Goal: Task Accomplishment & Management: Manage account settings

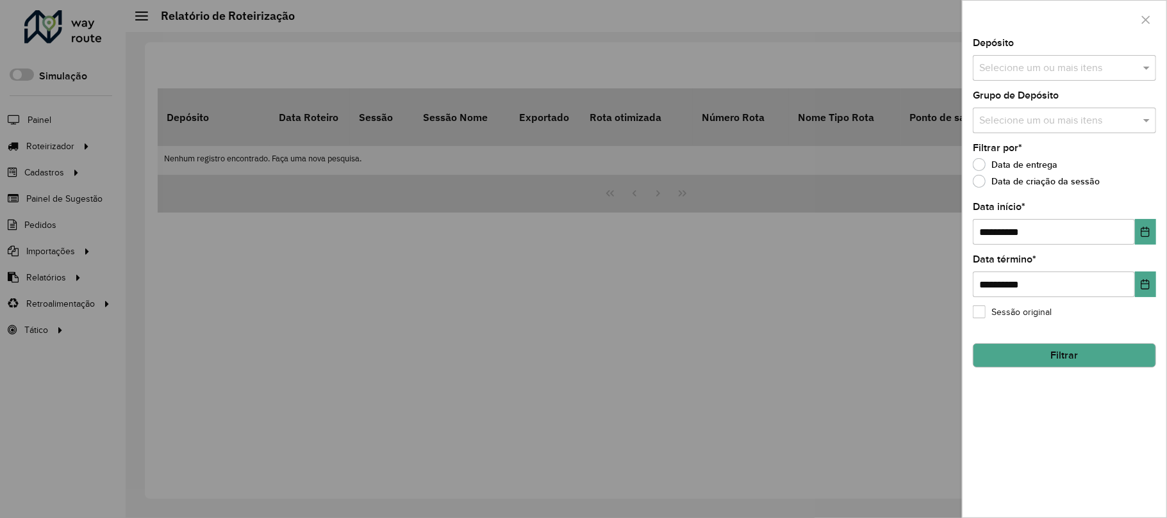
click at [54, 33] on div at bounding box center [583, 259] width 1167 height 518
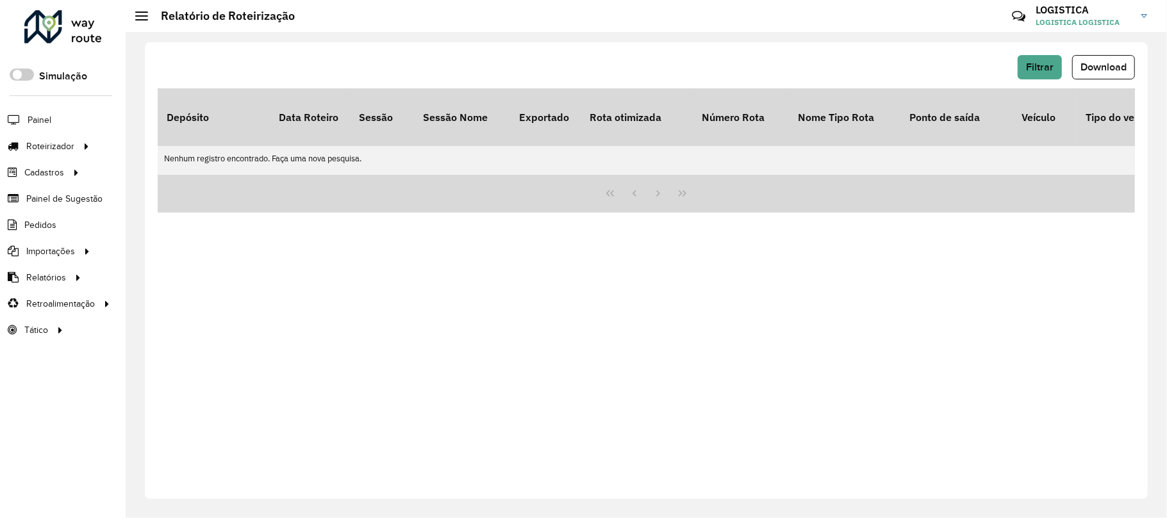
click at [74, 11] on div at bounding box center [63, 26] width 78 height 33
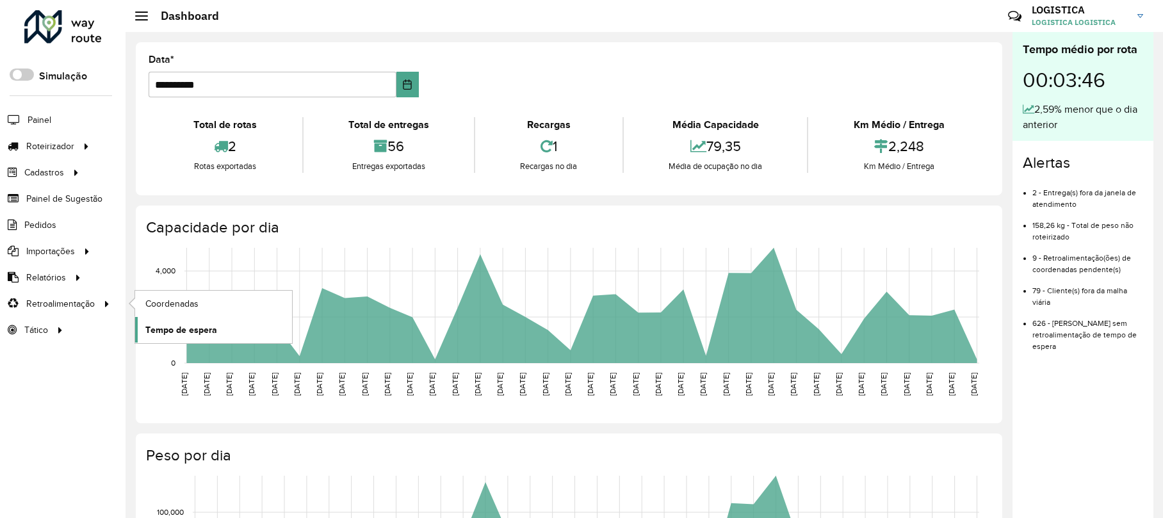
click at [183, 328] on span "Tempo de espera" at bounding box center [181, 330] width 72 height 13
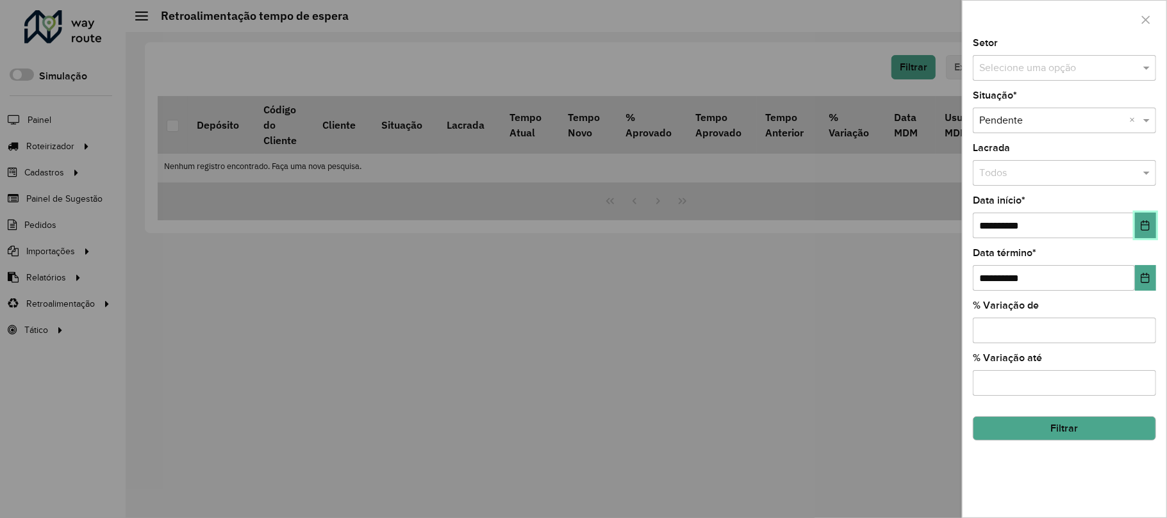
click at [1151, 228] on button "Choose Date" at bounding box center [1145, 226] width 21 height 26
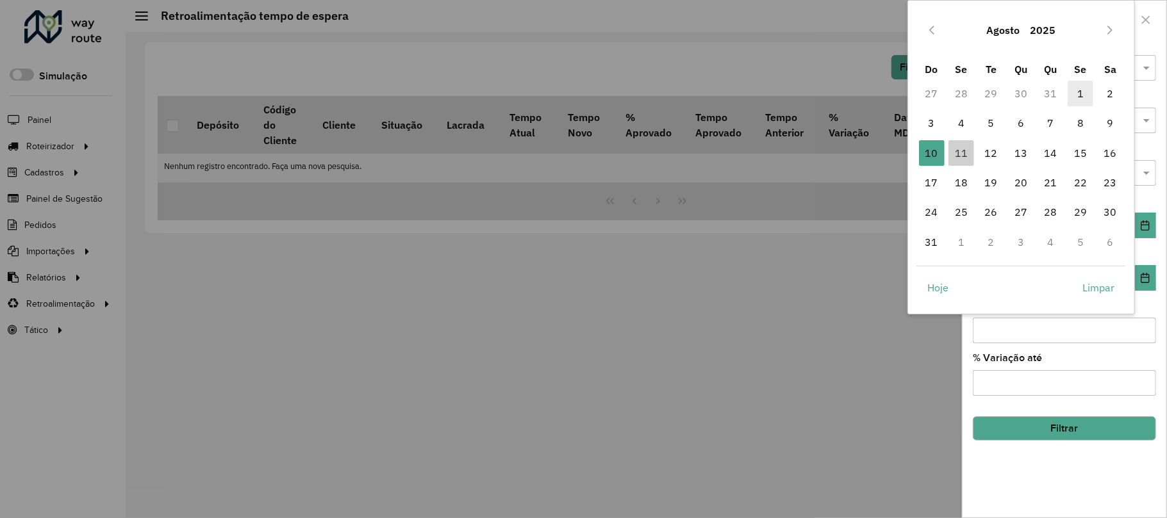
click at [1081, 93] on span "1" at bounding box center [1080, 94] width 26 height 26
type input "**********"
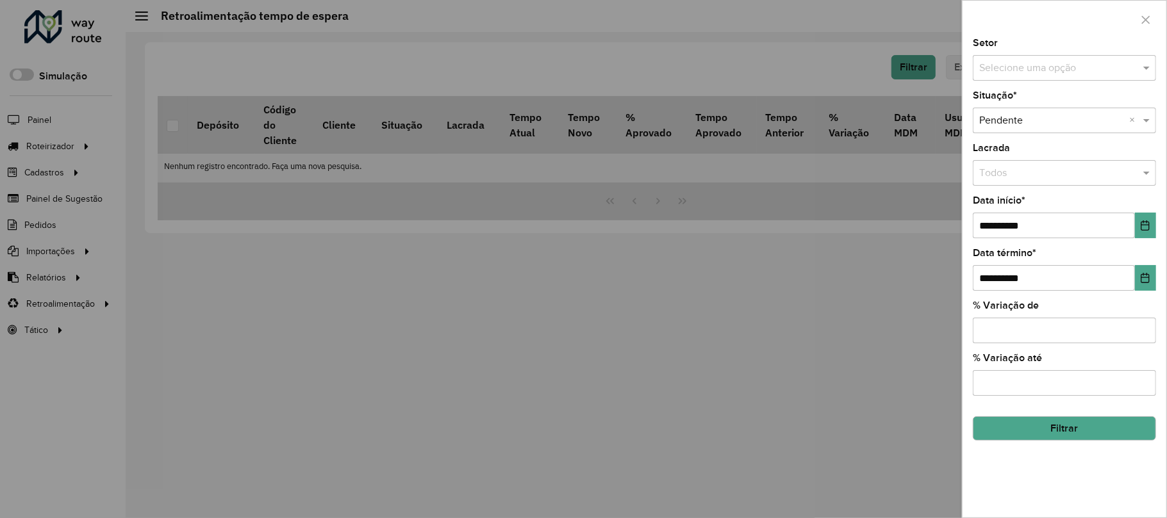
click at [1039, 325] on input "% Variação de" at bounding box center [1063, 331] width 183 height 26
click at [1062, 429] on button "Filtrar" at bounding box center [1063, 428] width 183 height 24
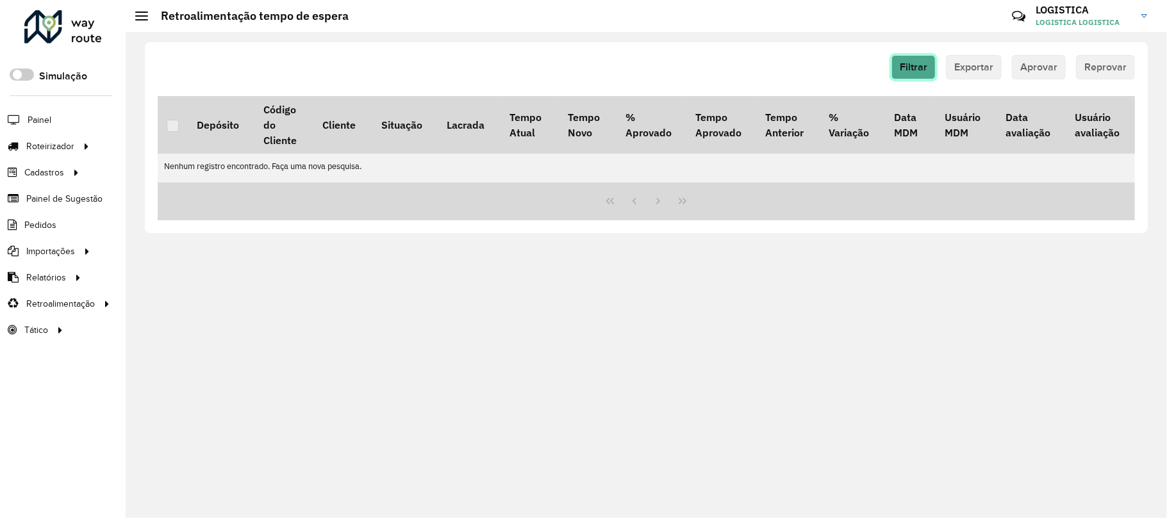
click at [921, 74] on button "Filtrar" at bounding box center [913, 67] width 44 height 24
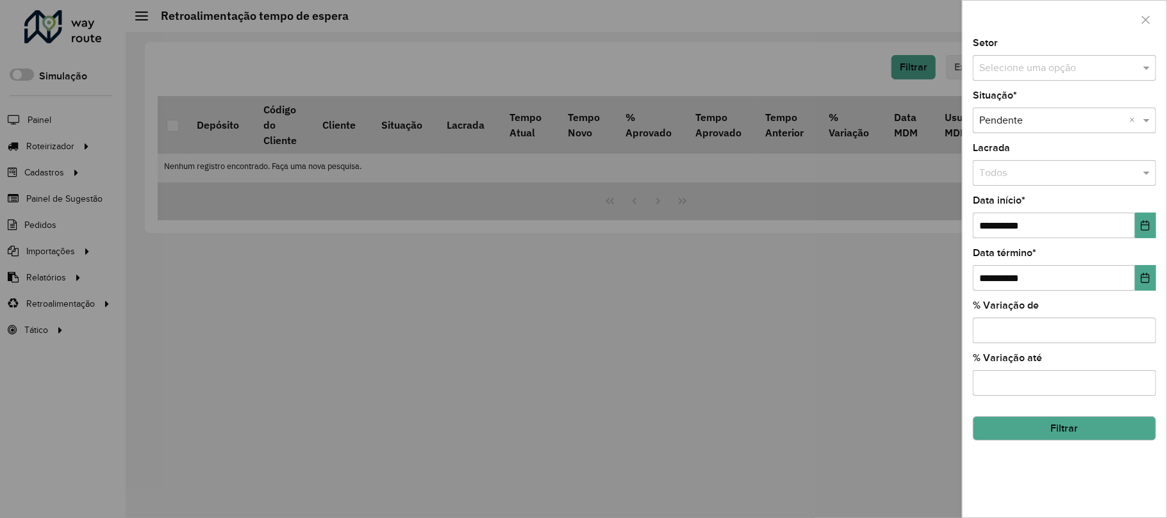
click at [1025, 331] on input "% Variação de" at bounding box center [1063, 331] width 183 height 26
type input "*"
click at [1021, 377] on input "% Variação até" at bounding box center [1063, 383] width 183 height 26
type input "***"
click at [1038, 429] on button "Filtrar" at bounding box center [1063, 428] width 183 height 24
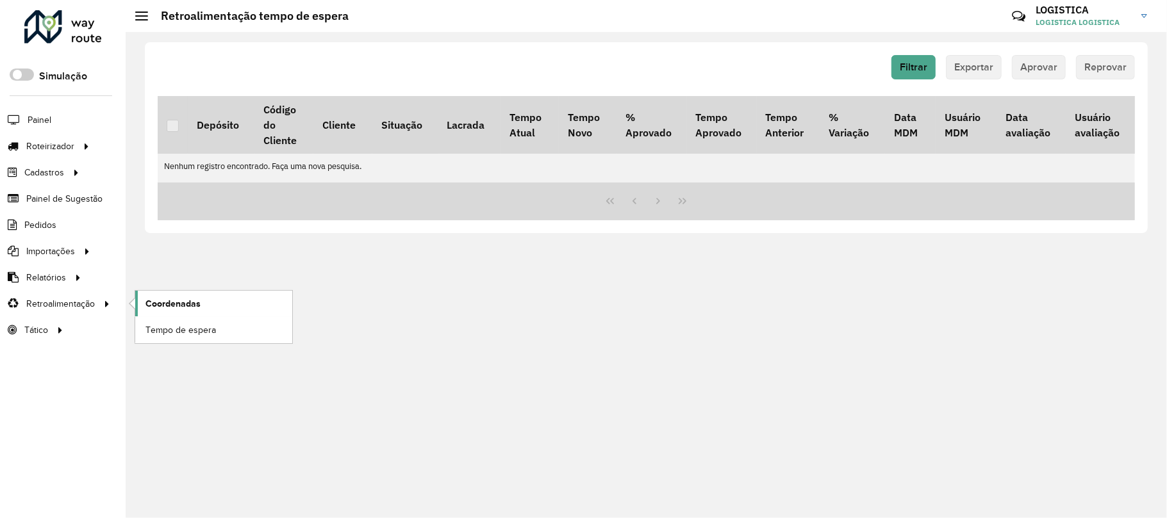
click at [183, 310] on span "Coordenadas" at bounding box center [172, 303] width 55 height 13
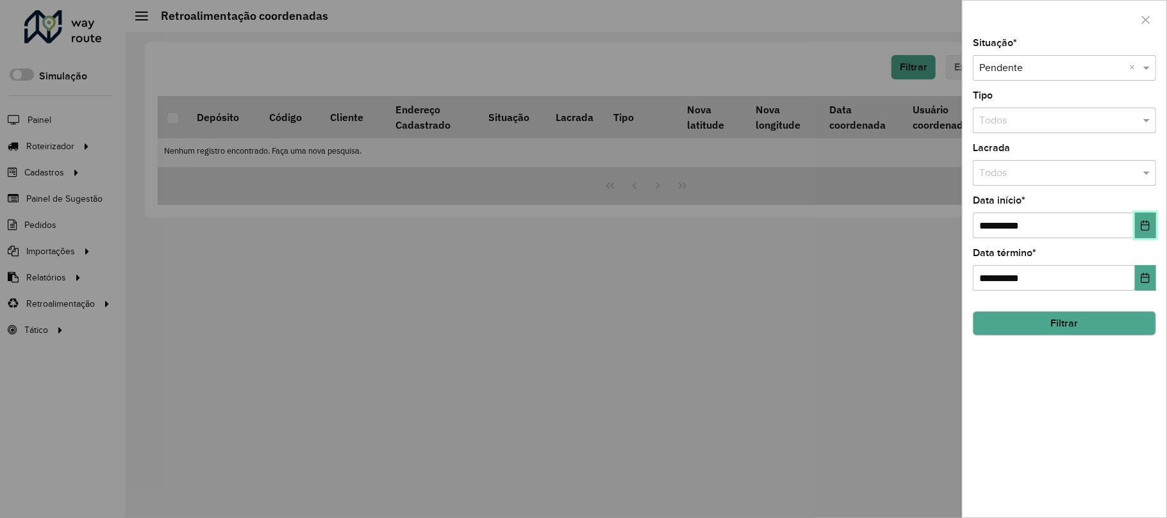
click at [1151, 222] on button "Choose Date" at bounding box center [1145, 226] width 21 height 26
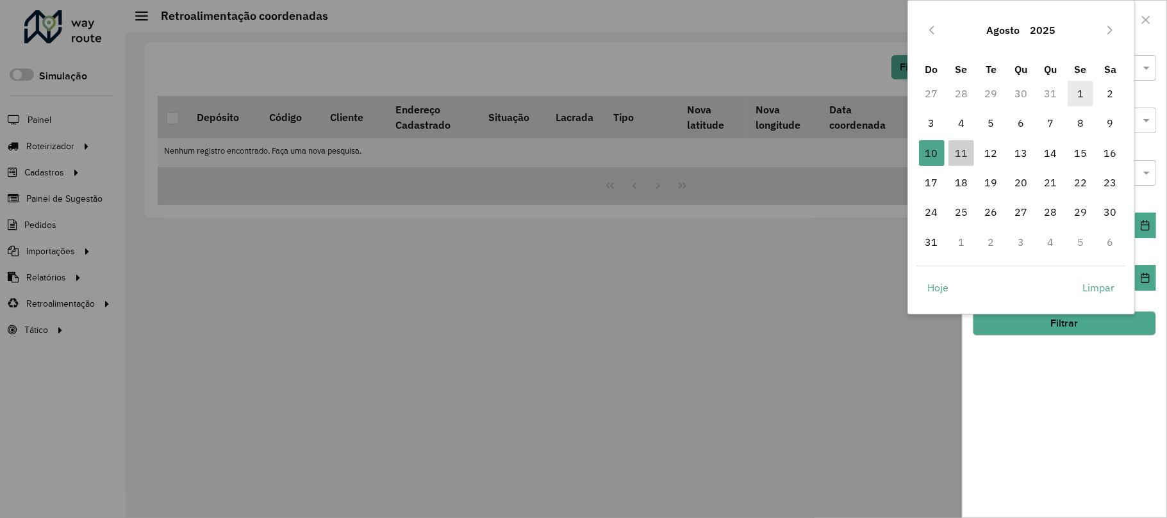
click at [1090, 85] on span "1" at bounding box center [1080, 94] width 26 height 26
type input "**********"
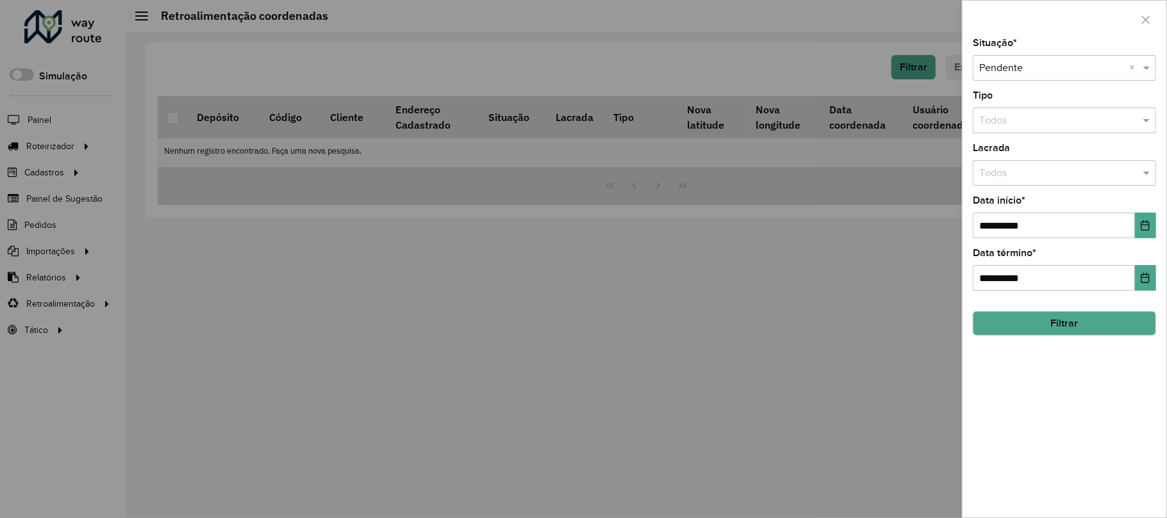
click at [992, 329] on button "Filtrar" at bounding box center [1063, 323] width 183 height 24
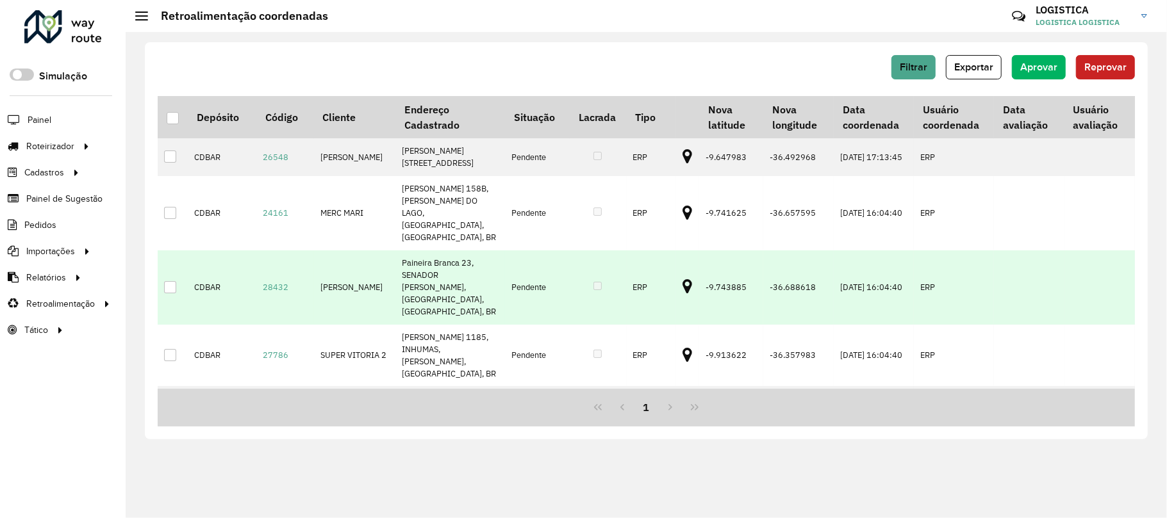
scroll to position [308, 0]
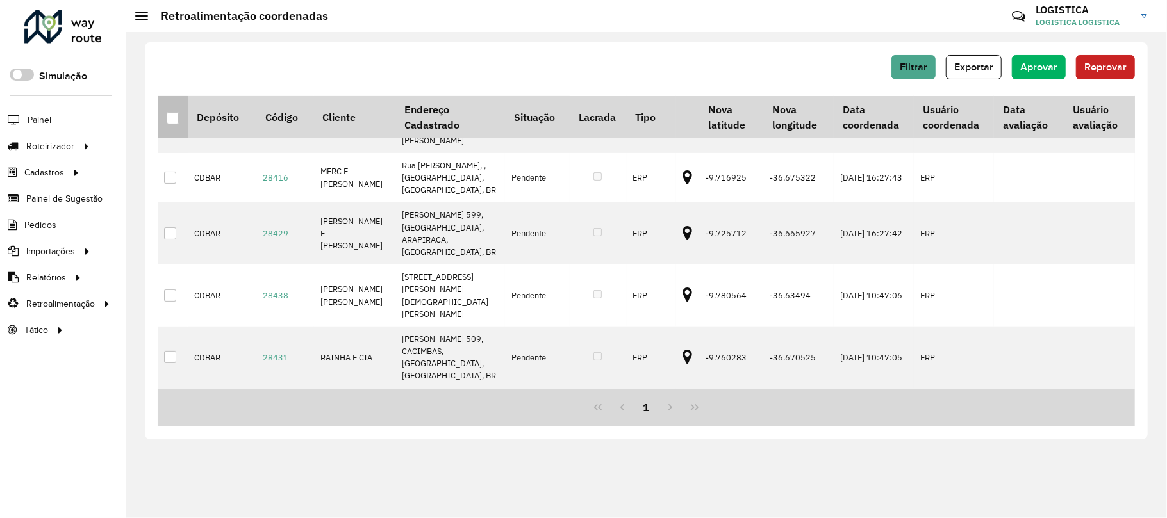
click at [167, 126] on th at bounding box center [173, 117] width 30 height 42
click at [174, 121] on div at bounding box center [173, 118] width 12 height 12
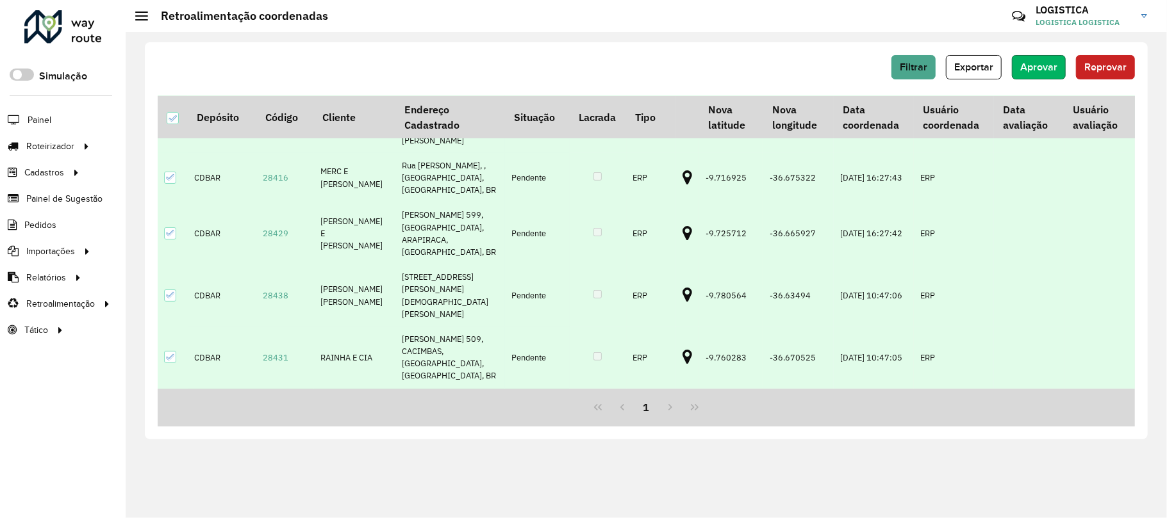
click at [1046, 62] on span "Aprovar" at bounding box center [1038, 67] width 37 height 11
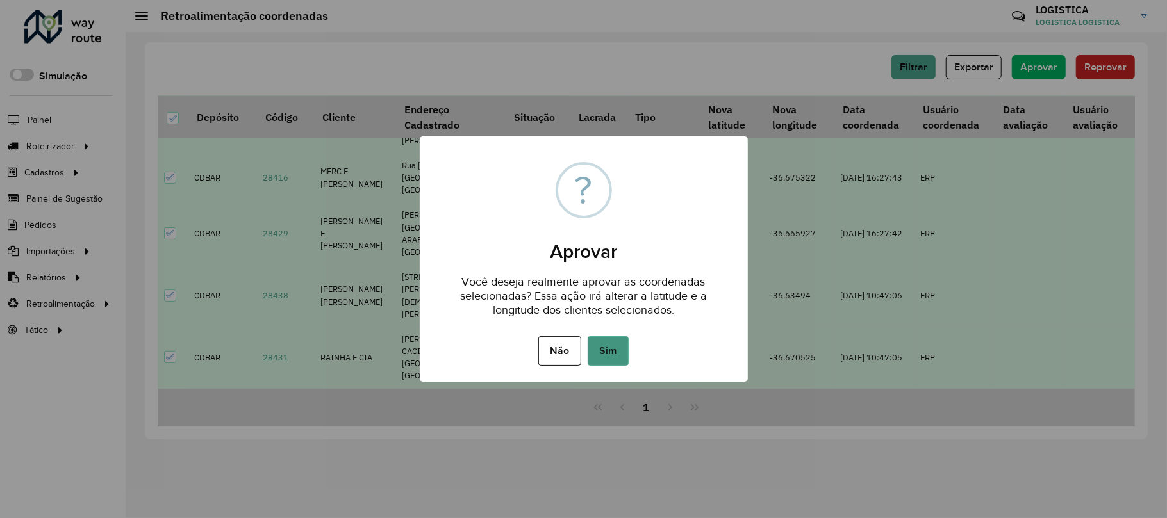
click at [593, 355] on button "Sim" at bounding box center [607, 350] width 41 height 29
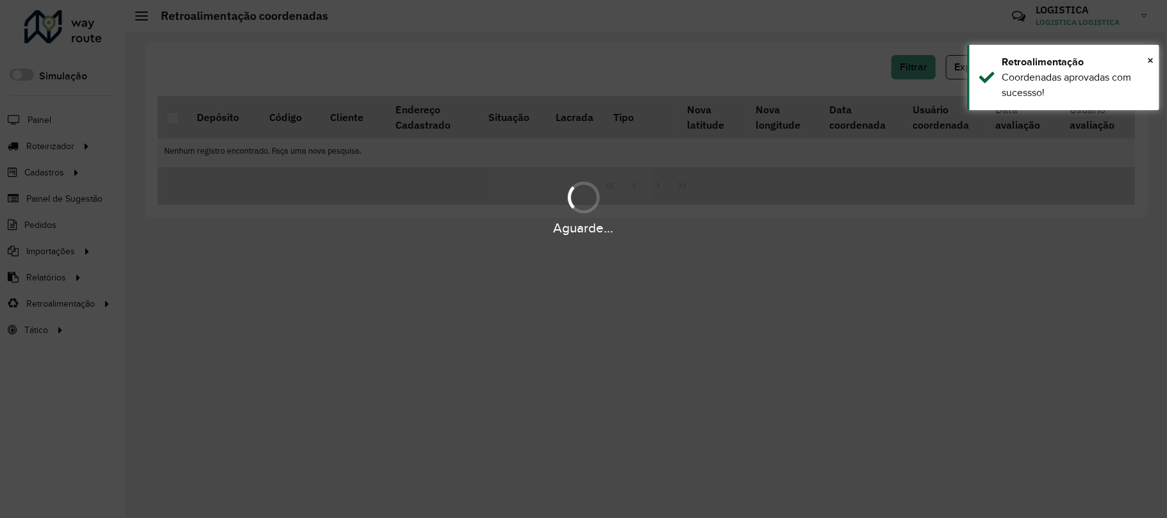
scroll to position [0, 0]
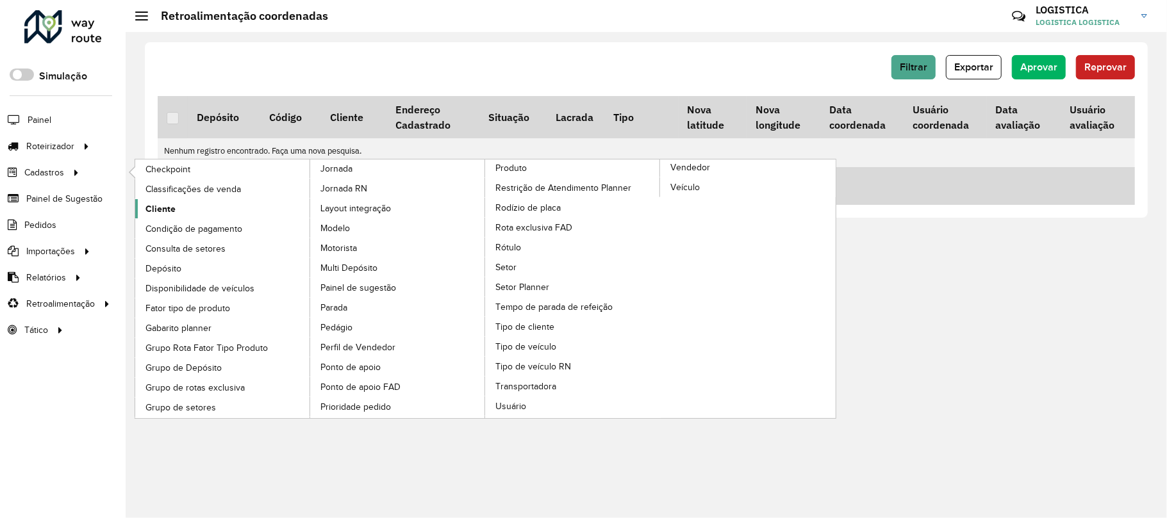
click at [157, 208] on span "Cliente" at bounding box center [160, 208] width 30 height 13
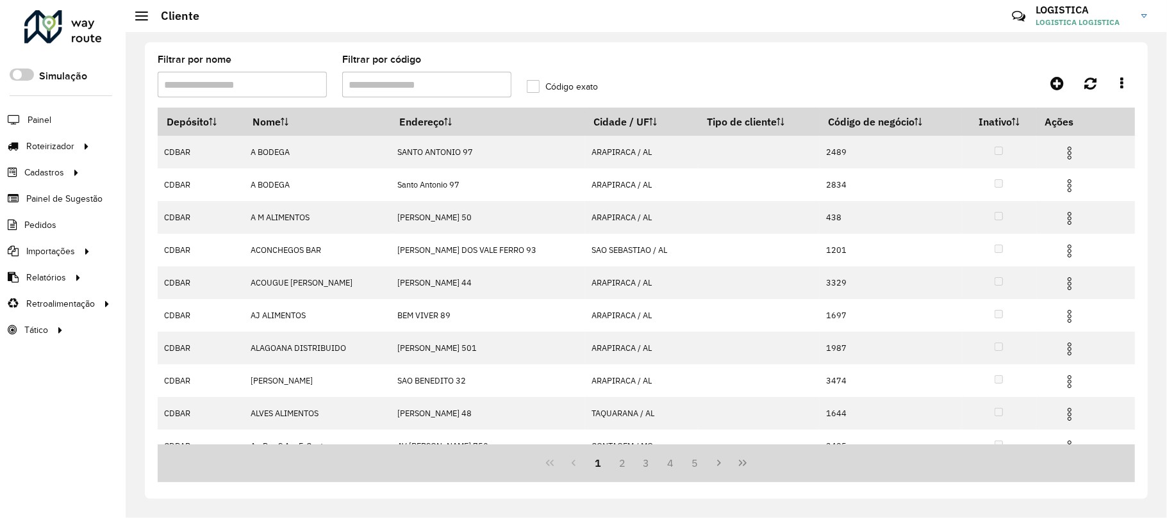
click at [421, 78] on input "Filtrar por código" at bounding box center [426, 85] width 169 height 26
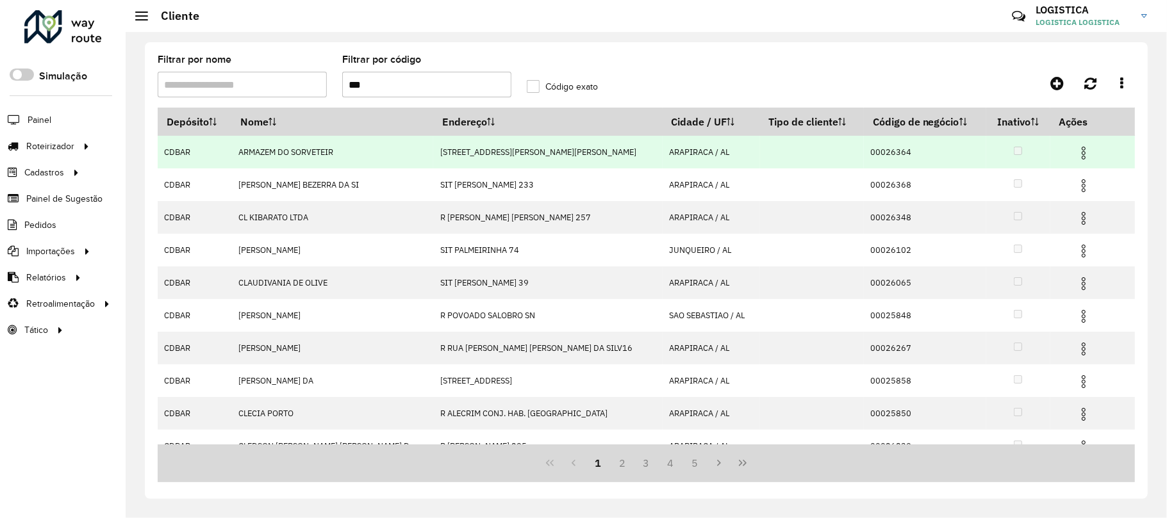
type input "***"
click at [1076, 147] on img at bounding box center [1083, 152] width 15 height 15
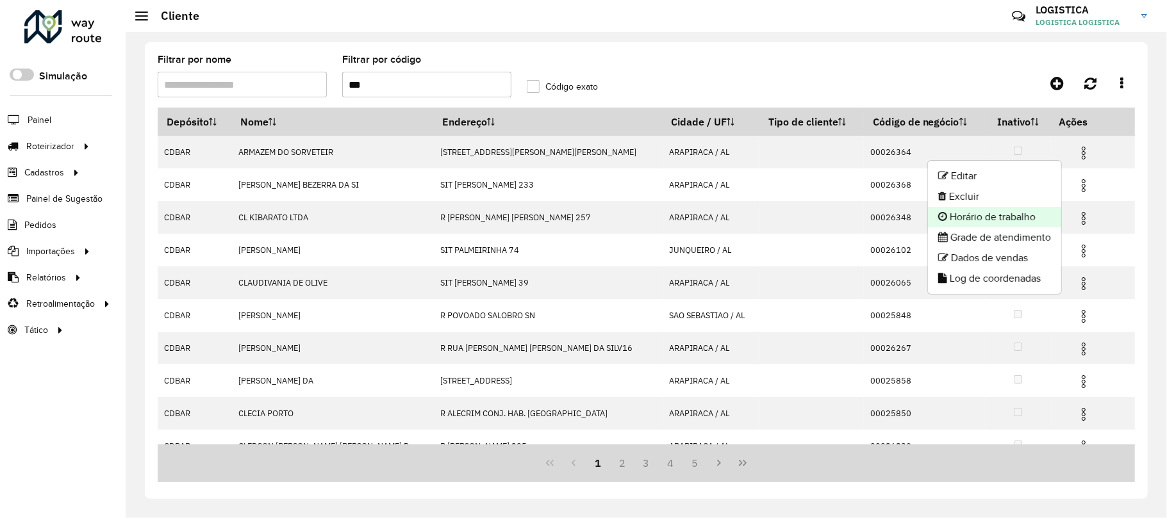
click at [1012, 207] on li "Horário de trabalho" at bounding box center [994, 217] width 133 height 21
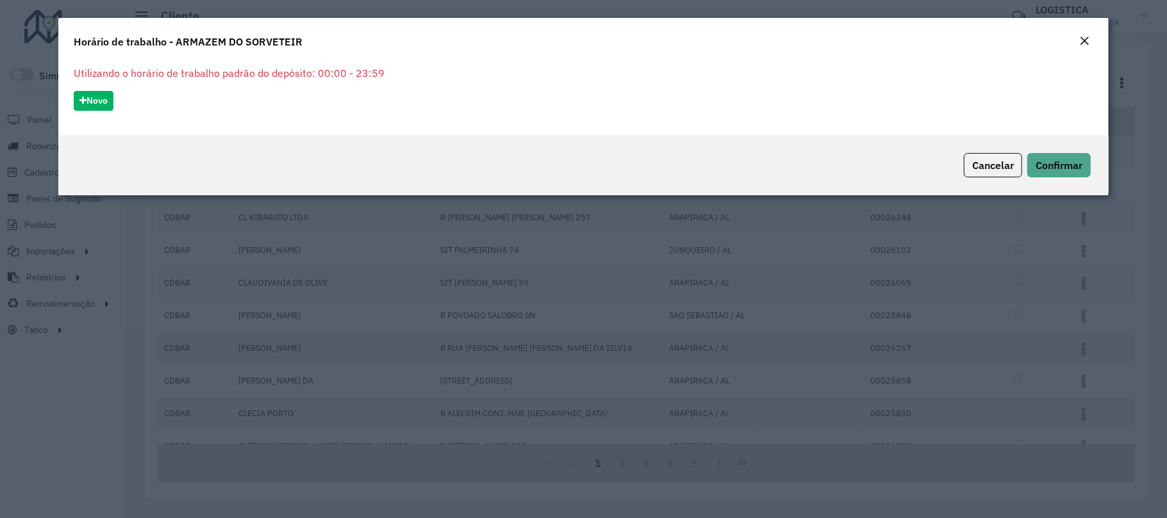
click at [1089, 37] on em "Close" at bounding box center [1084, 41] width 10 height 10
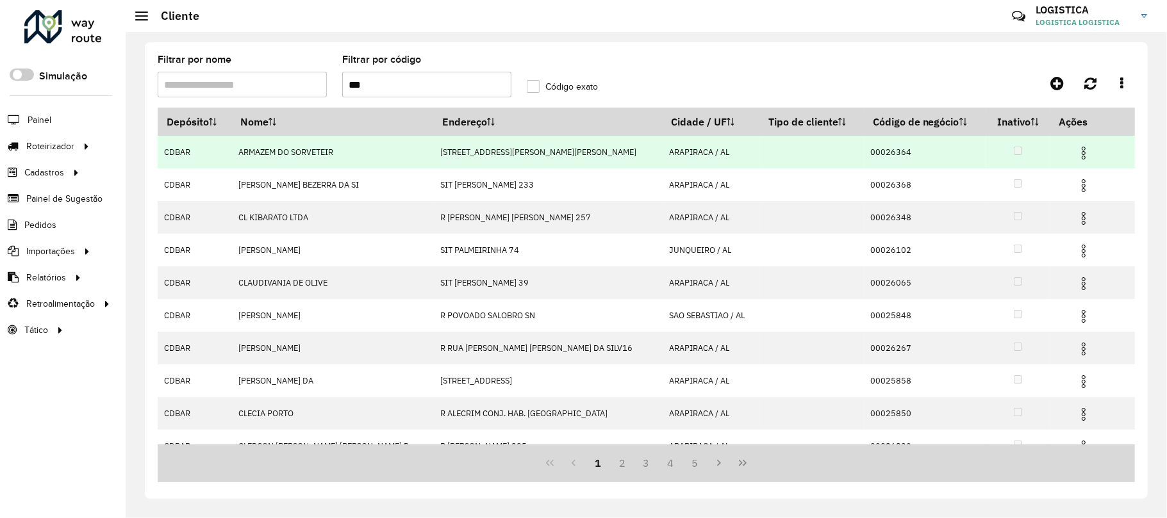
click at [1076, 154] on img at bounding box center [1083, 152] width 15 height 15
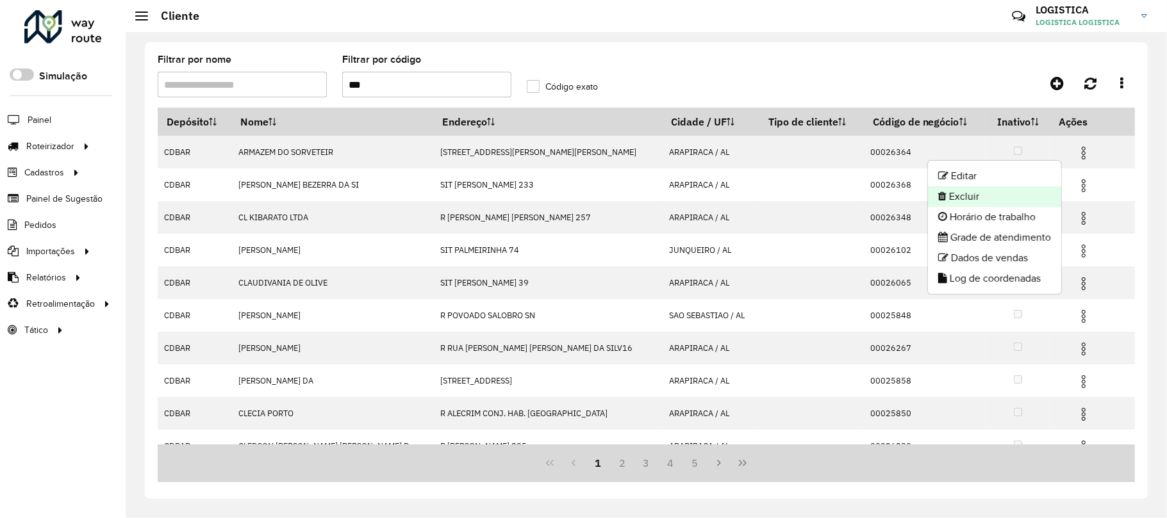
click at [1021, 195] on li "Excluir" at bounding box center [994, 196] width 133 height 21
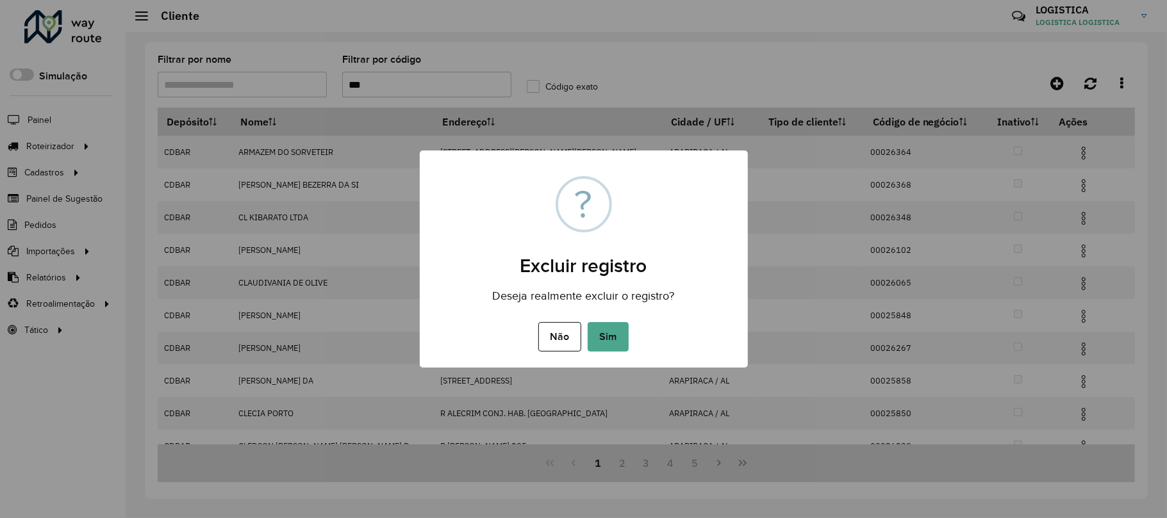
click at [587, 322] on button "Sim" at bounding box center [607, 336] width 41 height 29
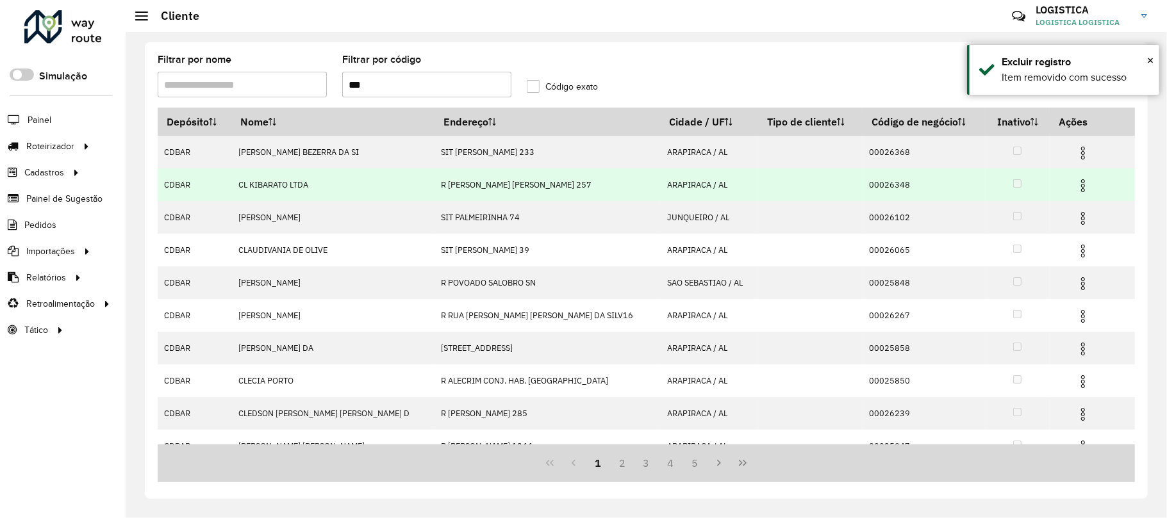
click at [1075, 180] on img at bounding box center [1082, 185] width 15 height 15
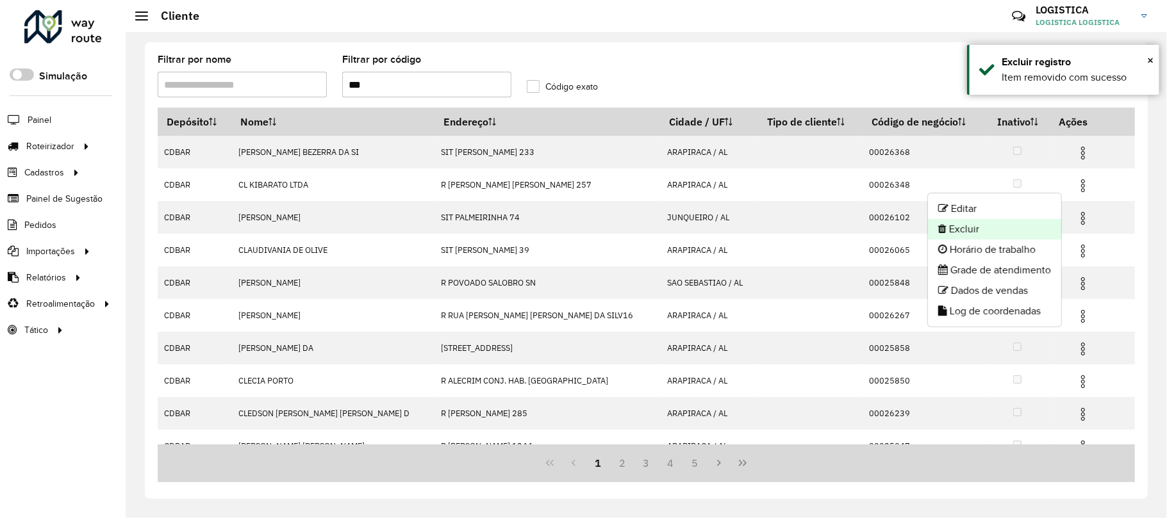
click at [1035, 231] on li "Excluir" at bounding box center [994, 229] width 133 height 21
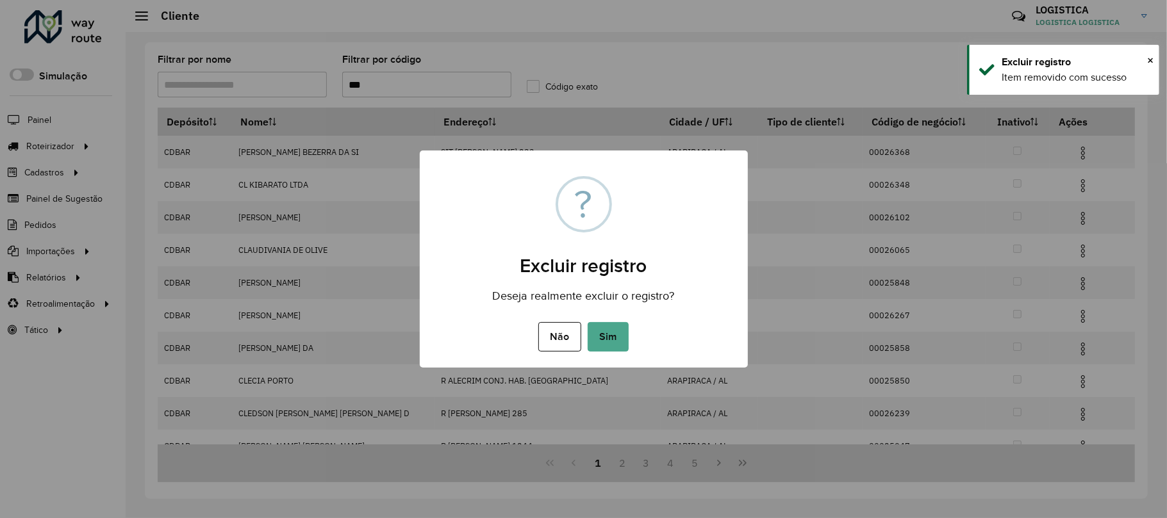
click at [587, 322] on button "Sim" at bounding box center [607, 336] width 41 height 29
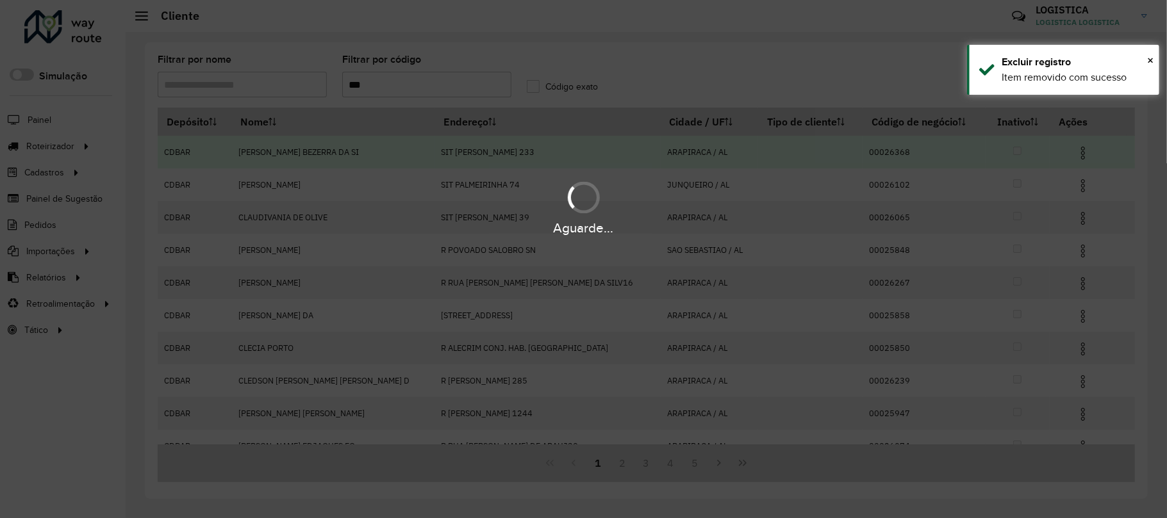
click at [1067, 152] on hb-app "Aguarde... Pop-up bloqueado! Seu navegador bloqueou automáticamente a abertura …" at bounding box center [583, 259] width 1167 height 518
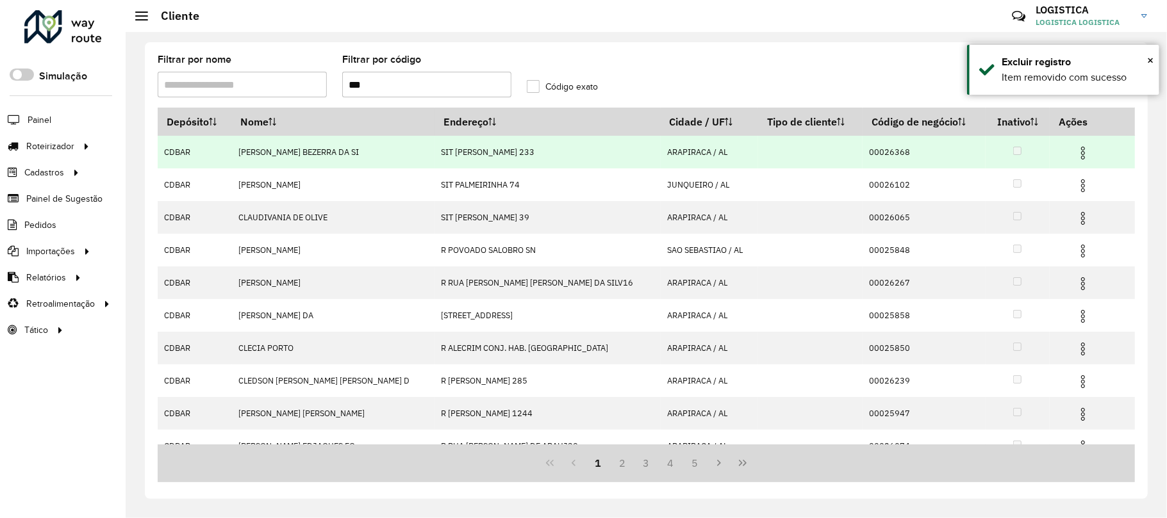
drag, startPoint x: 1072, startPoint y: 144, endPoint x: 1067, endPoint y: 154, distance: 10.6
click at [1075, 145] on span at bounding box center [1082, 151] width 15 height 17
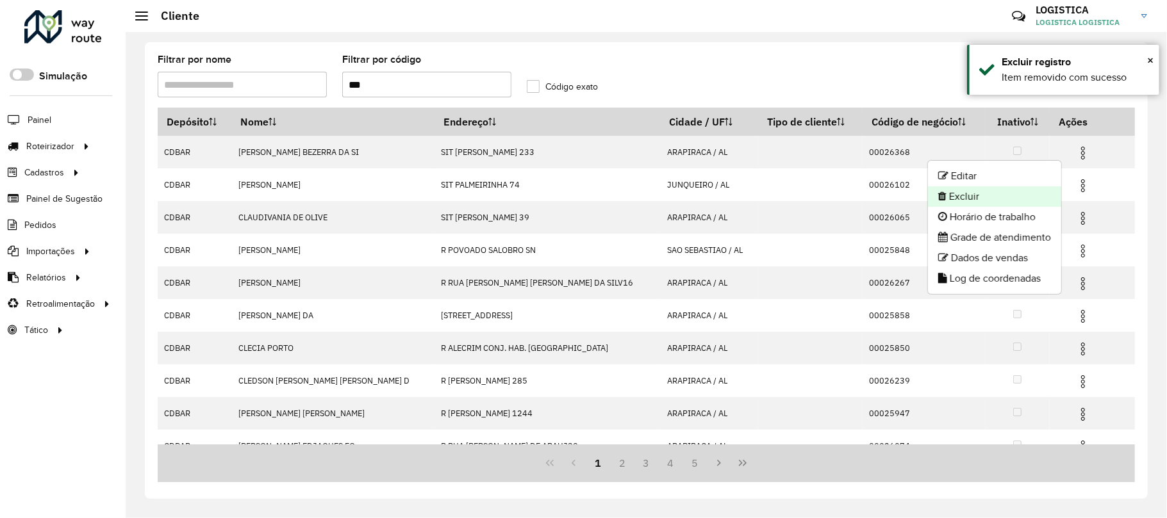
click at [1021, 204] on li "Excluir" at bounding box center [994, 196] width 133 height 21
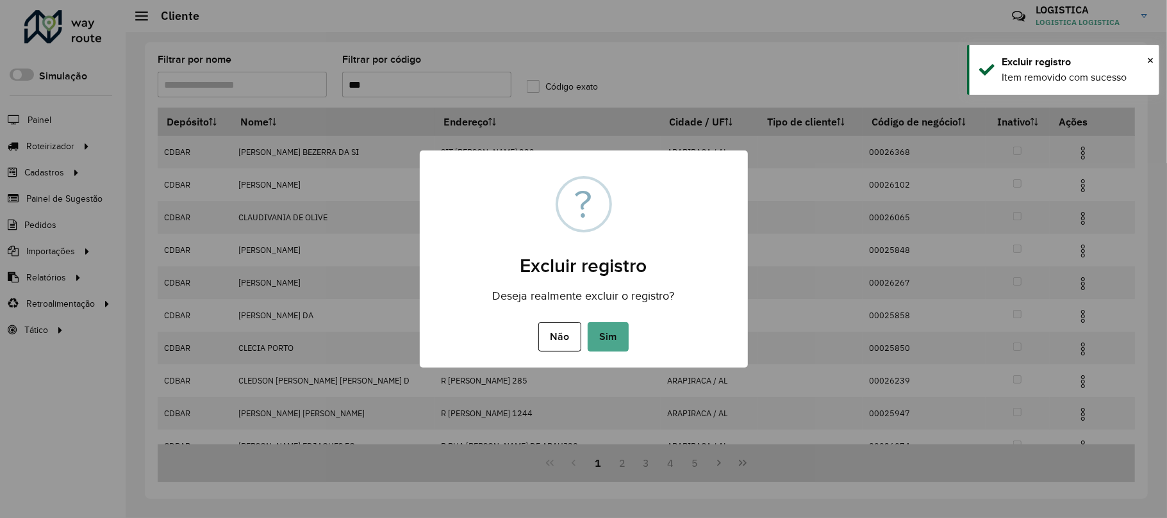
click at [587, 322] on button "Sim" at bounding box center [607, 336] width 41 height 29
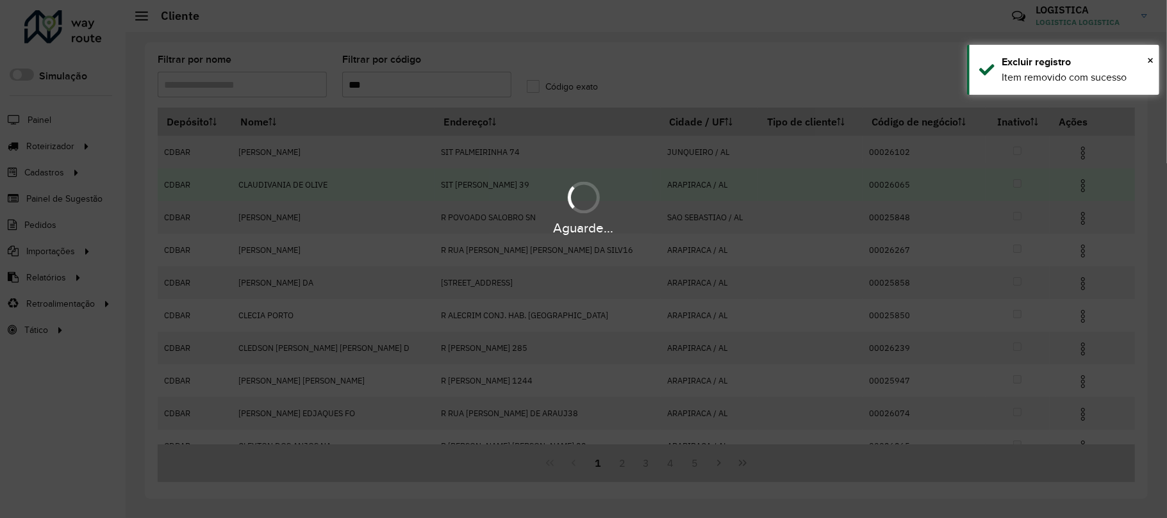
click at [1067, 214] on div "Aguarde..." at bounding box center [583, 207] width 1167 height 61
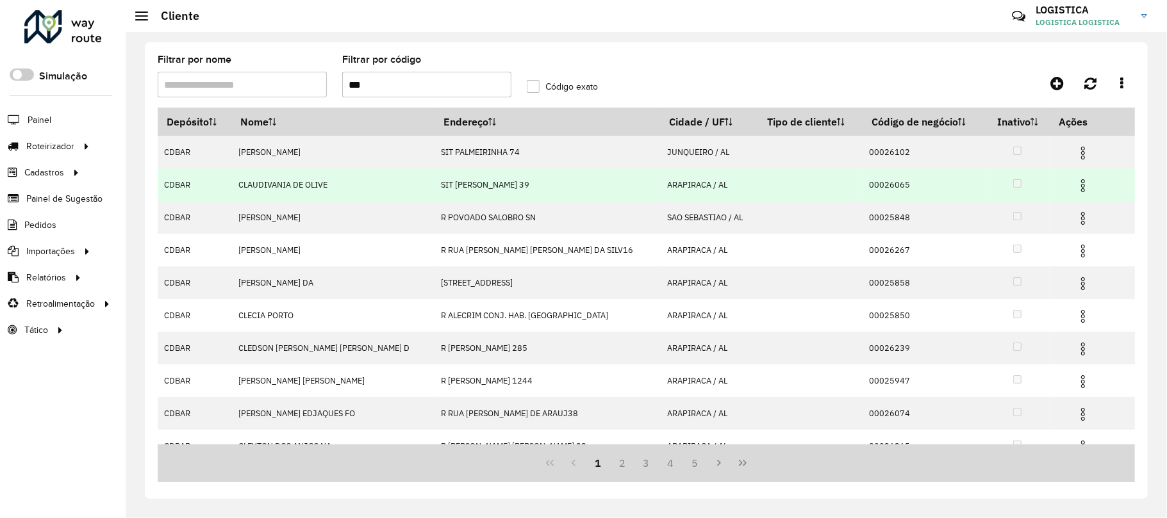
click at [1075, 214] on img at bounding box center [1082, 218] width 15 height 15
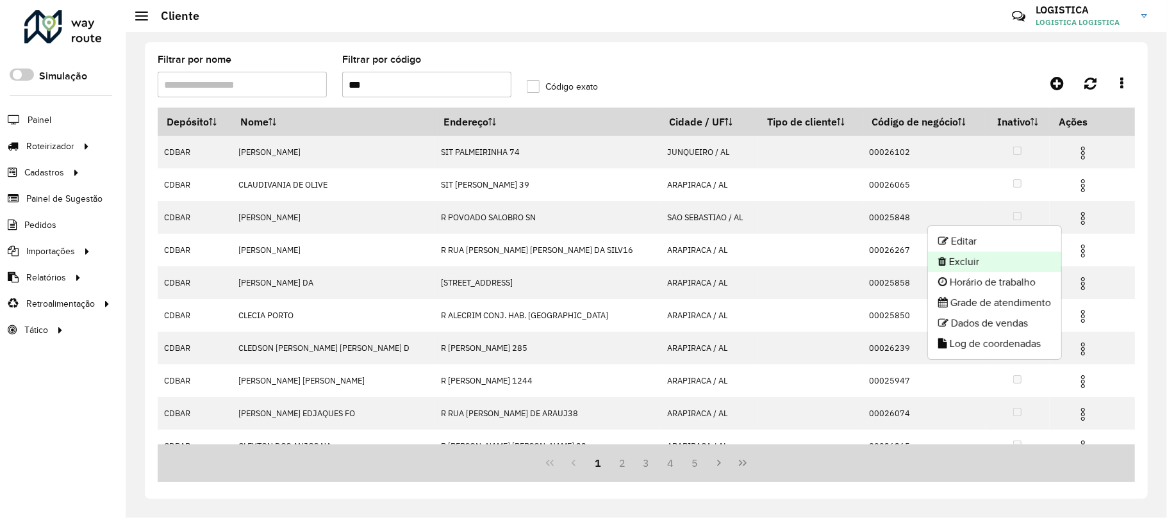
click at [1000, 260] on li "Excluir" at bounding box center [994, 262] width 133 height 21
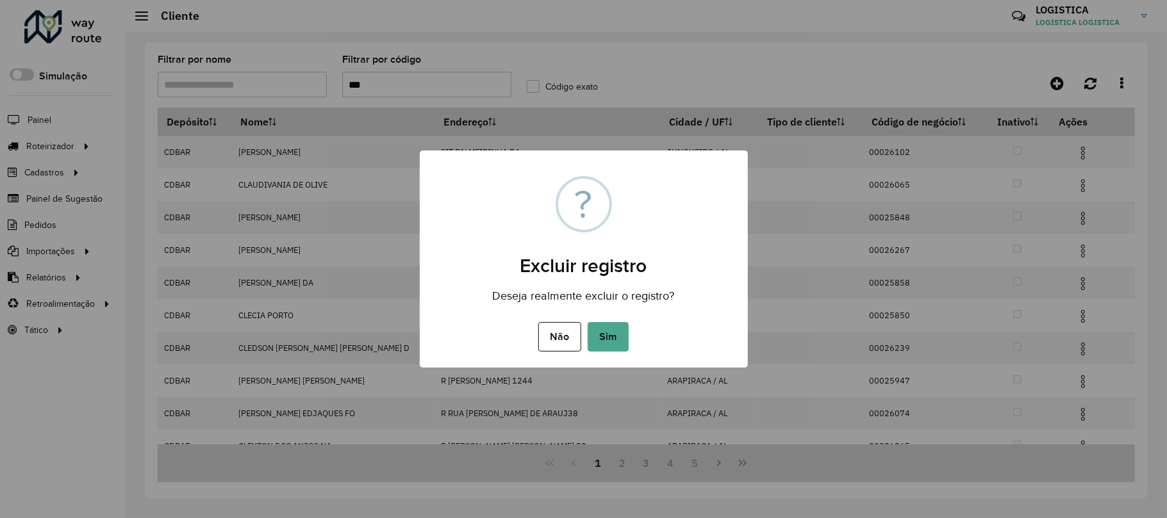
click at [587, 322] on button "Sim" at bounding box center [607, 336] width 41 height 29
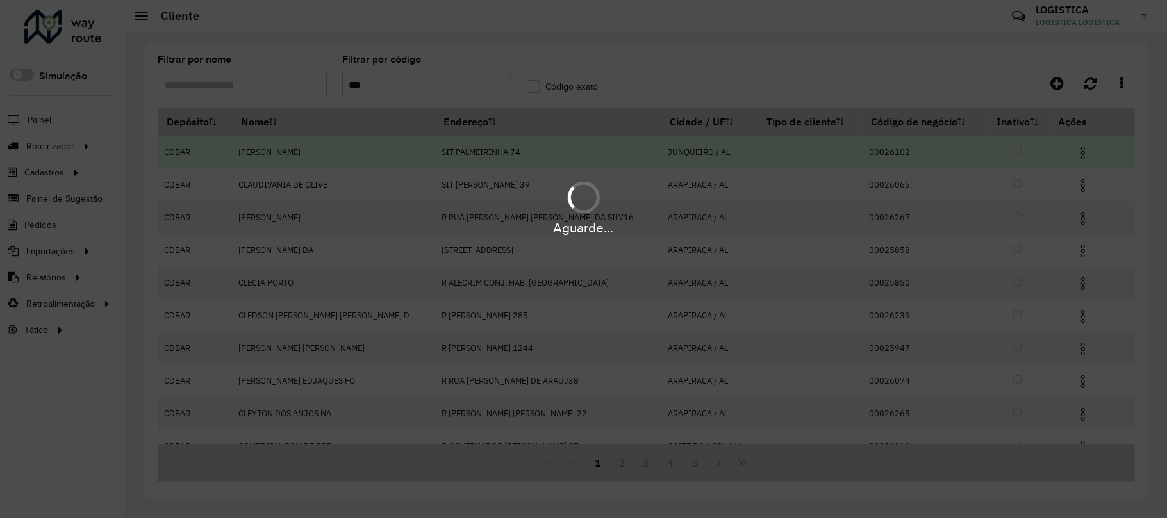
click at [1072, 155] on div "Aguarde..." at bounding box center [583, 259] width 1167 height 518
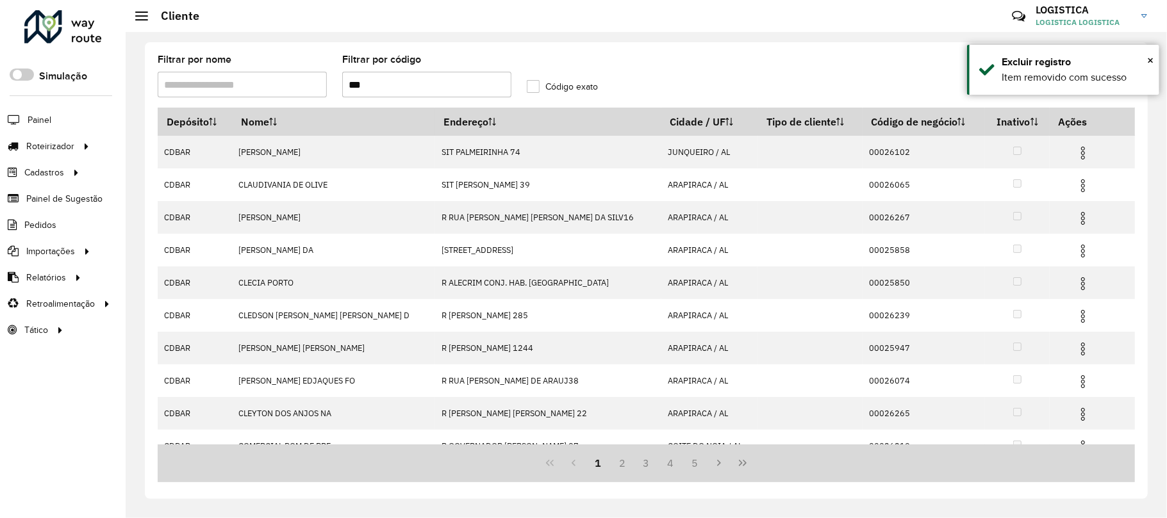
click at [1075, 154] on img at bounding box center [1082, 152] width 15 height 15
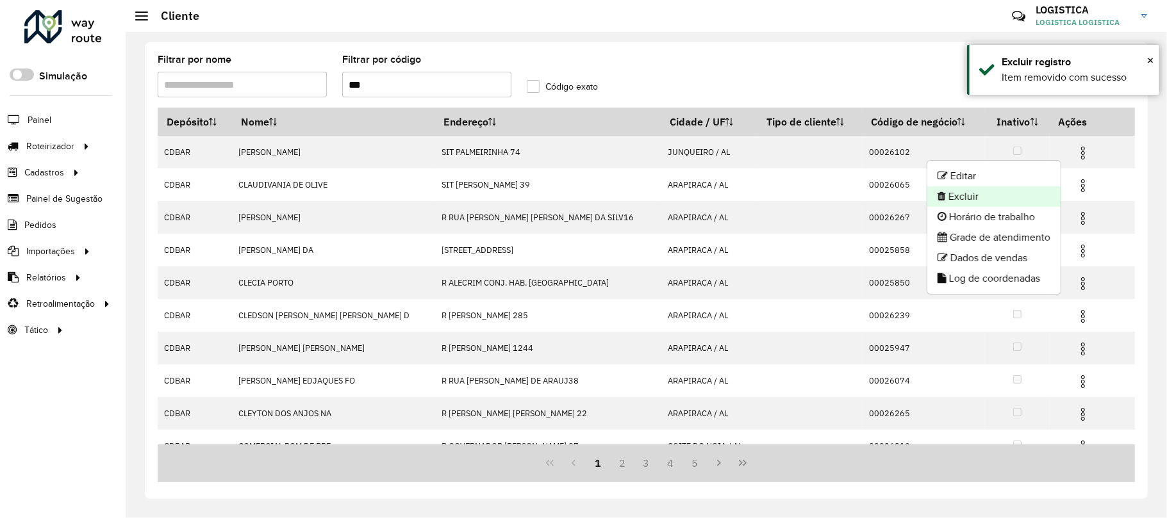
click at [1018, 190] on li "Excluir" at bounding box center [993, 196] width 133 height 21
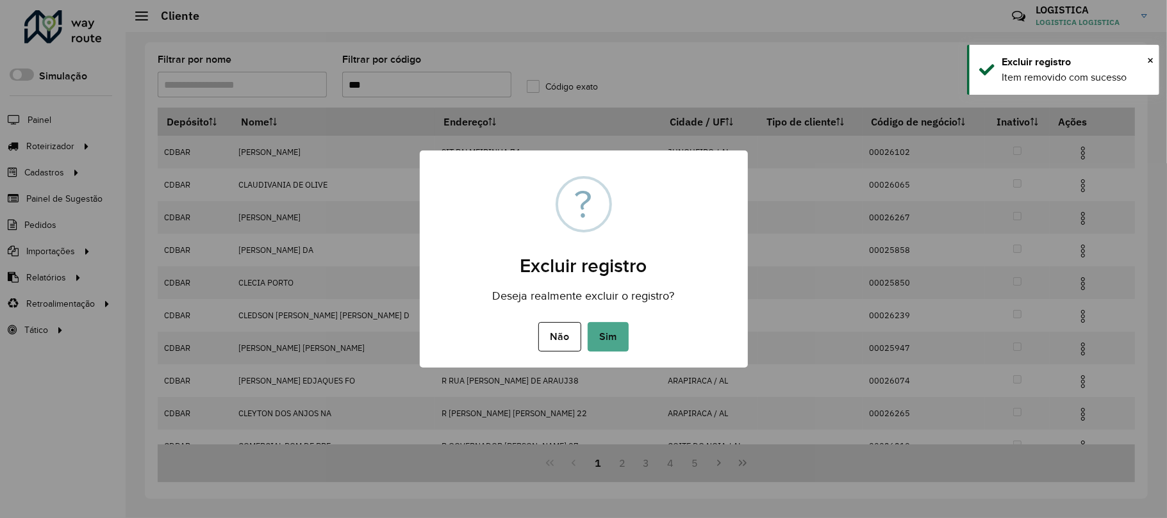
click at [587, 322] on button "Sim" at bounding box center [607, 336] width 41 height 29
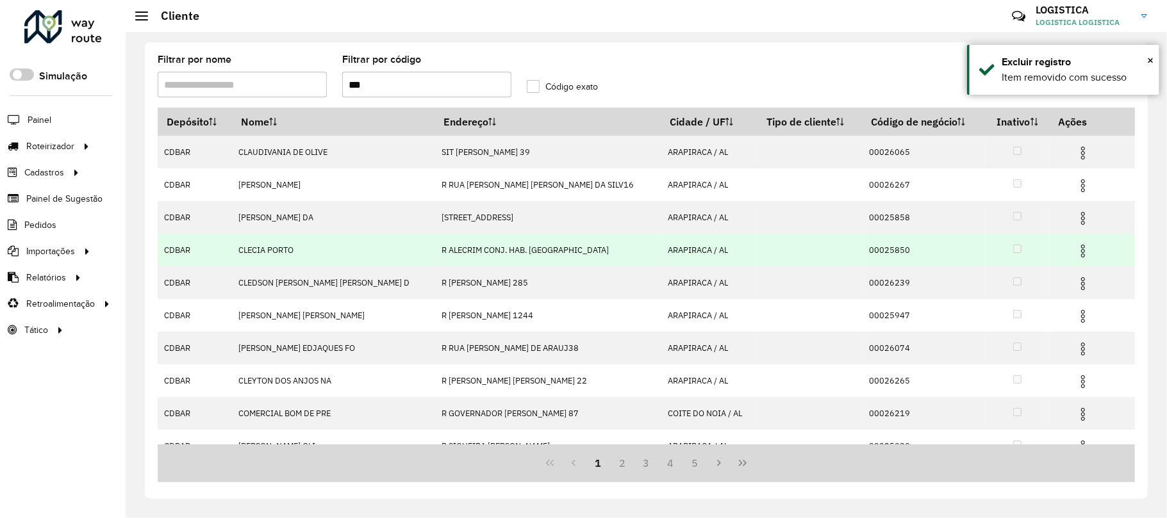
click at [1075, 257] on img at bounding box center [1082, 250] width 15 height 15
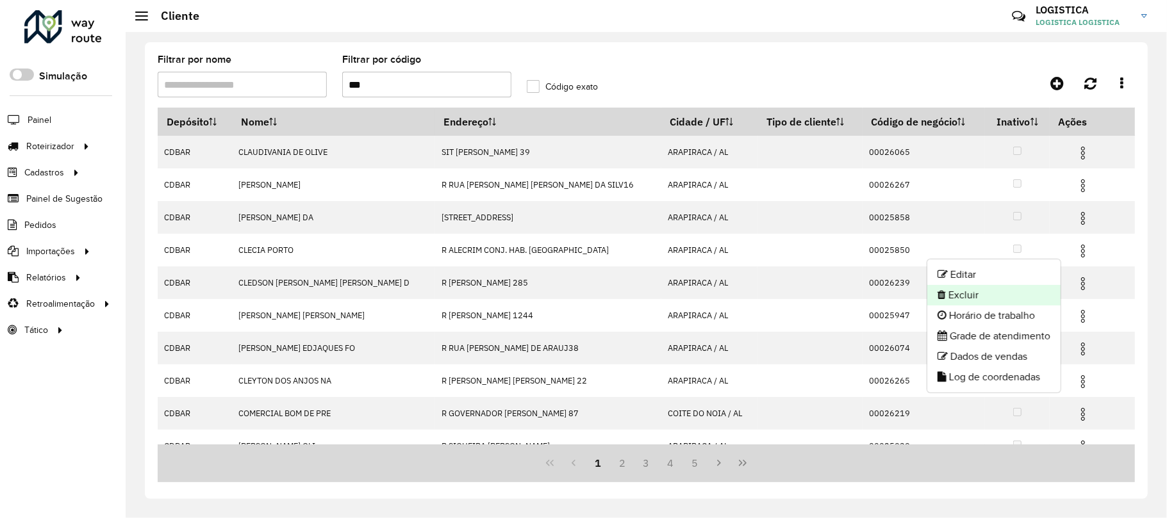
click at [1005, 295] on li "Excluir" at bounding box center [993, 295] width 133 height 21
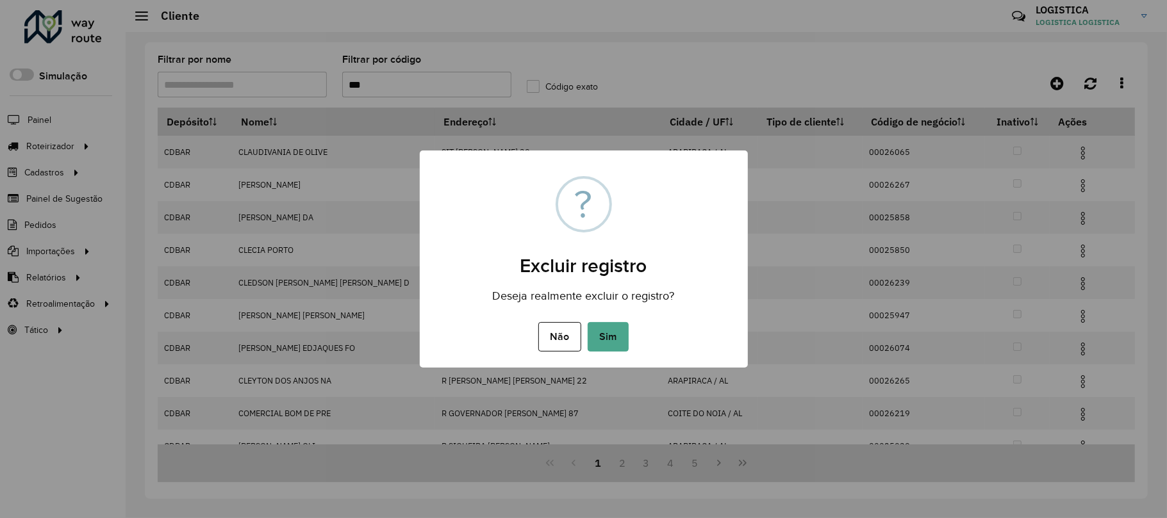
click at [587, 322] on button "Sim" at bounding box center [607, 336] width 41 height 29
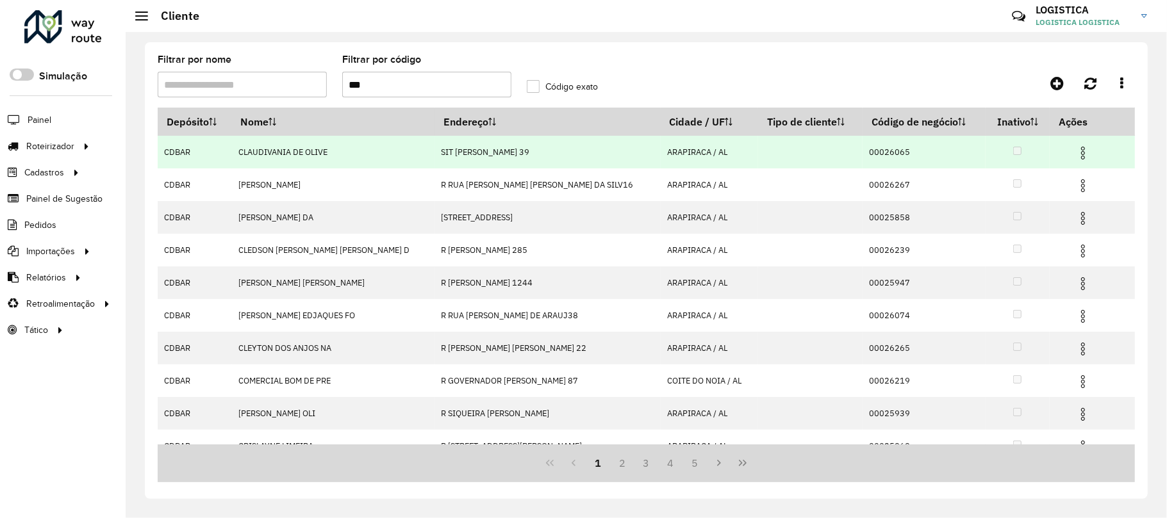
click at [1075, 152] on img at bounding box center [1082, 152] width 15 height 15
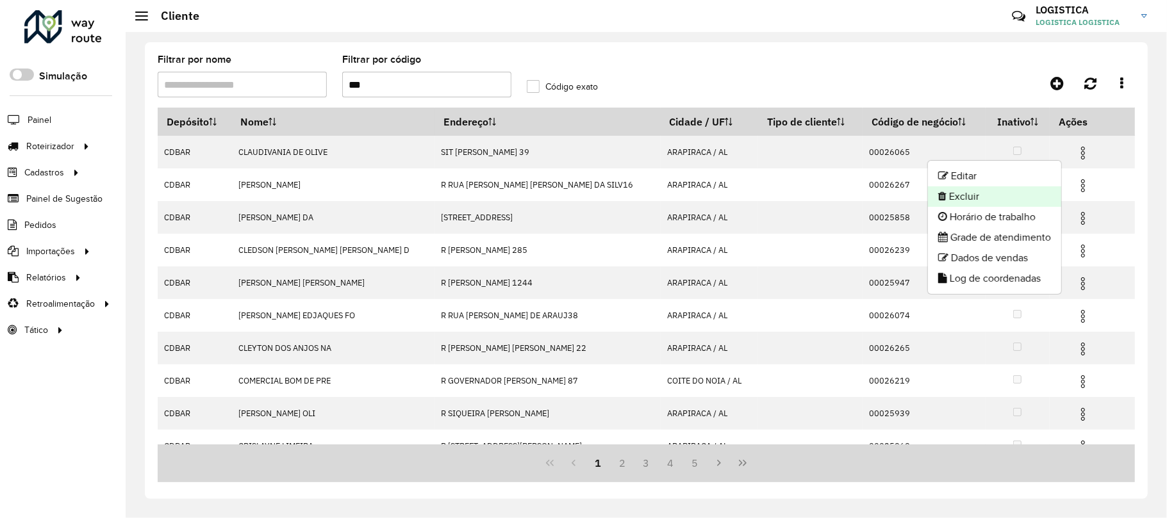
click at [999, 192] on li "Excluir" at bounding box center [994, 196] width 133 height 21
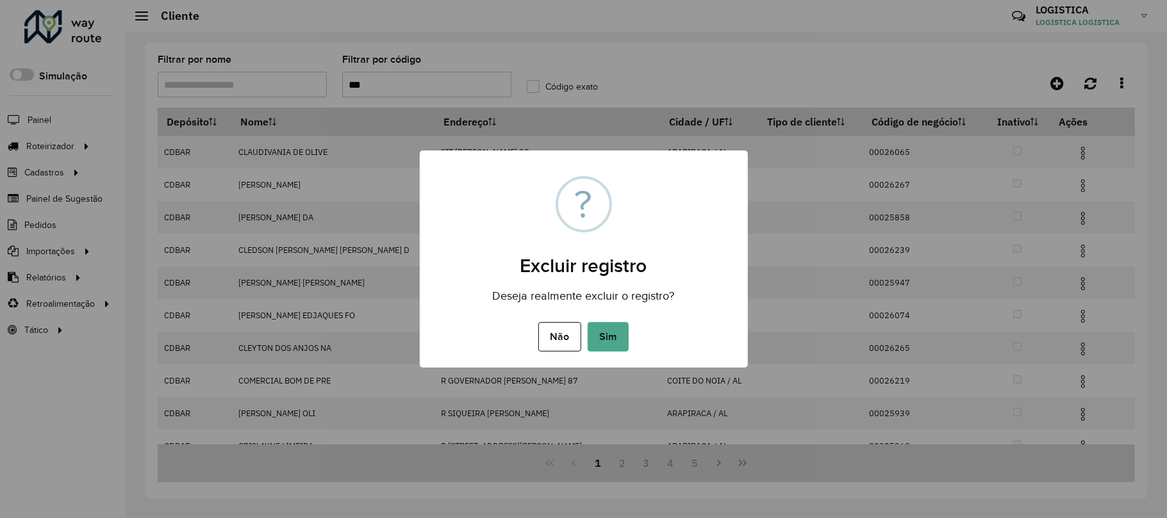
click at [587, 322] on button "Sim" at bounding box center [607, 336] width 41 height 29
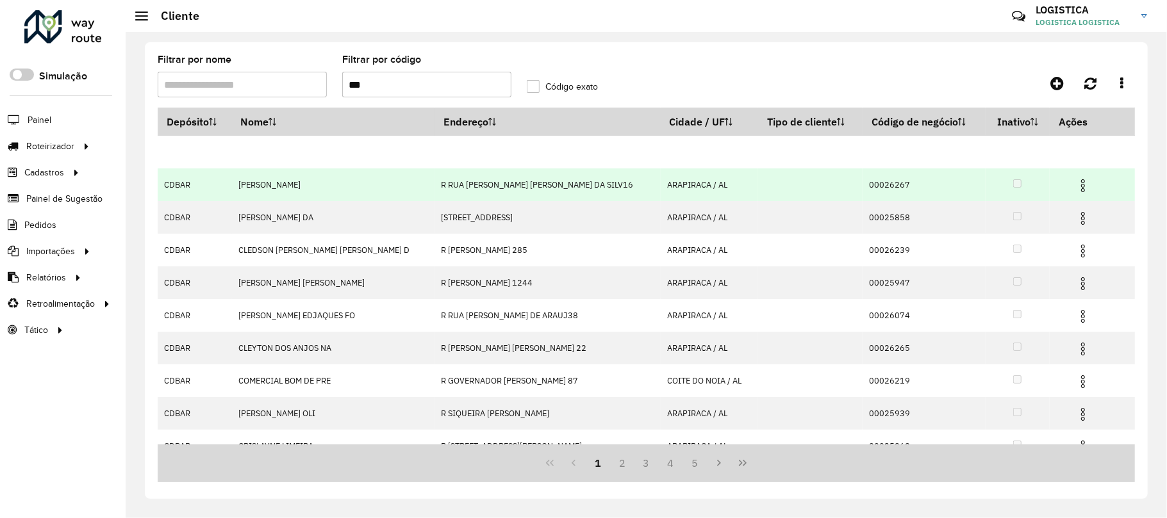
click at [1062, 174] on td at bounding box center [1088, 184] width 77 height 32
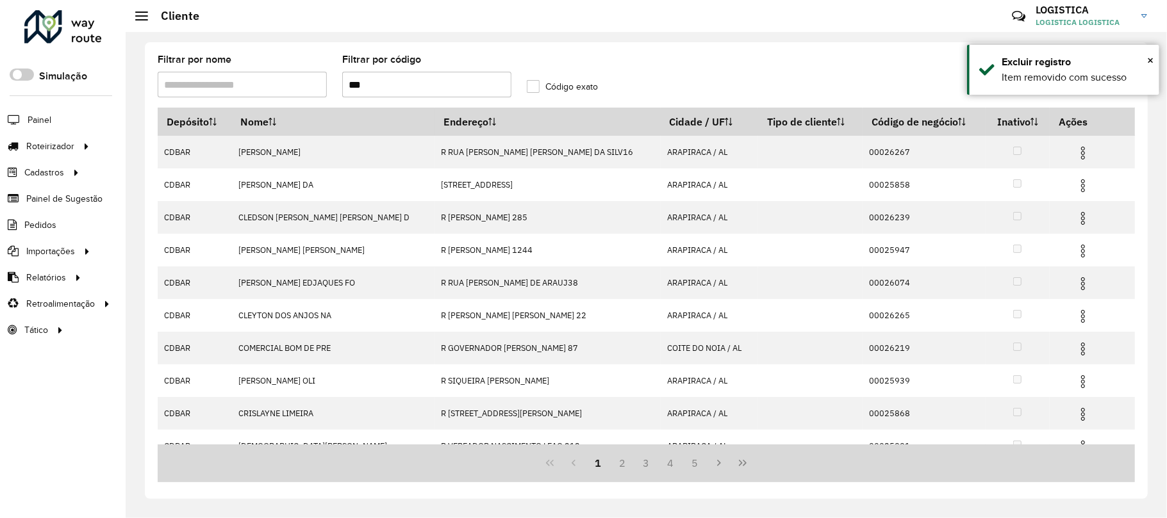
click at [1075, 187] on img at bounding box center [1082, 185] width 15 height 15
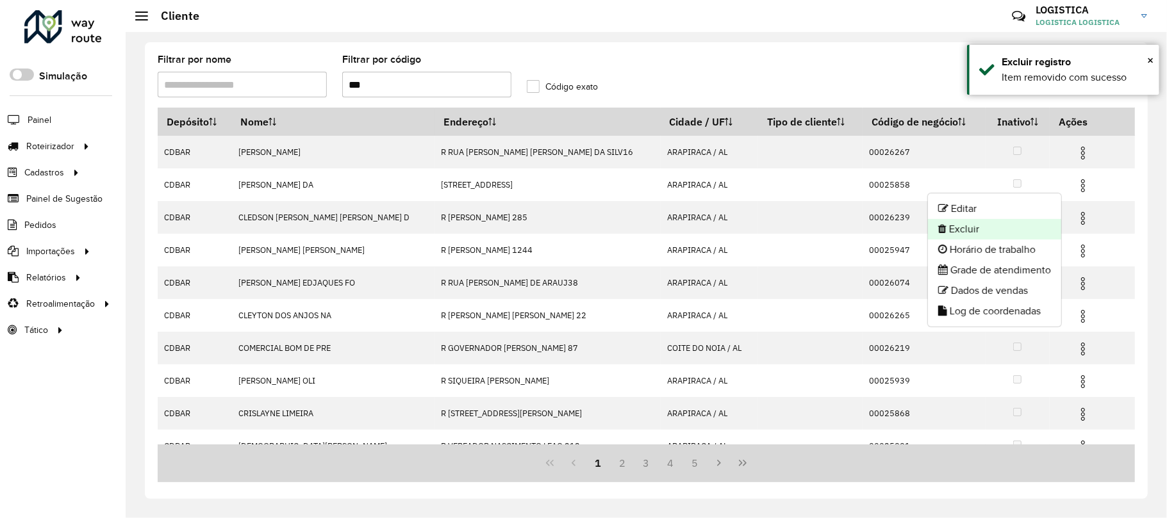
click at [995, 226] on li "Excluir" at bounding box center [994, 229] width 133 height 21
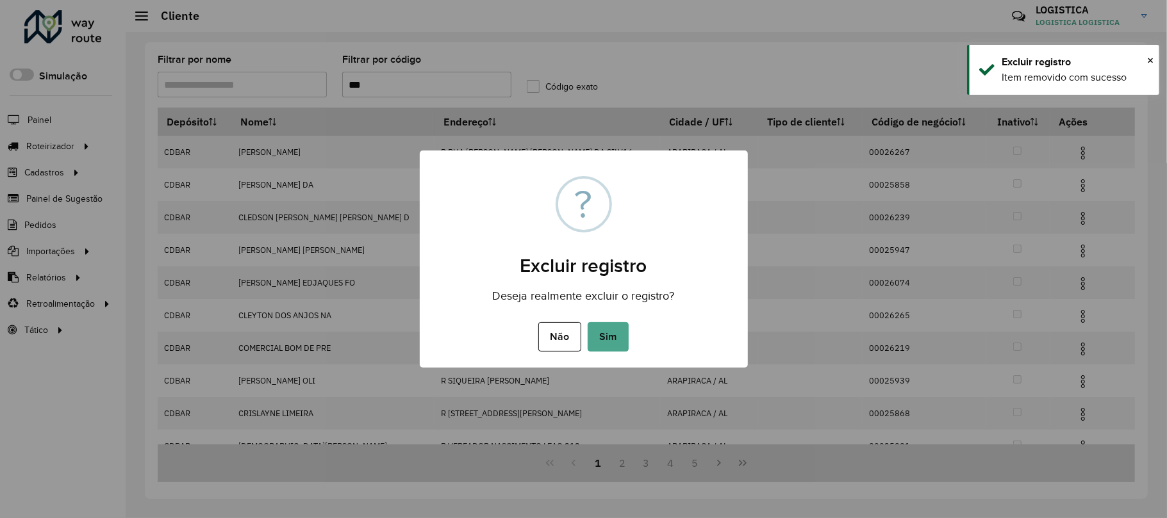
click at [587, 322] on button "Sim" at bounding box center [607, 336] width 41 height 29
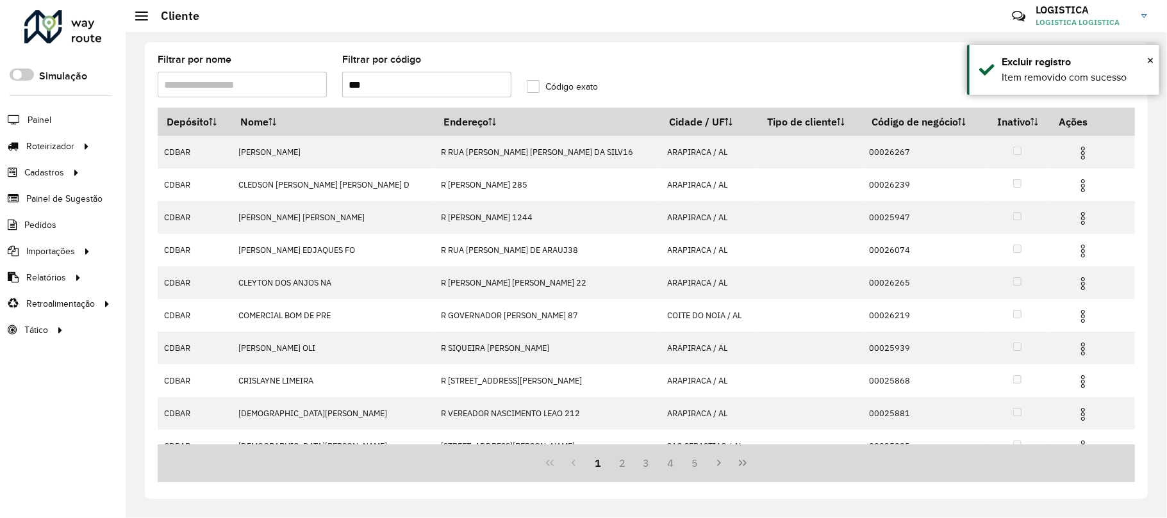
click at [1075, 257] on img at bounding box center [1082, 250] width 15 height 15
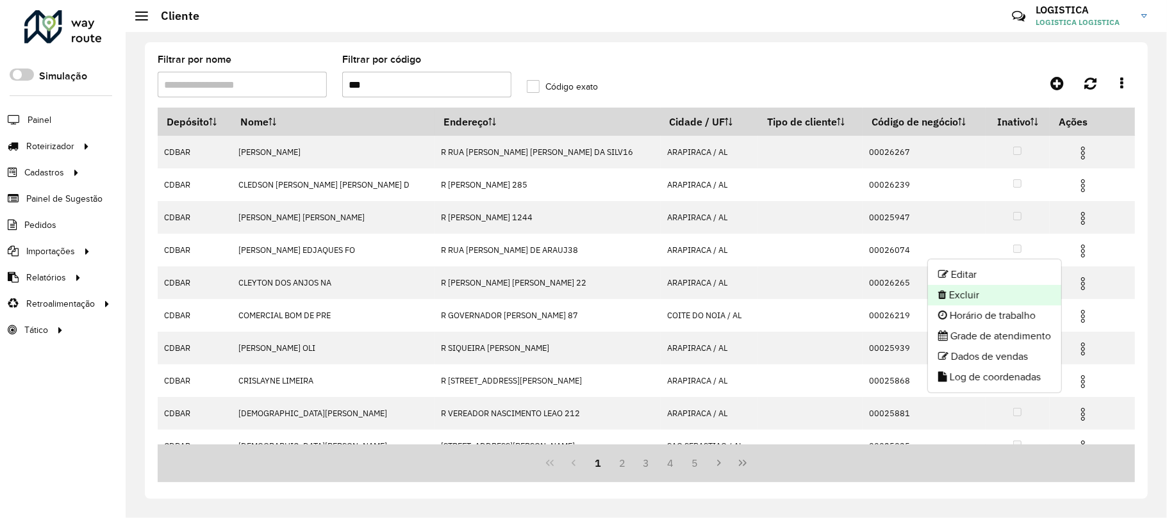
click at [1028, 293] on li "Excluir" at bounding box center [994, 295] width 133 height 21
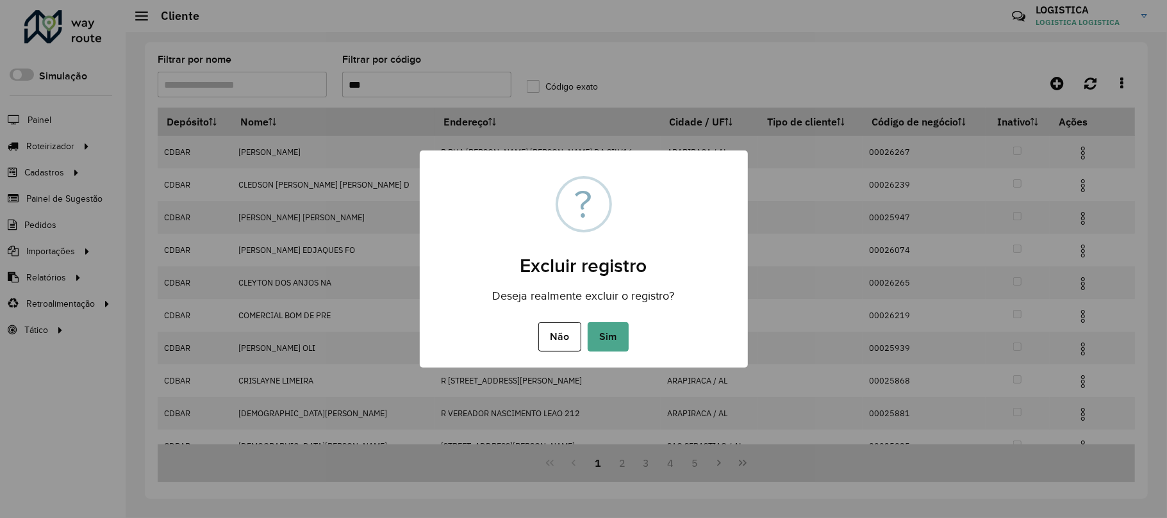
click at [587, 322] on button "Sim" at bounding box center [607, 336] width 41 height 29
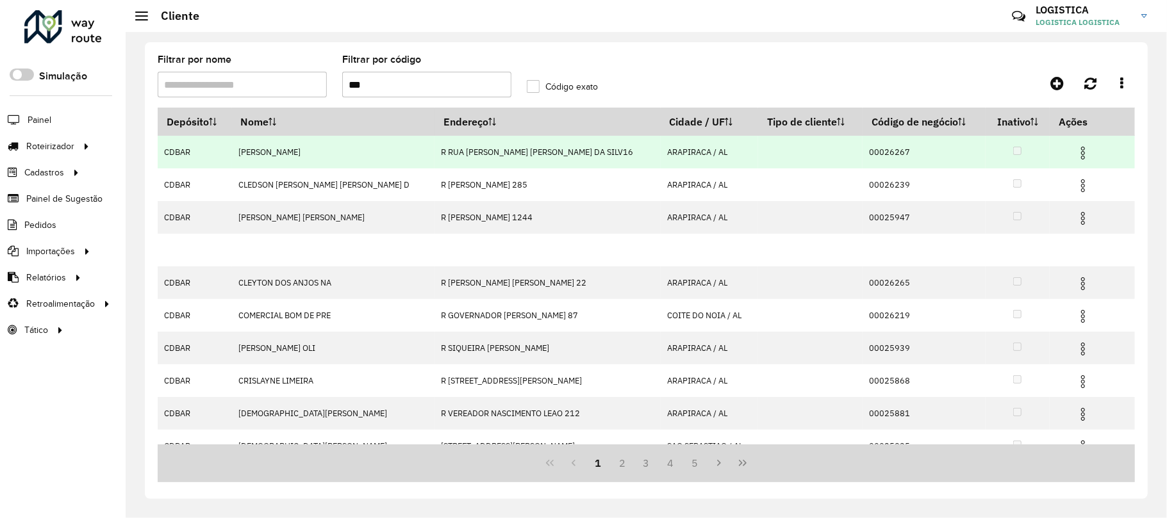
click at [1069, 156] on hb-app "Aguarde... Pop-up bloqueado! Seu navegador bloqueou automáticamente a abertura …" at bounding box center [583, 259] width 1167 height 518
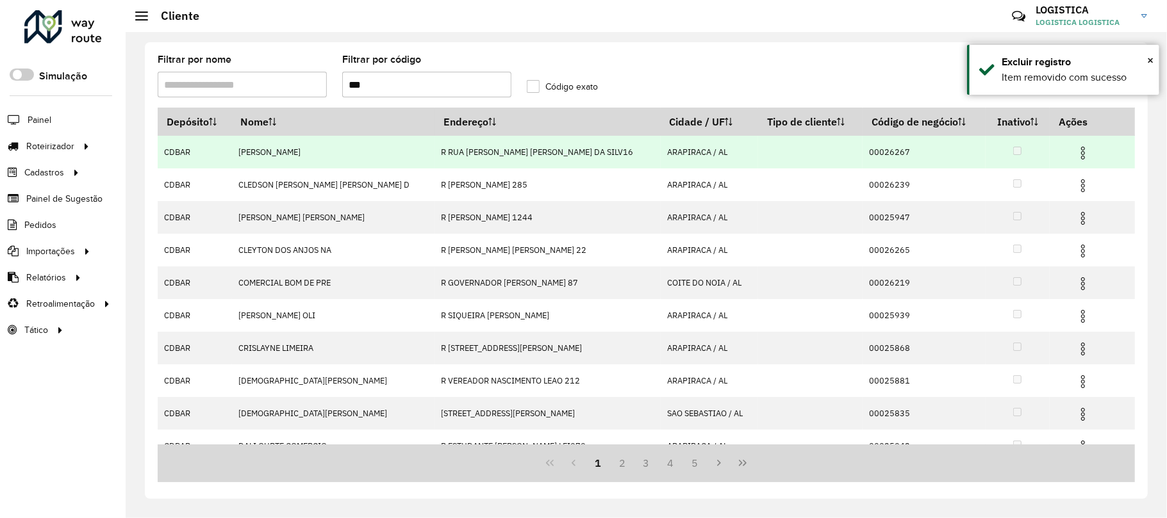
click at [1075, 156] on img at bounding box center [1082, 152] width 15 height 15
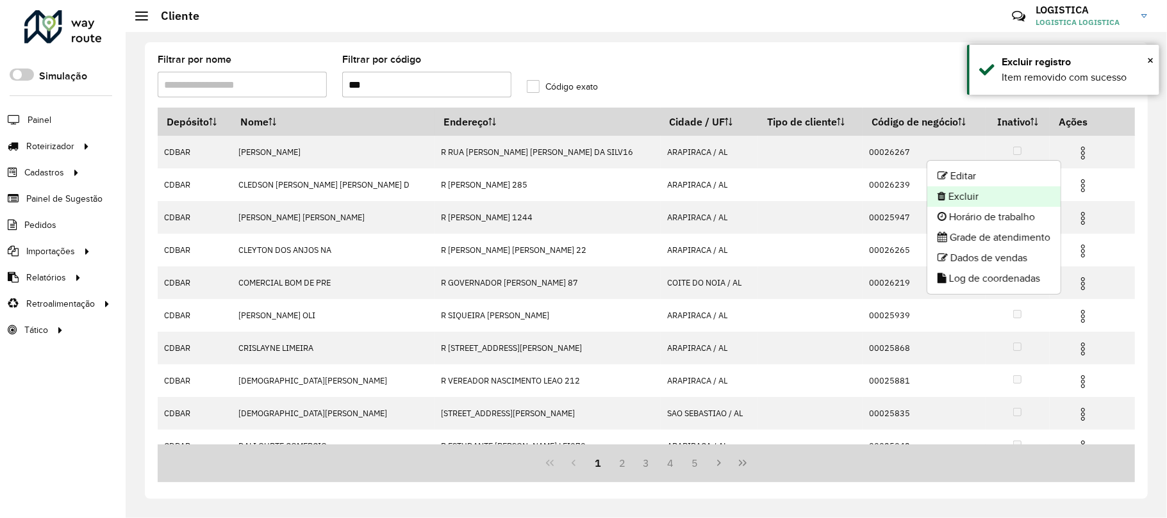
click at [979, 205] on li "Excluir" at bounding box center [993, 196] width 133 height 21
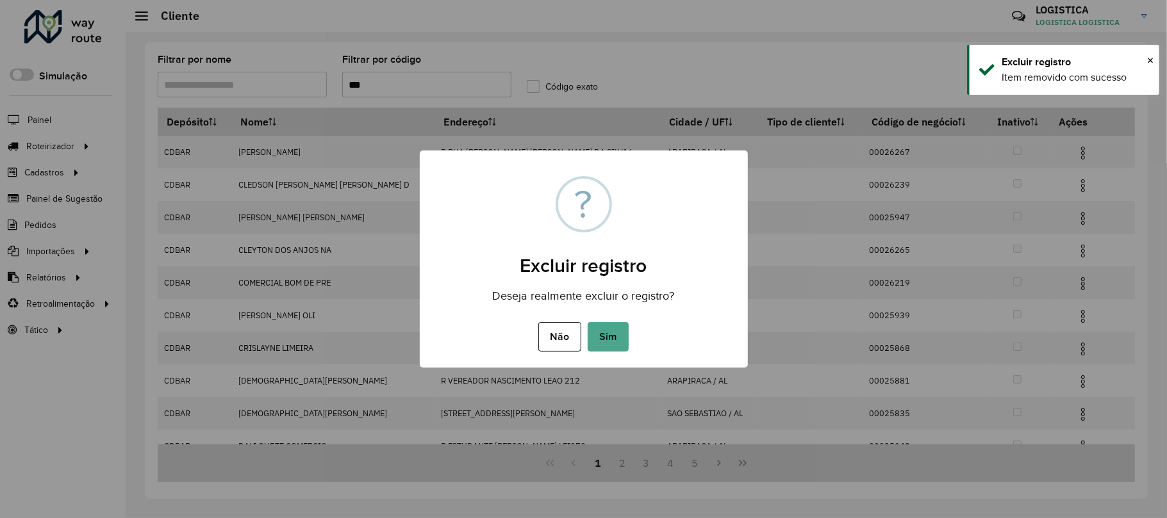
click at [587, 322] on button "Sim" at bounding box center [607, 336] width 41 height 29
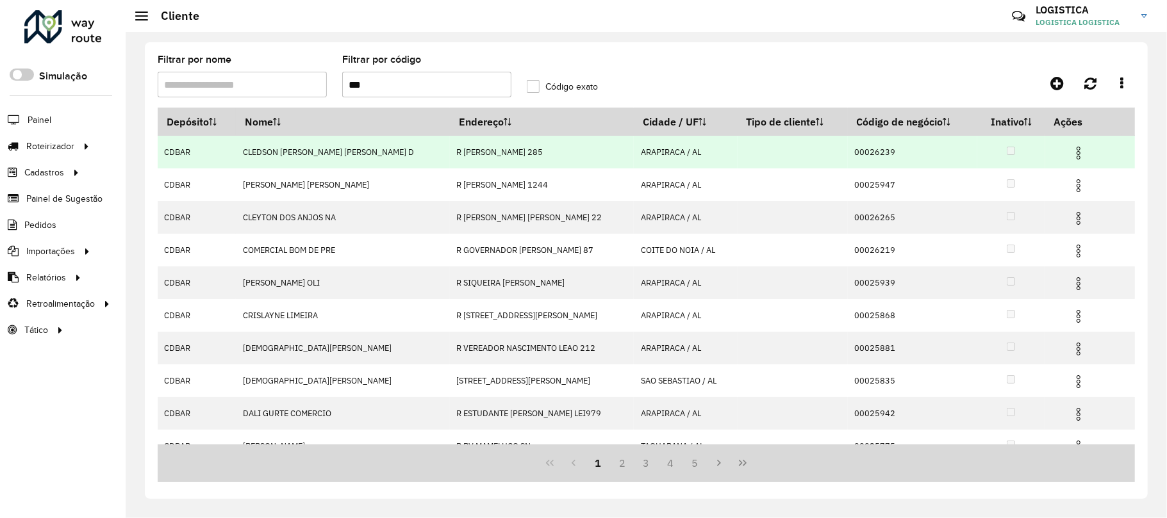
click at [1076, 155] on img at bounding box center [1077, 152] width 15 height 15
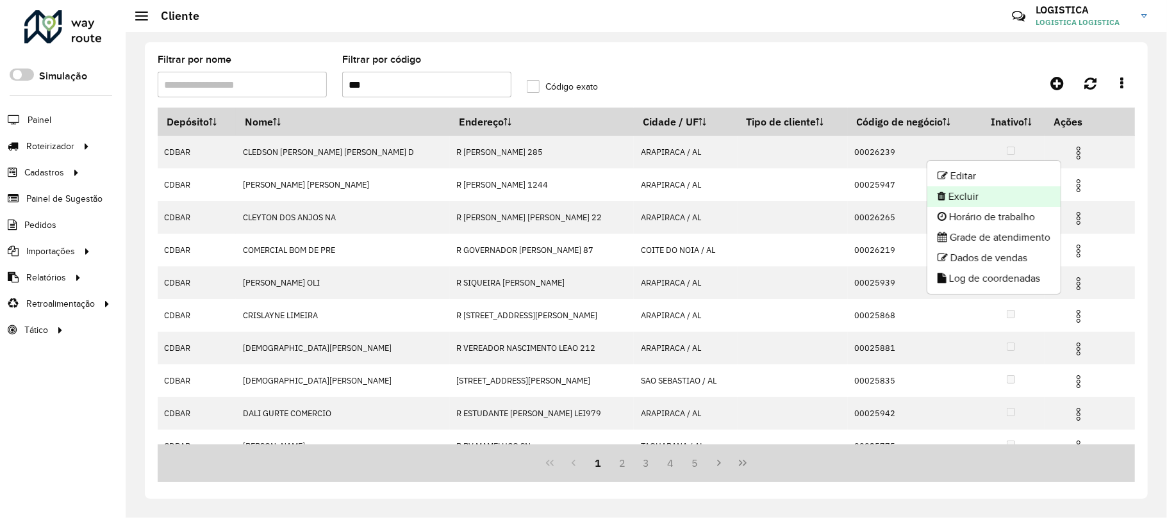
click at [961, 201] on li "Excluir" at bounding box center [993, 196] width 133 height 21
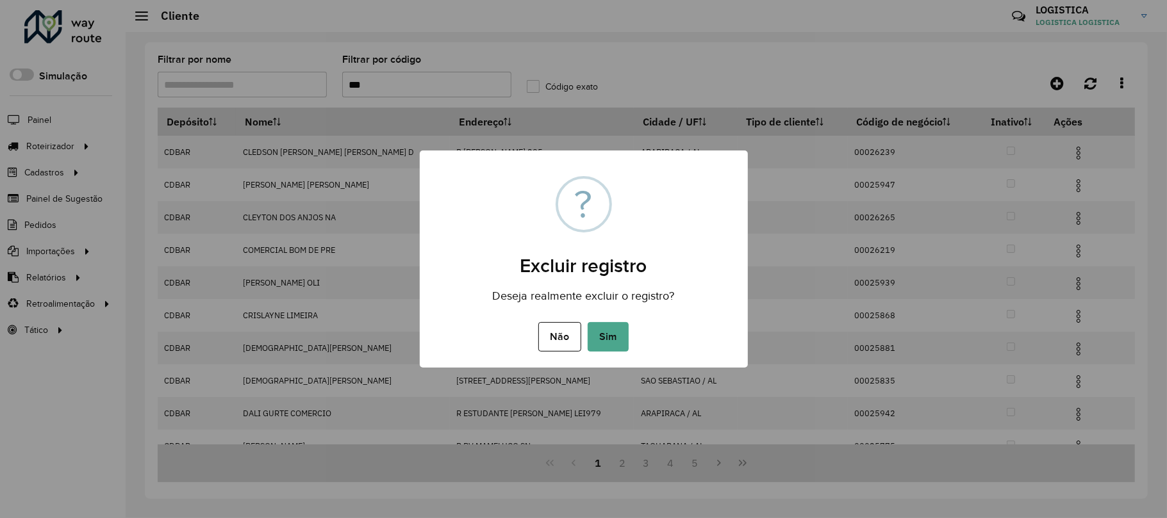
click at [587, 322] on button "Sim" at bounding box center [607, 336] width 41 height 29
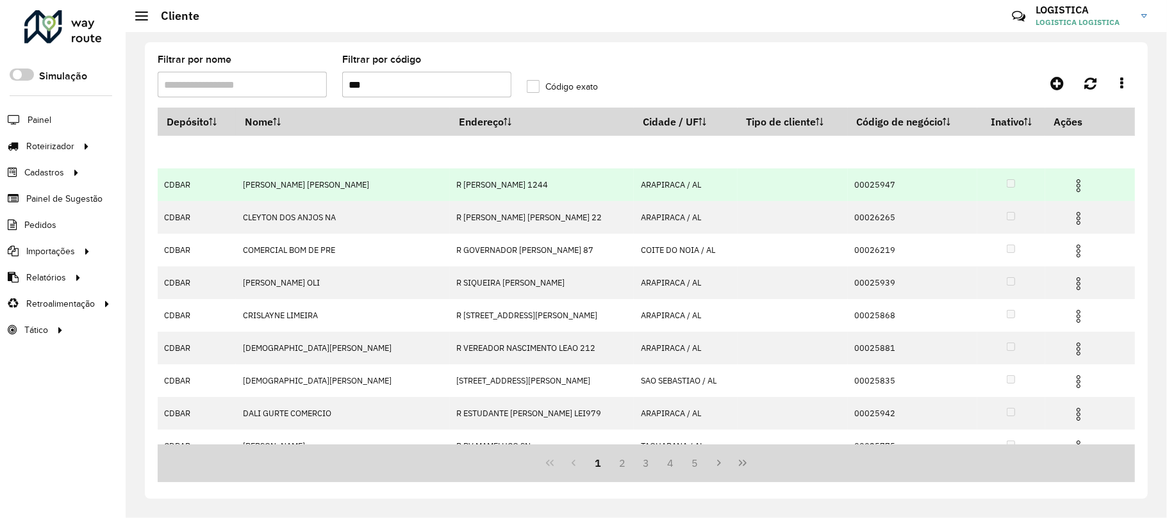
click at [1069, 176] on hb-app "Aguarde... Pop-up bloqueado! Seu navegador bloqueou automáticamente a abertura …" at bounding box center [583, 259] width 1167 height 518
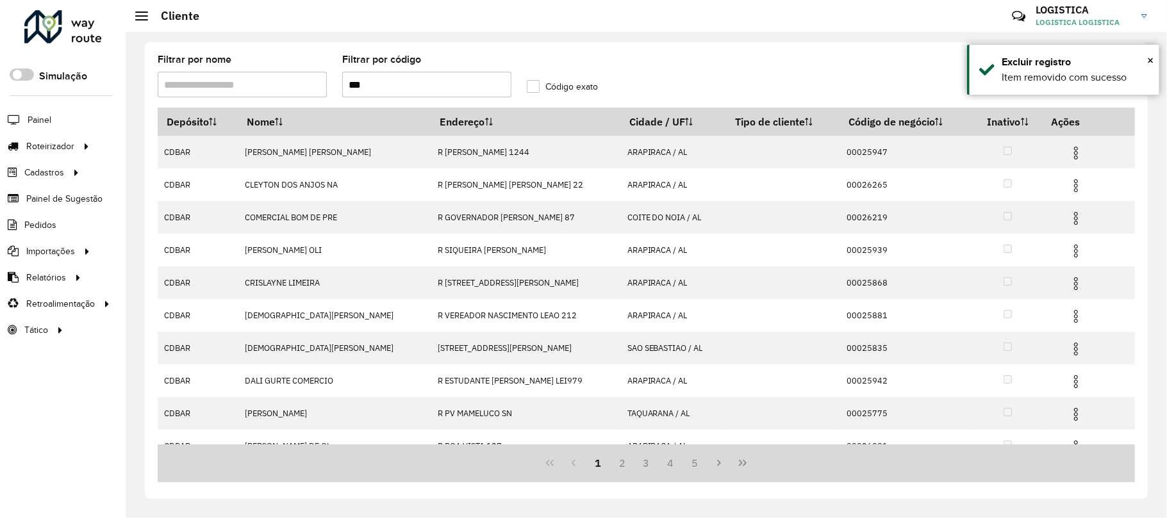
click at [1068, 192] on img at bounding box center [1075, 185] width 15 height 15
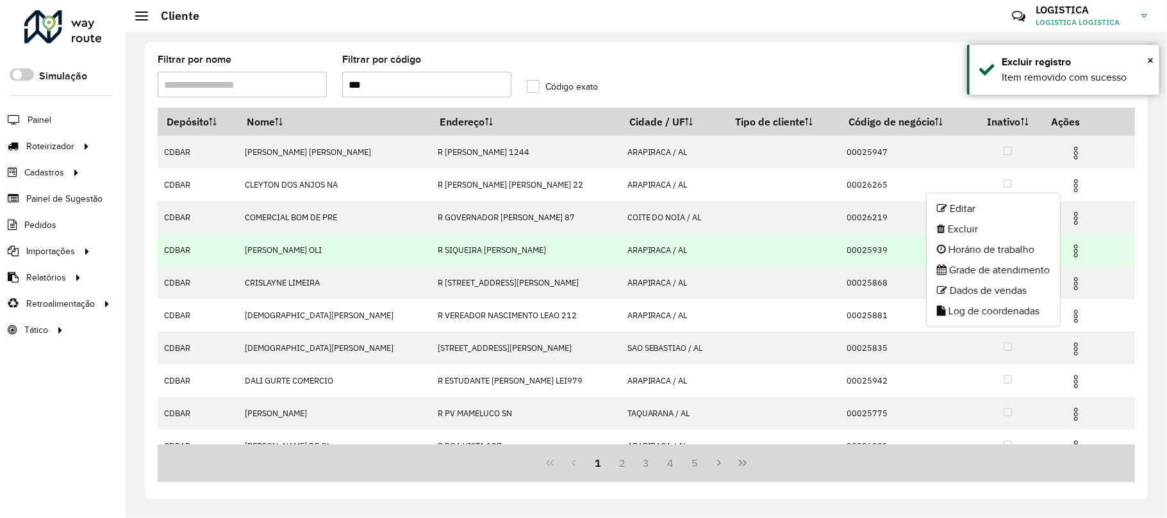
click at [918, 234] on td "00025939" at bounding box center [905, 250] width 133 height 33
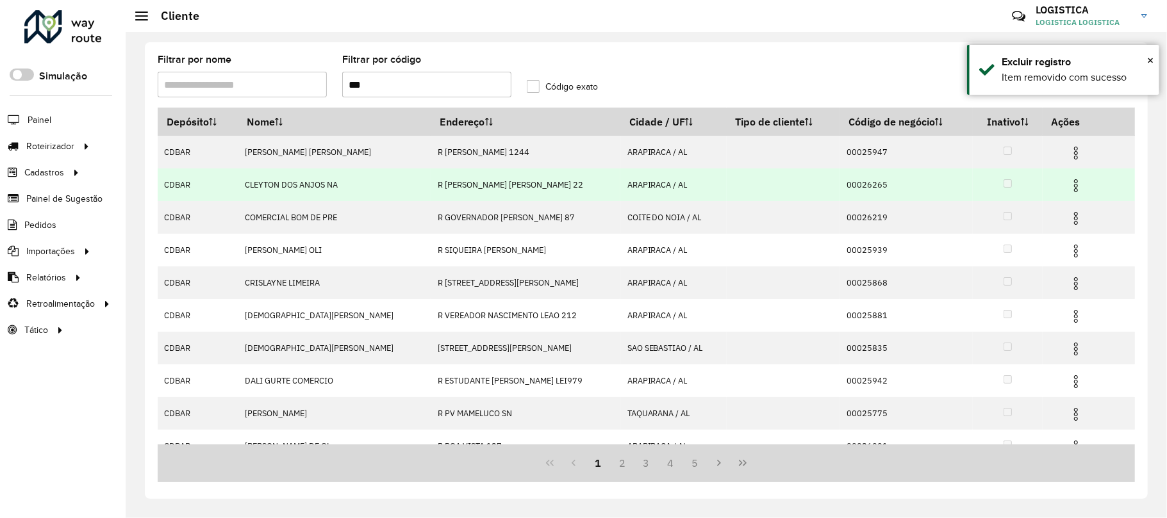
click at [1068, 183] on img at bounding box center [1075, 185] width 15 height 15
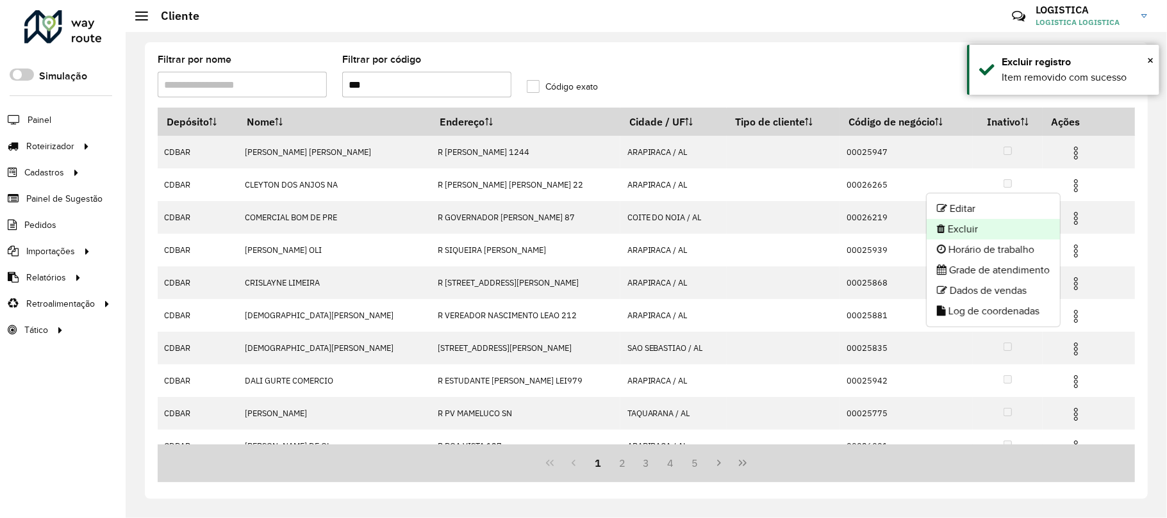
click at [1031, 227] on li "Excluir" at bounding box center [992, 229] width 133 height 21
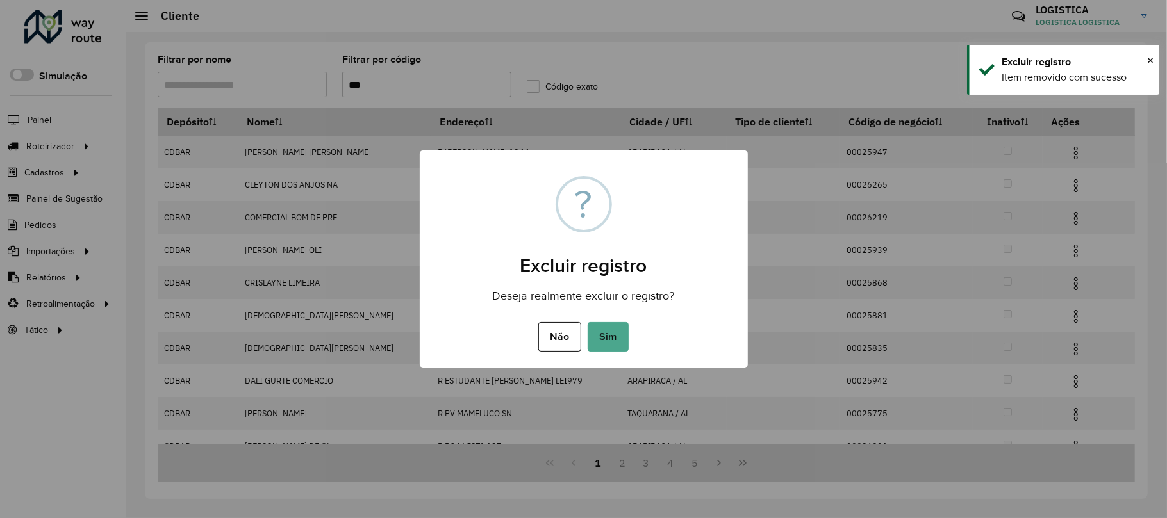
click at [587, 322] on button "Sim" at bounding box center [607, 336] width 41 height 29
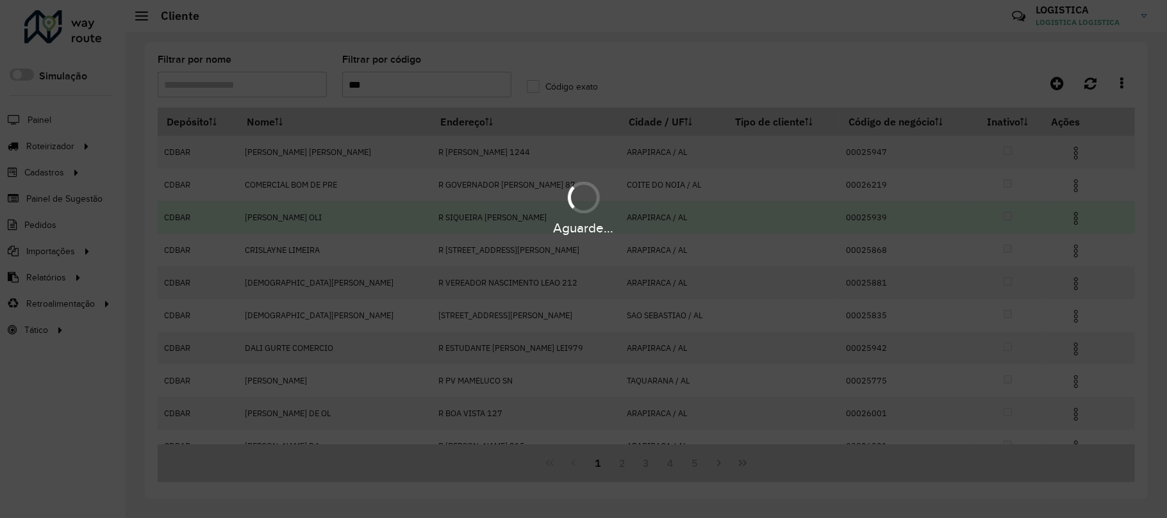
click at [1069, 246] on hb-app "Aguarde... Pop-up bloqueado! Seu navegador bloqueou automáticamente a abertura …" at bounding box center [583, 259] width 1167 height 518
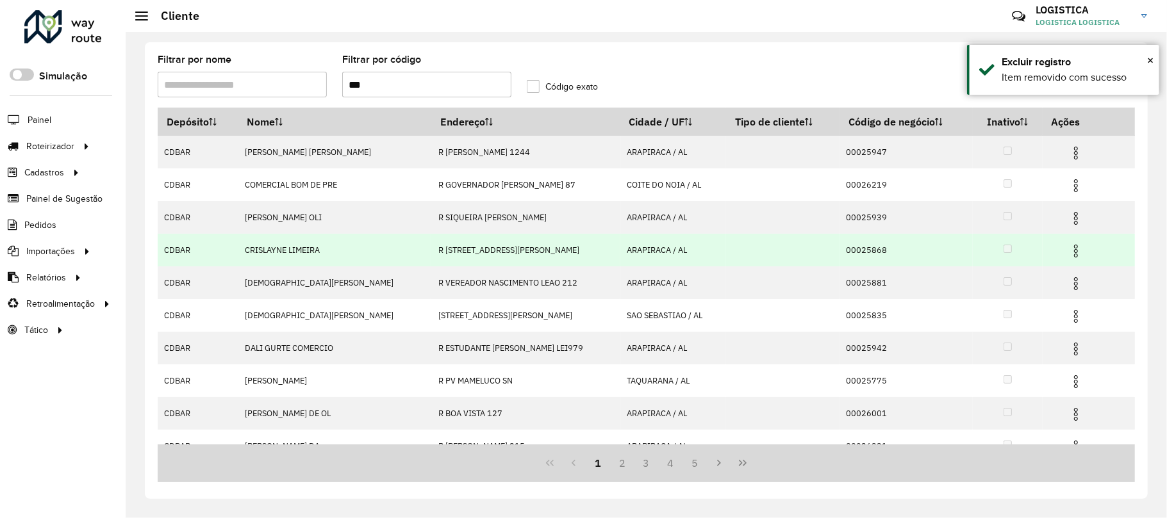
click at [1069, 246] on img at bounding box center [1075, 250] width 15 height 15
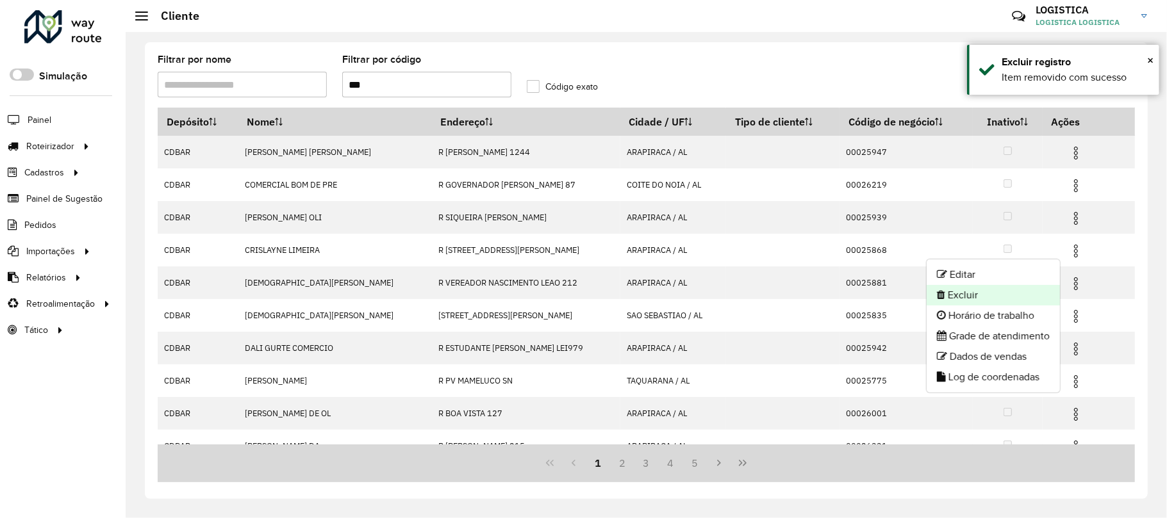
click at [997, 304] on li "Excluir" at bounding box center [992, 295] width 133 height 21
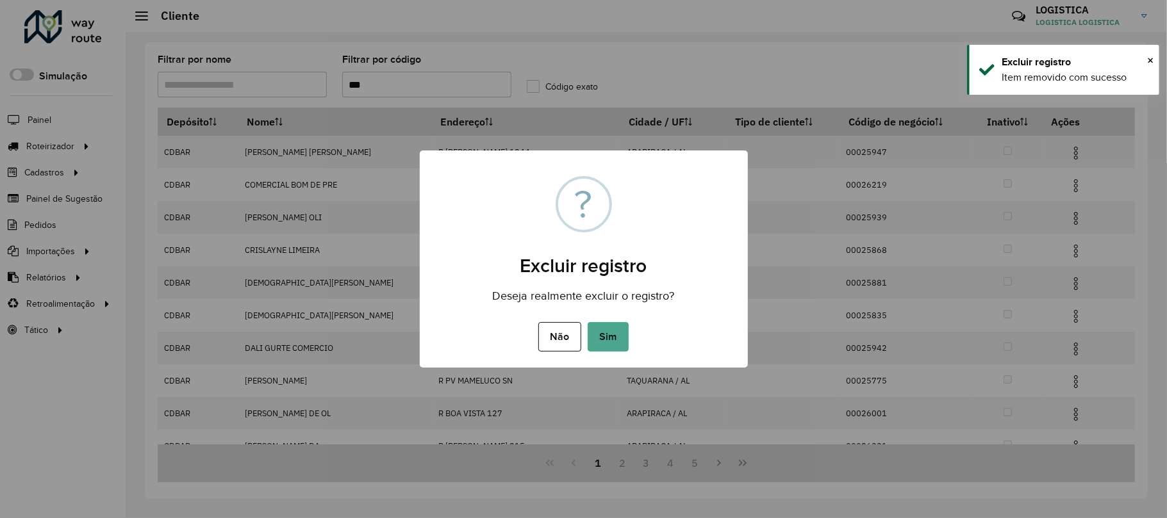
click at [587, 322] on button "Sim" at bounding box center [607, 336] width 41 height 29
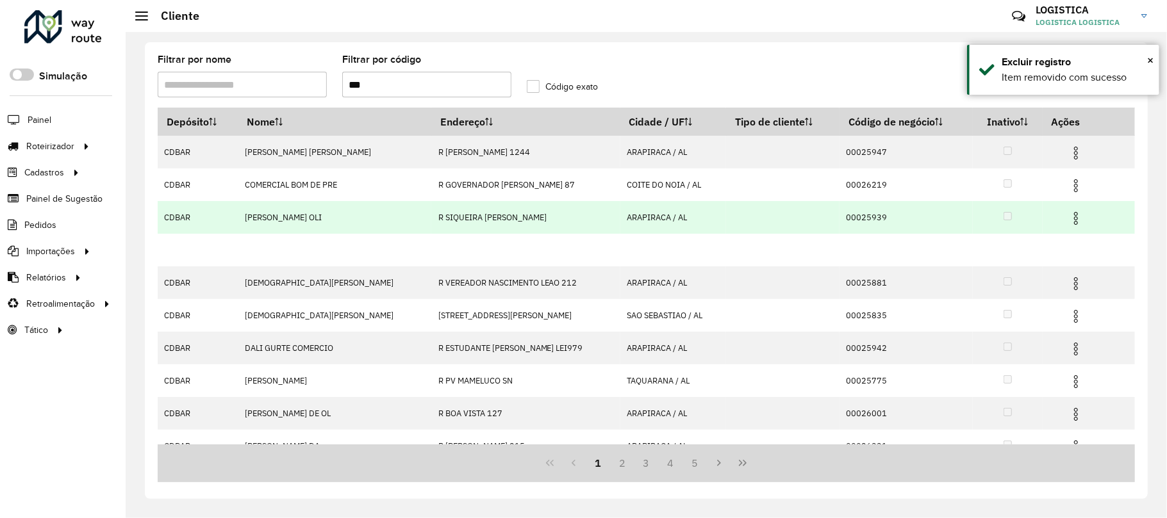
click at [1068, 213] on img at bounding box center [1075, 218] width 15 height 15
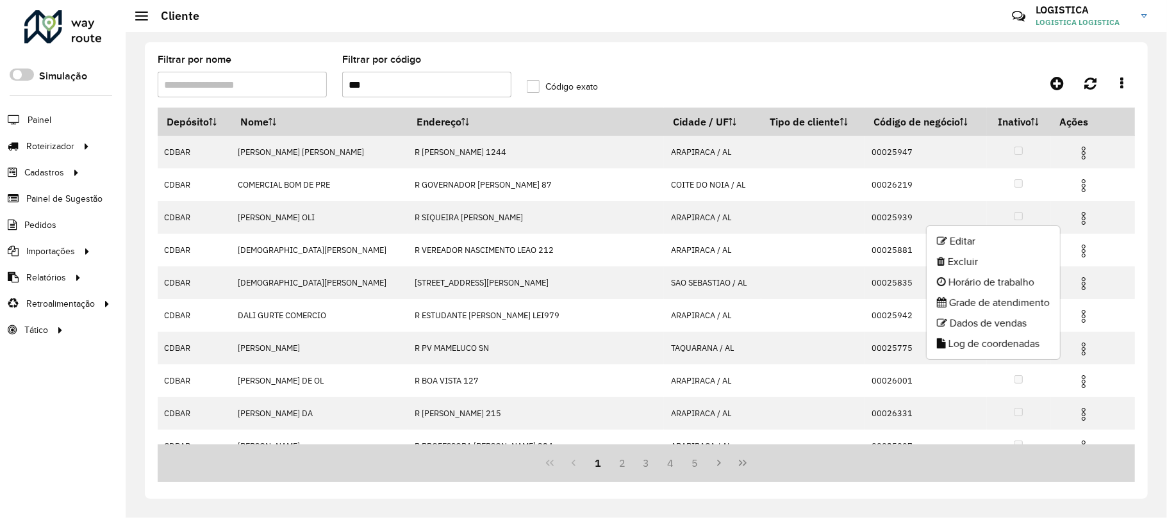
click at [953, 264] on li "Excluir" at bounding box center [992, 262] width 133 height 21
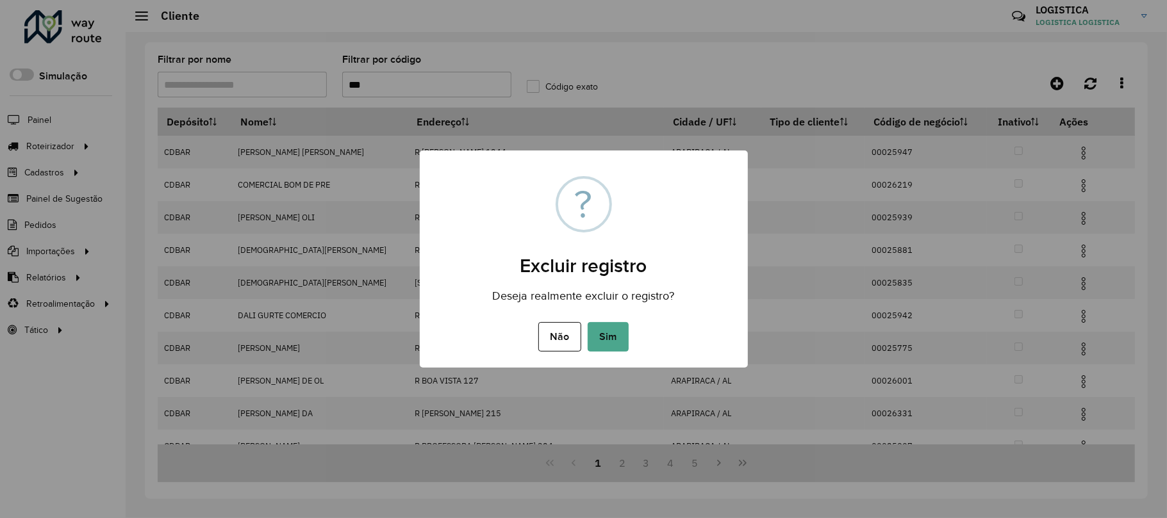
click at [587, 322] on button "Sim" at bounding box center [607, 336] width 41 height 29
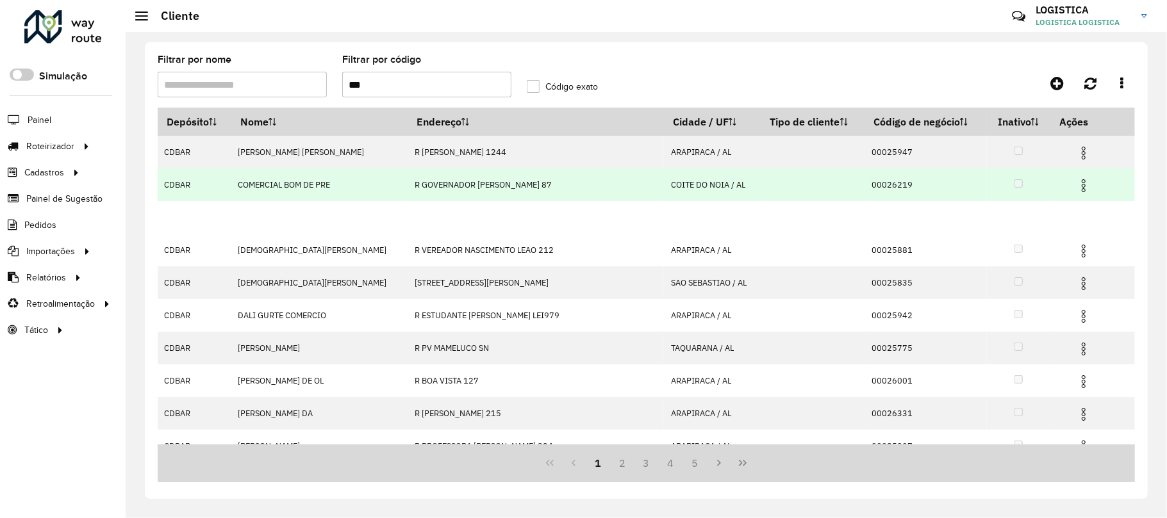
click at [1067, 181] on hb-app "Aguarde... Pop-up bloqueado! Seu navegador bloqueou automáticamente a abertura …" at bounding box center [583, 259] width 1167 height 518
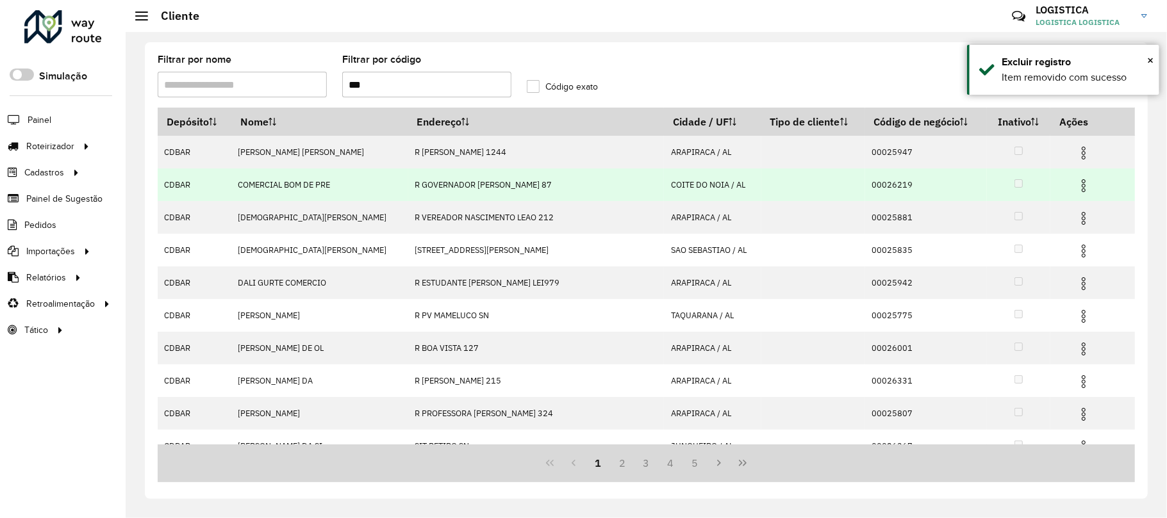
click at [1067, 181] on hb-app "Aguarde... Pop-up bloqueado! Seu navegador bloqueou automáticamente a abertura …" at bounding box center [583, 259] width 1167 height 518
click at [1076, 181] on img at bounding box center [1083, 185] width 15 height 15
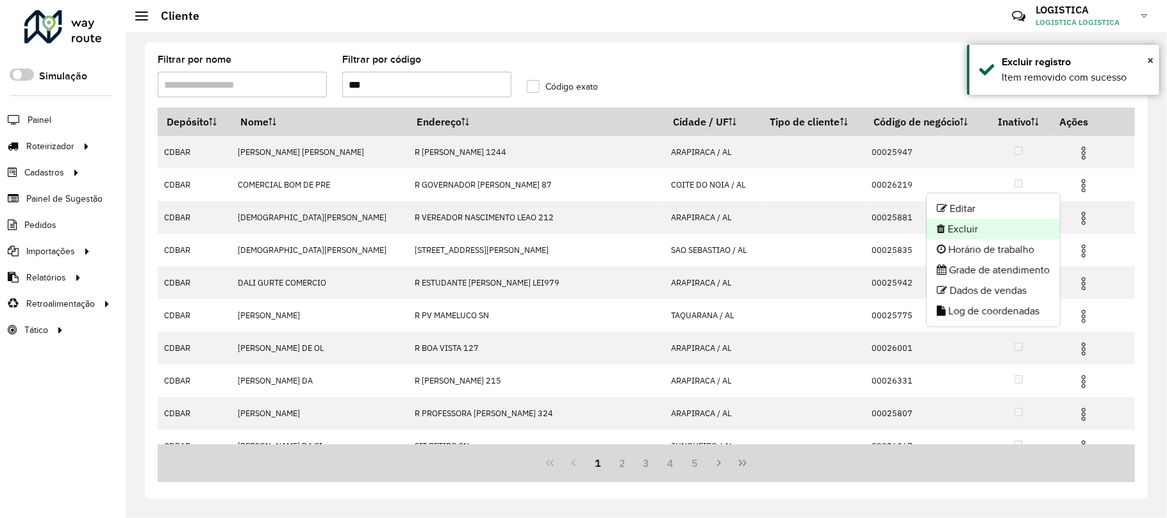
click at [1018, 222] on li "Excluir" at bounding box center [992, 229] width 133 height 21
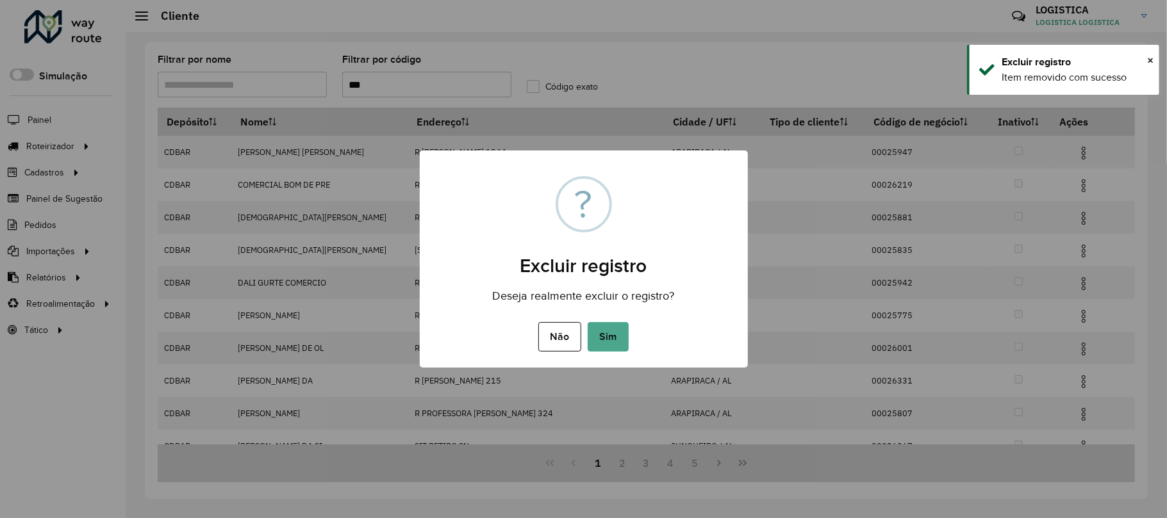
click at [587, 322] on button "Sim" at bounding box center [607, 336] width 41 height 29
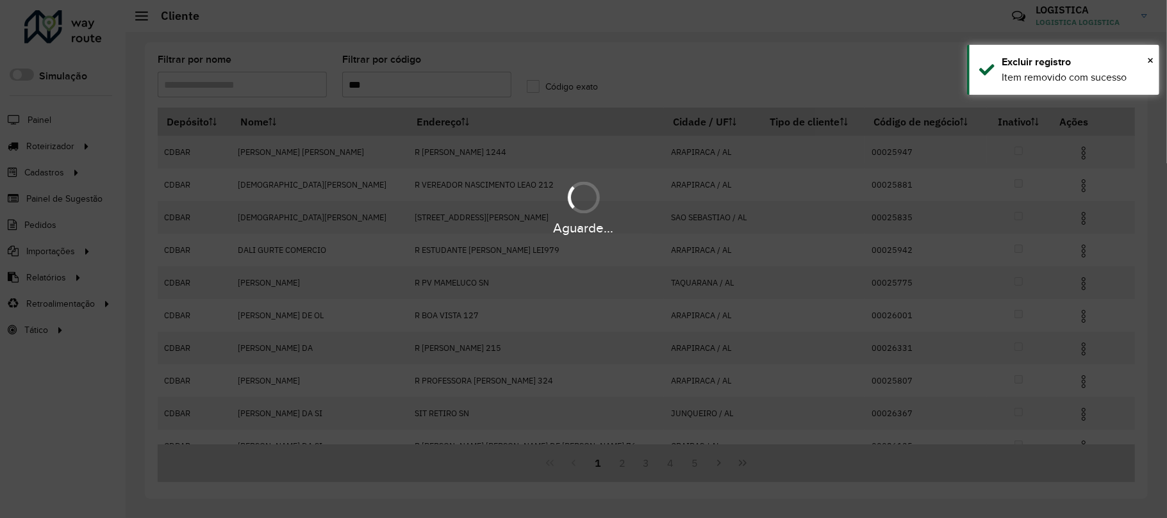
click at [1061, 149] on div "Aguarde..." at bounding box center [583, 259] width 1167 height 518
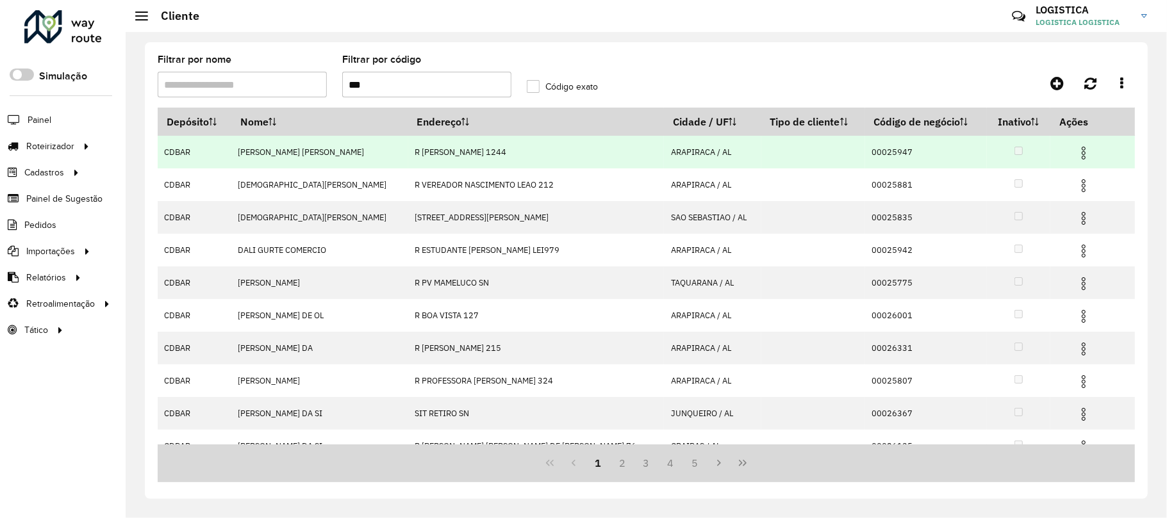
click at [1076, 149] on img at bounding box center [1083, 152] width 15 height 15
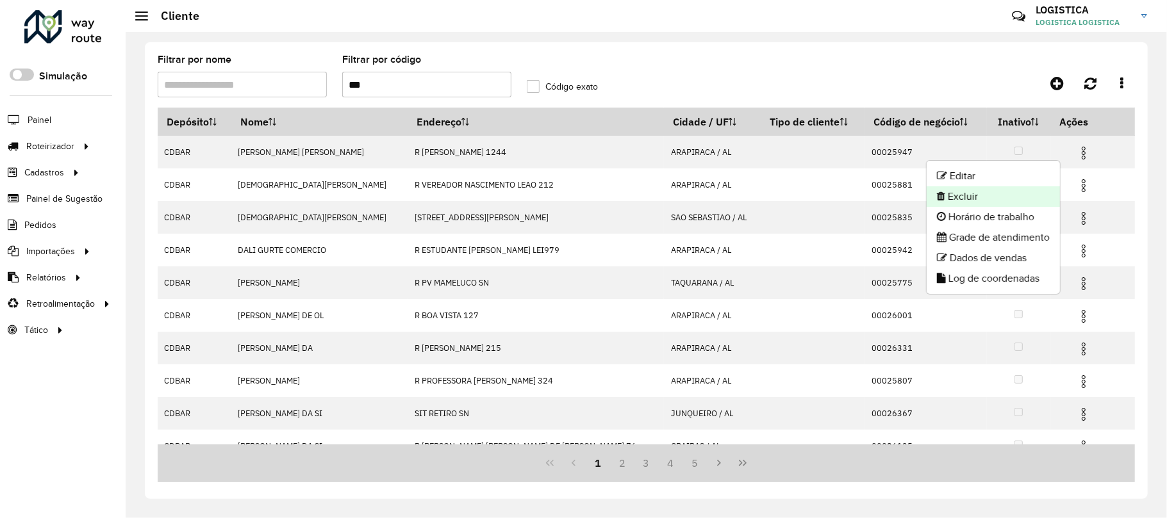
click at [983, 201] on li "Excluir" at bounding box center [992, 196] width 133 height 21
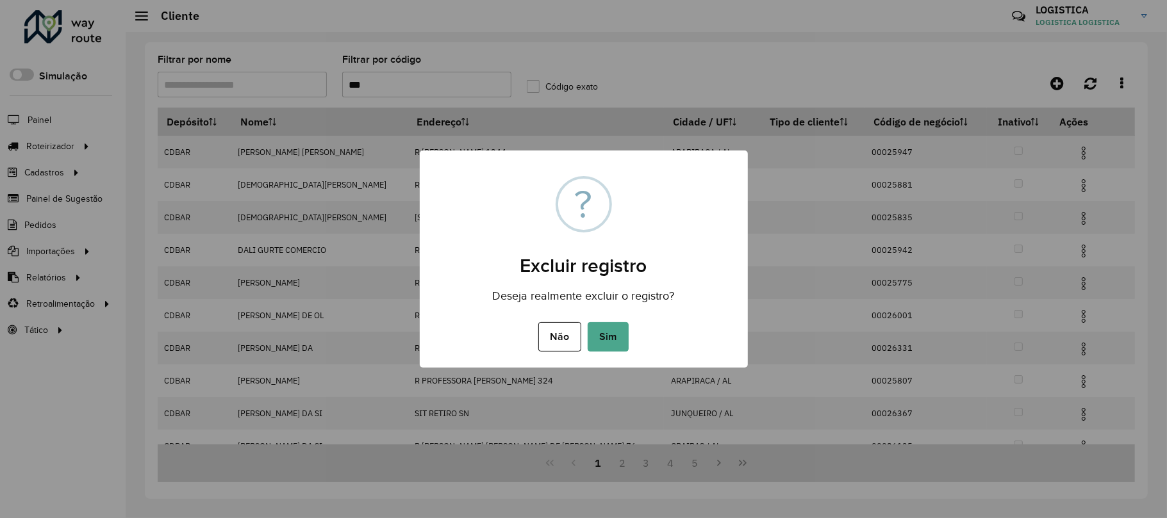
click at [587, 322] on button "Sim" at bounding box center [607, 336] width 41 height 29
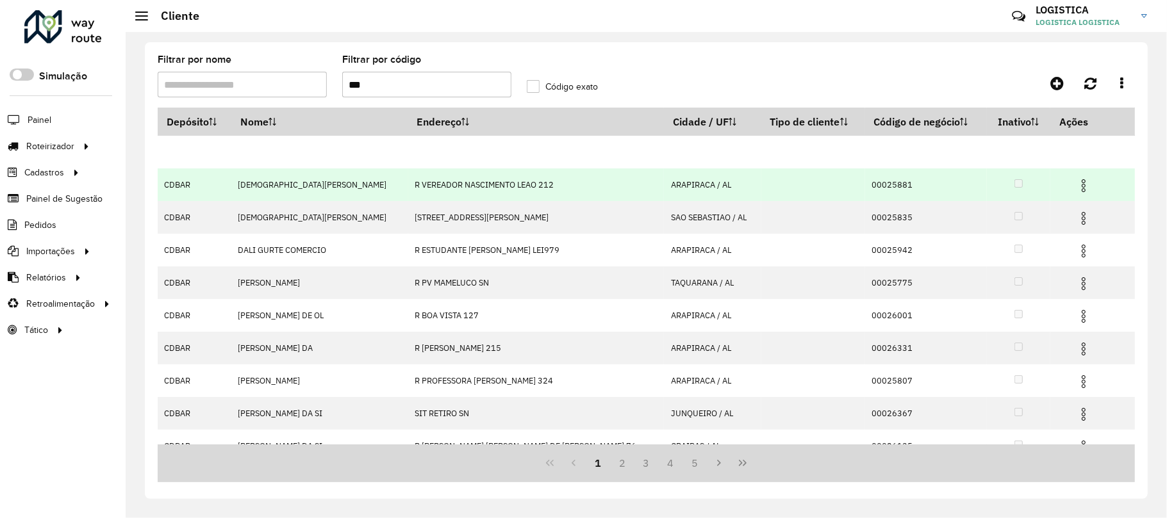
click at [1076, 177] on span at bounding box center [1083, 184] width 15 height 17
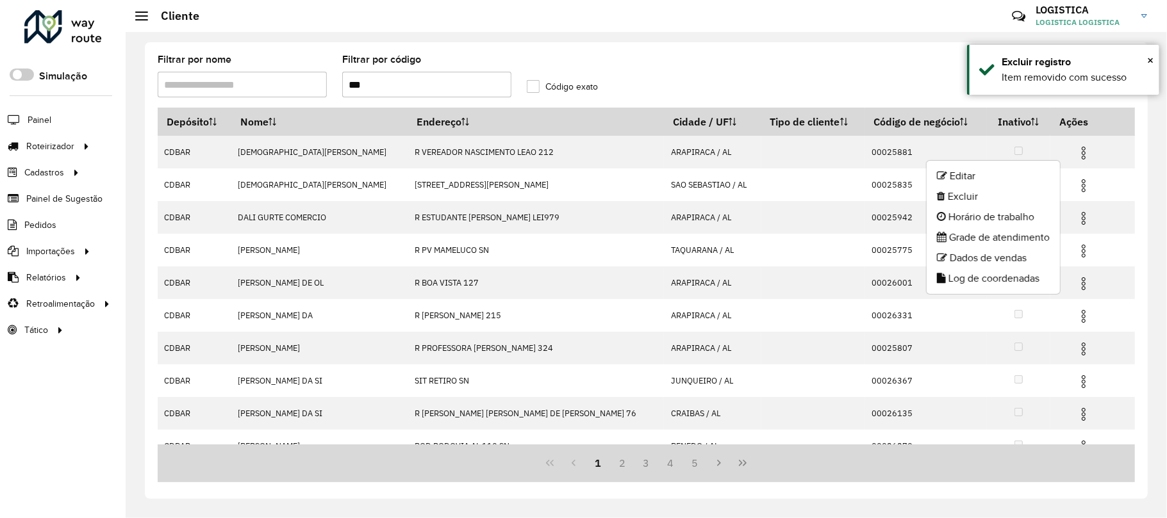
click at [960, 196] on li "Excluir" at bounding box center [992, 196] width 133 height 21
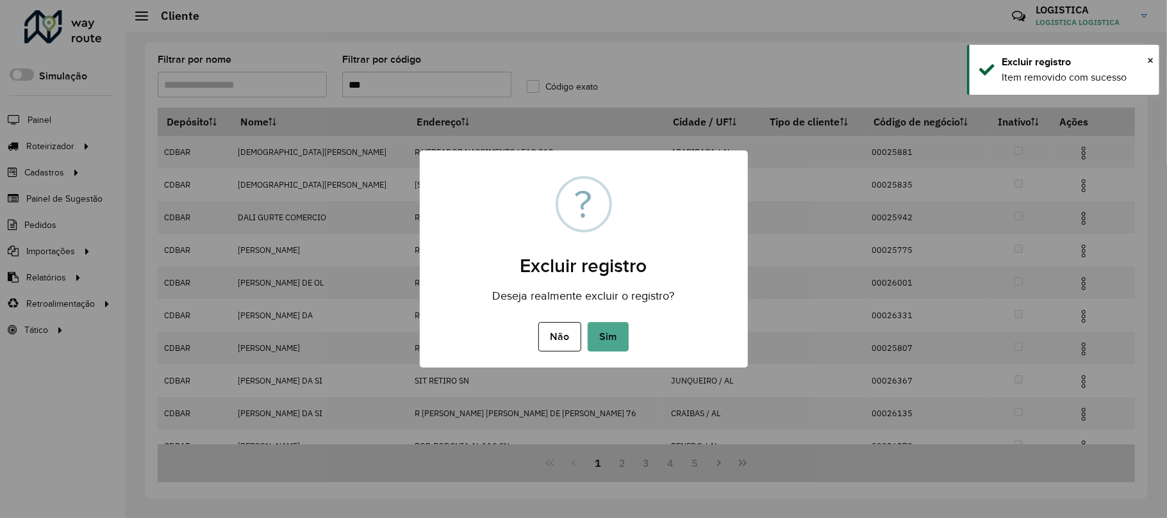
click at [587, 322] on button "Sim" at bounding box center [607, 336] width 41 height 29
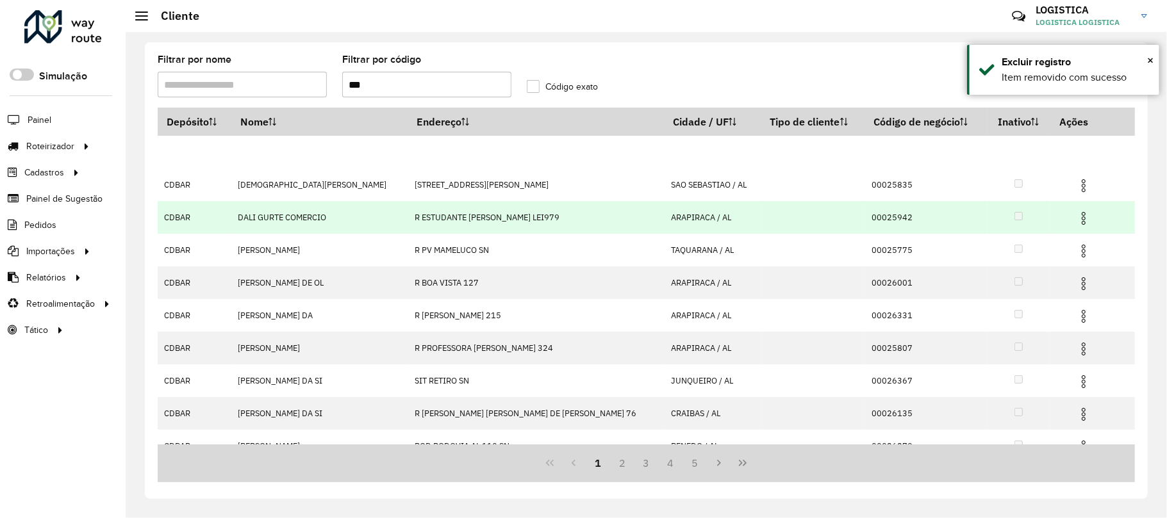
click at [1076, 214] on img at bounding box center [1083, 218] width 15 height 15
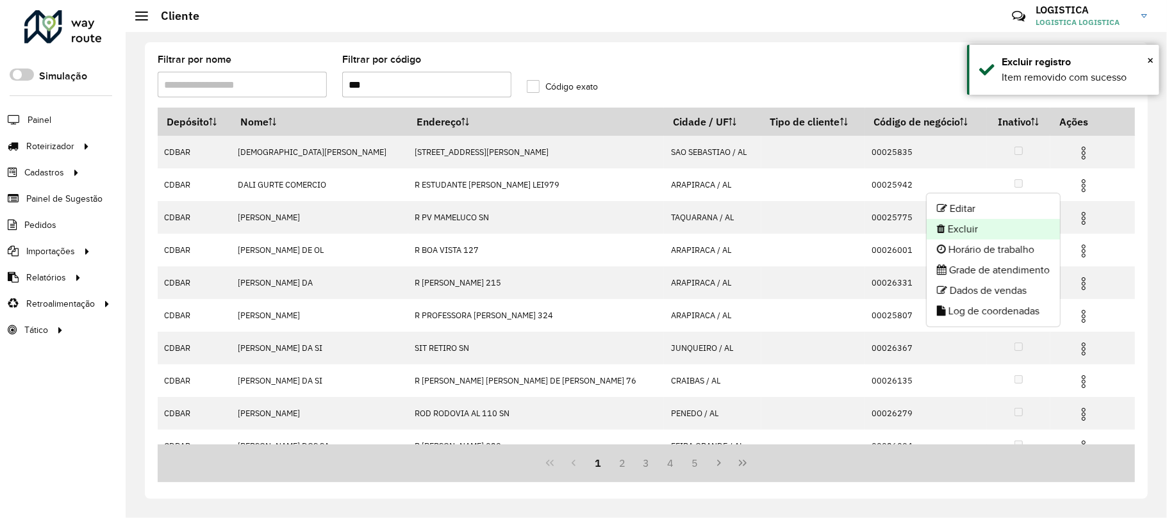
click at [952, 229] on li "Excluir" at bounding box center [992, 229] width 133 height 21
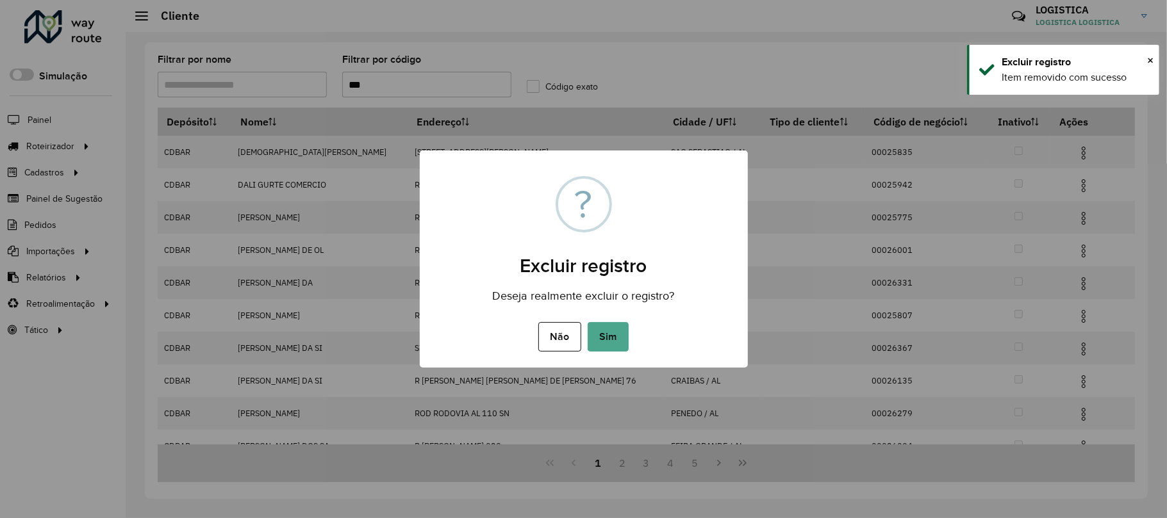
click at [587, 322] on button "Sim" at bounding box center [607, 336] width 41 height 29
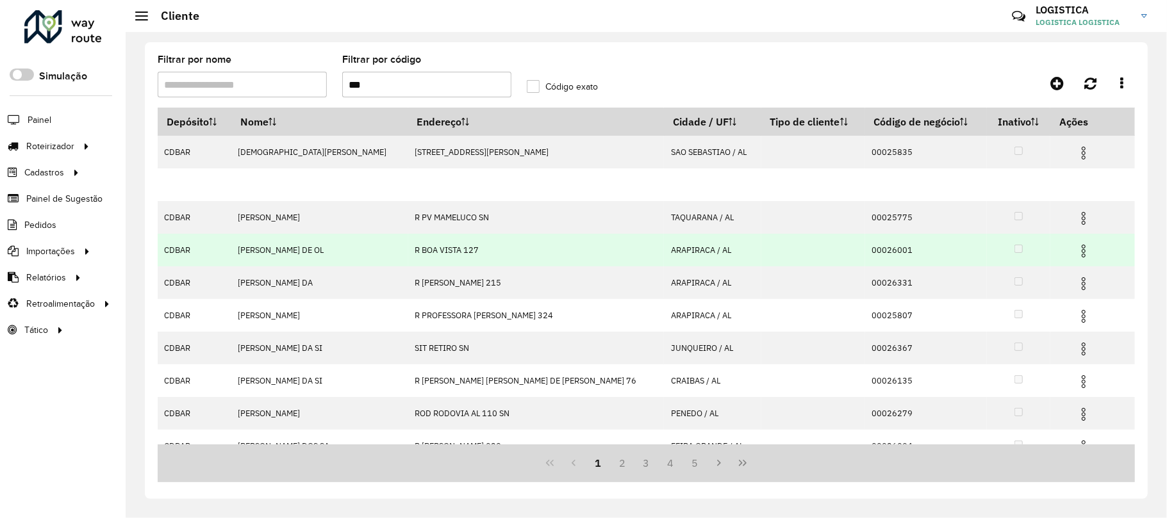
click at [1076, 252] on img at bounding box center [1083, 250] width 15 height 15
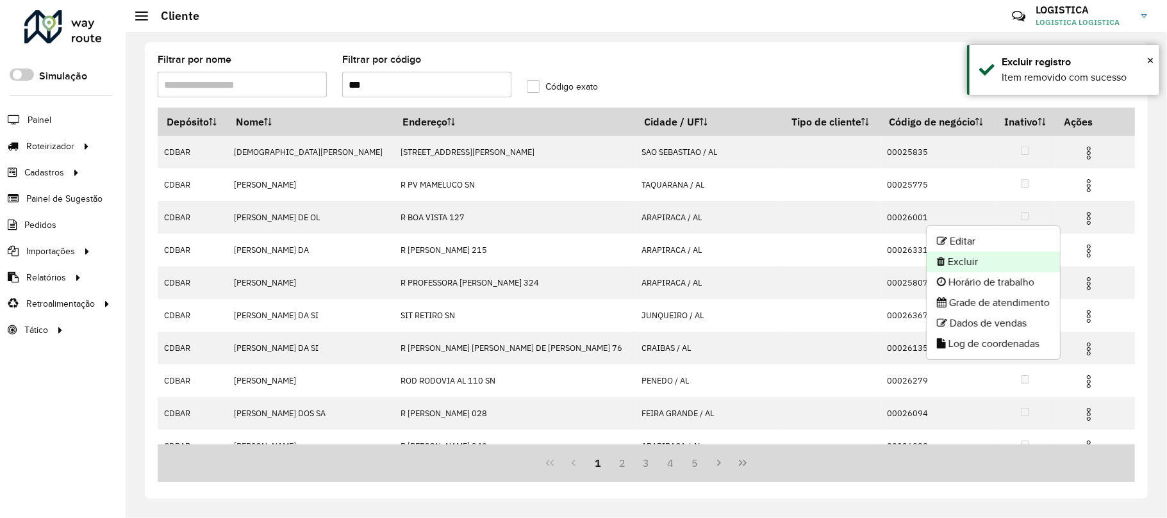
click at [949, 257] on li "Excluir" at bounding box center [992, 262] width 133 height 21
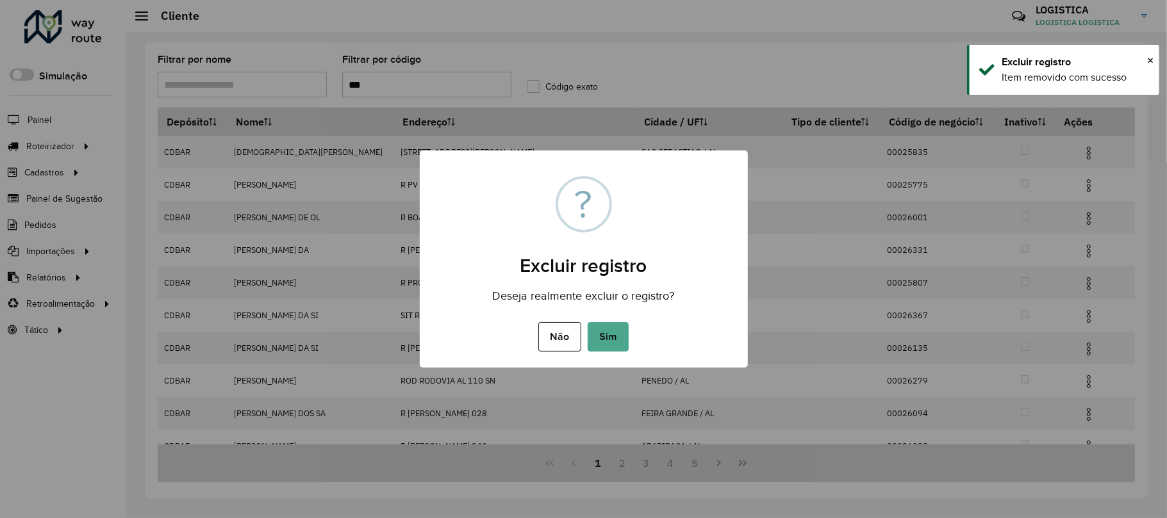
click at [587, 322] on button "Sim" at bounding box center [607, 336] width 41 height 29
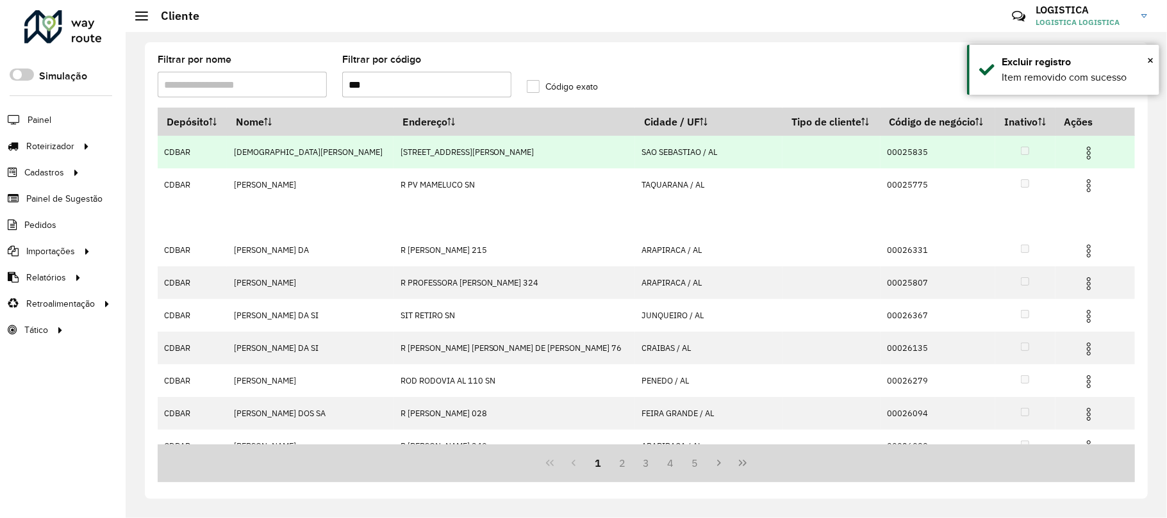
click at [1072, 159] on hb-app "Aguarde... Pop-up bloqueado! Seu navegador bloqueou automáticamente a abertura …" at bounding box center [583, 259] width 1167 height 518
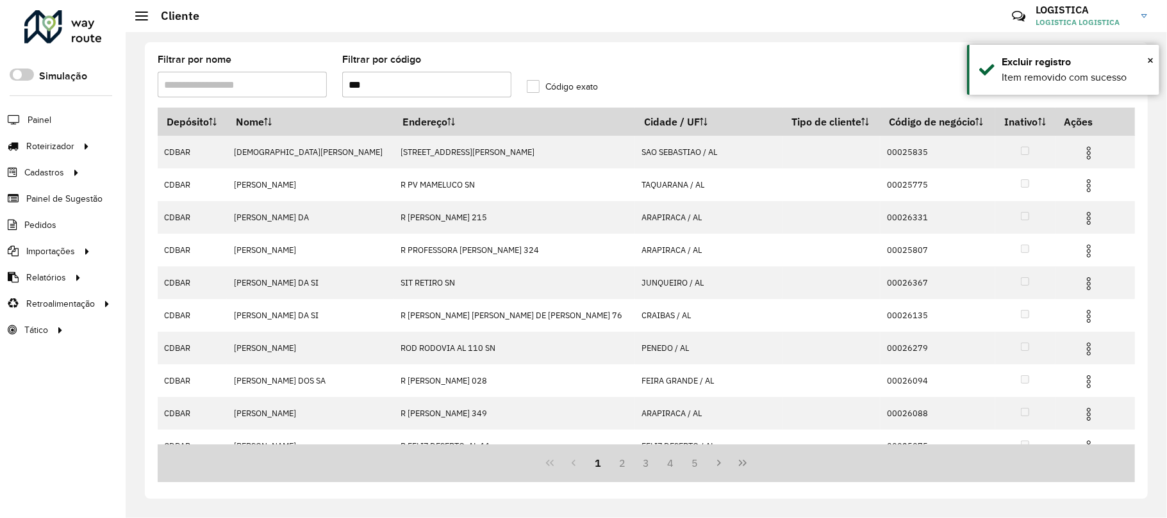
click at [1081, 154] on img at bounding box center [1088, 152] width 15 height 15
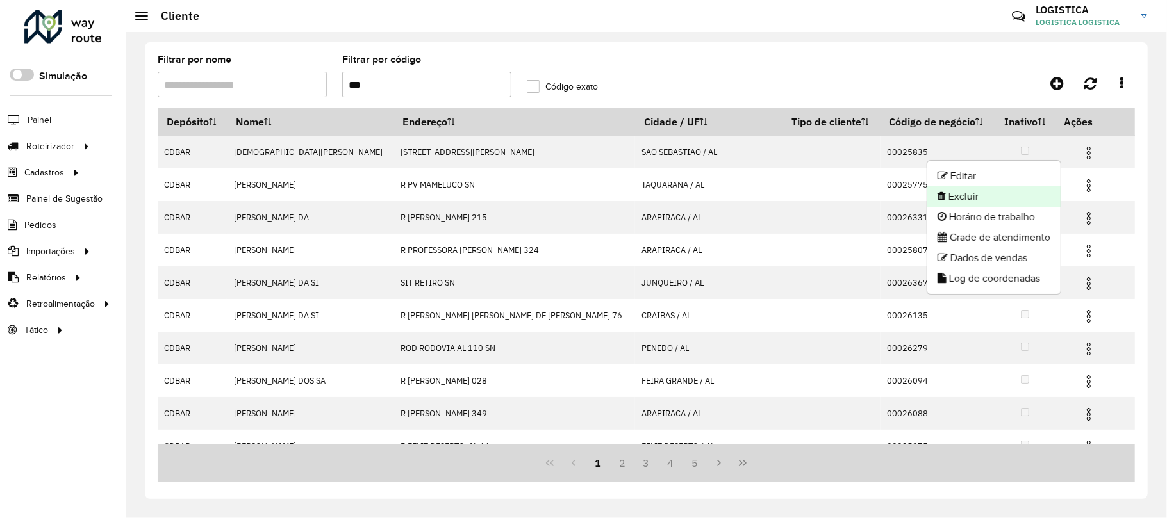
click at [999, 195] on li "Excluir" at bounding box center [993, 196] width 133 height 21
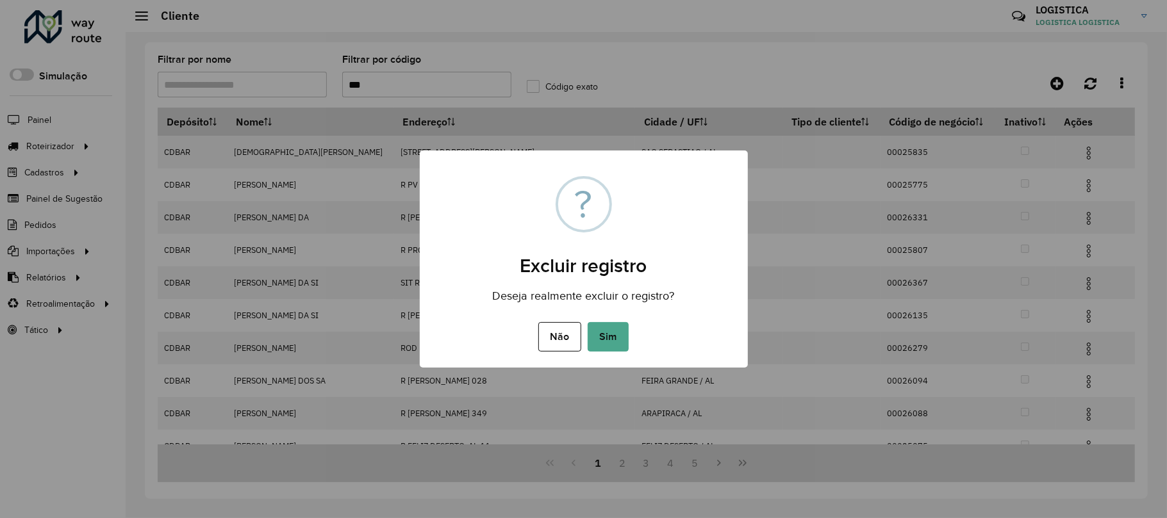
click at [587, 322] on button "Sim" at bounding box center [607, 336] width 41 height 29
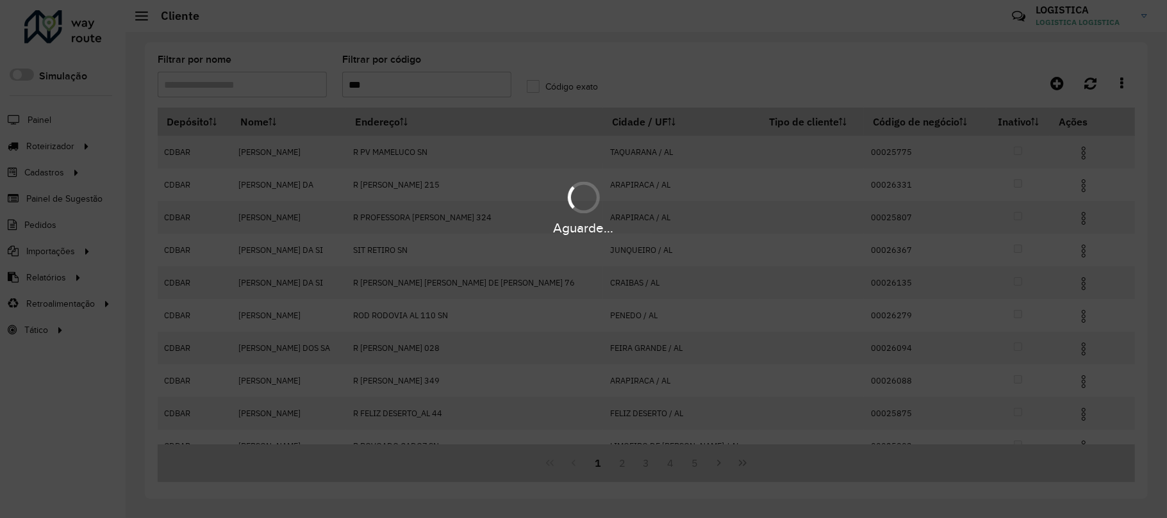
click at [1066, 218] on div "Aguarde..." at bounding box center [583, 228] width 1167 height 20
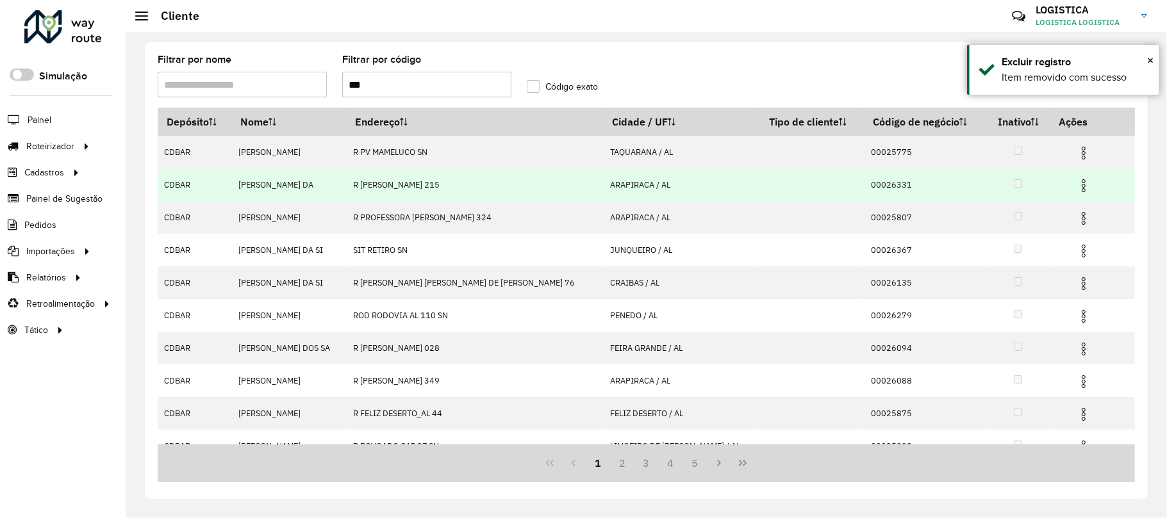
click at [1076, 182] on img at bounding box center [1083, 185] width 15 height 15
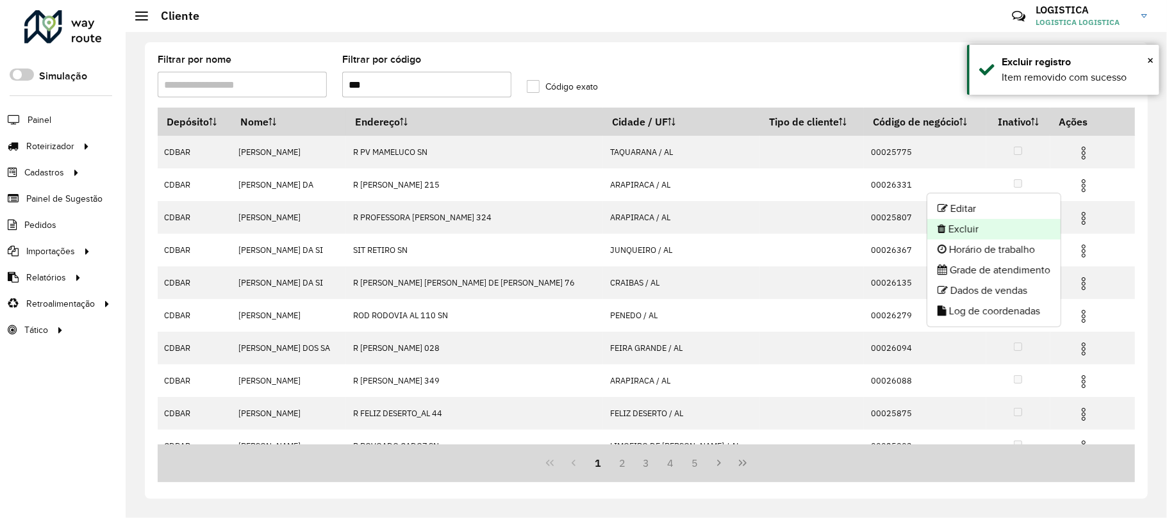
click at [1008, 229] on li "Excluir" at bounding box center [993, 229] width 133 height 21
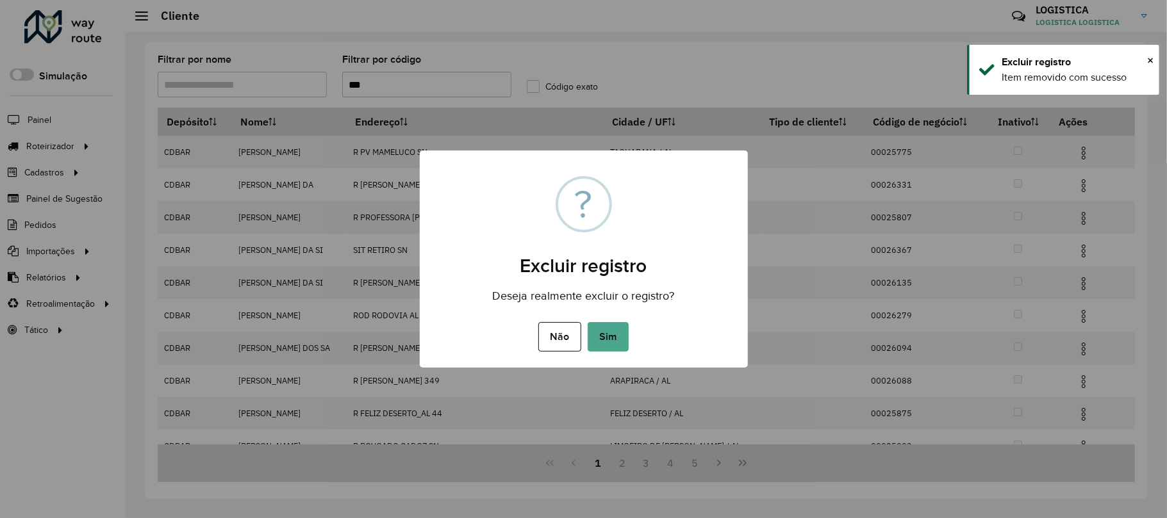
click at [587, 322] on button "Sim" at bounding box center [607, 336] width 41 height 29
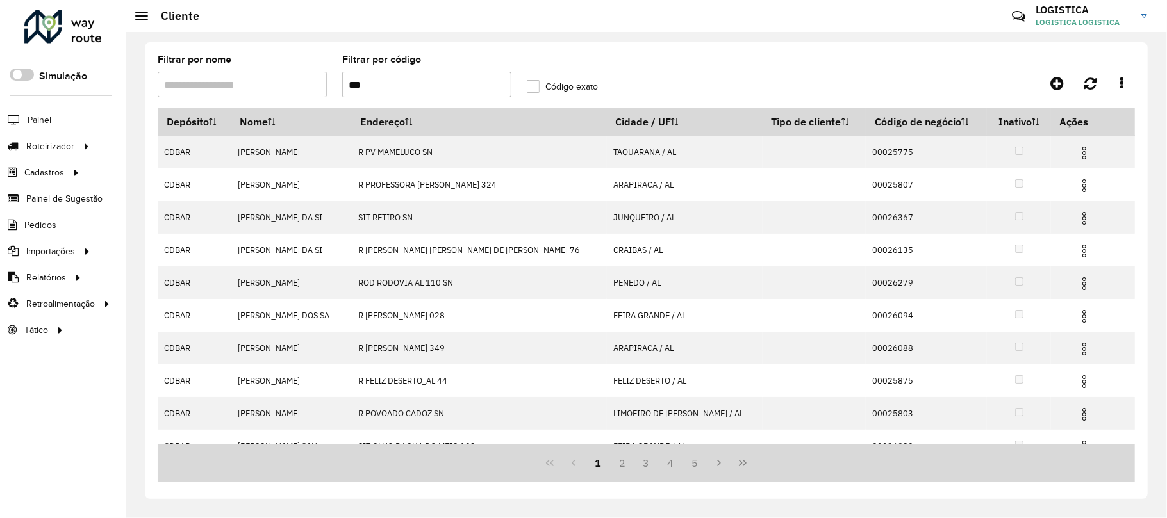
click at [1076, 254] on img at bounding box center [1083, 250] width 15 height 15
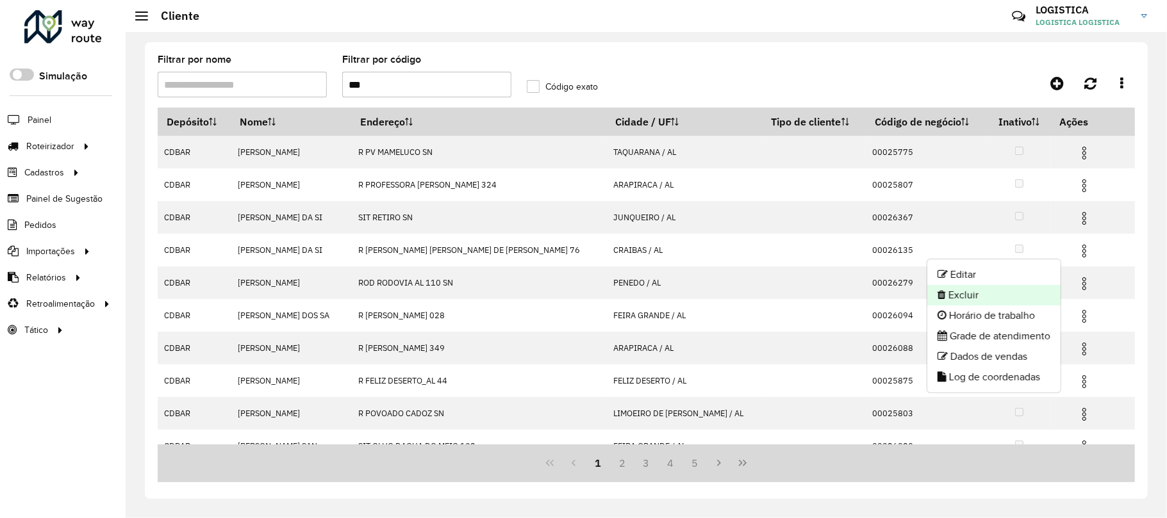
click at [974, 288] on li "Excluir" at bounding box center [993, 295] width 133 height 21
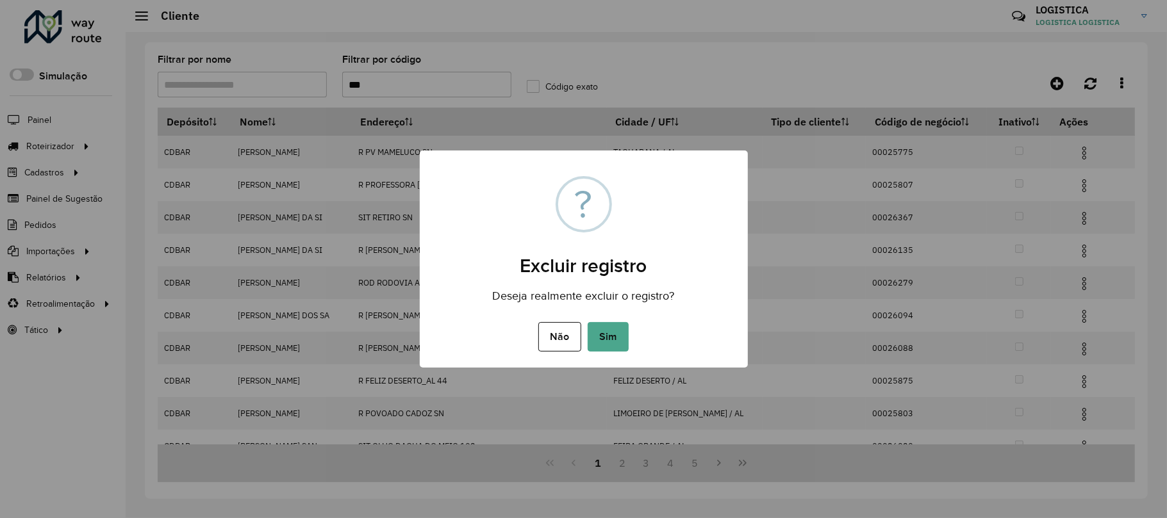
click at [587, 322] on button "Sim" at bounding box center [607, 336] width 41 height 29
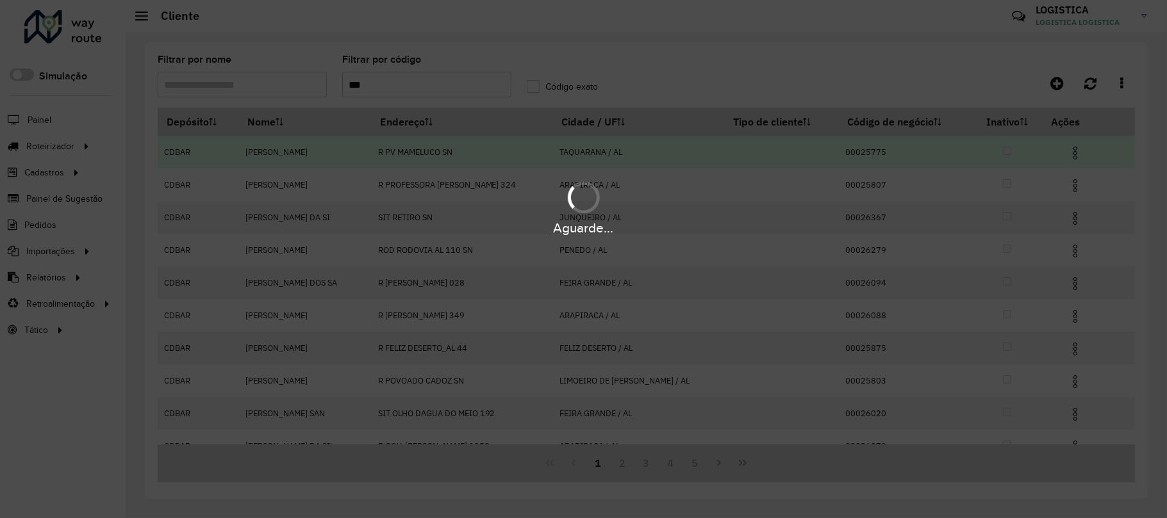
click at [1072, 152] on div "Aguarde..." at bounding box center [583, 259] width 1167 height 518
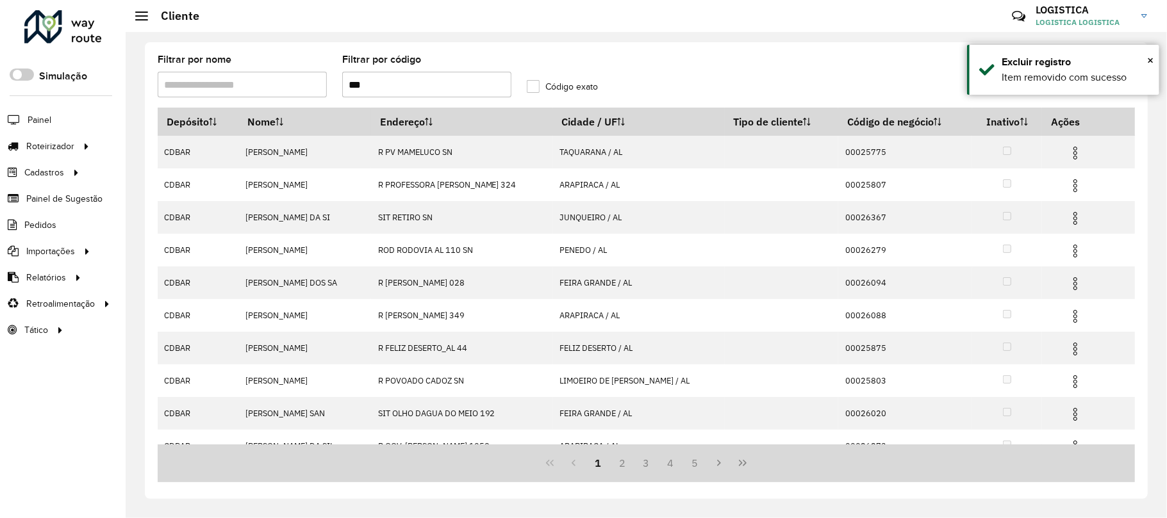
click at [1070, 152] on img at bounding box center [1074, 152] width 15 height 15
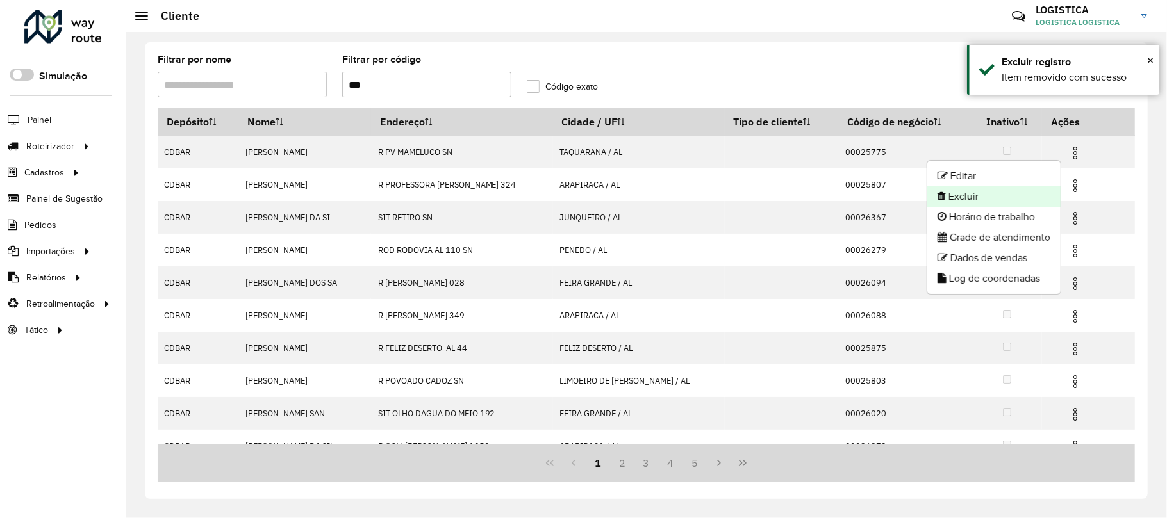
click at [1038, 192] on li "Excluir" at bounding box center [993, 196] width 133 height 21
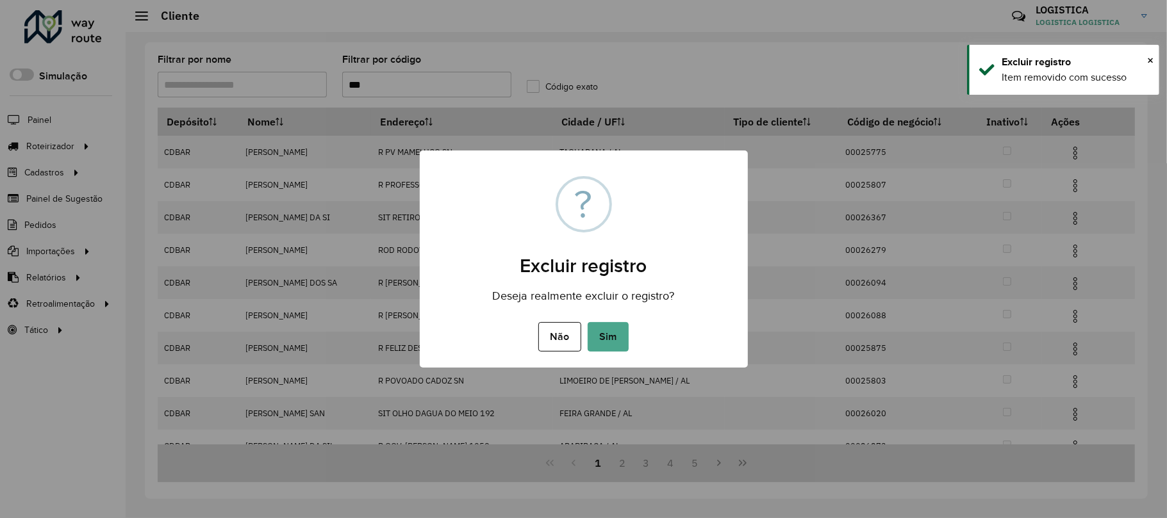
click at [587, 322] on button "Sim" at bounding box center [607, 336] width 41 height 29
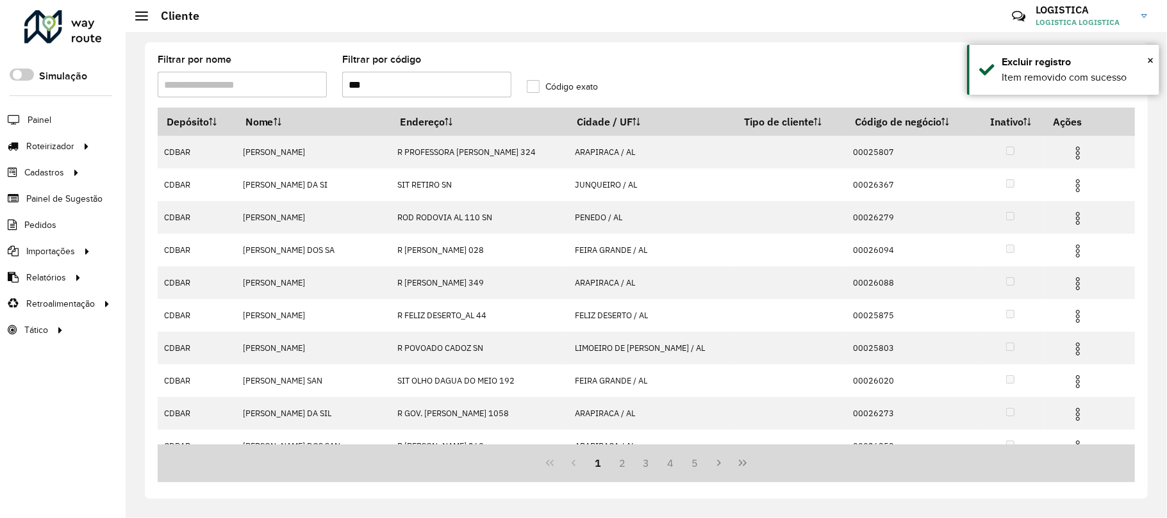
click at [1070, 180] on img at bounding box center [1077, 185] width 15 height 15
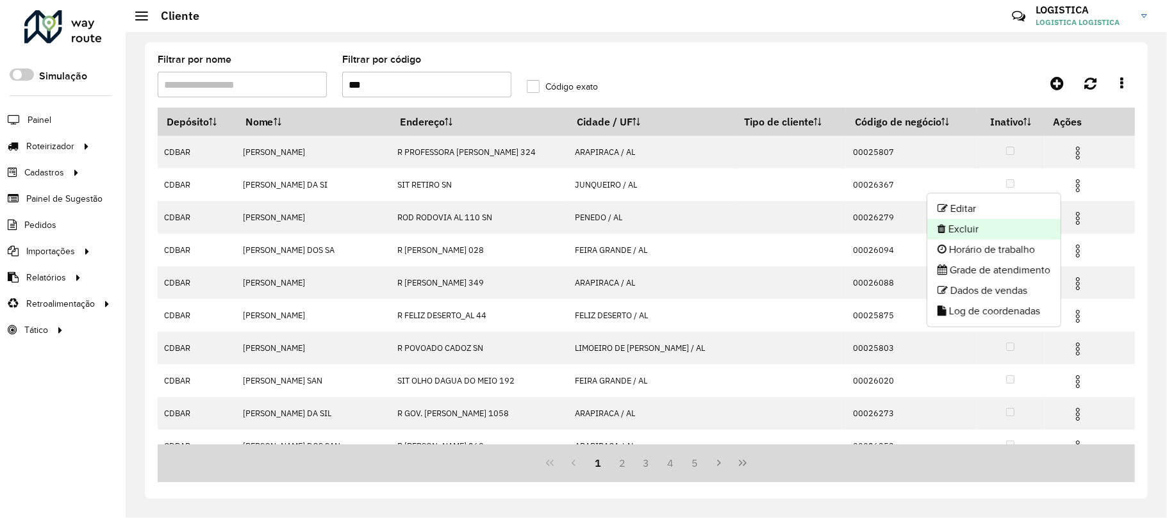
click at [1037, 224] on li "Excluir" at bounding box center [993, 229] width 133 height 21
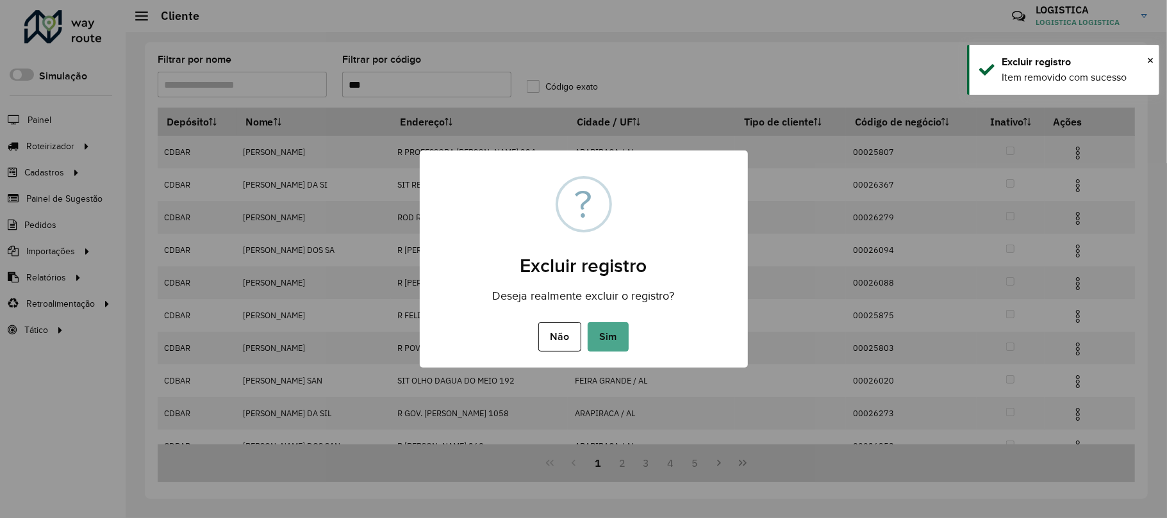
click at [587, 322] on button "Sim" at bounding box center [607, 336] width 41 height 29
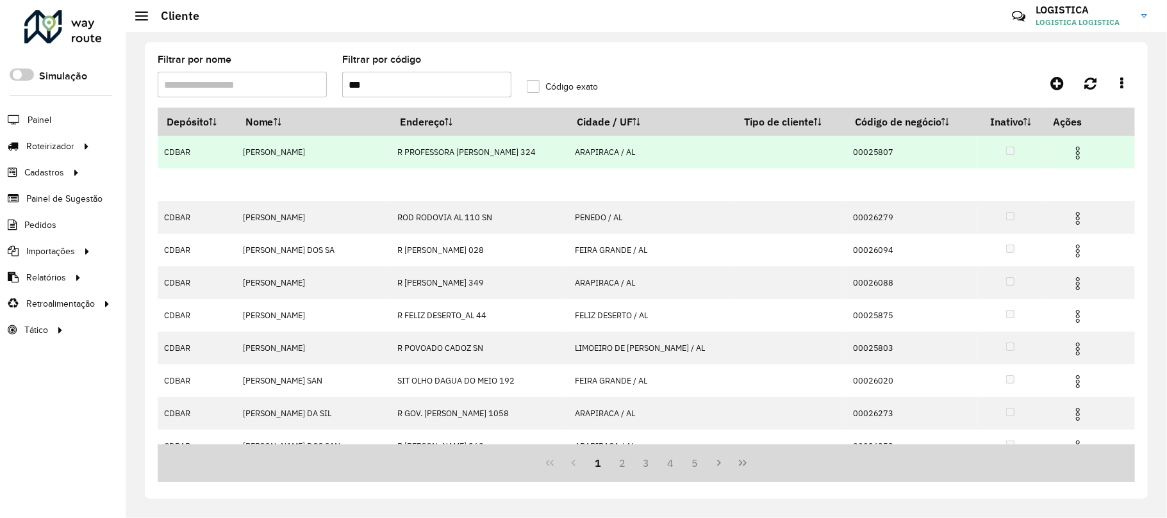
click at [1072, 147] on img at bounding box center [1077, 152] width 15 height 15
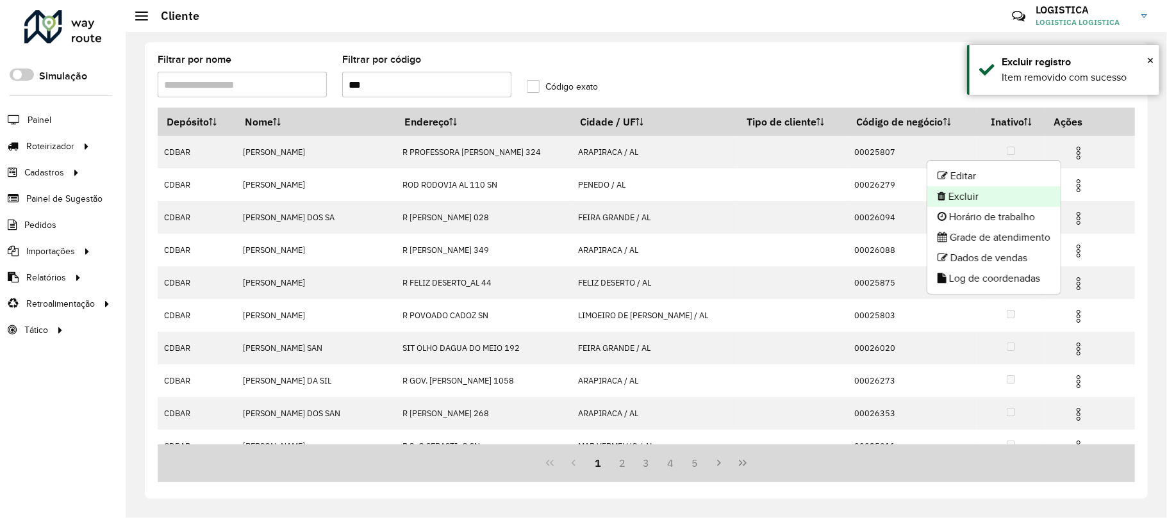
click at [954, 197] on li "Excluir" at bounding box center [993, 196] width 133 height 21
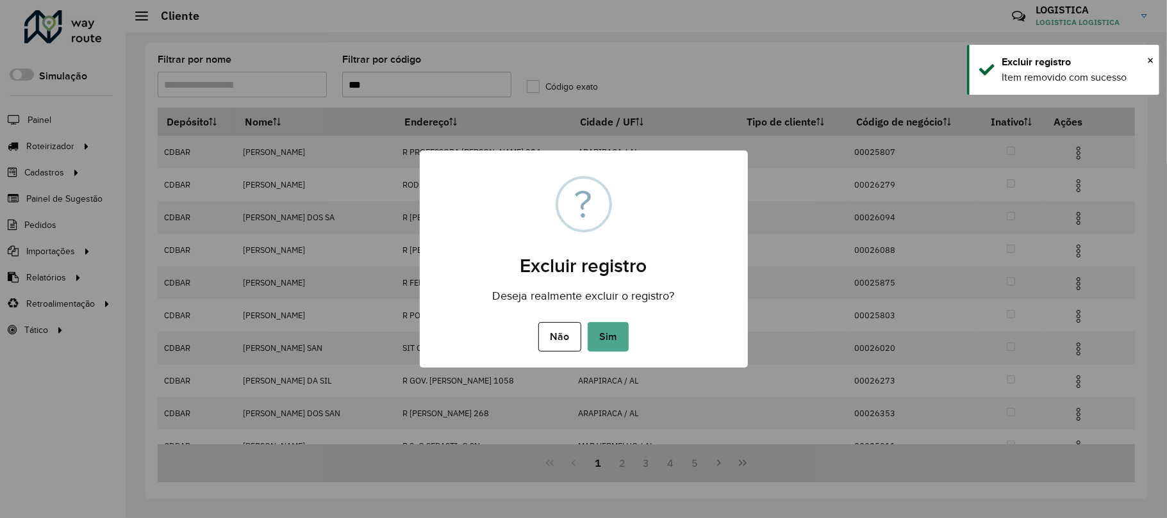
click at [587, 322] on button "Sim" at bounding box center [607, 336] width 41 height 29
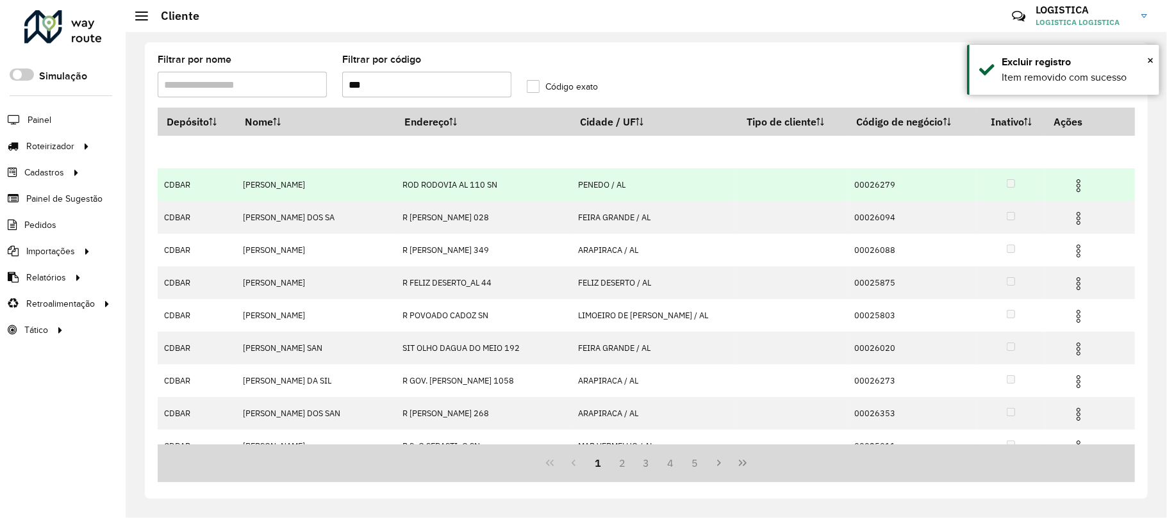
click at [1070, 183] on img at bounding box center [1077, 185] width 15 height 15
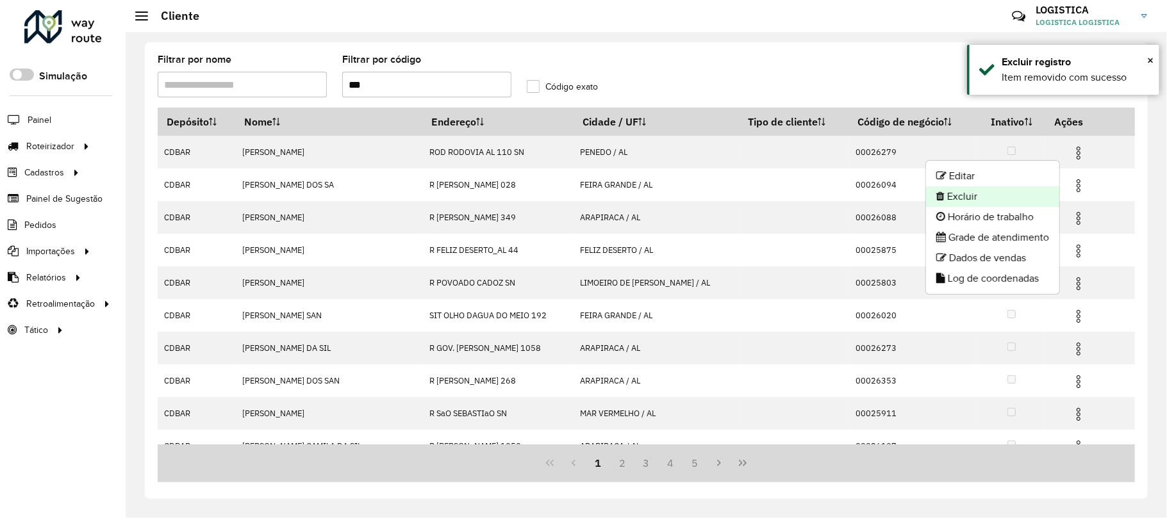
click at [948, 192] on li "Excluir" at bounding box center [992, 196] width 133 height 21
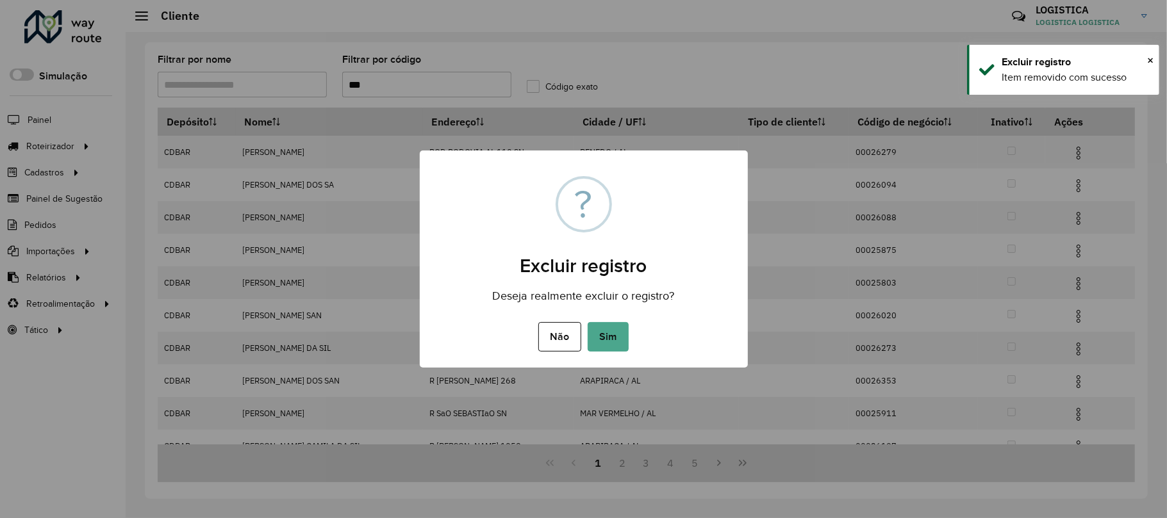
click at [587, 322] on button "Sim" at bounding box center [607, 336] width 41 height 29
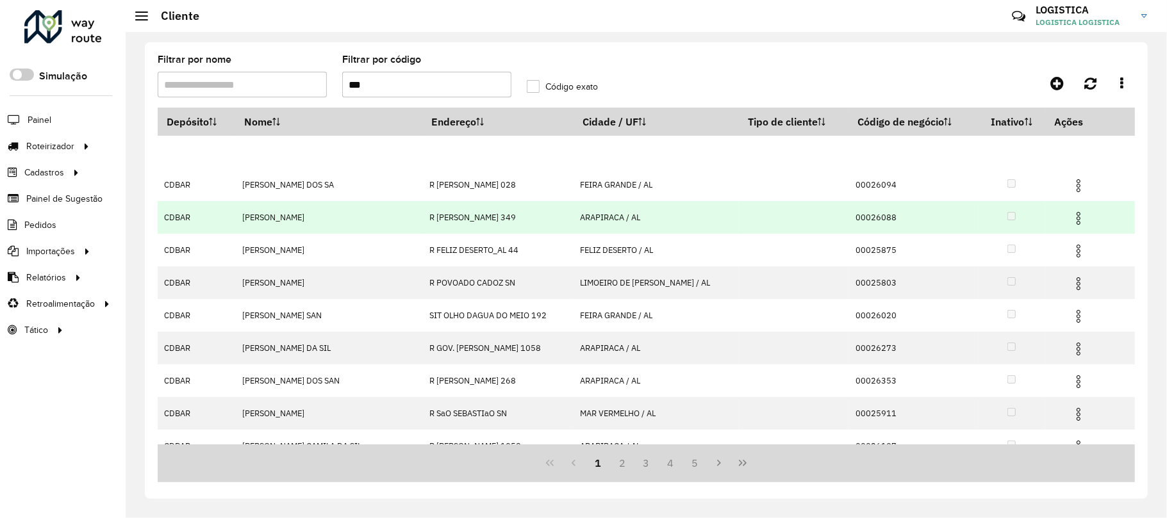
click at [1071, 216] on hb-app "Aguarde... Pop-up bloqueado! Seu navegador bloqueou automáticamente a abertura …" at bounding box center [583, 259] width 1167 height 518
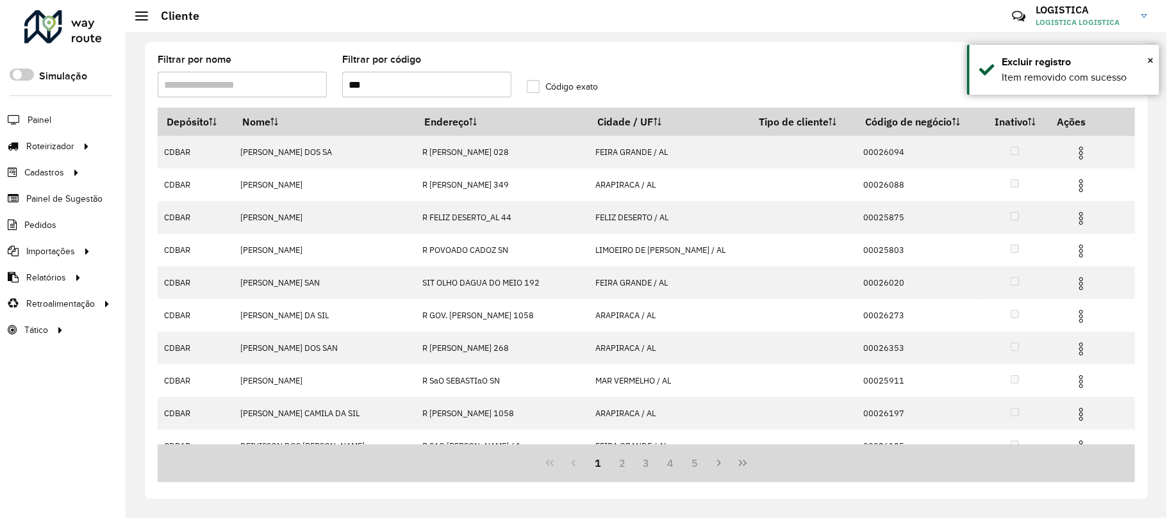
click at [1073, 218] on img at bounding box center [1080, 218] width 15 height 15
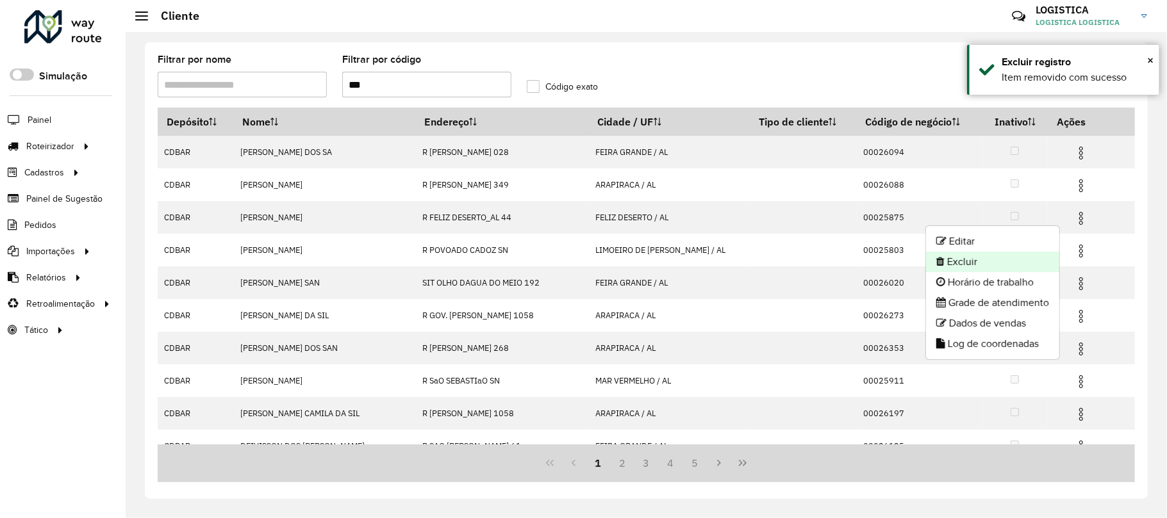
click at [974, 262] on li "Excluir" at bounding box center [992, 262] width 133 height 21
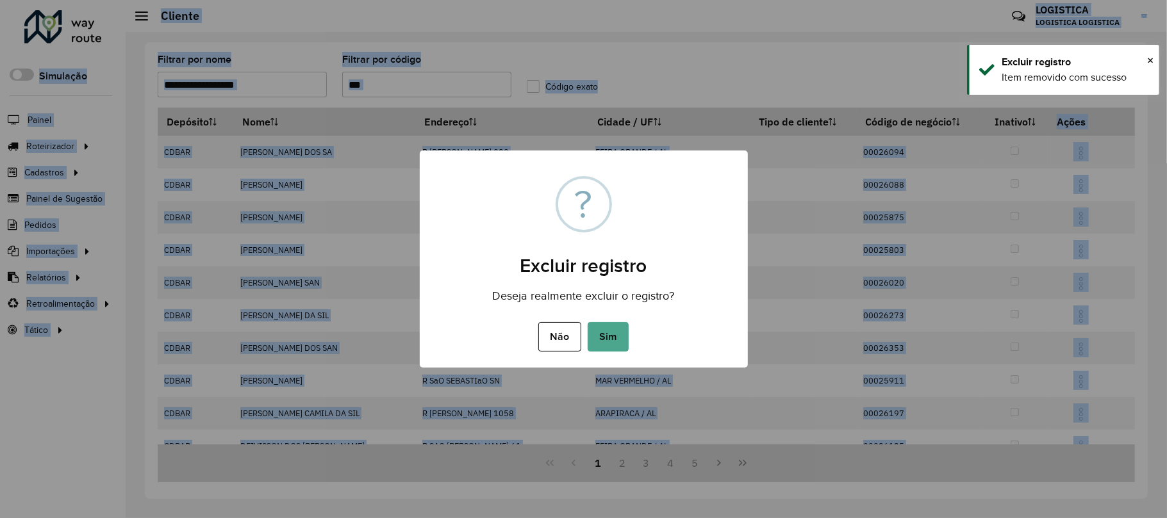
click at [974, 262] on div "× ? Excluir registro Deseja realmente excluir o registro? Não No Sim" at bounding box center [583, 259] width 1167 height 518
click at [605, 339] on button "Sim" at bounding box center [607, 336] width 41 height 29
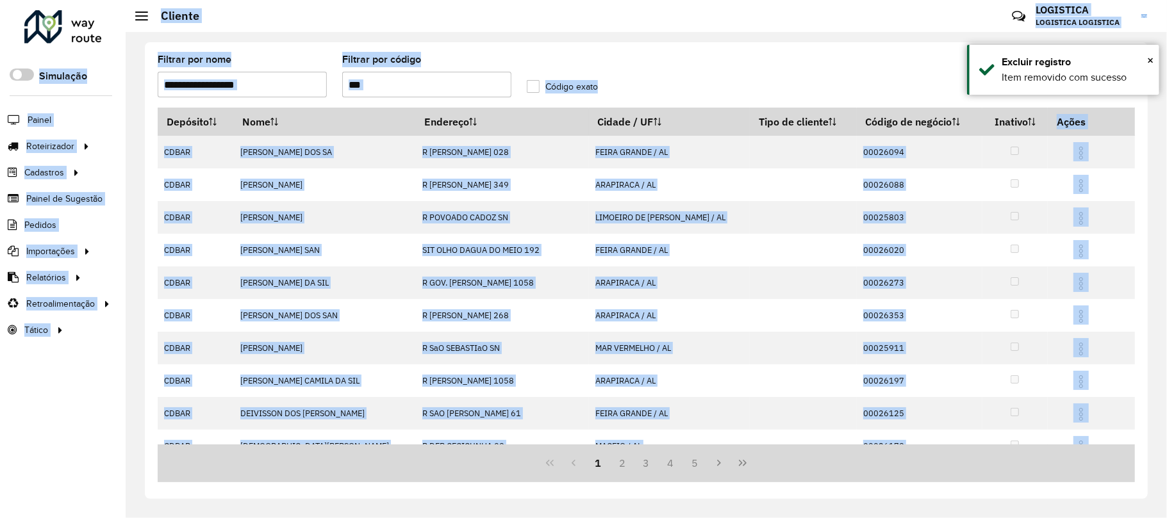
click at [1073, 147] on img at bounding box center [1080, 152] width 15 height 15
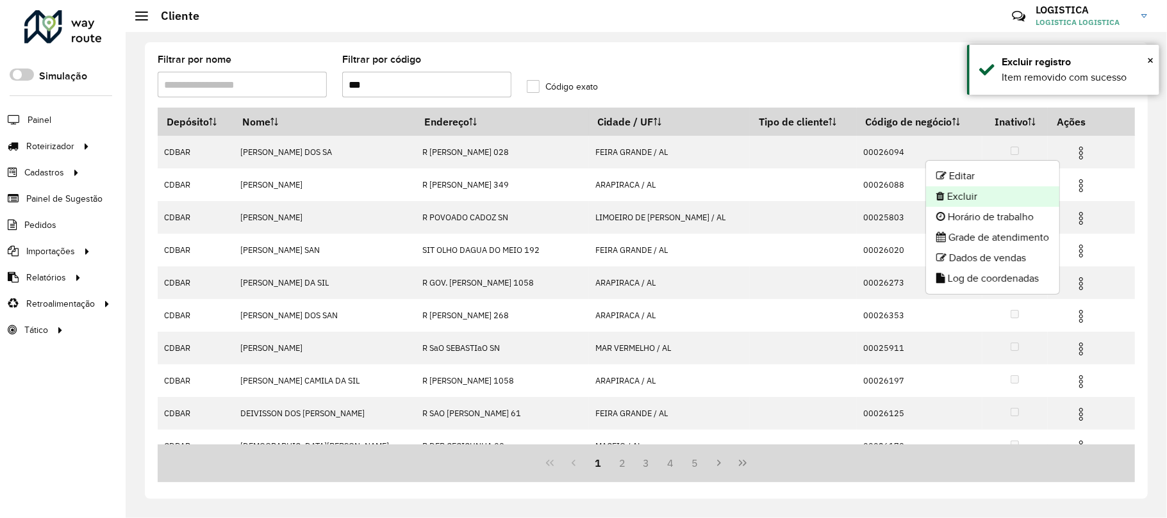
click at [1015, 205] on li "Excluir" at bounding box center [992, 196] width 133 height 21
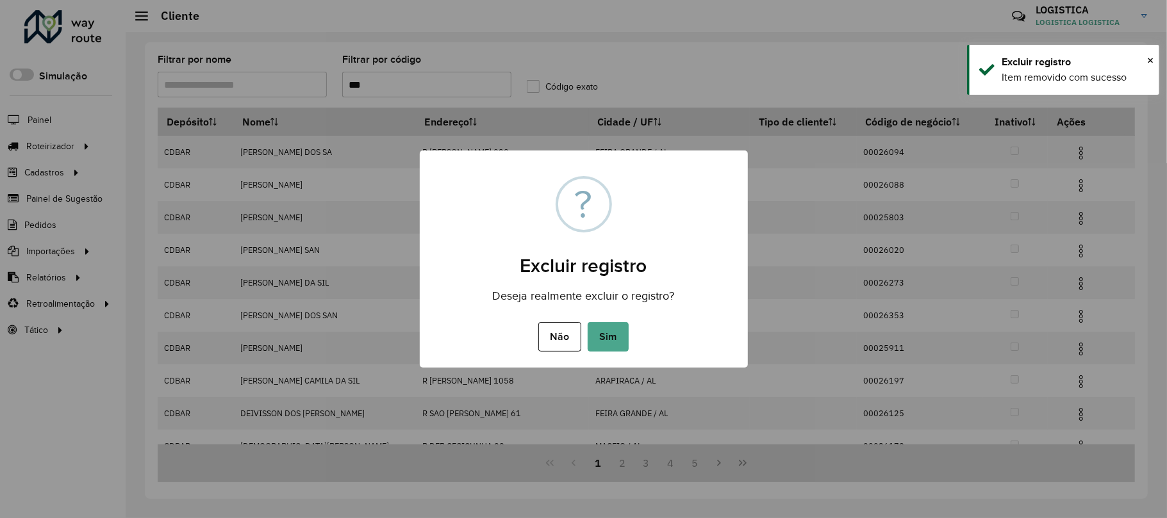
click at [587, 322] on button "Sim" at bounding box center [607, 336] width 41 height 29
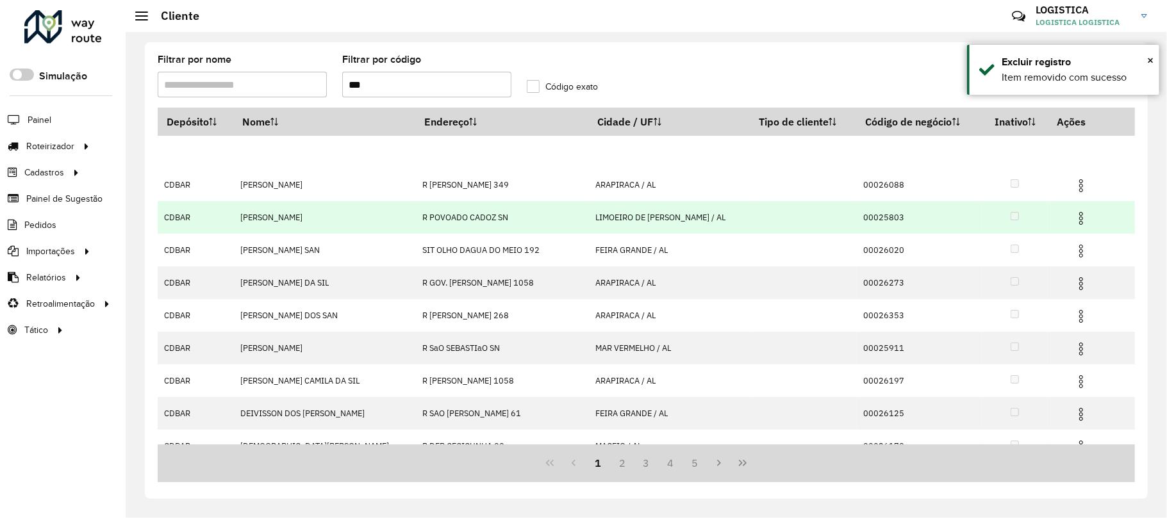
click at [1073, 226] on img at bounding box center [1080, 218] width 15 height 15
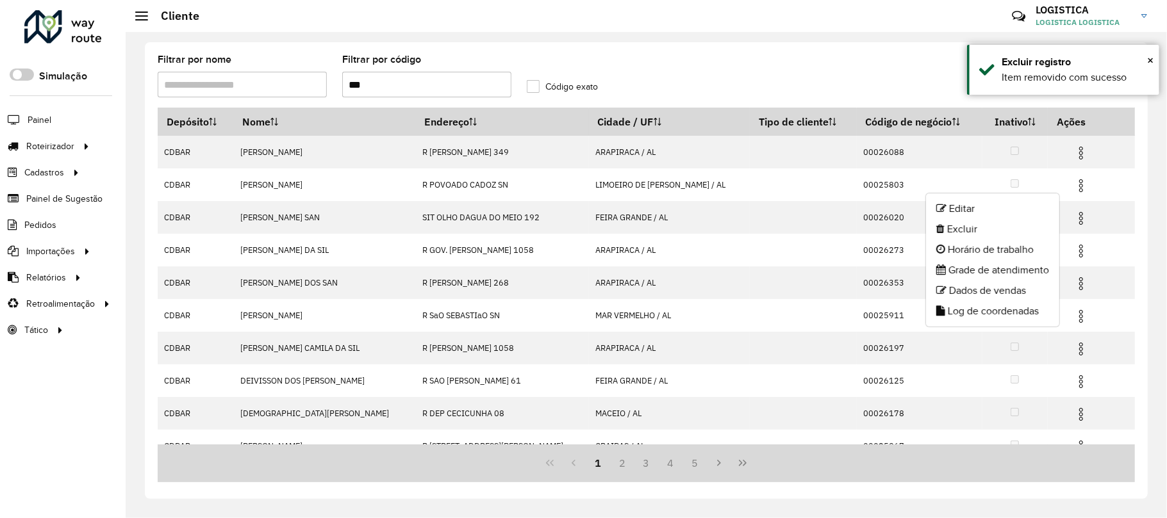
click at [949, 226] on li "Excluir" at bounding box center [992, 229] width 133 height 21
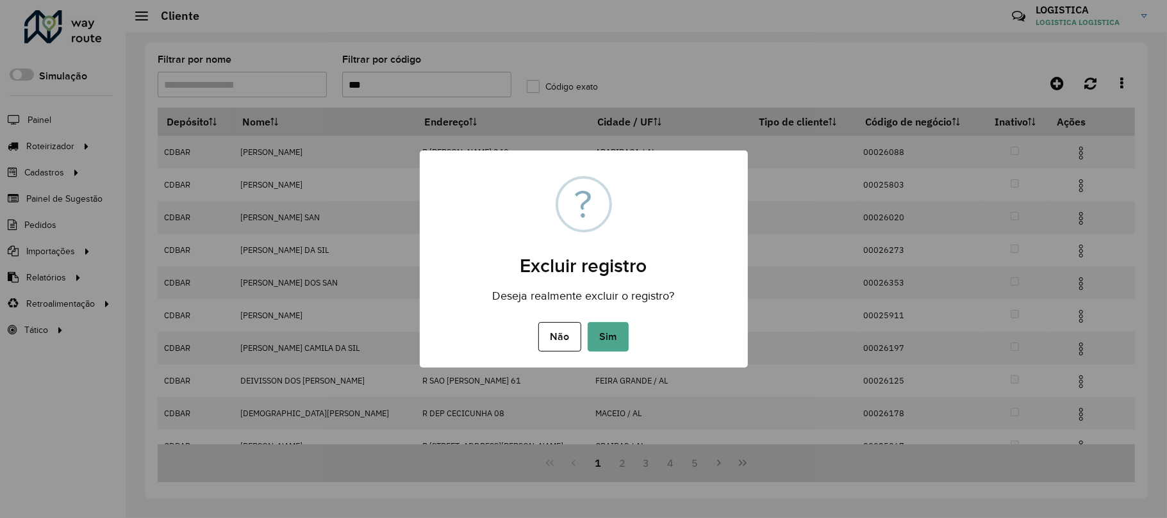
click at [587, 322] on button "Sim" at bounding box center [607, 336] width 41 height 29
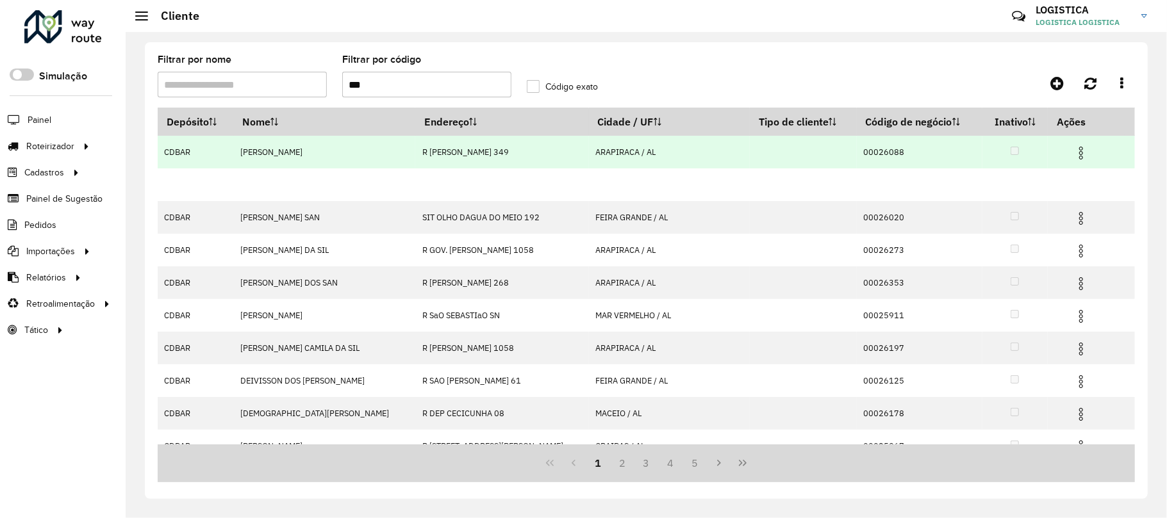
click at [1059, 149] on td at bounding box center [1086, 152] width 77 height 32
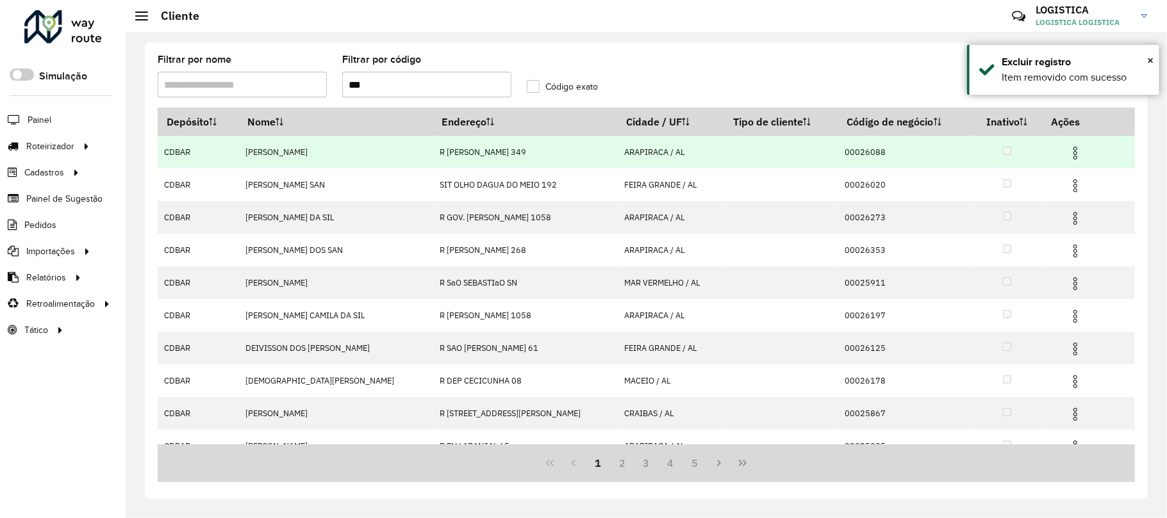
click at [1057, 157] on td at bounding box center [1080, 152] width 77 height 32
click at [1067, 149] on img at bounding box center [1074, 152] width 15 height 15
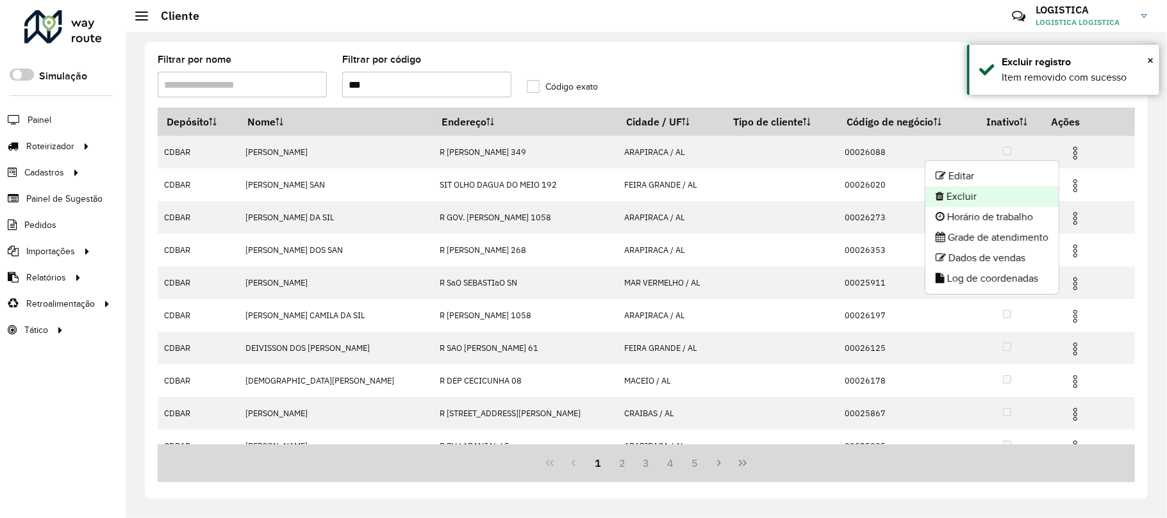
click at [1010, 192] on li "Excluir" at bounding box center [991, 196] width 133 height 21
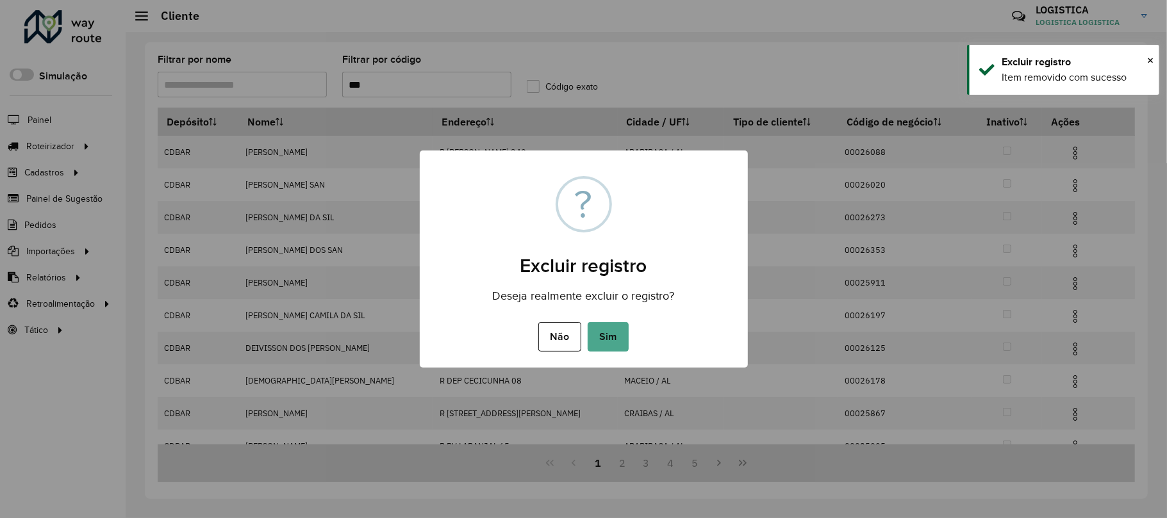
click at [587, 322] on button "Sim" at bounding box center [607, 336] width 41 height 29
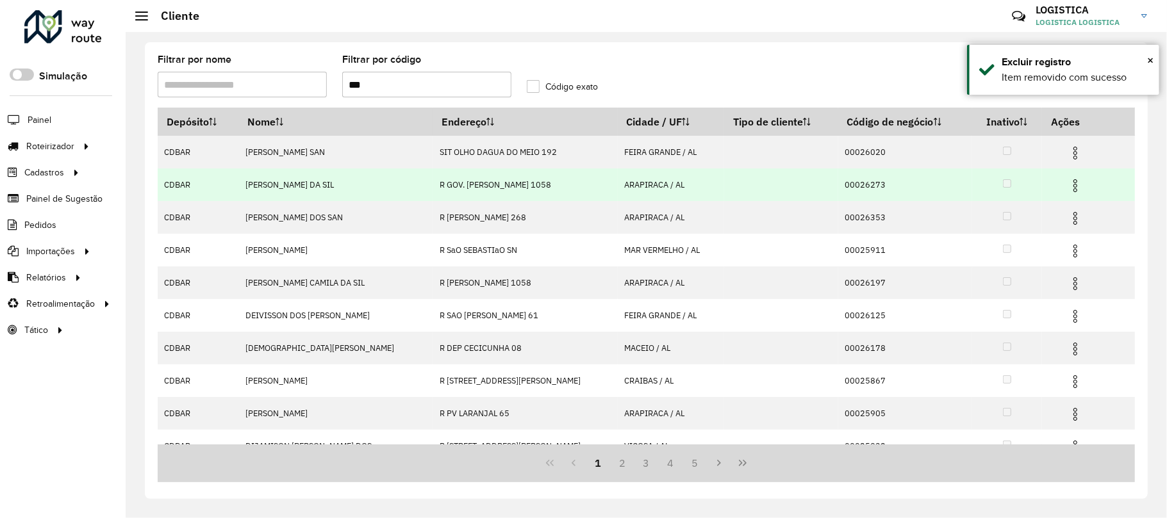
click at [1064, 218] on hb-app "Aguarde... Pop-up bloqueado! Seu navegador bloqueou automáticamente a abertura …" at bounding box center [583, 259] width 1167 height 518
click at [1067, 218] on img at bounding box center [1074, 218] width 15 height 15
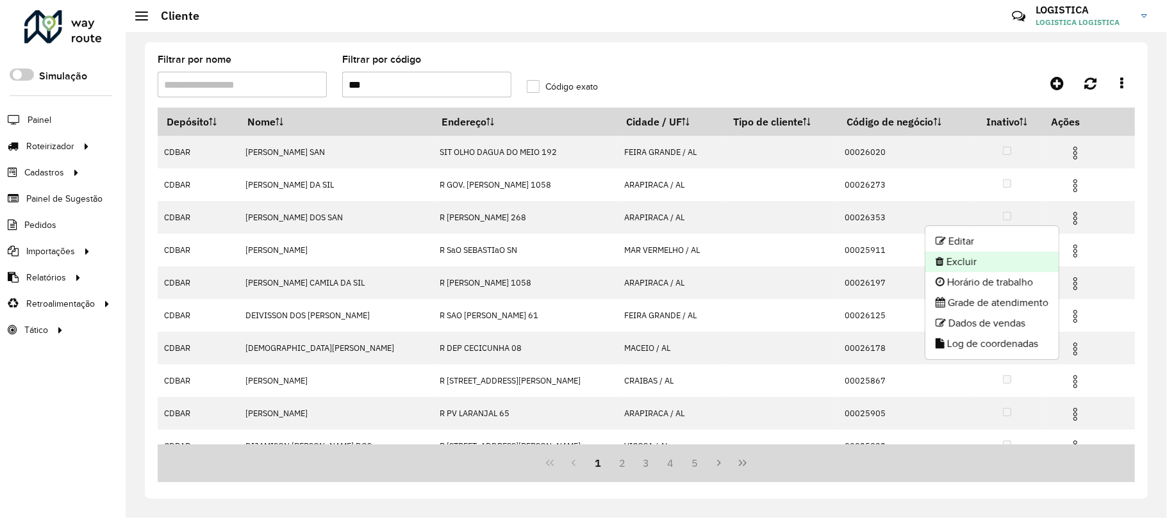
click at [966, 261] on li "Excluir" at bounding box center [991, 262] width 133 height 21
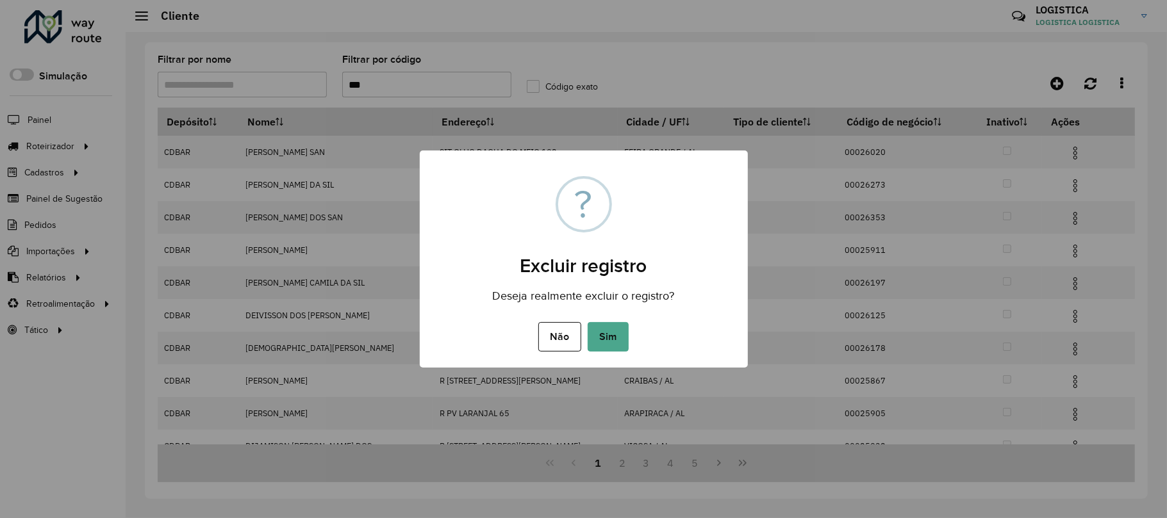
click at [587, 322] on button "Sim" at bounding box center [607, 336] width 41 height 29
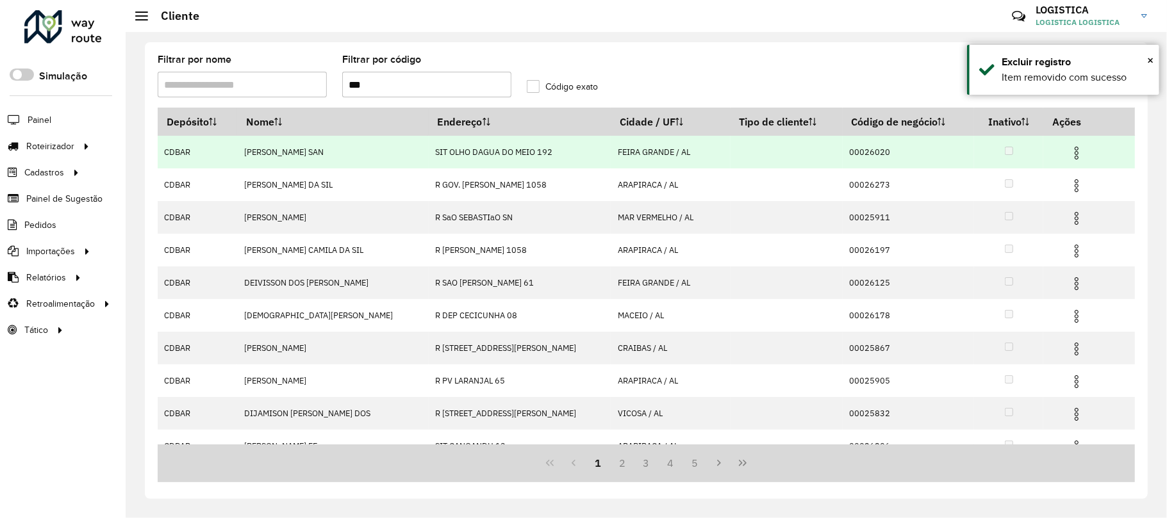
click at [1069, 150] on img at bounding box center [1076, 152] width 15 height 15
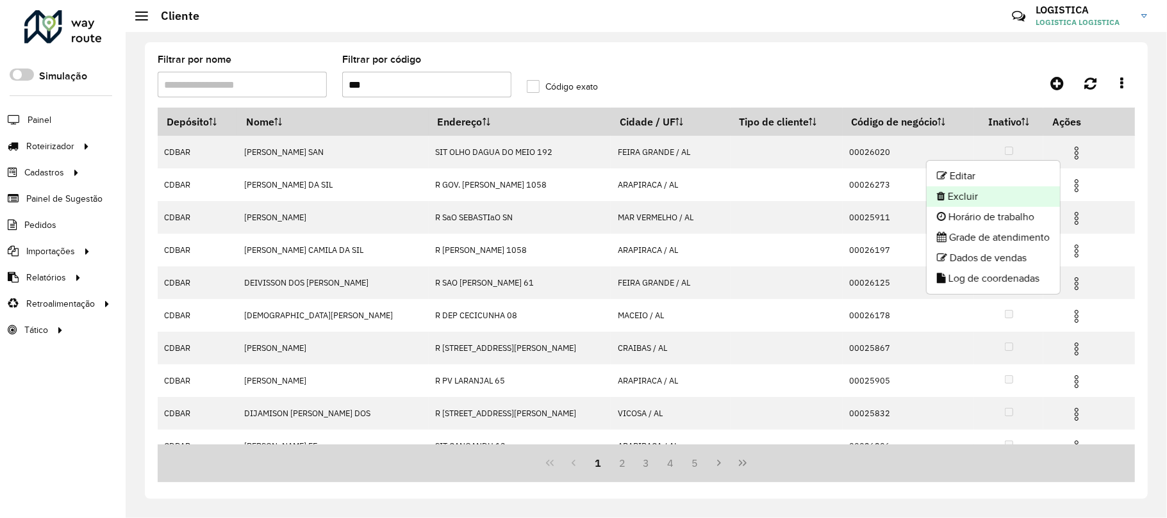
click at [1016, 193] on li "Excluir" at bounding box center [992, 196] width 133 height 21
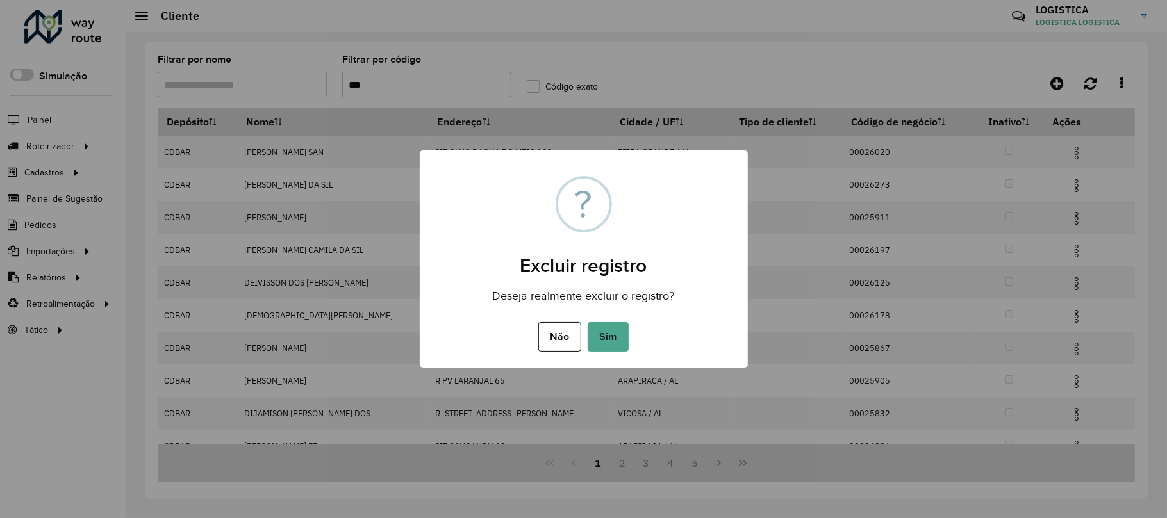
click at [587, 322] on button "Sim" at bounding box center [607, 336] width 41 height 29
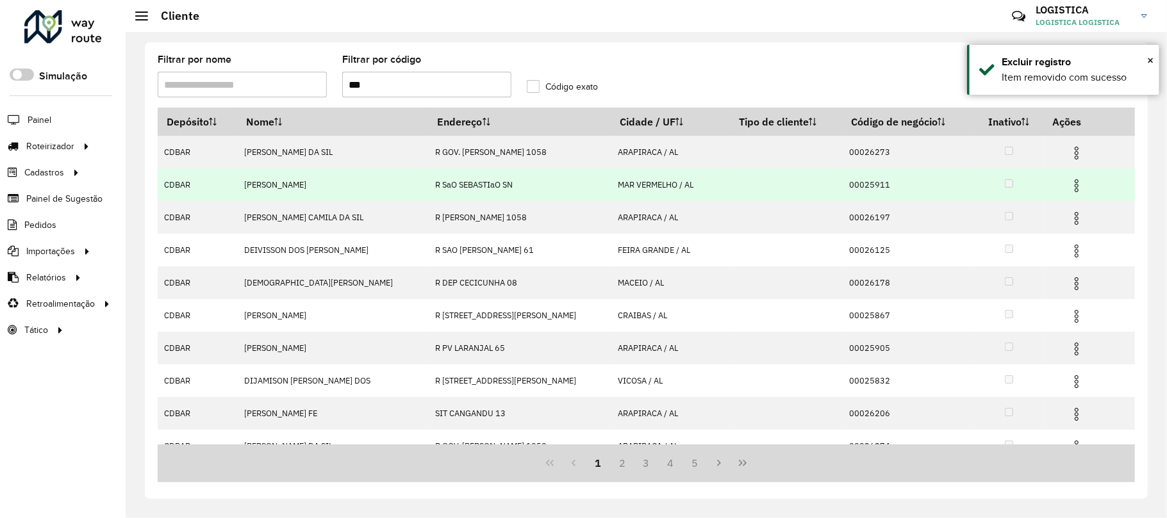
click at [1069, 185] on img at bounding box center [1076, 185] width 15 height 15
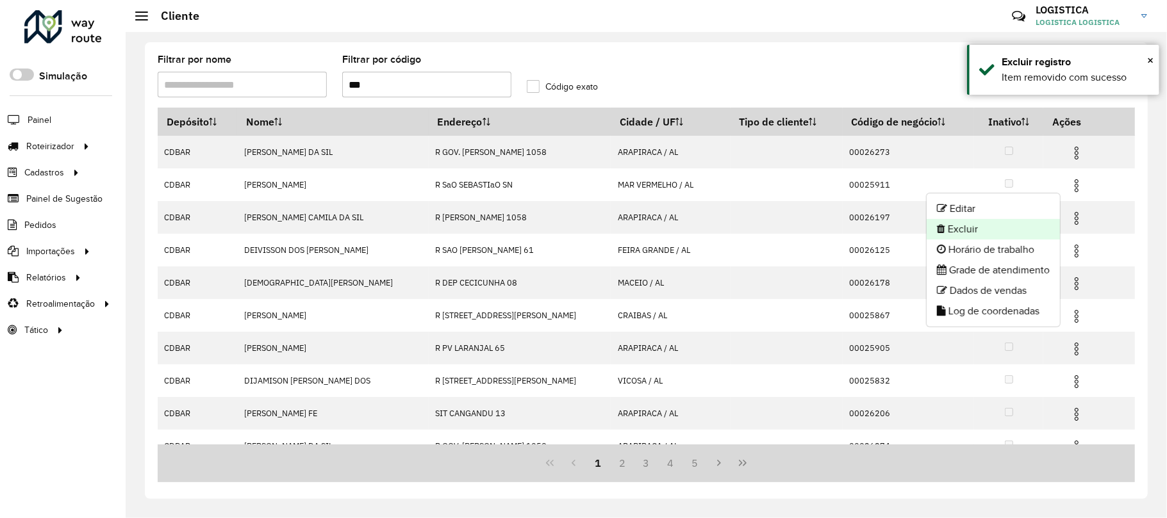
click at [1003, 228] on li "Excluir" at bounding box center [992, 229] width 133 height 21
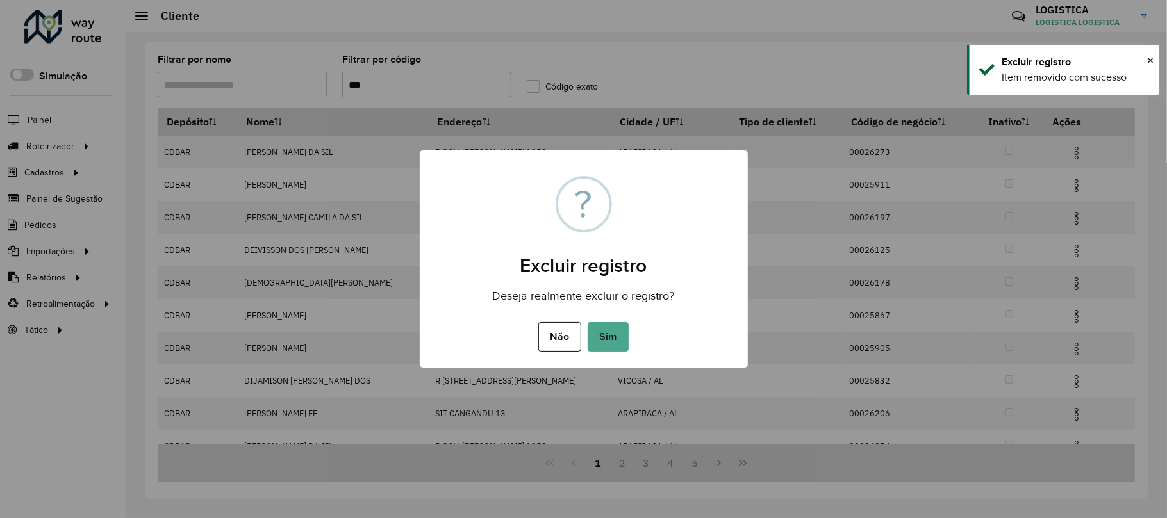
click at [587, 322] on button "Sim" at bounding box center [607, 336] width 41 height 29
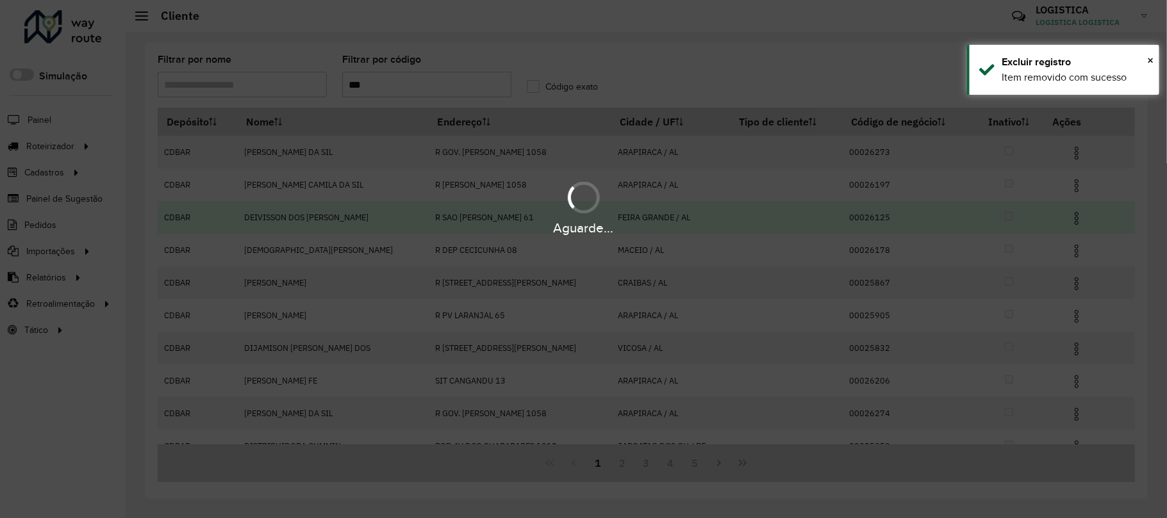
click at [1063, 255] on div "Aguarde..." at bounding box center [583, 259] width 1167 height 518
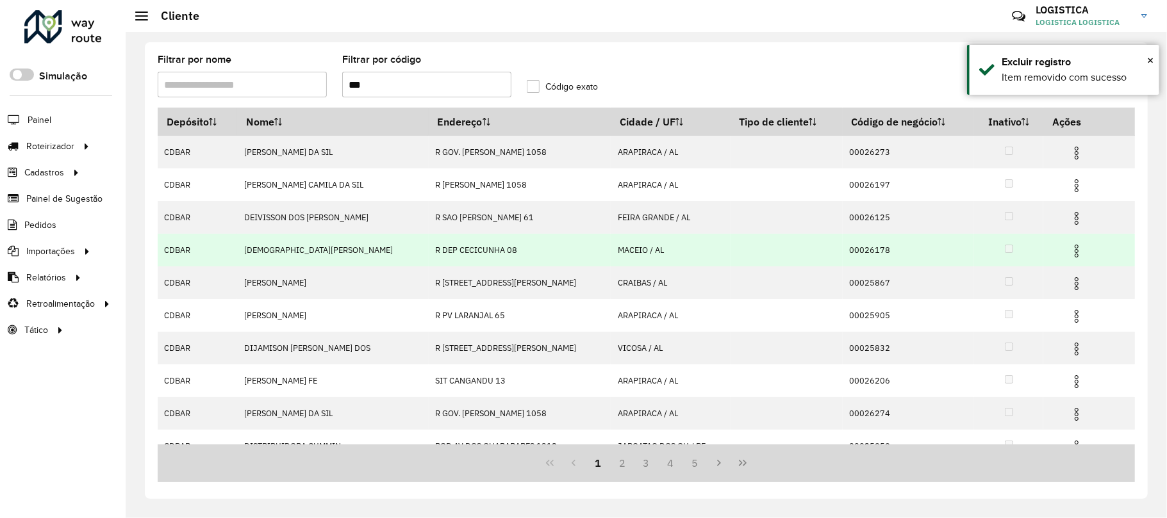
click at [1069, 251] on img at bounding box center [1076, 250] width 15 height 15
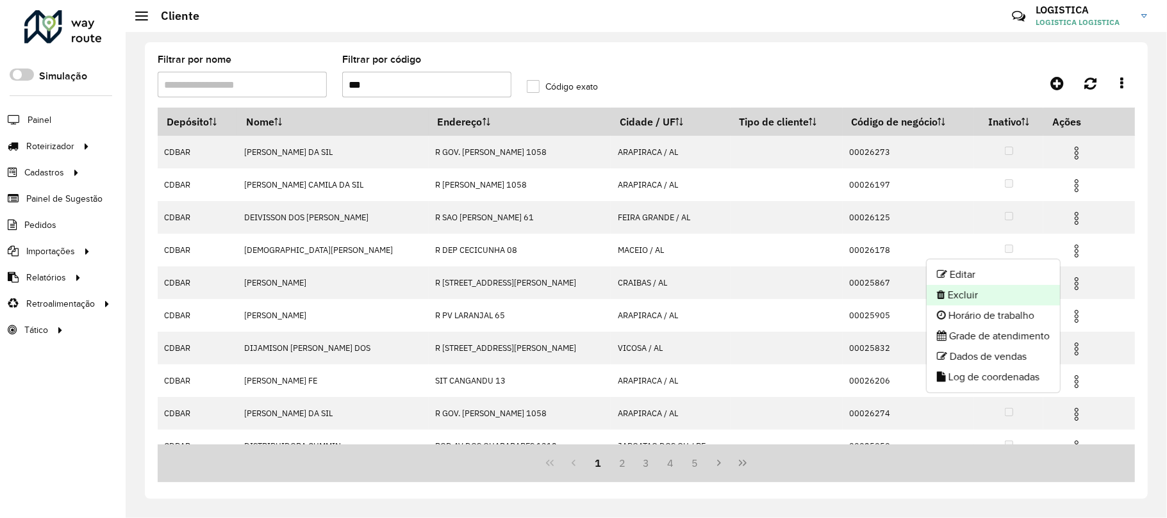
click at [976, 300] on li "Excluir" at bounding box center [992, 295] width 133 height 21
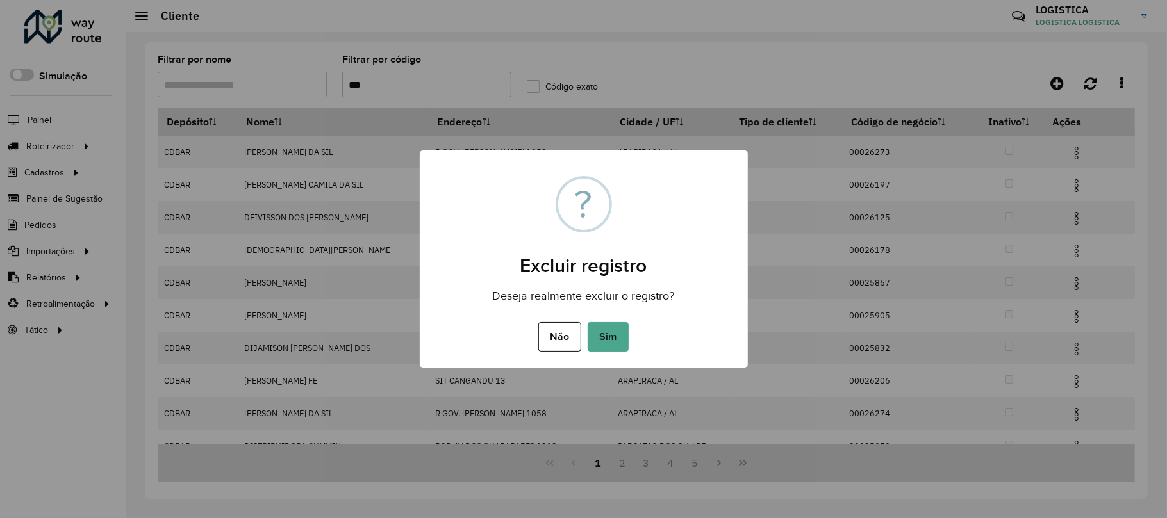
click at [587, 322] on button "Sim" at bounding box center [607, 336] width 41 height 29
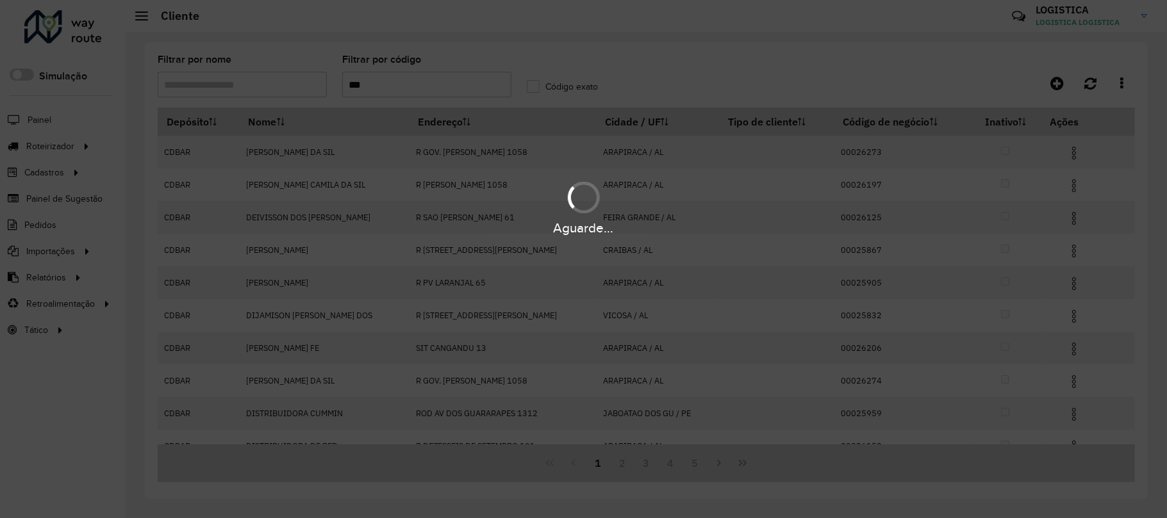
click at [1072, 188] on div "Aguarde..." at bounding box center [583, 207] width 1167 height 61
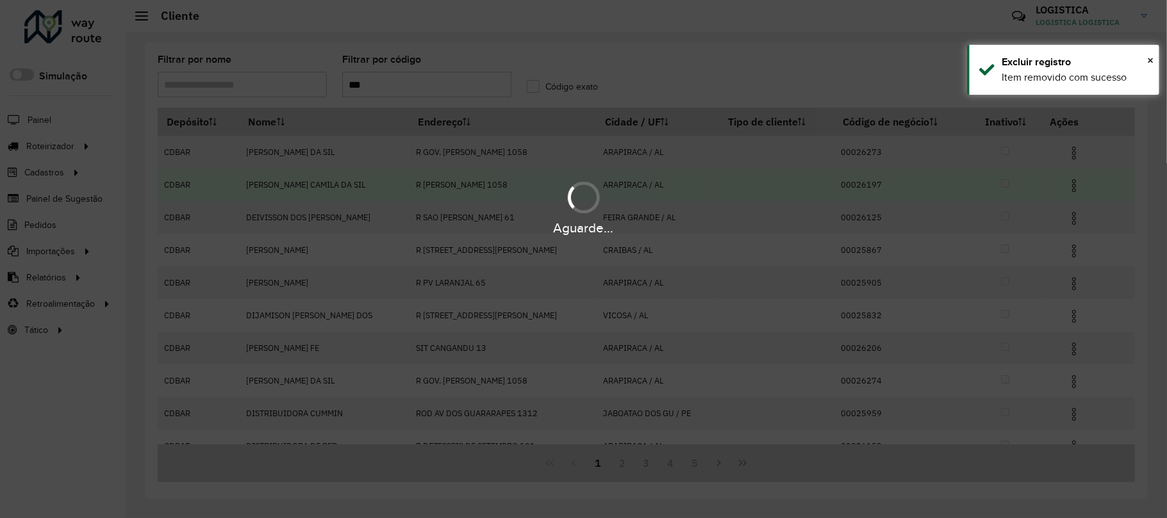
click at [1072, 188] on img at bounding box center [1073, 185] width 15 height 15
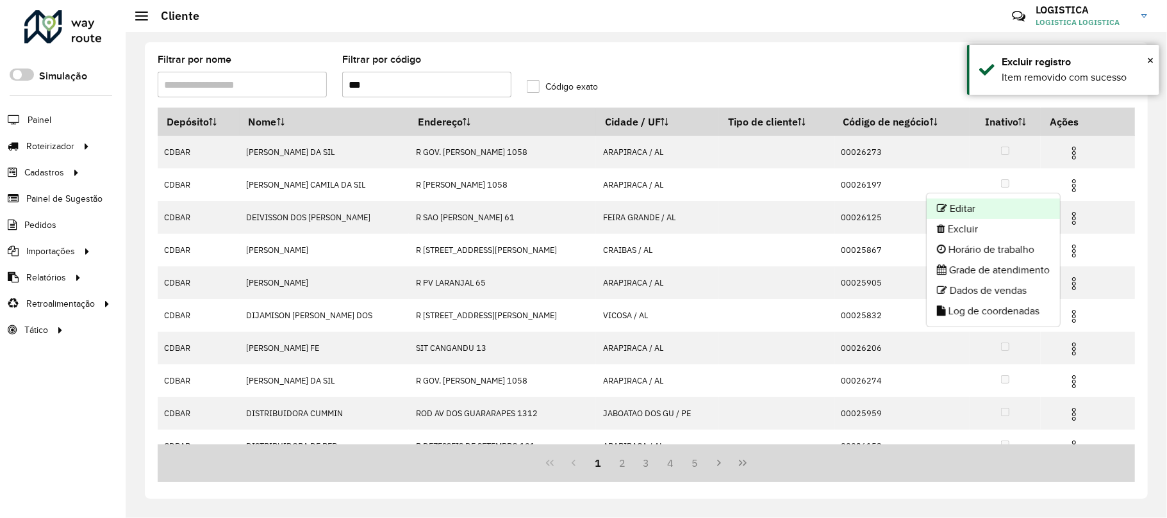
click at [958, 218] on li "Editar" at bounding box center [992, 209] width 133 height 21
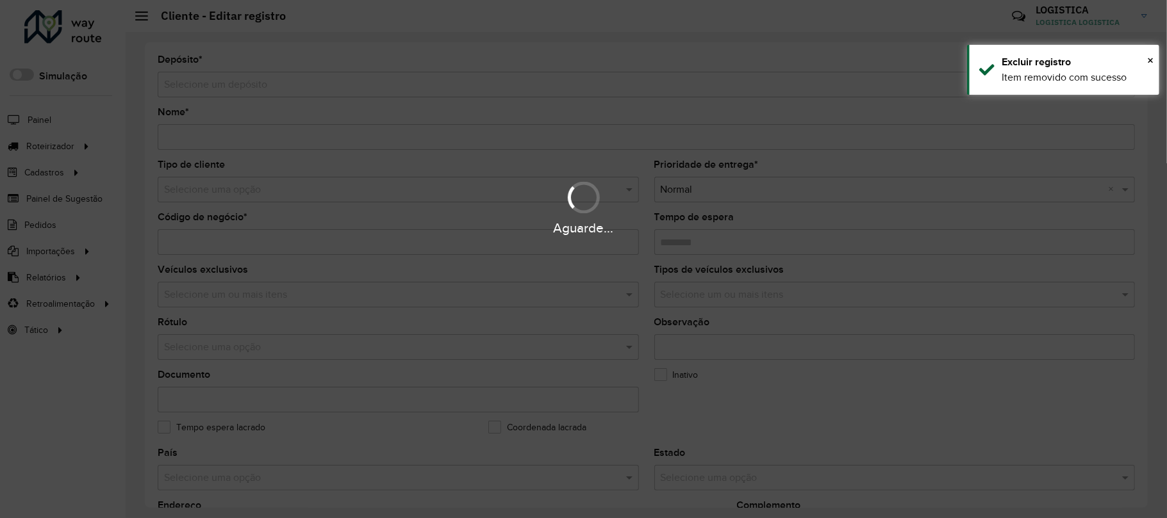
type input "**********"
type input "********"
type input "**********"
type input "*********"
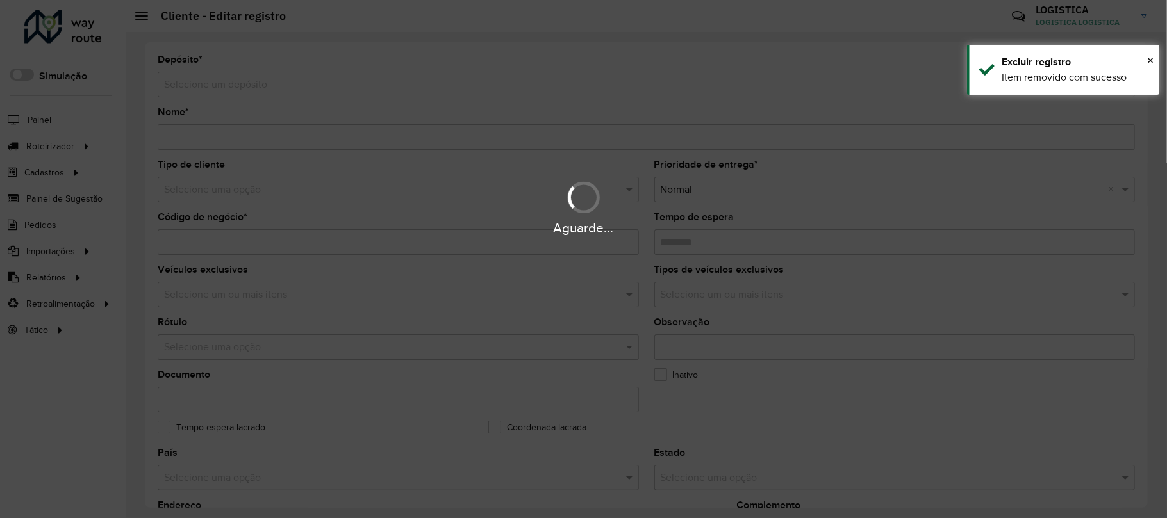
type input "**********"
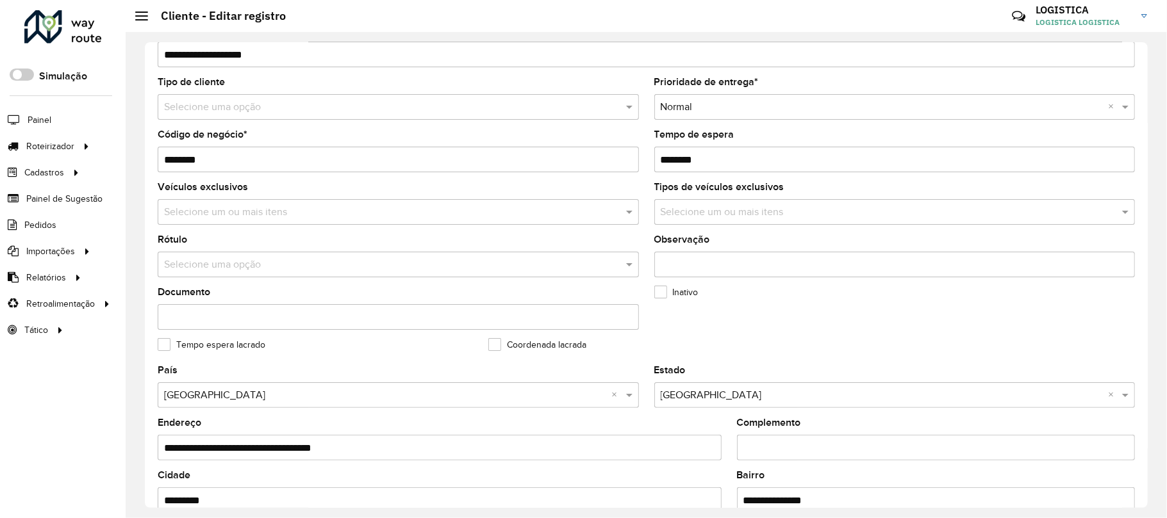
scroll to position [433, 0]
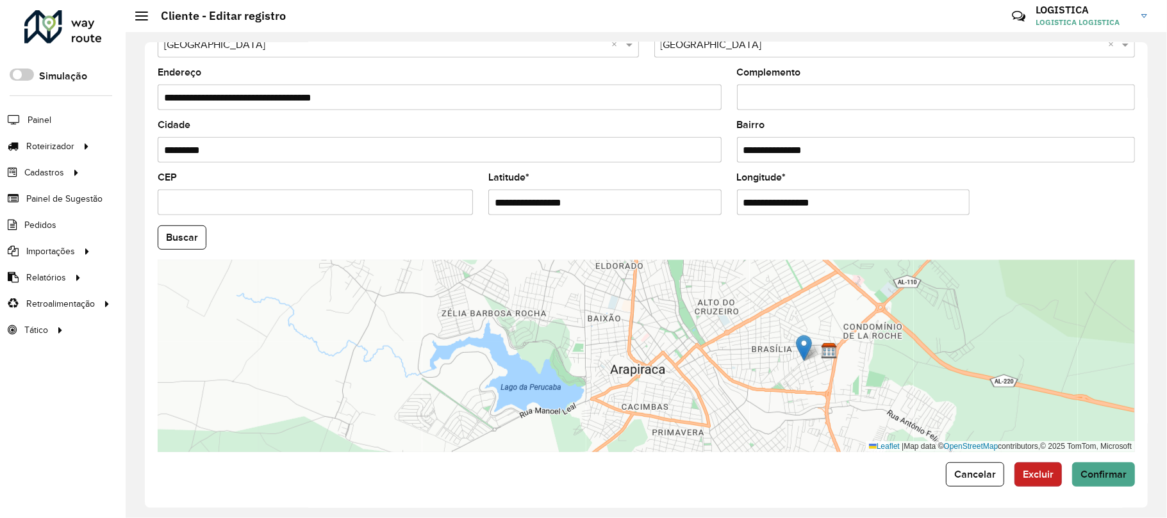
click at [1039, 474] on span "Excluir" at bounding box center [1037, 474] width 31 height 11
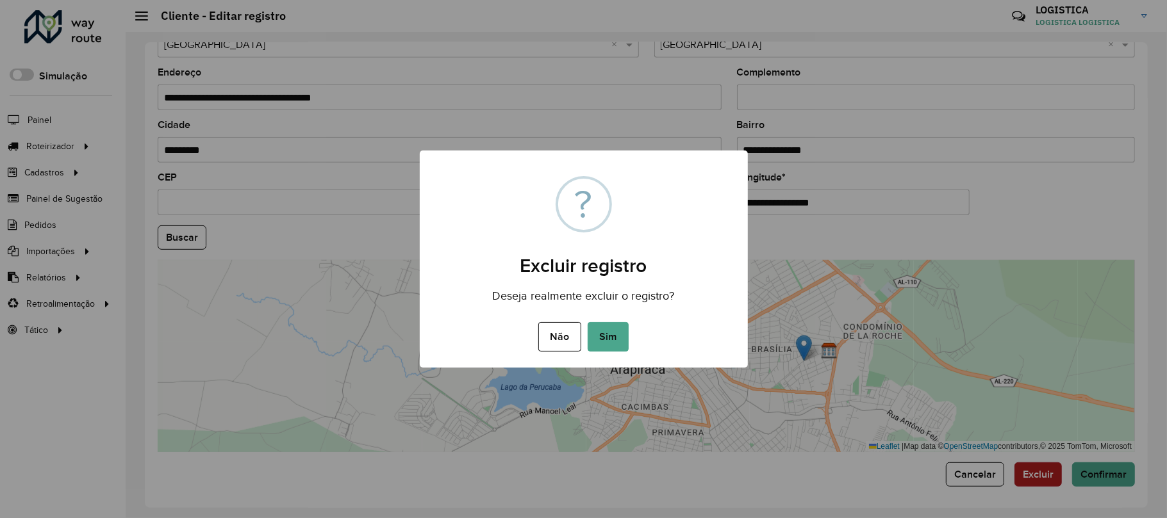
click at [587, 322] on button "Sim" at bounding box center [607, 336] width 41 height 29
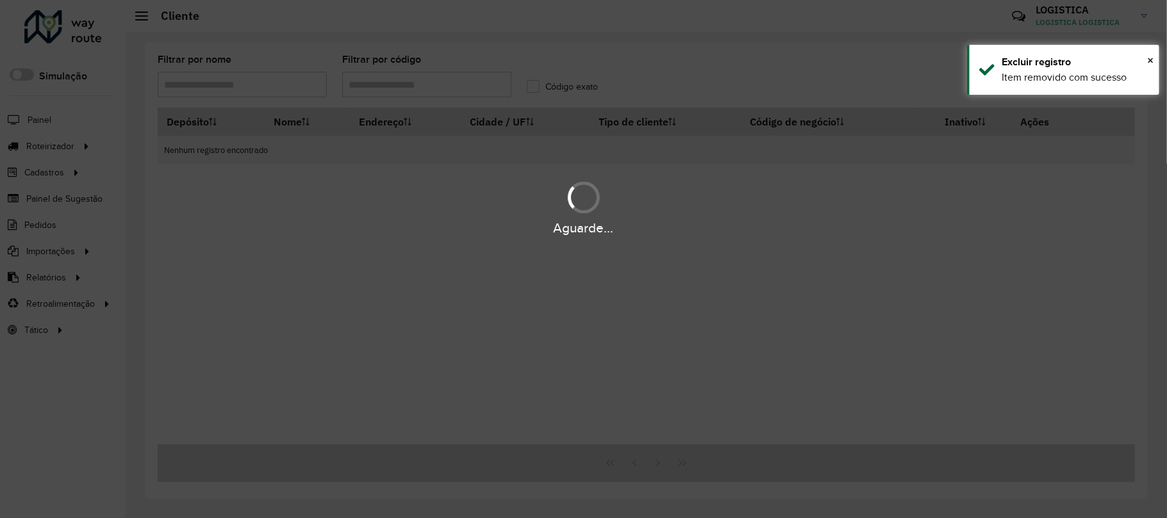
type input "***"
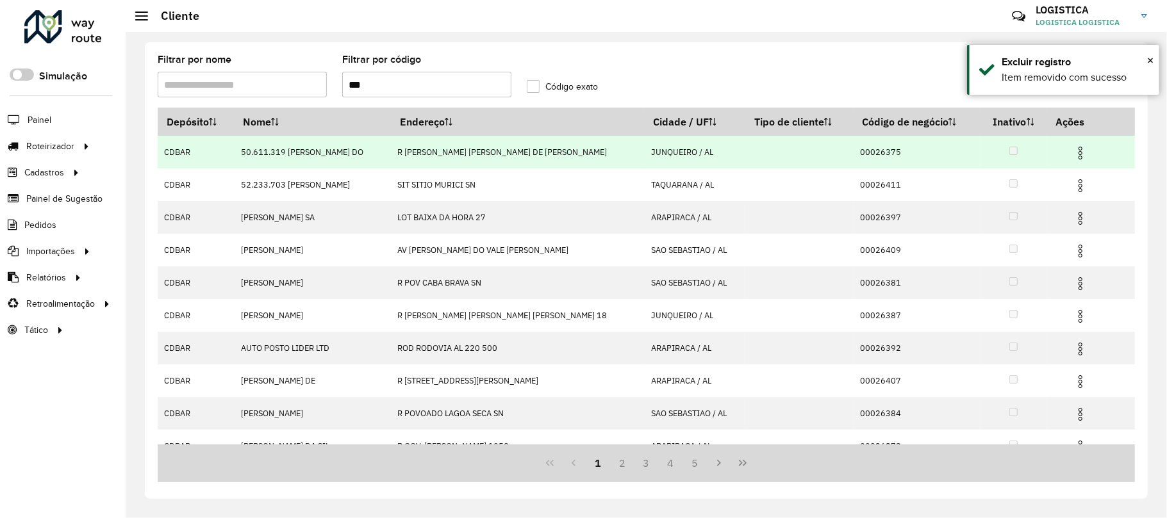
click at [1072, 147] on img at bounding box center [1079, 152] width 15 height 15
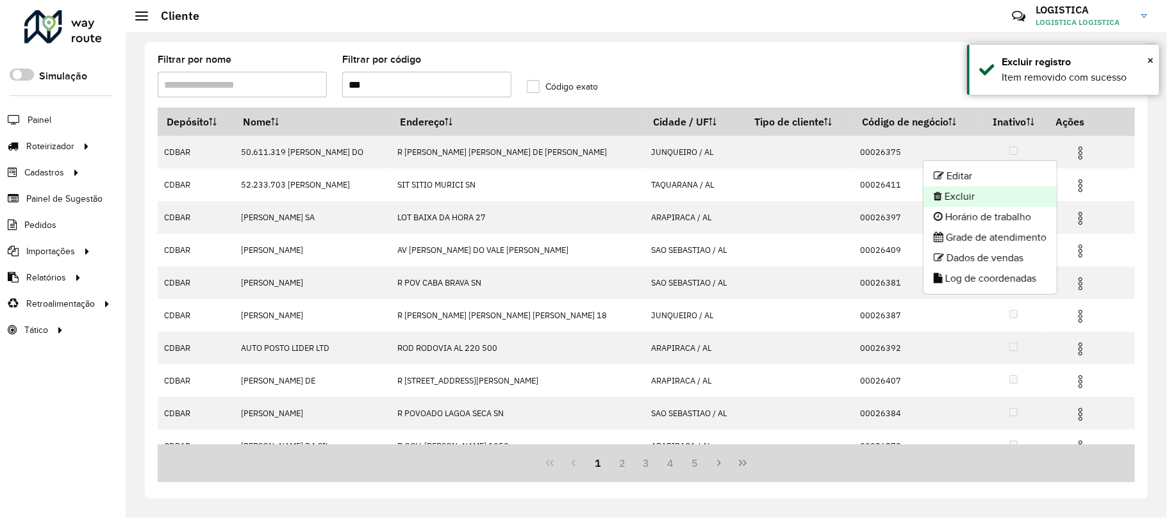
click at [1021, 199] on li "Excluir" at bounding box center [989, 196] width 133 height 21
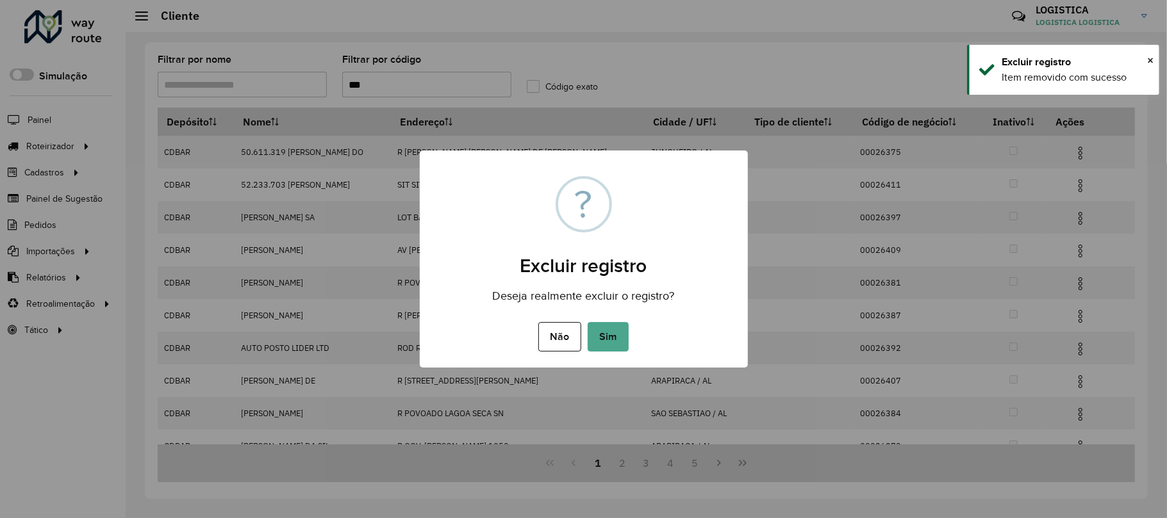
click at [587, 322] on button "Sim" at bounding box center [607, 336] width 41 height 29
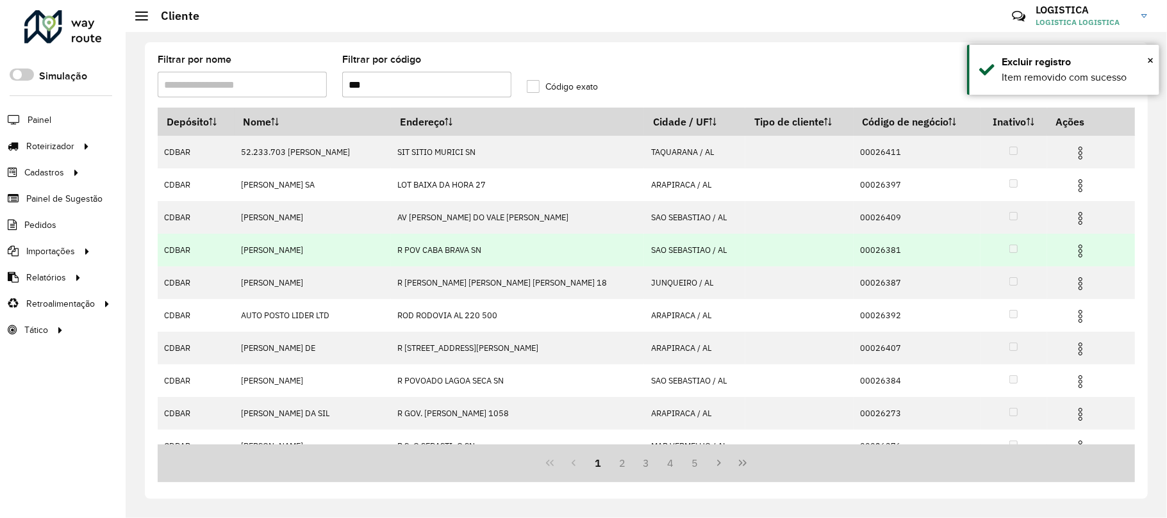
click at [1072, 251] on img at bounding box center [1079, 250] width 15 height 15
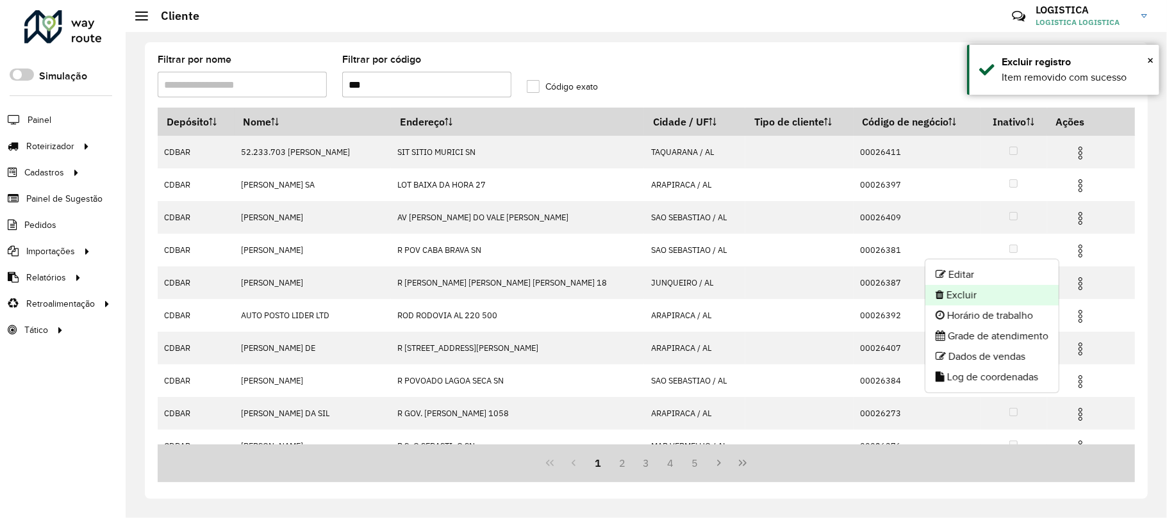
click at [1020, 300] on li "Excluir" at bounding box center [991, 295] width 133 height 21
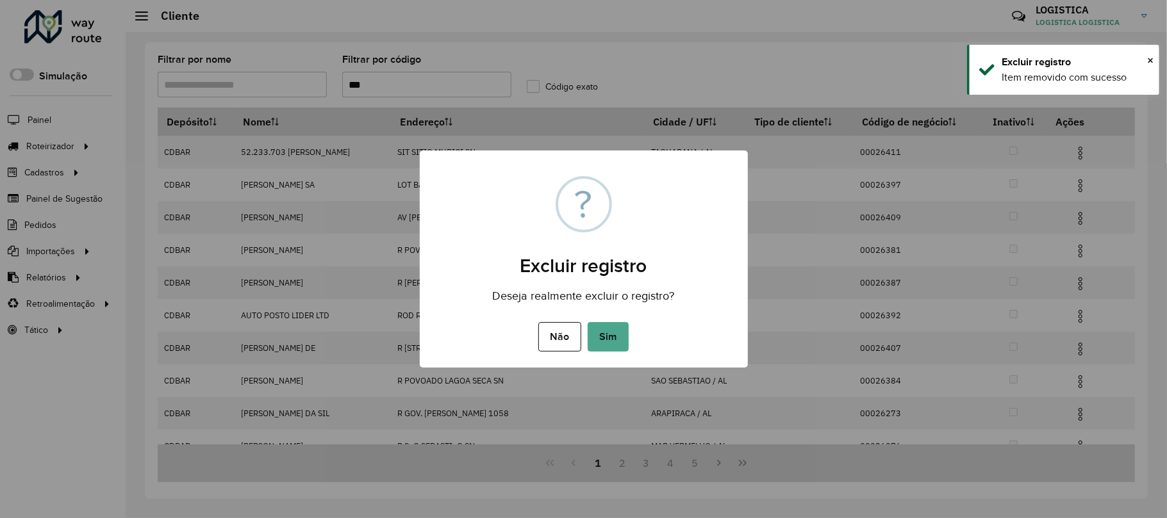
click at [587, 322] on button "Sim" at bounding box center [607, 336] width 41 height 29
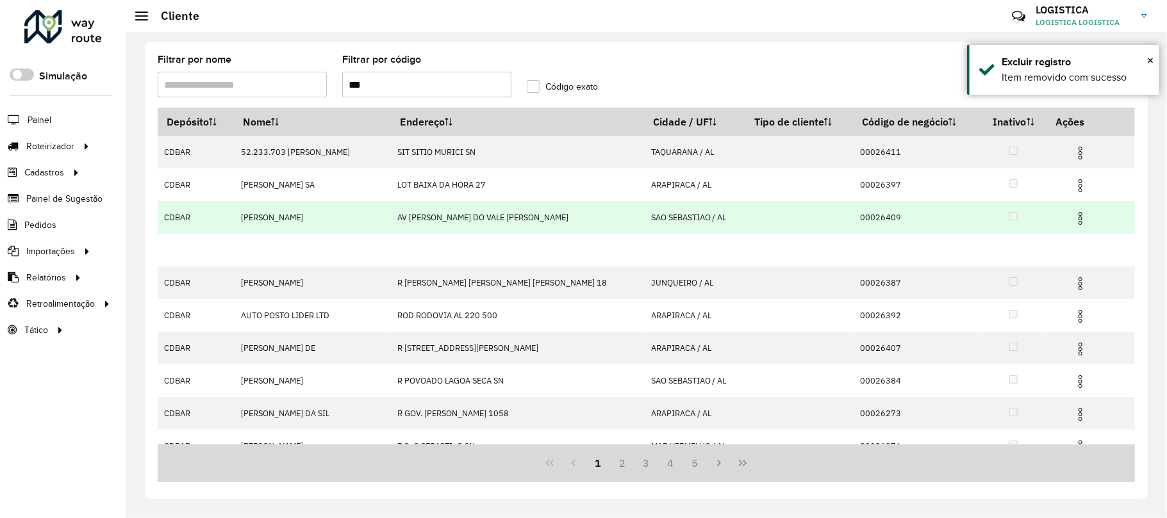
click at [1056, 221] on td at bounding box center [1085, 217] width 77 height 32
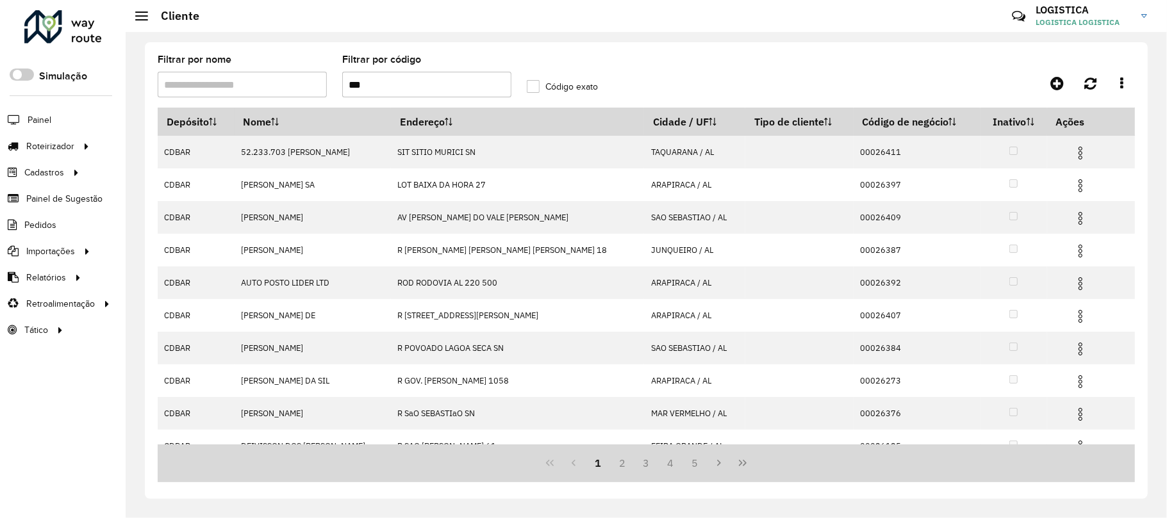
click at [1072, 218] on img at bounding box center [1079, 218] width 15 height 15
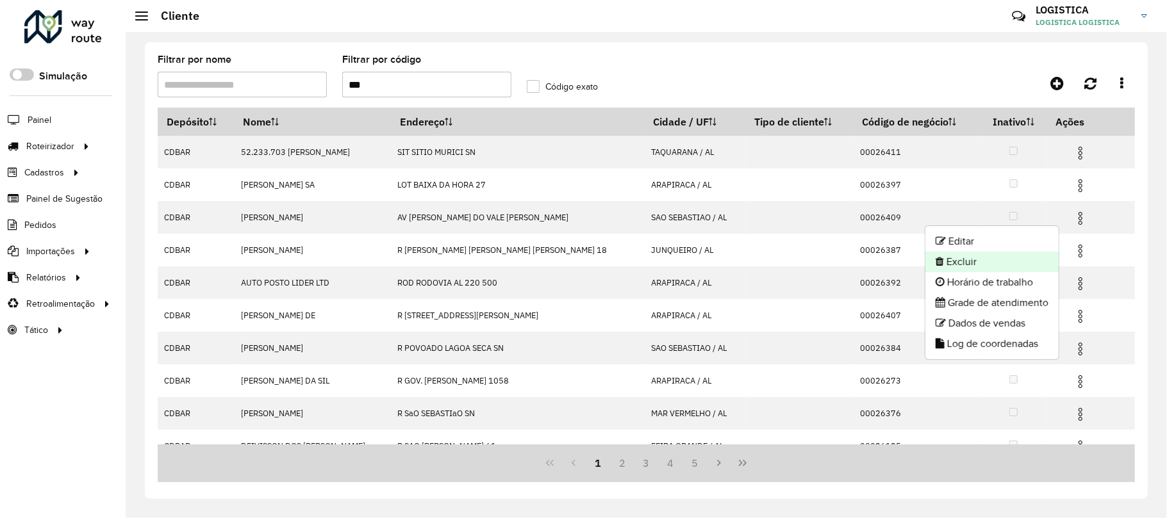
click at [1018, 252] on li "Excluir" at bounding box center [991, 262] width 133 height 21
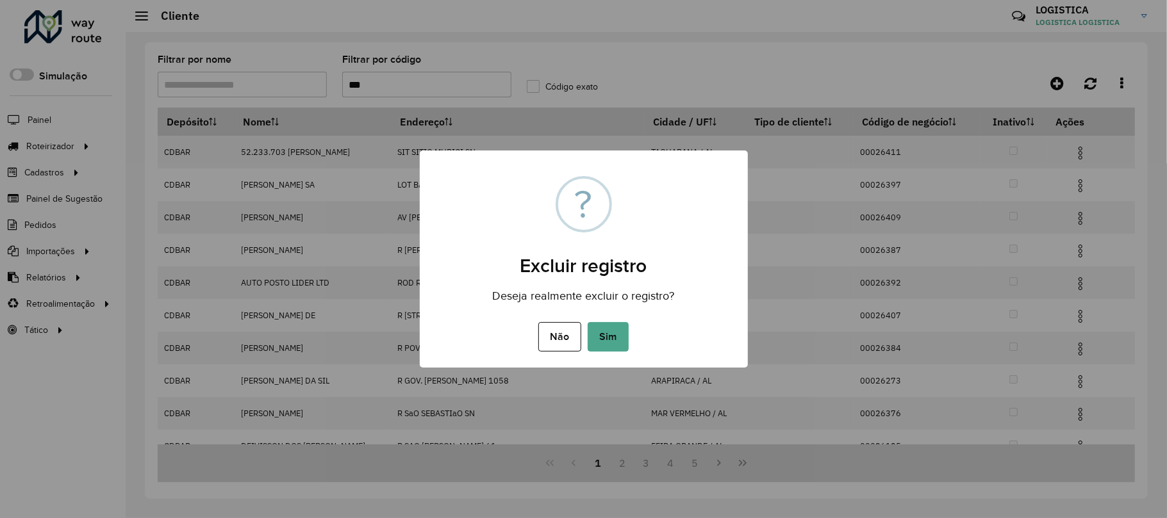
click at [587, 322] on button "Sim" at bounding box center [607, 336] width 41 height 29
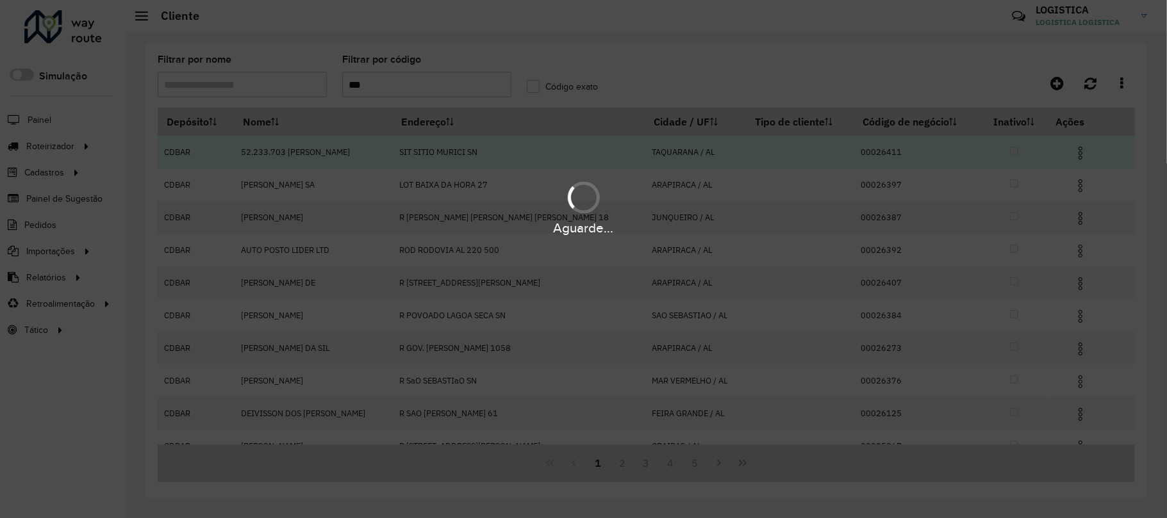
click at [1066, 142] on hb-app "Aguarde... Pop-up bloqueado! Seu navegador bloqueou automáticamente a abertura …" at bounding box center [583, 259] width 1167 height 518
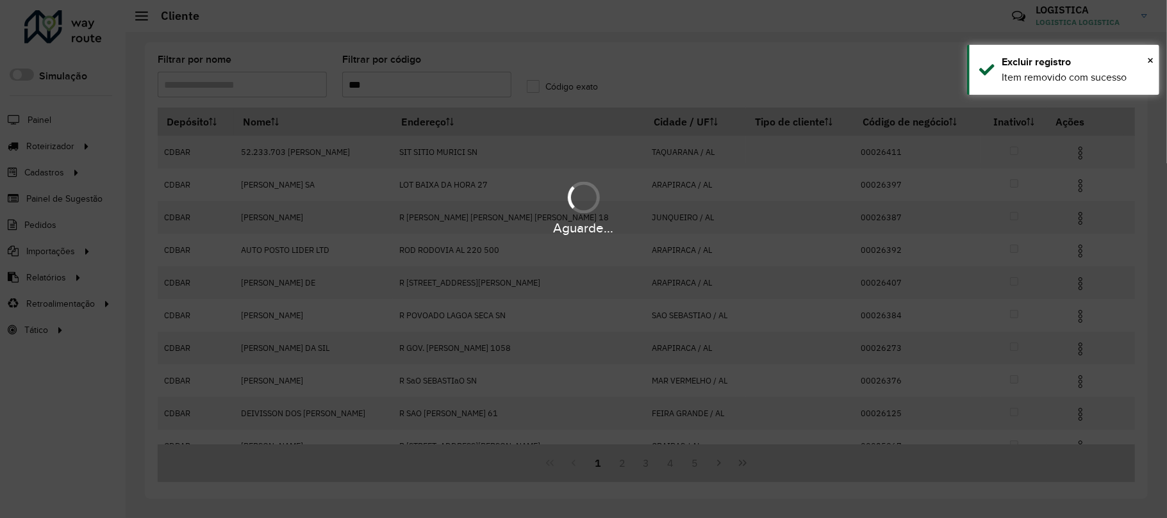
click at [1066, 161] on div "Aguarde..." at bounding box center [583, 259] width 1167 height 518
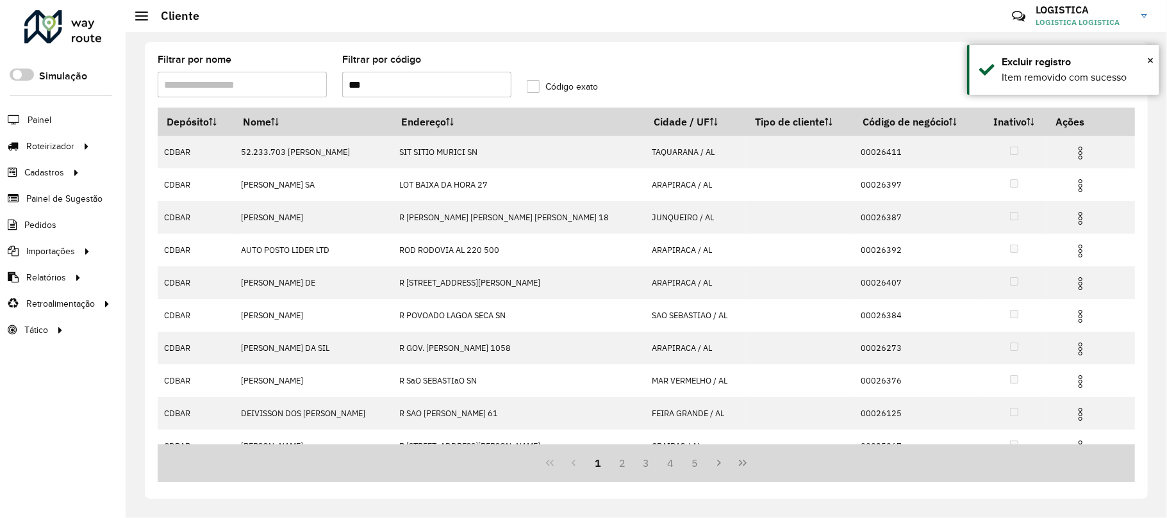
click at [1066, 161] on td at bounding box center [1085, 152] width 77 height 32
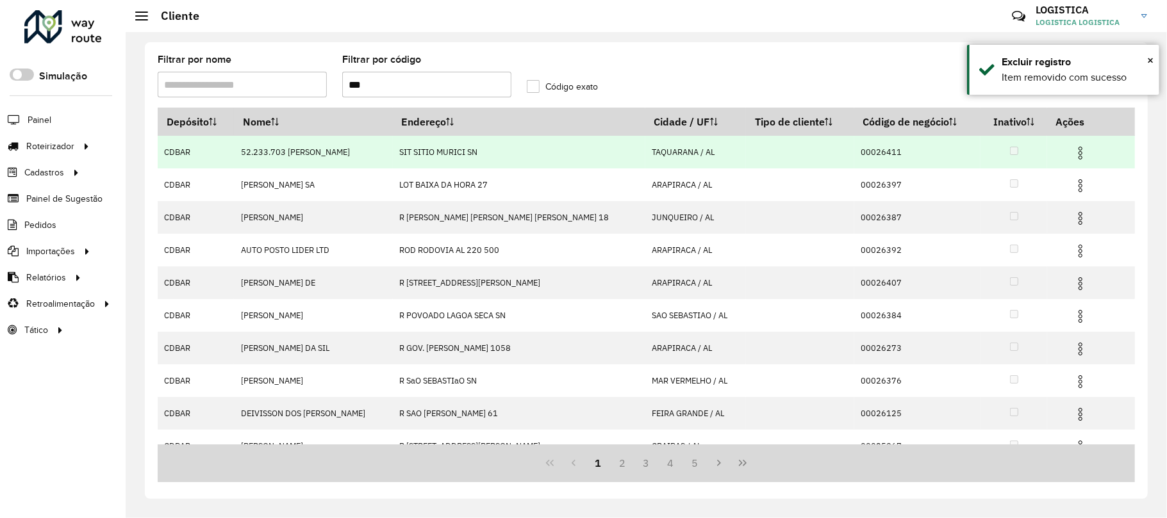
click at [1072, 160] on img at bounding box center [1079, 152] width 15 height 15
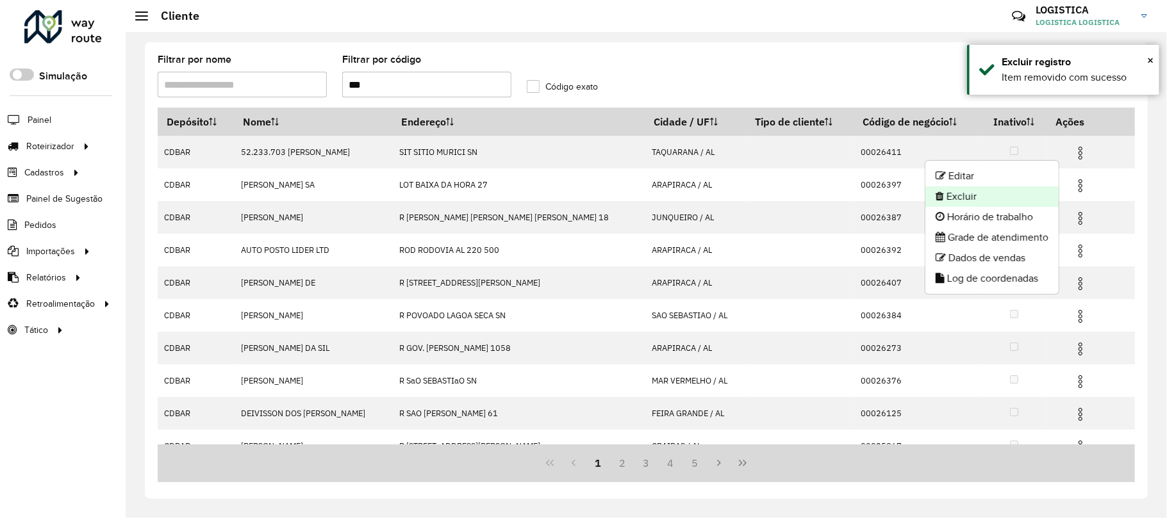
click at [979, 196] on li "Excluir" at bounding box center [991, 196] width 133 height 21
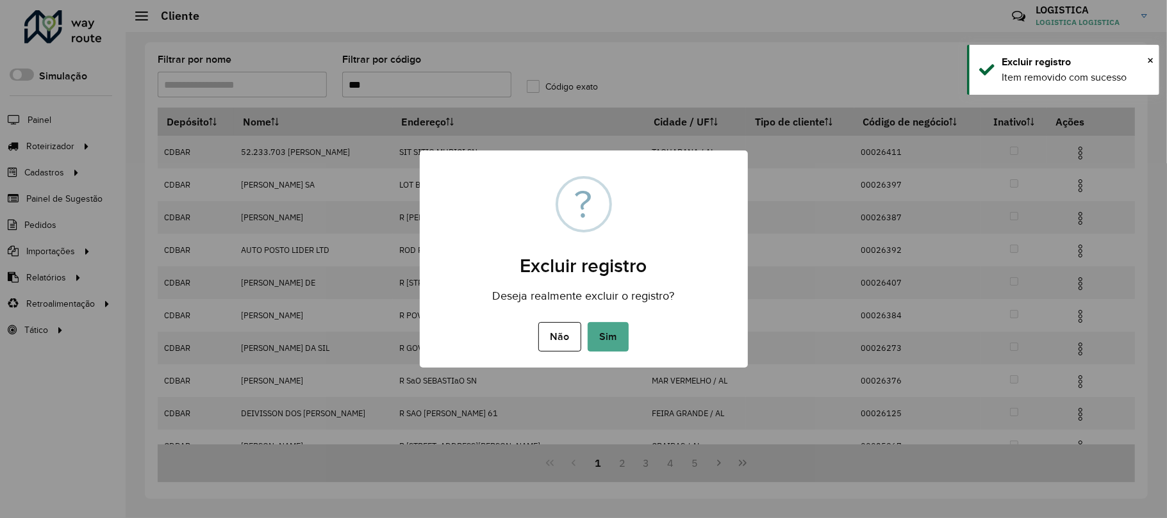
click at [587, 322] on button "Sim" at bounding box center [607, 336] width 41 height 29
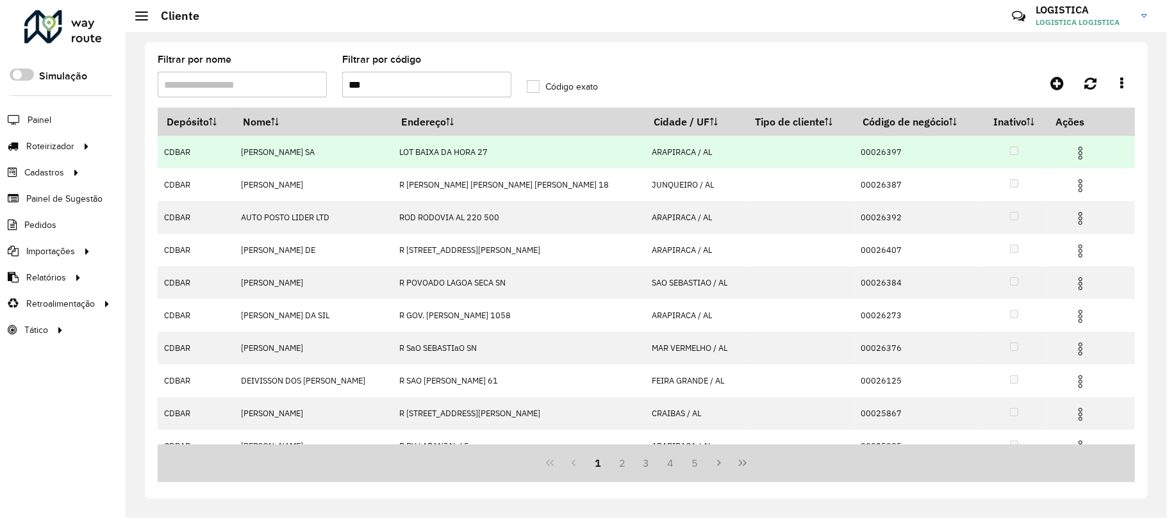
click at [1072, 146] on img at bounding box center [1079, 152] width 15 height 15
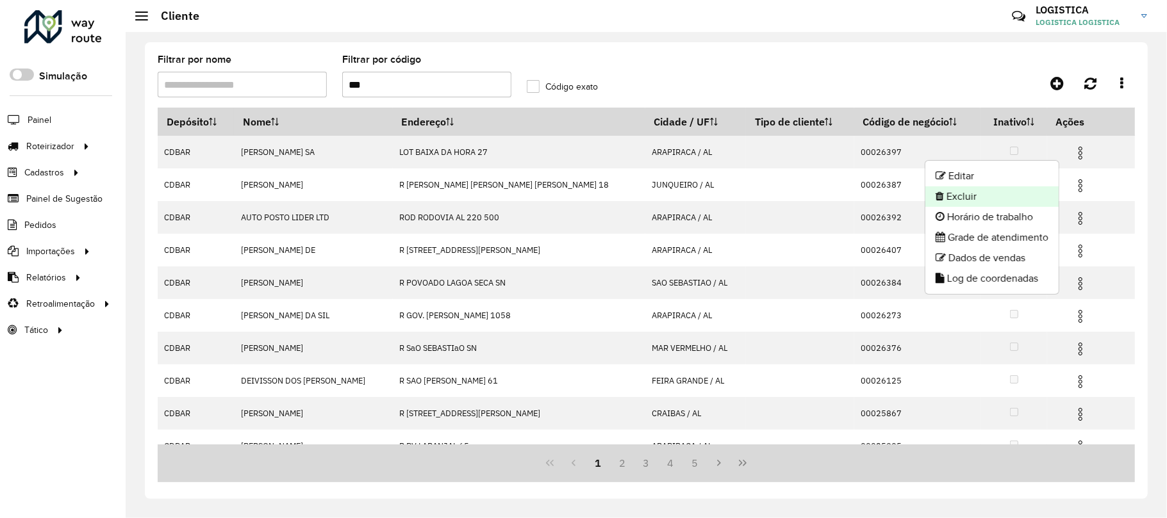
click at [987, 190] on li "Excluir" at bounding box center [991, 196] width 133 height 21
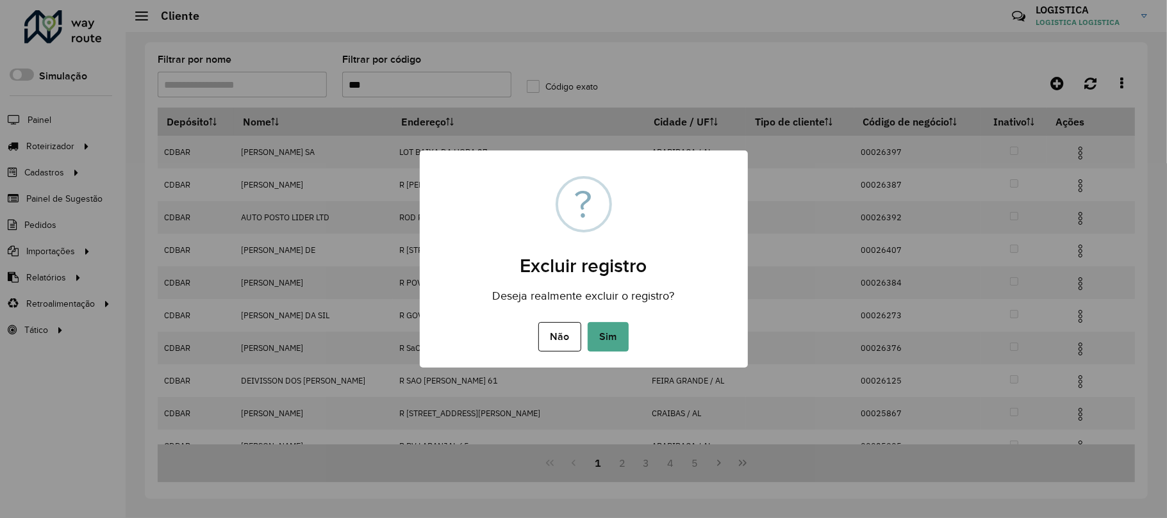
click at [587, 322] on button "Sim" at bounding box center [607, 336] width 41 height 29
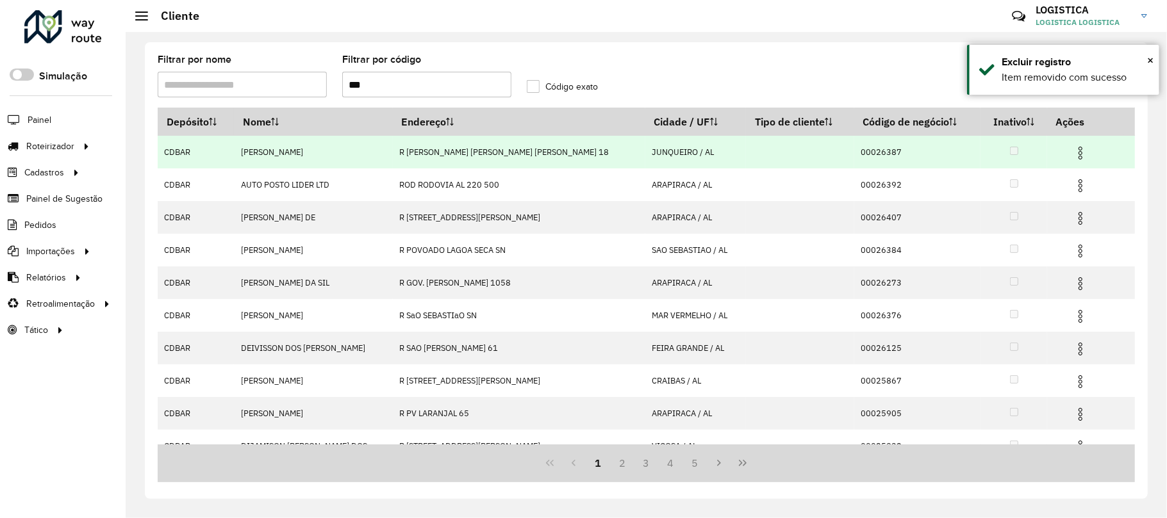
click at [1072, 181] on img at bounding box center [1079, 185] width 15 height 15
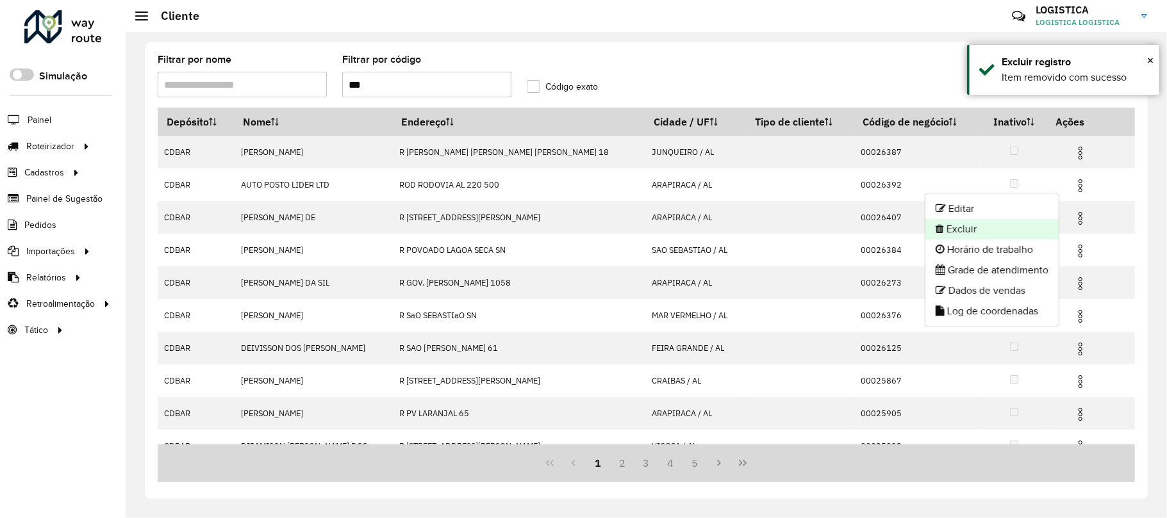
click at [1008, 222] on li "Excluir" at bounding box center [991, 229] width 133 height 21
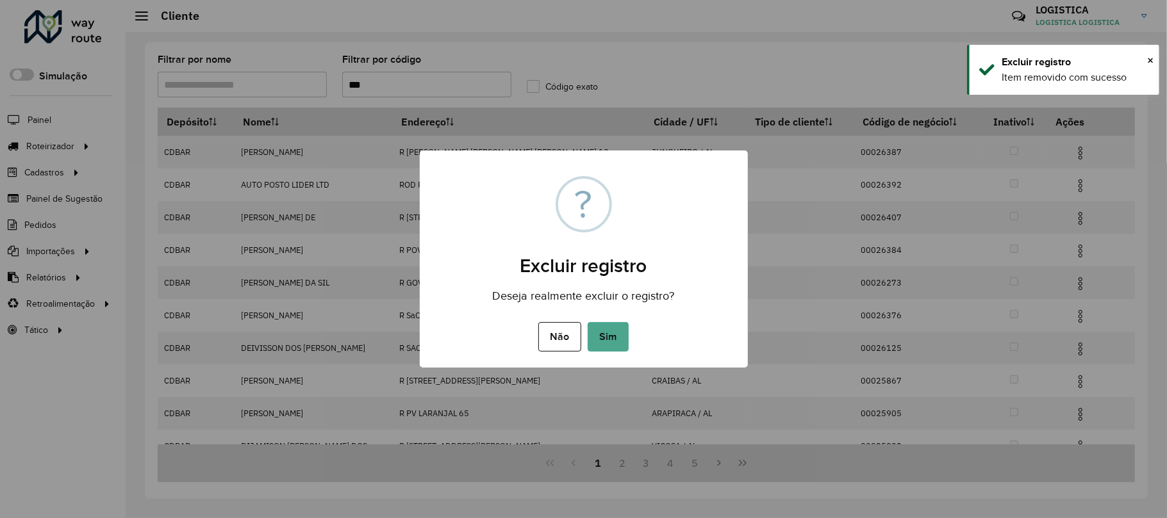
click at [587, 322] on button "Sim" at bounding box center [607, 336] width 41 height 29
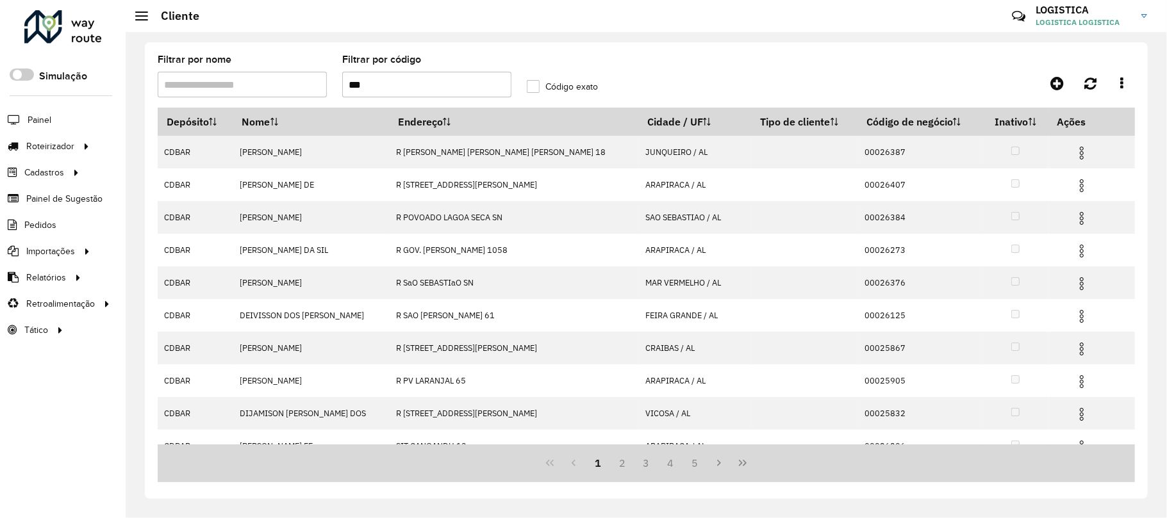
click at [1074, 219] on img at bounding box center [1081, 218] width 15 height 15
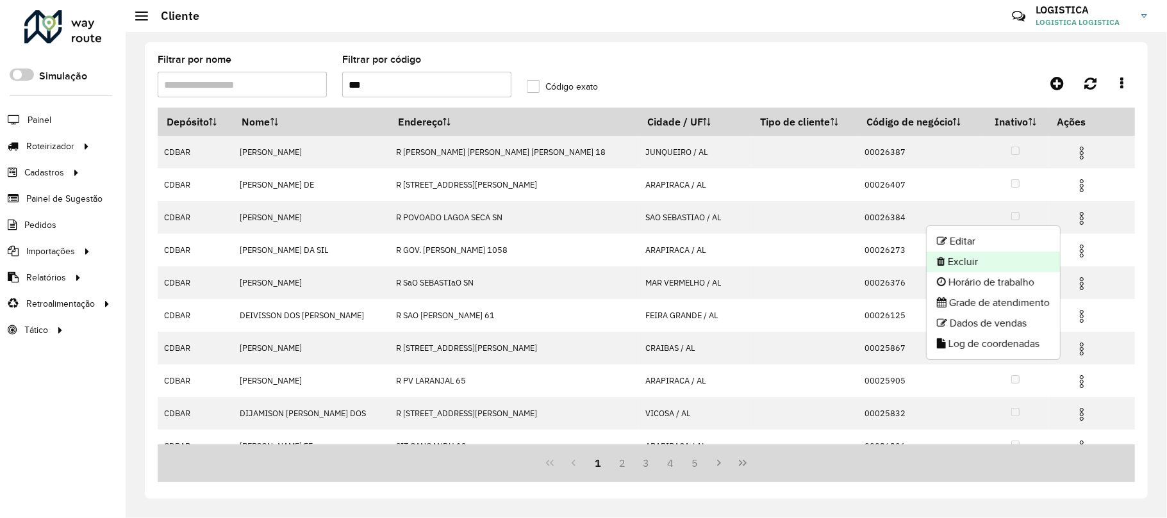
click at [970, 261] on li "Excluir" at bounding box center [992, 262] width 133 height 21
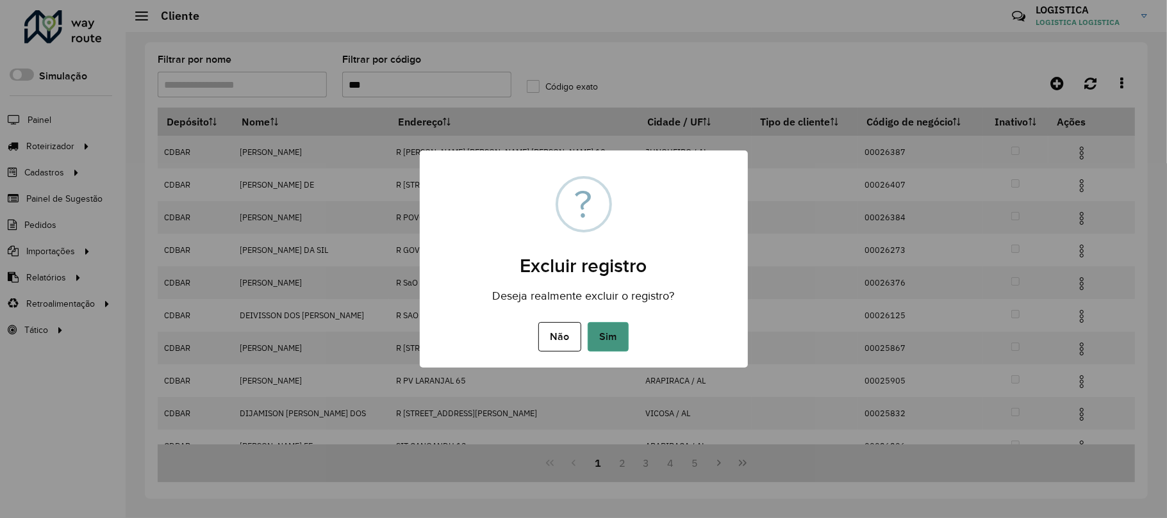
click at [618, 337] on button "Sim" at bounding box center [607, 336] width 41 height 29
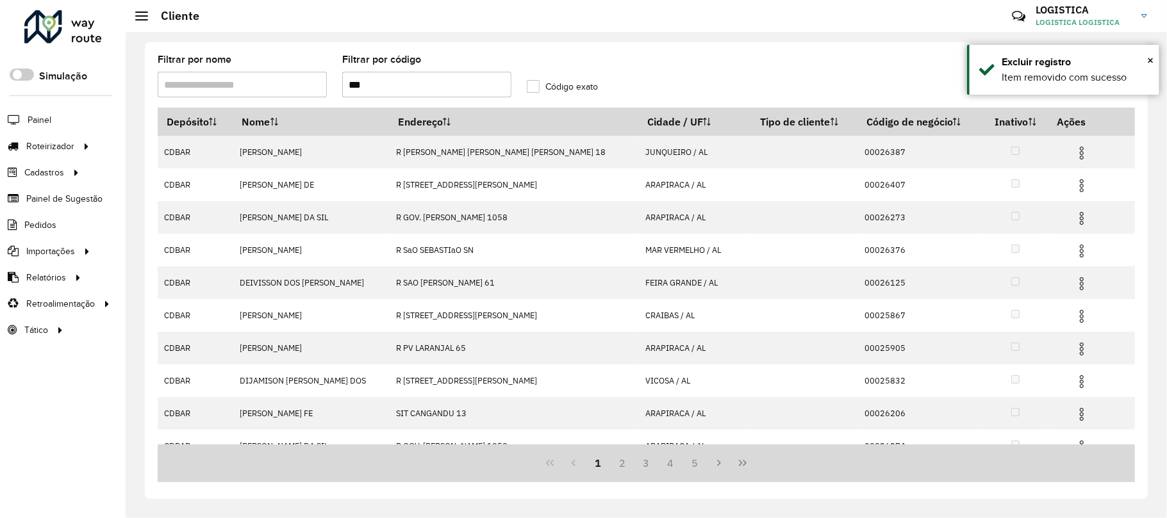
click at [1074, 250] on img at bounding box center [1081, 250] width 15 height 15
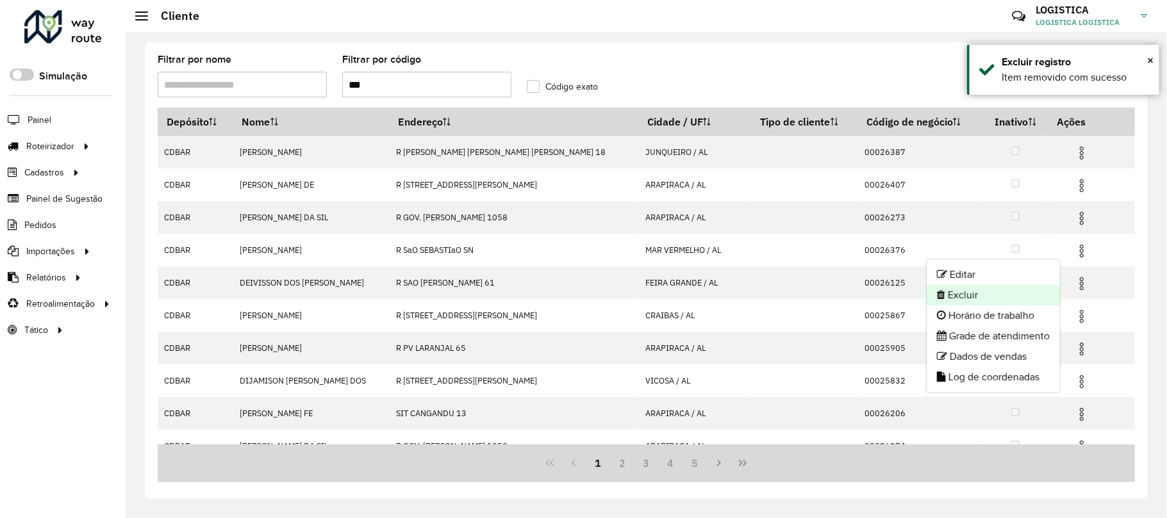
click at [962, 300] on li "Excluir" at bounding box center [992, 295] width 133 height 21
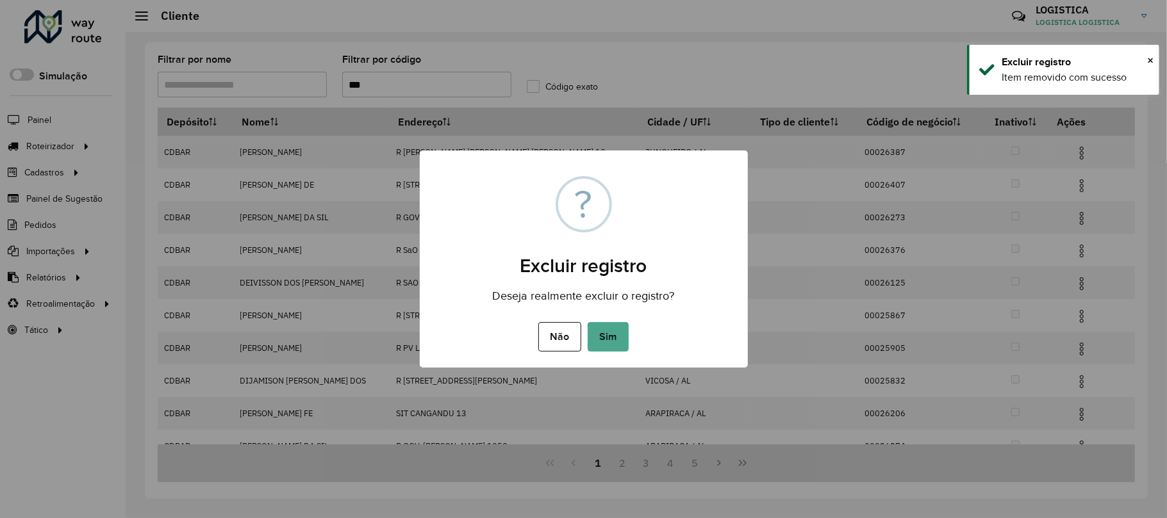
click at [587, 322] on button "Sim" at bounding box center [607, 336] width 41 height 29
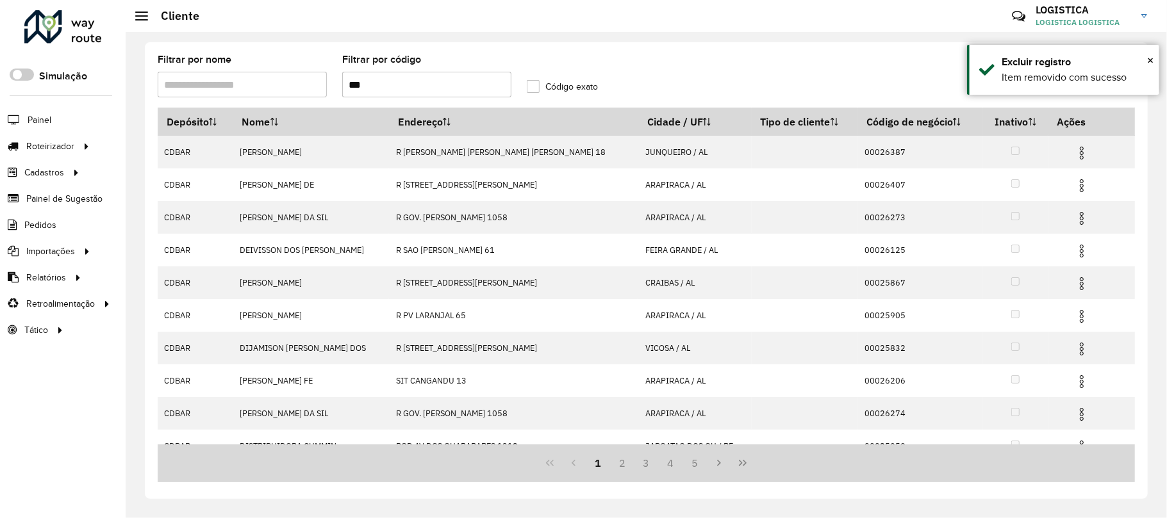
click at [1074, 147] on img at bounding box center [1081, 152] width 15 height 15
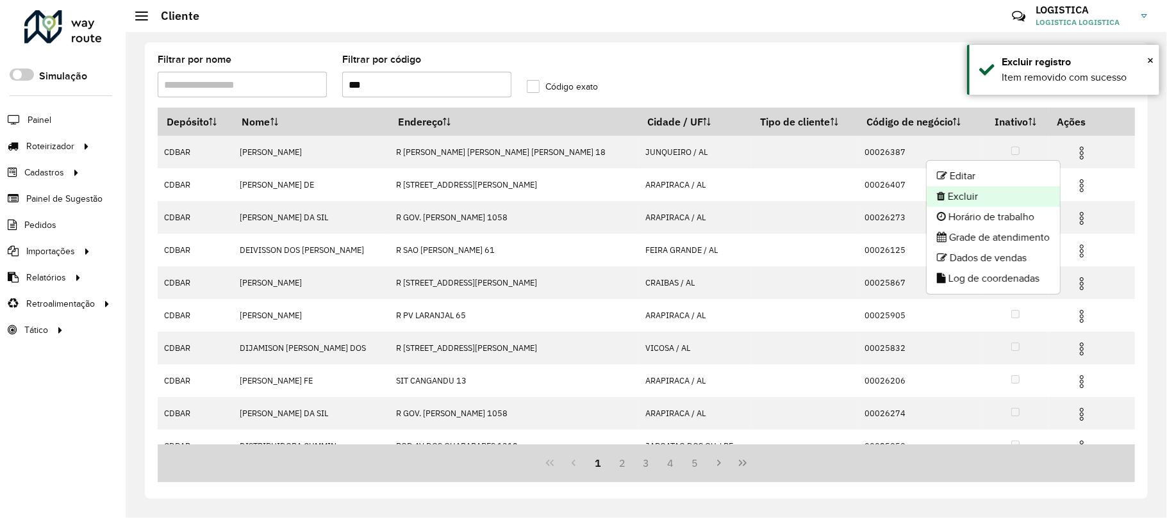
click at [995, 191] on li "Excluir" at bounding box center [992, 196] width 133 height 21
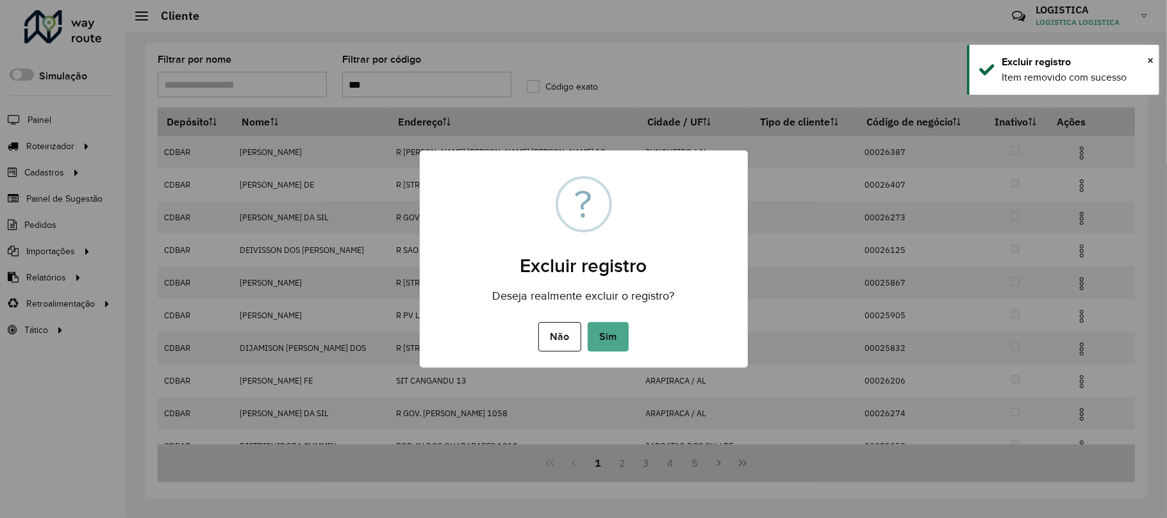
click at [587, 322] on button "Sim" at bounding box center [607, 336] width 41 height 29
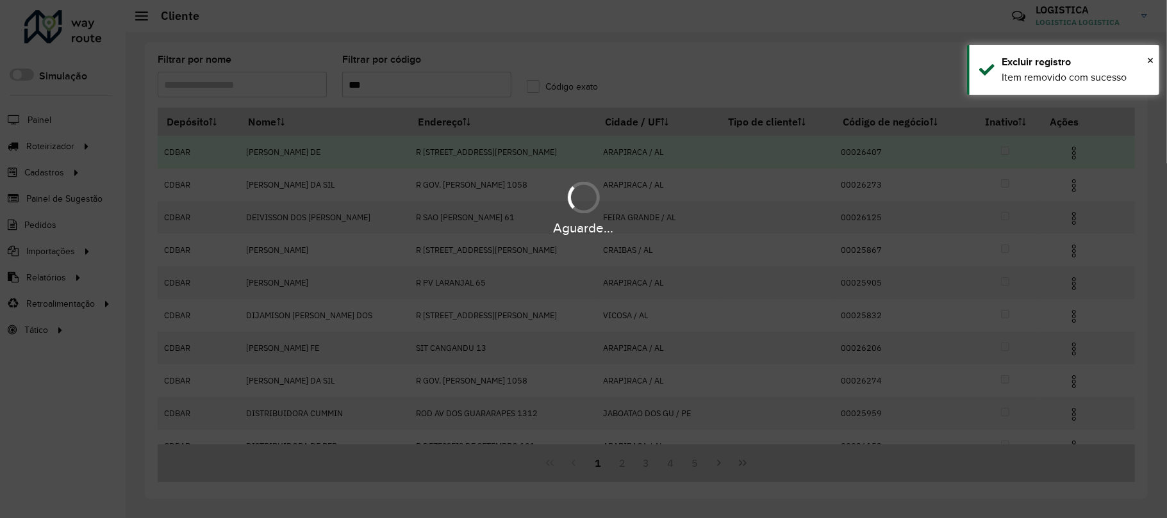
click at [1062, 186] on div "Aguarde..." at bounding box center [583, 207] width 1167 height 61
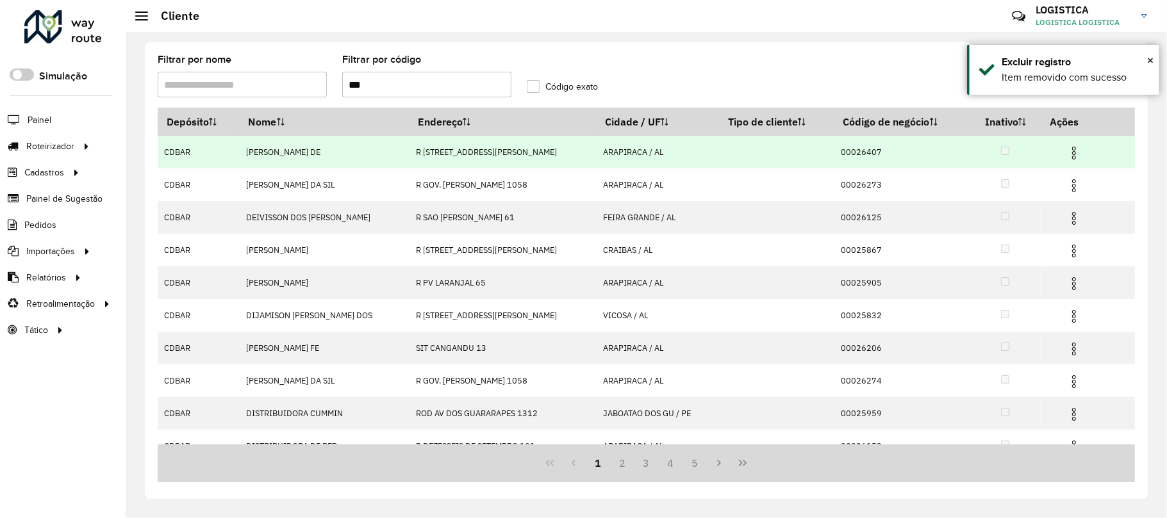
click at [1066, 186] on img at bounding box center [1073, 185] width 15 height 15
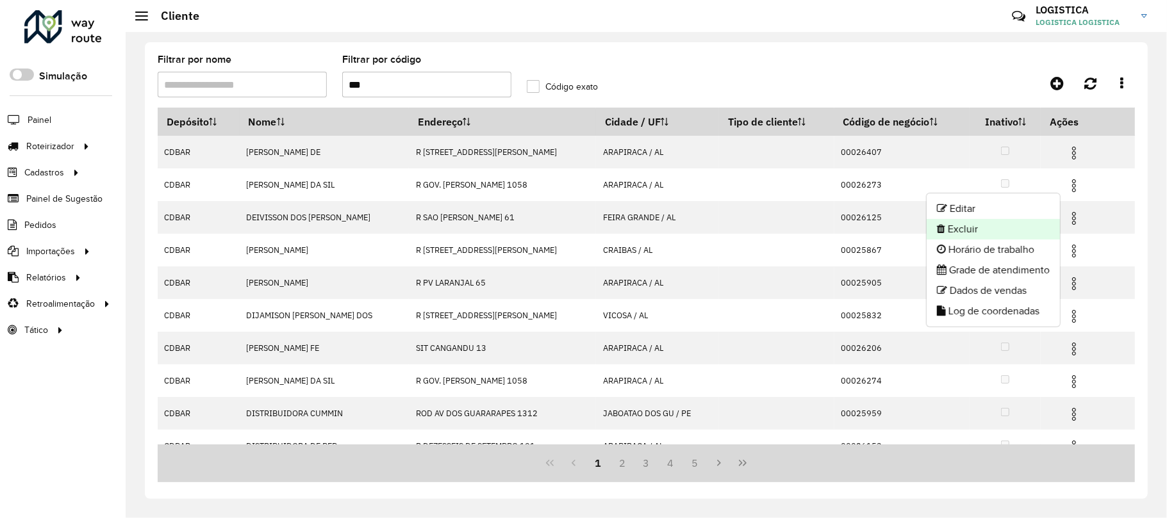
click at [984, 234] on li "Excluir" at bounding box center [992, 229] width 133 height 21
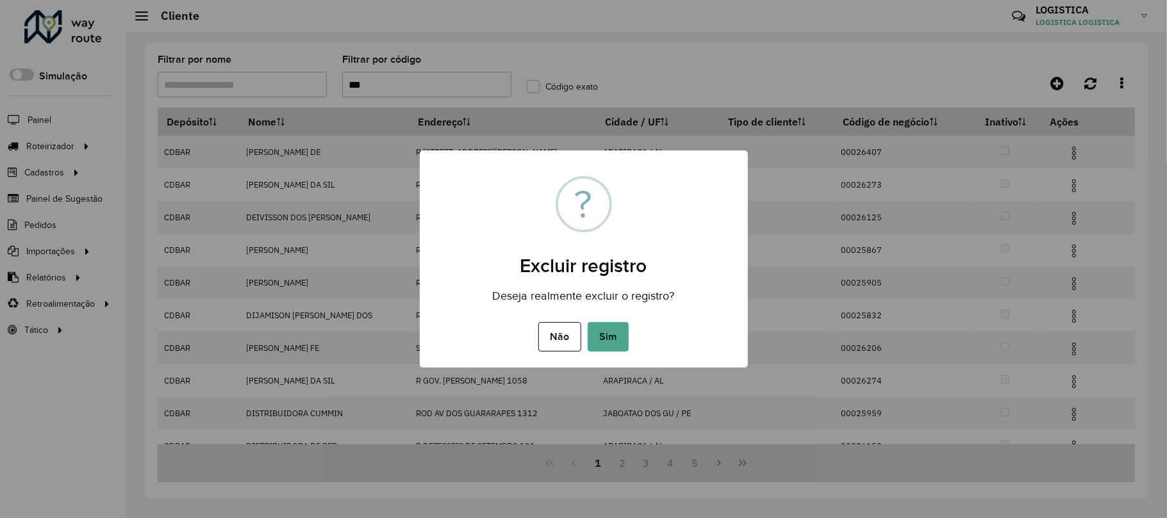
click at [587, 322] on button "Sim" at bounding box center [607, 336] width 41 height 29
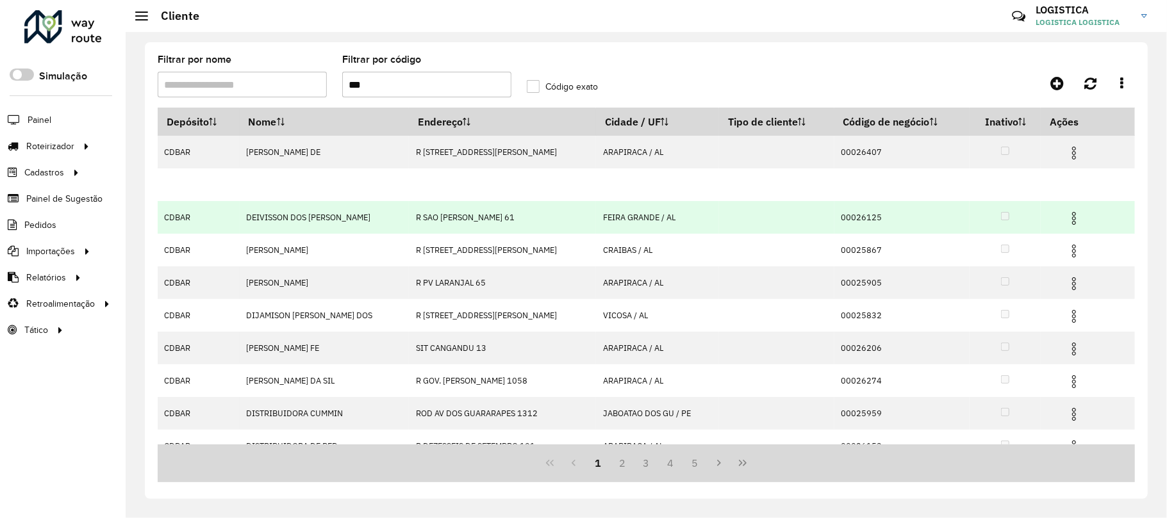
click at [1069, 226] on img at bounding box center [1073, 218] width 15 height 15
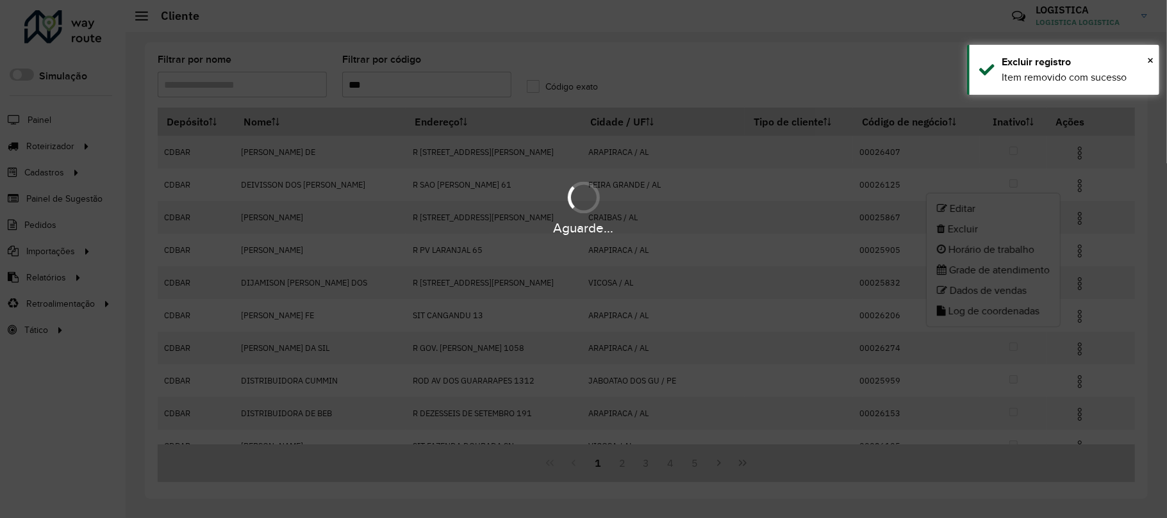
click at [960, 231] on li "Excluir" at bounding box center [992, 229] width 133 height 21
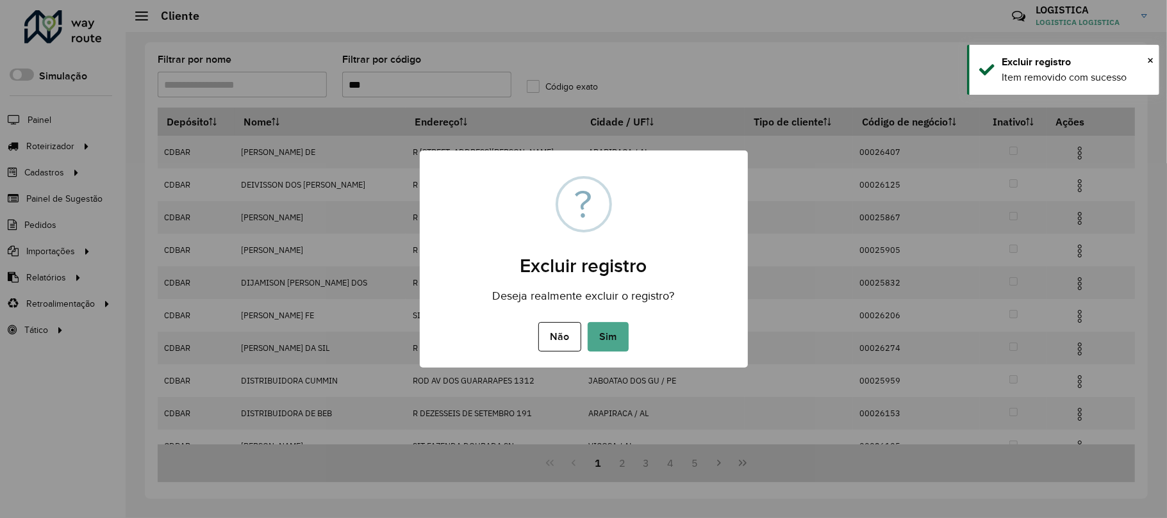
click at [587, 322] on button "Sim" at bounding box center [607, 336] width 41 height 29
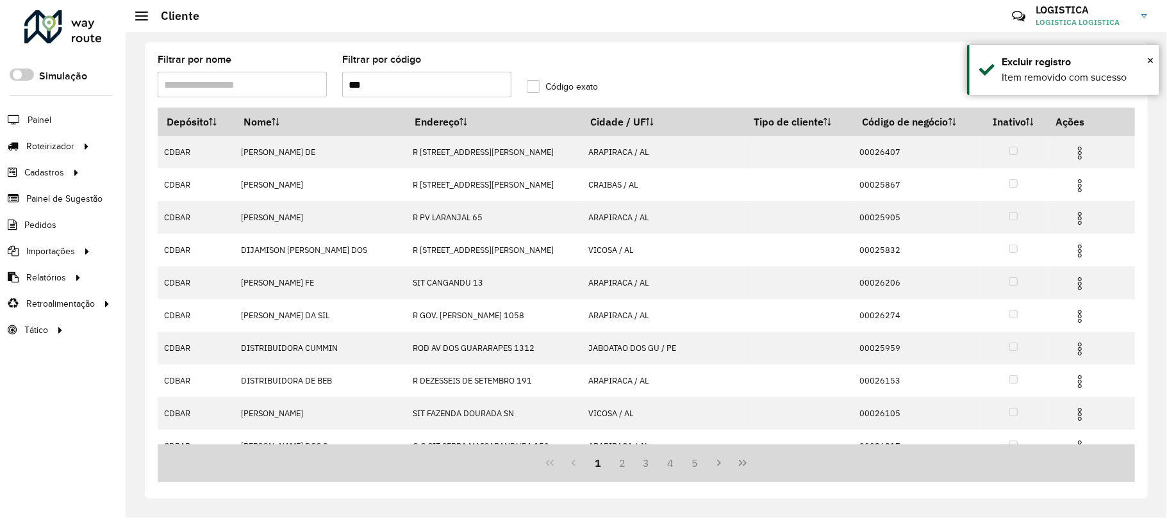
click at [1072, 256] on img at bounding box center [1079, 250] width 15 height 15
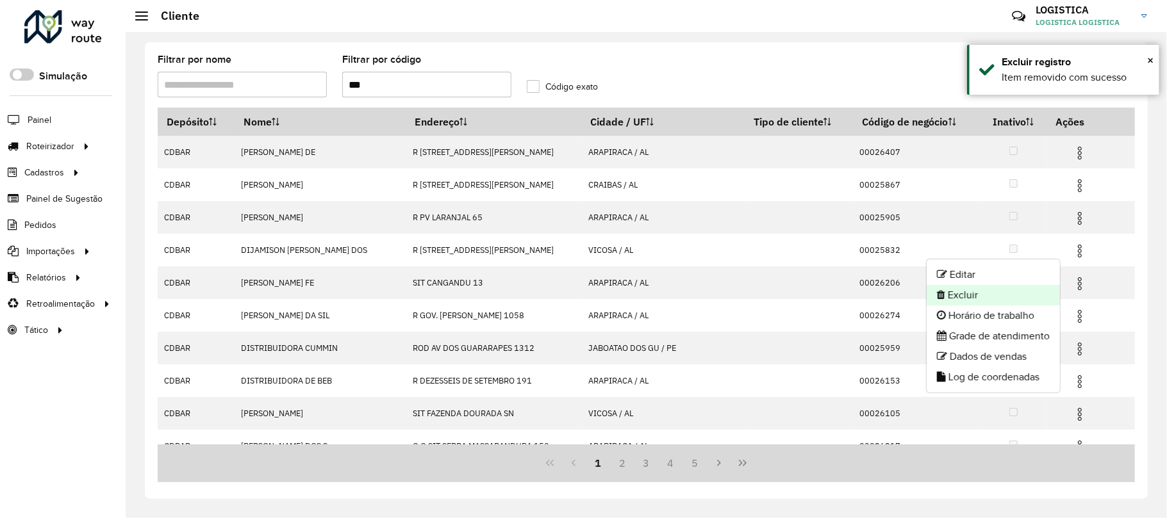
click at [1012, 305] on li "Excluir" at bounding box center [992, 295] width 133 height 21
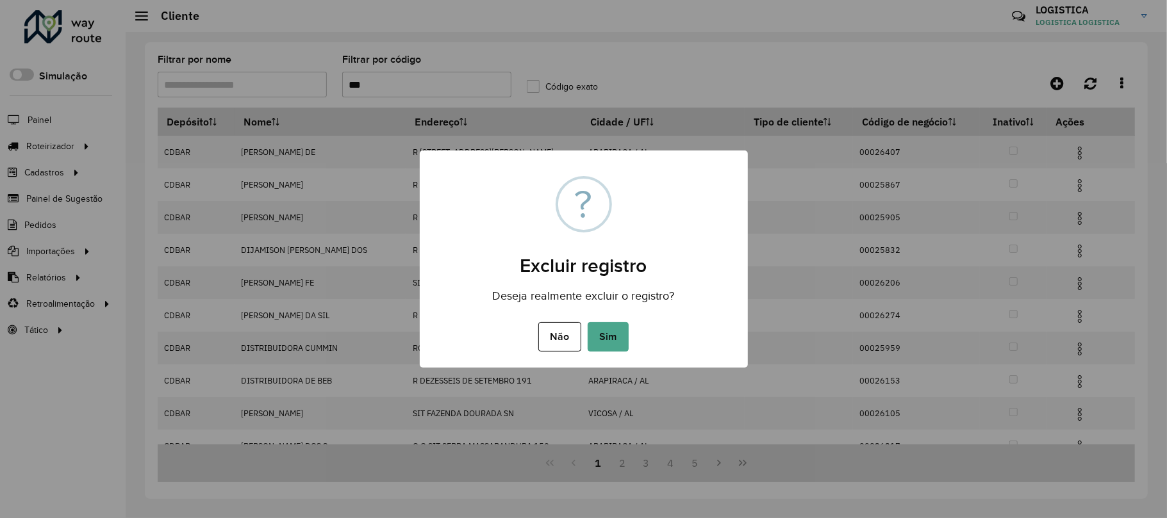
click at [587, 322] on button "Sim" at bounding box center [607, 336] width 41 height 29
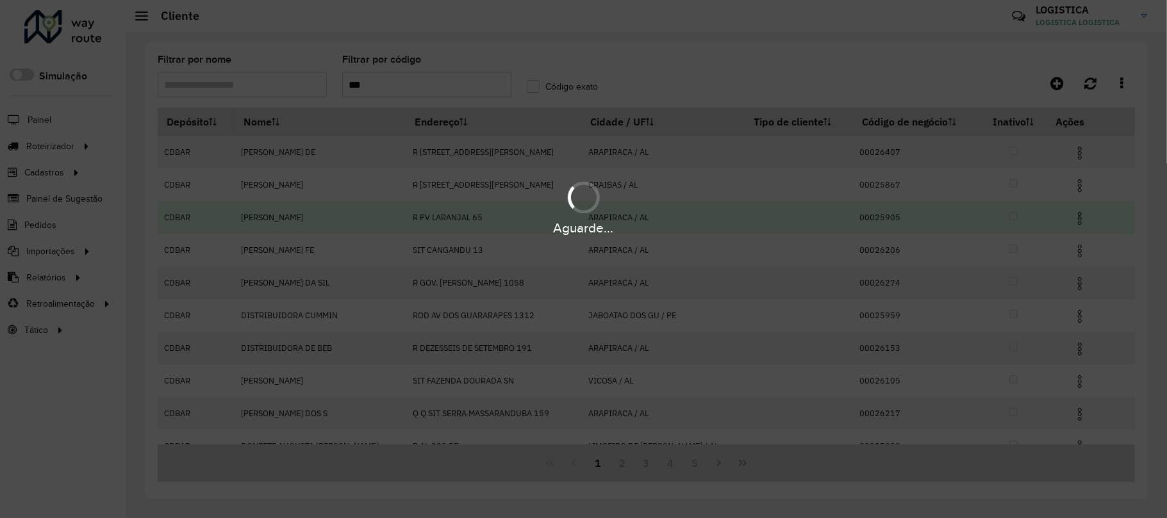
click at [1063, 219] on div "Aguarde..." at bounding box center [583, 228] width 1167 height 20
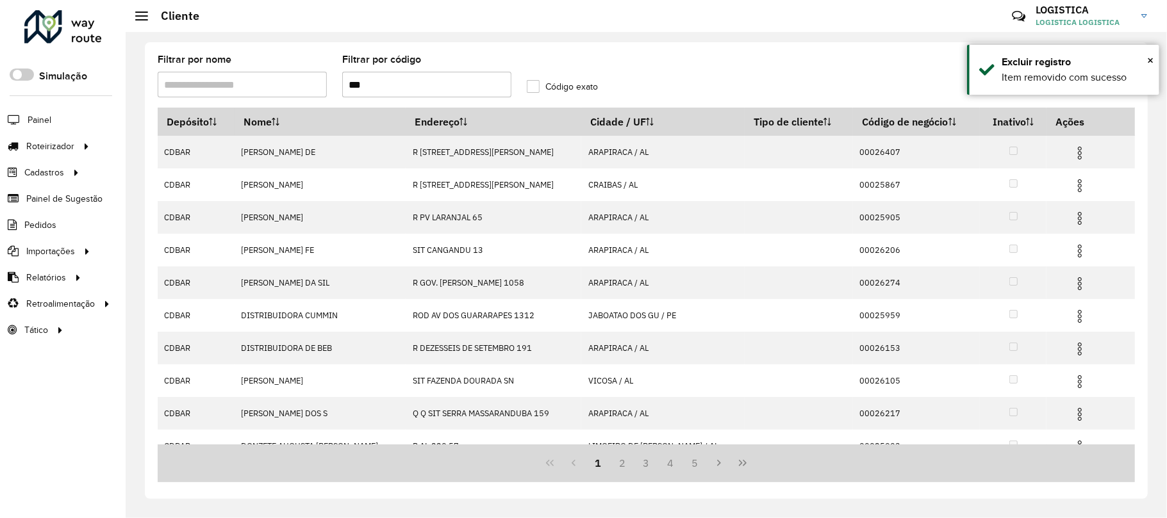
click at [1072, 218] on img at bounding box center [1079, 218] width 15 height 15
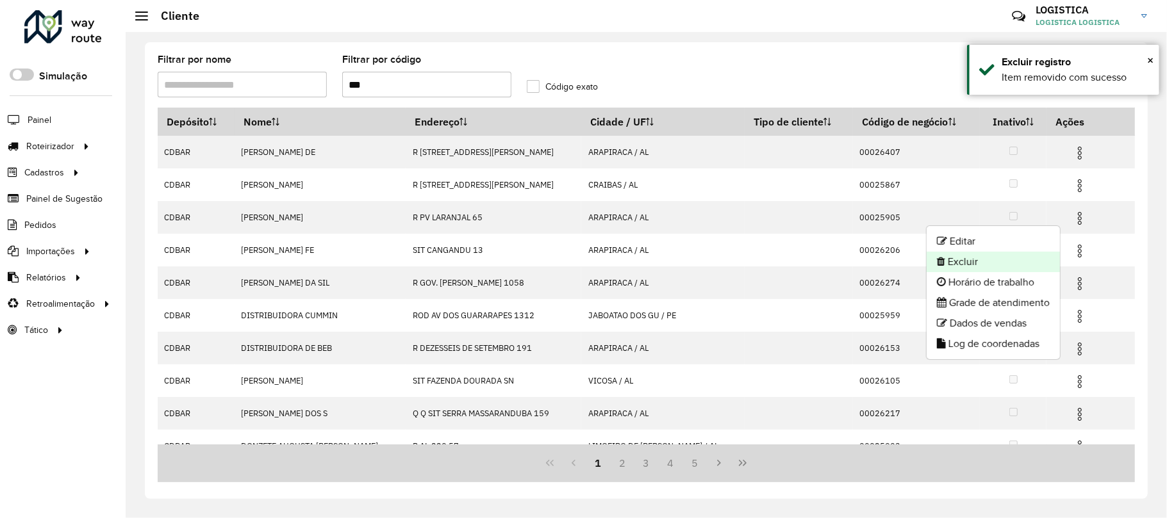
click at [957, 267] on li "Excluir" at bounding box center [992, 262] width 133 height 21
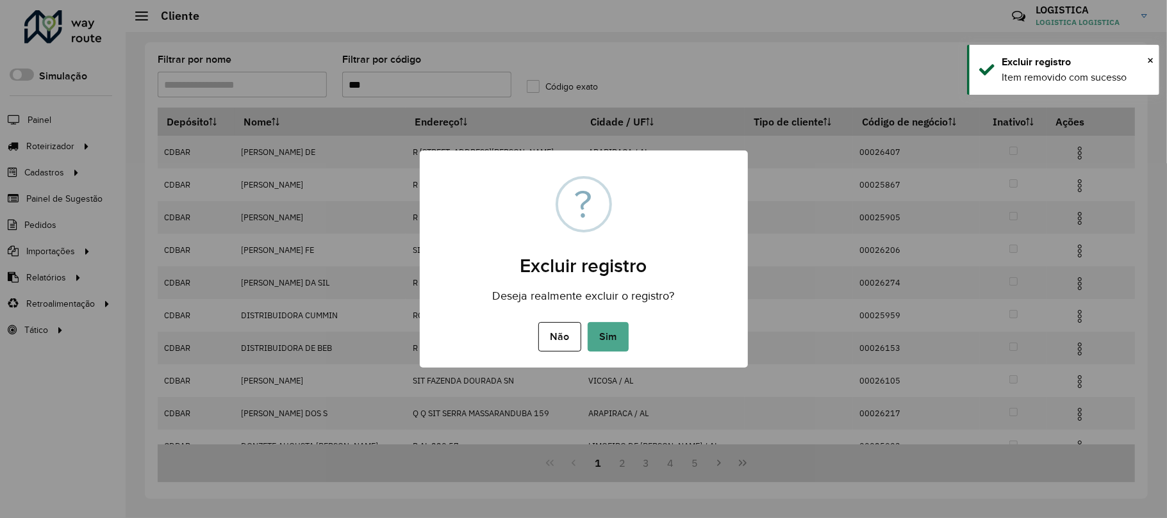
click at [587, 322] on button "Sim" at bounding box center [607, 336] width 41 height 29
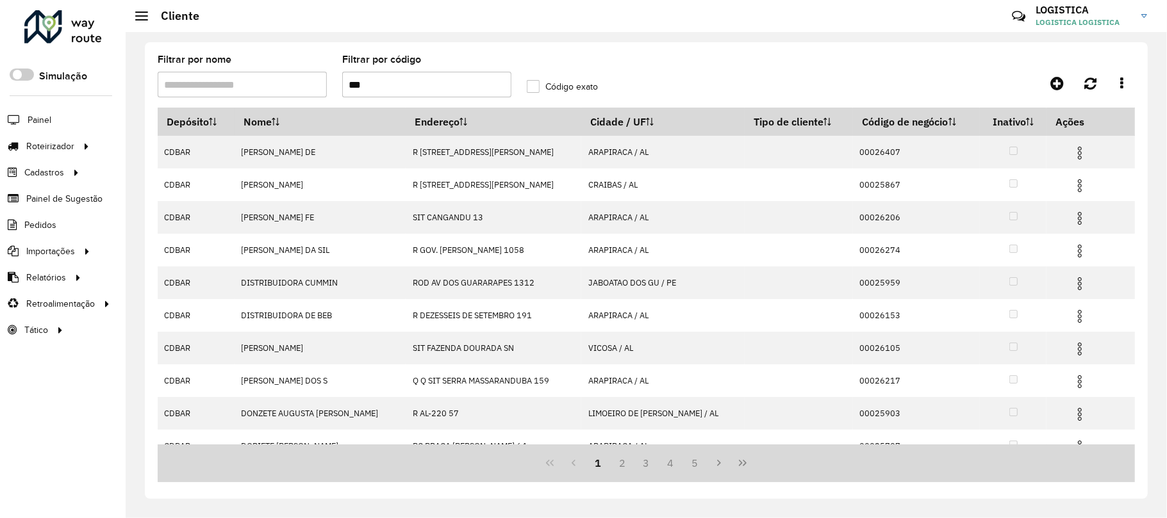
click at [1072, 156] on img at bounding box center [1079, 152] width 15 height 15
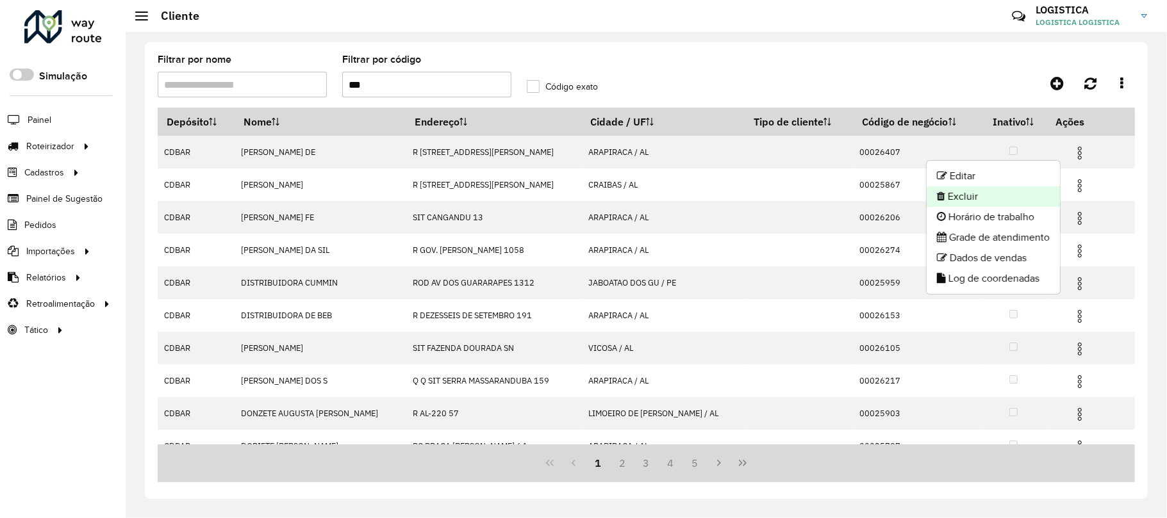
click at [1031, 190] on li "Excluir" at bounding box center [992, 196] width 133 height 21
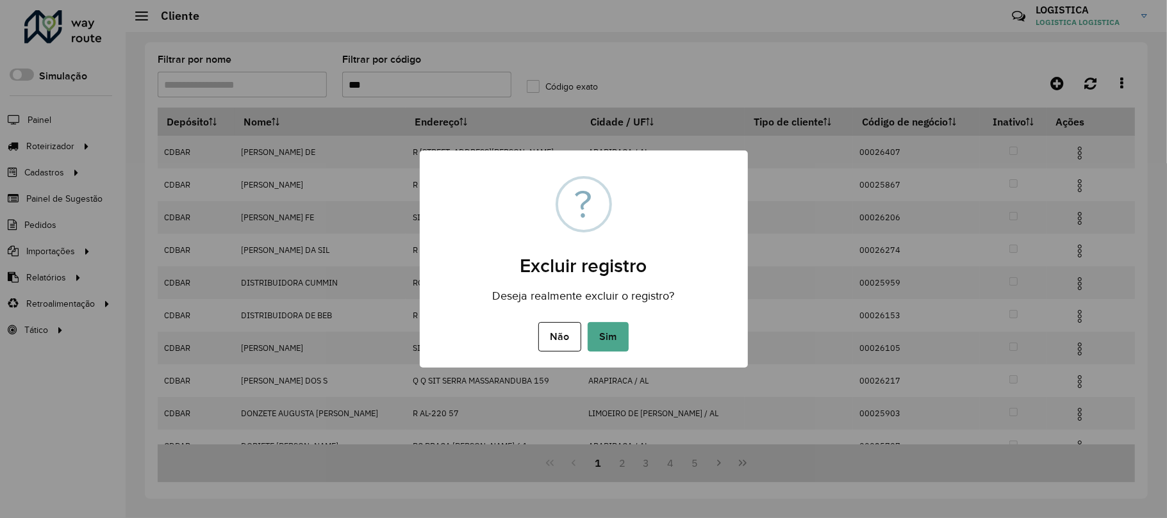
click at [587, 322] on button "Sim" at bounding box center [607, 336] width 41 height 29
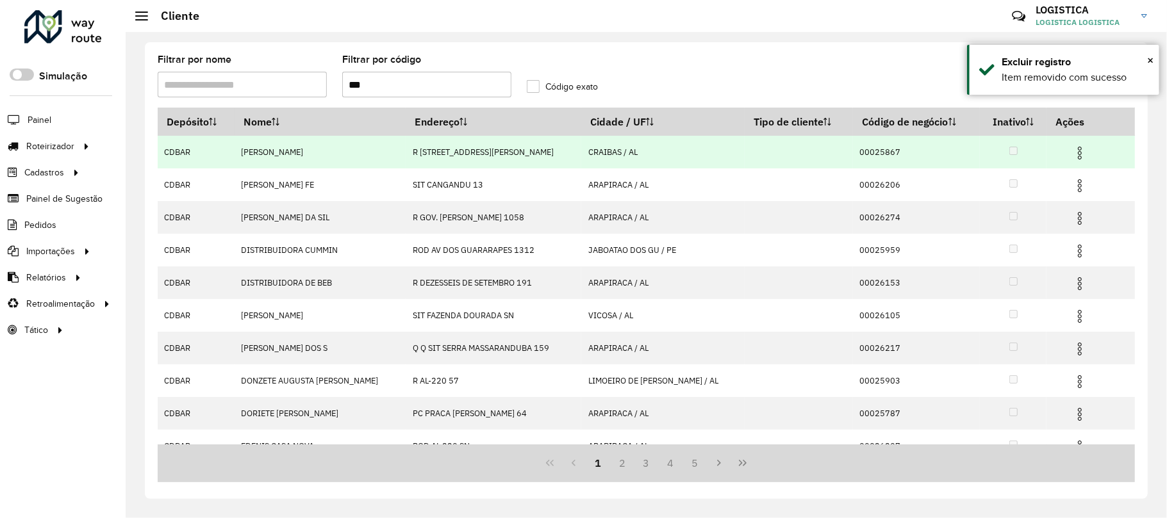
click at [1072, 185] on img at bounding box center [1079, 185] width 15 height 15
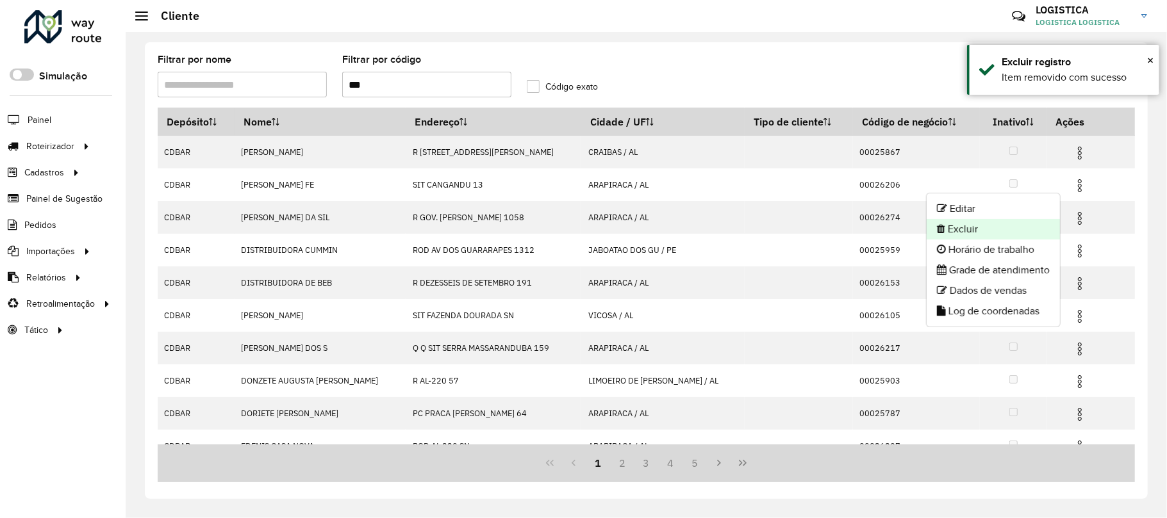
click at [1020, 231] on li "Excluir" at bounding box center [992, 229] width 133 height 21
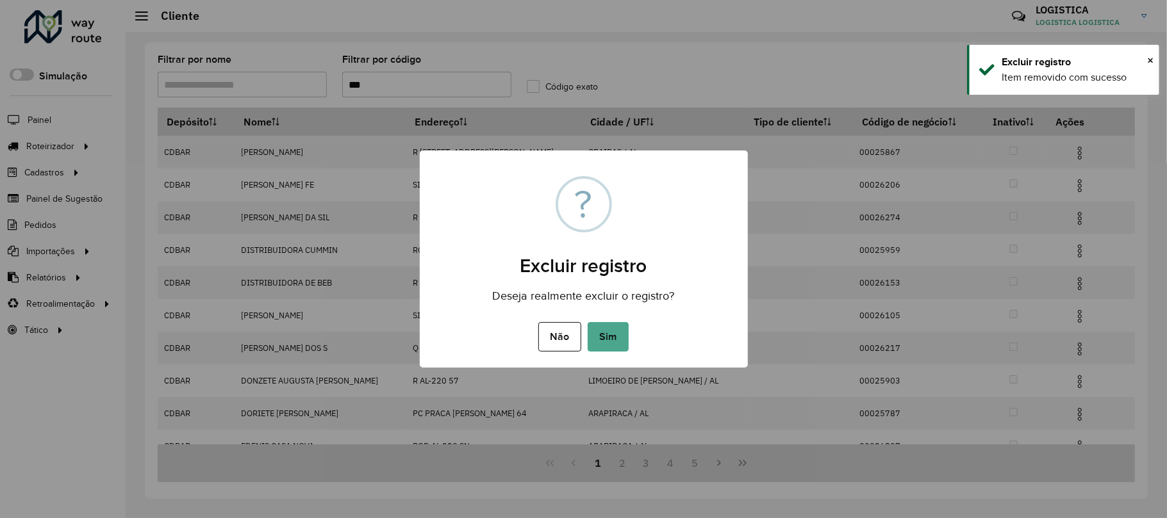
click at [587, 322] on button "Sim" at bounding box center [607, 336] width 41 height 29
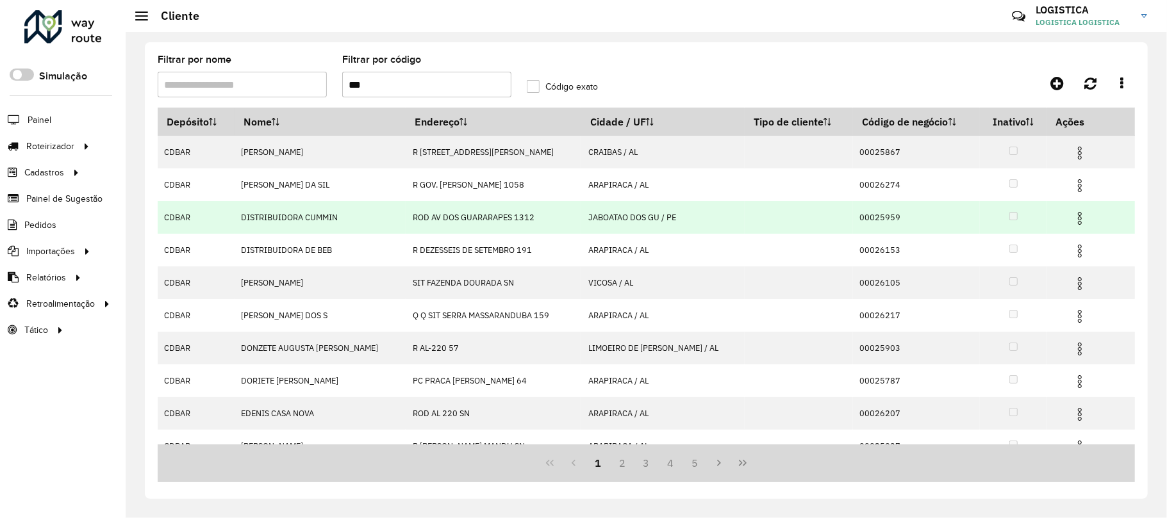
click at [1072, 213] on img at bounding box center [1079, 218] width 15 height 15
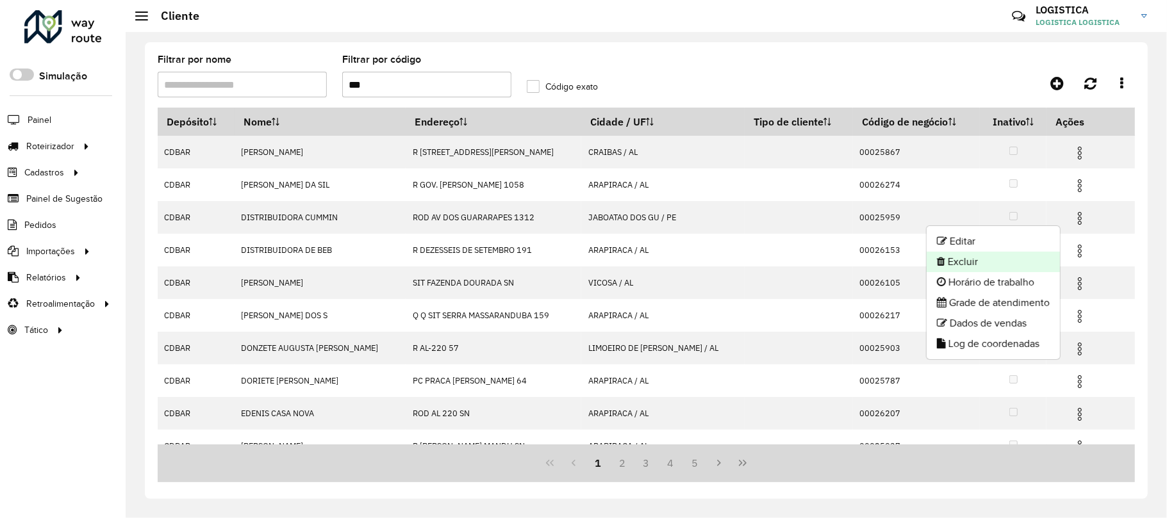
click at [979, 264] on li "Excluir" at bounding box center [992, 262] width 133 height 21
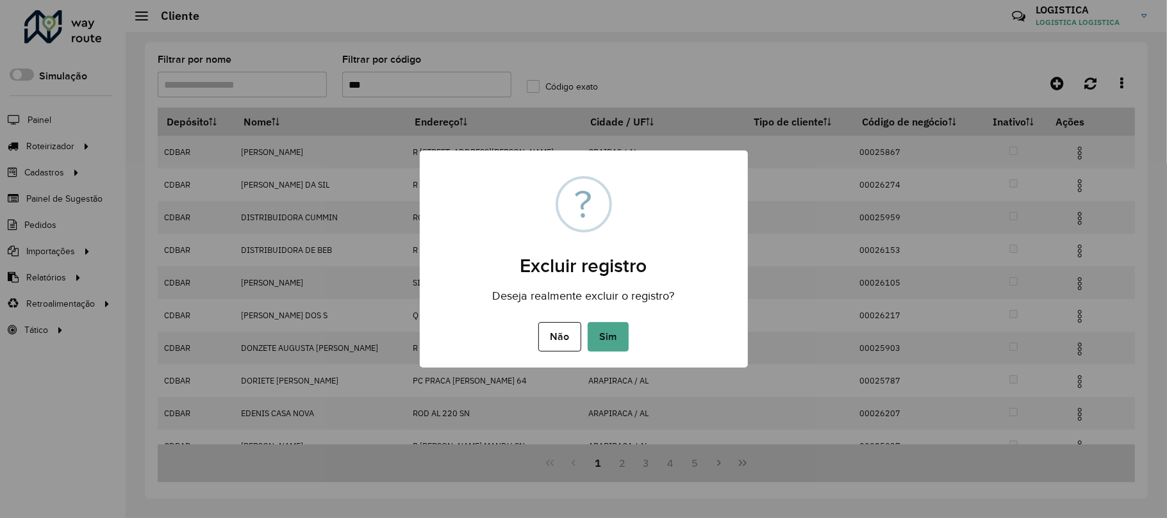
click at [587, 322] on button "Sim" at bounding box center [607, 336] width 41 height 29
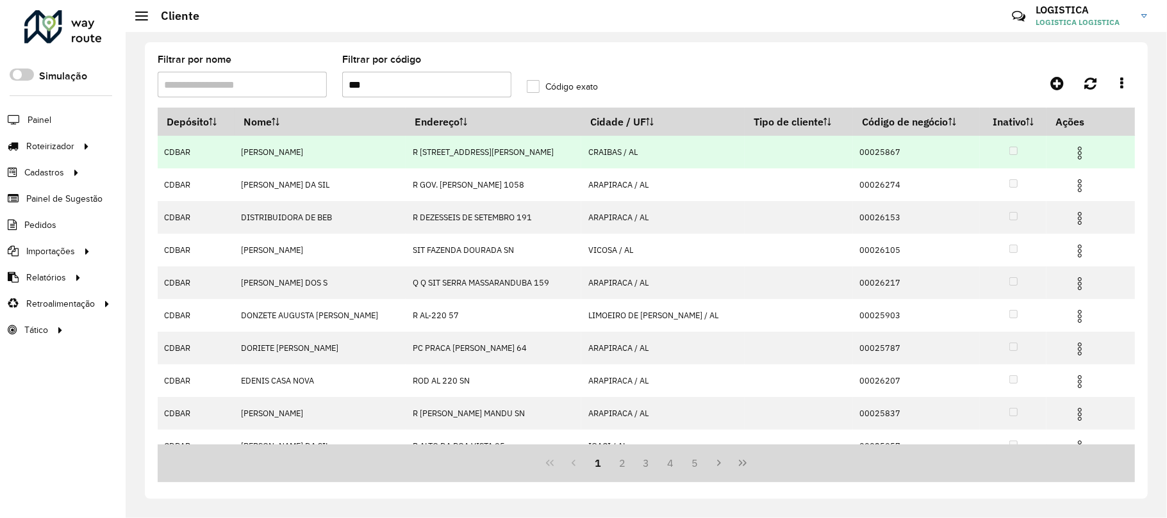
click at [1072, 151] on img at bounding box center [1079, 152] width 15 height 15
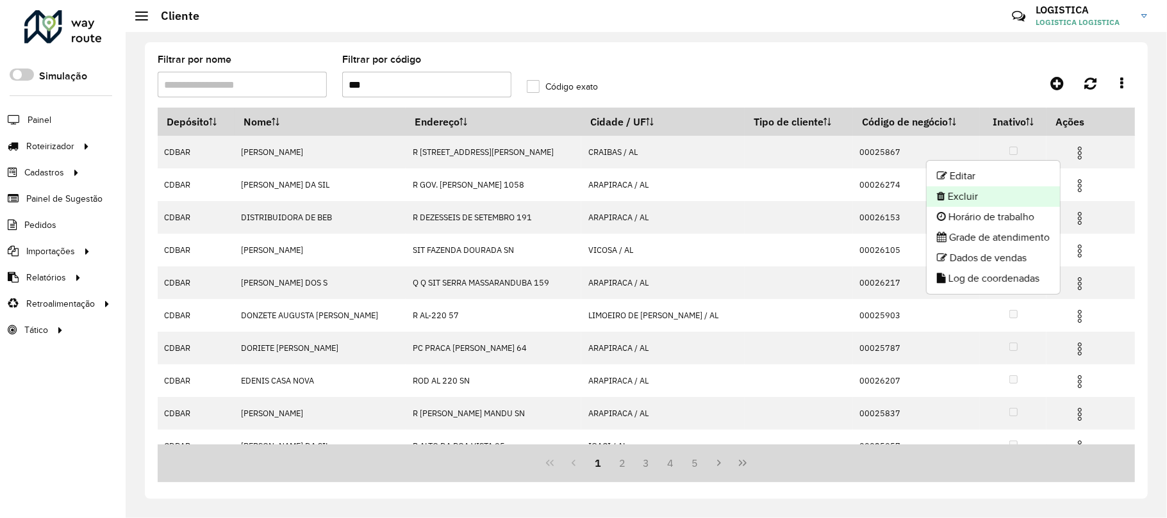
click at [1028, 201] on li "Excluir" at bounding box center [992, 196] width 133 height 21
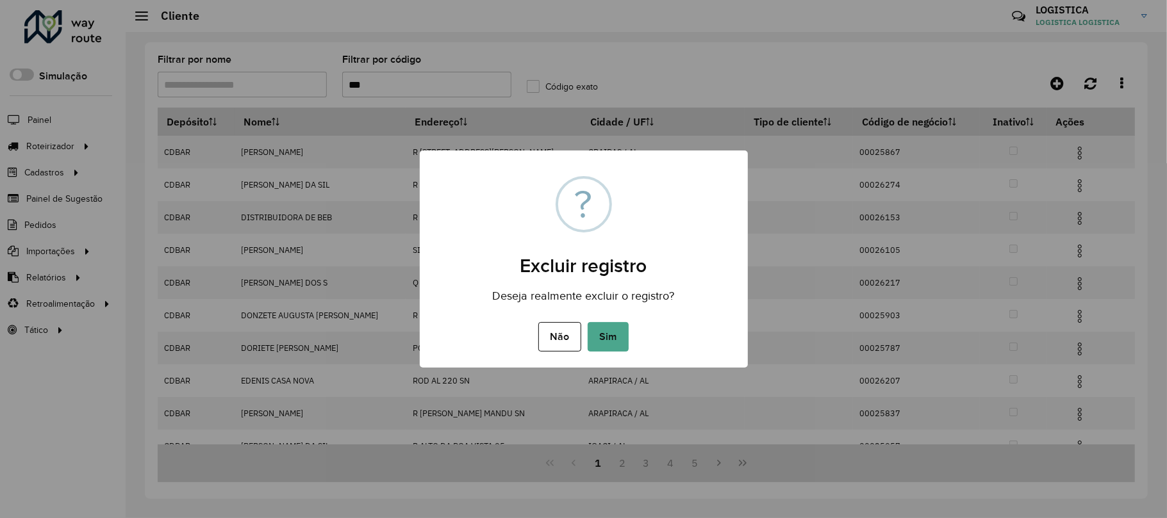
click at [587, 322] on button "Sim" at bounding box center [607, 336] width 41 height 29
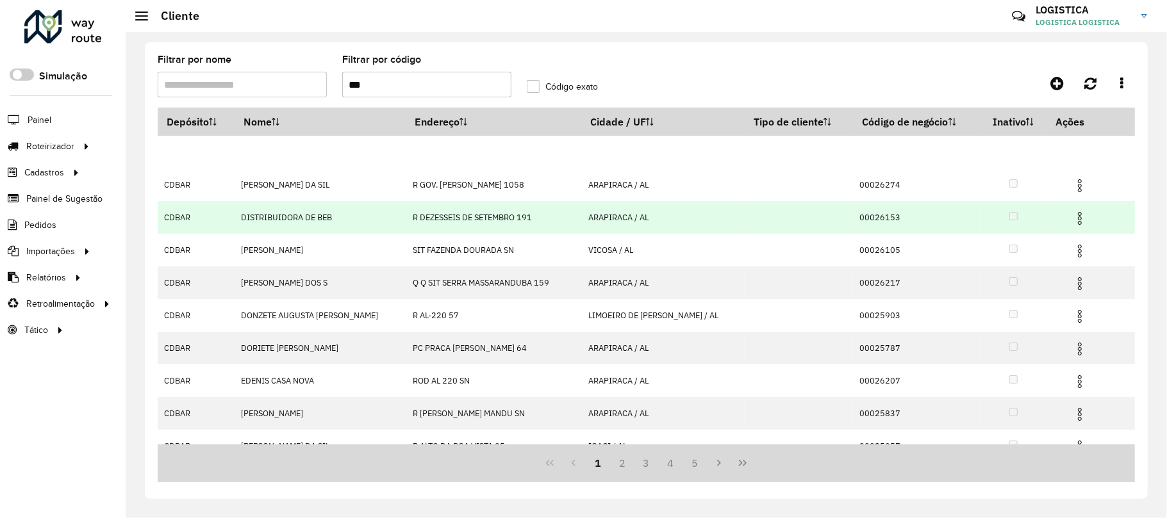
click at [1072, 218] on img at bounding box center [1079, 218] width 15 height 15
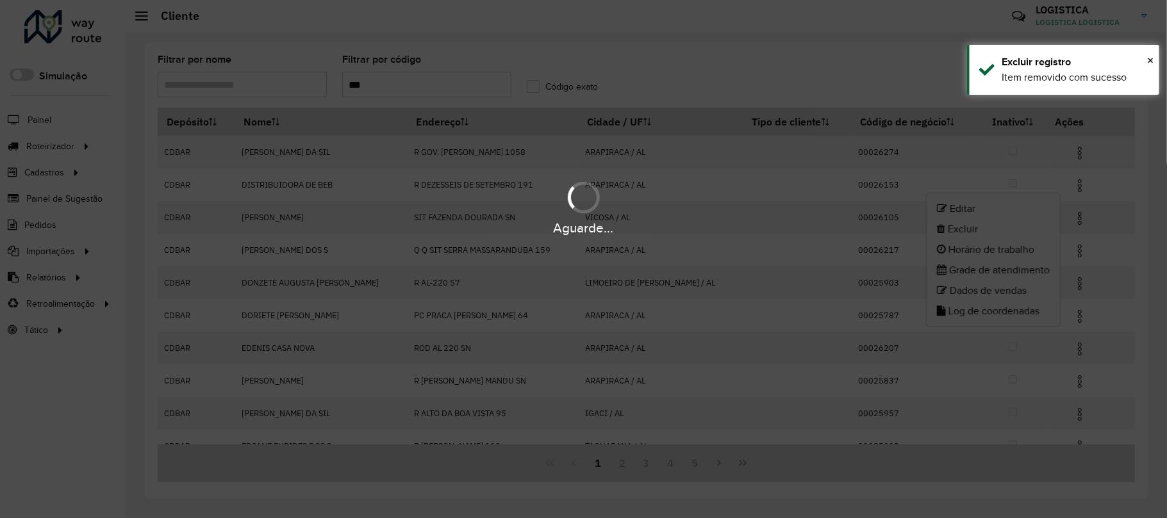
click at [947, 229] on li "Excluir" at bounding box center [992, 229] width 133 height 21
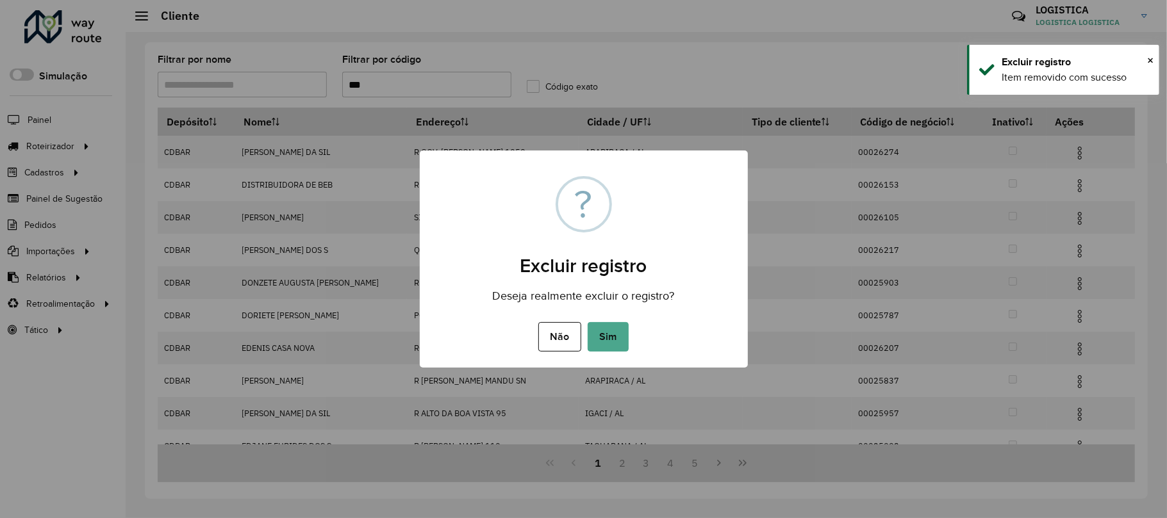
click at [587, 322] on button "Sim" at bounding box center [607, 336] width 41 height 29
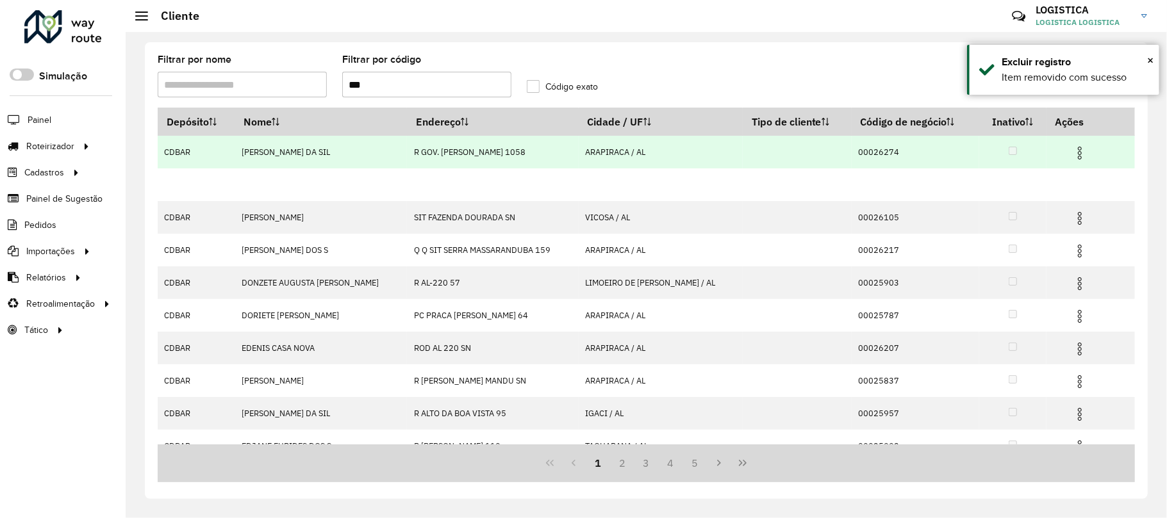
click at [1072, 154] on img at bounding box center [1079, 152] width 15 height 15
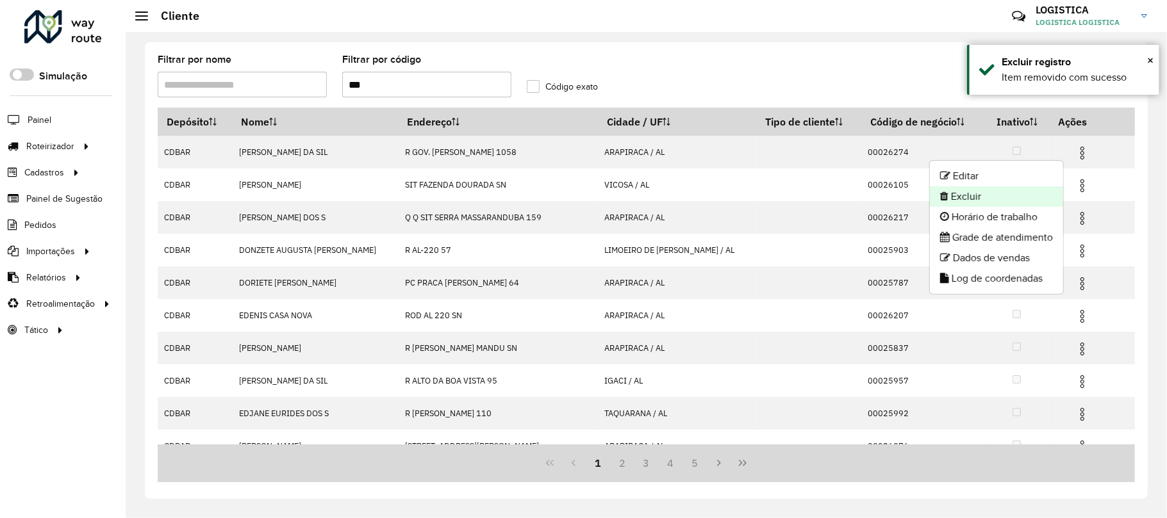
click at [978, 201] on li "Excluir" at bounding box center [996, 196] width 133 height 21
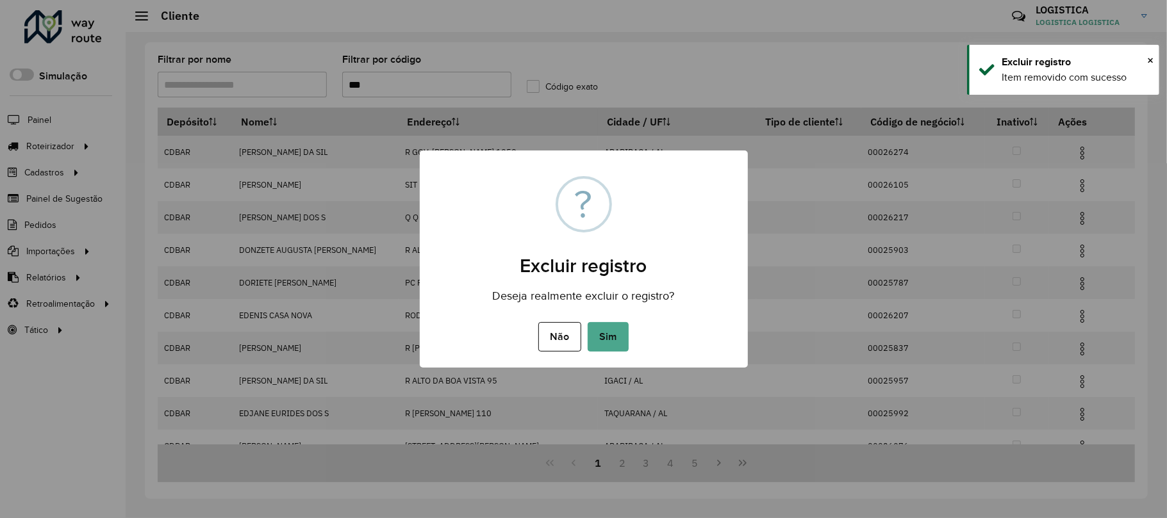
click at [587, 322] on button "Sim" at bounding box center [607, 336] width 41 height 29
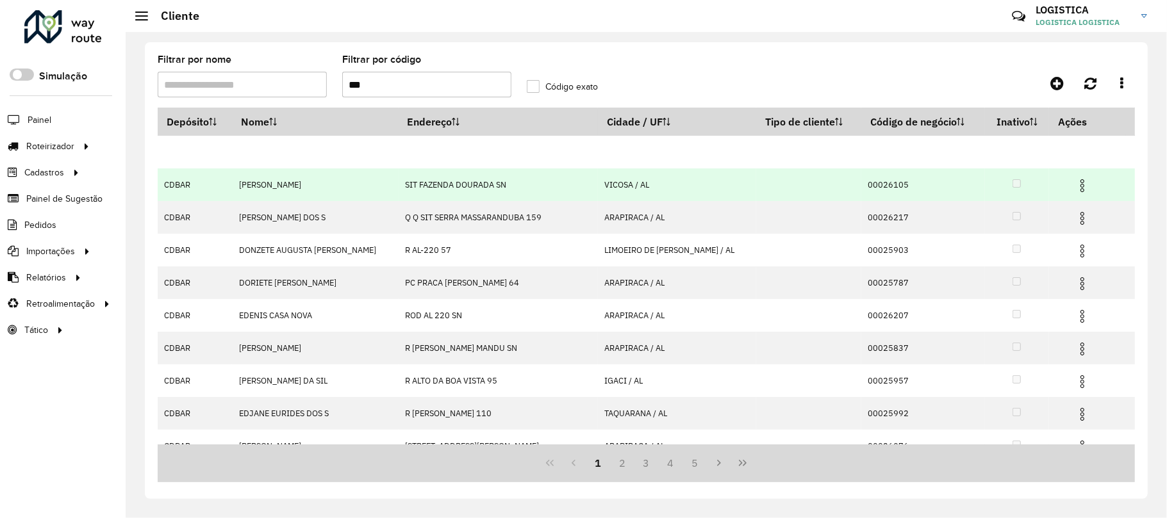
click at [1074, 185] on tbody "CDBAR [PERSON_NAME] DA SIL R GOV. [PERSON_NAME] 1058 ARAPIRACA / AL 00026274 CD…" at bounding box center [646, 332] width 977 height 392
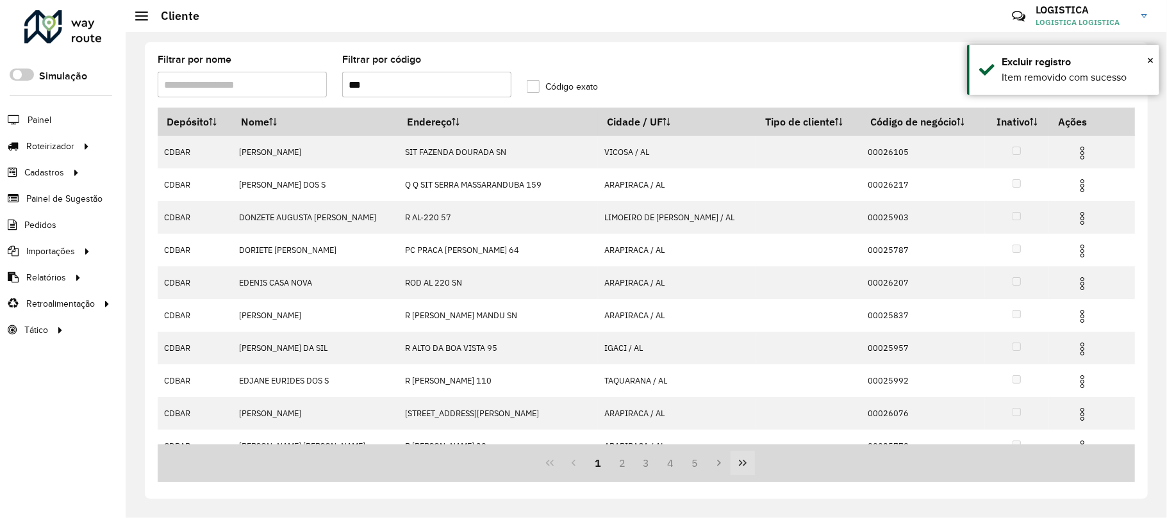
click at [733, 460] on button "Last Page" at bounding box center [742, 463] width 24 height 24
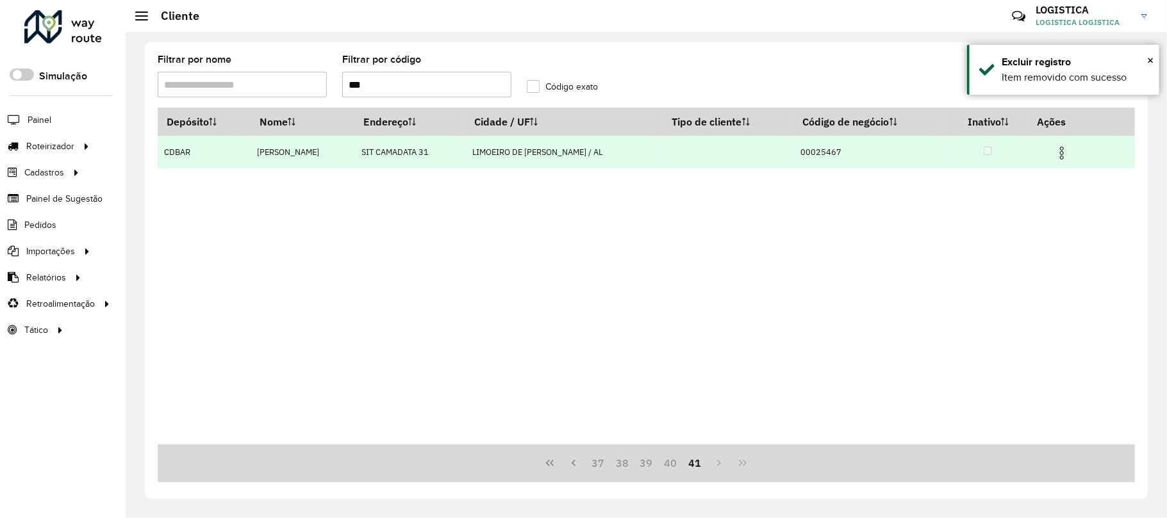
click at [1061, 154] on img at bounding box center [1061, 152] width 15 height 15
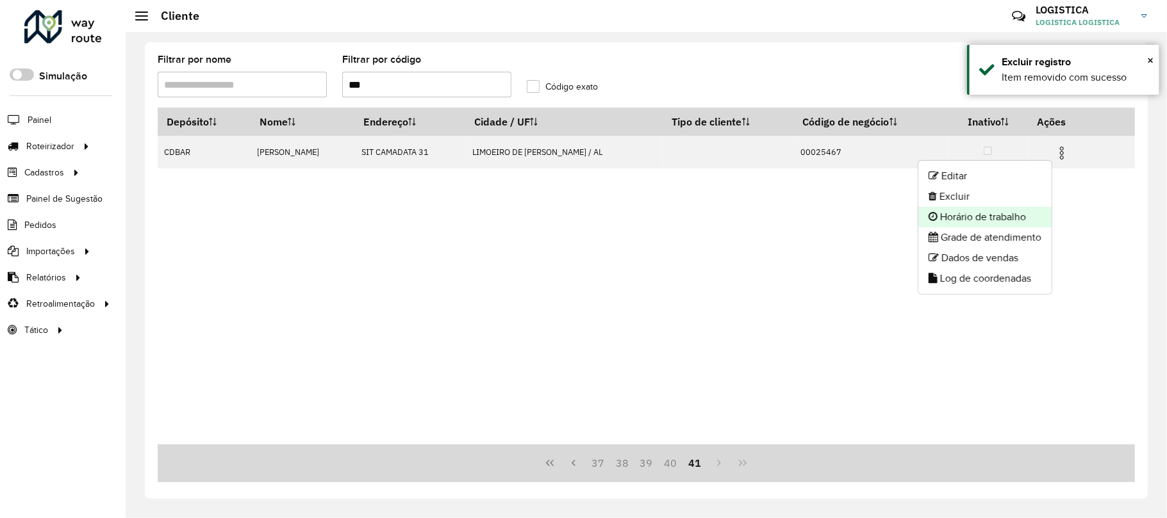
click at [1021, 208] on li "Horário de trabalho" at bounding box center [984, 217] width 133 height 21
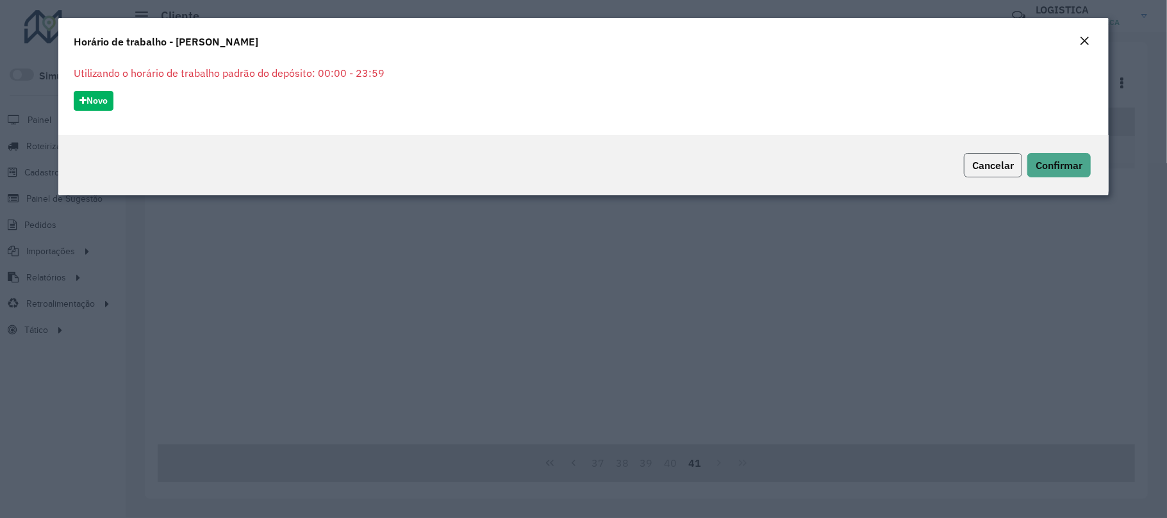
click at [999, 167] on span "Cancelar" at bounding box center [993, 165] width 42 height 13
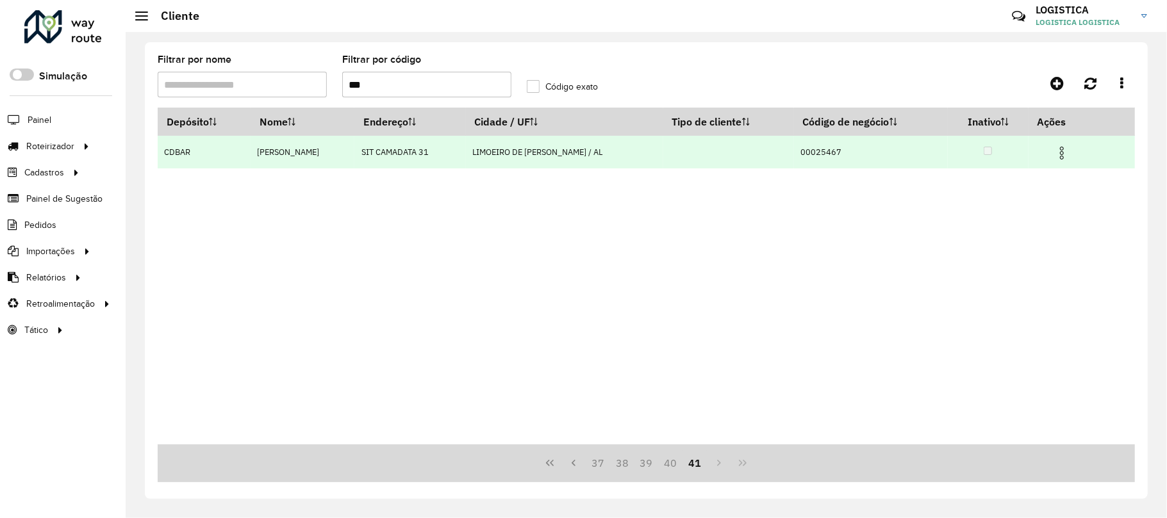
click at [1063, 149] on img at bounding box center [1061, 152] width 15 height 15
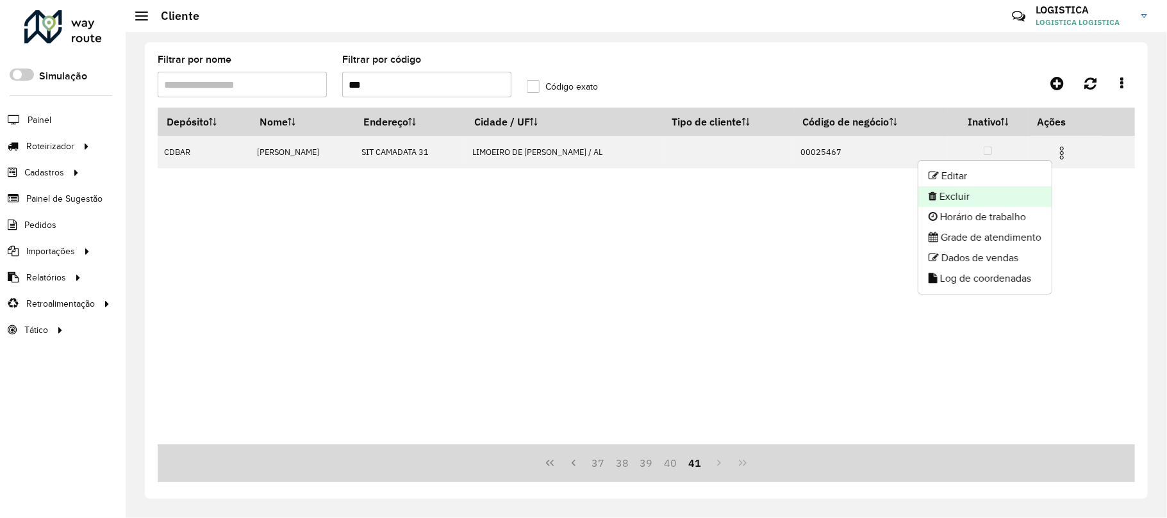
click at [1023, 199] on li "Excluir" at bounding box center [984, 196] width 133 height 21
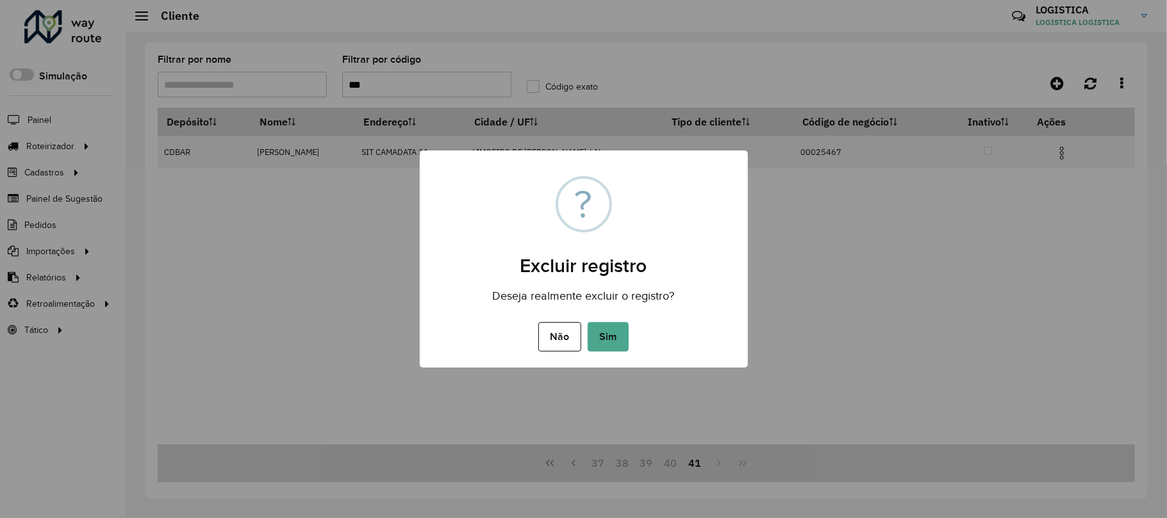
click at [587, 322] on button "Sim" at bounding box center [607, 336] width 41 height 29
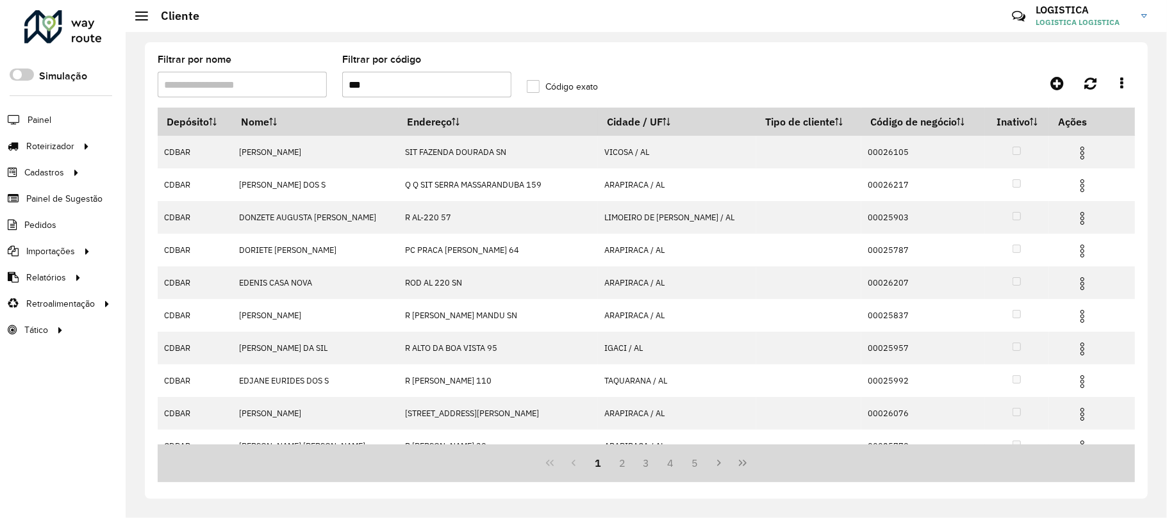
click at [85, 44] on link at bounding box center [63, 29] width 78 height 38
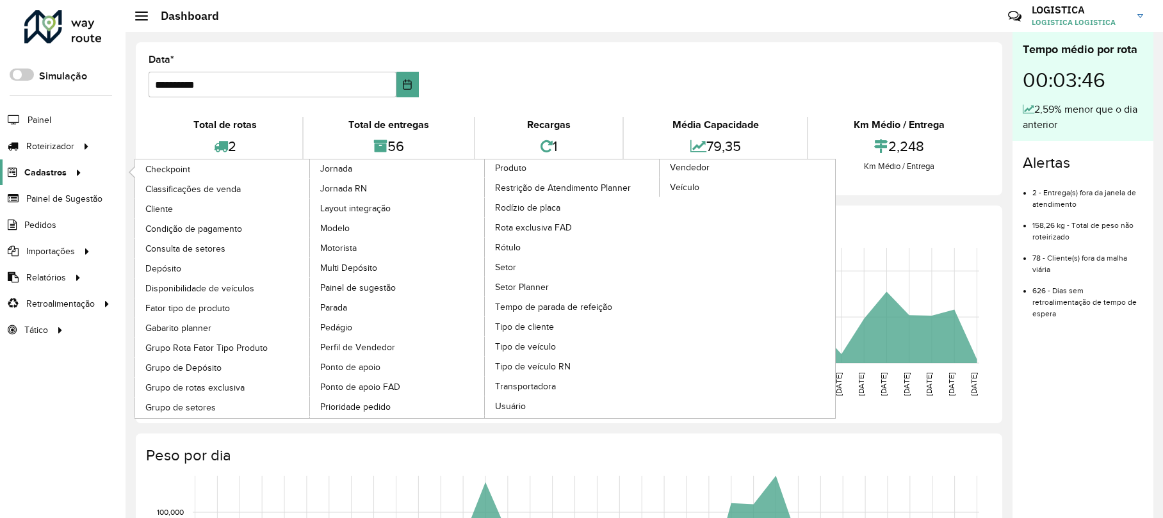
click at [41, 167] on span "Cadastros" at bounding box center [45, 172] width 42 height 13
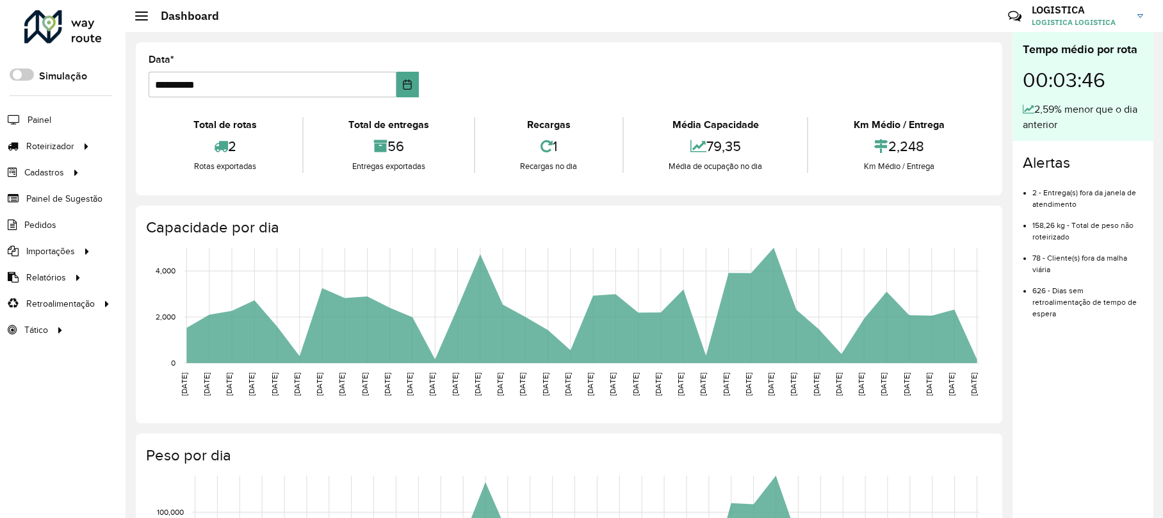
click at [170, 209] on div "Capacidade por dia 01/07/2025 01/07/2025 02/07/2025 02/07/2025 03/07/2025 03/07…" at bounding box center [569, 315] width 867 height 218
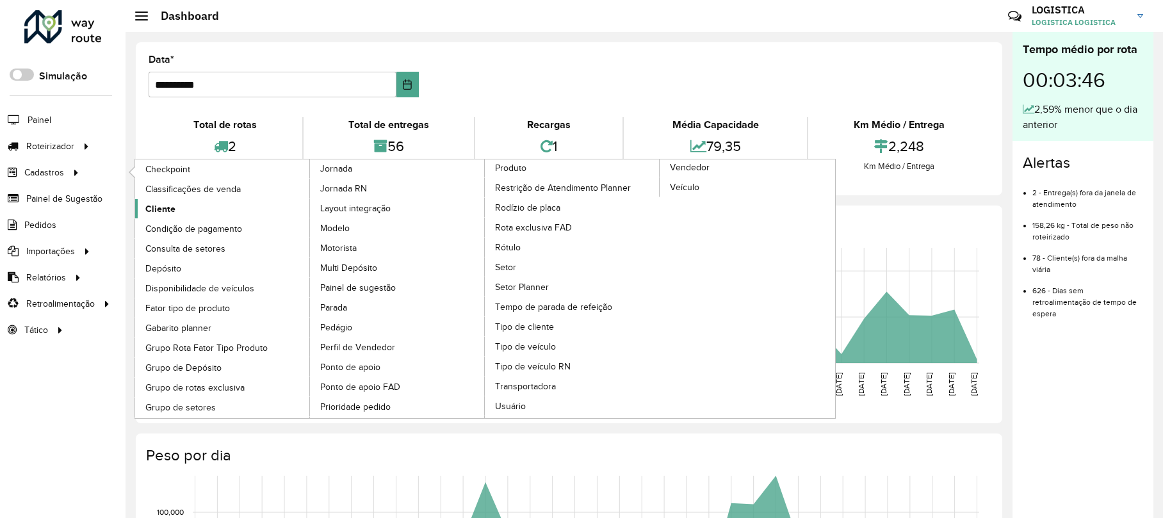
click at [176, 215] on link "Cliente" at bounding box center [223, 208] width 176 height 19
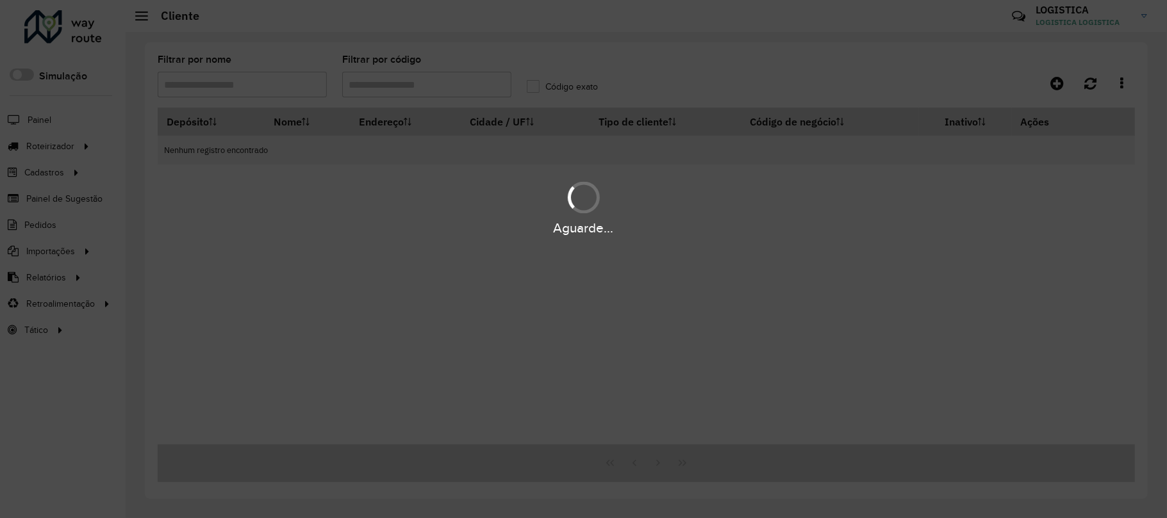
type input "***"
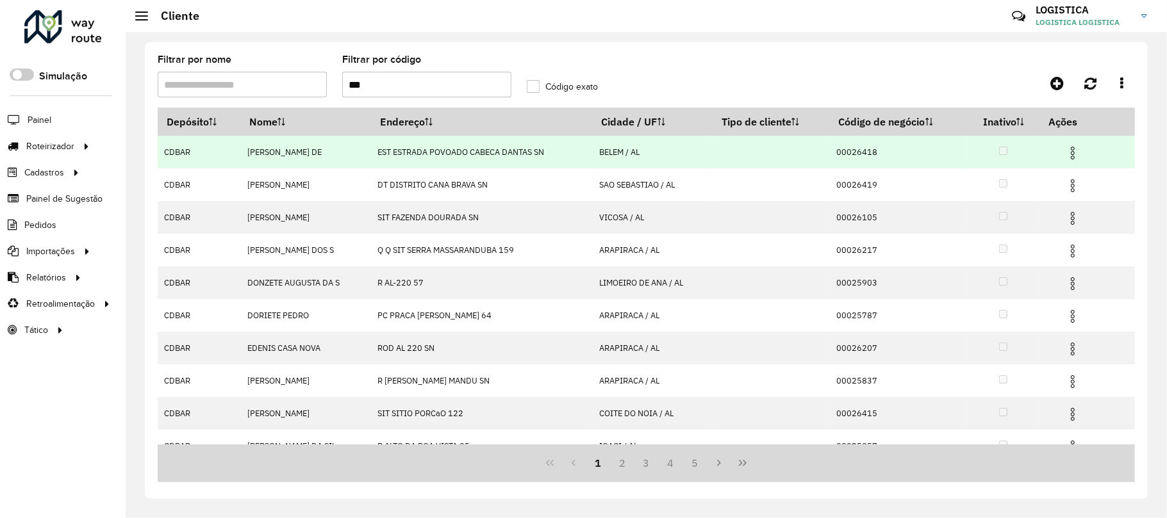
click at [1072, 158] on img at bounding box center [1072, 152] width 15 height 15
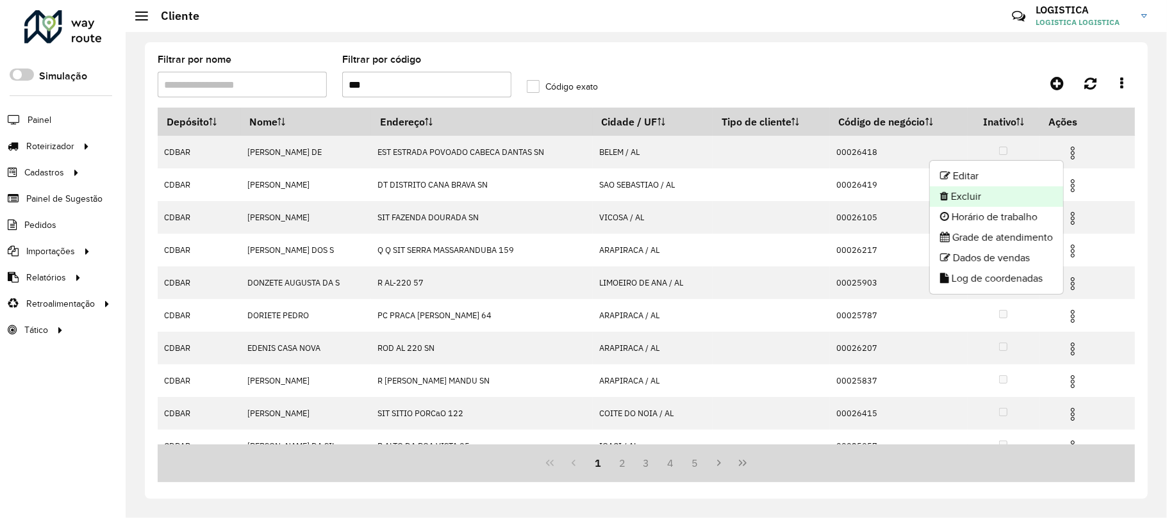
click at [1010, 199] on li "Excluir" at bounding box center [996, 196] width 133 height 21
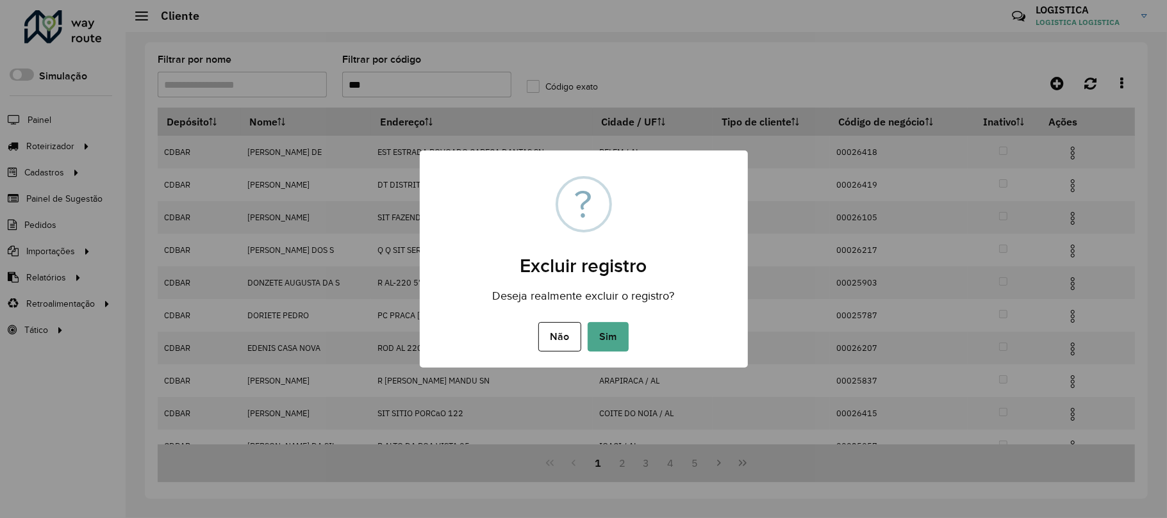
click at [587, 322] on button "Sim" at bounding box center [607, 336] width 41 height 29
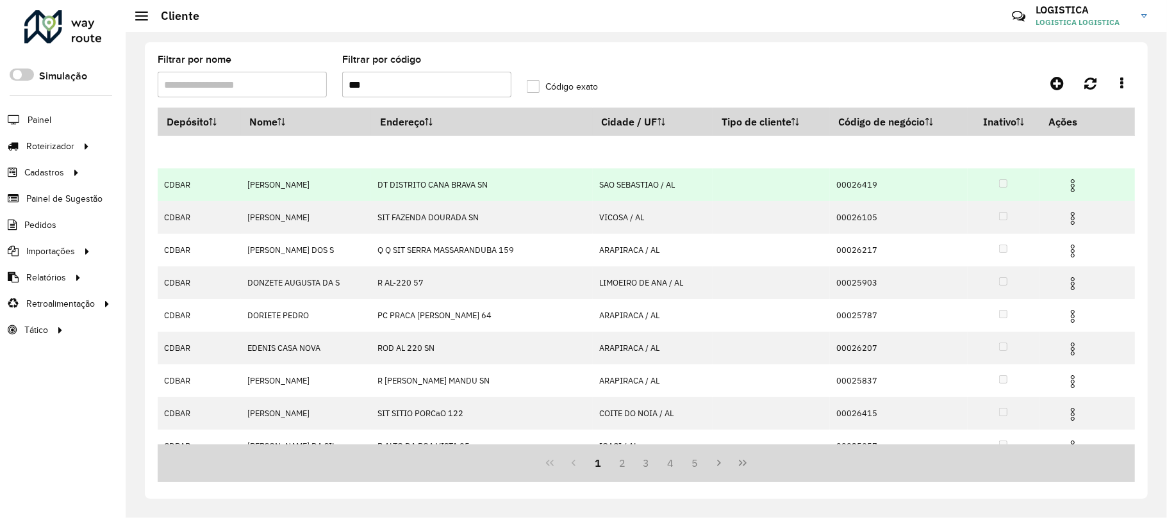
click at [1070, 186] on img at bounding box center [1072, 185] width 15 height 15
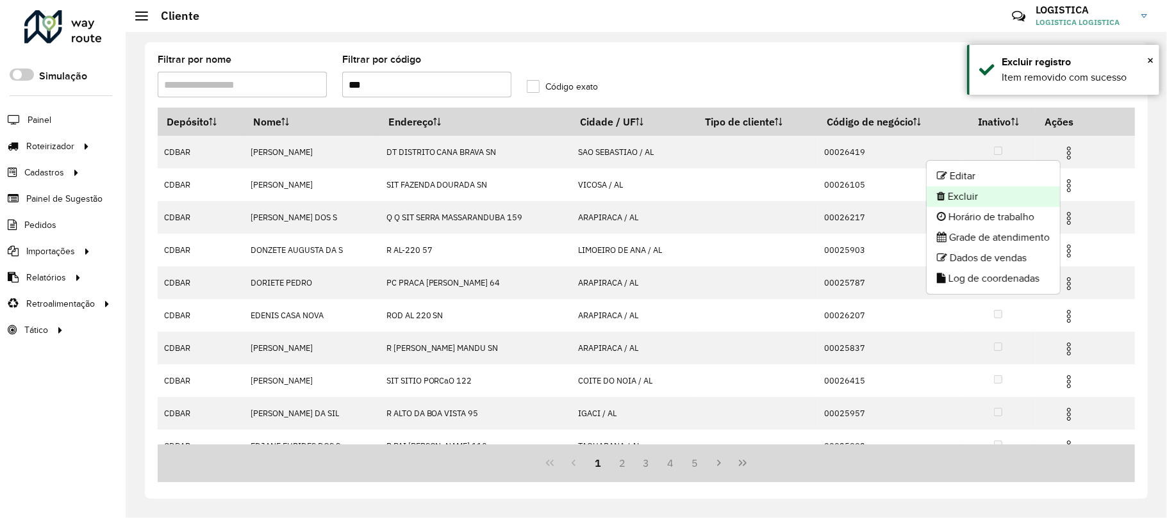
click at [1003, 197] on li "Excluir" at bounding box center [992, 196] width 133 height 21
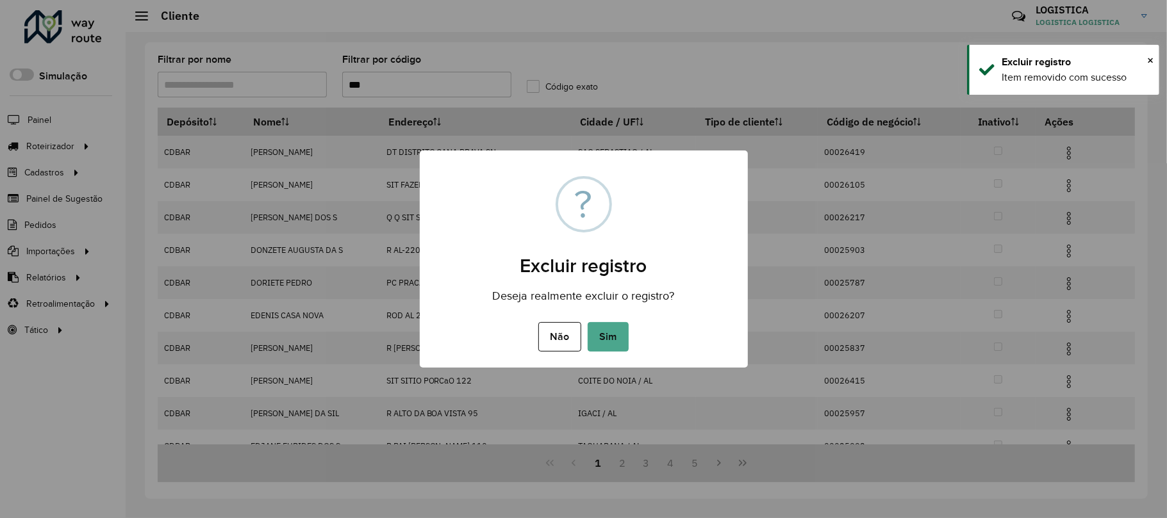
click at [587, 322] on button "Sim" at bounding box center [607, 336] width 41 height 29
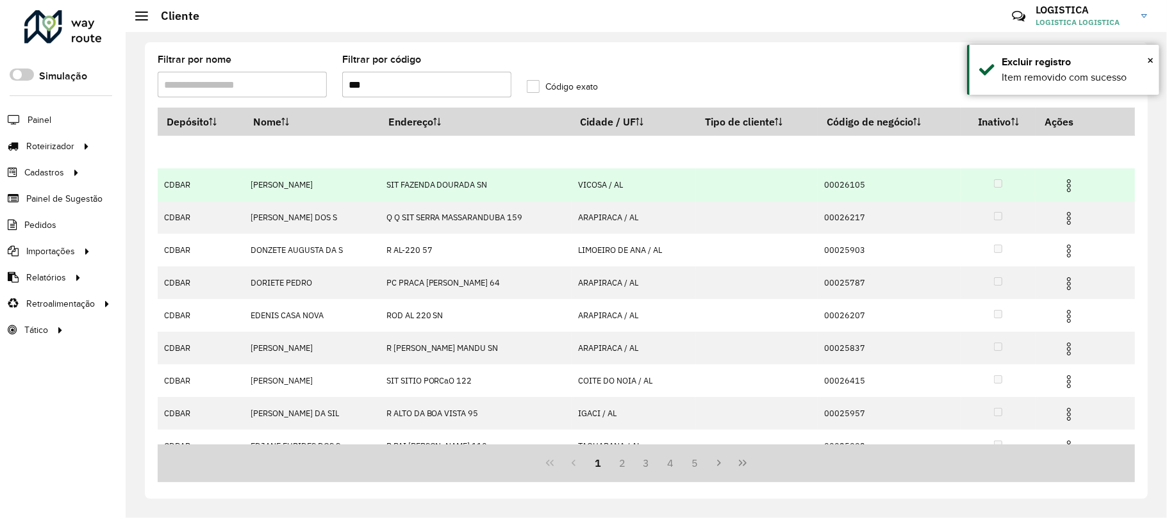
click at [1071, 186] on hb-app "Aguarde... Pop-up bloqueado! Seu navegador bloqueou automáticamente a abertura …" at bounding box center [583, 259] width 1167 height 518
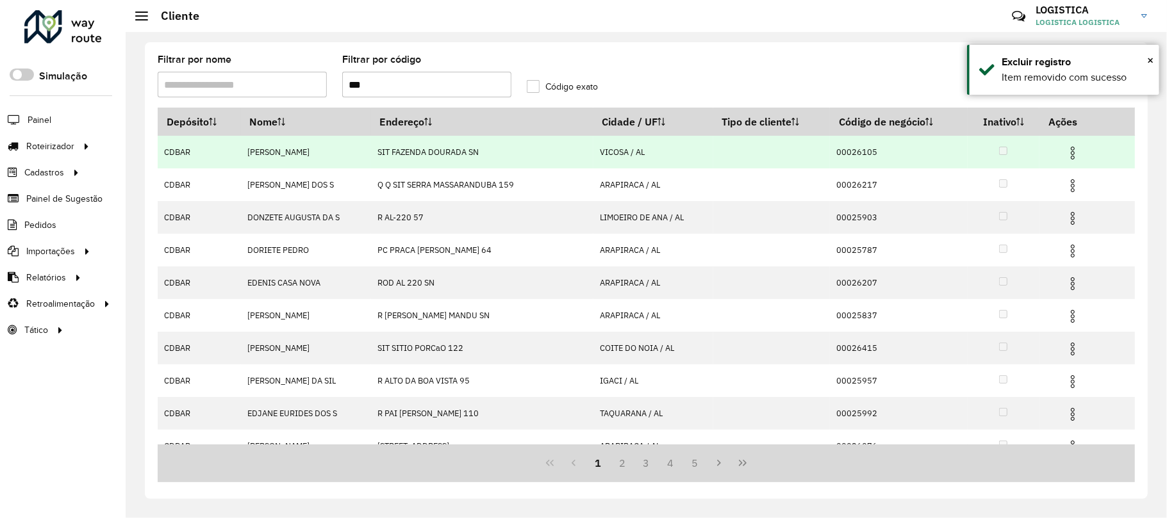
click at [1071, 186] on img at bounding box center [1072, 185] width 15 height 15
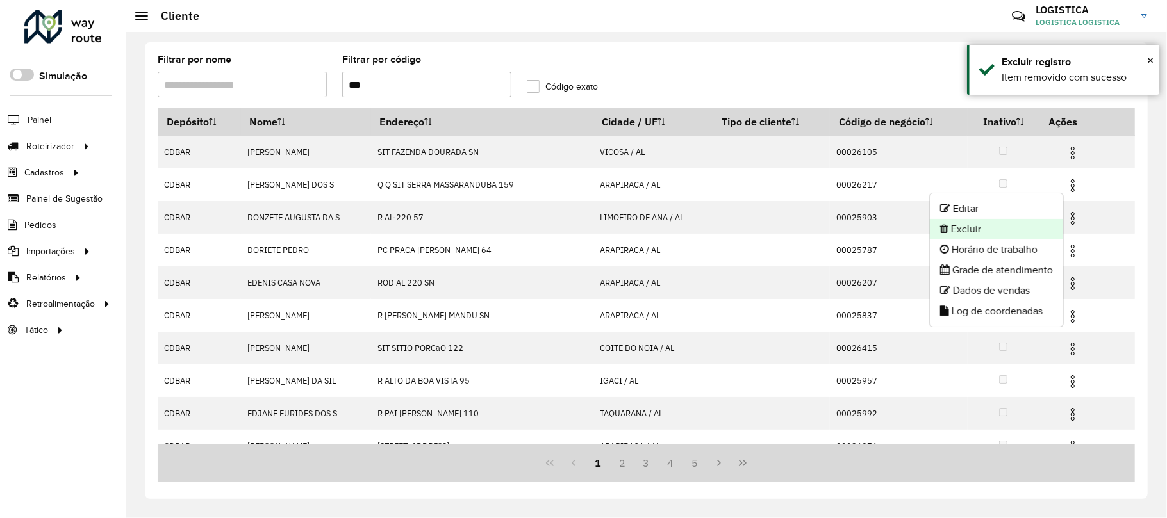
click at [1013, 224] on li "Excluir" at bounding box center [996, 229] width 133 height 21
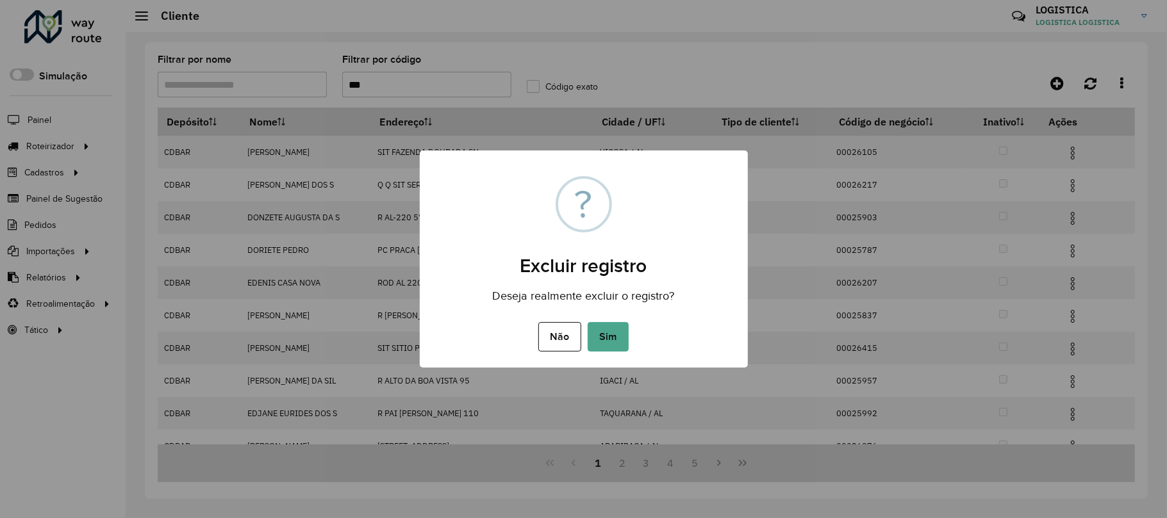
click at [587, 322] on button "Sim" at bounding box center [607, 336] width 41 height 29
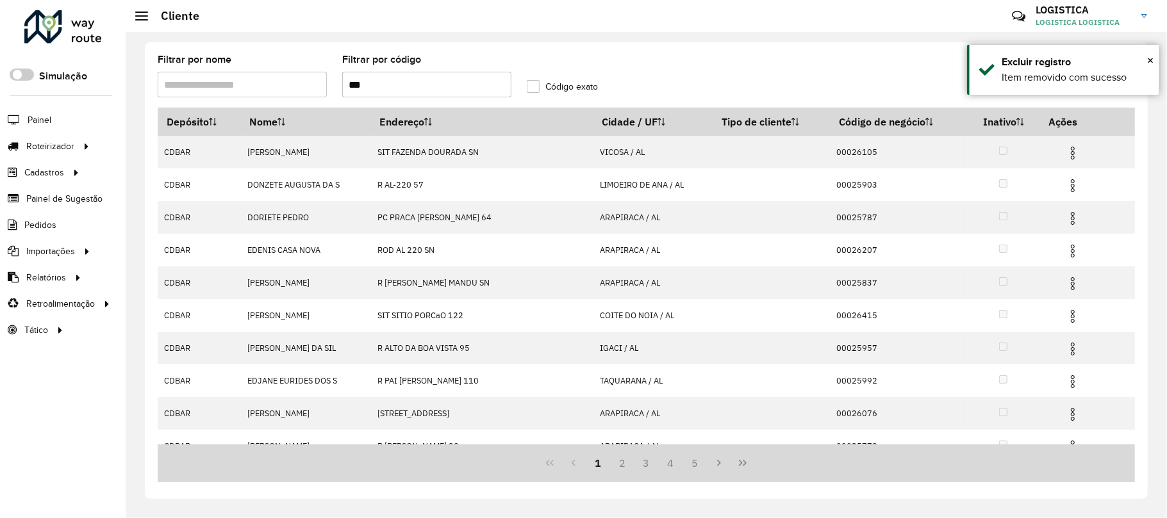
click at [1074, 149] on img at bounding box center [1072, 152] width 15 height 15
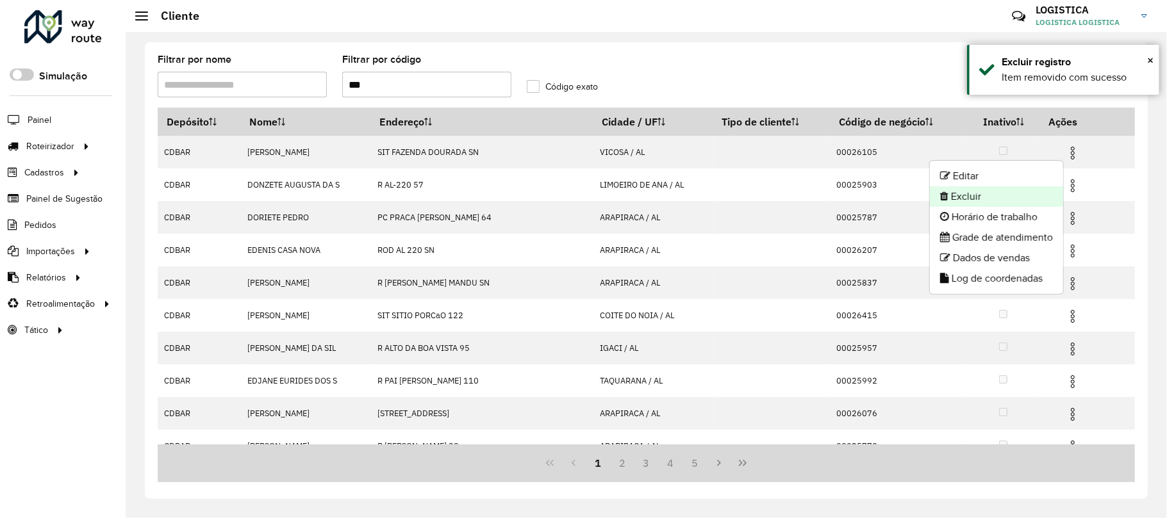
click at [1007, 201] on li "Excluir" at bounding box center [996, 196] width 133 height 21
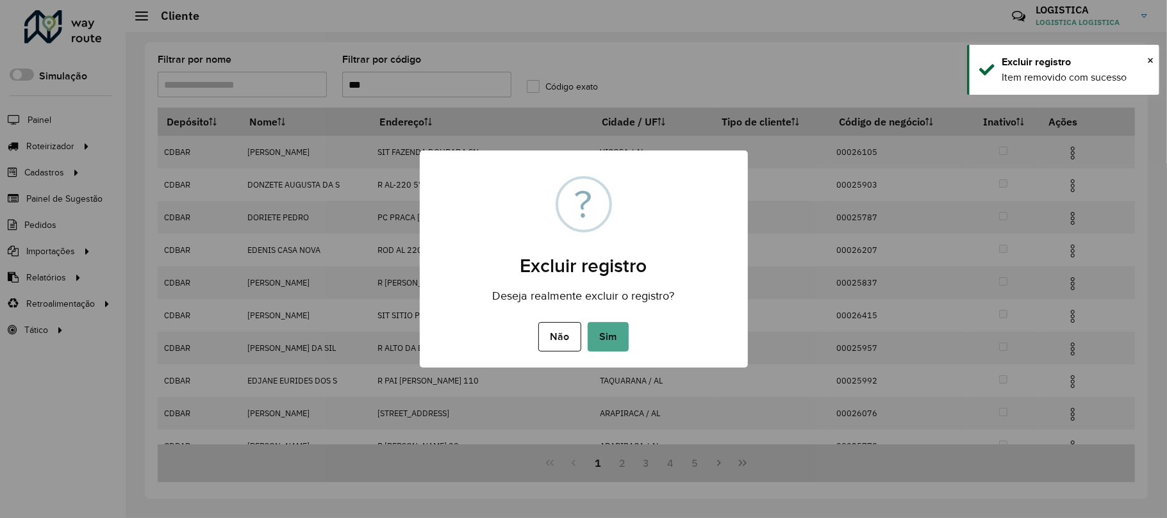
click at [587, 322] on button "Sim" at bounding box center [607, 336] width 41 height 29
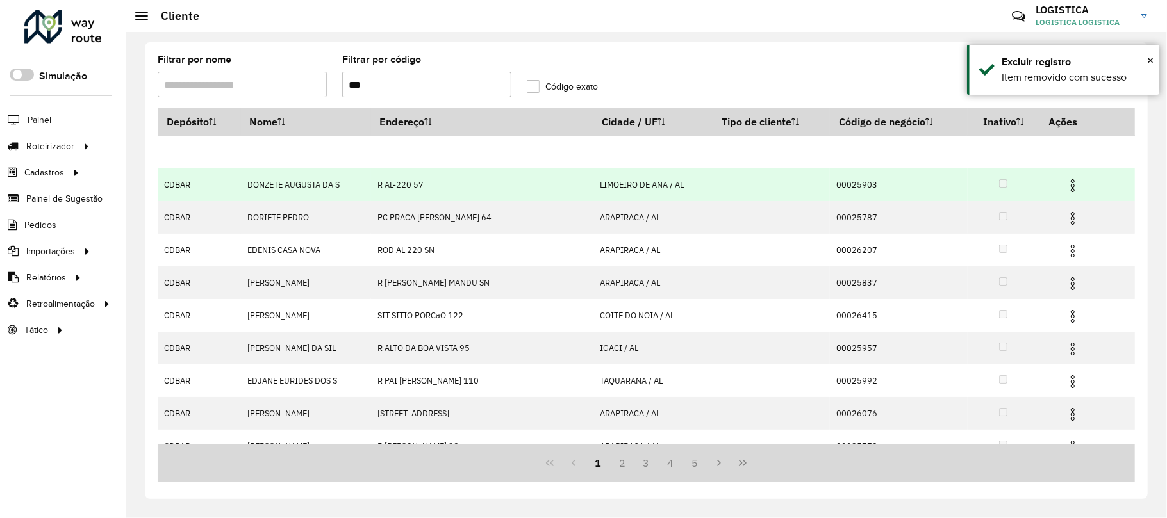
click at [1066, 179] on hb-app "Aguarde... Pop-up bloqueado! Seu navegador bloqueou automáticamente a abertura …" at bounding box center [583, 259] width 1167 height 518
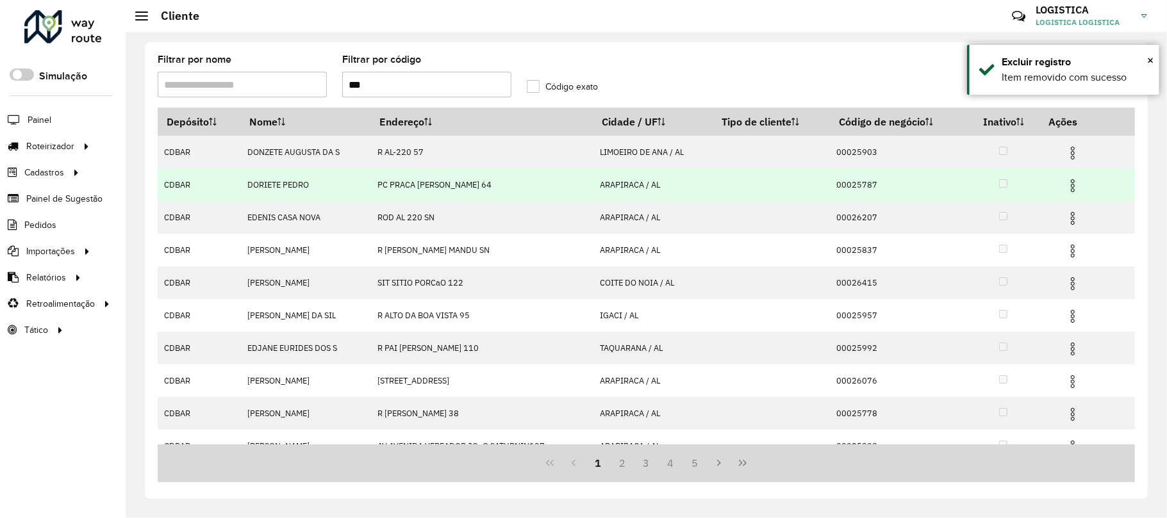
click at [1070, 183] on img at bounding box center [1072, 185] width 15 height 15
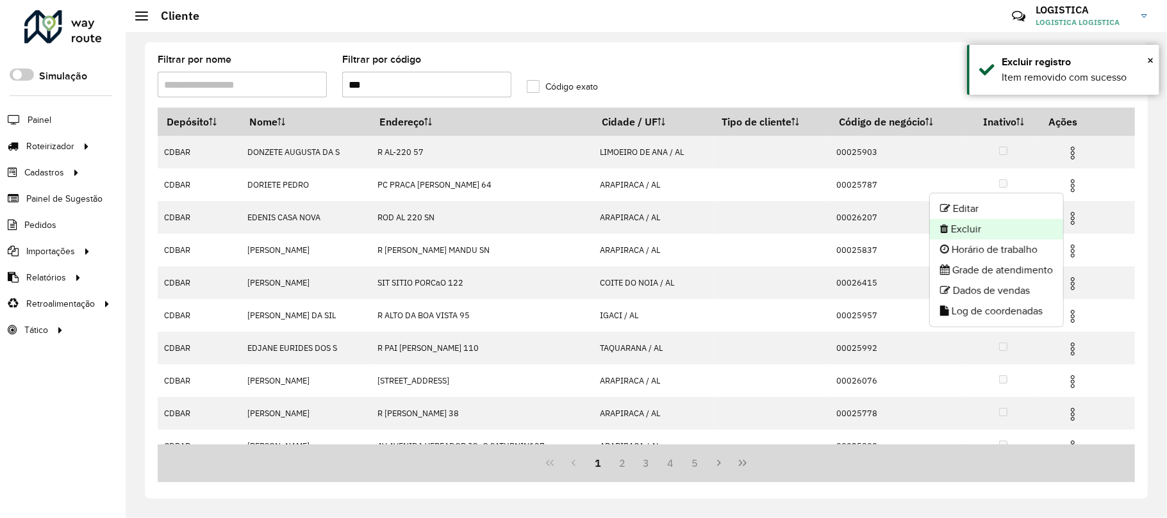
click at [1003, 231] on li "Excluir" at bounding box center [996, 229] width 133 height 21
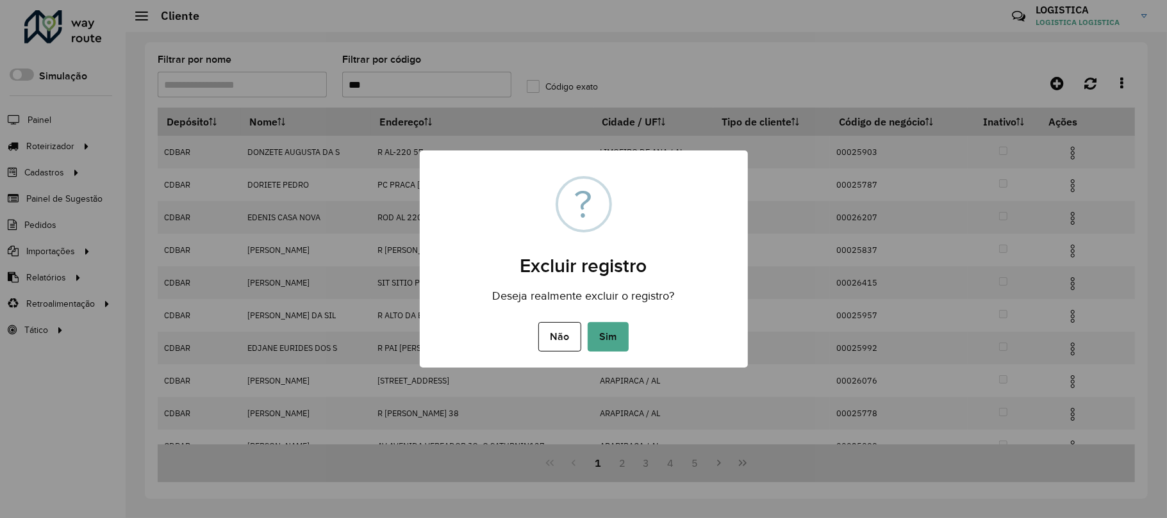
click at [587, 322] on button "Sim" at bounding box center [607, 336] width 41 height 29
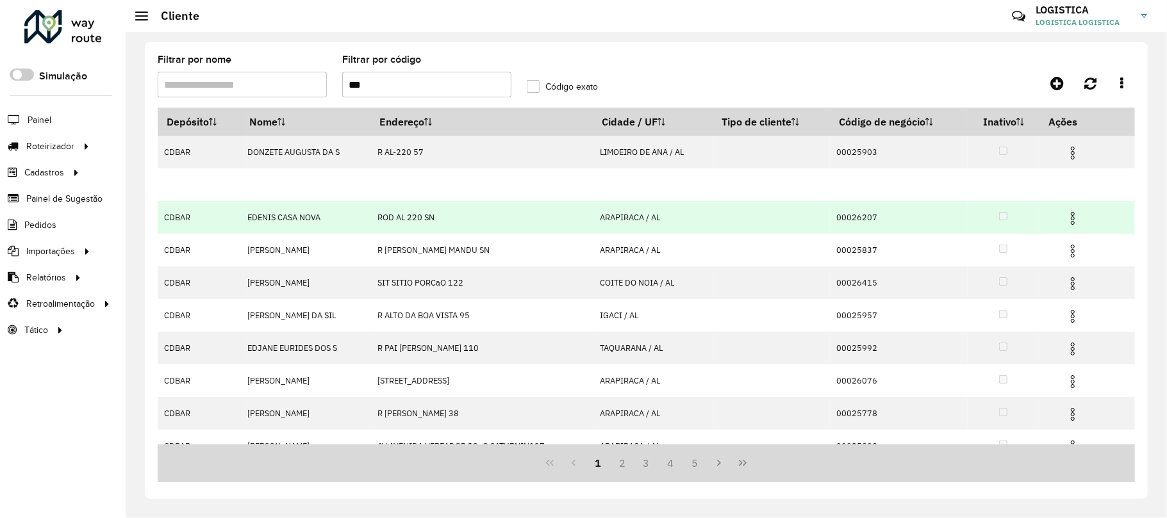
click at [1072, 215] on img at bounding box center [1072, 218] width 15 height 15
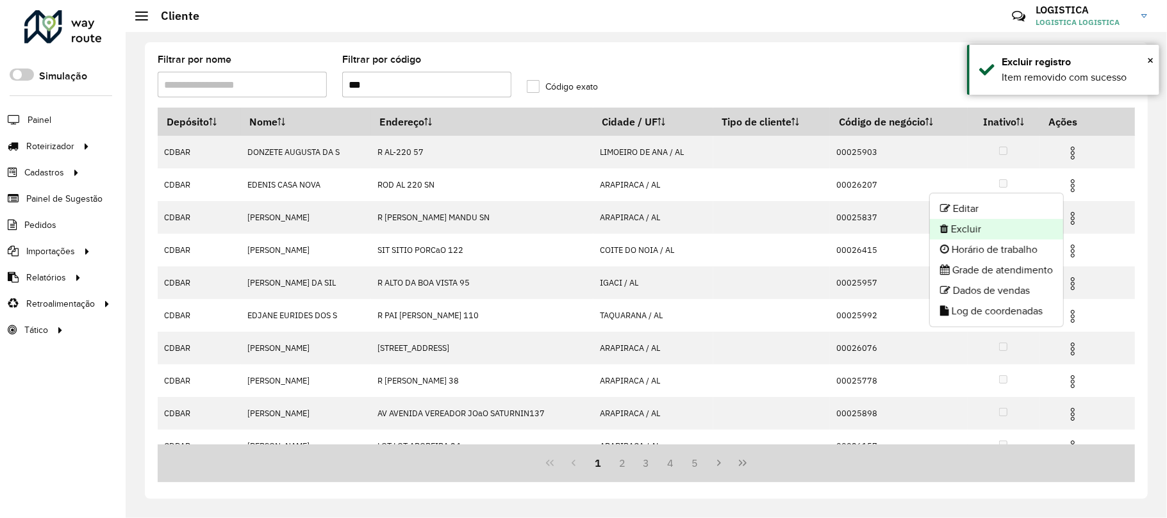
click at [959, 226] on li "Excluir" at bounding box center [996, 229] width 133 height 21
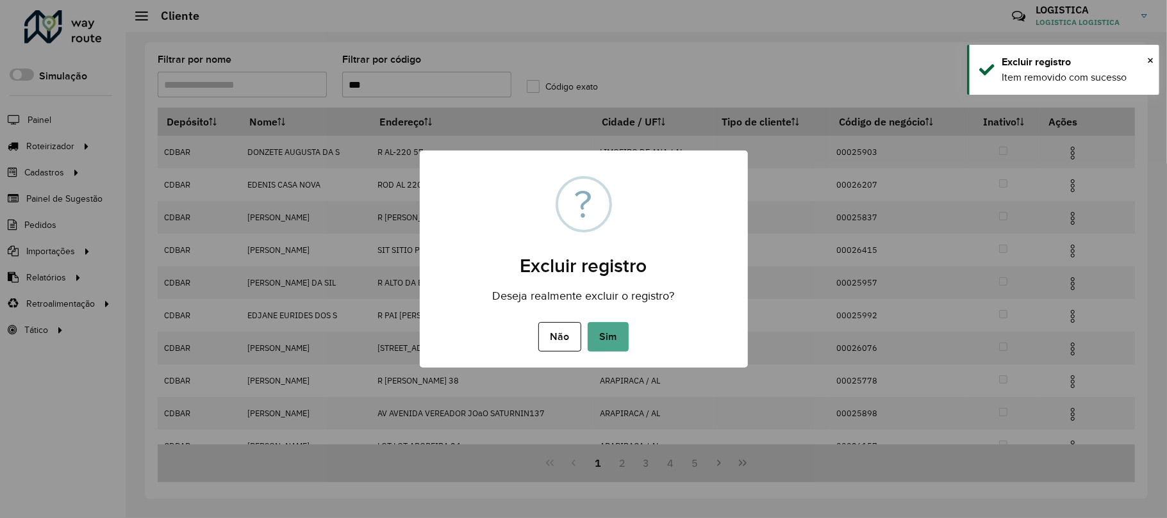
click at [587, 322] on button "Sim" at bounding box center [607, 336] width 41 height 29
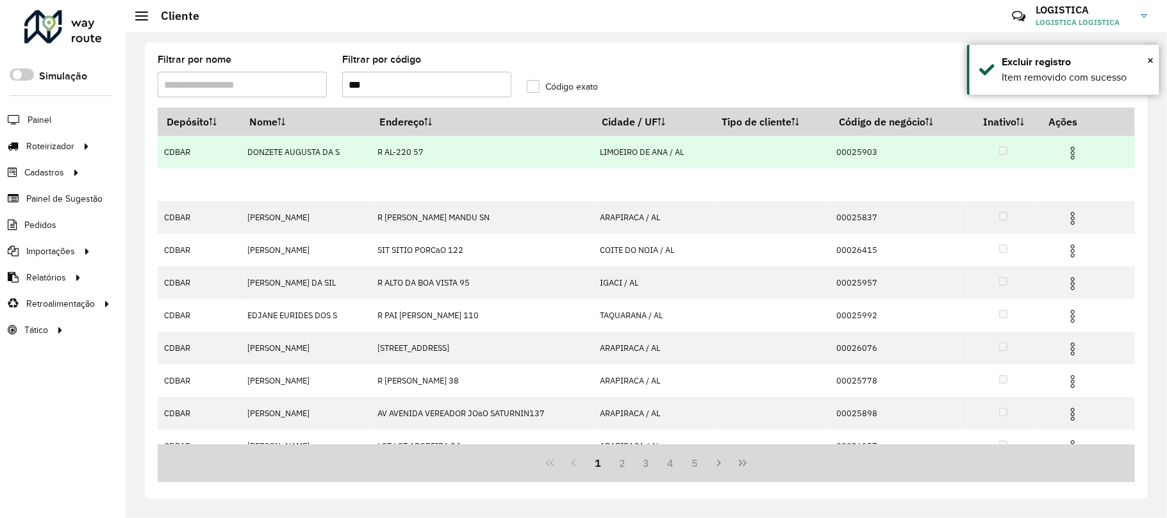
click at [1075, 147] on img at bounding box center [1072, 152] width 15 height 15
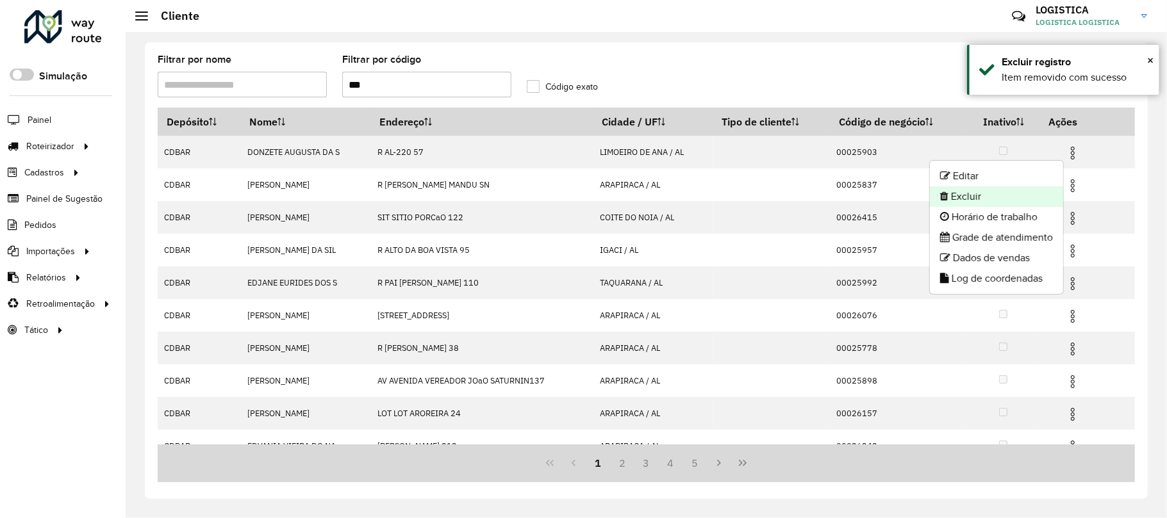
click at [967, 198] on li "Excluir" at bounding box center [996, 196] width 133 height 21
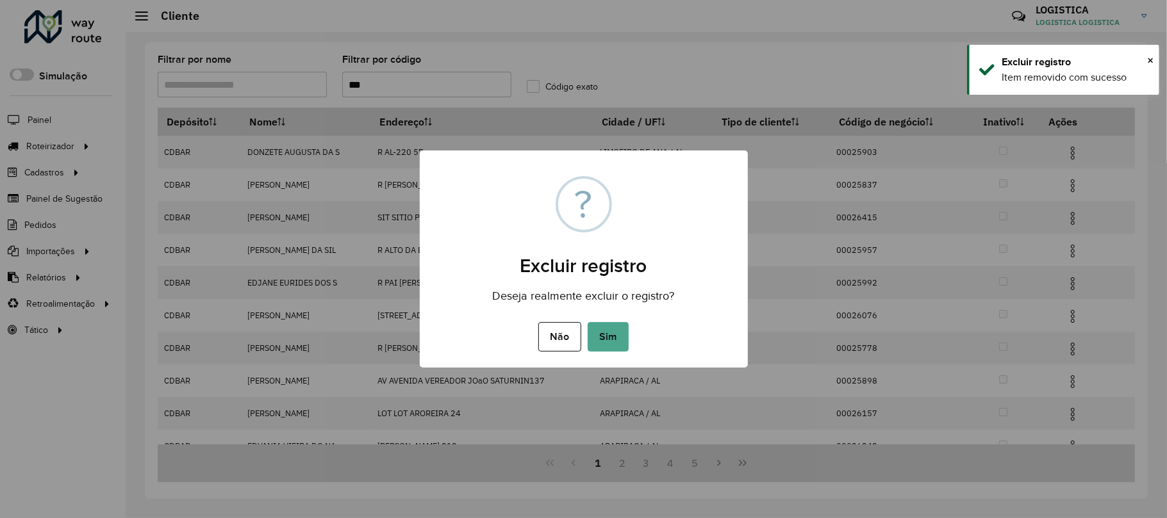
click at [587, 322] on button "Sim" at bounding box center [607, 336] width 41 height 29
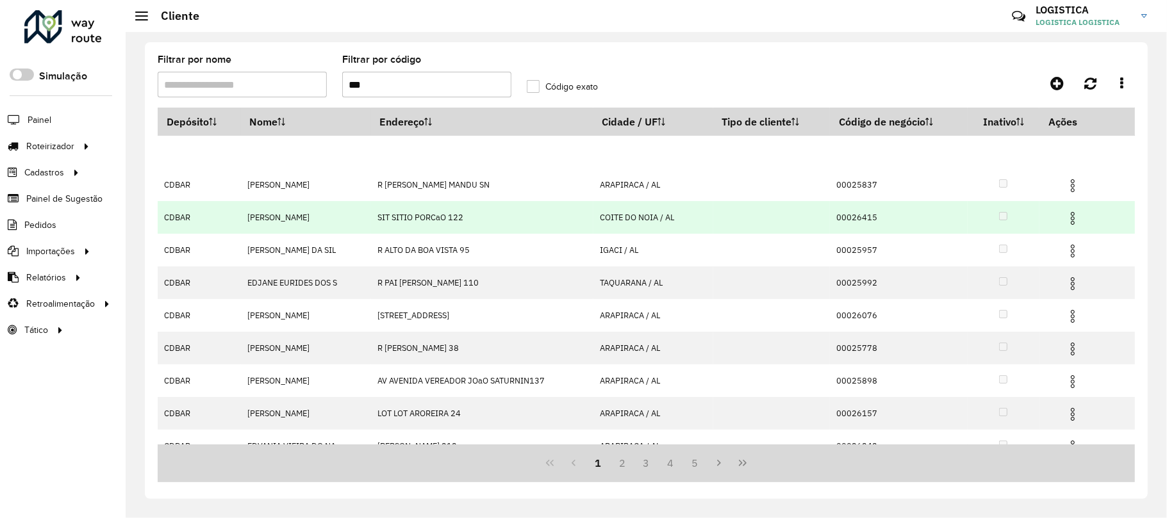
click at [1074, 229] on hb-app "Aguarde... Pop-up bloqueado! Seu navegador bloqueou automáticamente a abertura …" at bounding box center [583, 259] width 1167 height 518
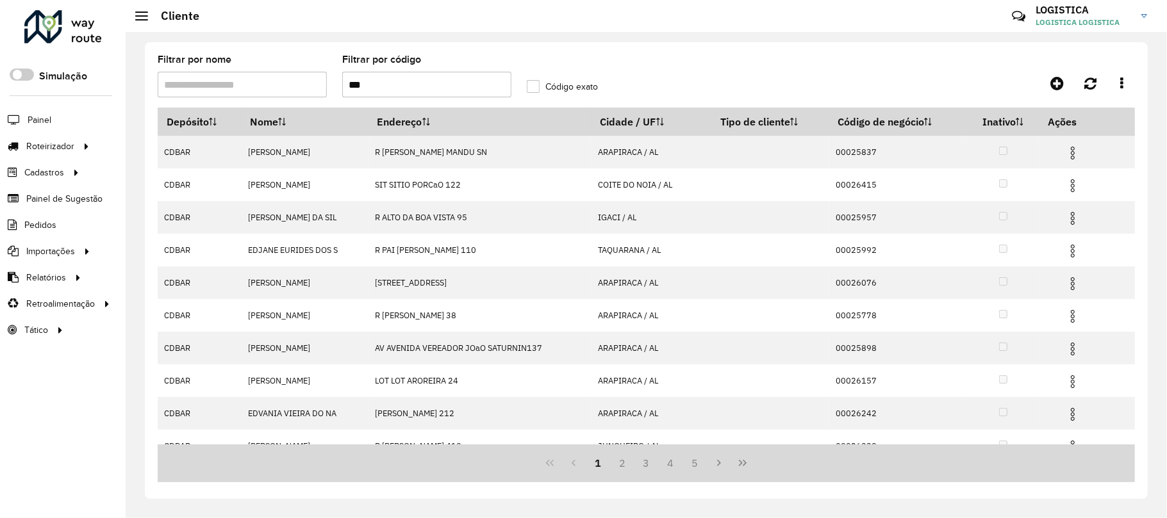
click at [1071, 223] on img at bounding box center [1072, 218] width 15 height 15
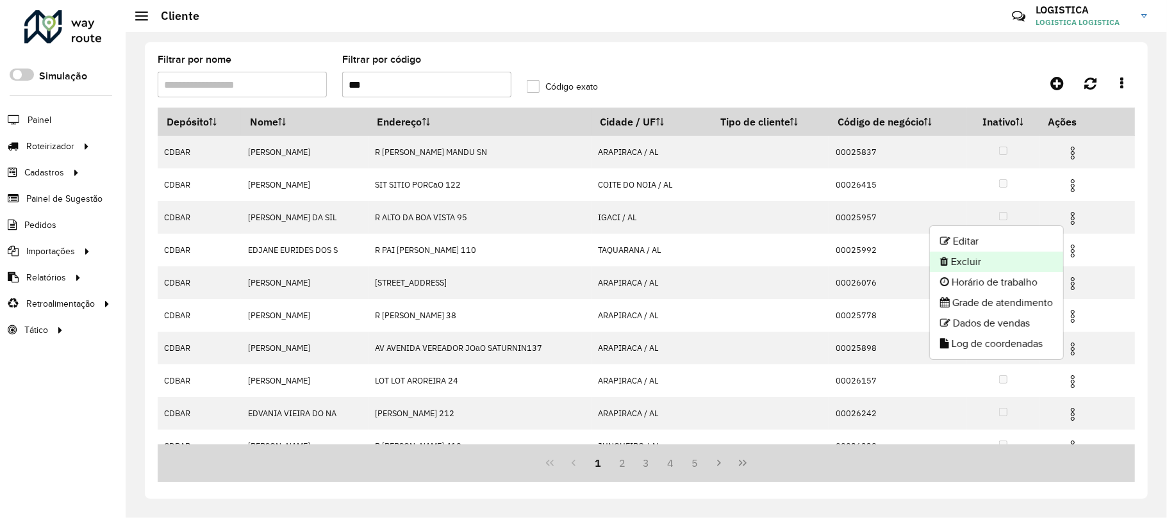
click at [993, 259] on li "Excluir" at bounding box center [996, 262] width 133 height 21
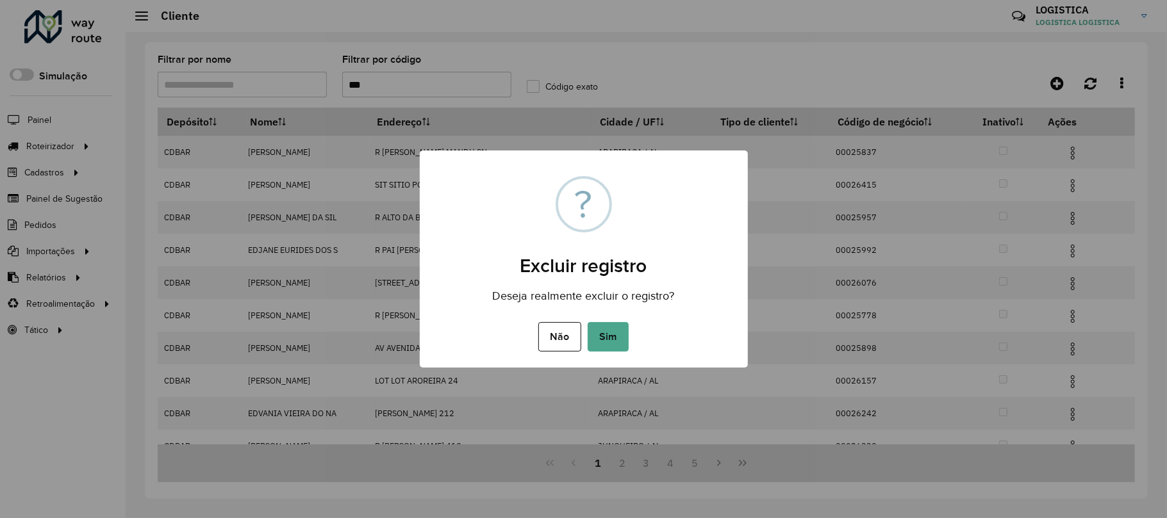
click at [587, 322] on button "Sim" at bounding box center [607, 336] width 41 height 29
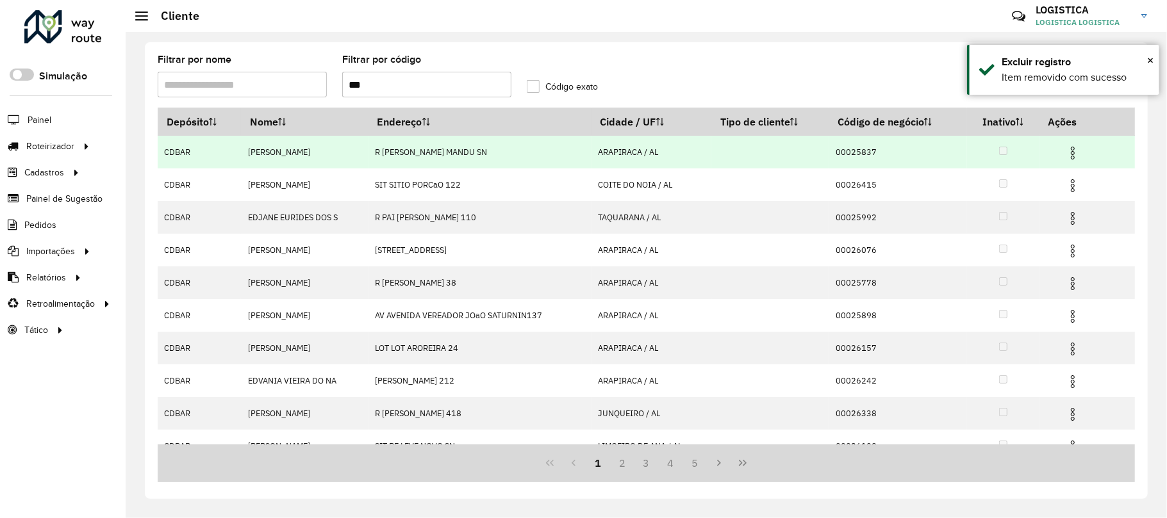
click at [1075, 152] on img at bounding box center [1072, 152] width 15 height 15
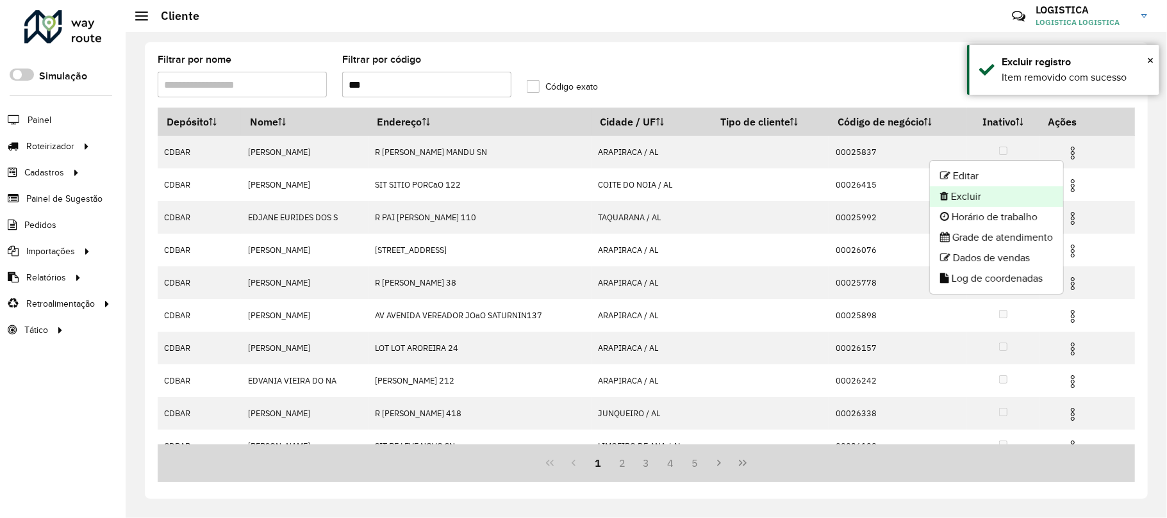
click at [1031, 191] on li "Excluir" at bounding box center [996, 196] width 133 height 21
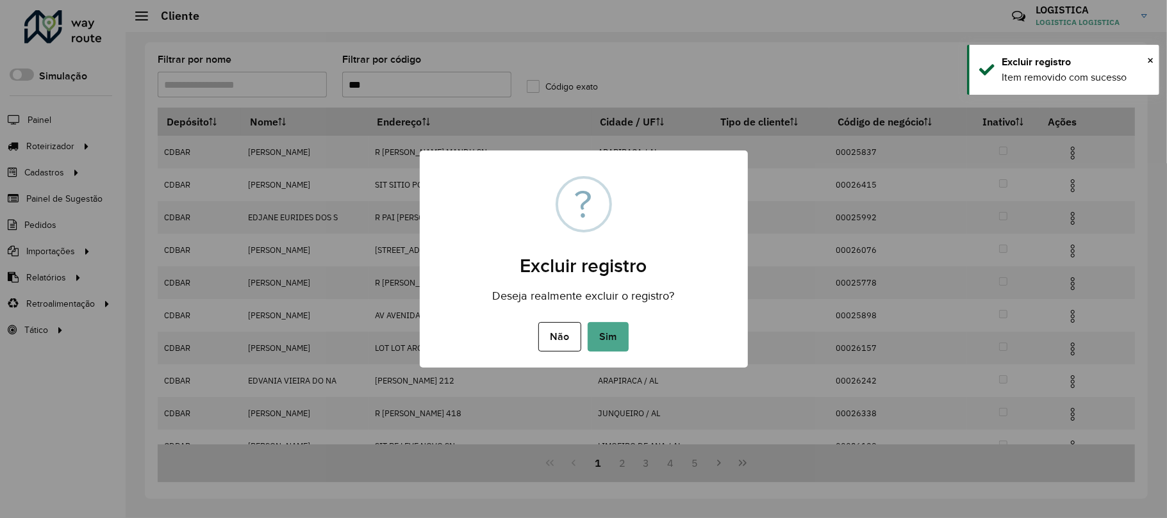
click at [587, 322] on button "Sim" at bounding box center [607, 336] width 41 height 29
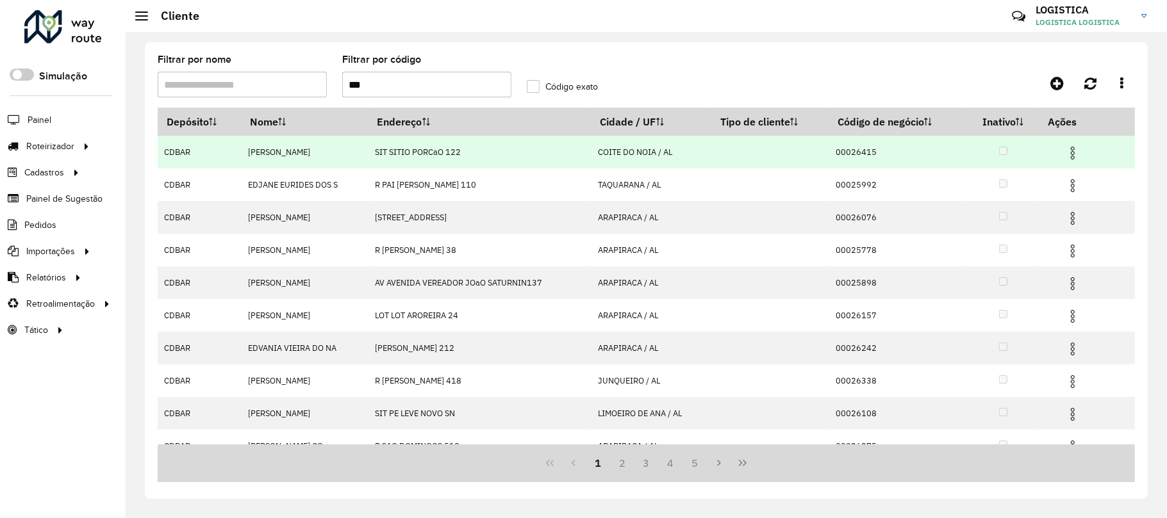
click at [1071, 162] on td at bounding box center [1077, 152] width 77 height 32
click at [1074, 152] on img at bounding box center [1072, 152] width 15 height 15
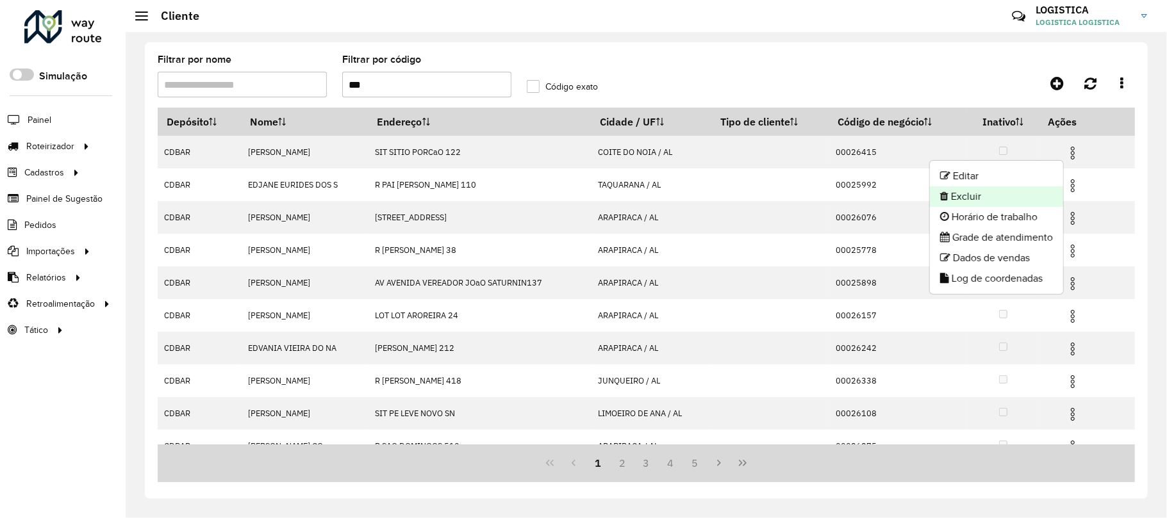
click at [1051, 195] on li "Excluir" at bounding box center [996, 196] width 133 height 21
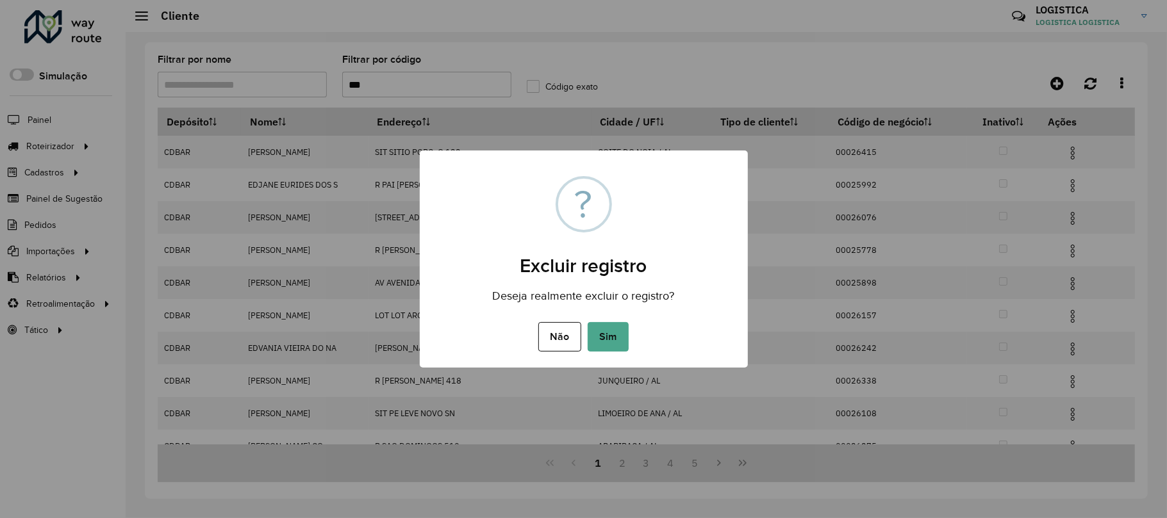
click at [587, 322] on button "Sim" at bounding box center [607, 336] width 41 height 29
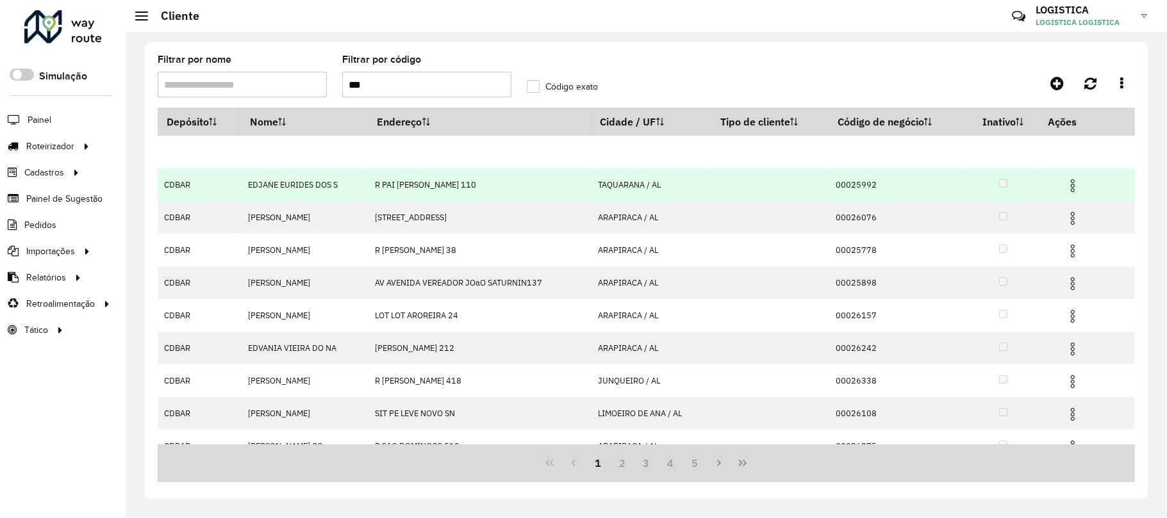
click at [1078, 183] on img at bounding box center [1072, 185] width 15 height 15
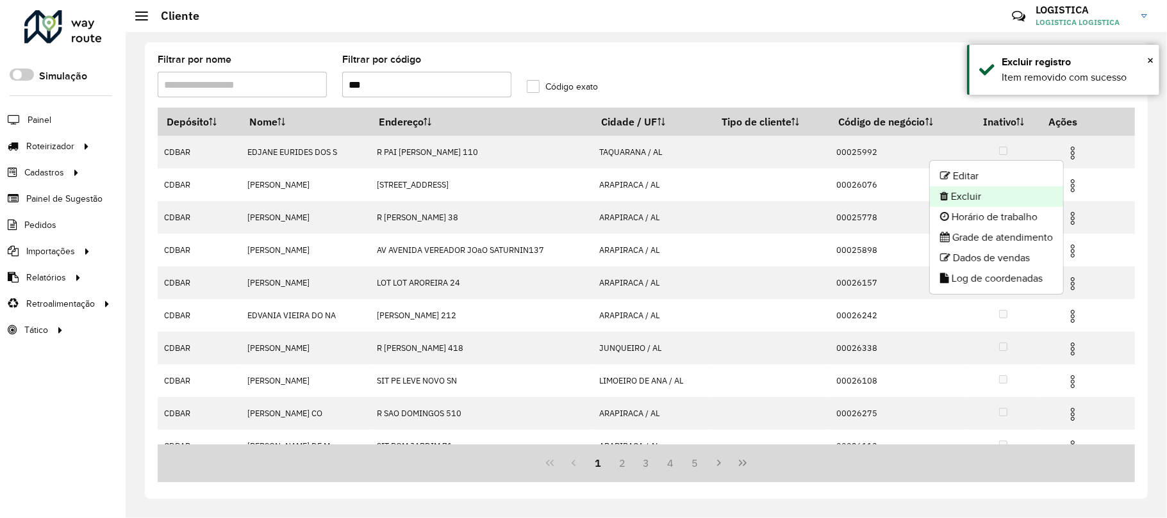
click at [980, 201] on li "Excluir" at bounding box center [996, 196] width 133 height 21
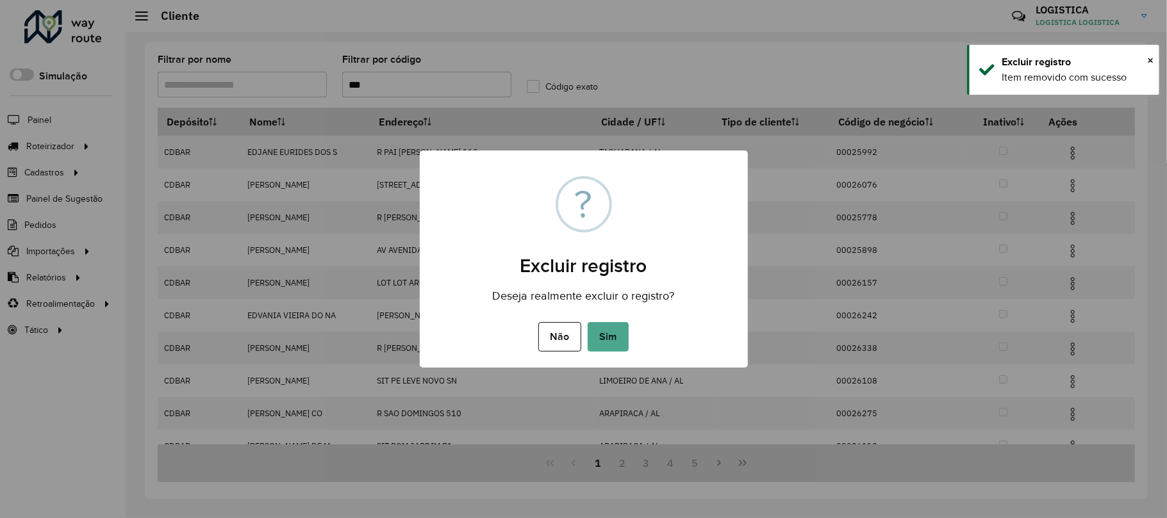
click at [587, 322] on button "Sim" at bounding box center [607, 336] width 41 height 29
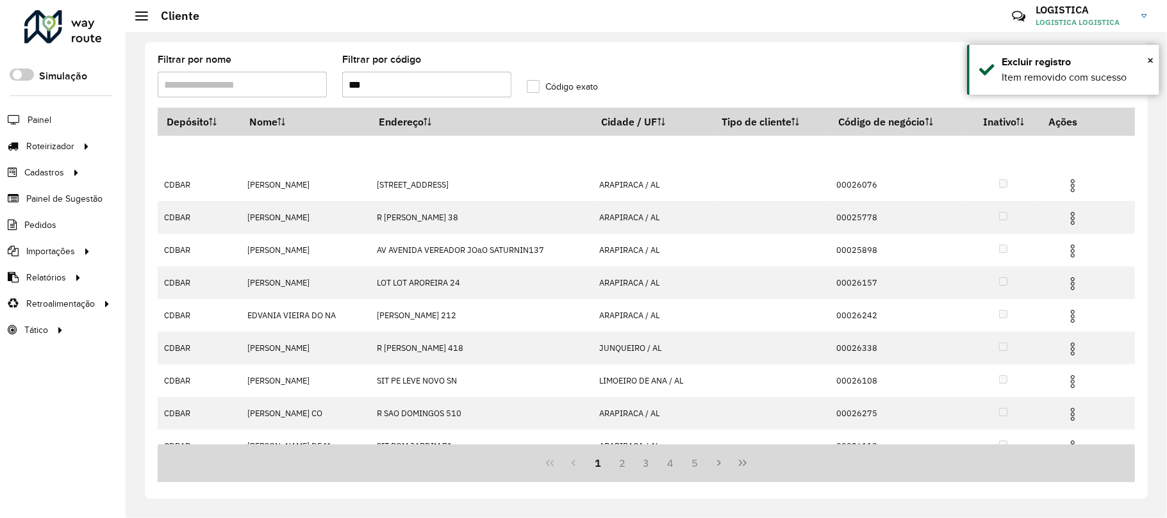
click at [1069, 154] on img at bounding box center [1072, 152] width 15 height 15
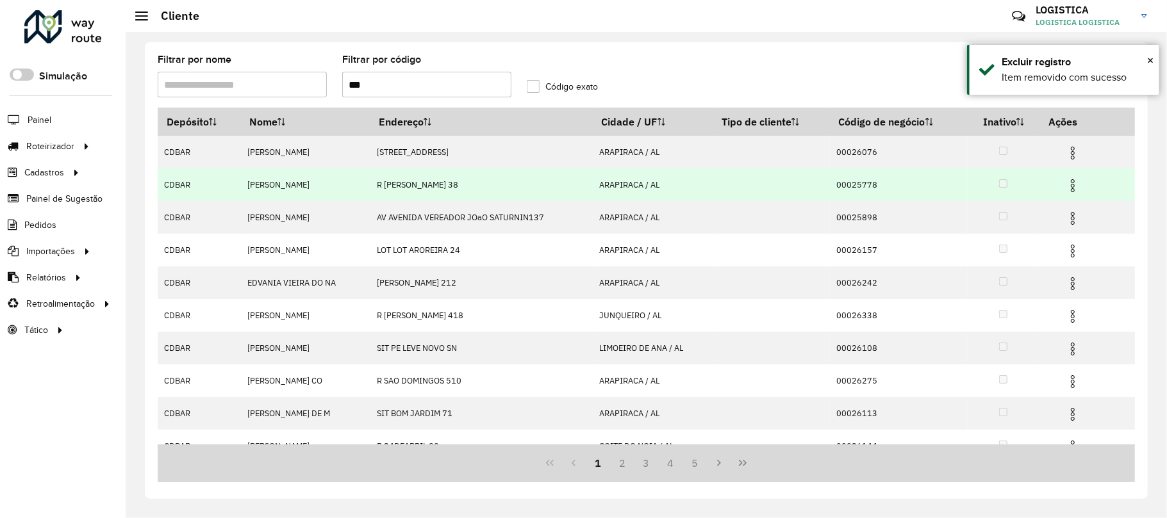
click at [1069, 186] on img at bounding box center [1072, 185] width 15 height 15
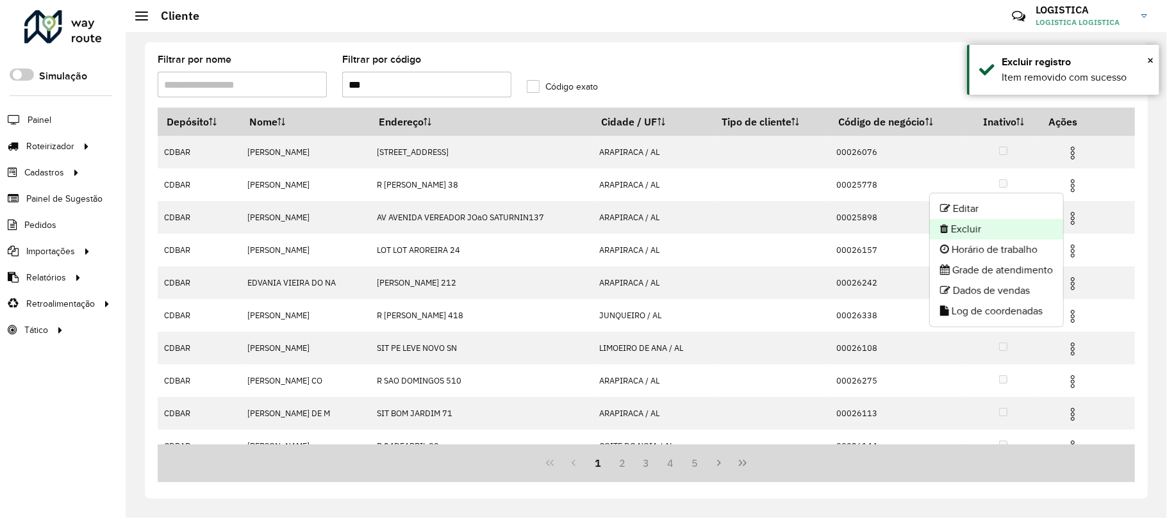
click at [993, 229] on li "Excluir" at bounding box center [996, 229] width 133 height 21
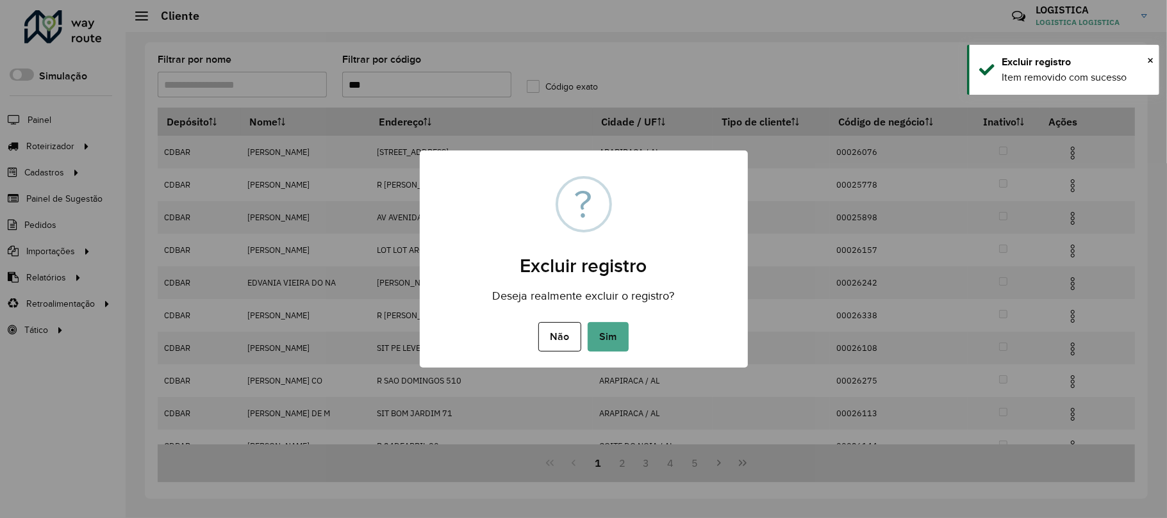
click at [587, 322] on button "Sim" at bounding box center [607, 336] width 41 height 29
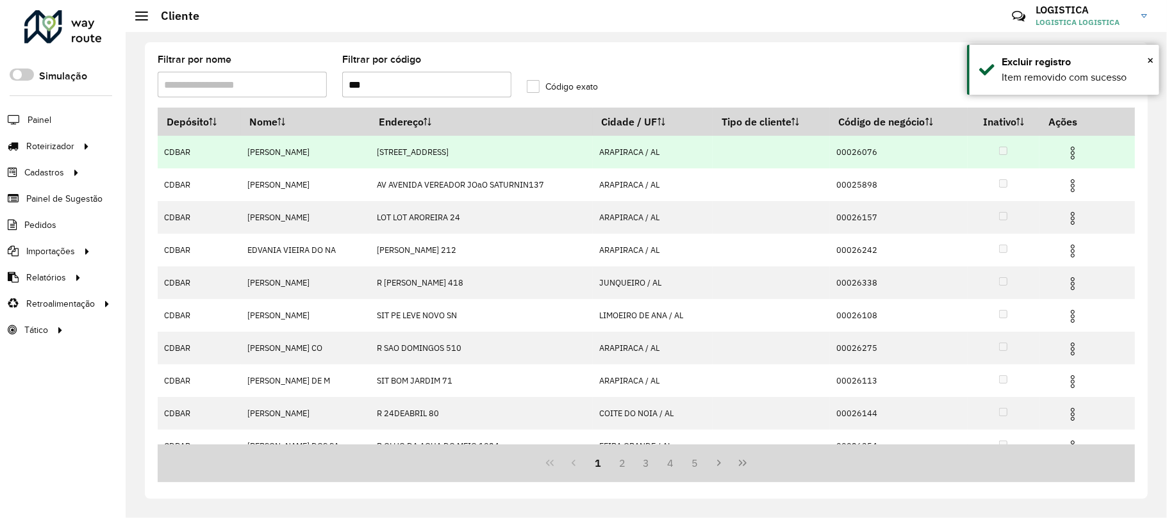
click at [1072, 155] on img at bounding box center [1072, 152] width 15 height 15
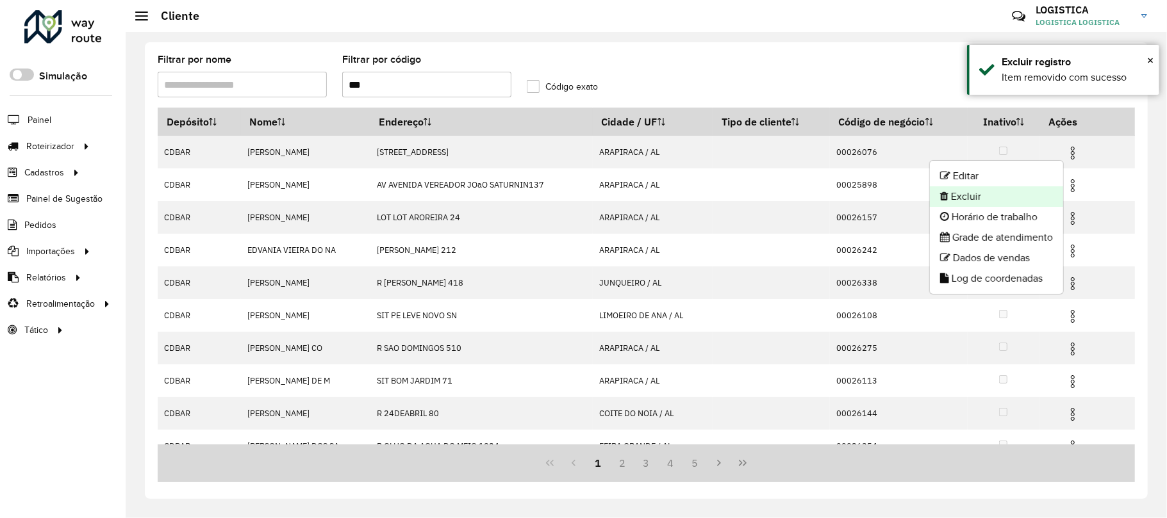
click at [1026, 190] on li "Excluir" at bounding box center [996, 196] width 133 height 21
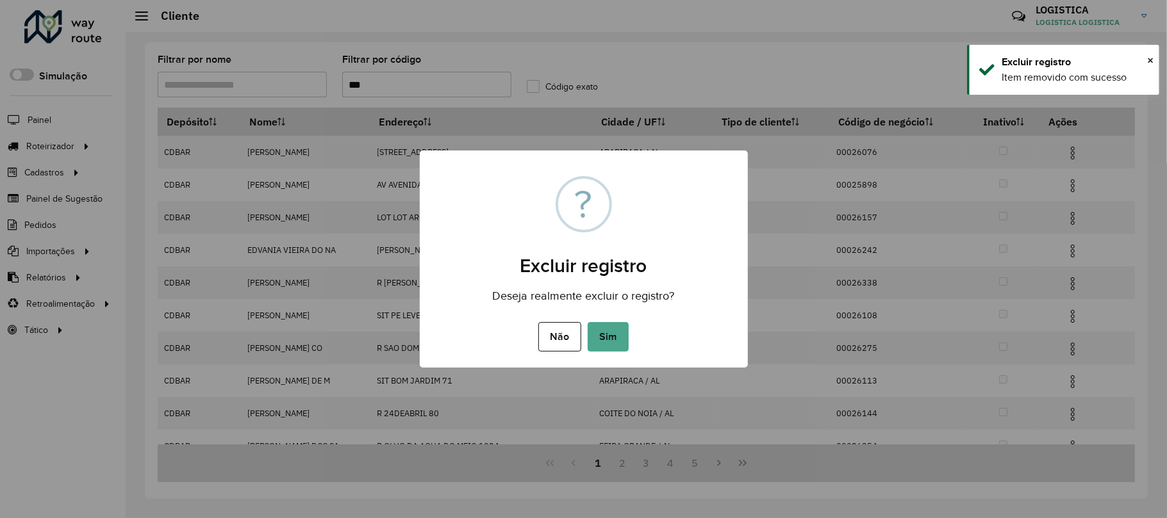
click at [587, 322] on button "Sim" at bounding box center [607, 336] width 41 height 29
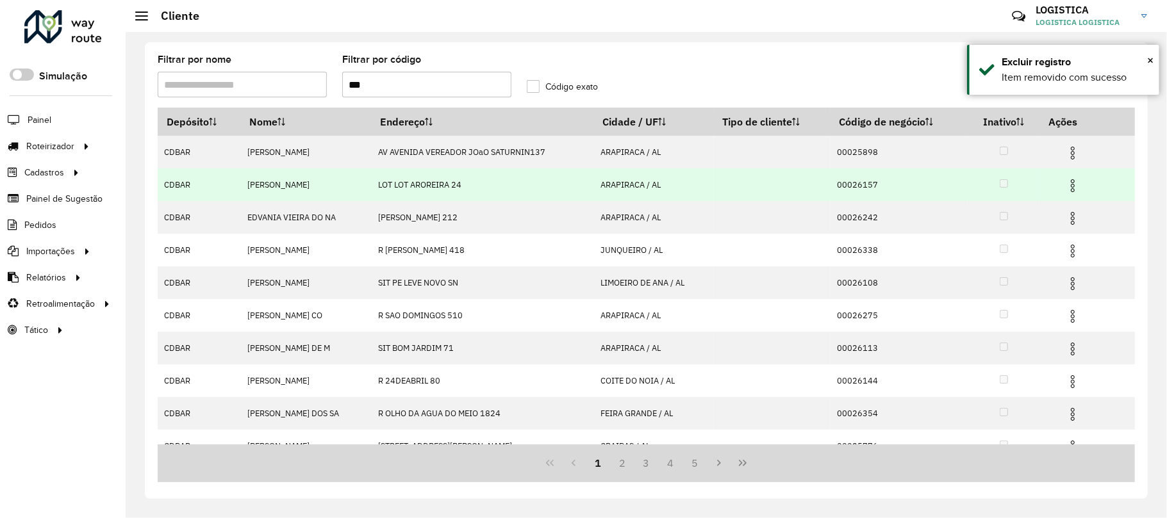
click at [1065, 188] on img at bounding box center [1072, 185] width 15 height 15
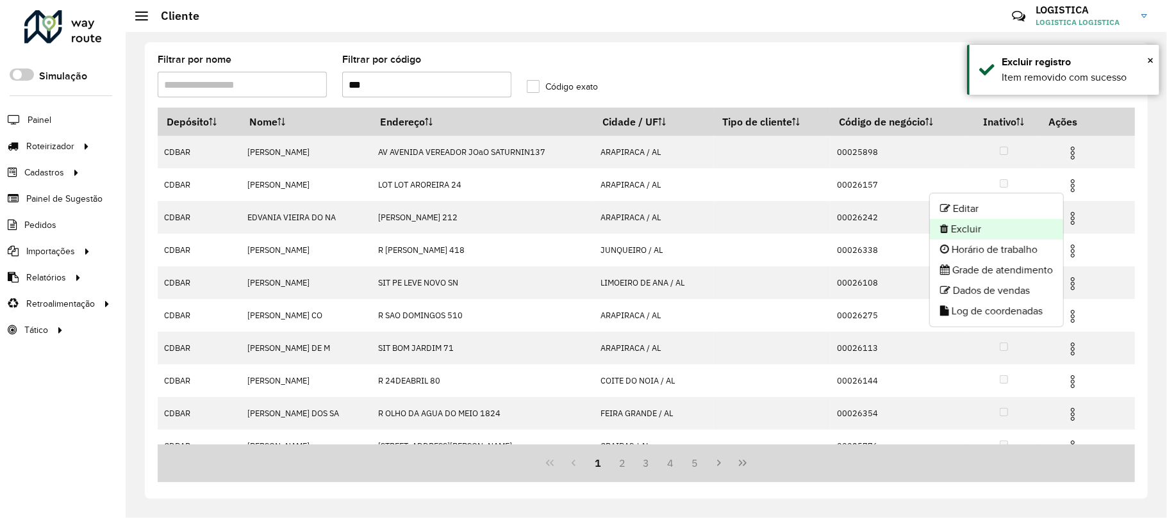
click at [1011, 219] on li "Excluir" at bounding box center [996, 229] width 133 height 21
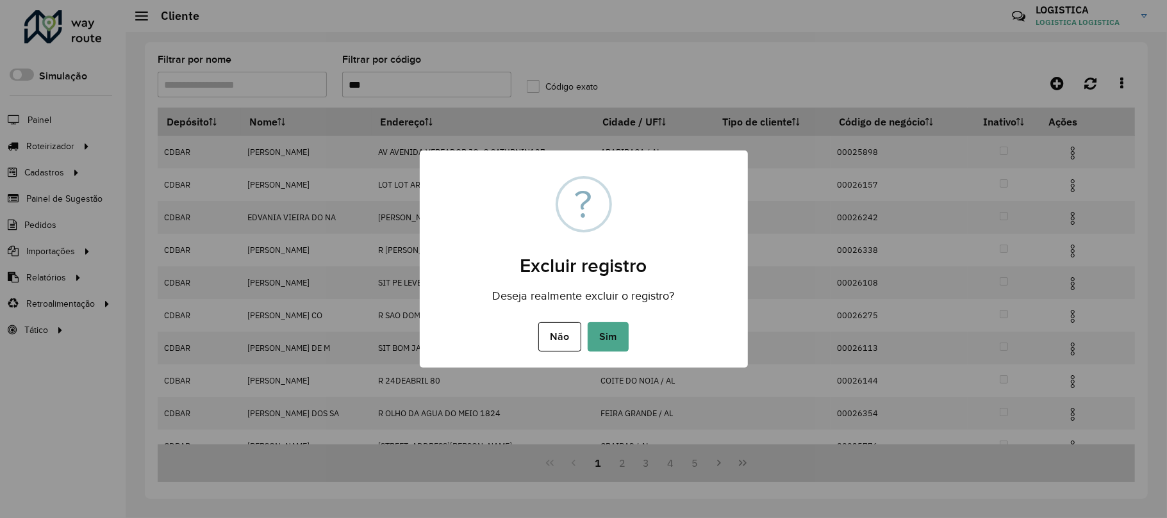
click at [587, 322] on button "Sim" at bounding box center [607, 336] width 41 height 29
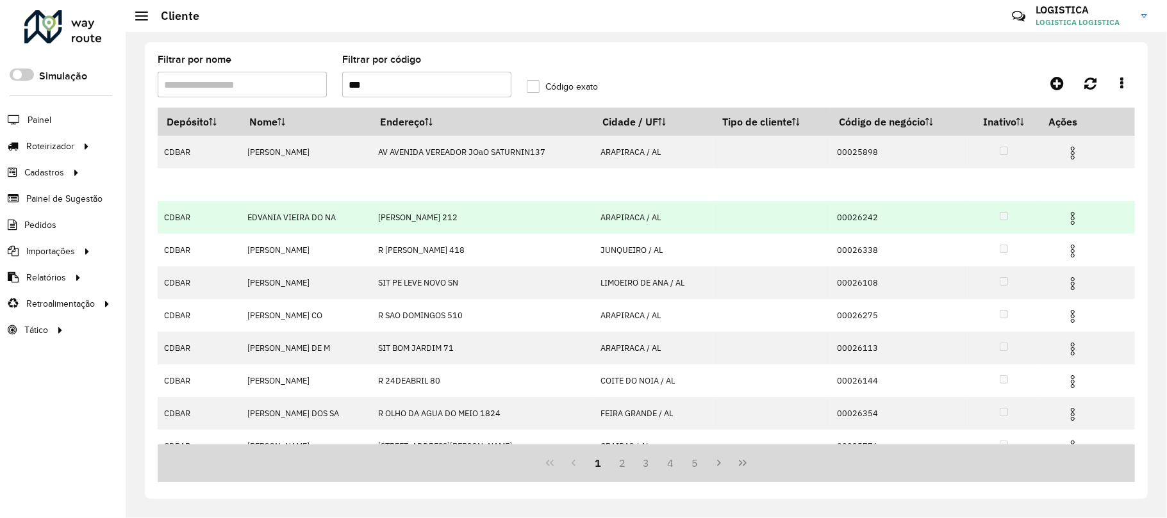
click at [1070, 220] on img at bounding box center [1072, 218] width 15 height 15
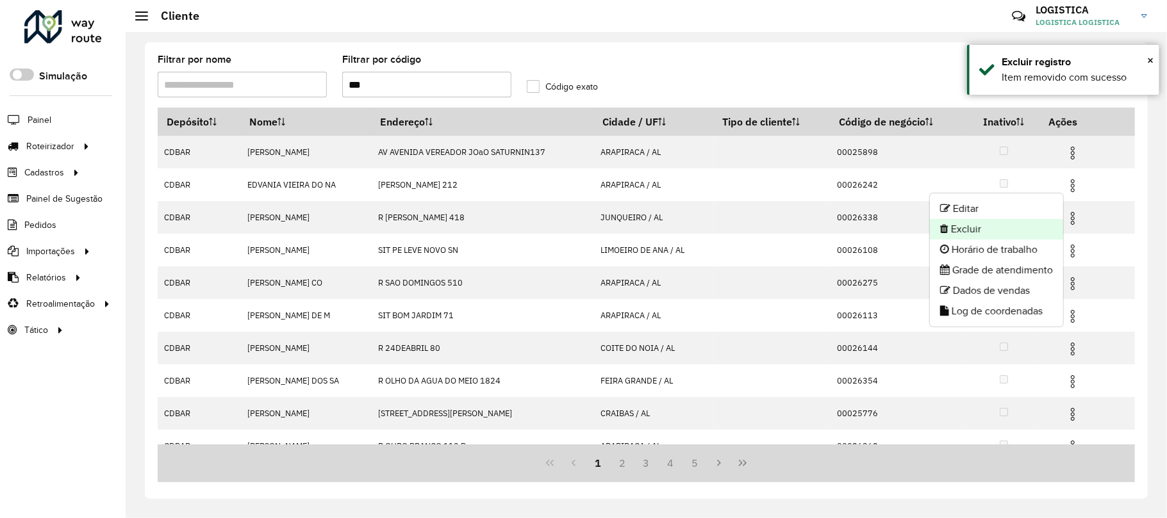
click at [984, 227] on li "Excluir" at bounding box center [996, 229] width 133 height 21
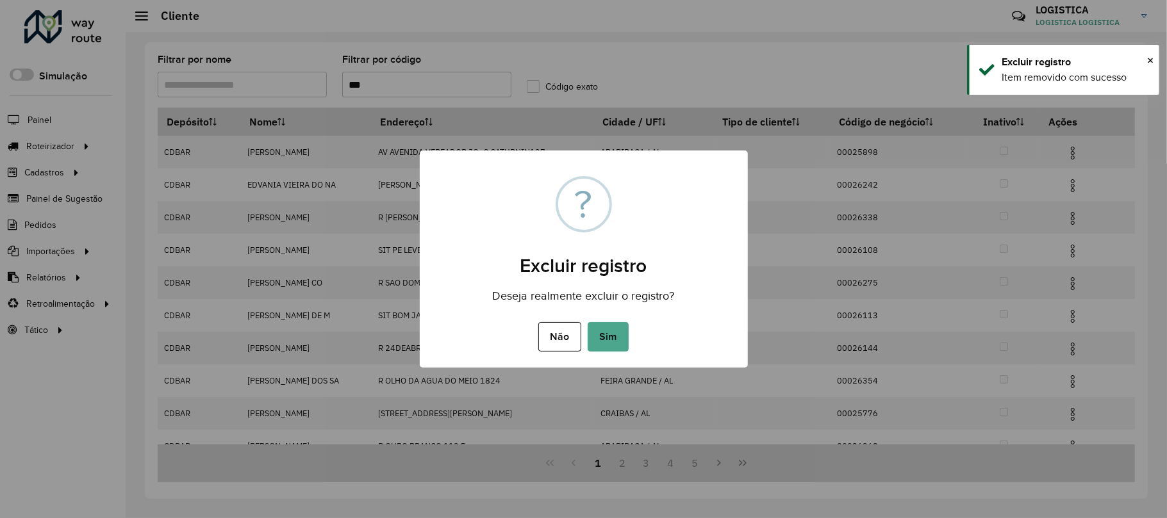
click at [587, 322] on button "Sim" at bounding box center [607, 336] width 41 height 29
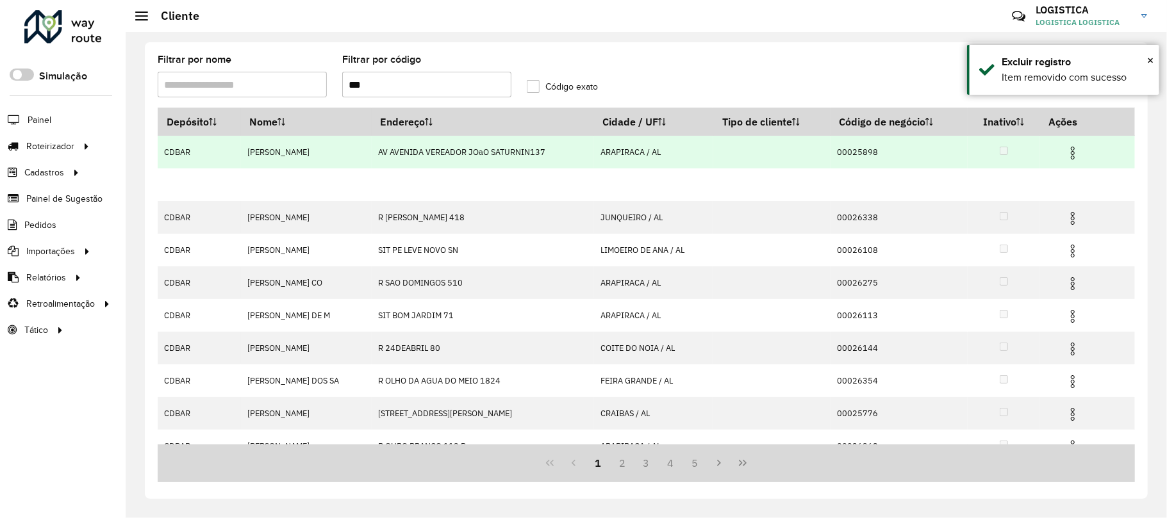
click at [1067, 149] on img at bounding box center [1072, 152] width 15 height 15
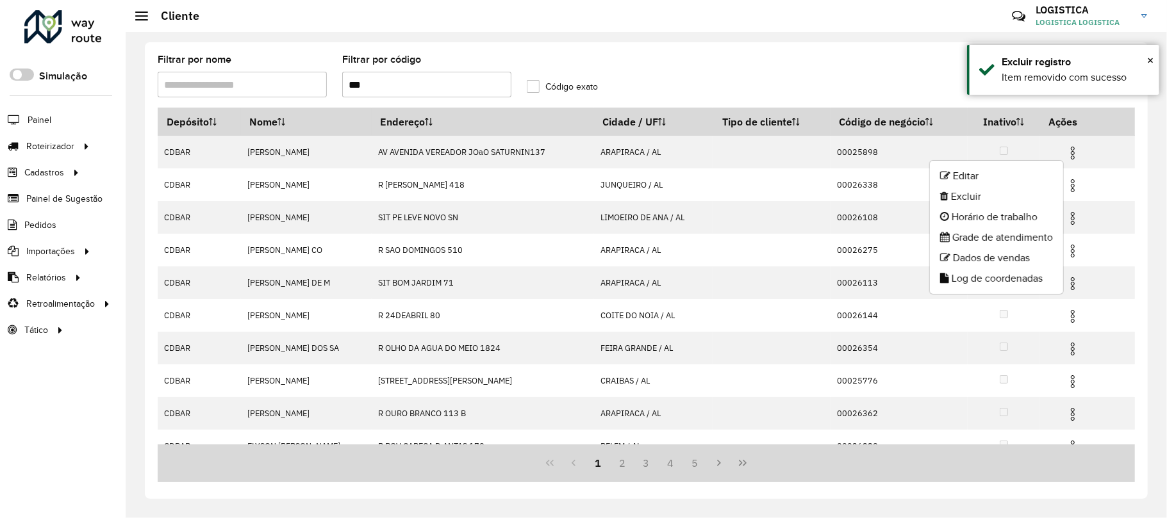
click at [987, 199] on li "Excluir" at bounding box center [996, 196] width 133 height 21
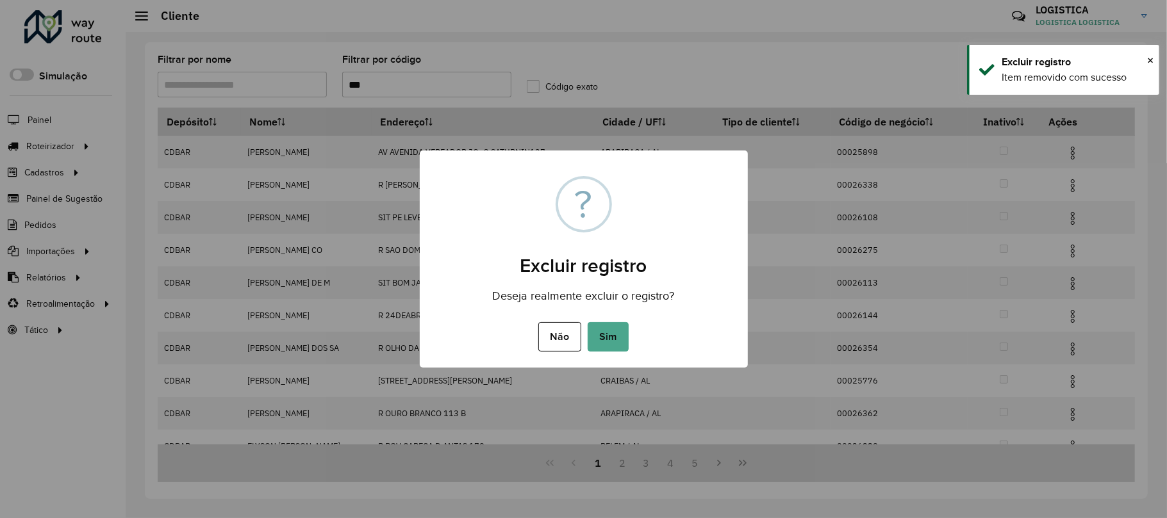
click at [587, 322] on button "Sim" at bounding box center [607, 336] width 41 height 29
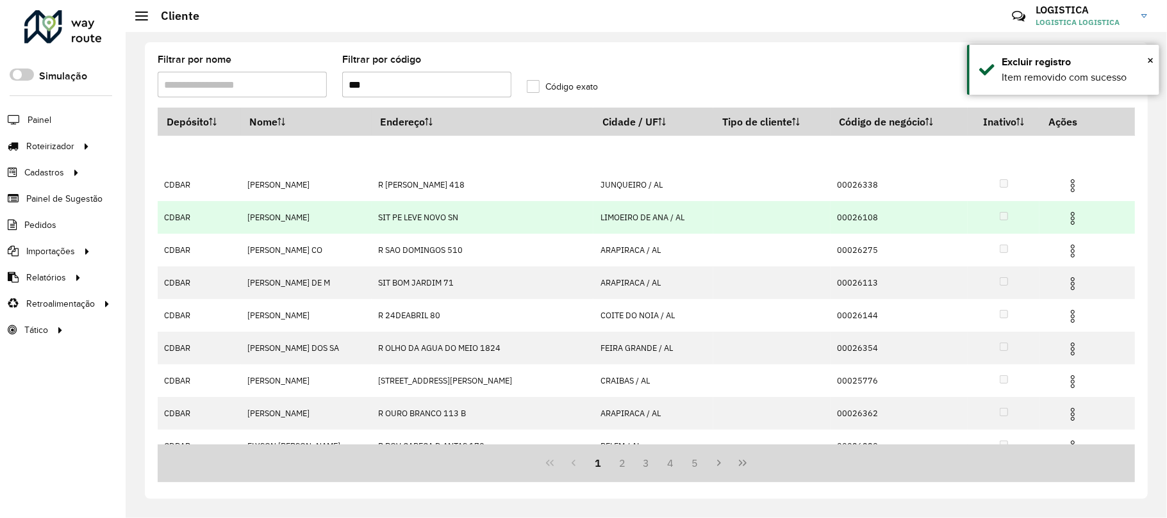
click at [1070, 226] on img at bounding box center [1072, 218] width 15 height 15
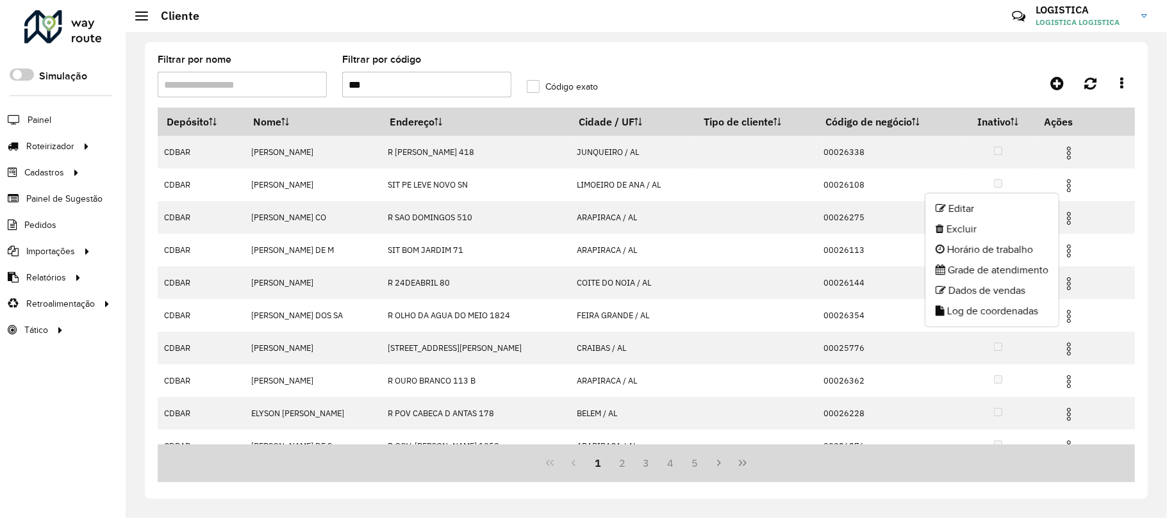
click at [978, 224] on li "Excluir" at bounding box center [991, 229] width 133 height 21
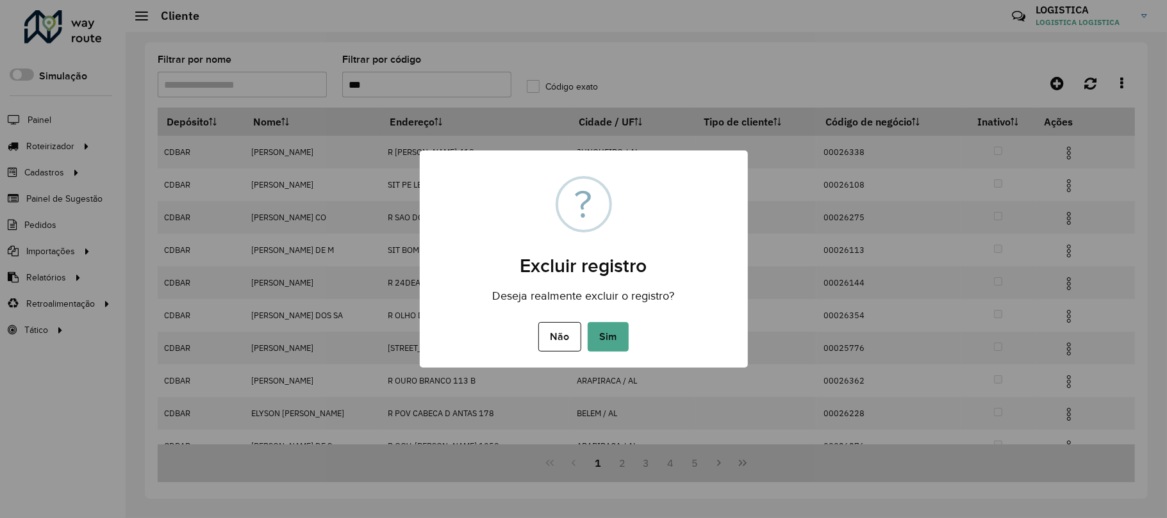
click at [587, 322] on button "Sim" at bounding box center [607, 336] width 41 height 29
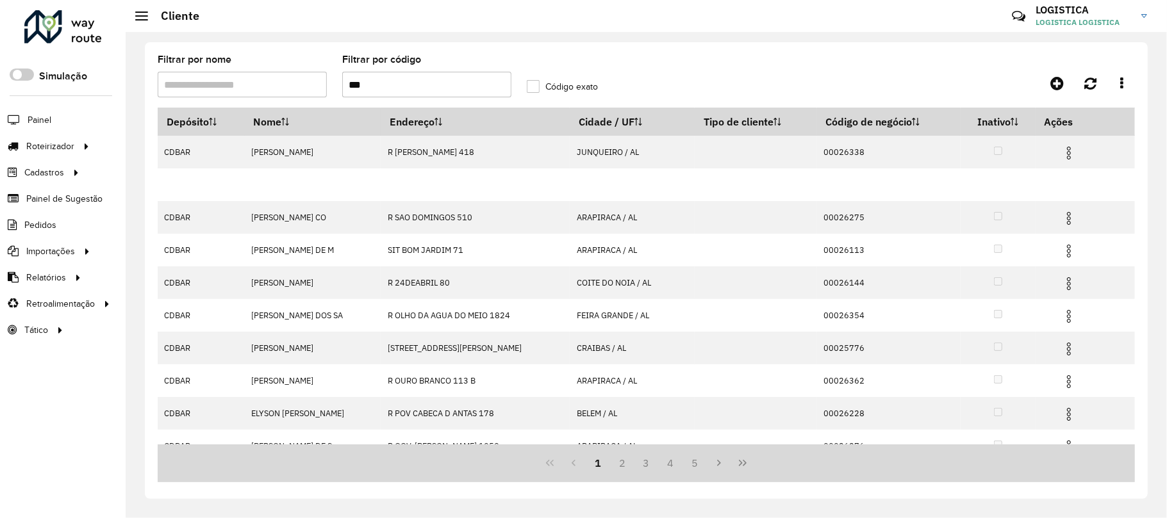
click at [0, 0] on div "Aguarde..." at bounding box center [0, 0] width 0 height 0
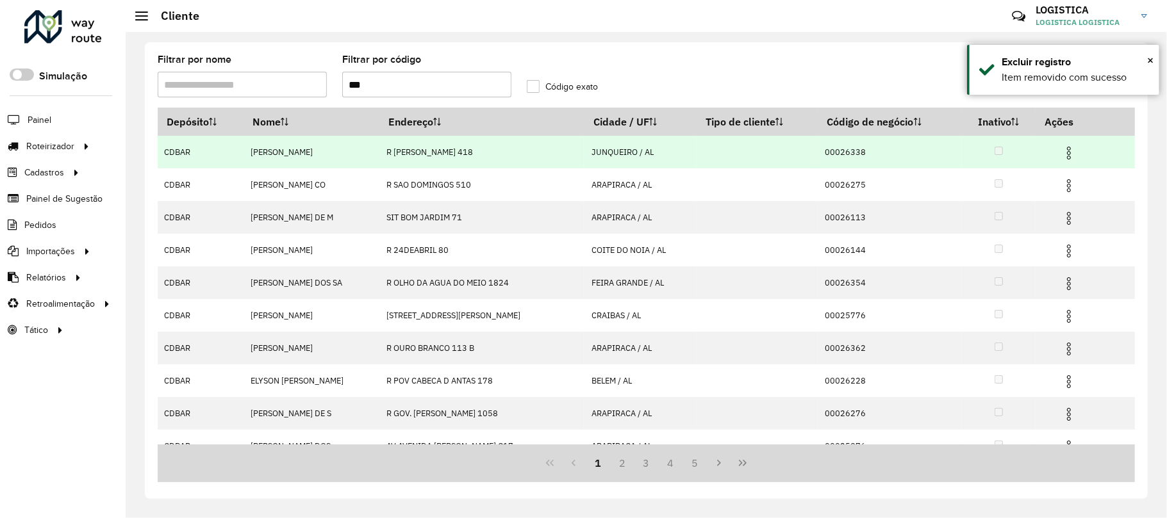
click at [1072, 145] on img at bounding box center [1068, 152] width 15 height 15
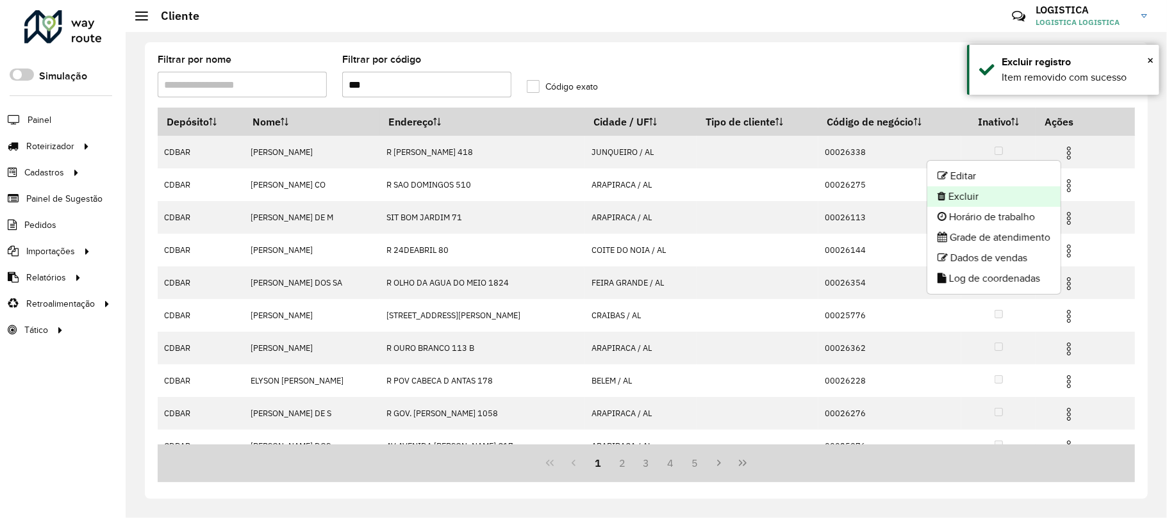
click at [1019, 201] on li "Excluir" at bounding box center [993, 196] width 133 height 21
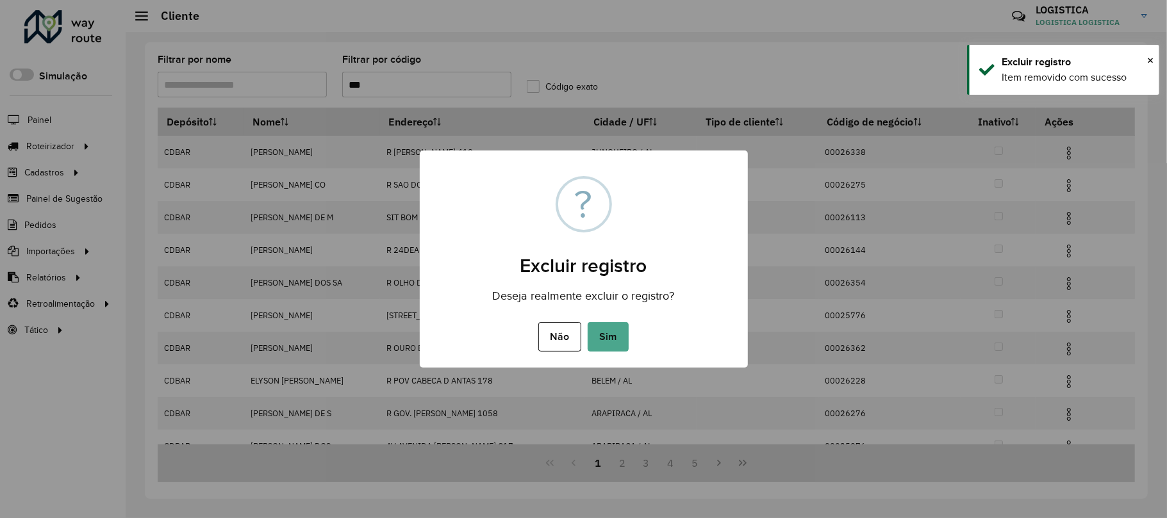
click at [587, 322] on button "Sim" at bounding box center [607, 336] width 41 height 29
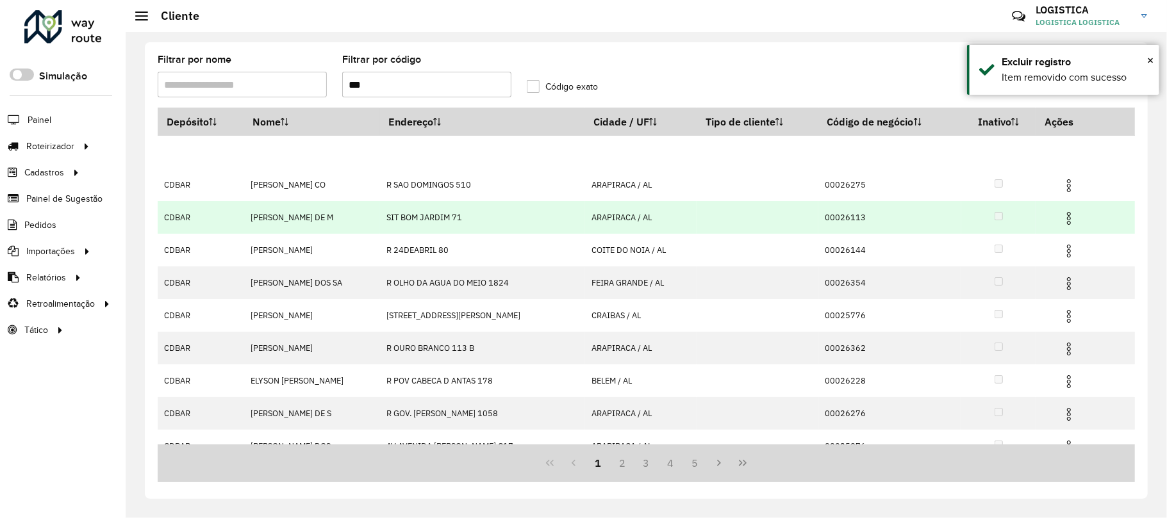
click at [1063, 227] on td at bounding box center [1074, 217] width 77 height 32
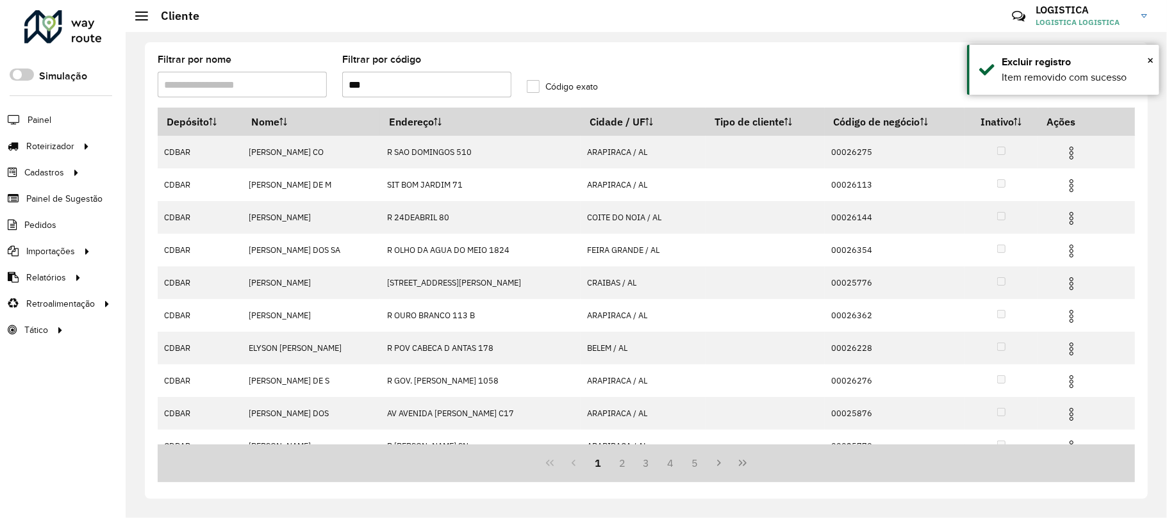
click at [1071, 215] on img at bounding box center [1070, 218] width 15 height 15
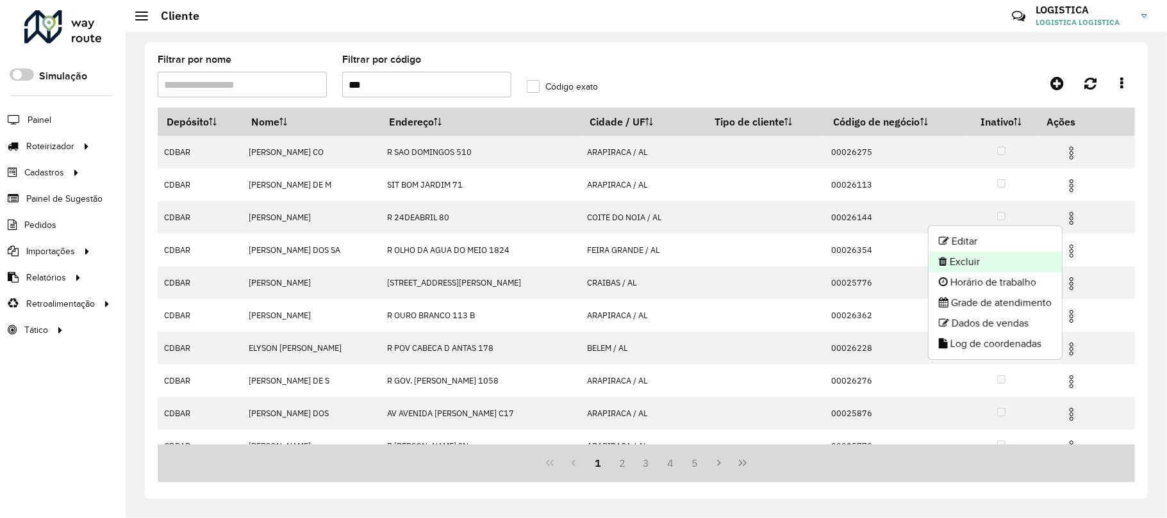
click at [1023, 252] on li "Excluir" at bounding box center [994, 262] width 133 height 21
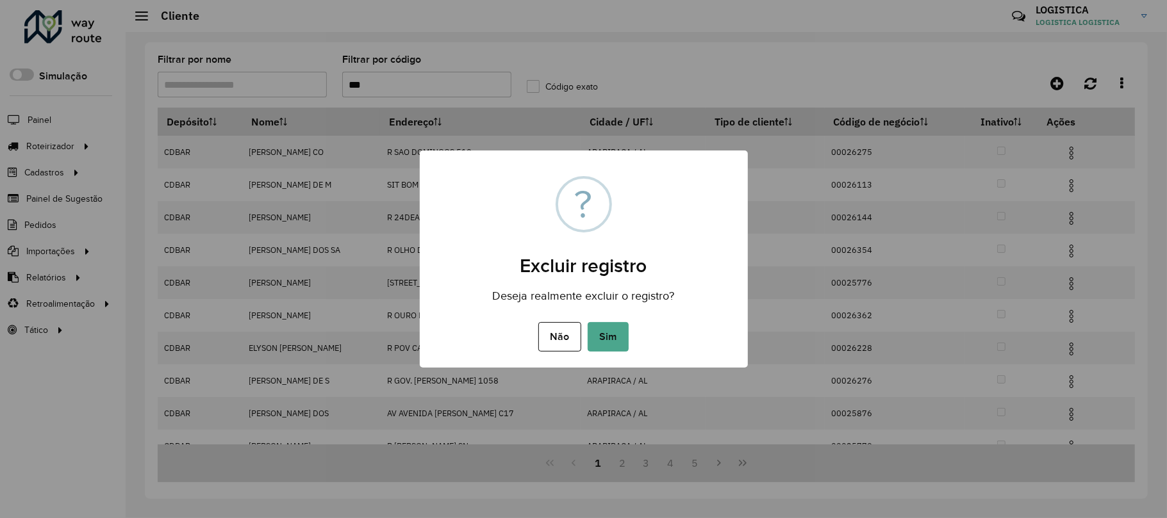
click at [587, 322] on button "Sim" at bounding box center [607, 336] width 41 height 29
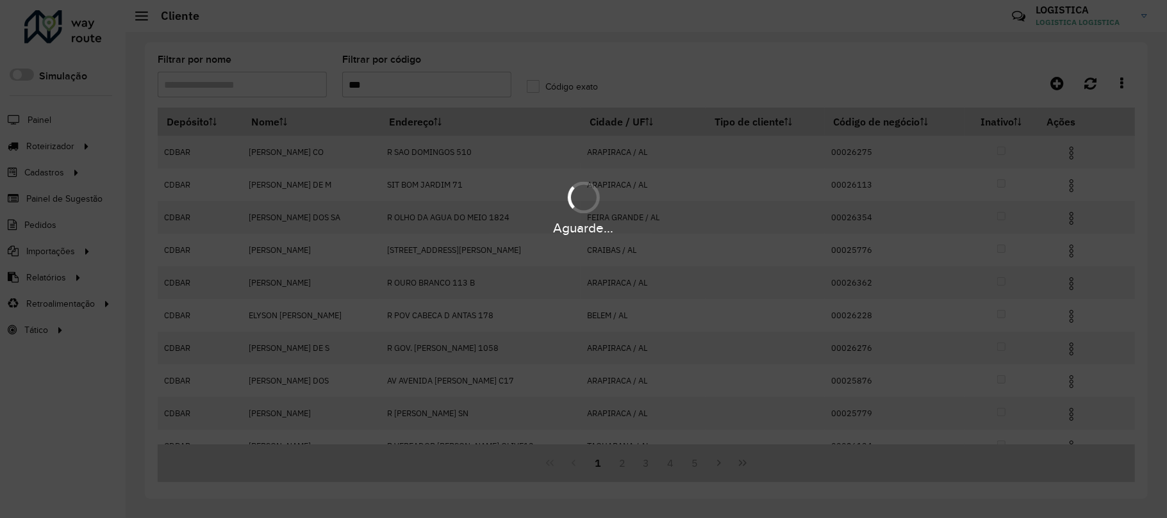
click at [1067, 150] on div "Aguarde..." at bounding box center [583, 259] width 1167 height 518
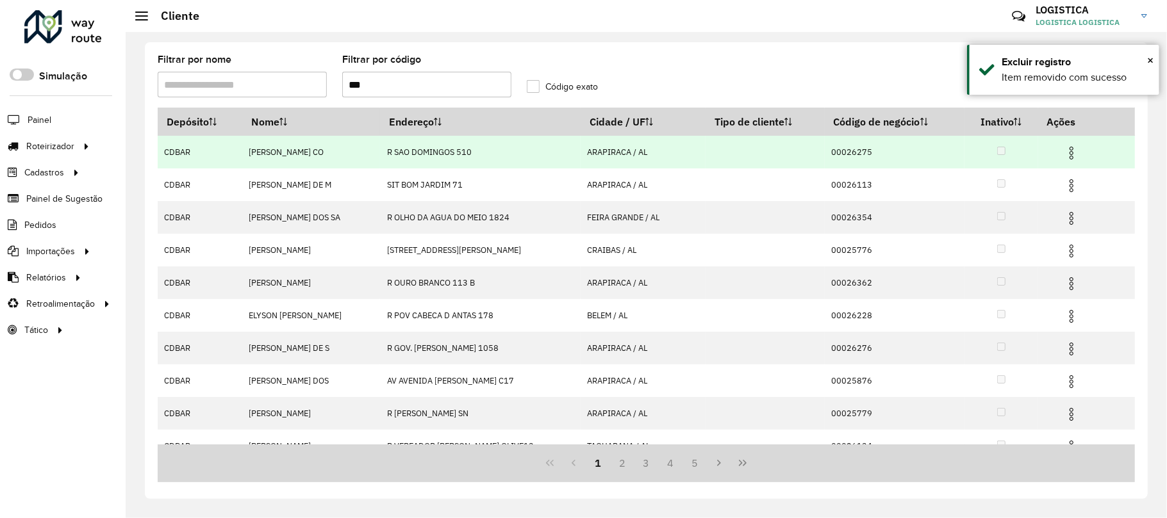
click at [1069, 147] on img at bounding box center [1070, 152] width 15 height 15
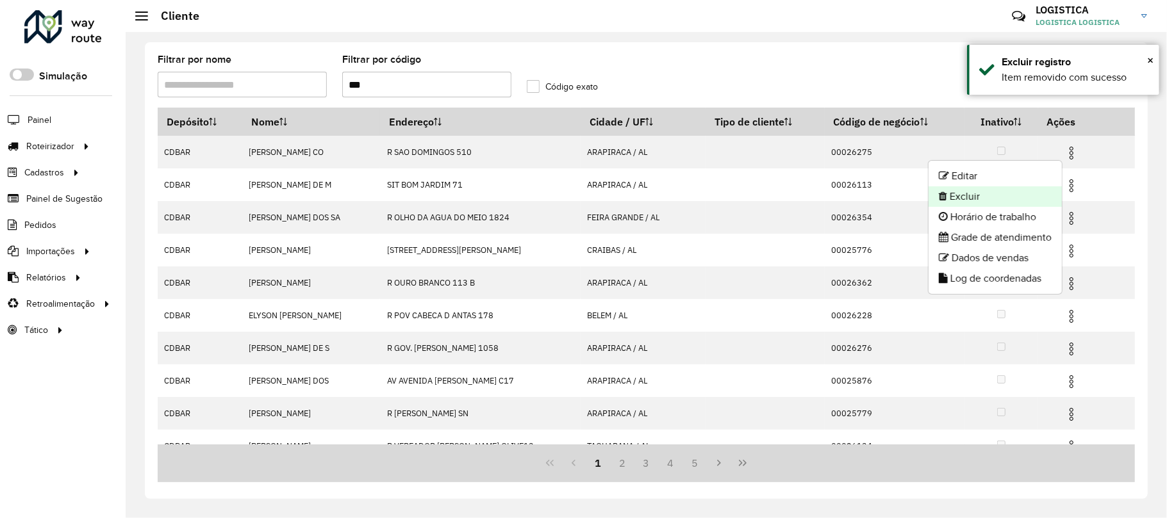
click at [998, 204] on li "Excluir" at bounding box center [994, 196] width 133 height 21
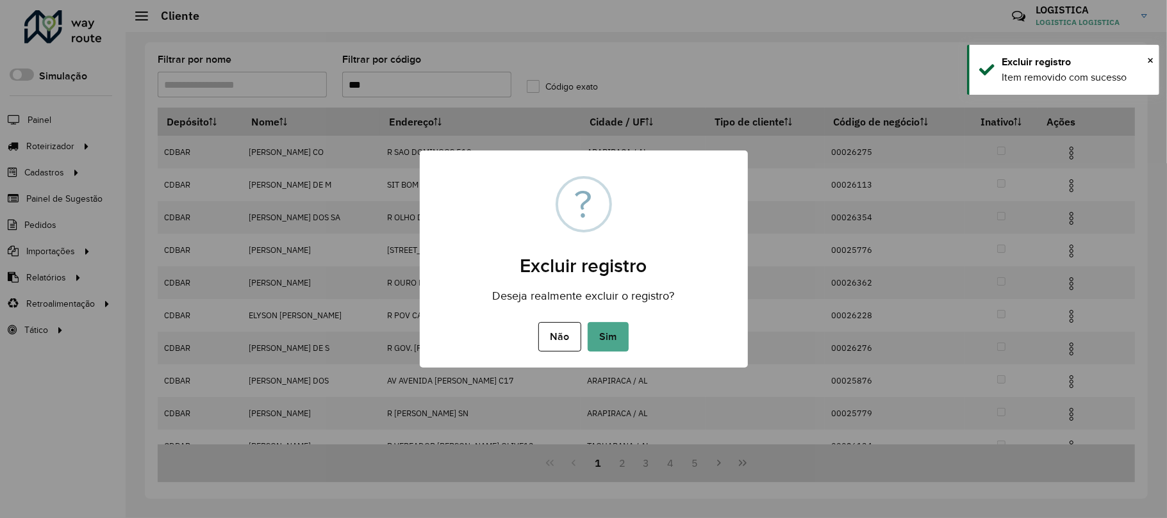
click at [587, 322] on button "Sim" at bounding box center [607, 336] width 41 height 29
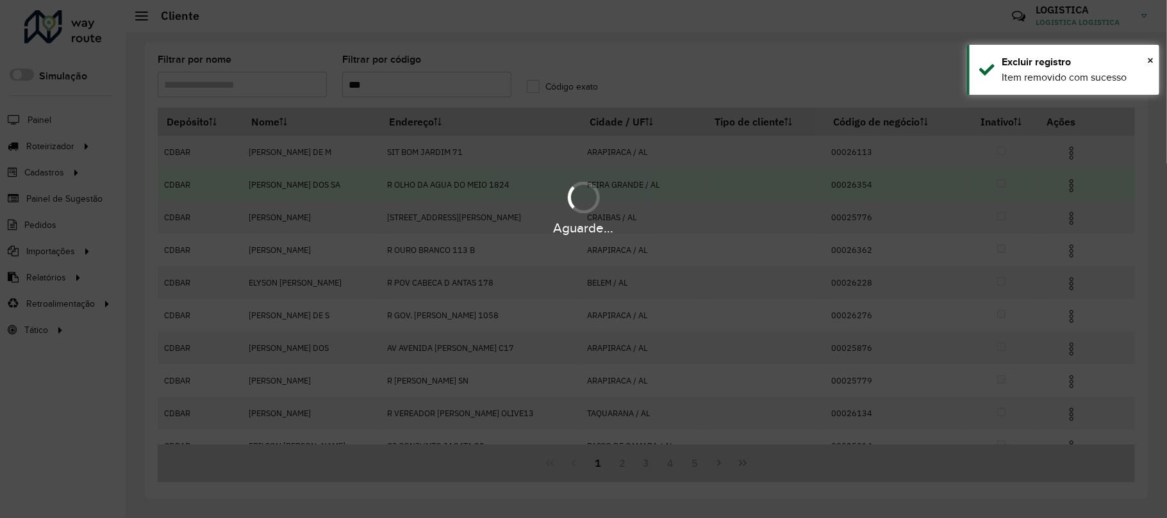
click at [1070, 219] on hb-app "Aguarde... Pop-up bloqueado! Seu navegador bloqueou automáticamente a abertura …" at bounding box center [583, 259] width 1167 height 518
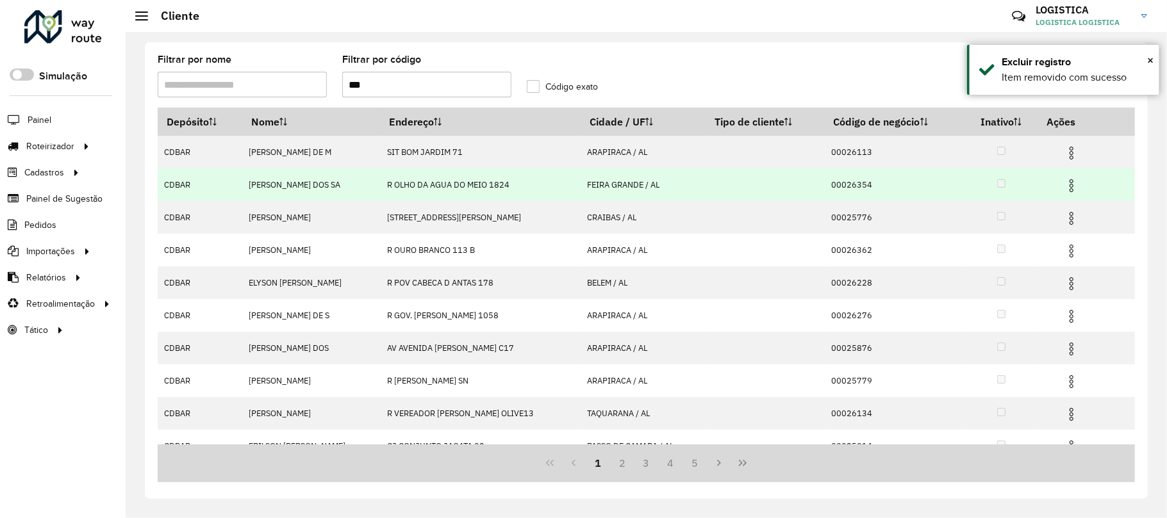
click at [1070, 219] on img at bounding box center [1070, 218] width 15 height 15
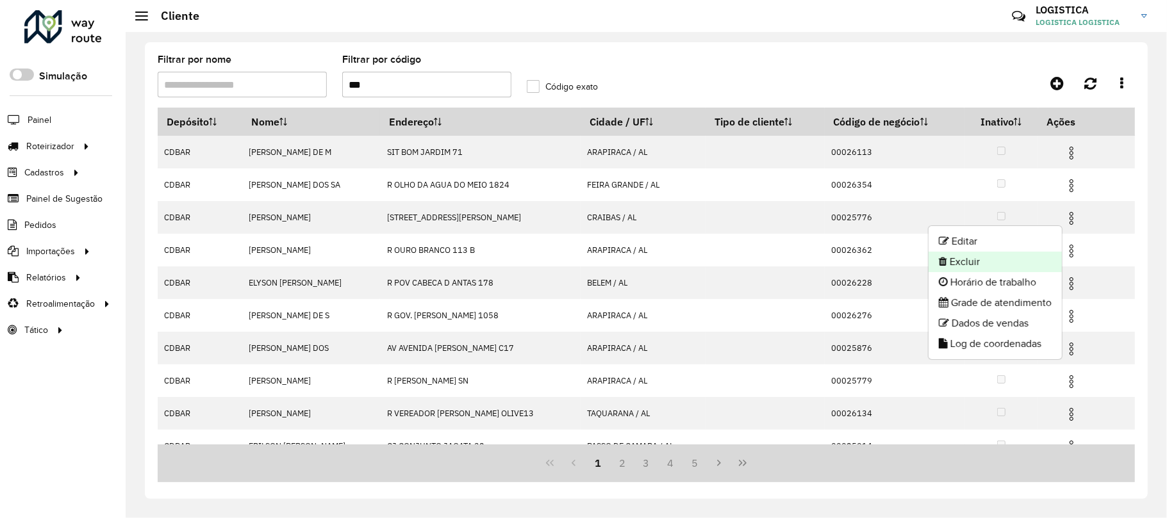
click at [980, 265] on li "Excluir" at bounding box center [994, 262] width 133 height 21
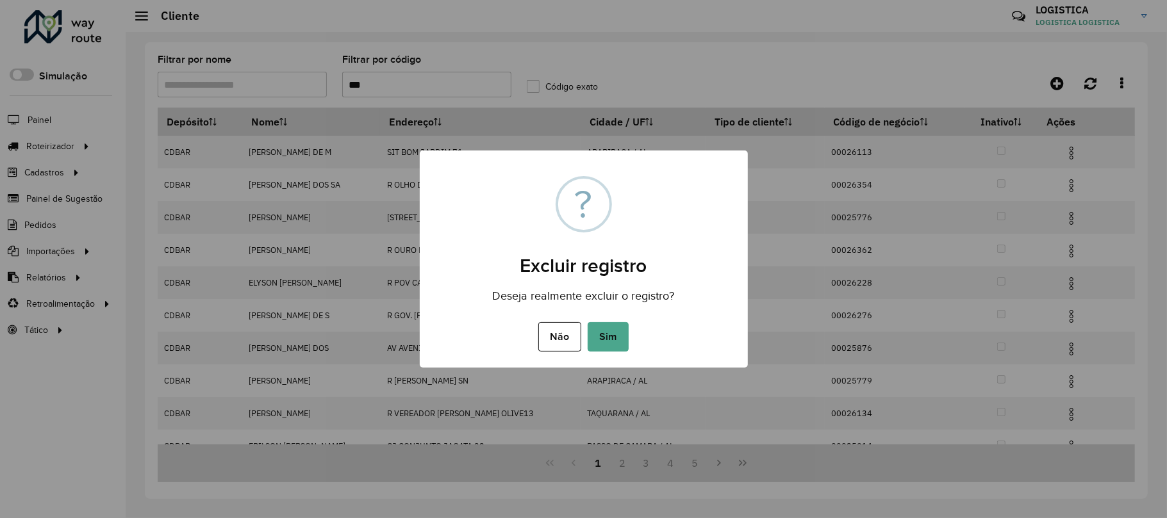
click at [587, 322] on button "Sim" at bounding box center [607, 336] width 41 height 29
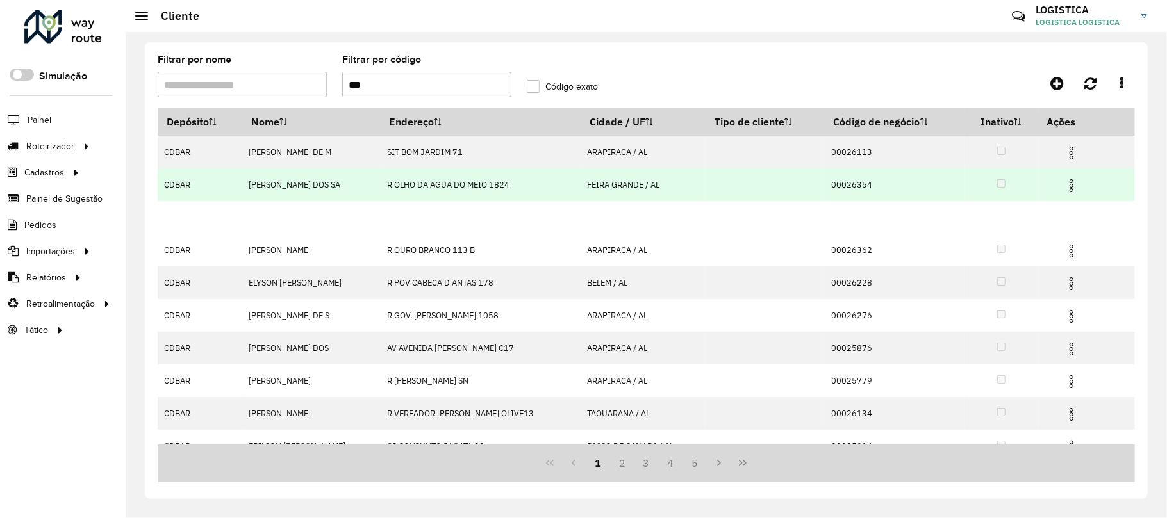
click at [1067, 181] on hb-app "Aguarde... Pop-up bloqueado! Seu navegador bloqueou automáticamente a abertura …" at bounding box center [583, 259] width 1167 height 518
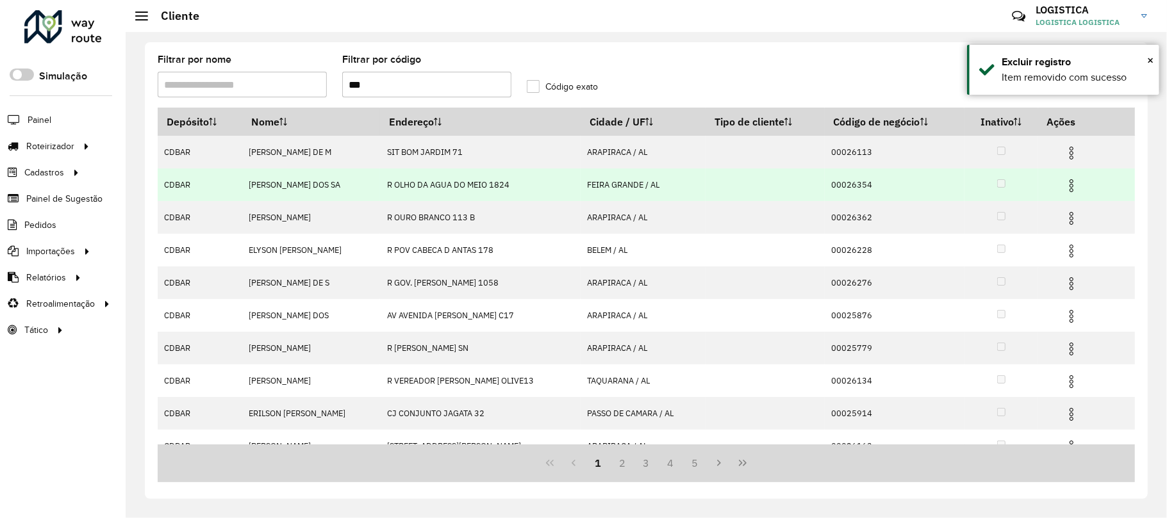
click at [1067, 180] on img at bounding box center [1070, 185] width 15 height 15
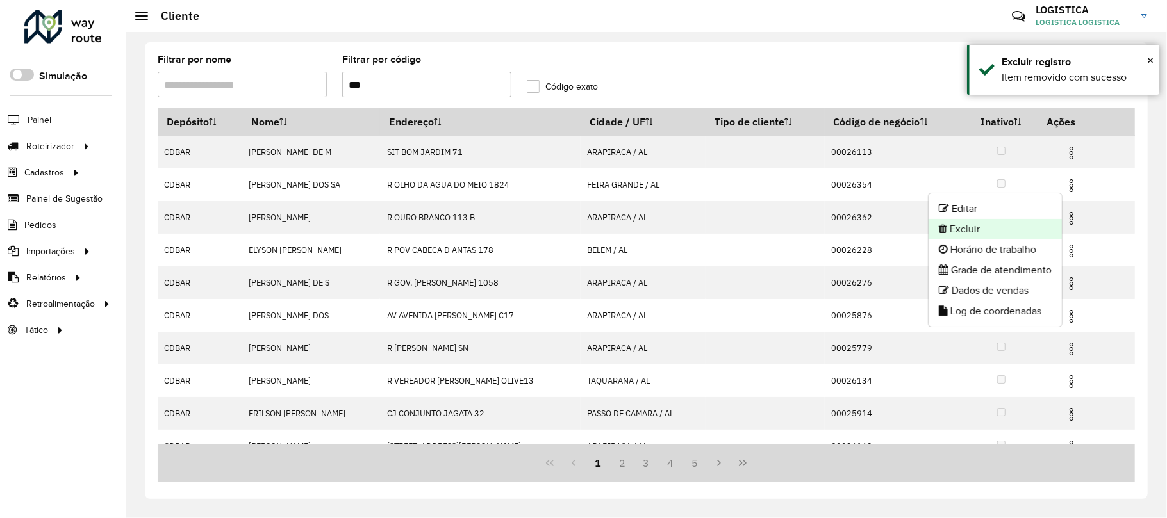
click at [996, 226] on li "Excluir" at bounding box center [994, 229] width 133 height 21
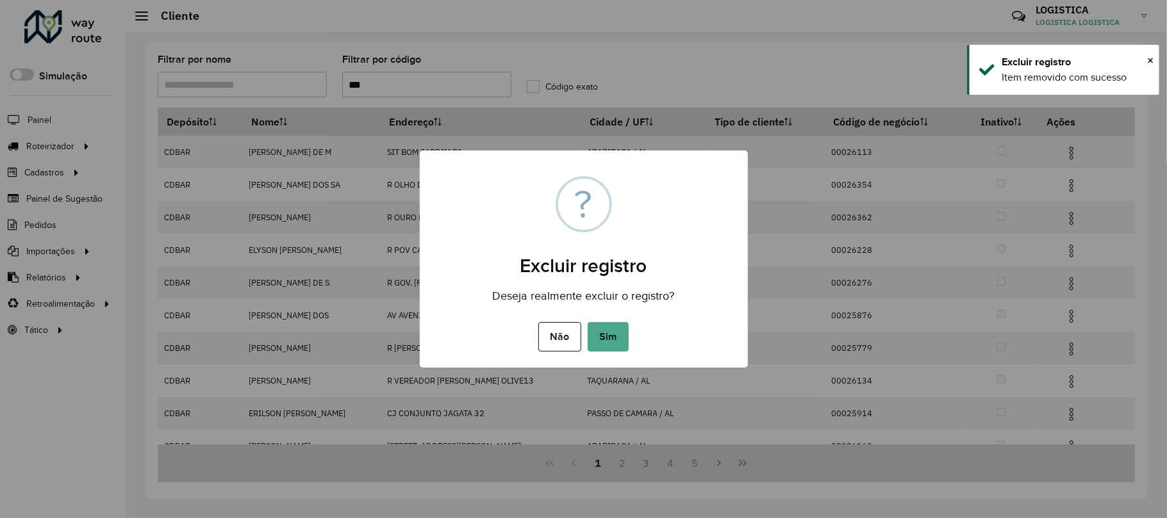
click at [587, 322] on button "Sim" at bounding box center [607, 336] width 41 height 29
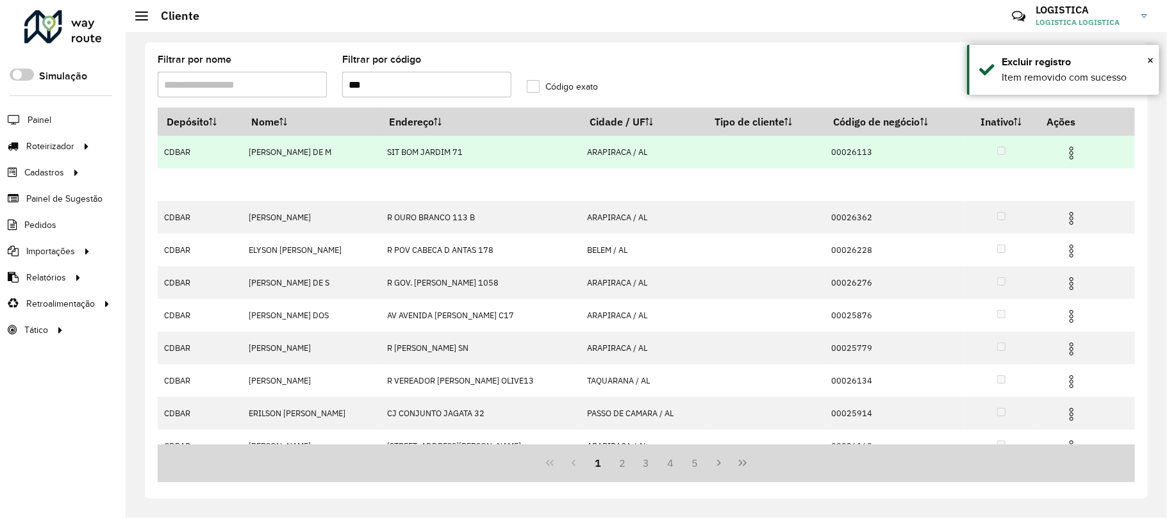
click at [1070, 154] on img at bounding box center [1070, 152] width 15 height 15
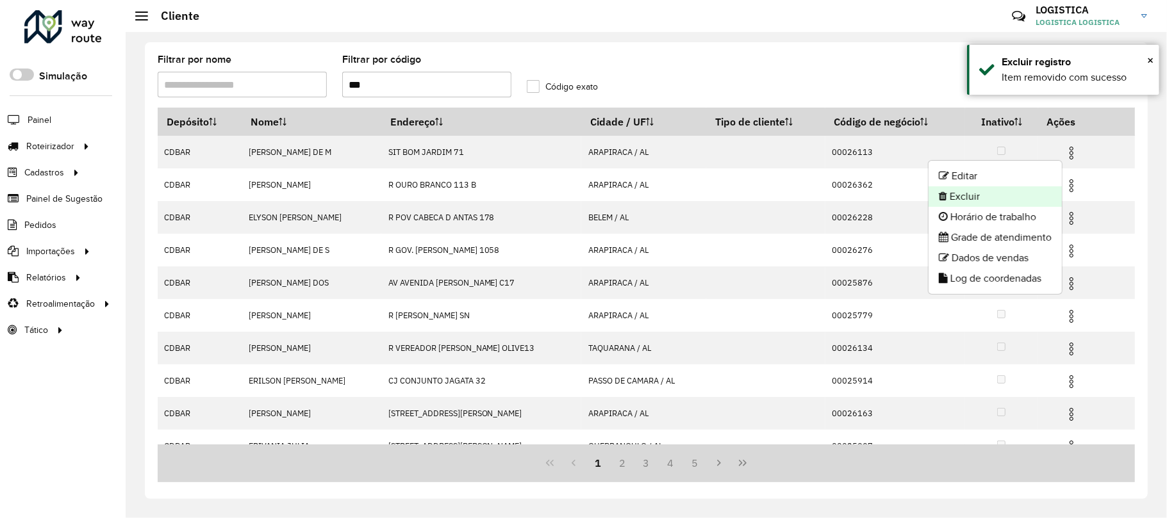
click at [971, 201] on li "Excluir" at bounding box center [994, 196] width 133 height 21
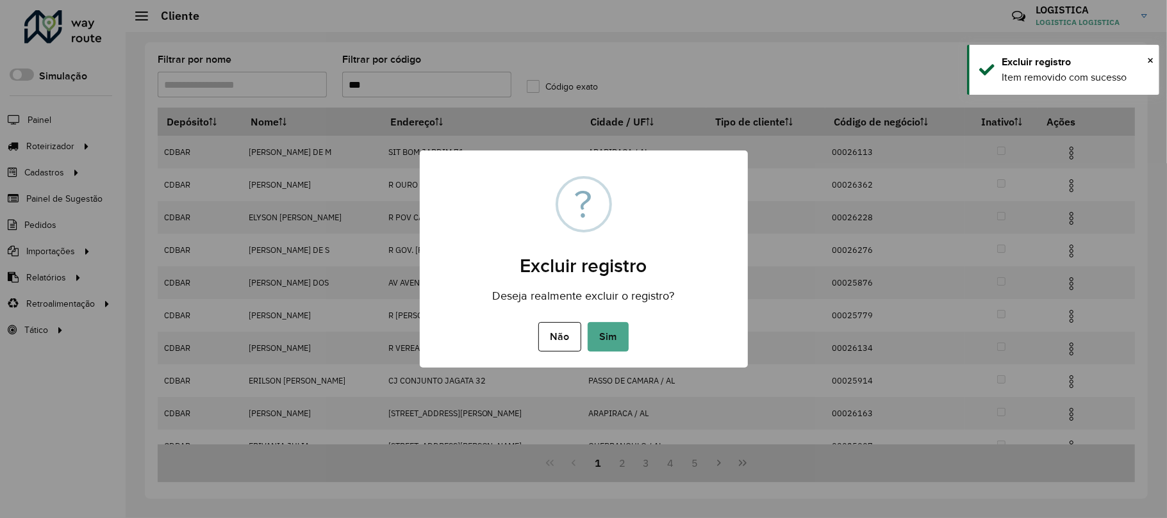
click at [587, 322] on button "Sim" at bounding box center [607, 336] width 41 height 29
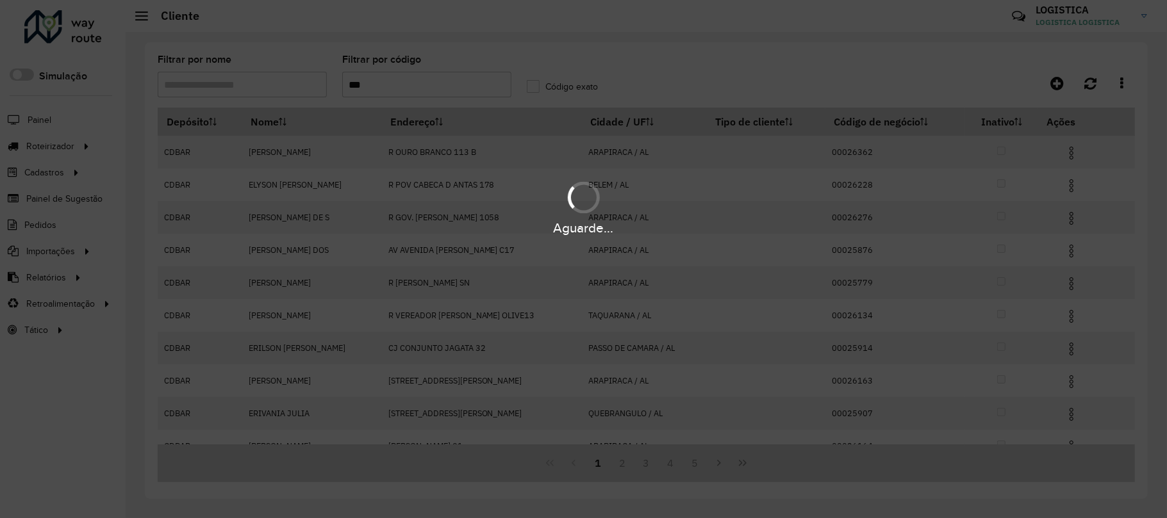
click at [1072, 249] on div "Aguarde..." at bounding box center [583, 259] width 1167 height 518
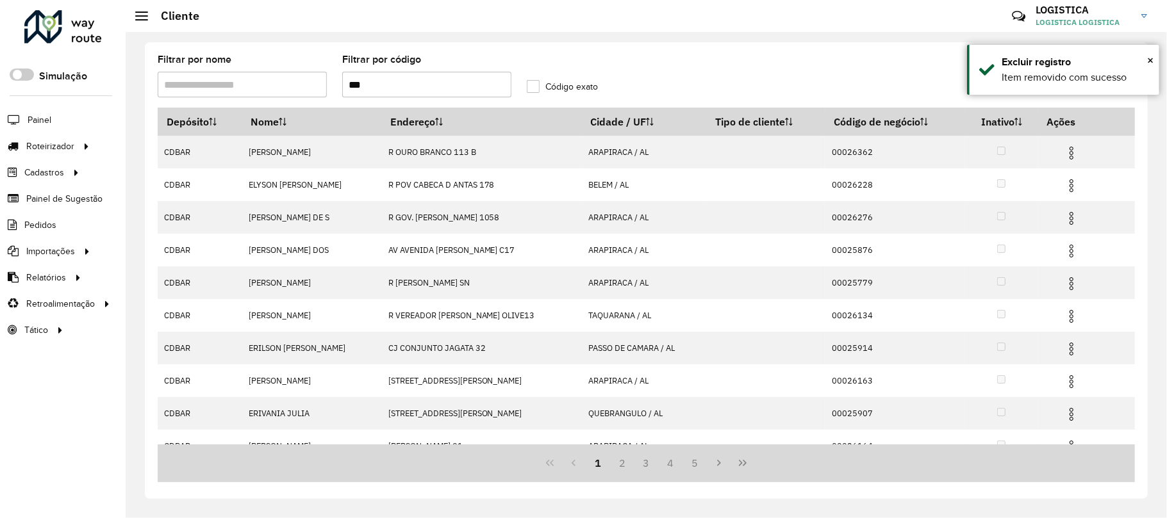
click at [1070, 249] on img at bounding box center [1070, 250] width 15 height 15
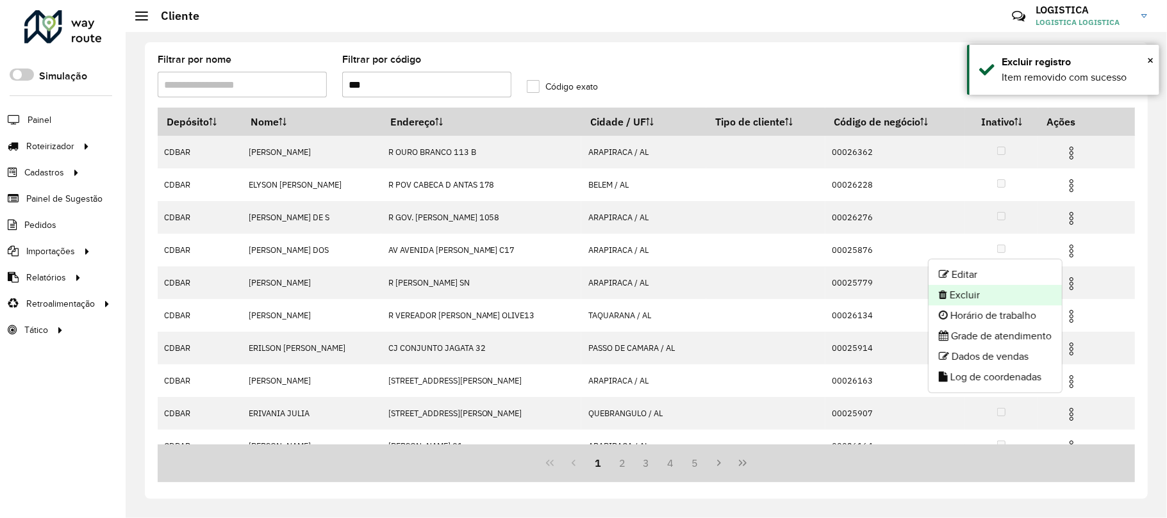
click at [998, 292] on li "Excluir" at bounding box center [994, 295] width 133 height 21
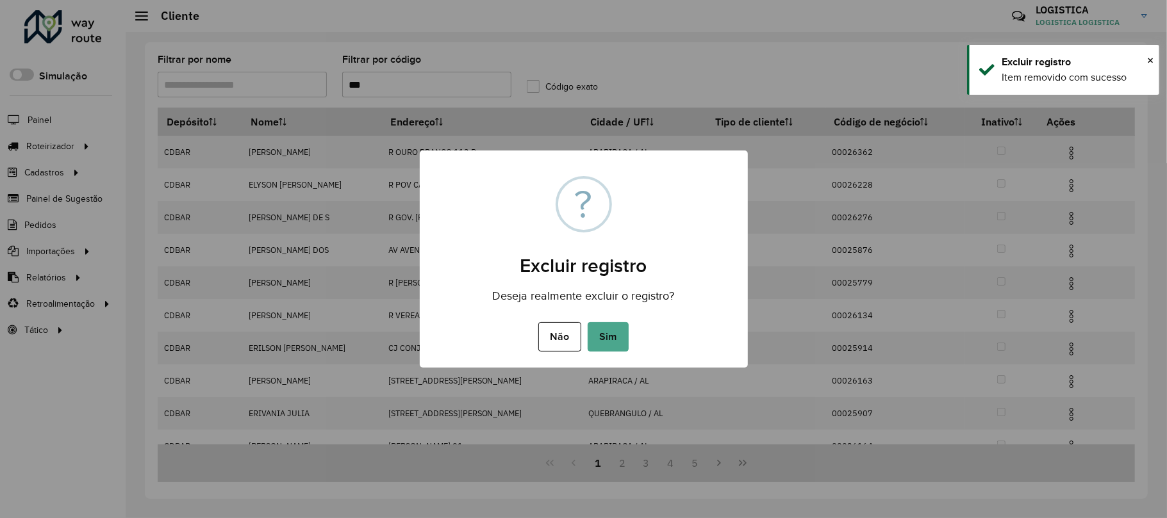
click at [587, 322] on button "Sim" at bounding box center [607, 336] width 41 height 29
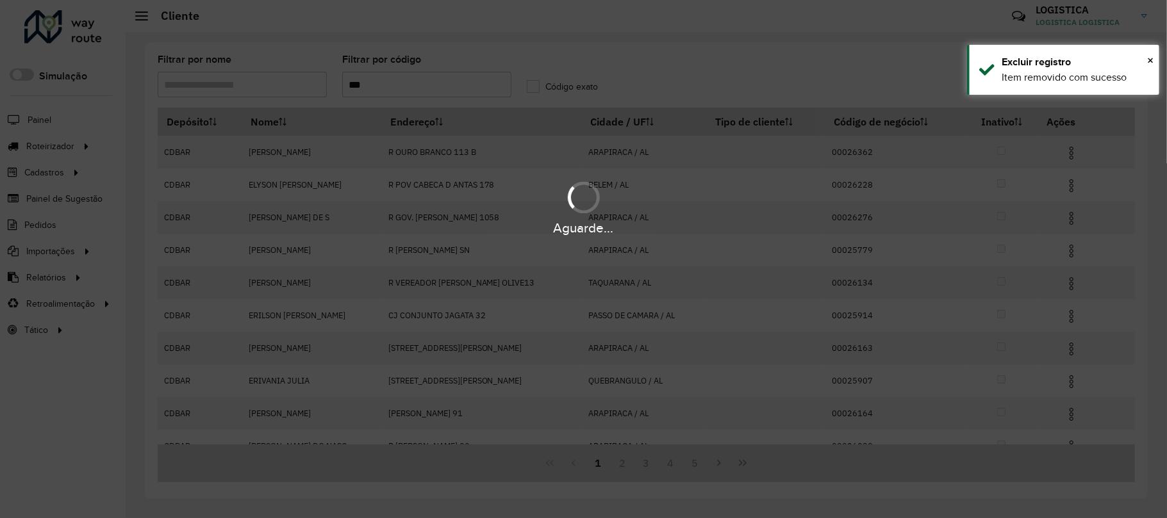
click at [1070, 159] on div "Aguarde..." at bounding box center [583, 259] width 1167 height 518
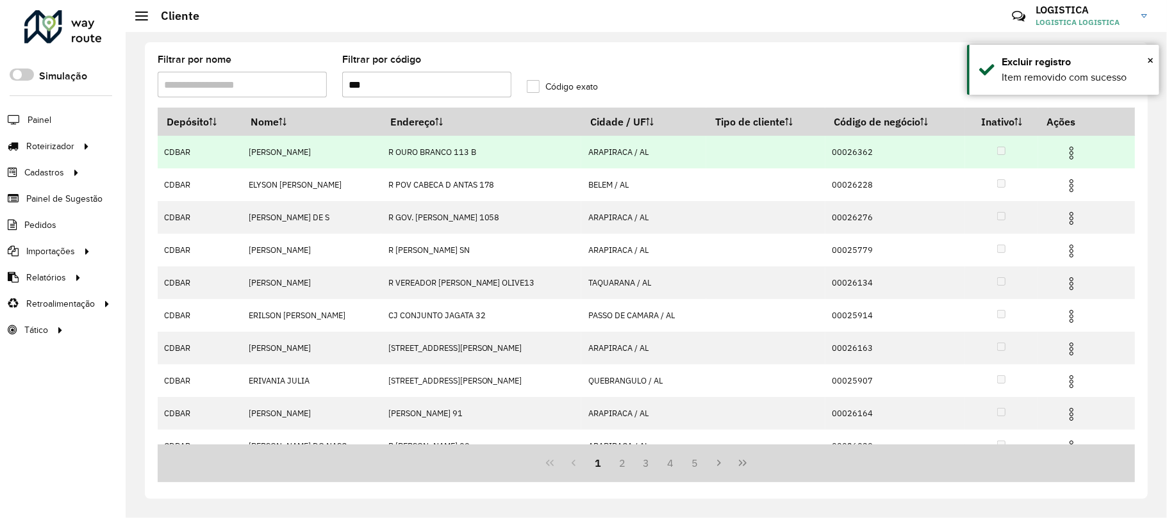
click at [1067, 147] on img at bounding box center [1070, 152] width 15 height 15
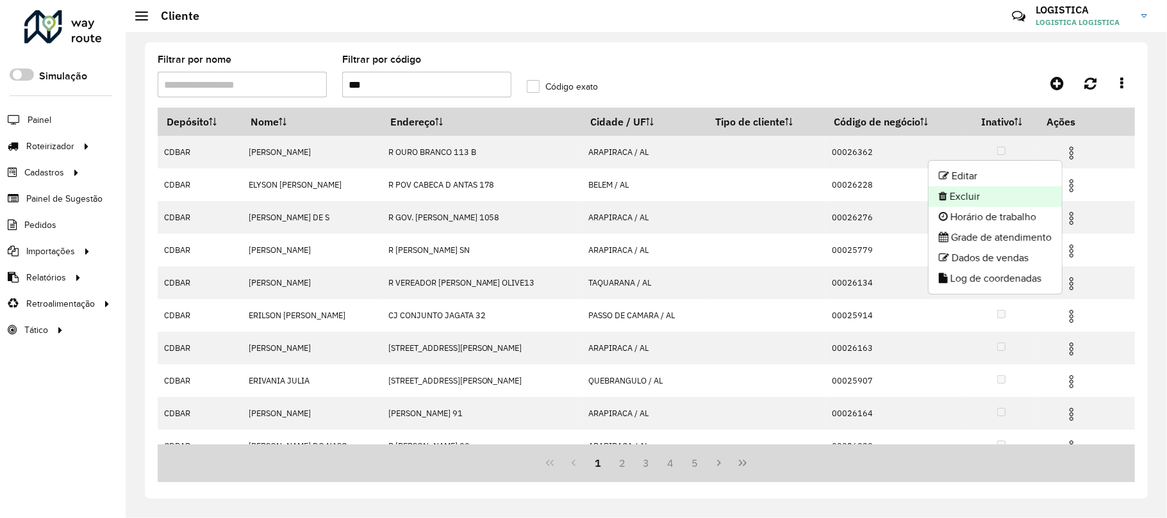
click at [1010, 200] on li "Excluir" at bounding box center [994, 196] width 133 height 21
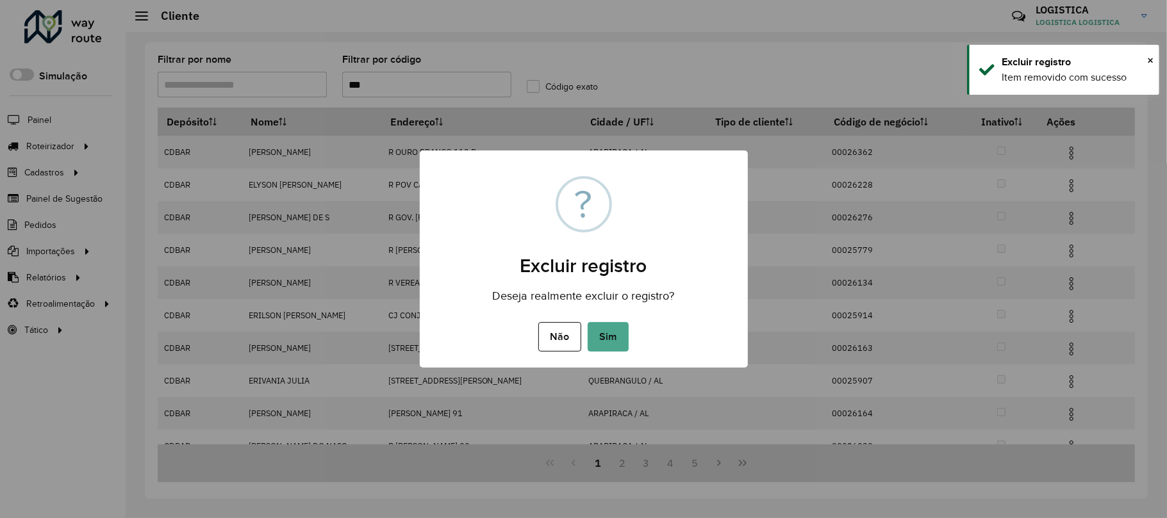
click at [587, 322] on button "Sim" at bounding box center [607, 336] width 41 height 29
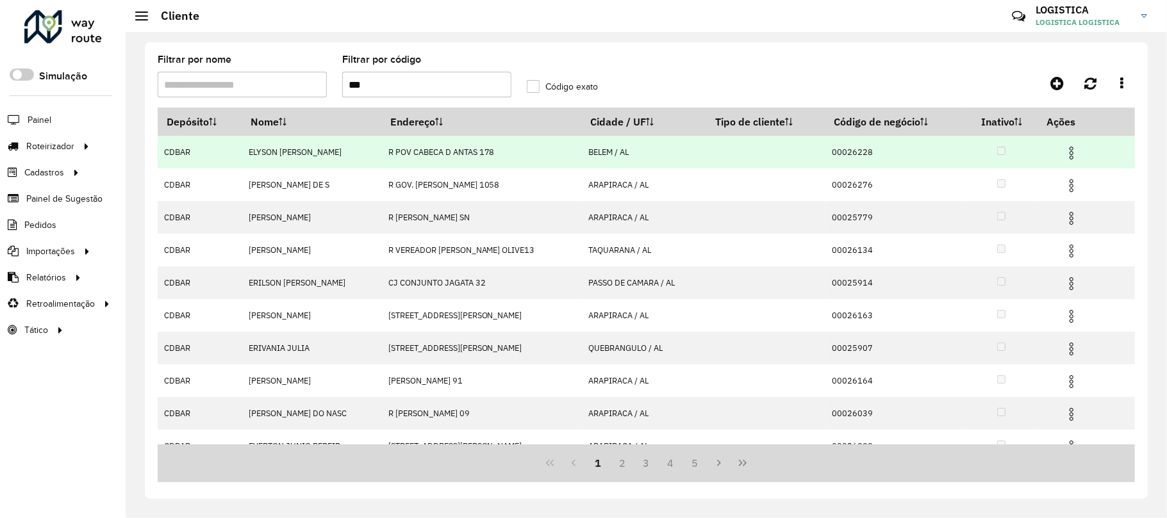
click at [1072, 159] on img at bounding box center [1070, 152] width 15 height 15
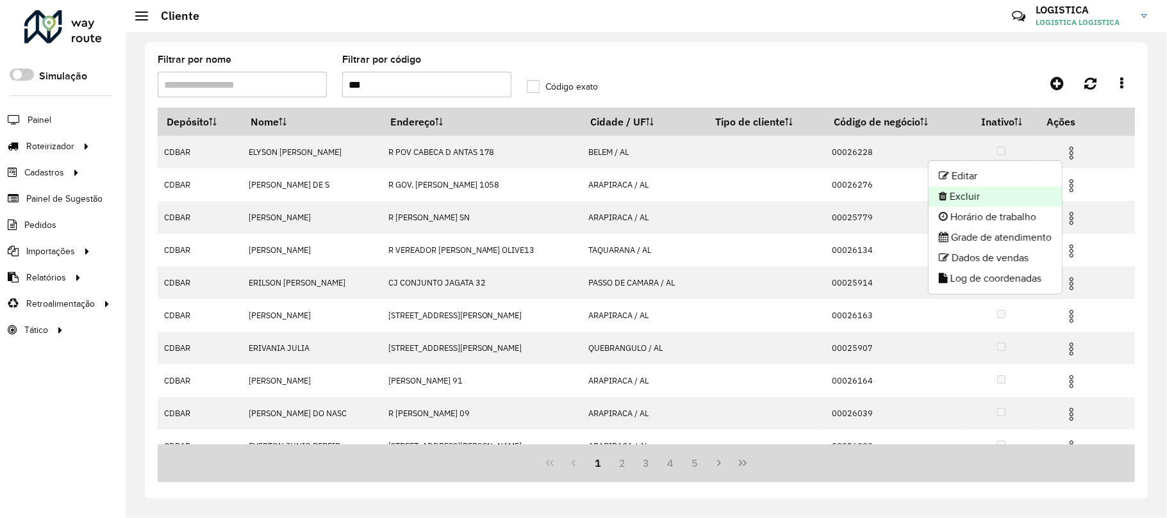
click at [1033, 193] on li "Excluir" at bounding box center [994, 196] width 133 height 21
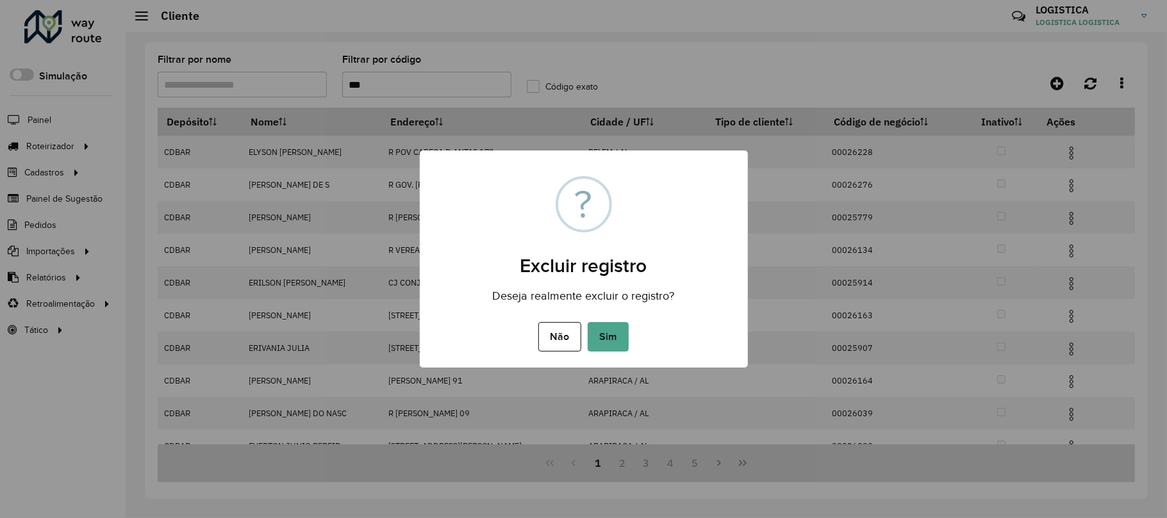
click at [587, 322] on button "Sim" at bounding box center [607, 336] width 41 height 29
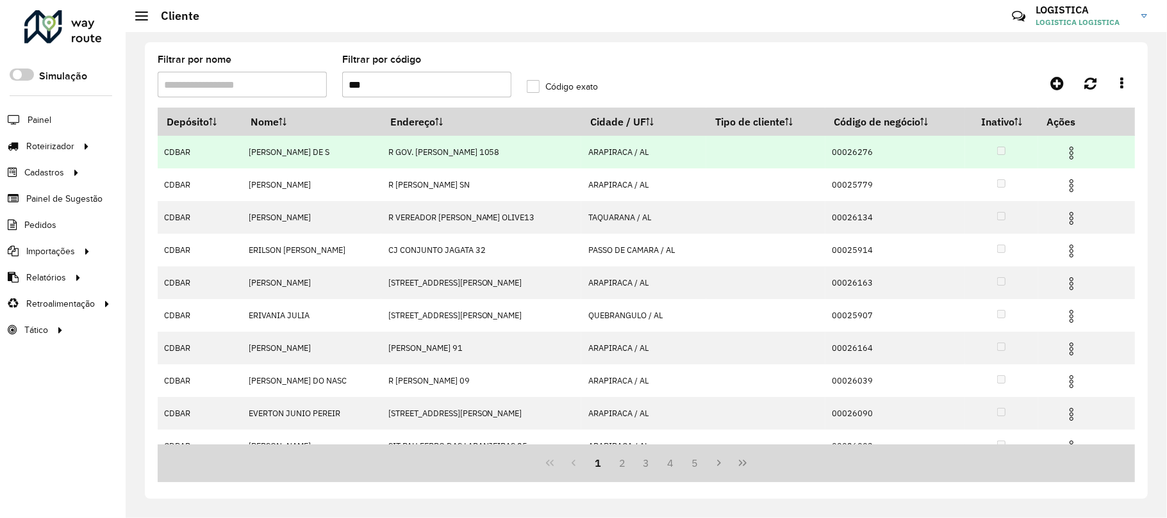
click at [1067, 149] on img at bounding box center [1070, 152] width 15 height 15
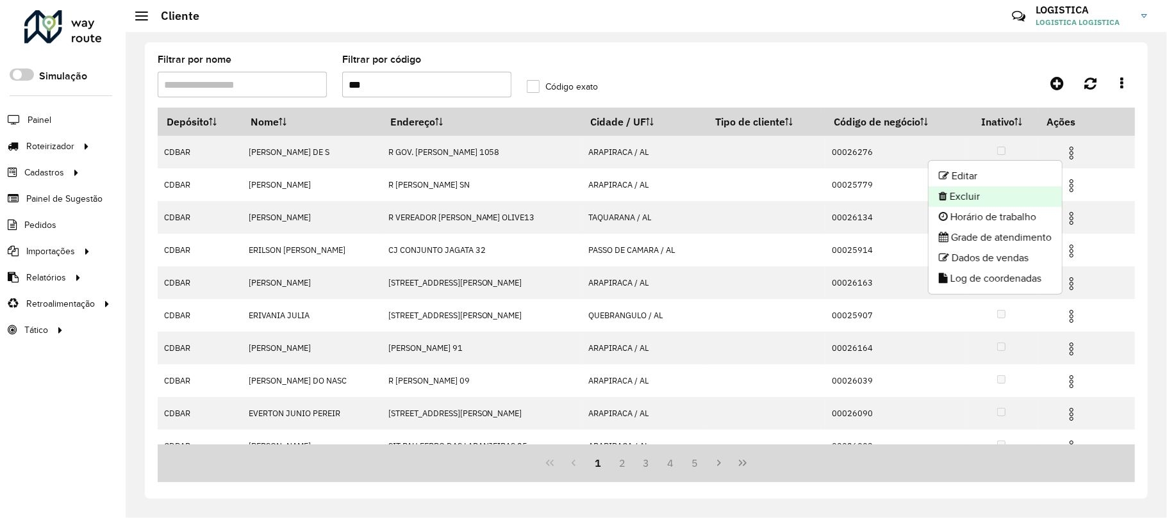
click at [1046, 200] on li "Excluir" at bounding box center [994, 196] width 133 height 21
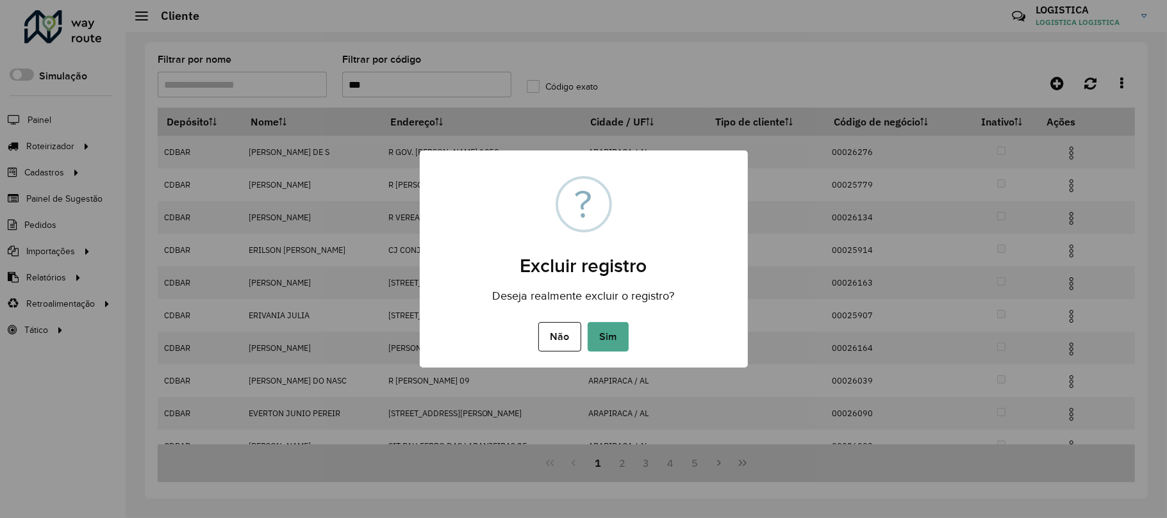
click at [587, 322] on button "Sim" at bounding box center [607, 336] width 41 height 29
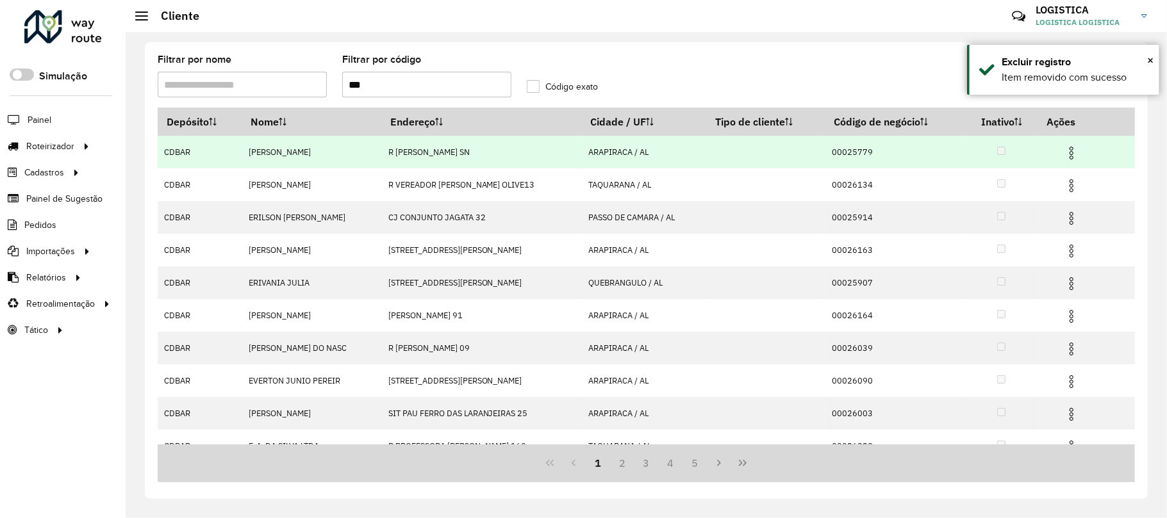
click at [1069, 150] on img at bounding box center [1070, 152] width 15 height 15
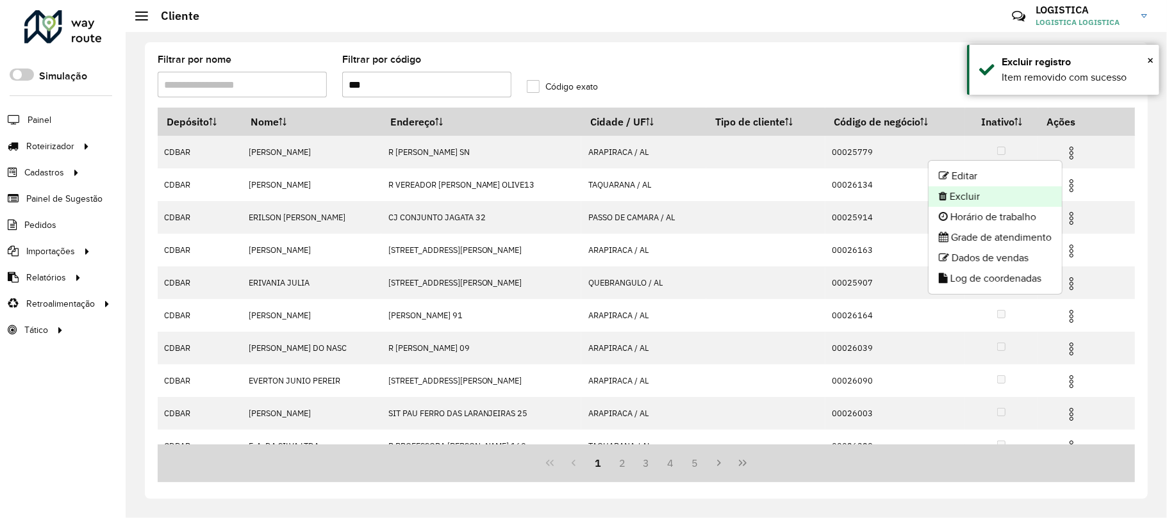
click at [1000, 199] on li "Excluir" at bounding box center [994, 196] width 133 height 21
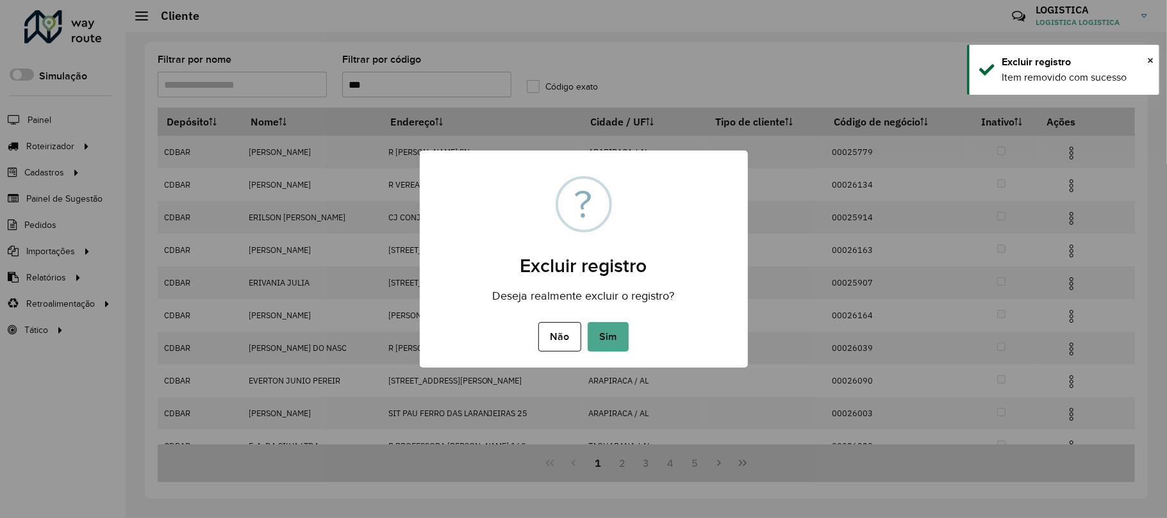
click at [587, 322] on button "Sim" at bounding box center [607, 336] width 41 height 29
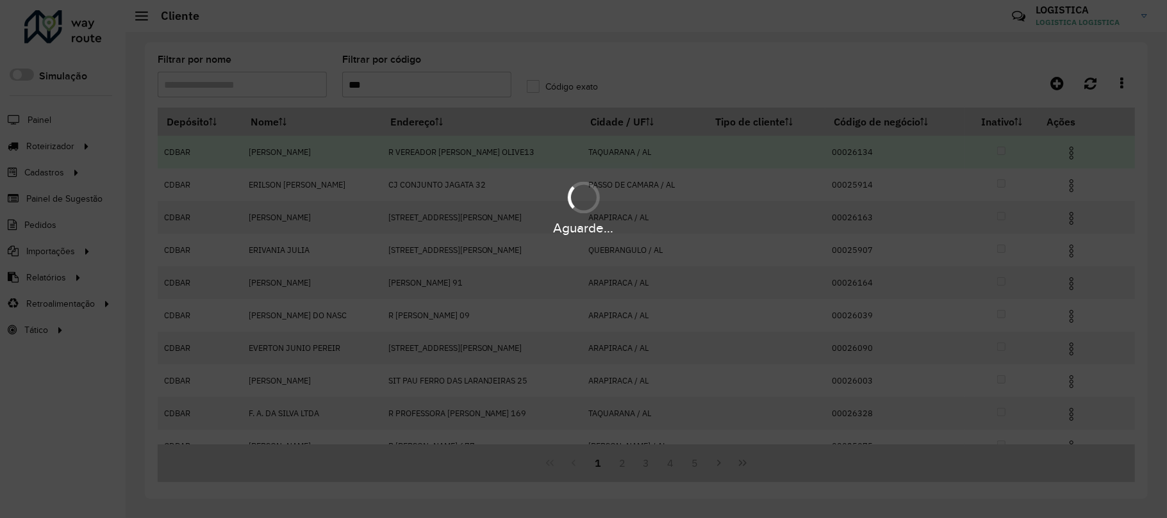
click at [1072, 185] on div "Aguarde..." at bounding box center [583, 207] width 1167 height 61
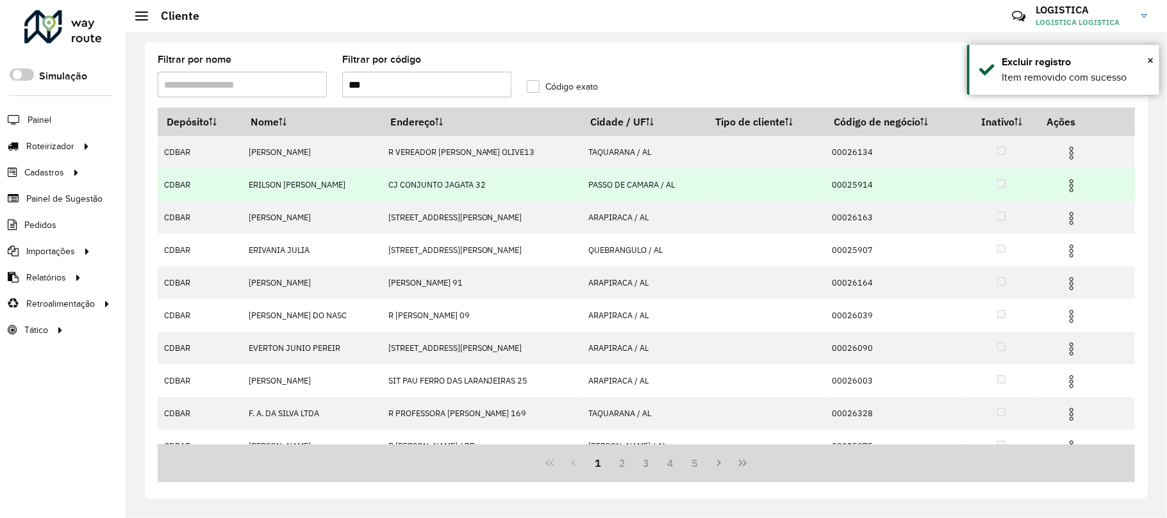
click at [1071, 185] on img at bounding box center [1070, 185] width 15 height 15
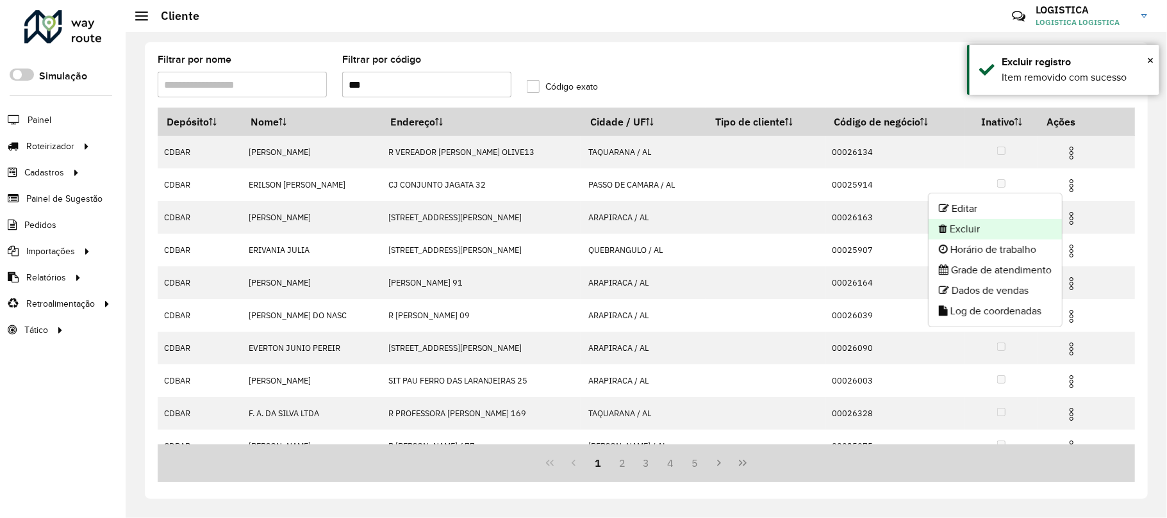
click at [1003, 229] on li "Excluir" at bounding box center [994, 229] width 133 height 21
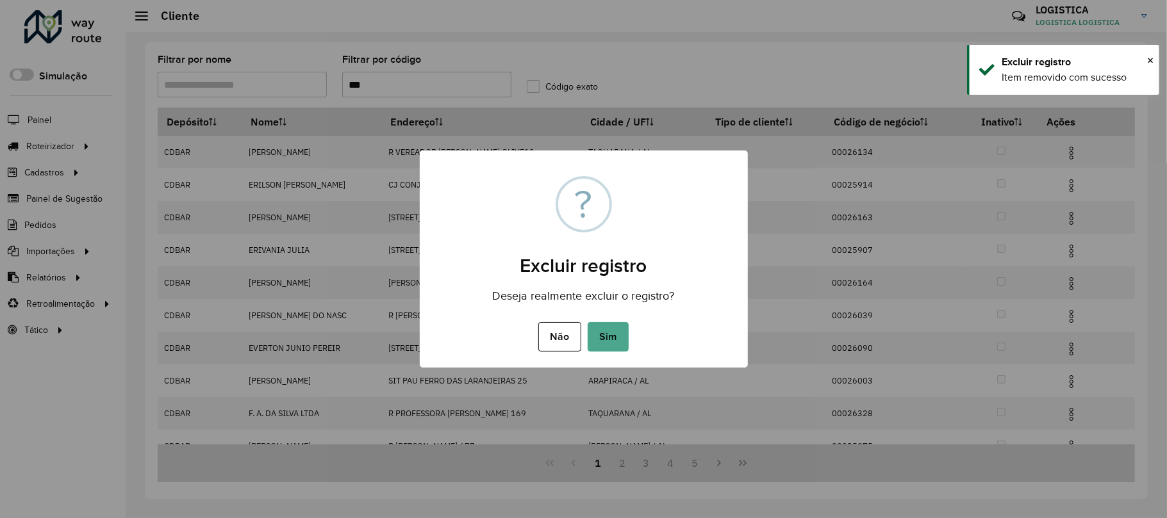
click at [587, 322] on button "Sim" at bounding box center [607, 336] width 41 height 29
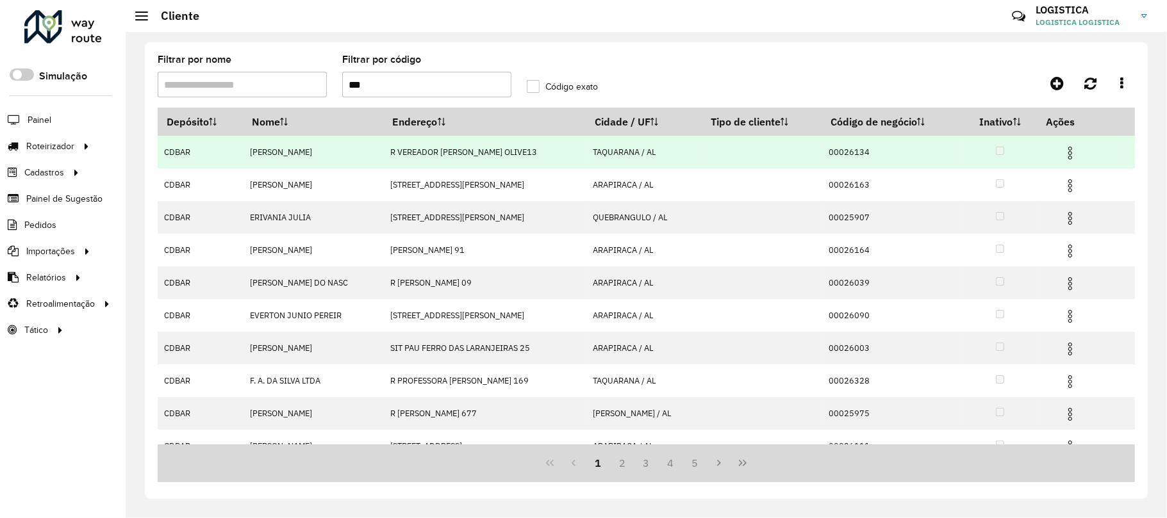
click at [1069, 149] on img at bounding box center [1069, 152] width 15 height 15
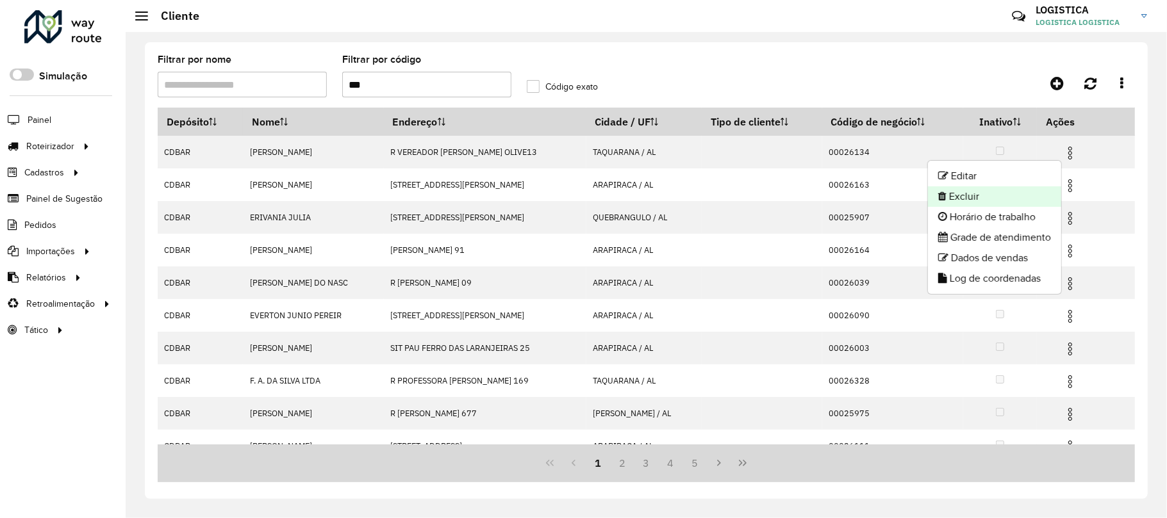
click at [996, 199] on li "Excluir" at bounding box center [994, 196] width 133 height 21
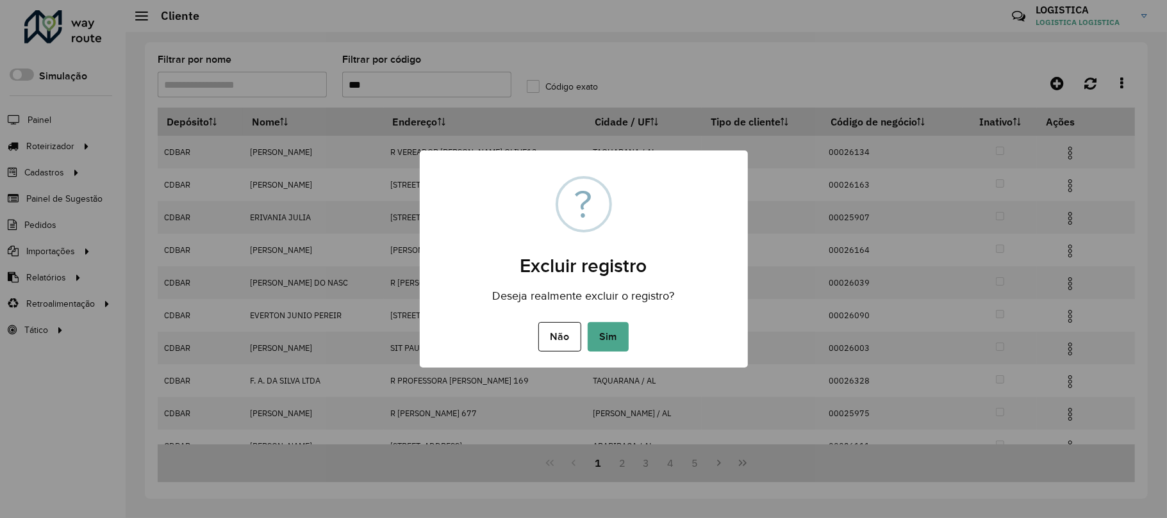
click at [587, 322] on button "Sim" at bounding box center [607, 336] width 41 height 29
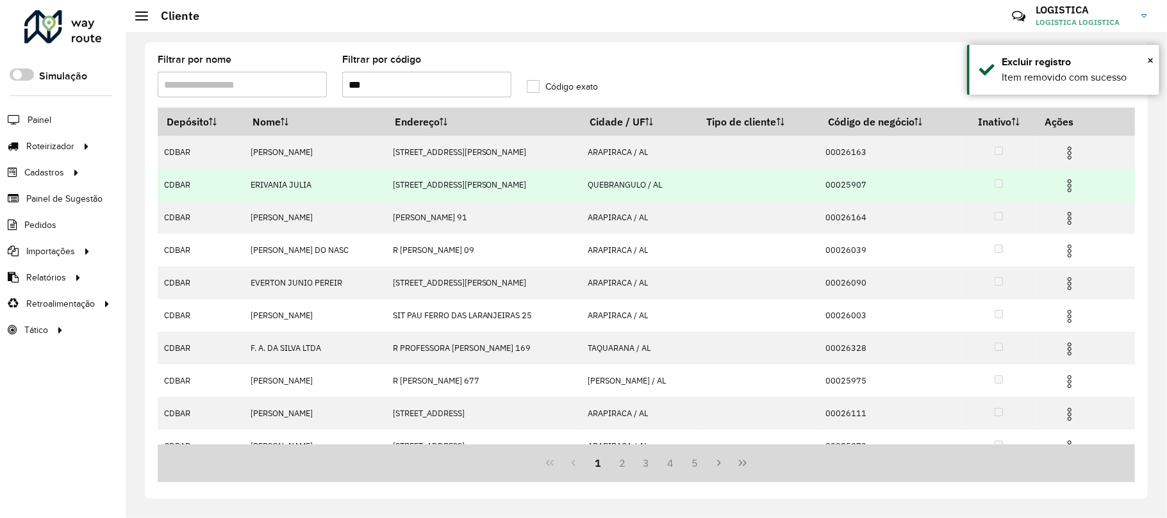
click at [1066, 186] on img at bounding box center [1069, 185] width 15 height 15
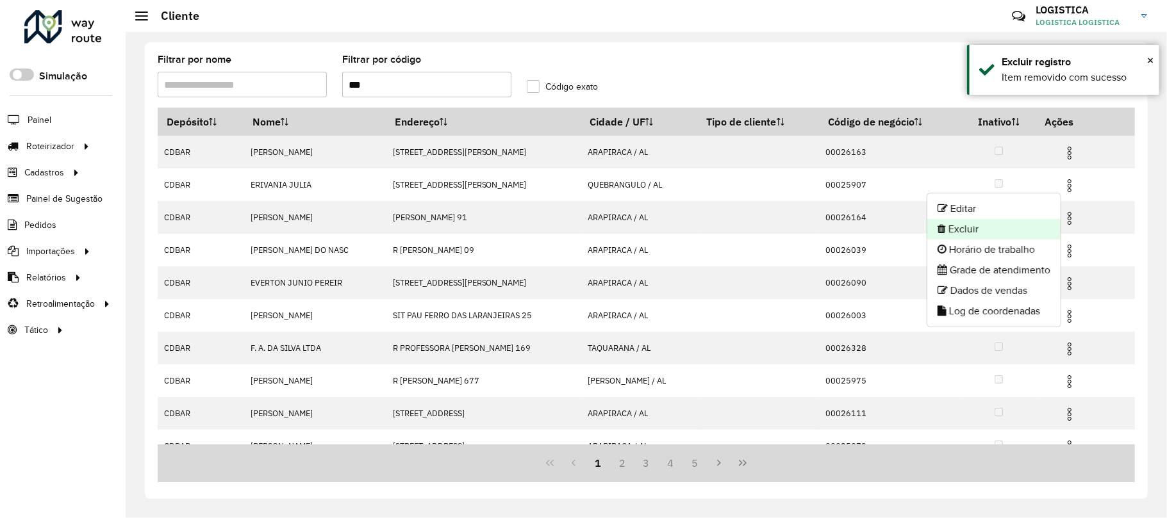
click at [1003, 231] on li "Excluir" at bounding box center [993, 229] width 133 height 21
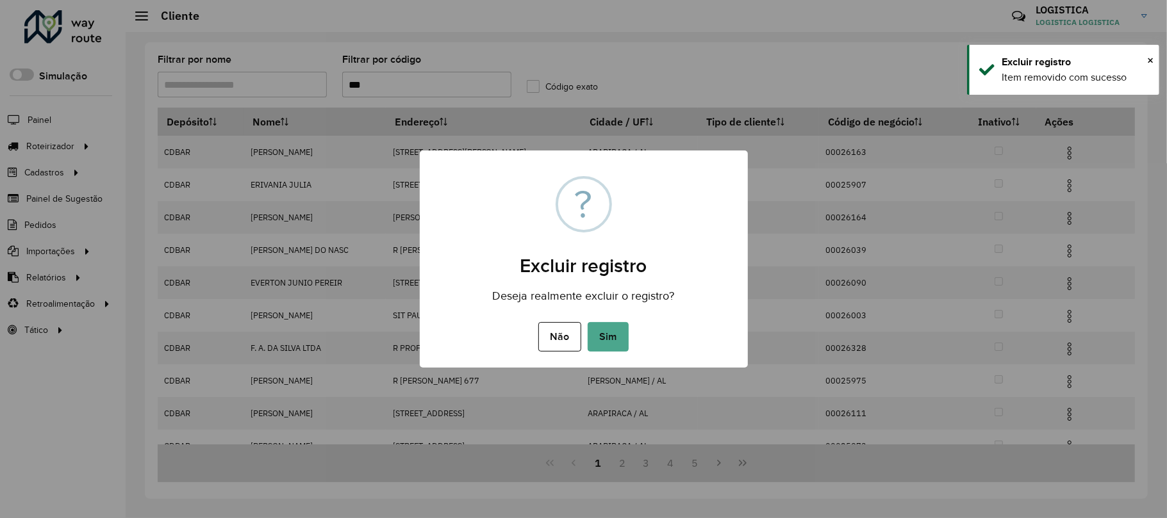
click at [587, 322] on button "Sim" at bounding box center [607, 336] width 41 height 29
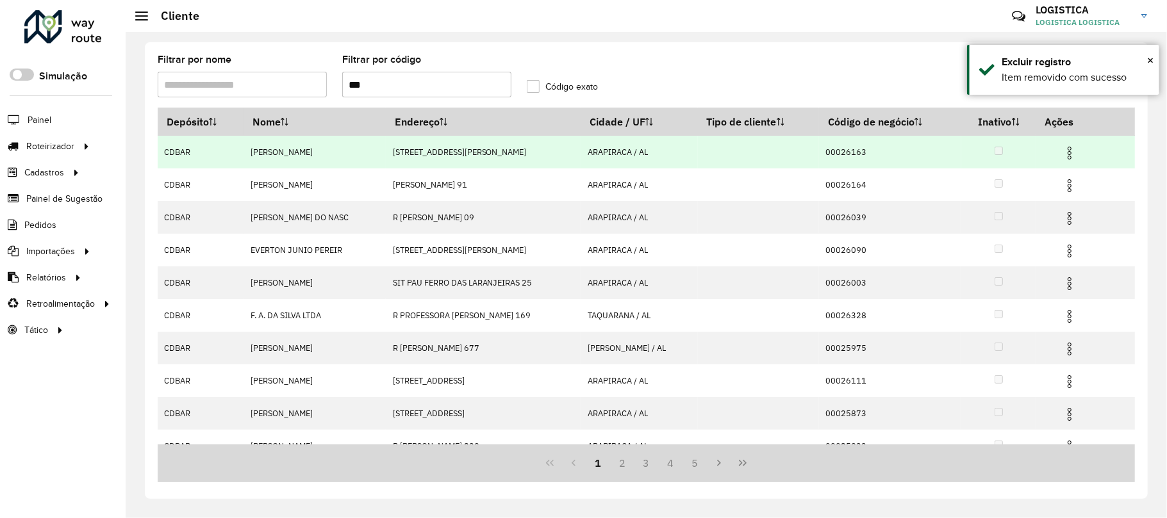
click at [1067, 152] on img at bounding box center [1069, 152] width 15 height 15
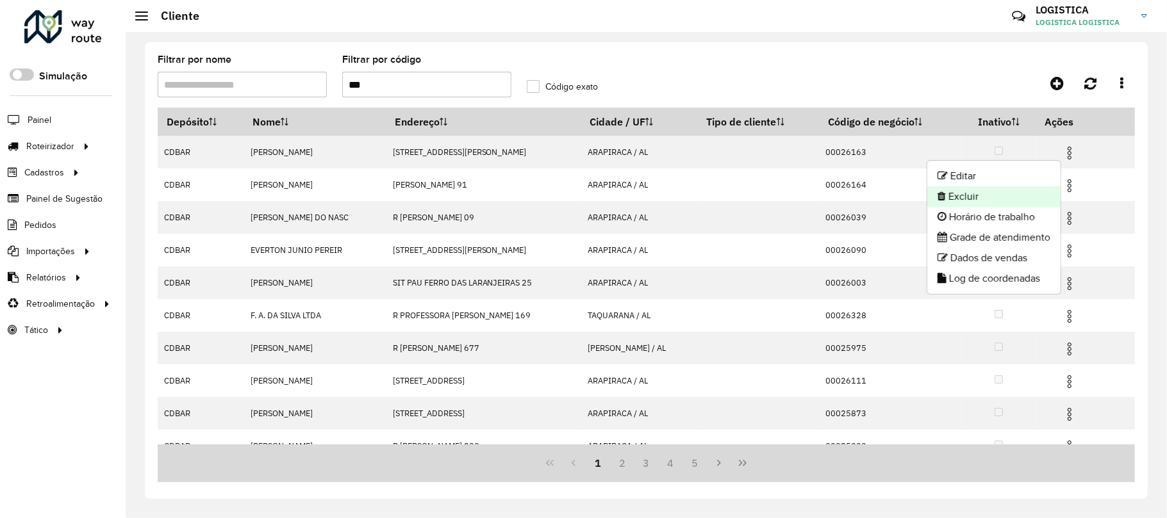
click at [1036, 206] on li "Excluir" at bounding box center [993, 196] width 133 height 21
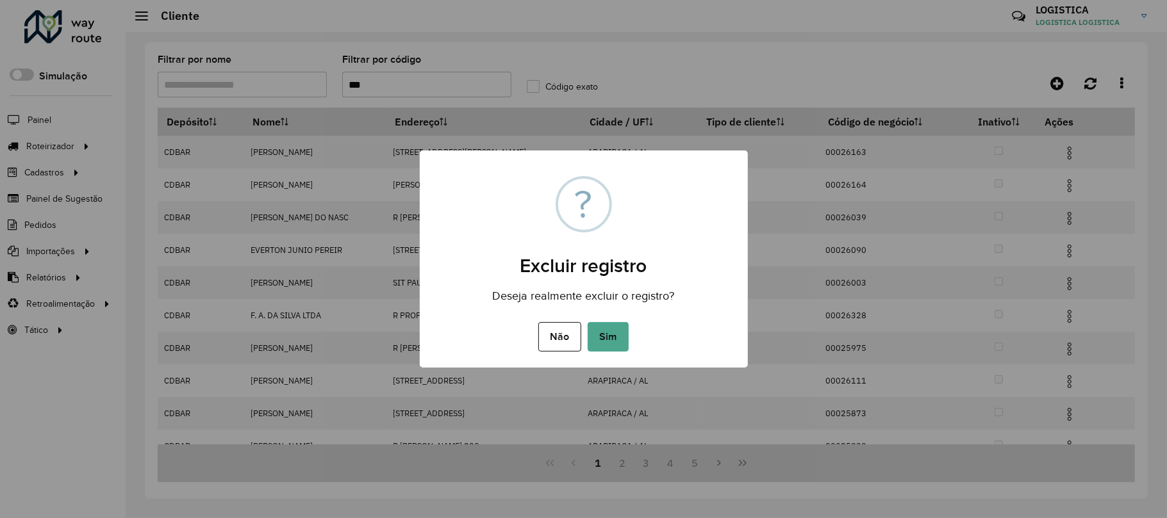
click at [587, 322] on button "Sim" at bounding box center [607, 336] width 41 height 29
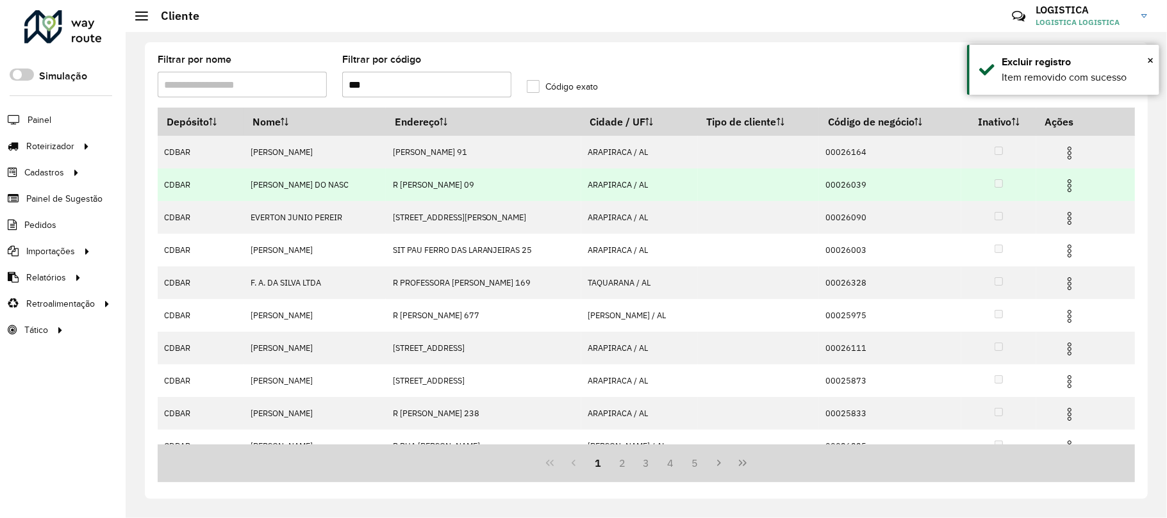
click at [1066, 190] on img at bounding box center [1069, 185] width 15 height 15
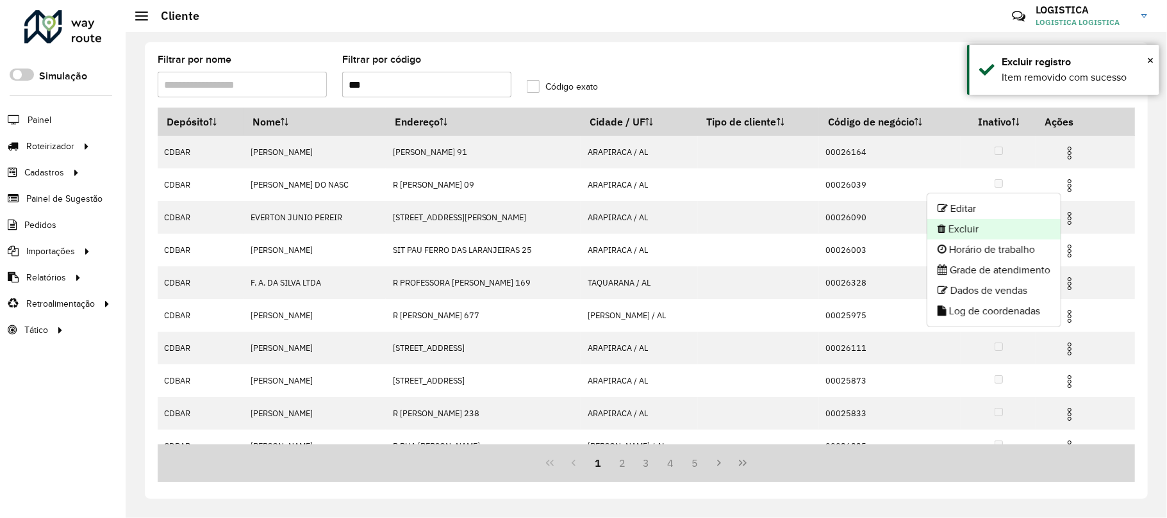
click at [1011, 227] on li "Excluir" at bounding box center [993, 229] width 133 height 21
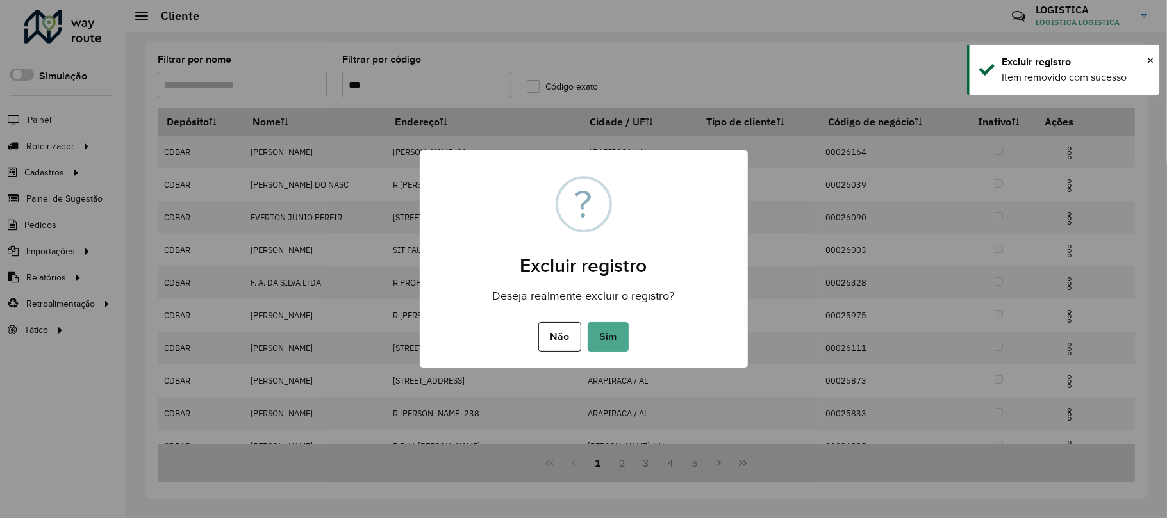
click at [587, 322] on button "Sim" at bounding box center [607, 336] width 41 height 29
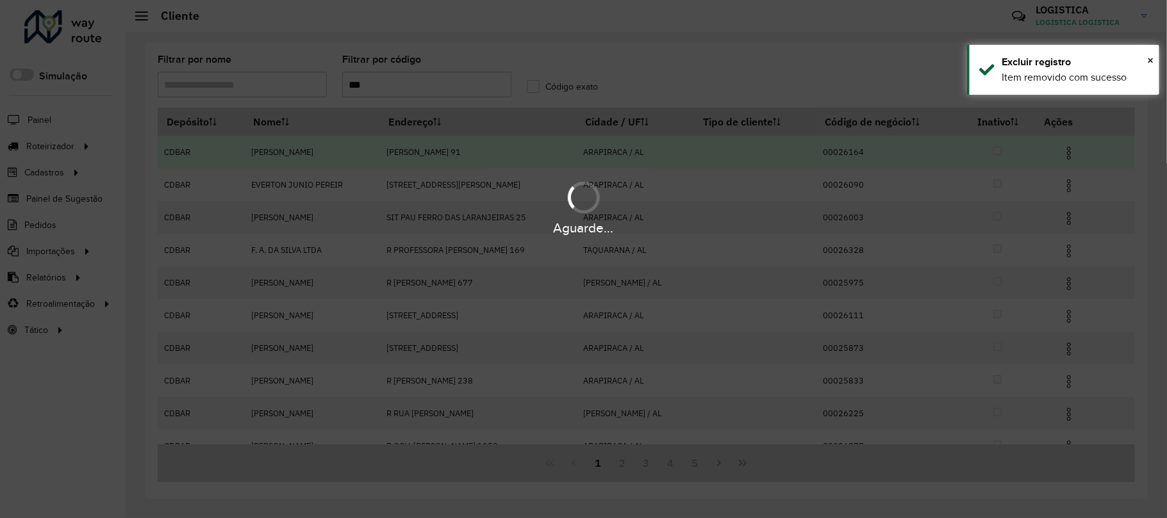
click at [1067, 152] on div "Aguarde..." at bounding box center [583, 259] width 1167 height 518
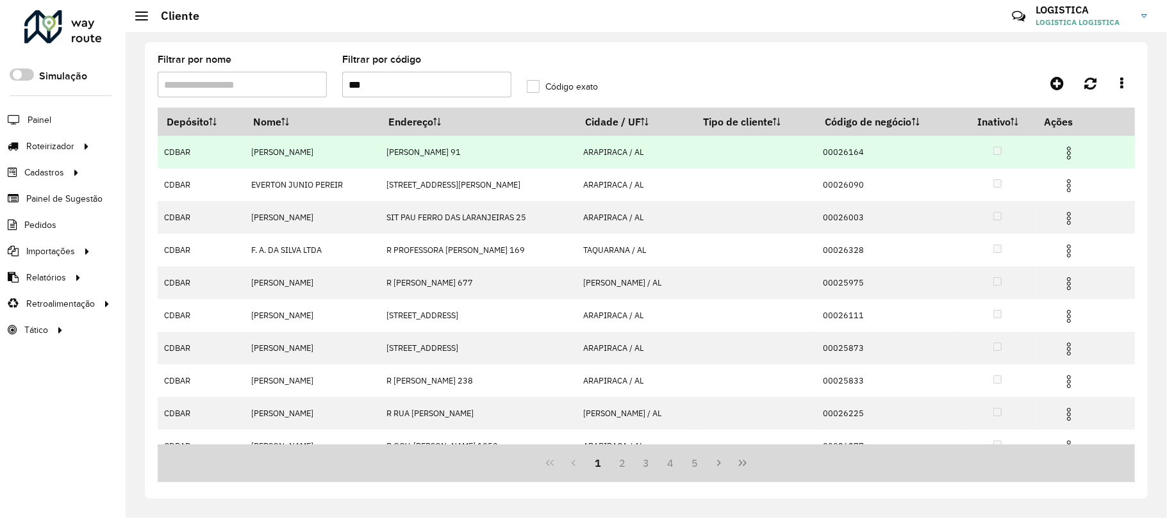
click at [1070, 149] on img at bounding box center [1068, 152] width 15 height 15
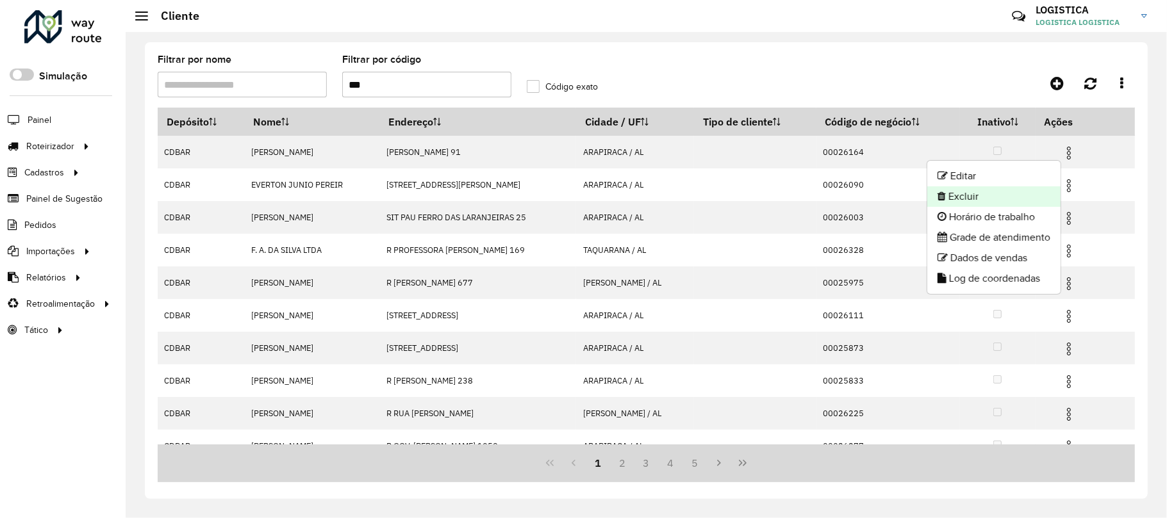
click at [1025, 195] on li "Excluir" at bounding box center [993, 196] width 133 height 21
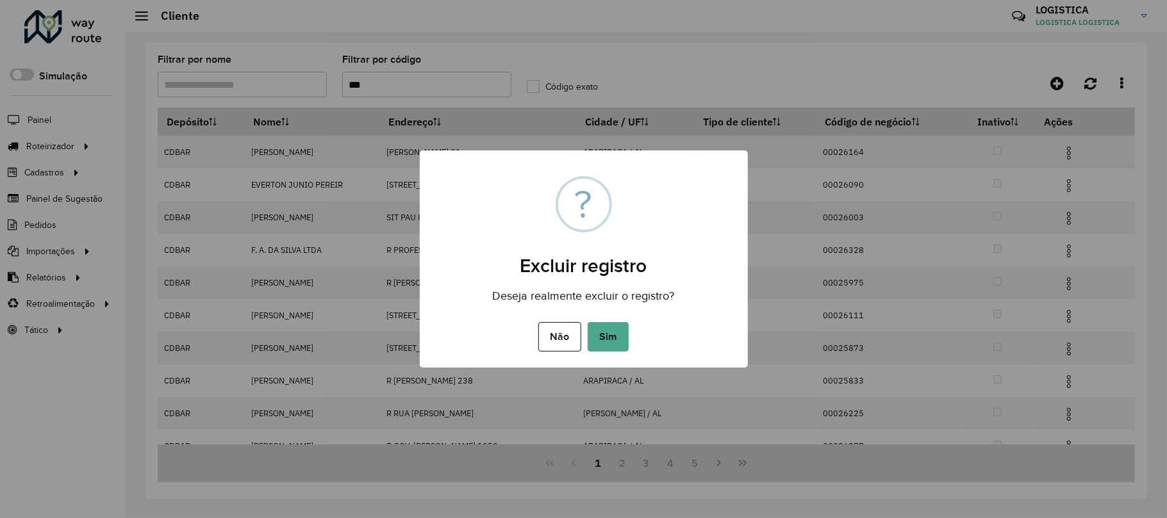
click at [587, 322] on button "Sim" at bounding box center [607, 336] width 41 height 29
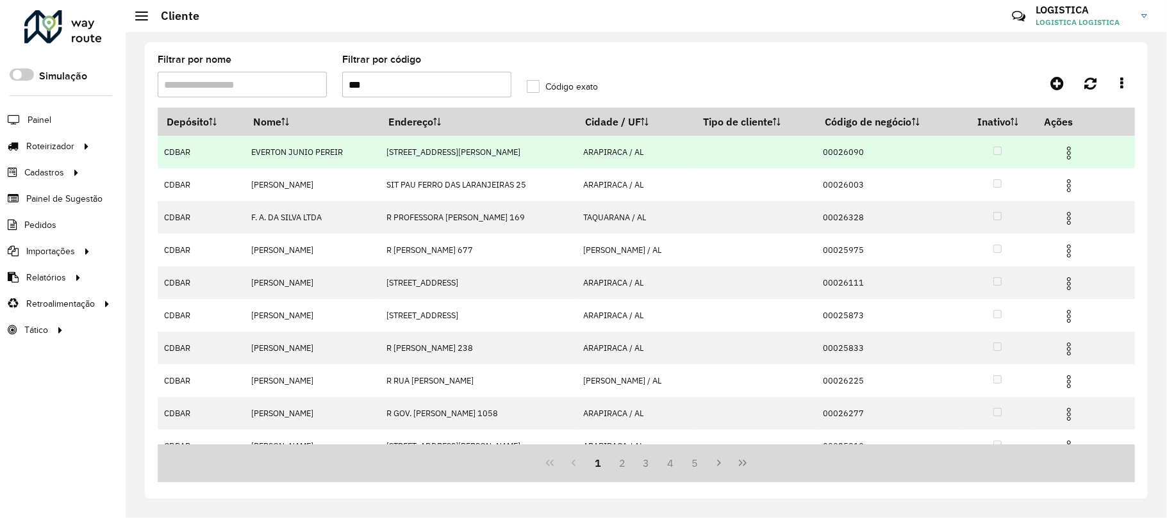
click at [1067, 149] on img at bounding box center [1068, 152] width 15 height 15
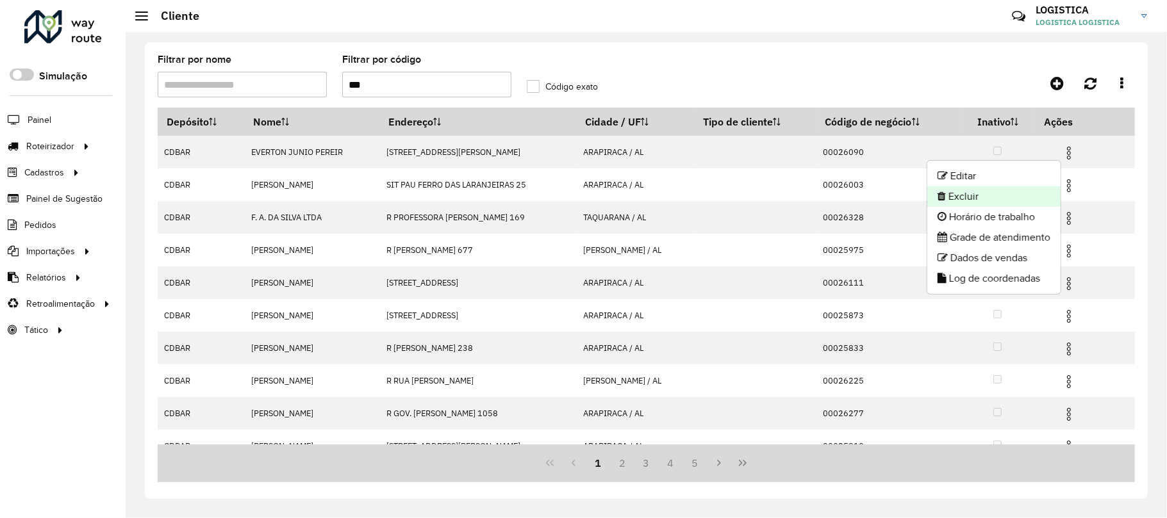
click at [1005, 193] on li "Excluir" at bounding box center [993, 196] width 133 height 21
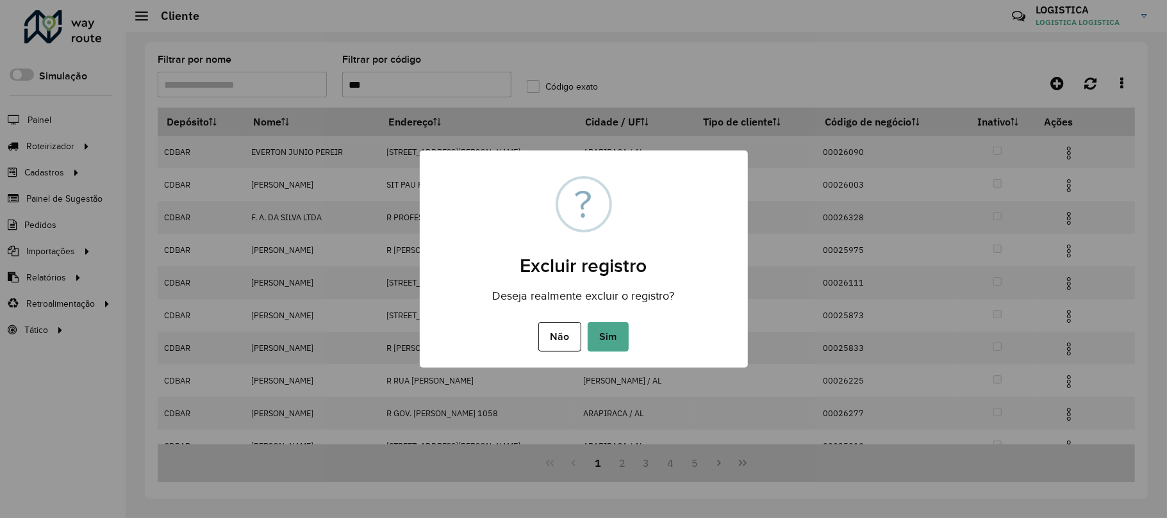
click at [587, 322] on button "Sim" at bounding box center [607, 336] width 41 height 29
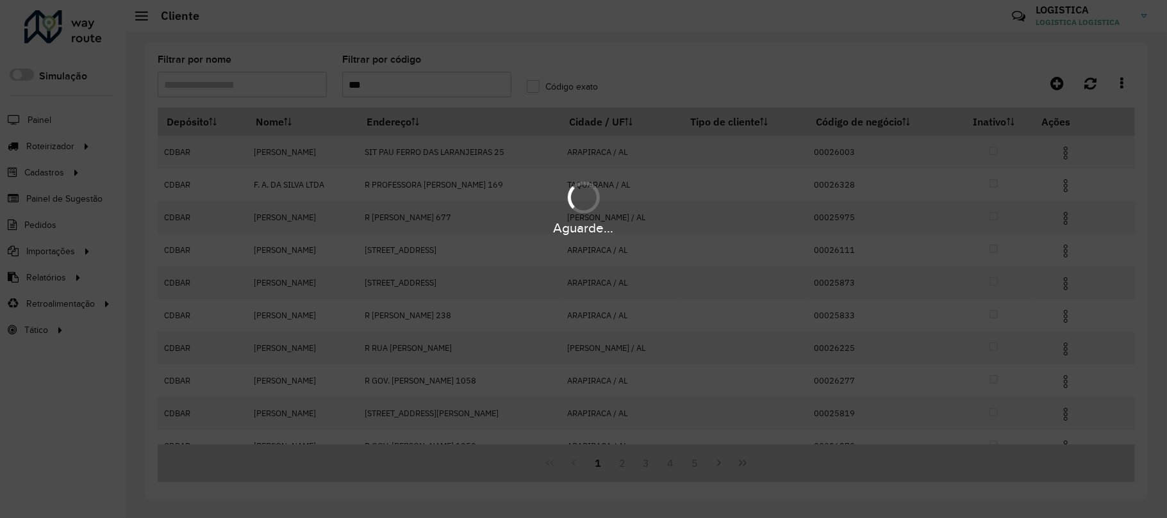
click at [1065, 183] on div "Aguarde..." at bounding box center [583, 207] width 1167 height 61
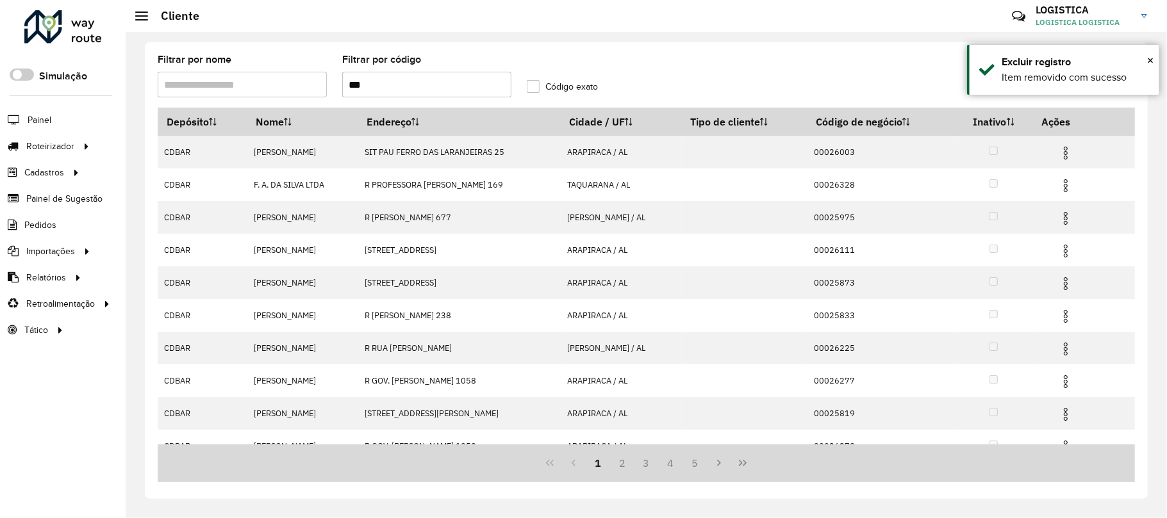
click at [1065, 183] on img at bounding box center [1065, 185] width 15 height 15
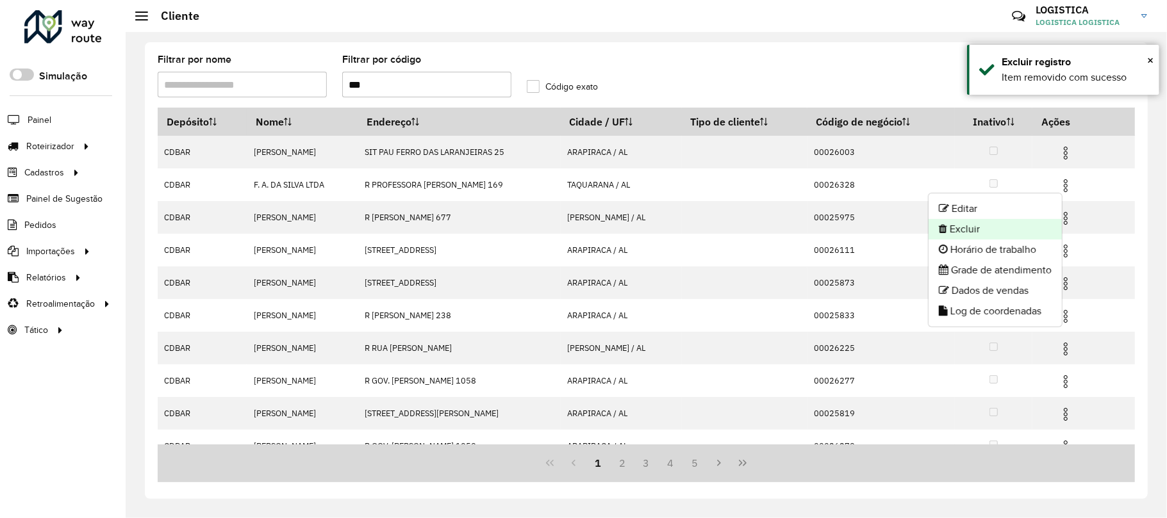
click at [995, 233] on li "Excluir" at bounding box center [994, 229] width 133 height 21
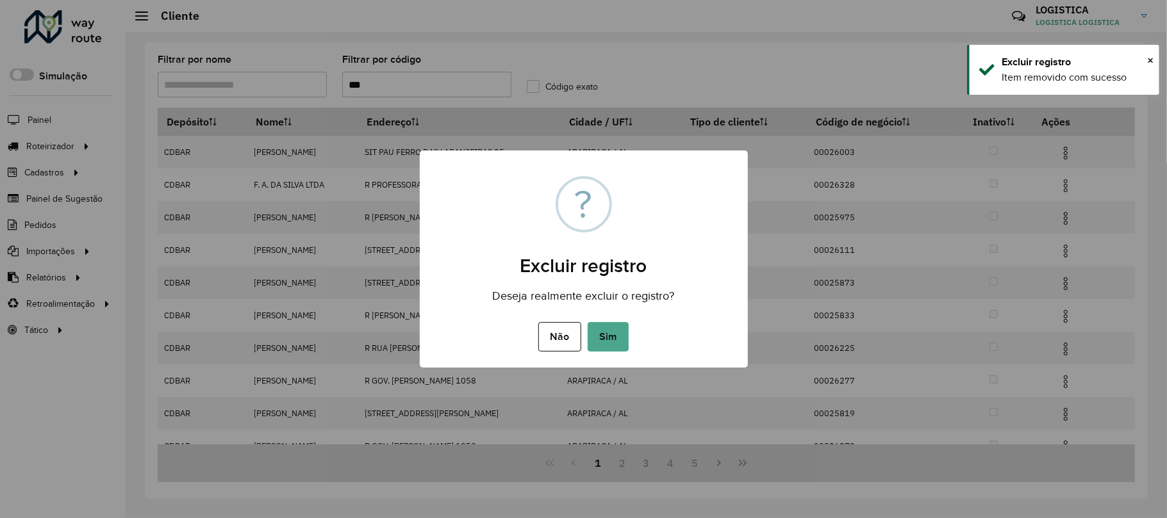
click at [587, 322] on button "Sim" at bounding box center [607, 336] width 41 height 29
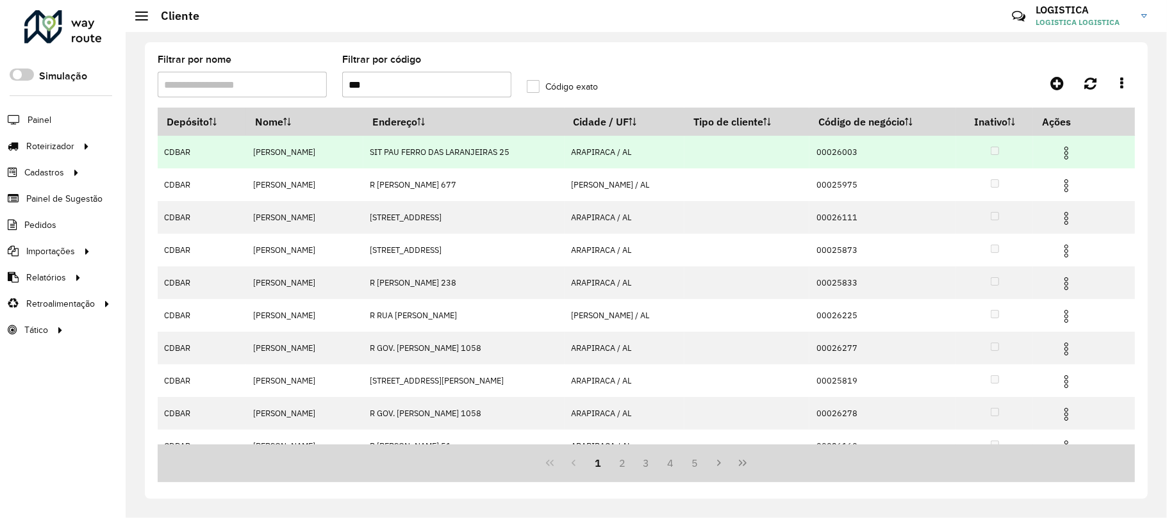
click at [1069, 152] on img at bounding box center [1065, 152] width 15 height 15
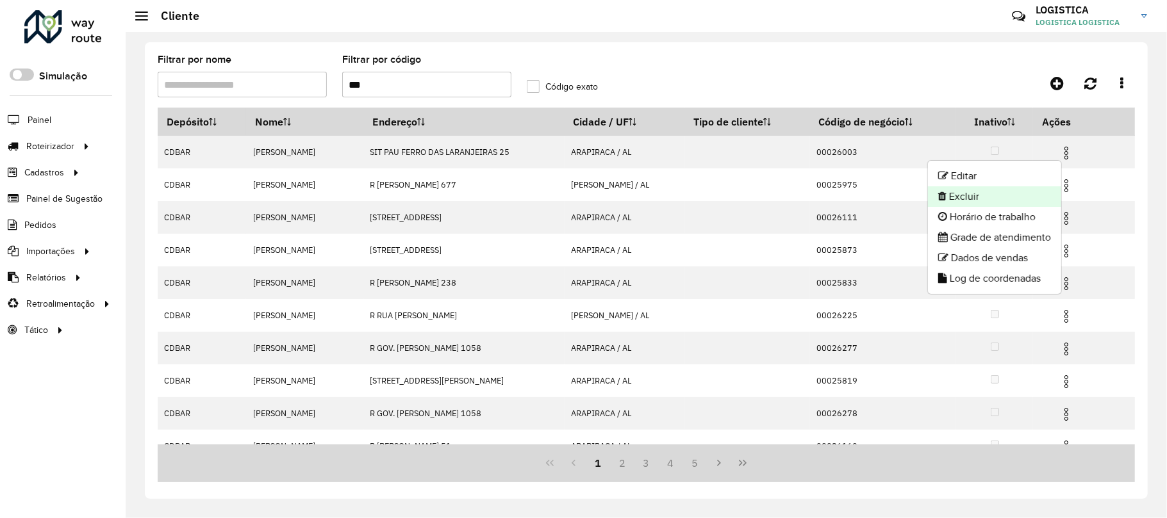
click at [999, 201] on li "Excluir" at bounding box center [994, 196] width 133 height 21
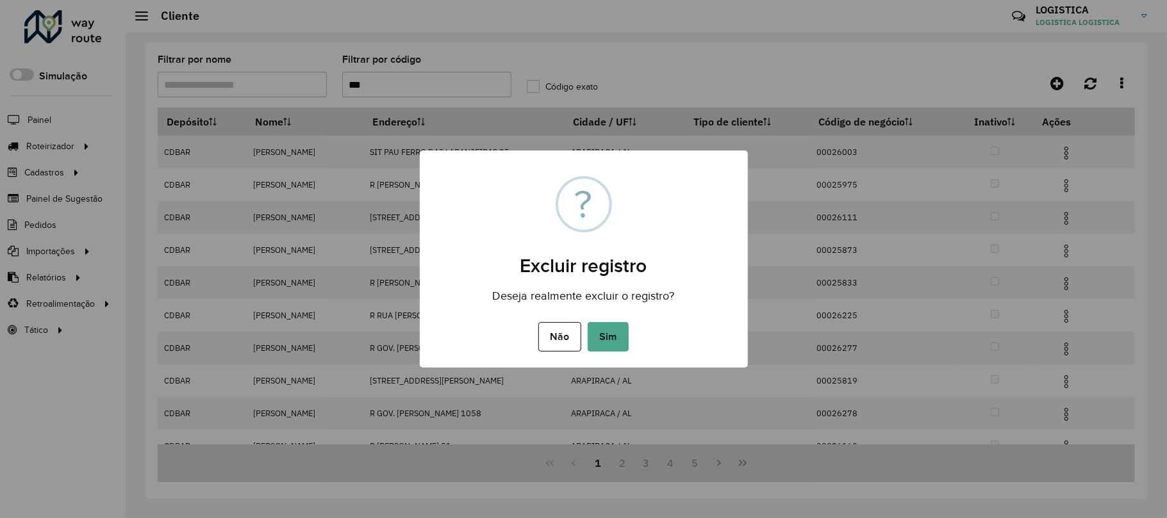
click at [587, 322] on button "Sim" at bounding box center [607, 336] width 41 height 29
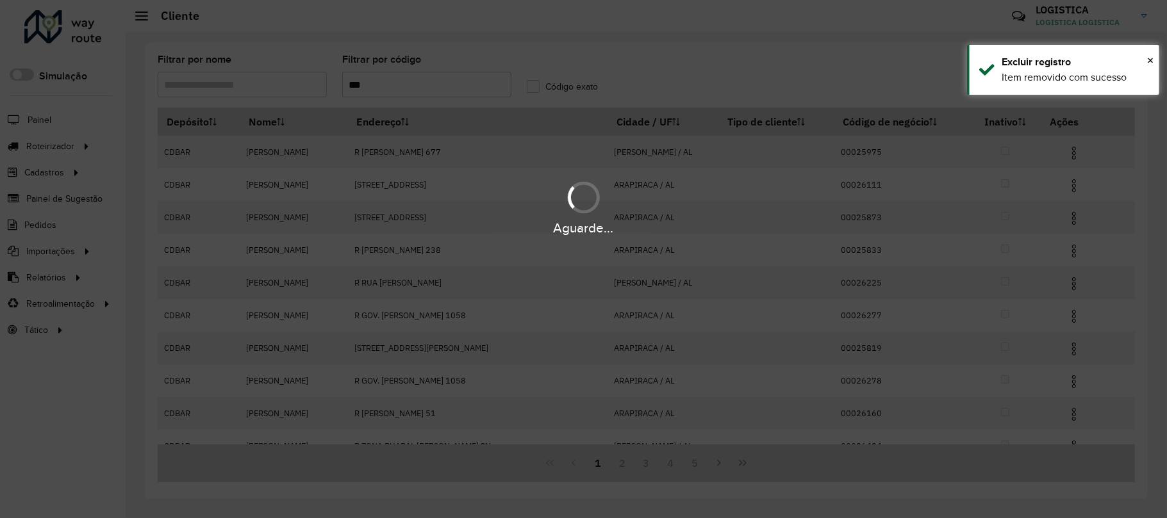
click at [1067, 190] on div "Aguarde..." at bounding box center [583, 207] width 1167 height 61
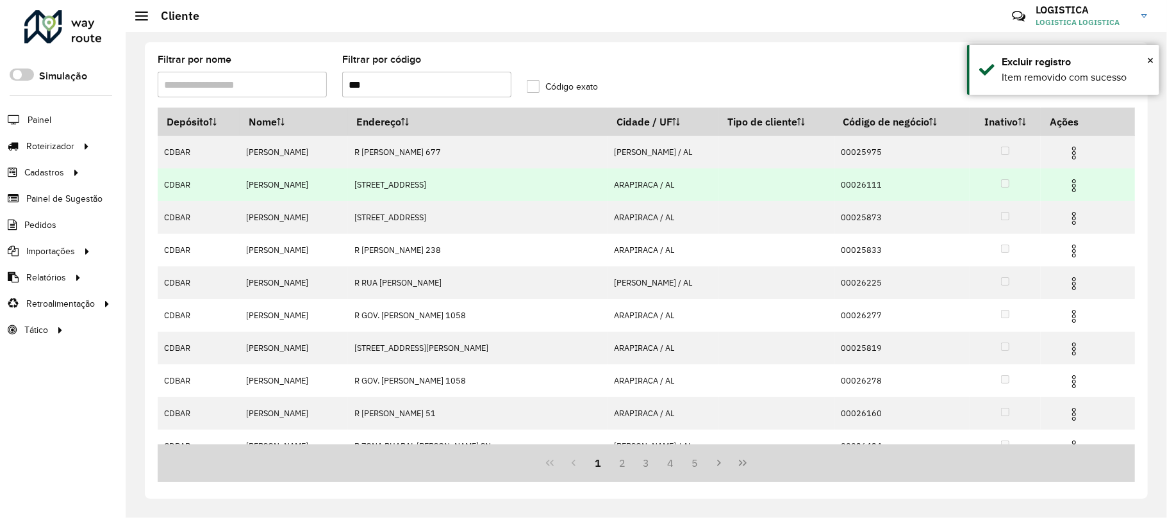
click at [1075, 183] on img at bounding box center [1073, 185] width 15 height 15
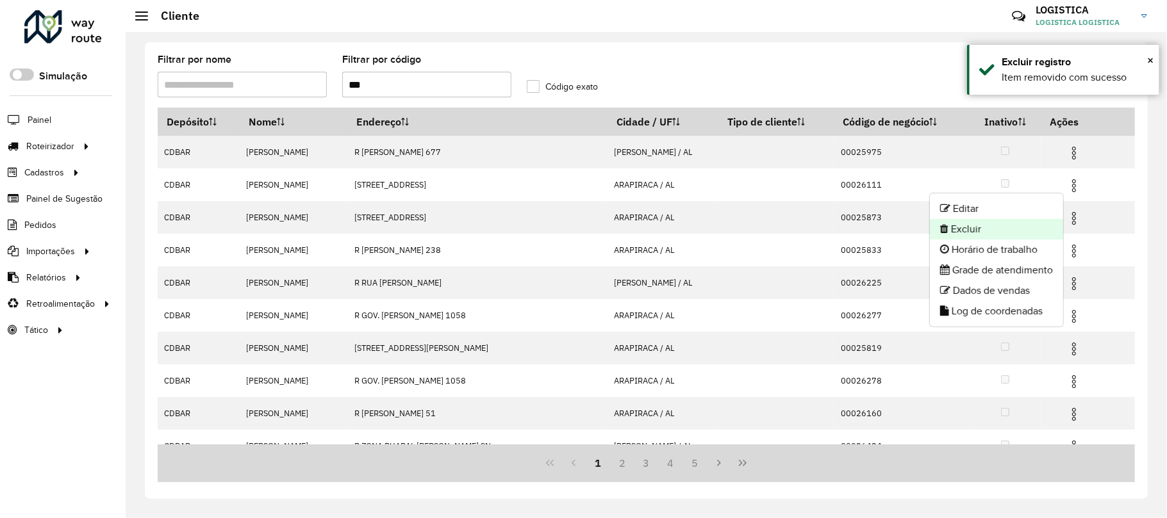
click at [966, 236] on li "Excluir" at bounding box center [996, 229] width 133 height 21
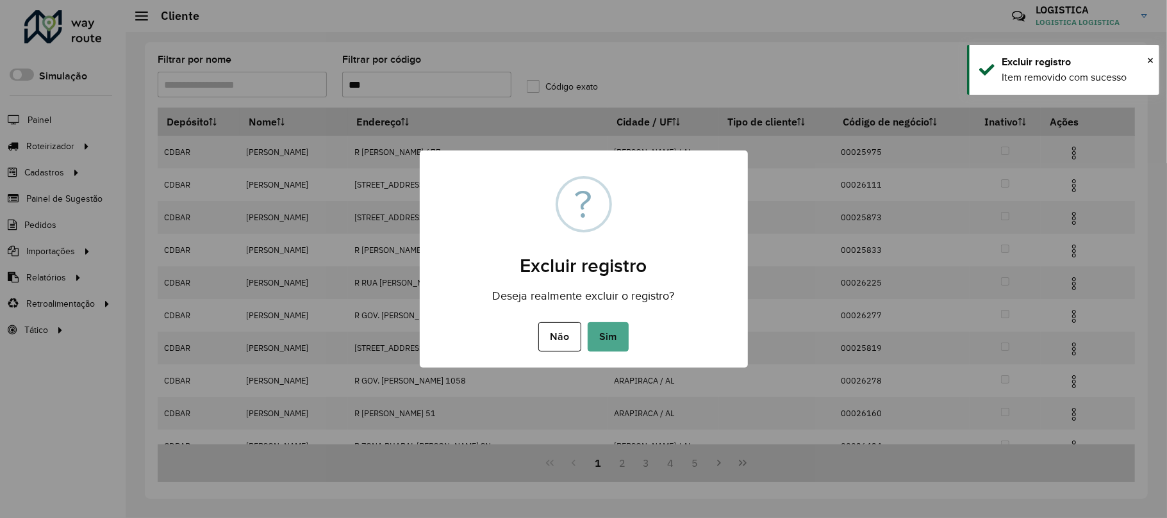
click at [587, 322] on button "Sim" at bounding box center [607, 336] width 41 height 29
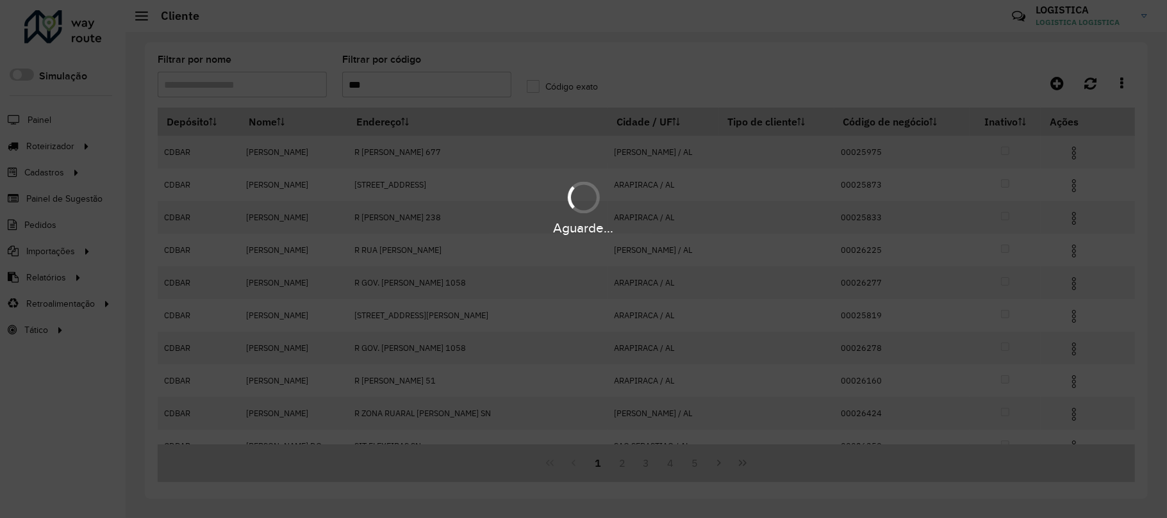
click at [1064, 155] on div "Aguarde..." at bounding box center [583, 259] width 1167 height 518
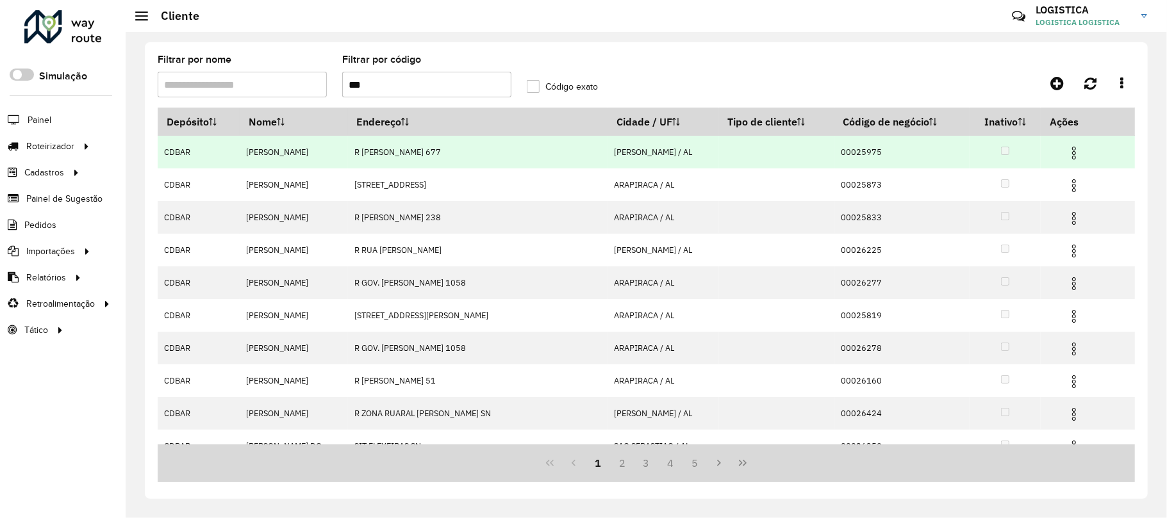
click at [1072, 152] on img at bounding box center [1073, 152] width 15 height 15
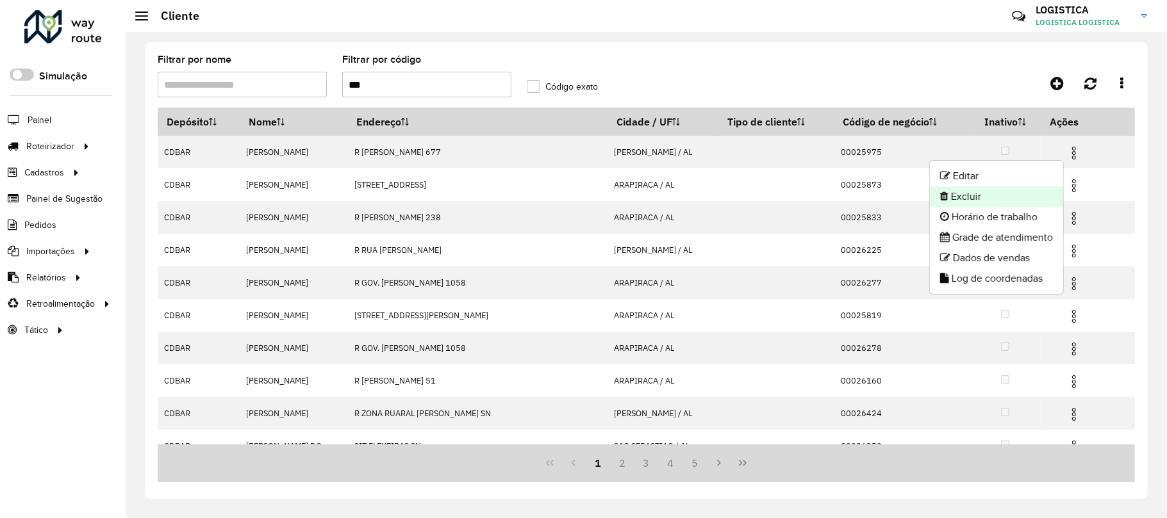
click at [994, 197] on li "Excluir" at bounding box center [996, 196] width 133 height 21
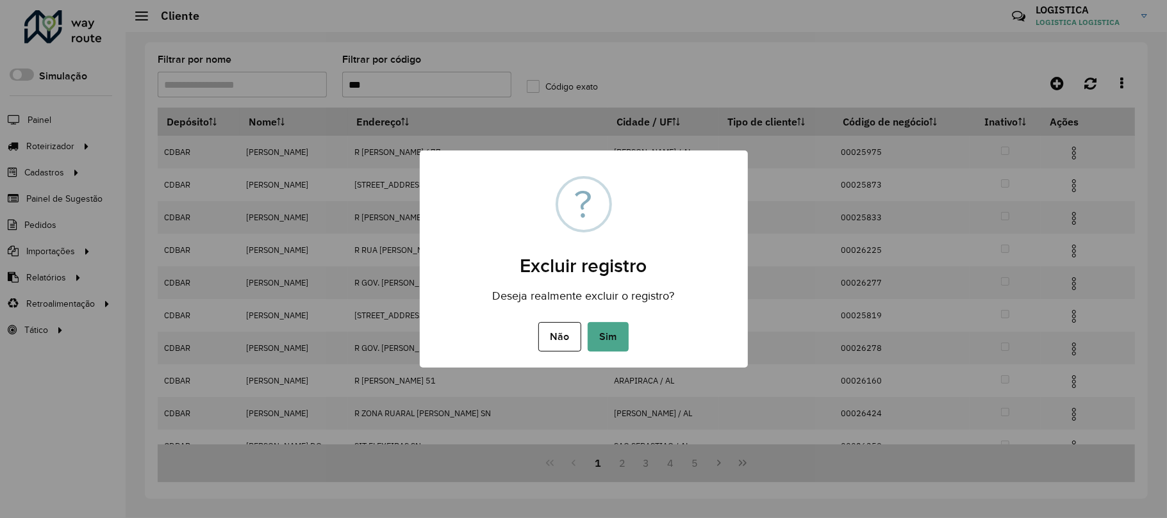
click at [587, 322] on button "Sim" at bounding box center [607, 336] width 41 height 29
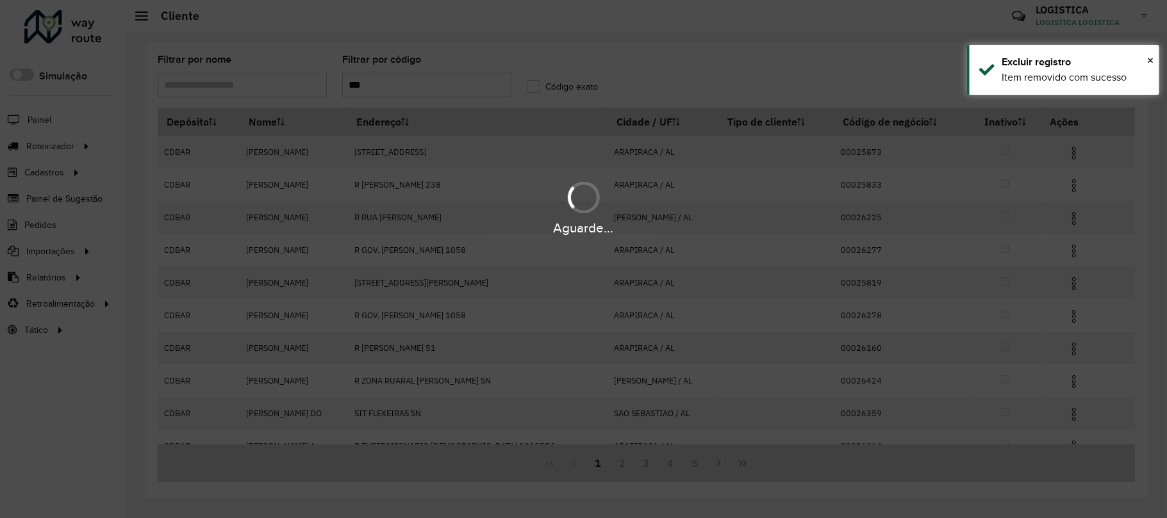
click at [1074, 182] on div "Aguarde..." at bounding box center [583, 207] width 1167 height 61
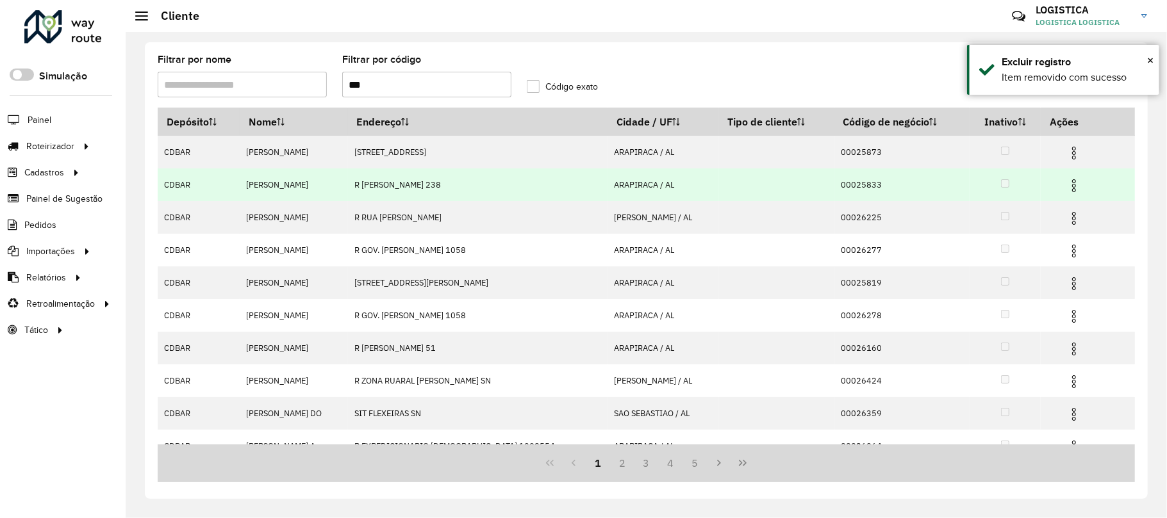
click at [1071, 183] on img at bounding box center [1073, 185] width 15 height 15
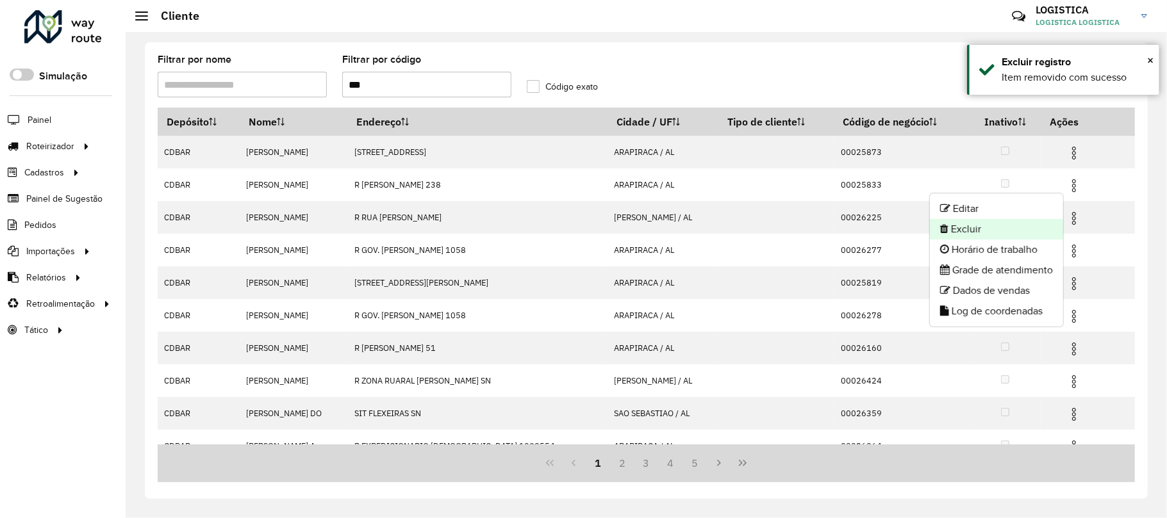
click at [1034, 229] on li "Excluir" at bounding box center [996, 229] width 133 height 21
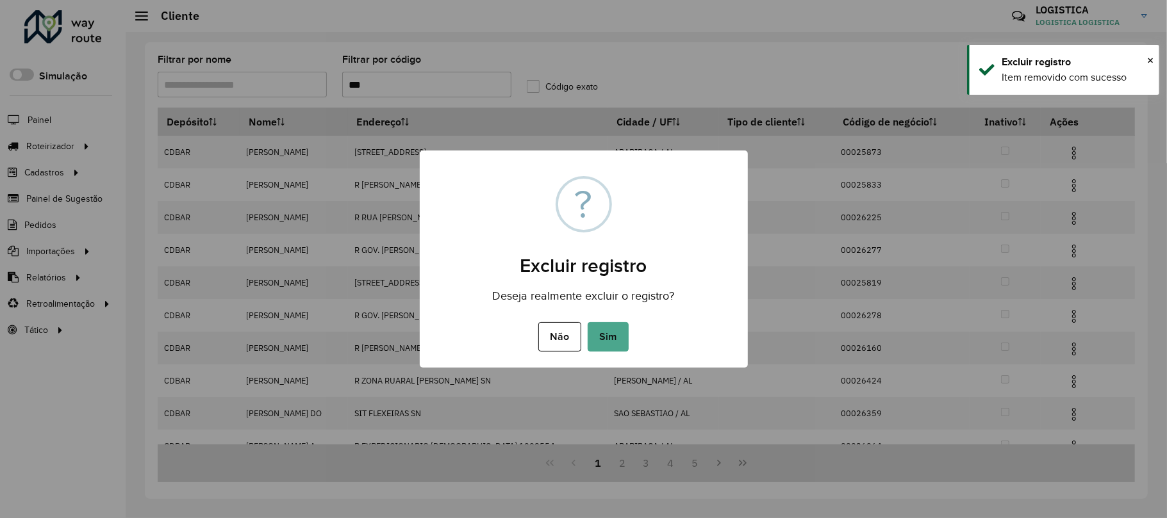
click at [587, 322] on button "Sim" at bounding box center [607, 336] width 41 height 29
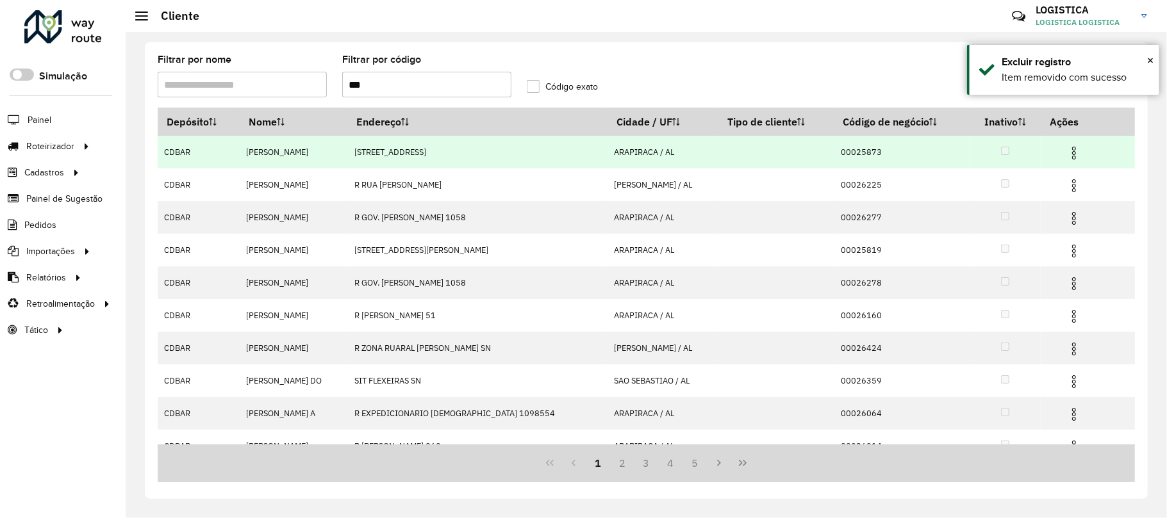
click at [1070, 152] on img at bounding box center [1073, 152] width 15 height 15
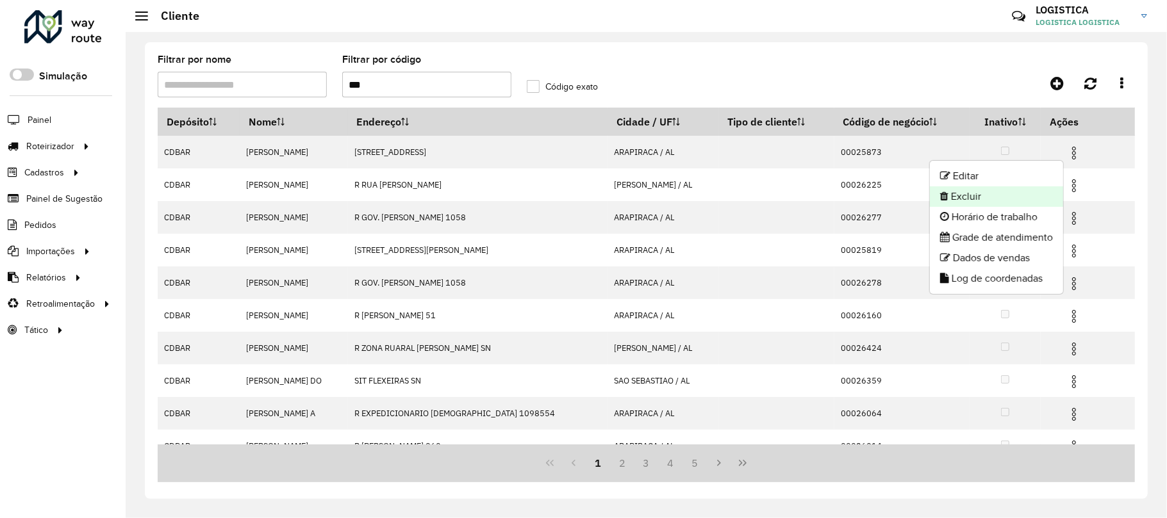
click at [993, 205] on li "Excluir" at bounding box center [996, 196] width 133 height 21
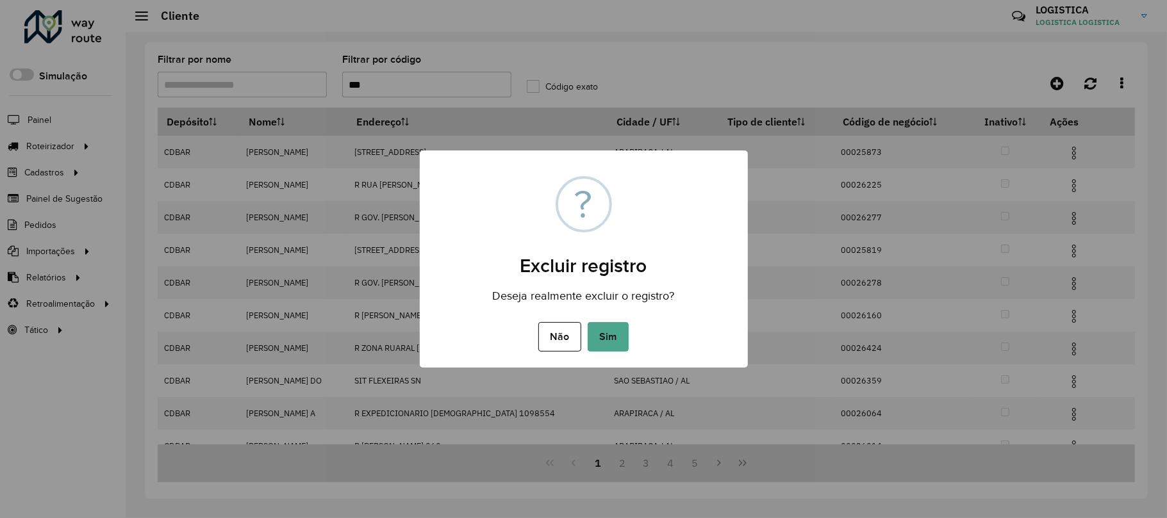
click at [587, 322] on button "Sim" at bounding box center [607, 336] width 41 height 29
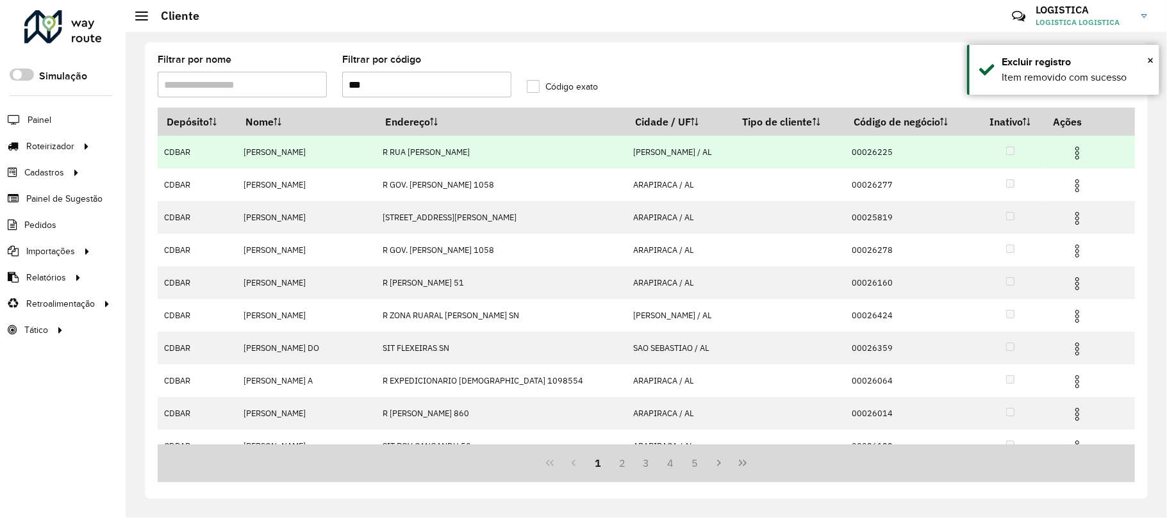
click at [1070, 142] on td at bounding box center [1082, 152] width 77 height 32
click at [1071, 154] on img at bounding box center [1076, 152] width 15 height 15
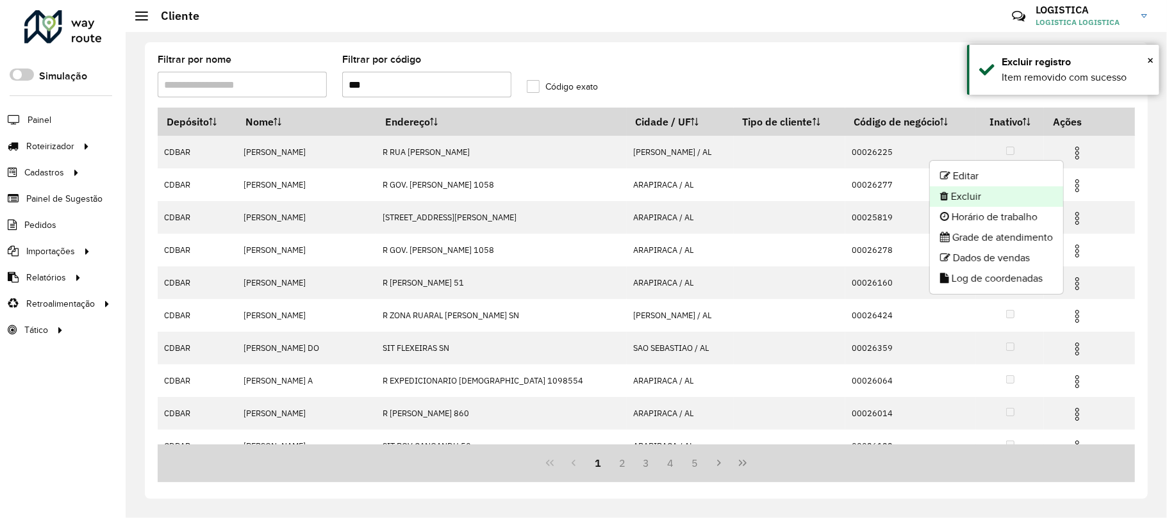
click at [1023, 196] on li "Excluir" at bounding box center [996, 196] width 133 height 21
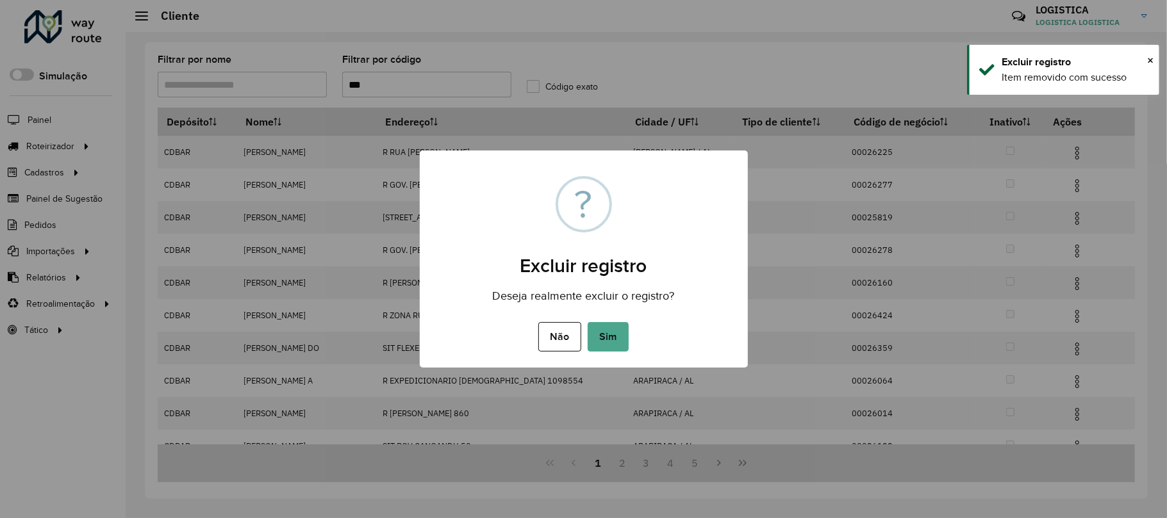
click at [587, 322] on button "Sim" at bounding box center [607, 336] width 41 height 29
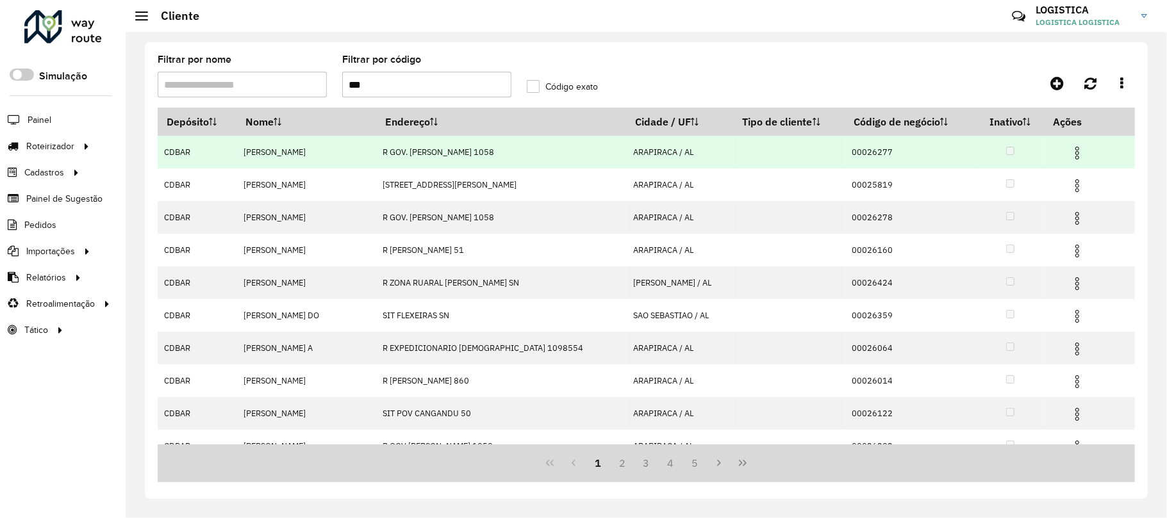
click at [1069, 152] on img at bounding box center [1076, 152] width 15 height 15
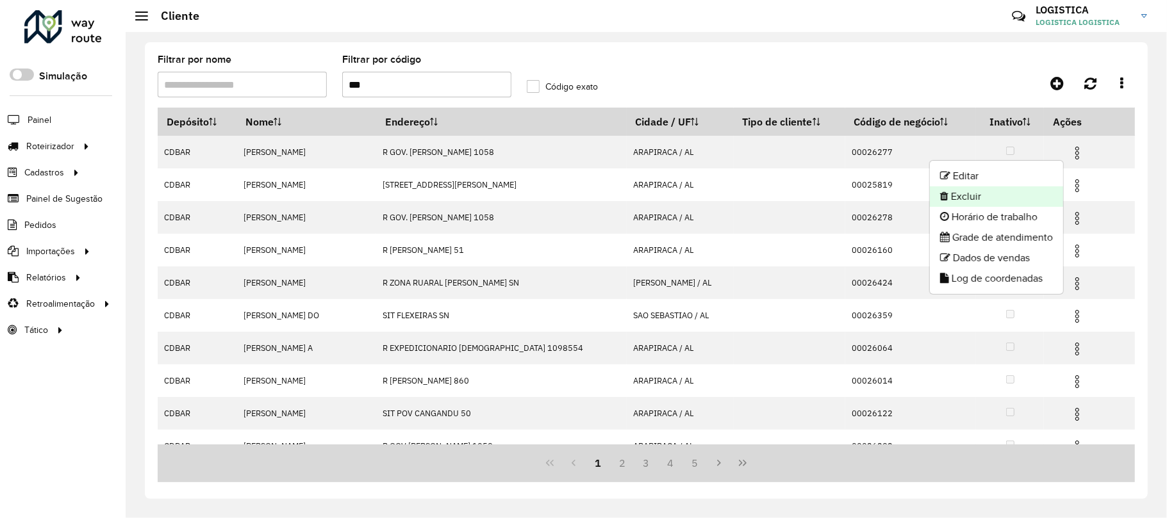
click at [1026, 195] on li "Excluir" at bounding box center [996, 196] width 133 height 21
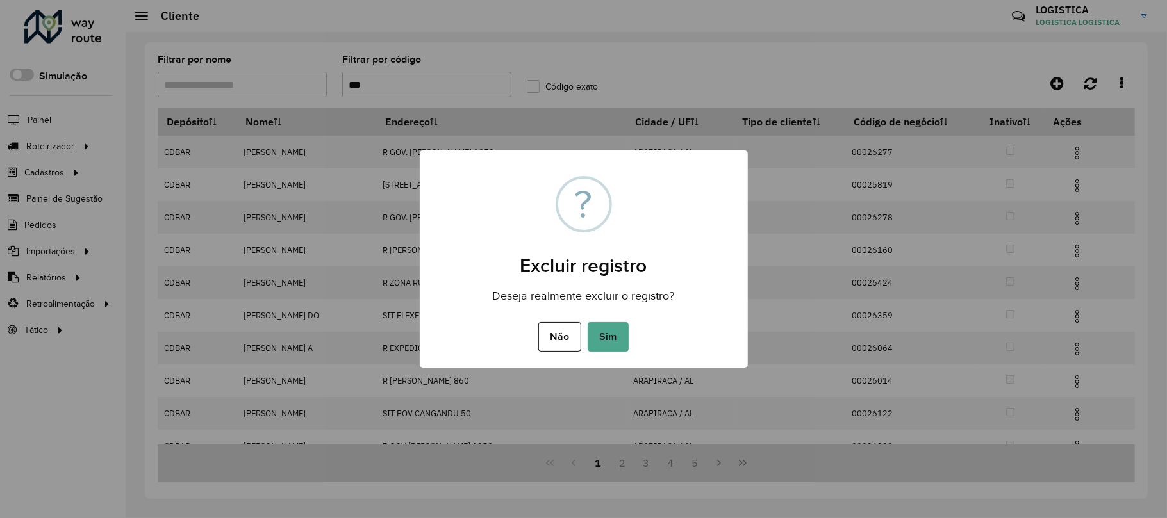
click at [587, 322] on button "Sim" at bounding box center [607, 336] width 41 height 29
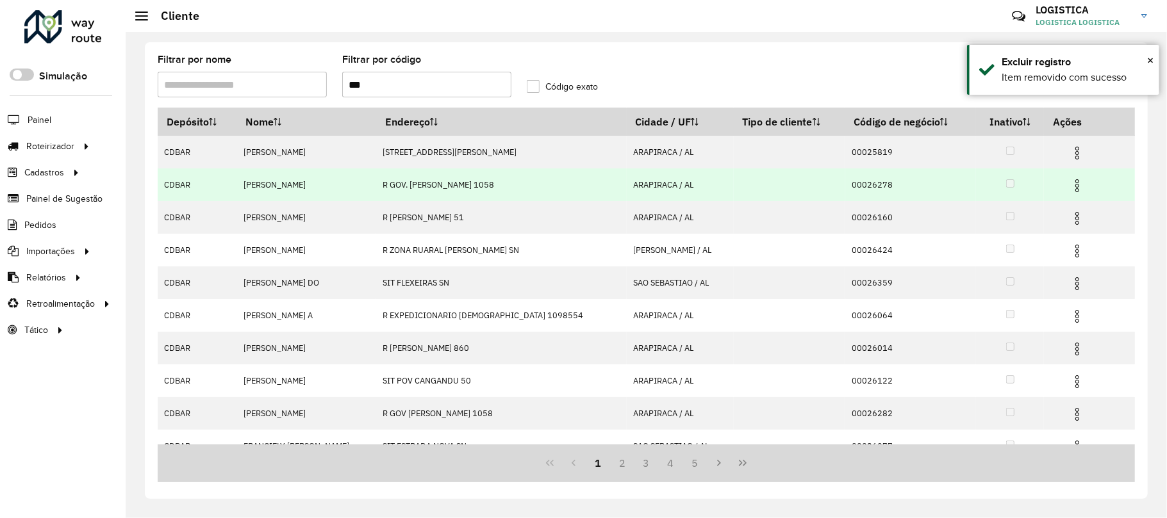
click at [1071, 188] on img at bounding box center [1076, 185] width 15 height 15
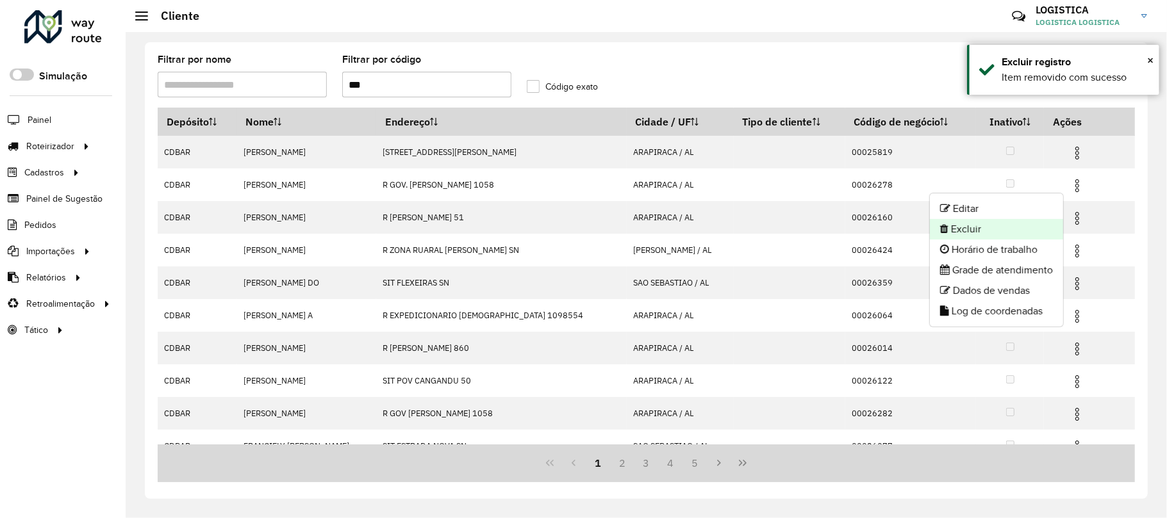
click at [987, 228] on li "Excluir" at bounding box center [996, 229] width 133 height 21
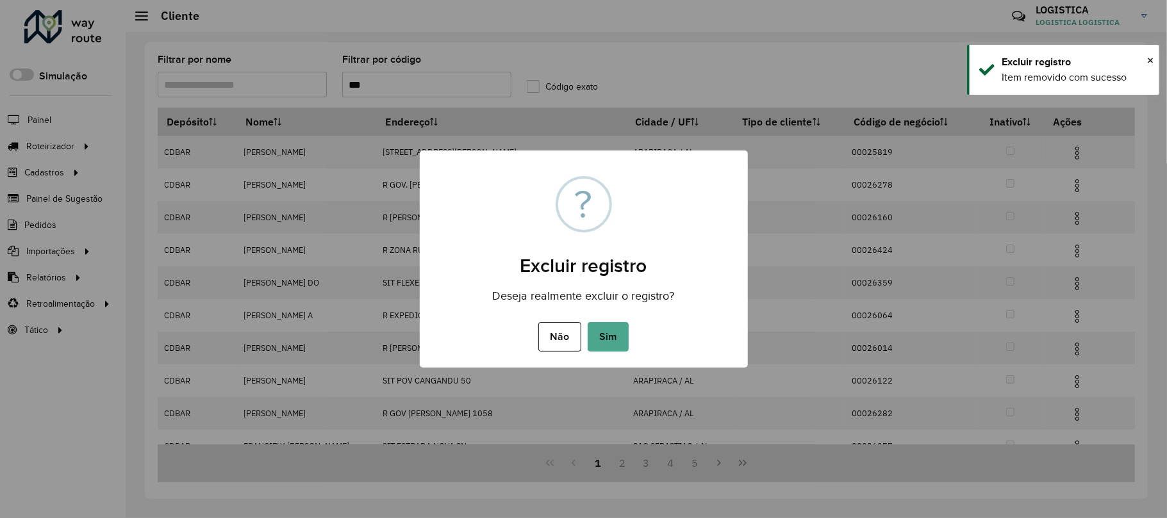
click at [587, 322] on button "Sim" at bounding box center [607, 336] width 41 height 29
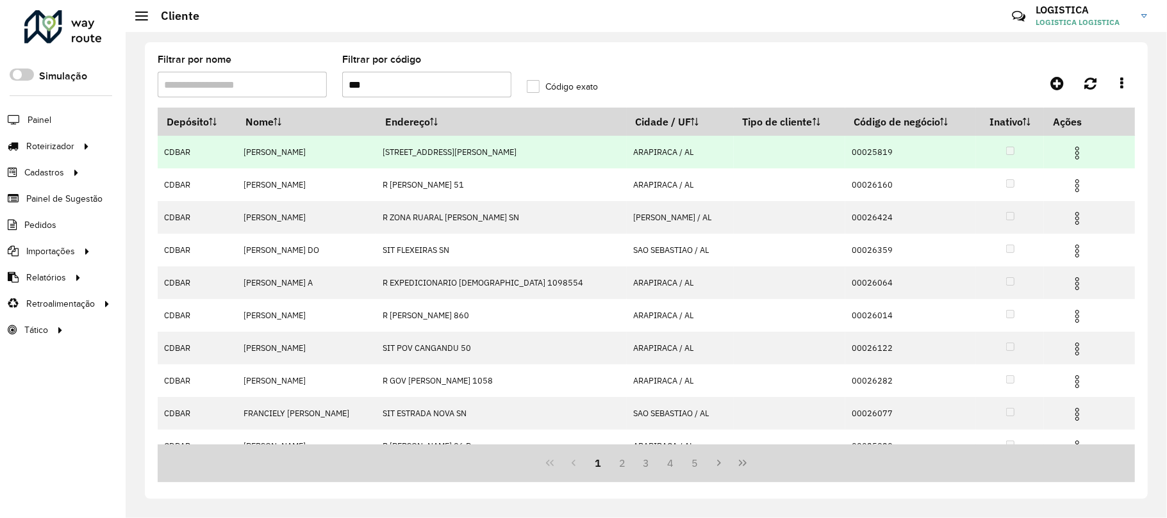
click at [1071, 152] on img at bounding box center [1076, 152] width 15 height 15
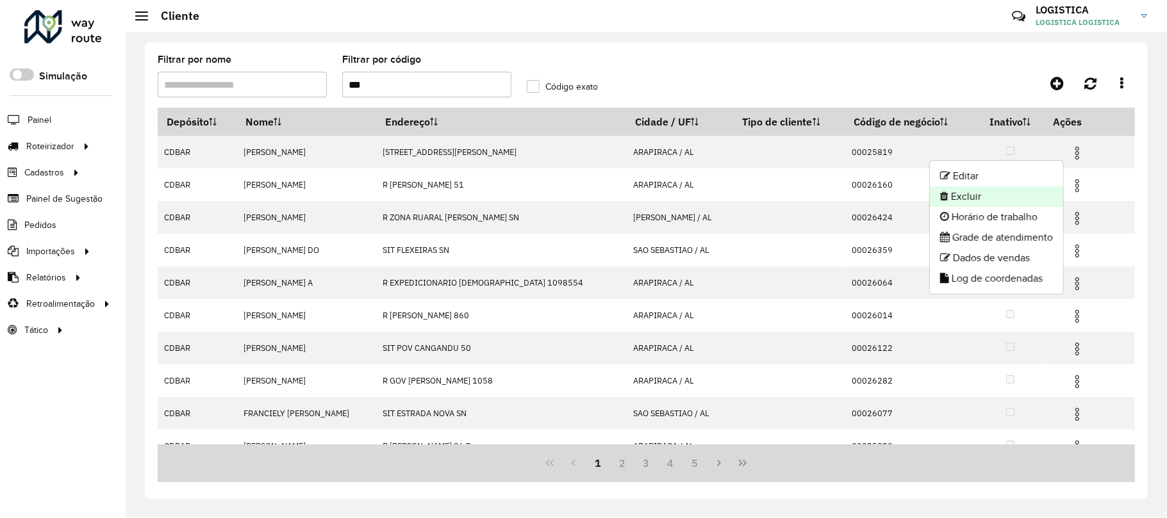
click at [1021, 198] on li "Excluir" at bounding box center [996, 196] width 133 height 21
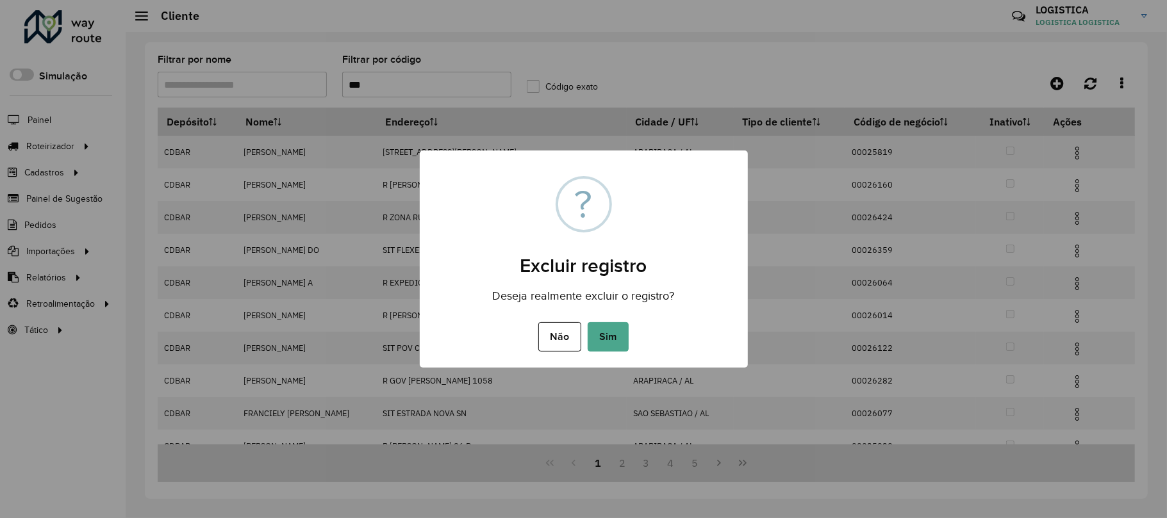
click at [587, 322] on button "Sim" at bounding box center [607, 336] width 41 height 29
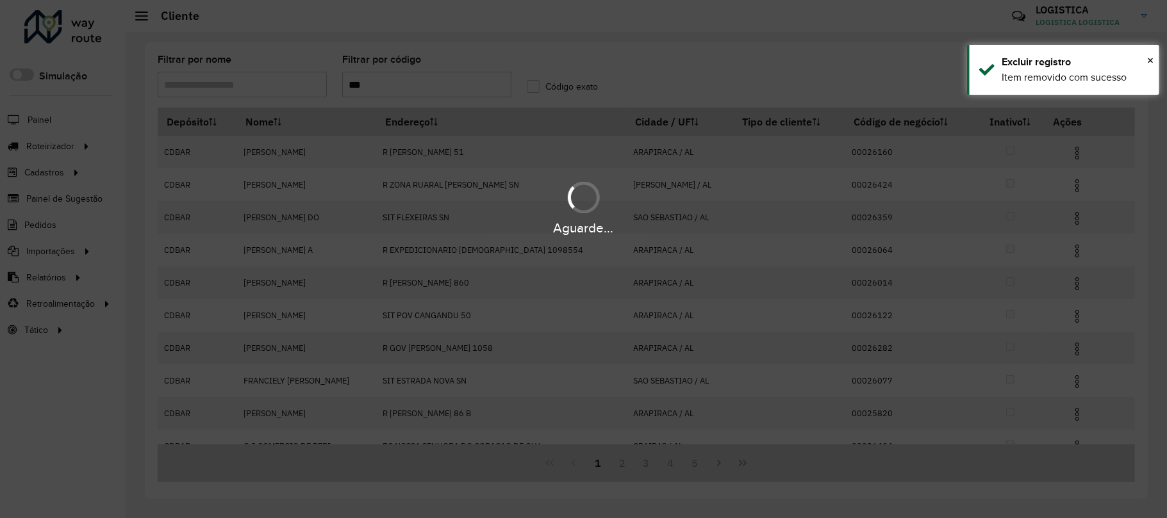
click at [1071, 185] on div "Aguarde..." at bounding box center [583, 207] width 1167 height 61
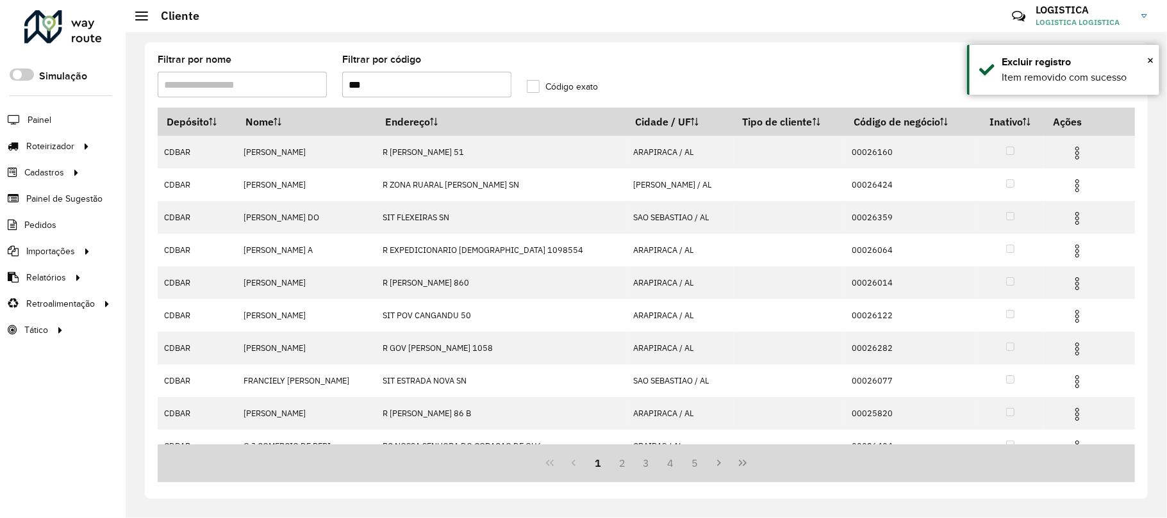
click at [1071, 185] on img at bounding box center [1076, 185] width 15 height 15
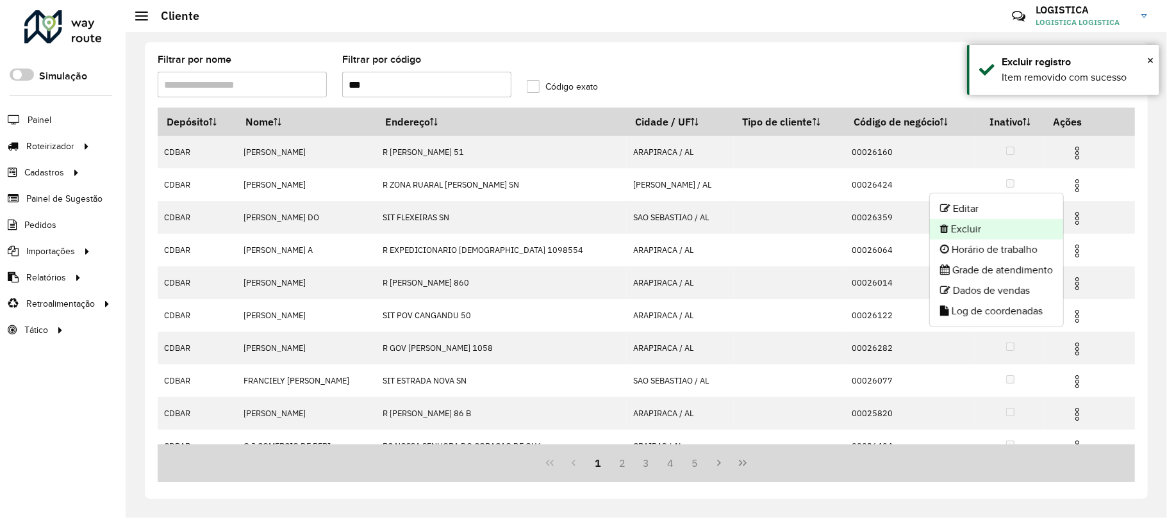
click at [972, 231] on li "Excluir" at bounding box center [996, 229] width 133 height 21
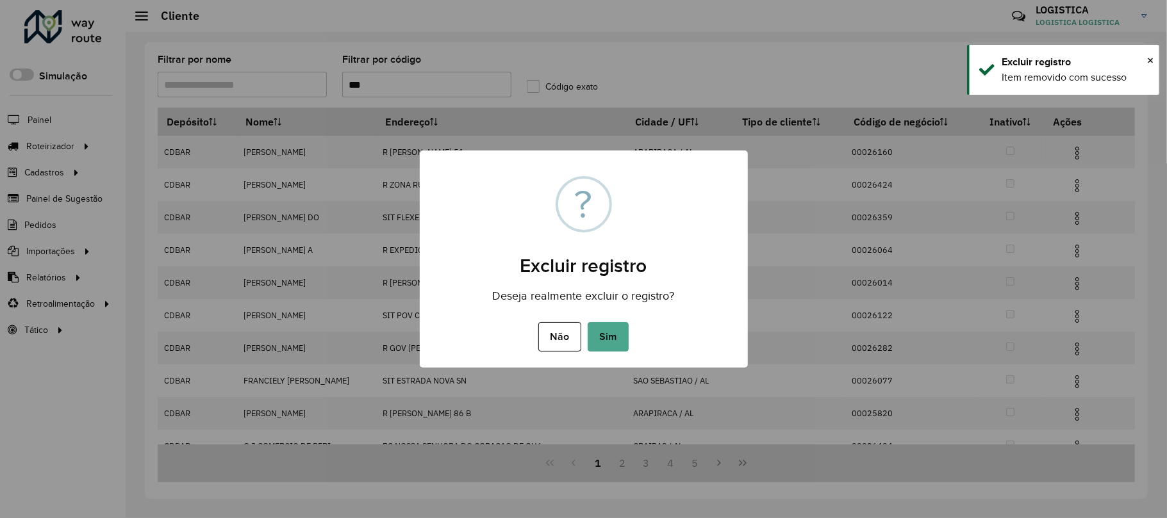
click at [587, 322] on button "Sim" at bounding box center [607, 336] width 41 height 29
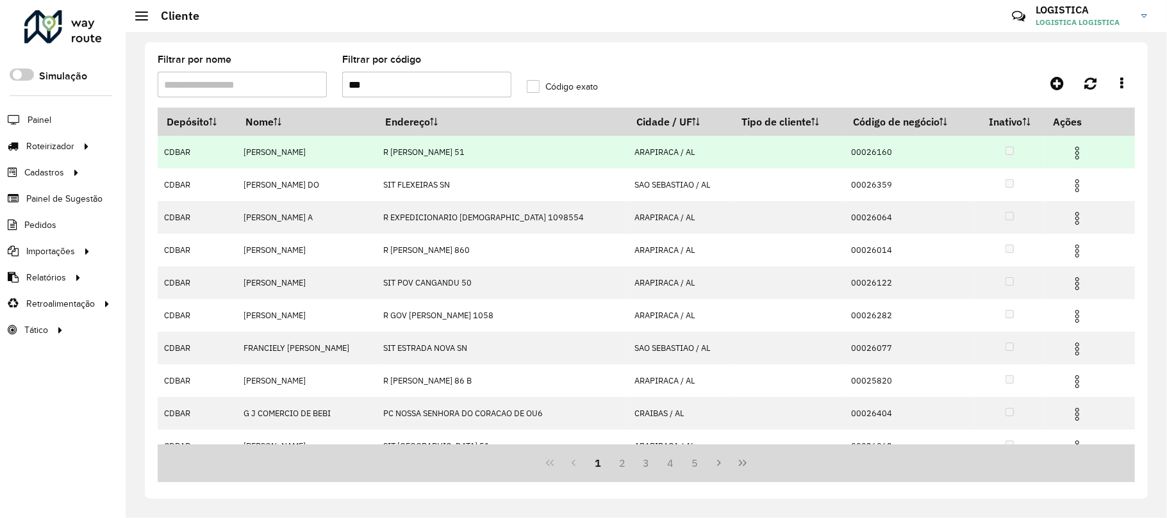
click at [1070, 156] on img at bounding box center [1076, 152] width 15 height 15
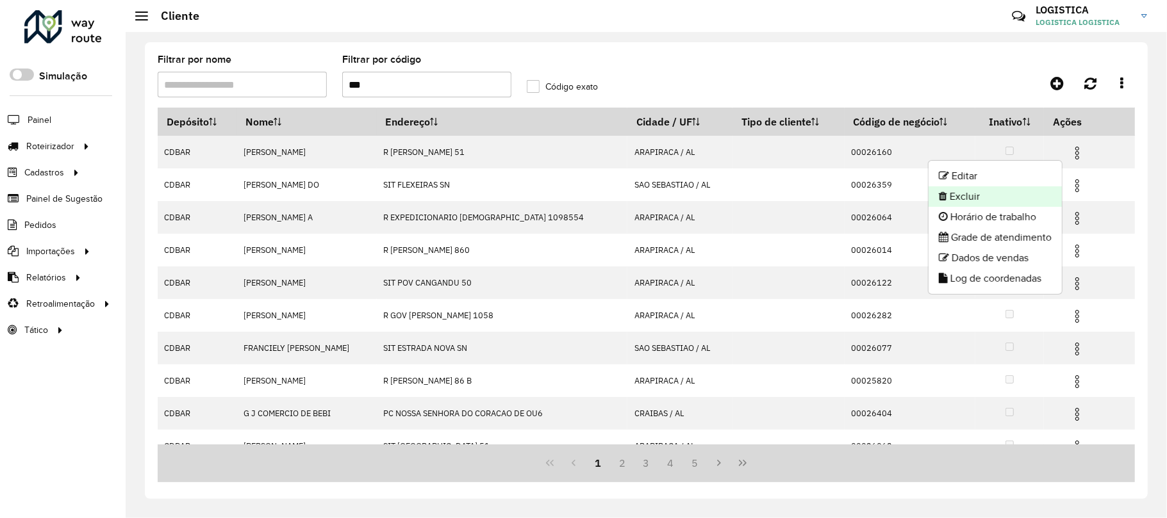
click at [1001, 193] on li "Excluir" at bounding box center [994, 196] width 133 height 21
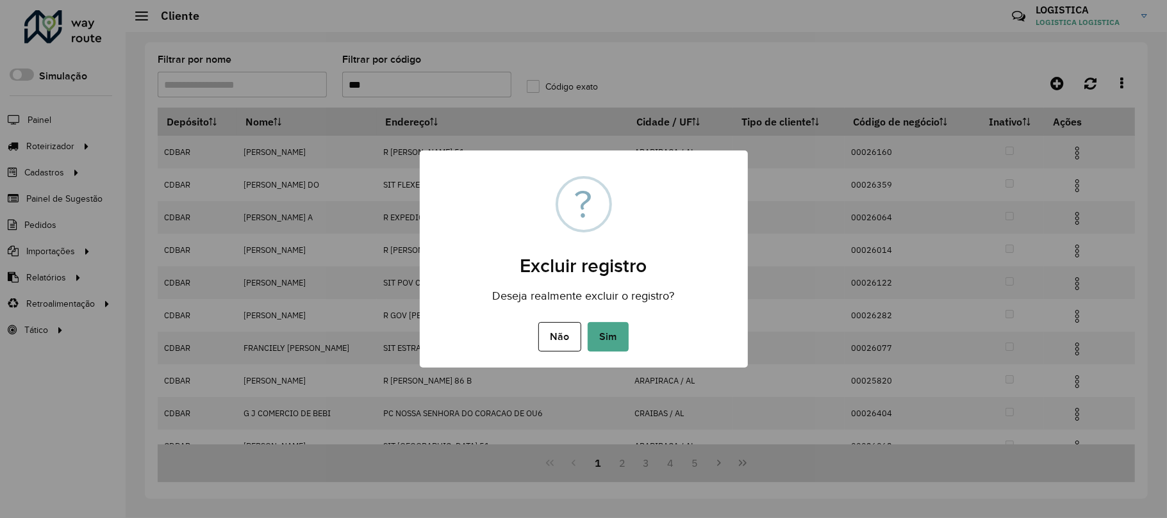
click at [587, 322] on button "Sim" at bounding box center [607, 336] width 41 height 29
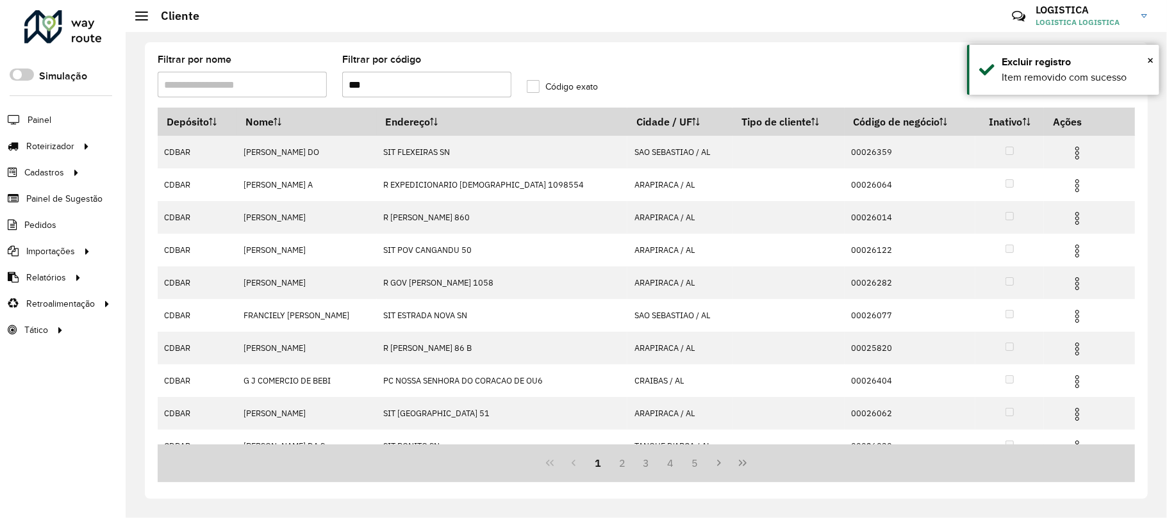
click at [1072, 185] on img at bounding box center [1076, 185] width 15 height 15
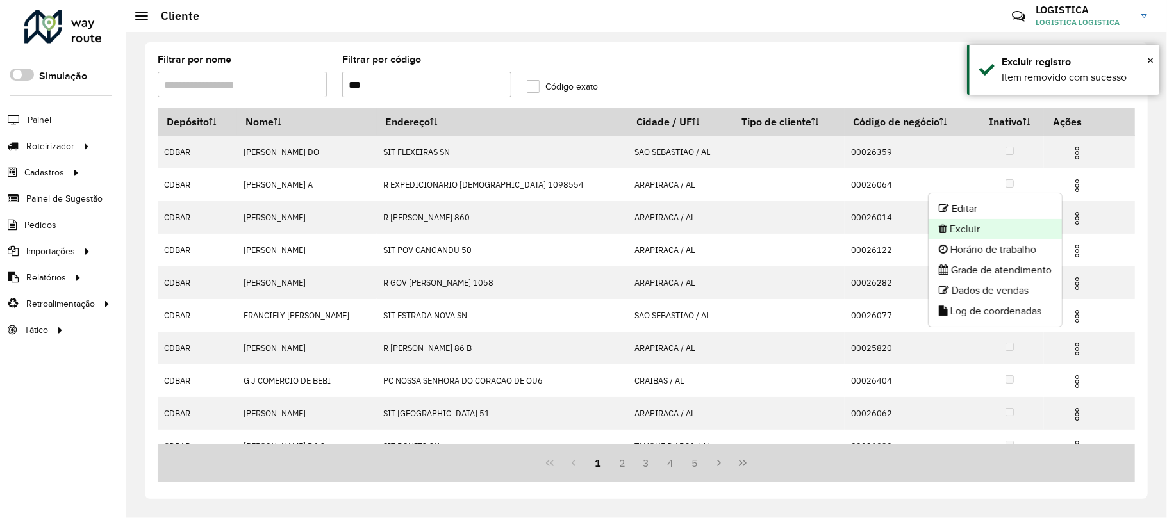
click at [1013, 227] on li "Excluir" at bounding box center [994, 229] width 133 height 21
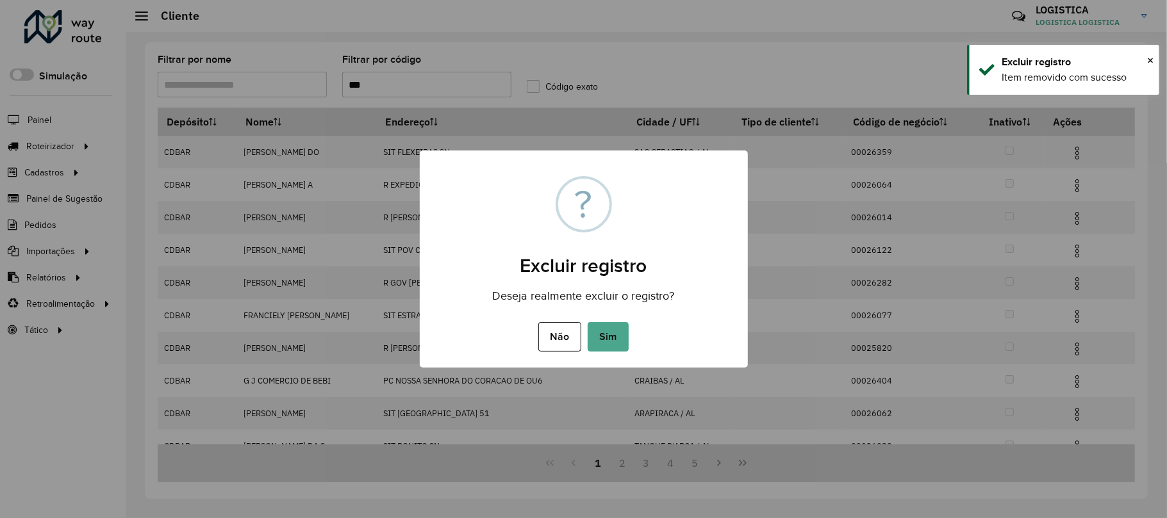
click at [587, 322] on button "Sim" at bounding box center [607, 336] width 41 height 29
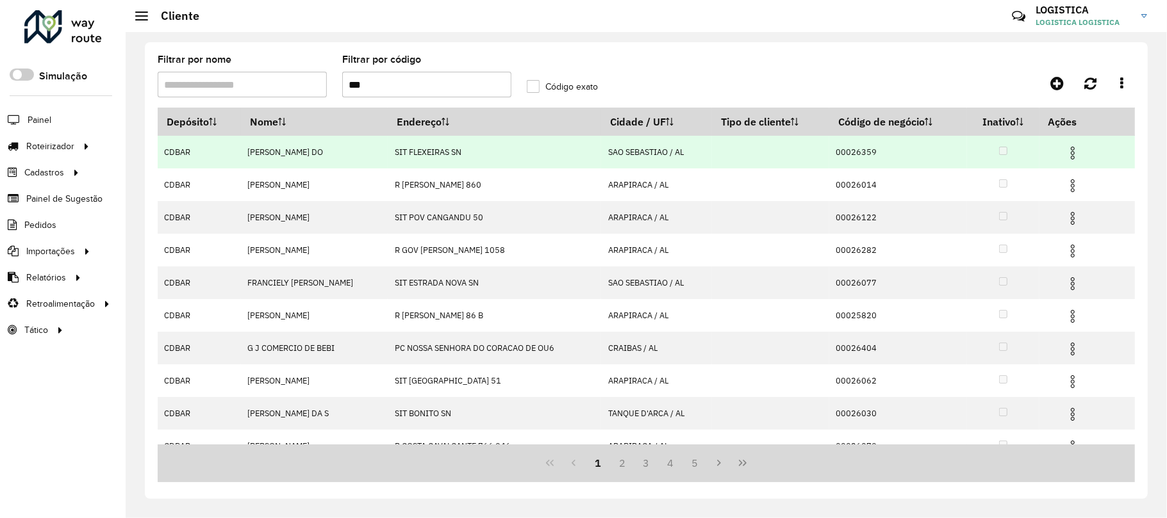
click at [1072, 156] on img at bounding box center [1072, 152] width 15 height 15
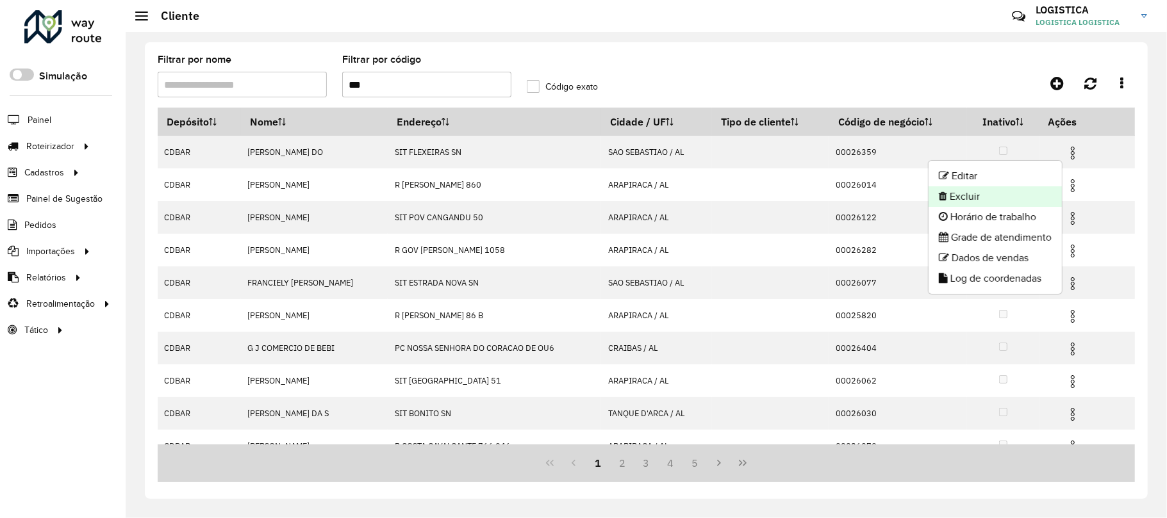
click at [989, 195] on li "Excluir" at bounding box center [994, 196] width 133 height 21
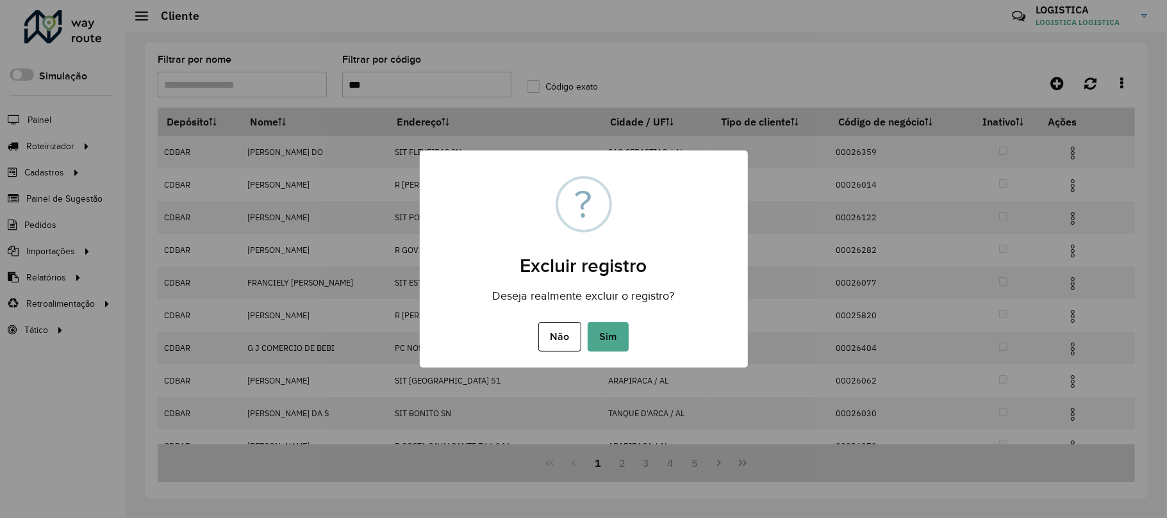
click at [587, 322] on button "Sim" at bounding box center [607, 336] width 41 height 29
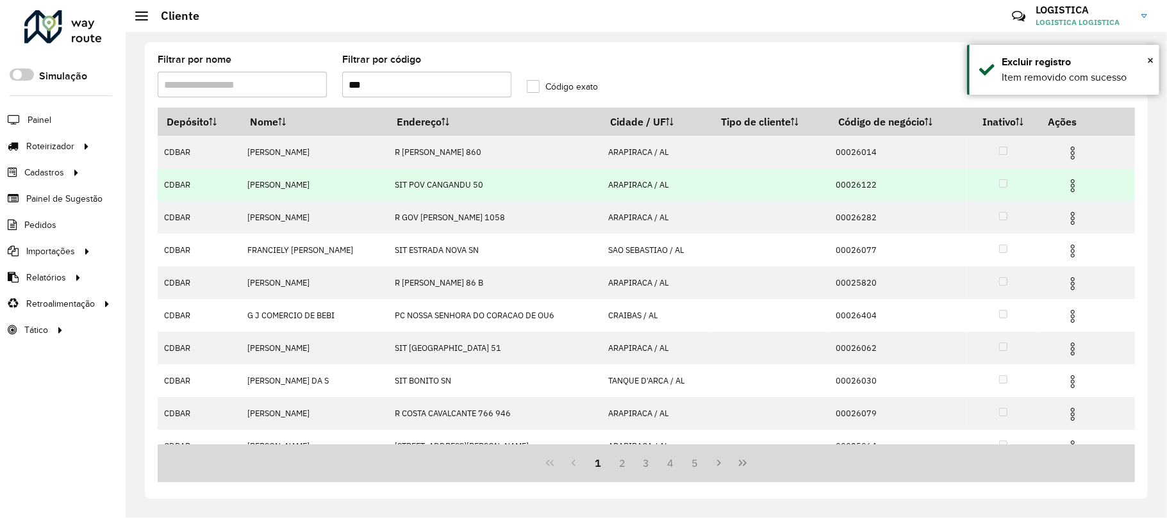
click at [1067, 186] on img at bounding box center [1072, 185] width 15 height 15
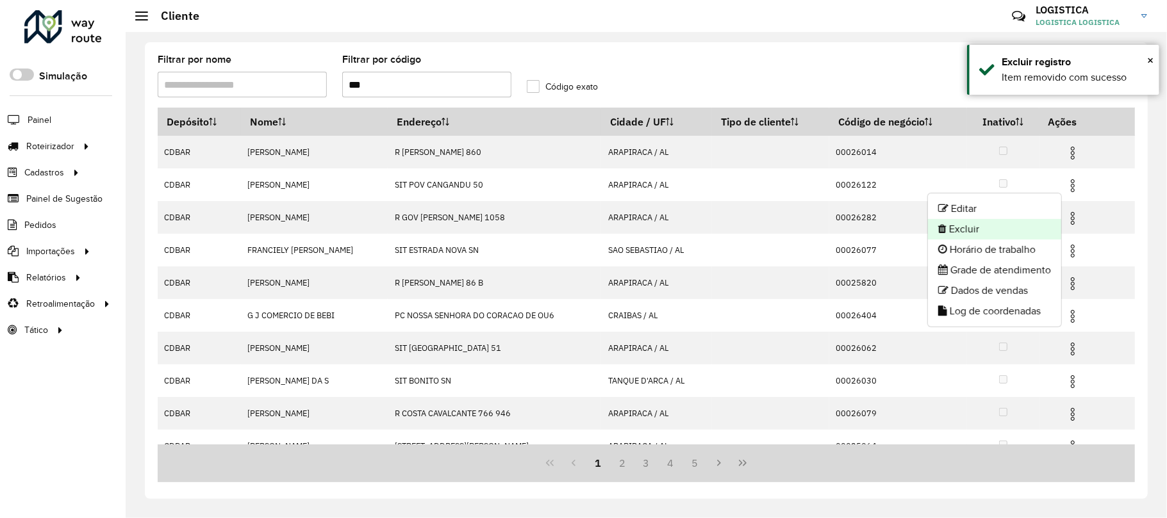
click at [1017, 234] on li "Excluir" at bounding box center [994, 229] width 133 height 21
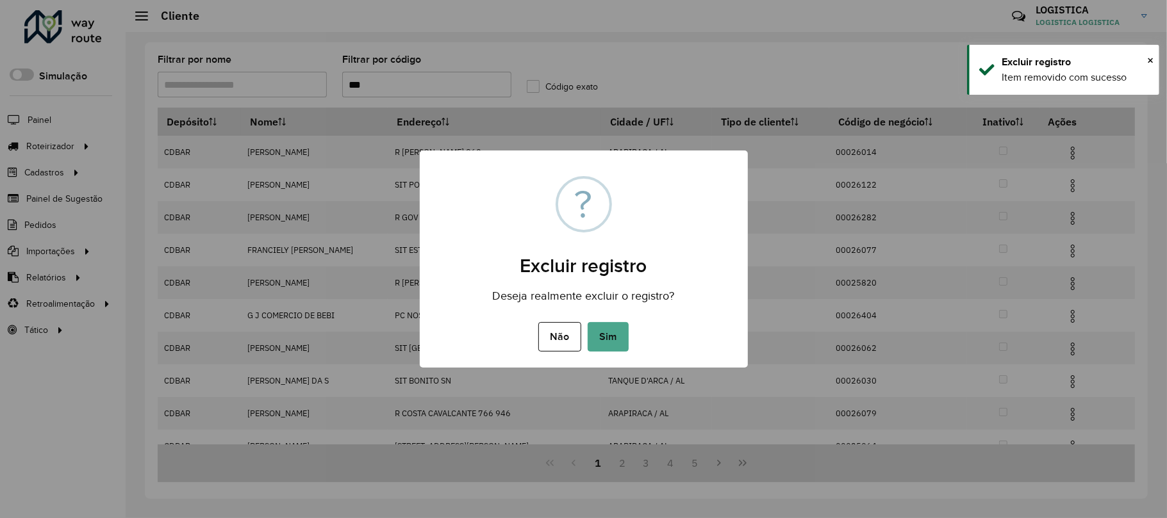
click at [587, 322] on button "Sim" at bounding box center [607, 336] width 41 height 29
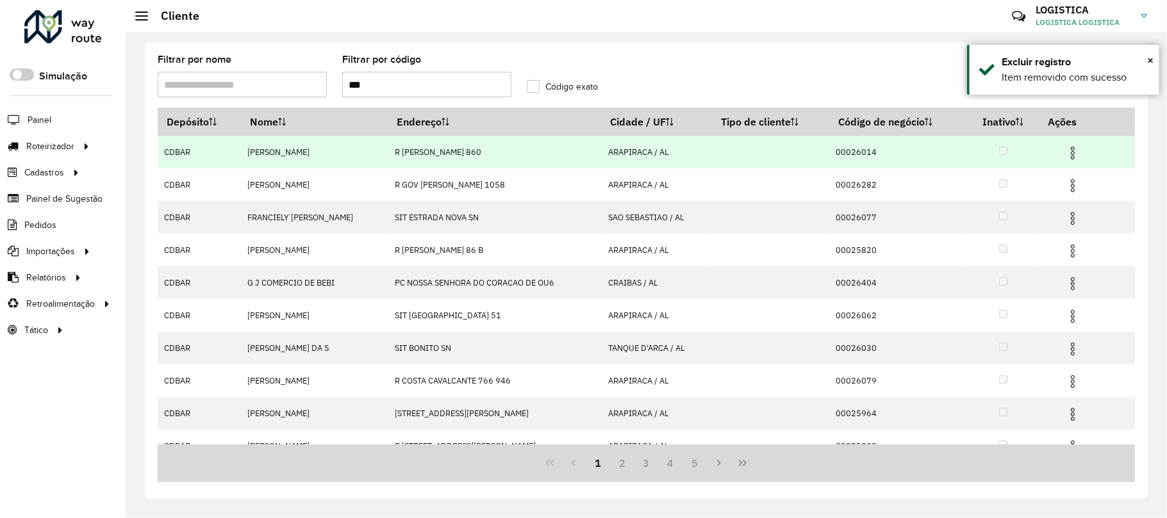
click at [1069, 152] on img at bounding box center [1072, 152] width 15 height 15
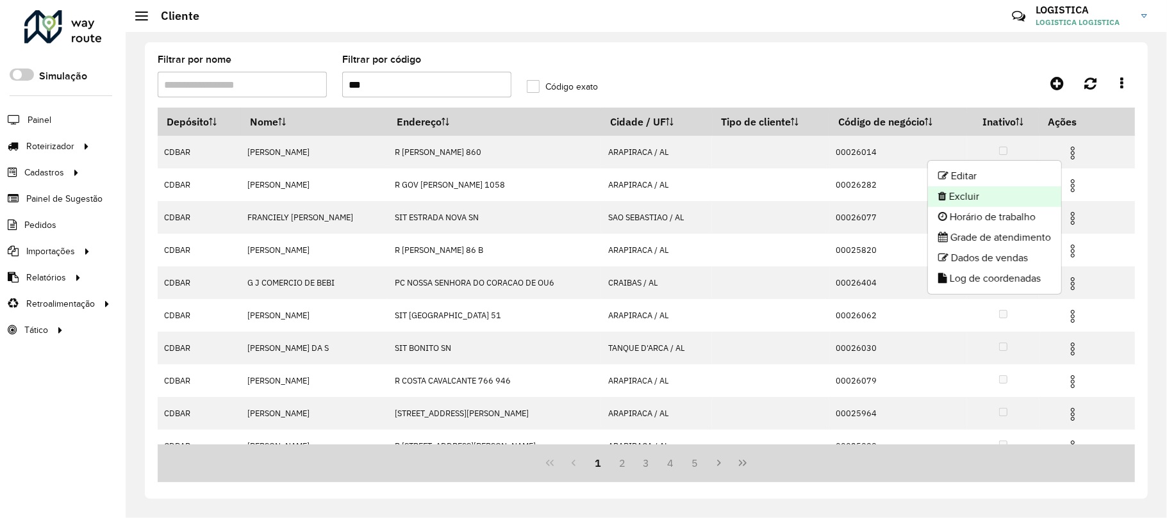
click at [1005, 193] on li "Excluir" at bounding box center [994, 196] width 133 height 21
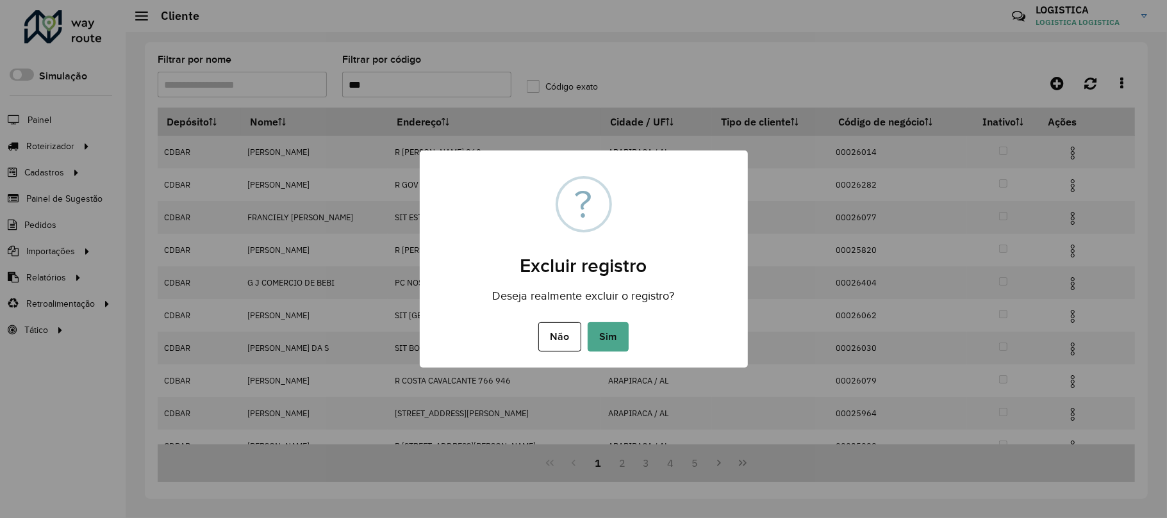
click at [587, 322] on button "Sim" at bounding box center [607, 336] width 41 height 29
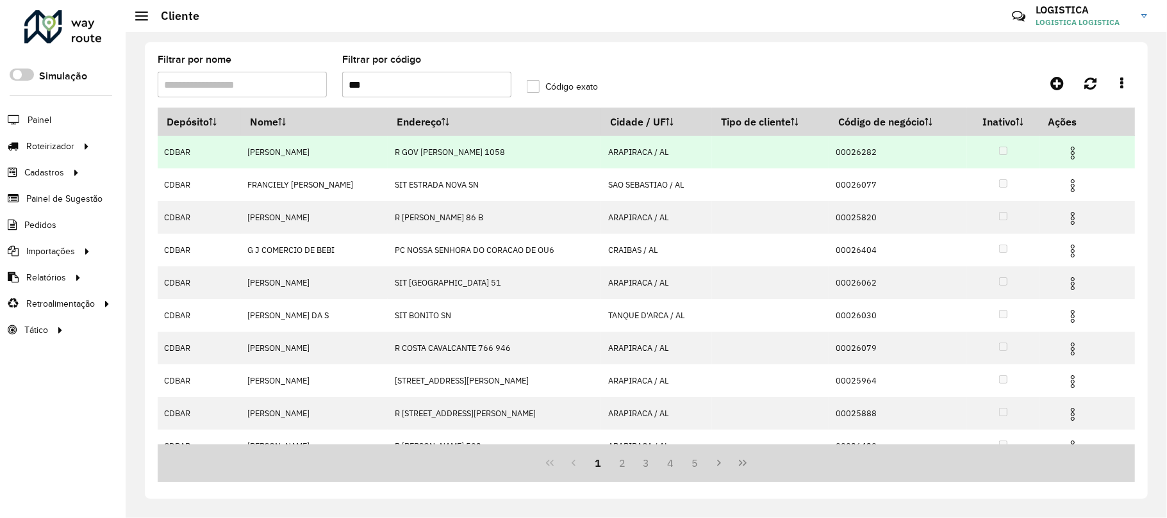
click at [1072, 151] on img at bounding box center [1072, 152] width 15 height 15
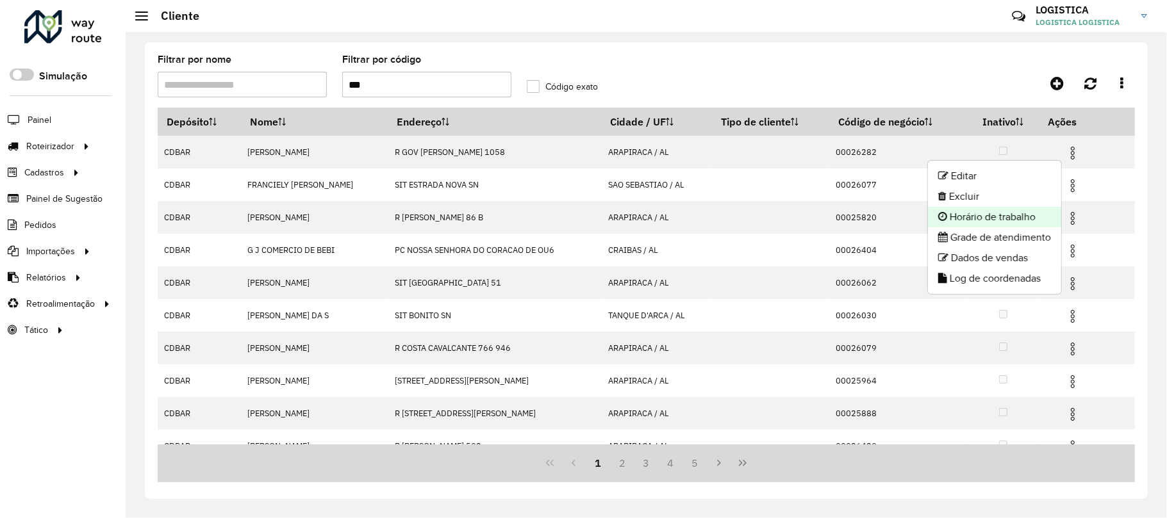
click at [978, 208] on li "Horário de trabalho" at bounding box center [994, 217] width 133 height 21
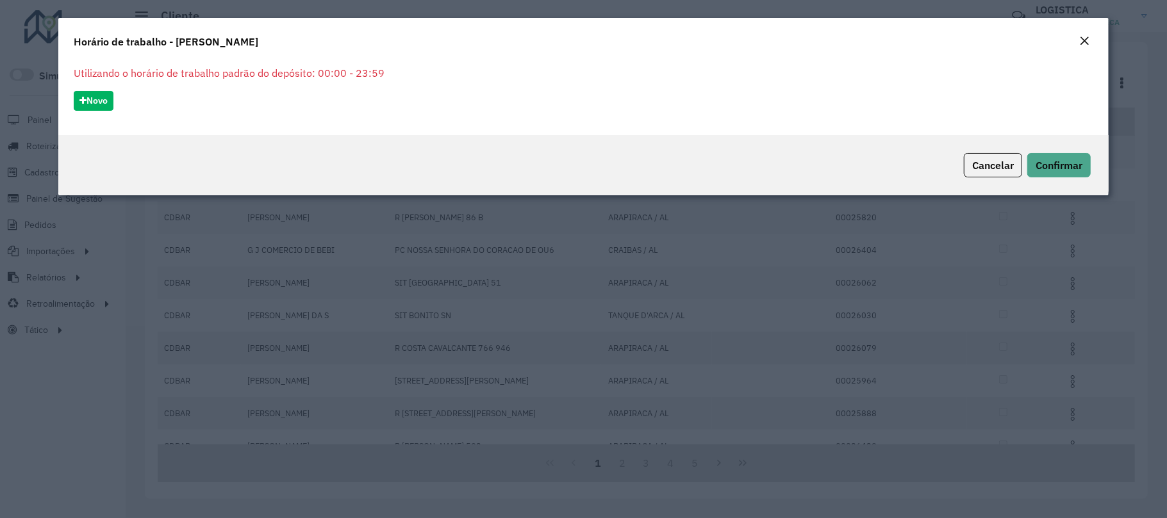
click at [1087, 38] on em "Close" at bounding box center [1084, 41] width 10 height 10
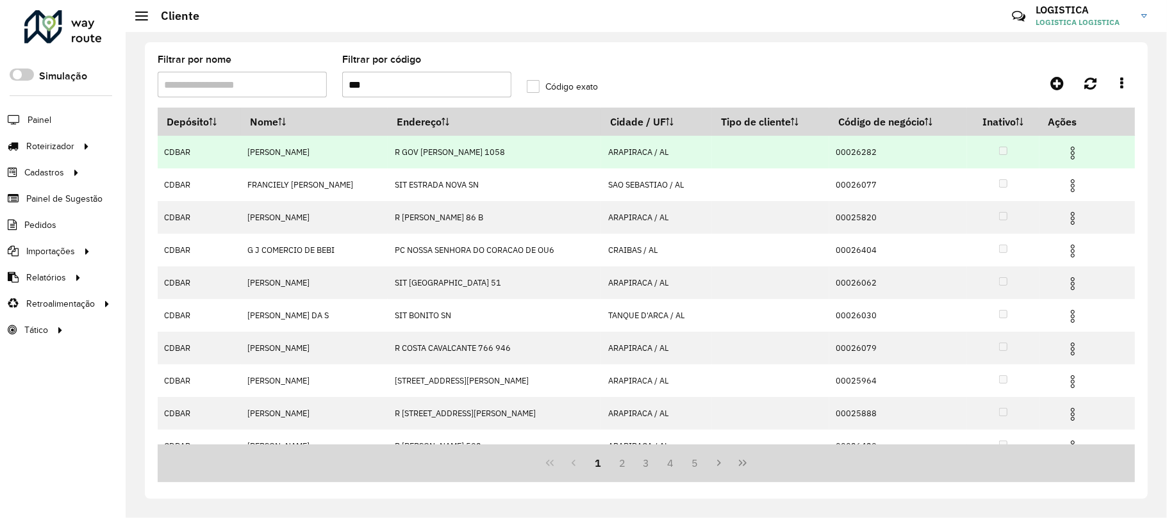
click at [1074, 151] on img at bounding box center [1072, 152] width 15 height 15
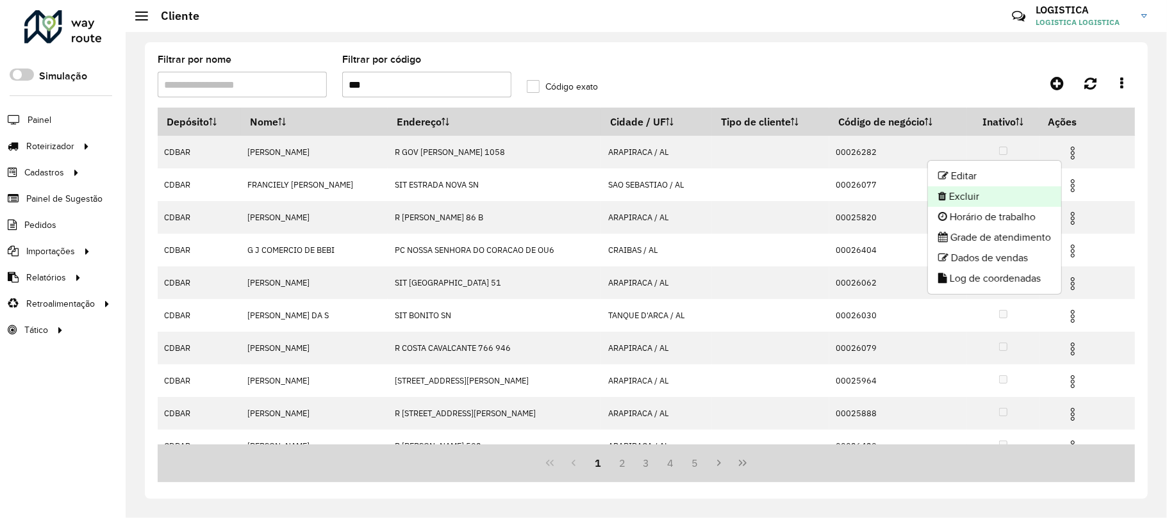
click at [975, 197] on li "Excluir" at bounding box center [994, 196] width 133 height 21
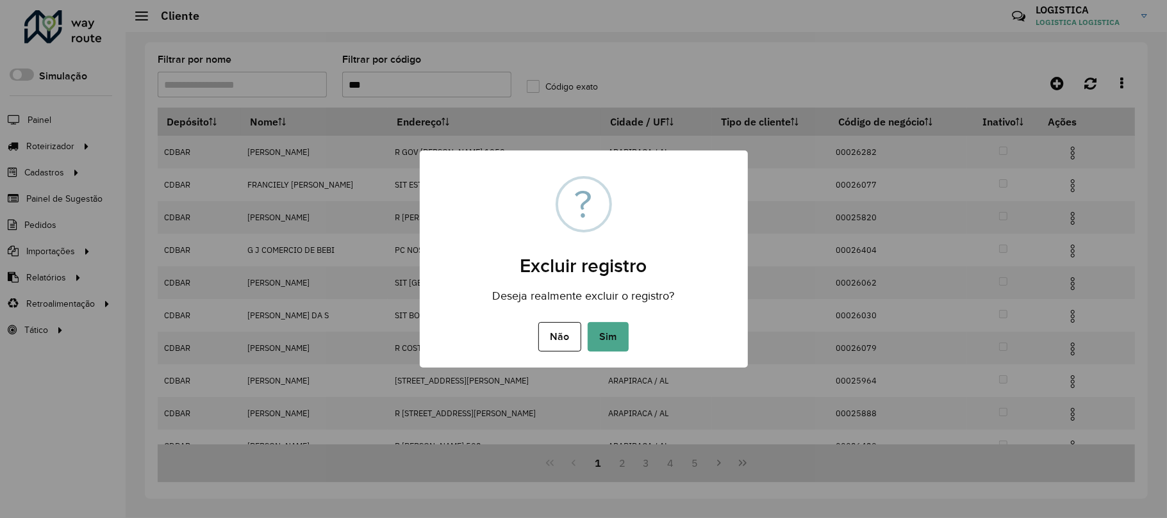
click at [587, 322] on button "Sim" at bounding box center [607, 336] width 41 height 29
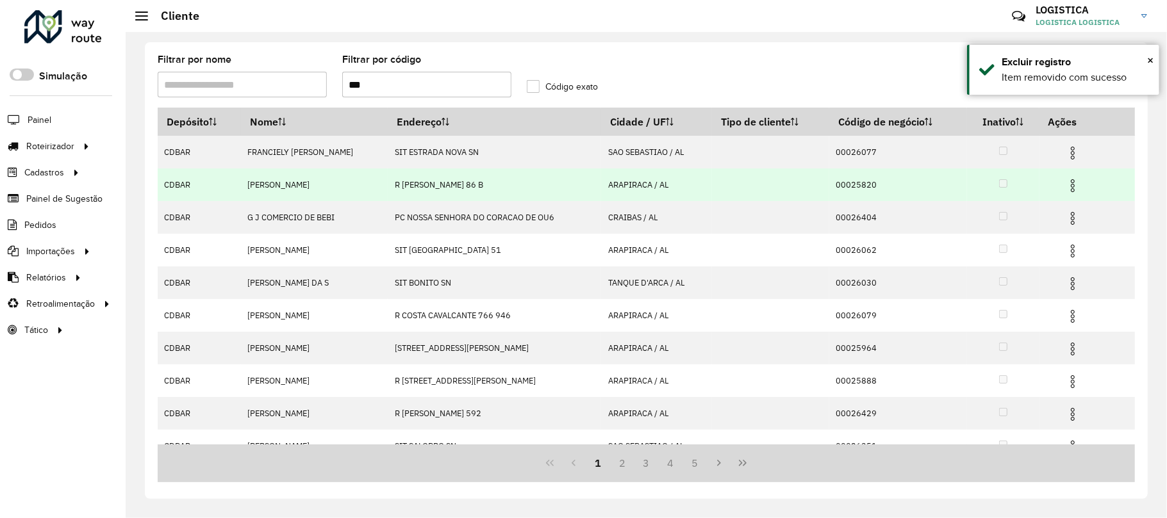
click at [1074, 190] on img at bounding box center [1072, 185] width 15 height 15
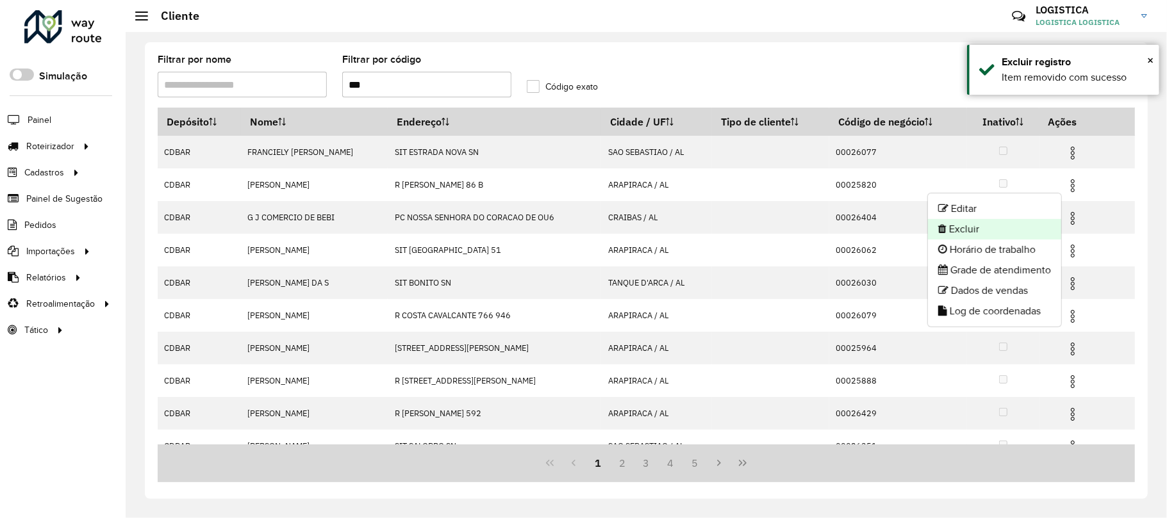
click at [1019, 227] on li "Excluir" at bounding box center [994, 229] width 133 height 21
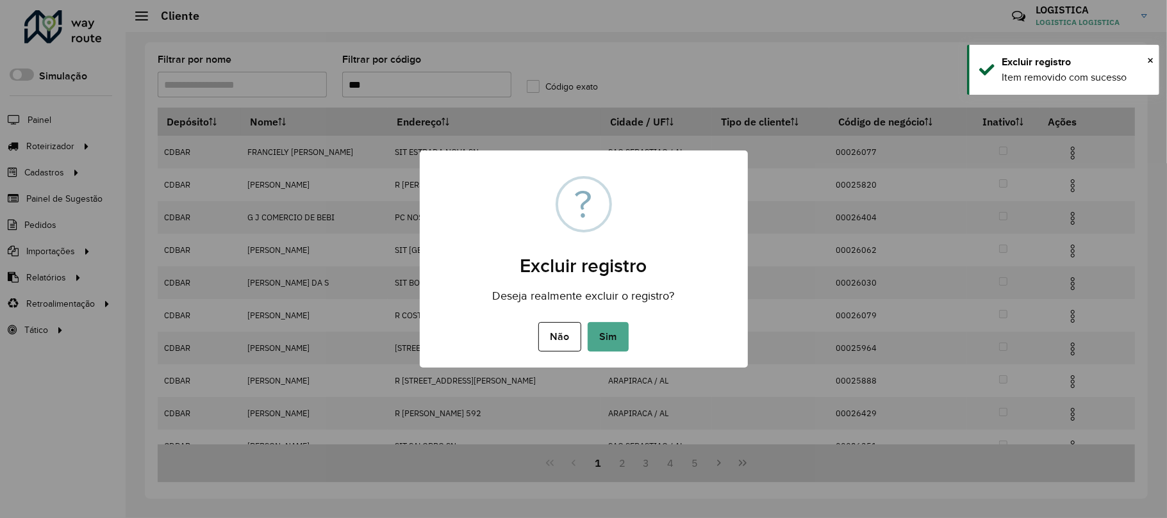
click at [587, 322] on button "Sim" at bounding box center [607, 336] width 41 height 29
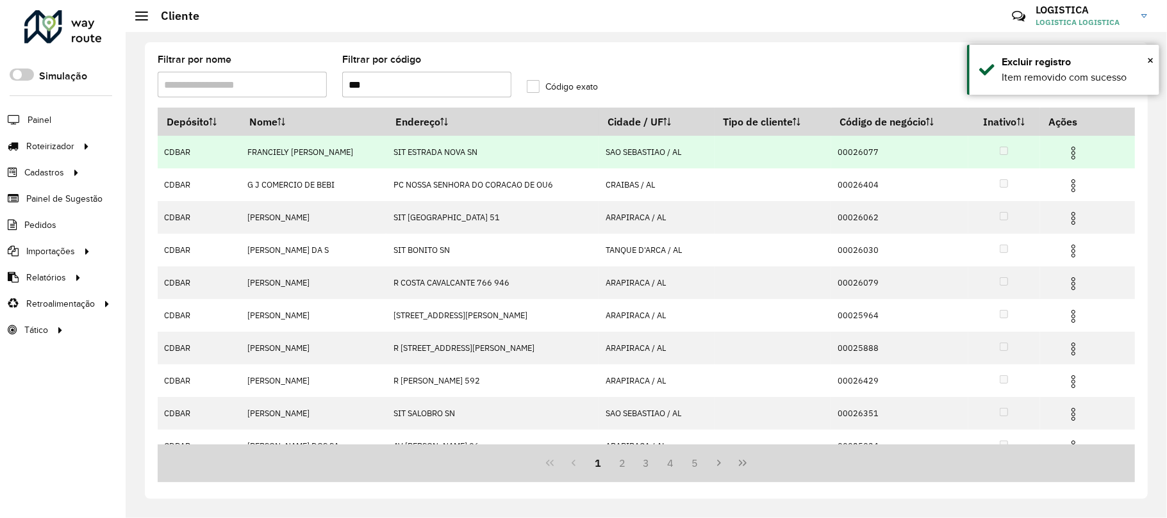
click at [1074, 150] on img at bounding box center [1072, 152] width 15 height 15
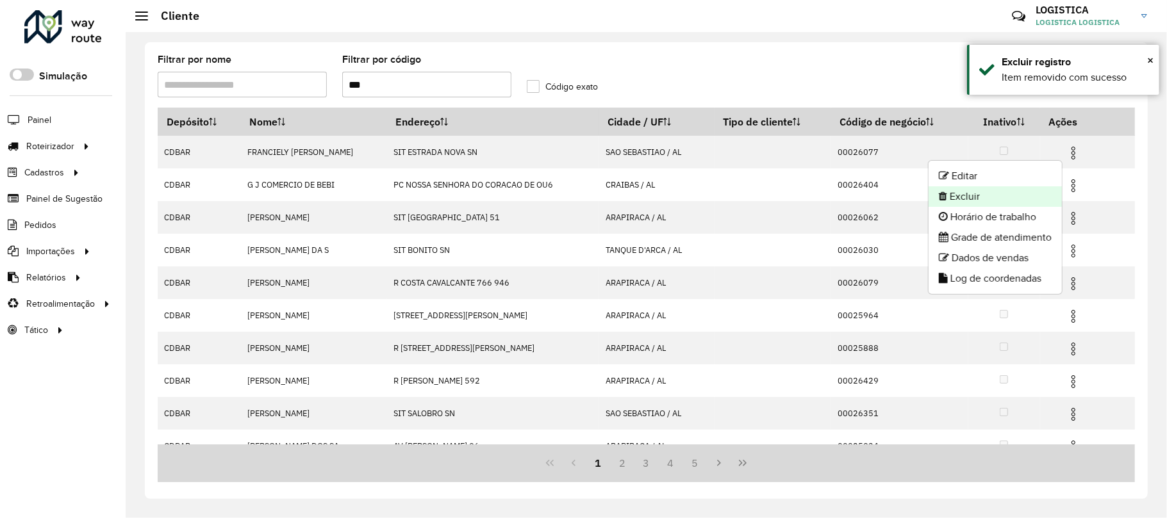
click at [984, 198] on li "Excluir" at bounding box center [994, 196] width 133 height 21
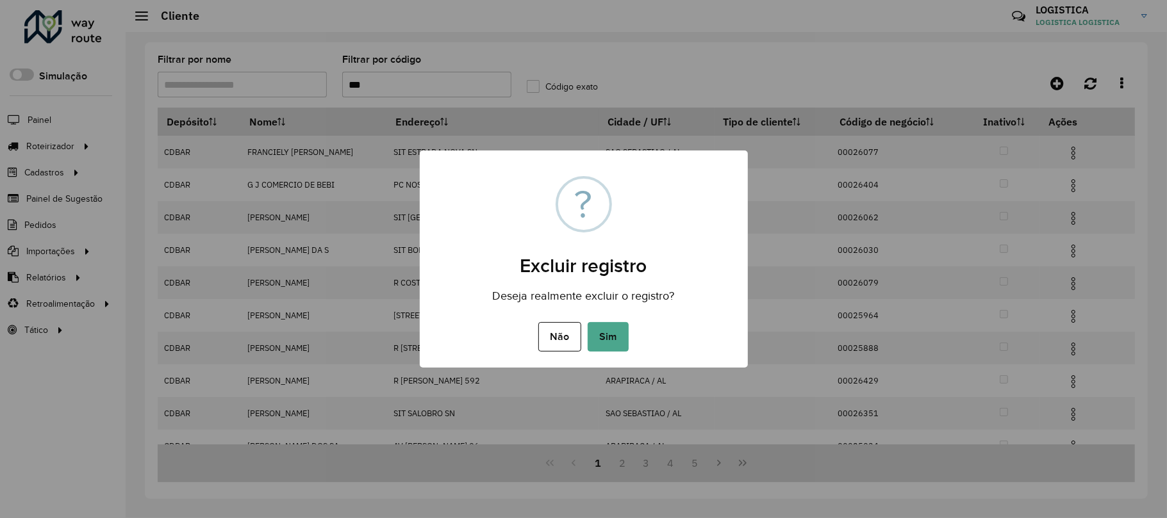
click at [587, 322] on button "Sim" at bounding box center [607, 336] width 41 height 29
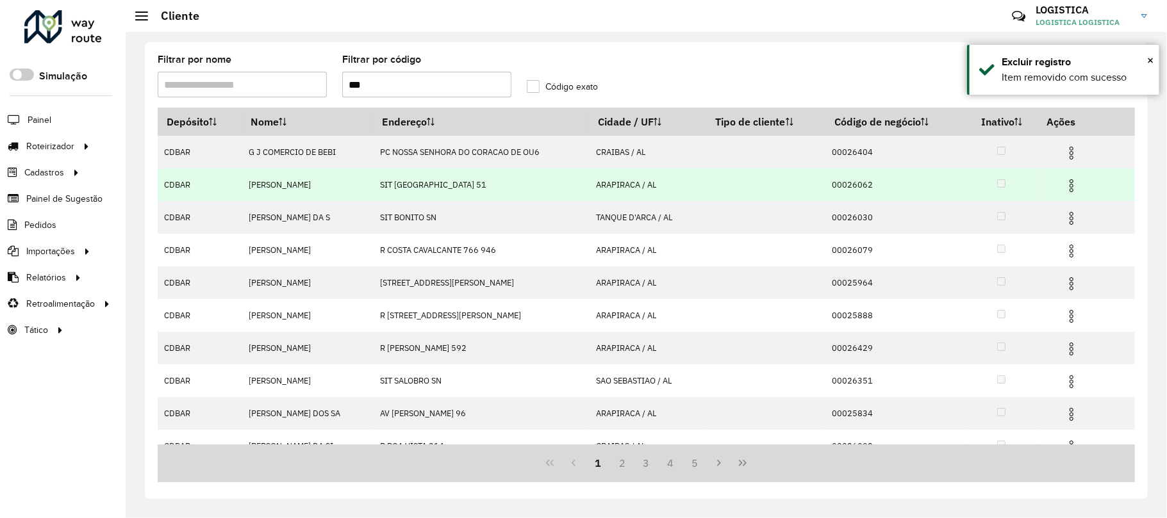
click at [1071, 183] on img at bounding box center [1070, 185] width 15 height 15
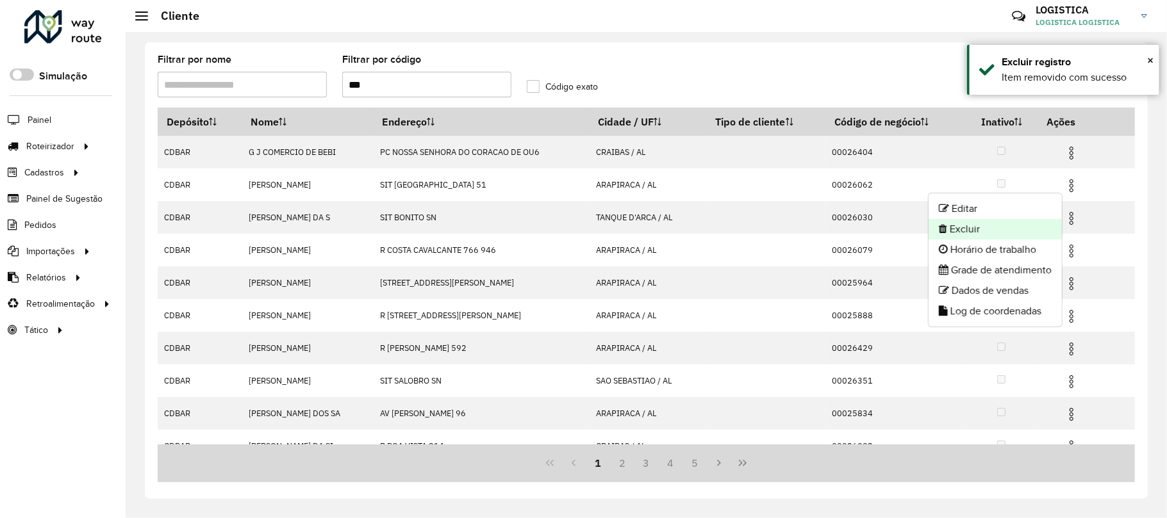
click at [987, 231] on li "Excluir" at bounding box center [994, 229] width 133 height 21
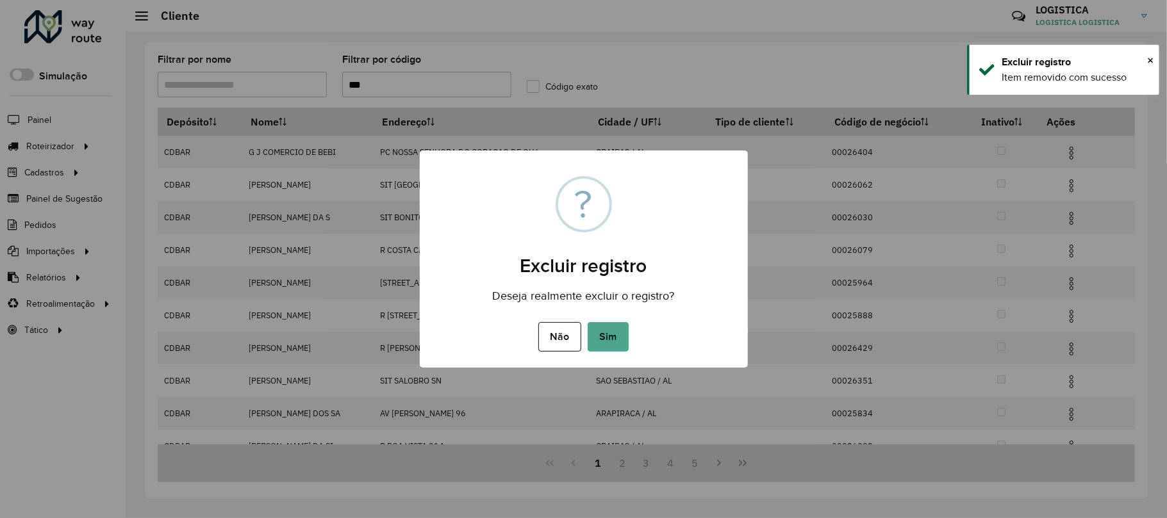
click at [587, 322] on button "Sim" at bounding box center [607, 336] width 41 height 29
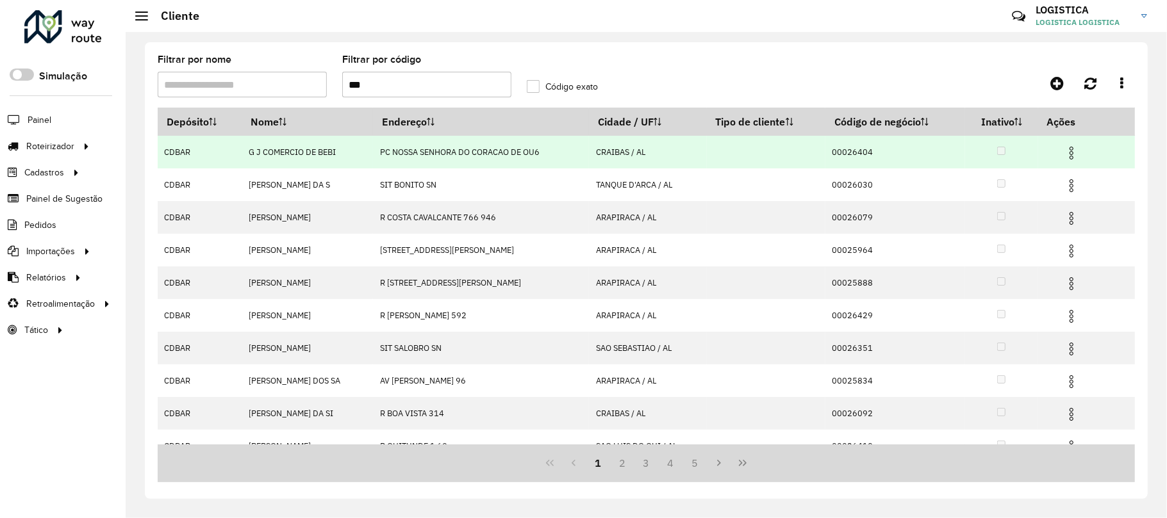
click at [1074, 147] on img at bounding box center [1070, 152] width 15 height 15
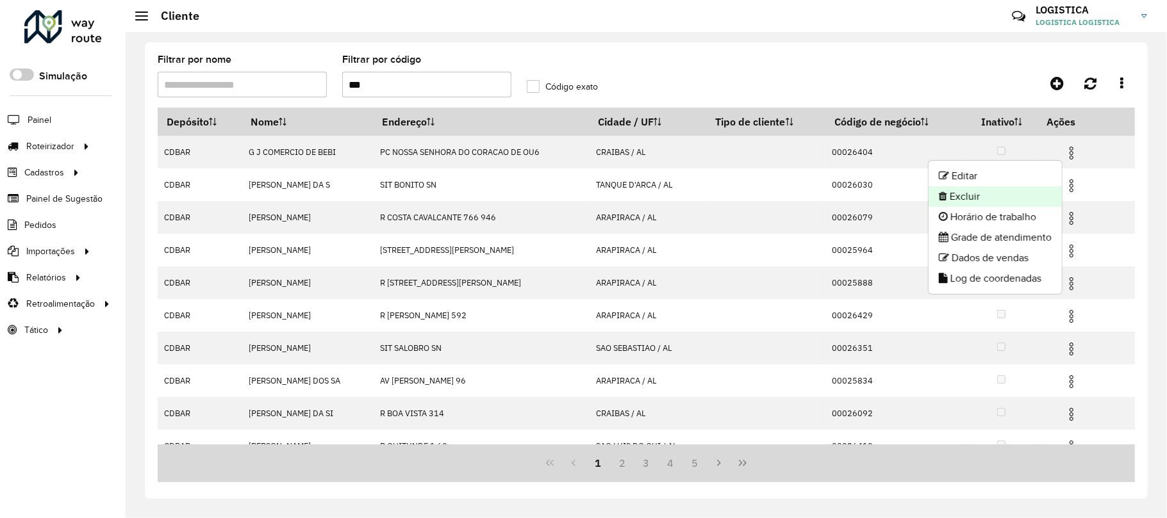
click at [1010, 192] on li "Excluir" at bounding box center [994, 196] width 133 height 21
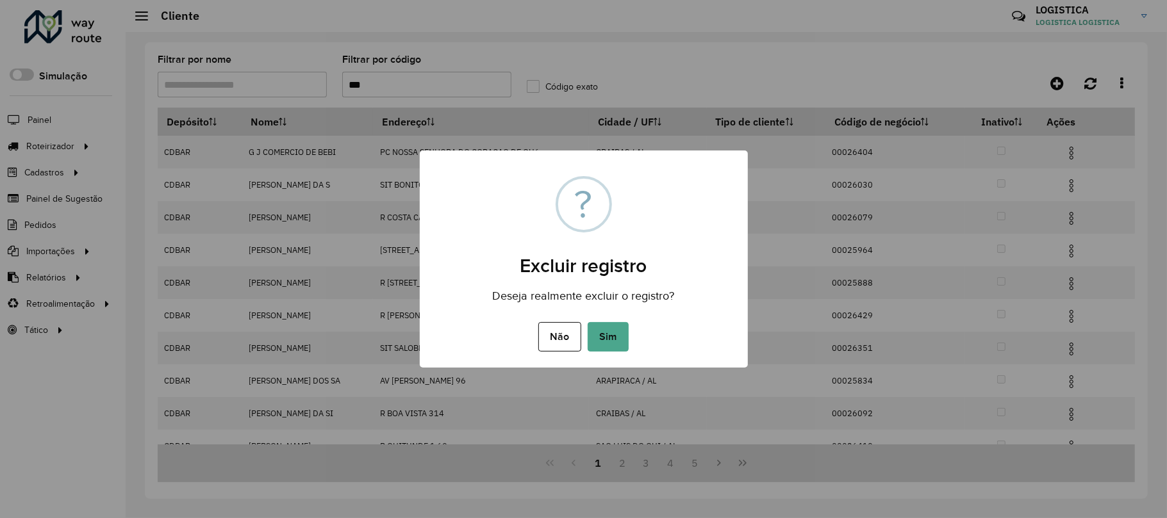
click at [587, 322] on button "Sim" at bounding box center [607, 336] width 41 height 29
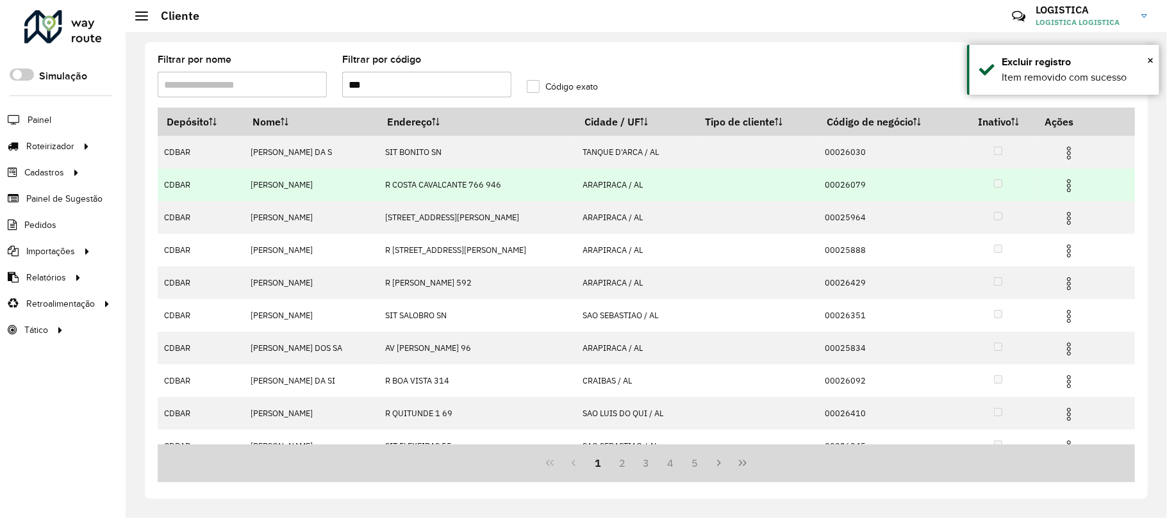
click at [1065, 190] on img at bounding box center [1068, 185] width 15 height 15
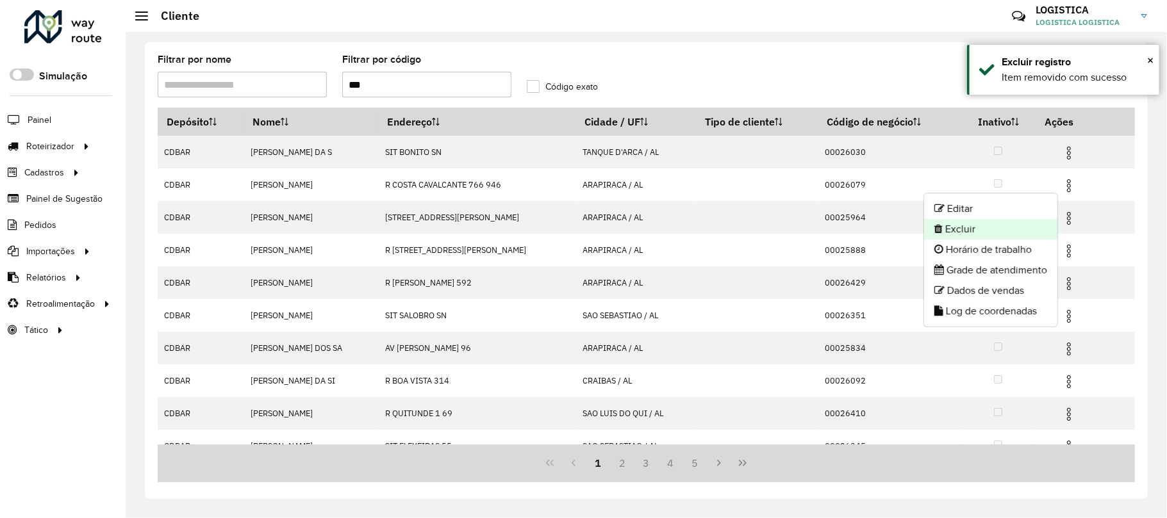
click at [957, 231] on li "Excluir" at bounding box center [990, 229] width 133 height 21
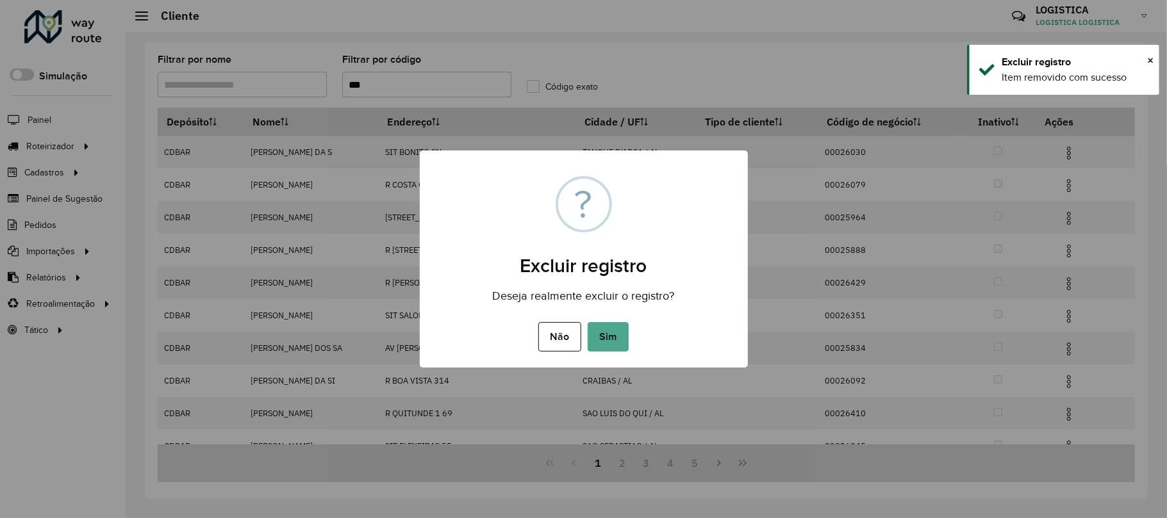
click at [587, 322] on button "Sim" at bounding box center [607, 336] width 41 height 29
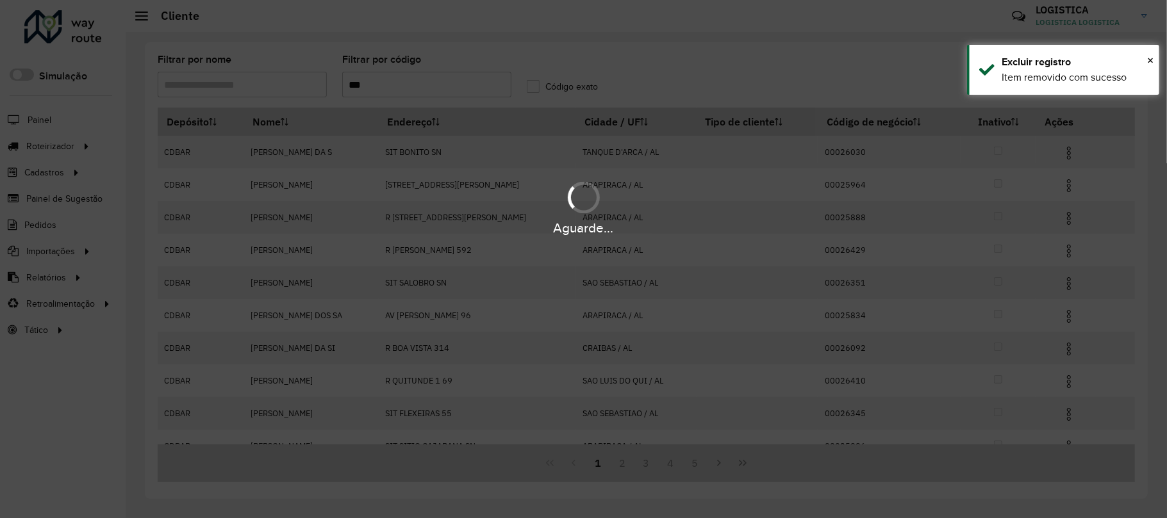
click at [1056, 156] on div "Aguarde..." at bounding box center [583, 259] width 1167 height 518
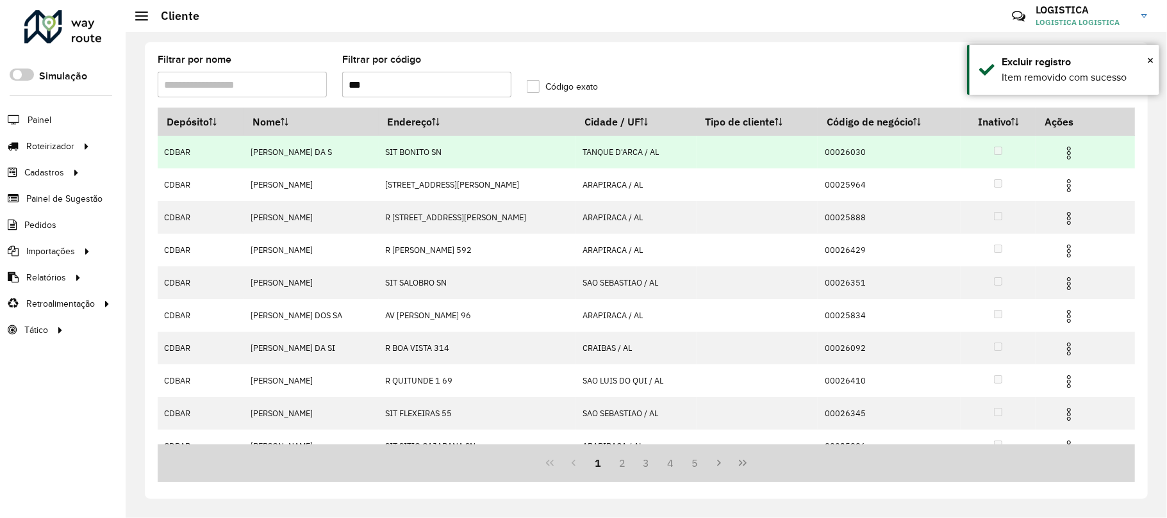
click at [1064, 149] on img at bounding box center [1068, 152] width 15 height 15
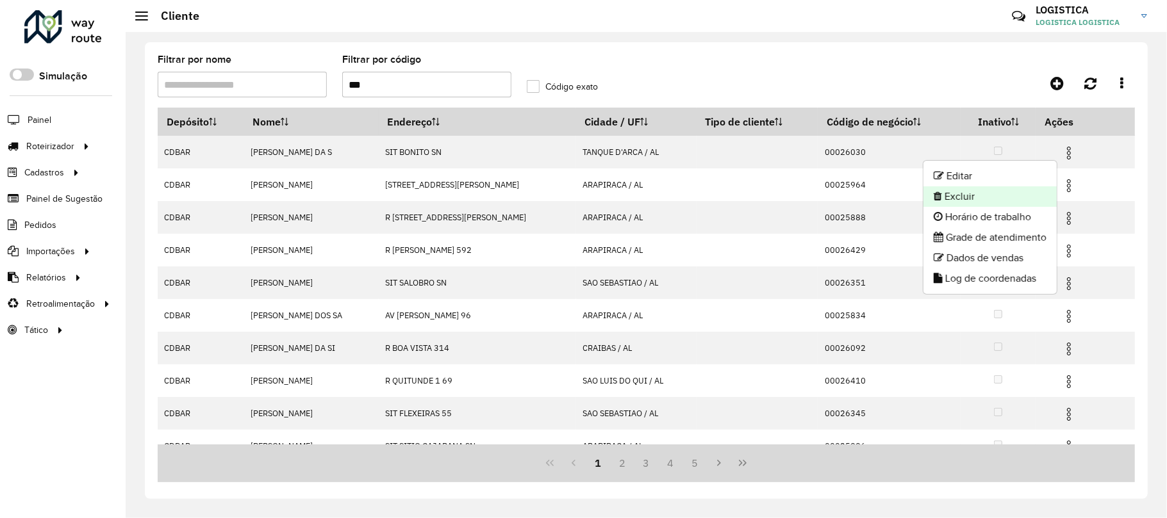
click at [985, 196] on li "Excluir" at bounding box center [989, 196] width 133 height 21
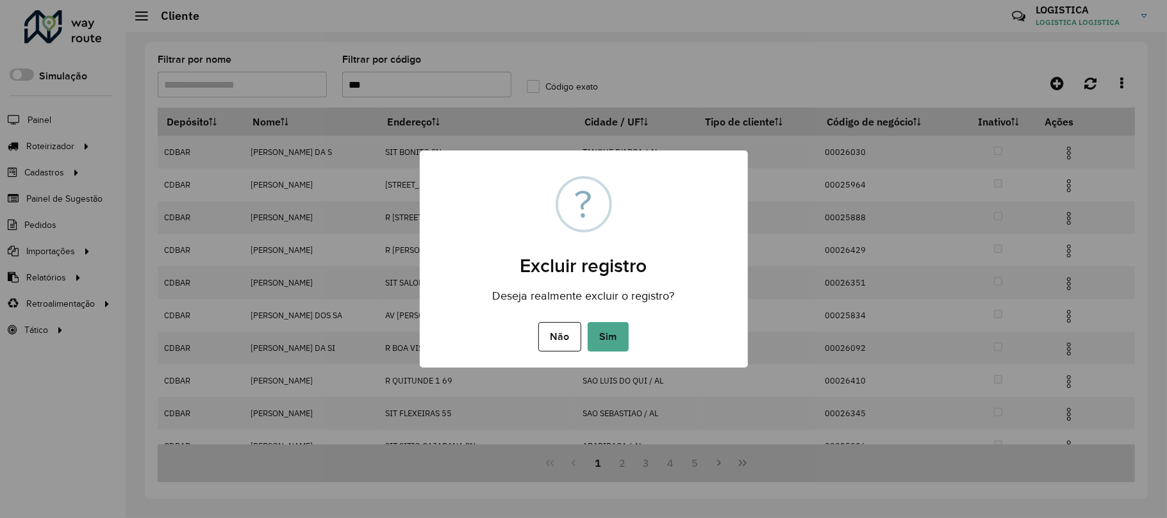
click at [587, 322] on button "Sim" at bounding box center [607, 336] width 41 height 29
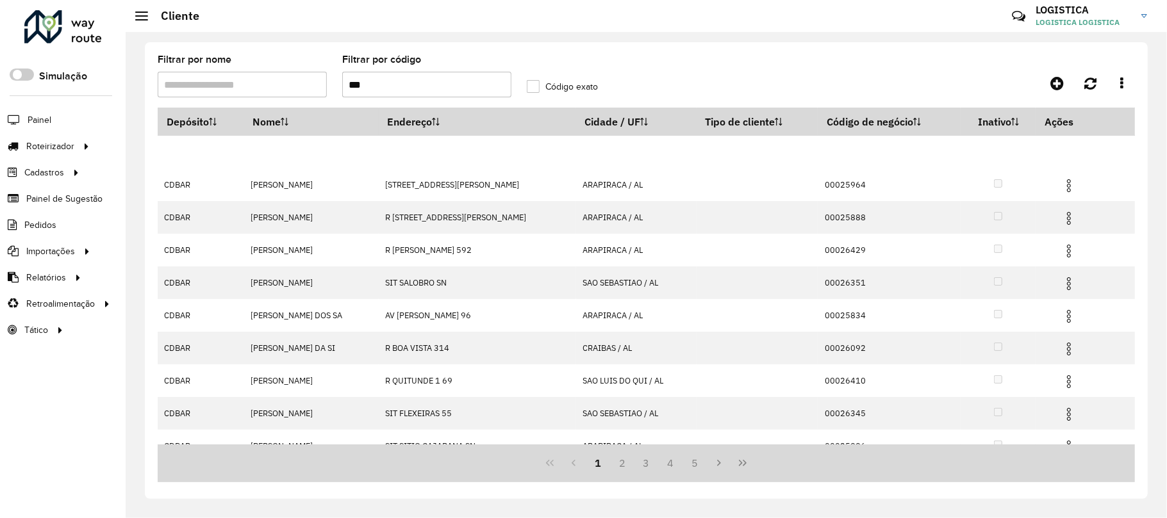
click at [0, 0] on div "Aguarde..." at bounding box center [0, 0] width 0 height 0
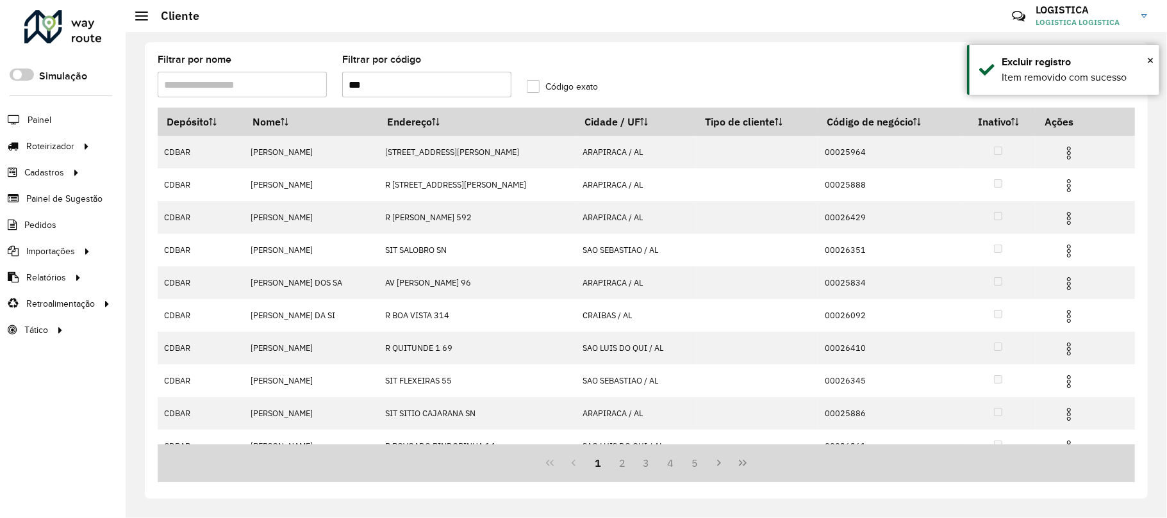
click at [1066, 188] on img at bounding box center [1068, 185] width 15 height 15
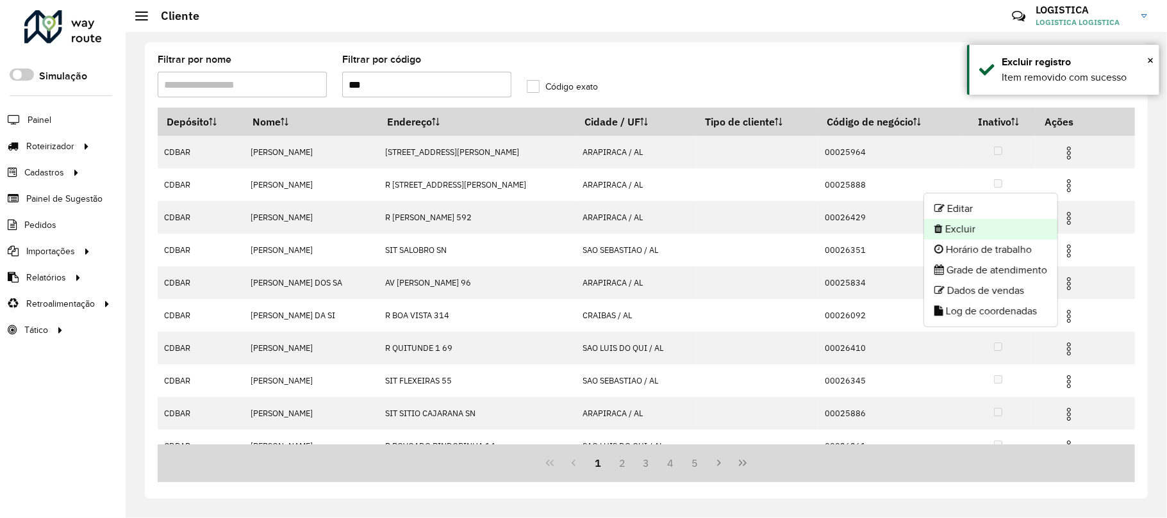
click at [995, 224] on li "Excluir" at bounding box center [990, 229] width 133 height 21
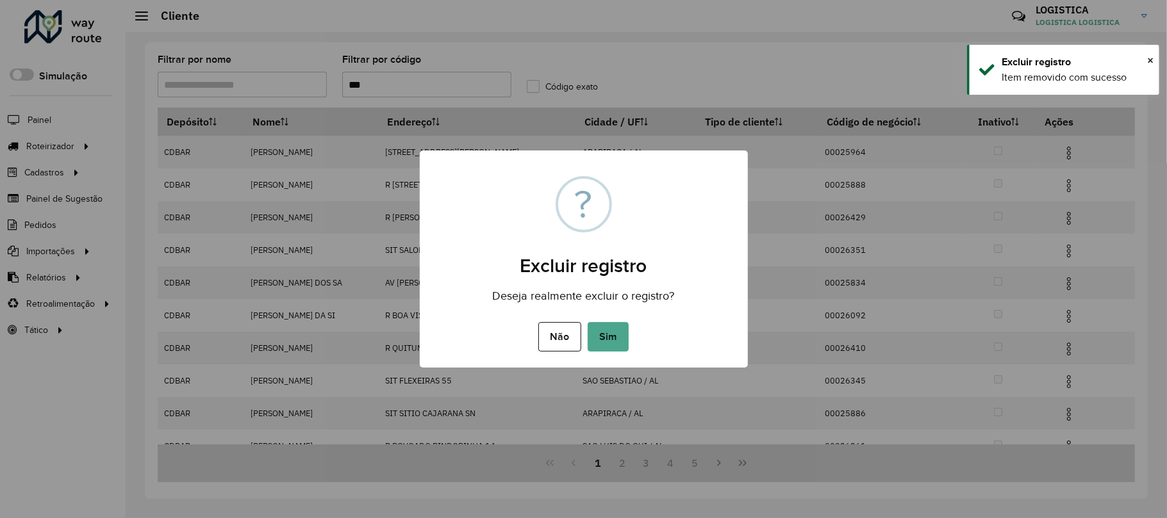
click at [587, 322] on button "Sim" at bounding box center [607, 336] width 41 height 29
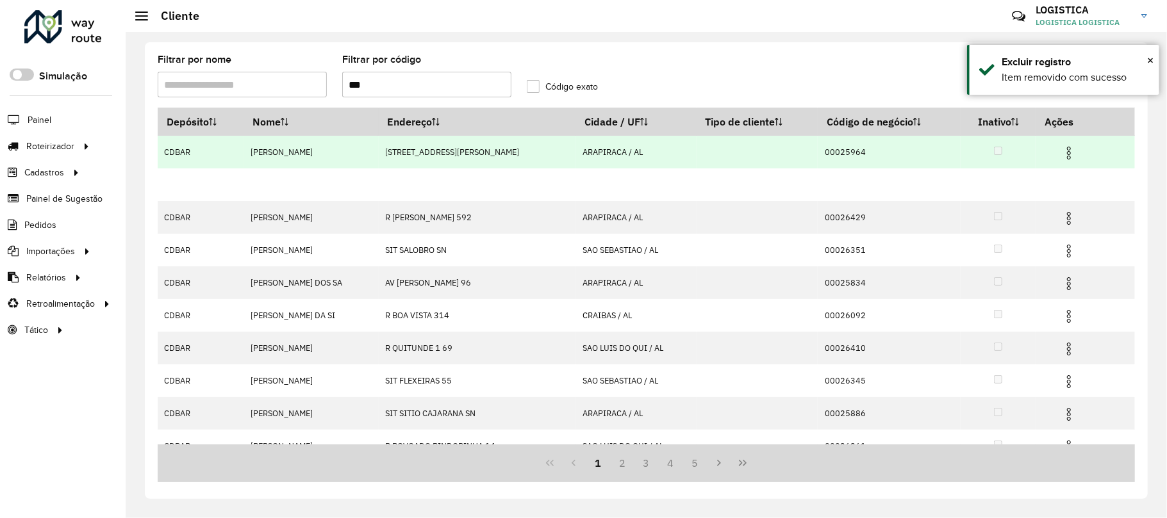
click at [1063, 141] on td at bounding box center [1074, 152] width 77 height 32
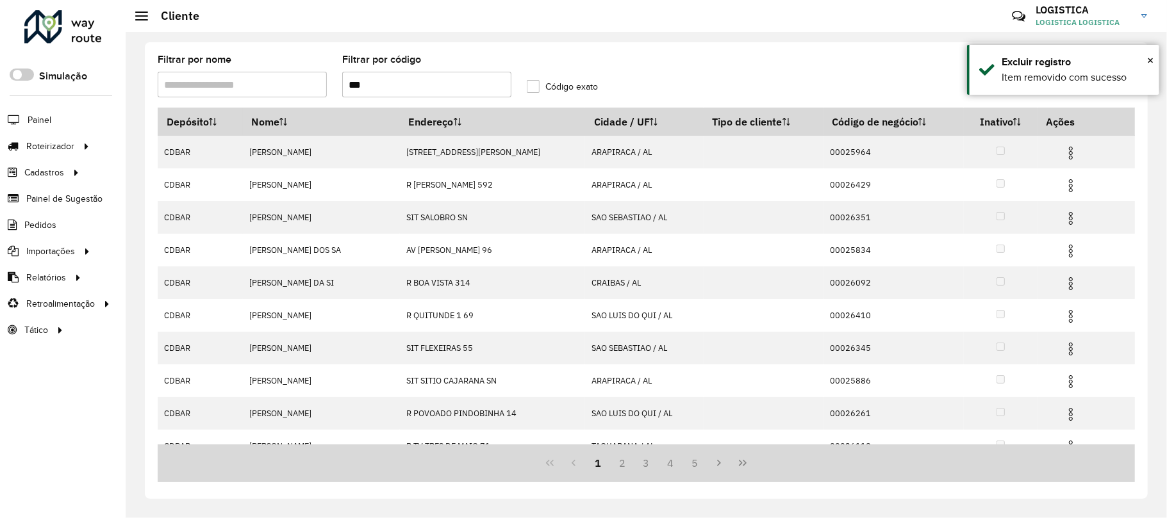
click at [1079, 163] on td at bounding box center [1075, 152] width 77 height 32
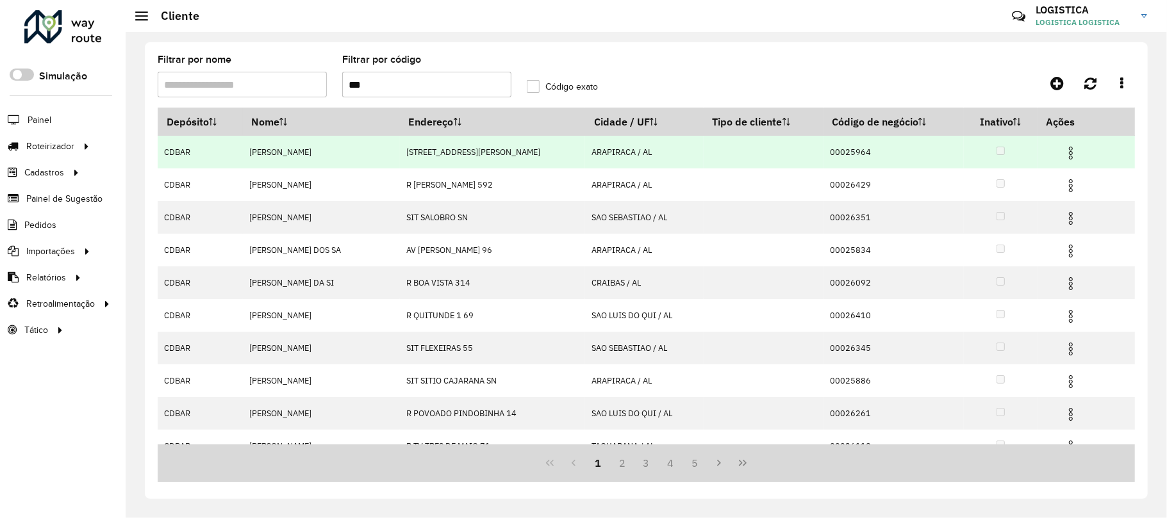
click at [1072, 160] on img at bounding box center [1070, 152] width 15 height 15
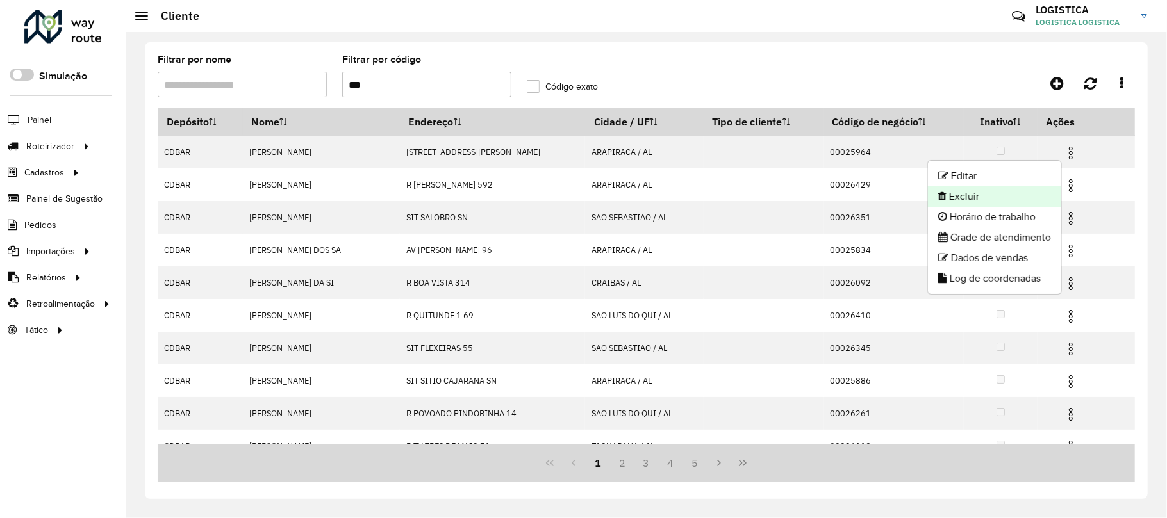
click at [1006, 198] on li "Excluir" at bounding box center [994, 196] width 133 height 21
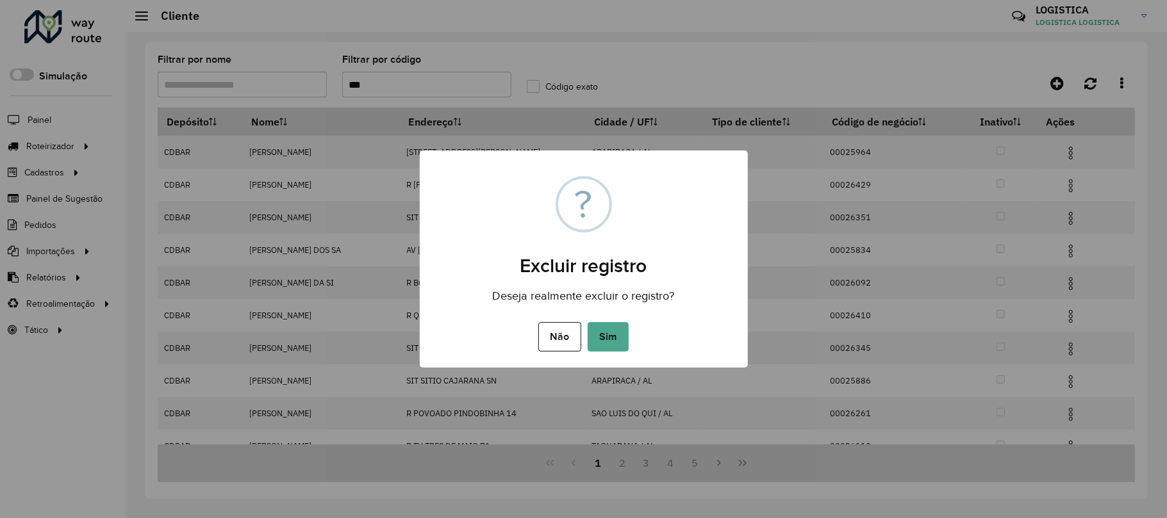
click at [587, 322] on button "Sim" at bounding box center [607, 336] width 41 height 29
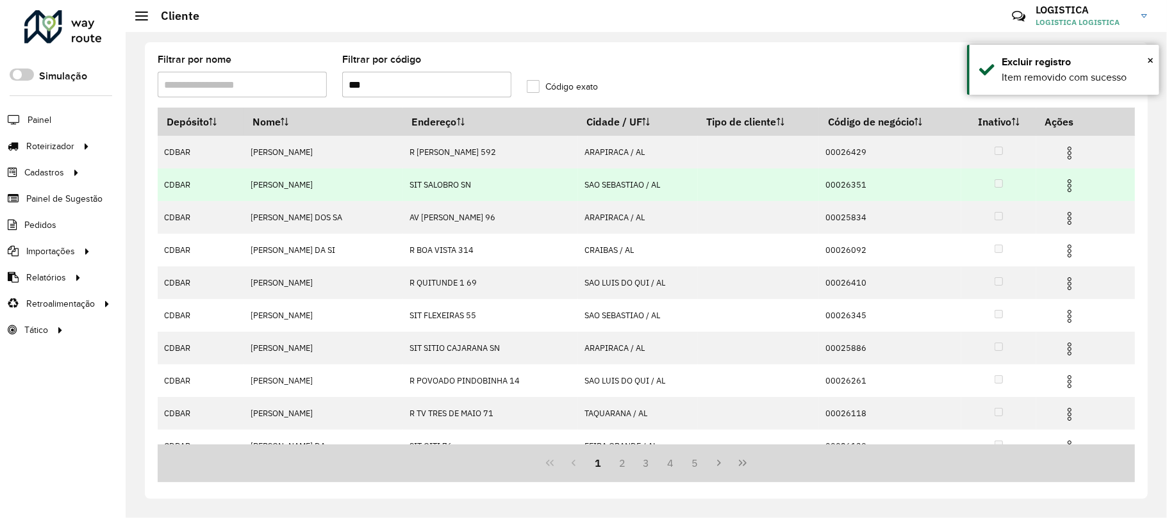
click at [1061, 183] on td at bounding box center [1074, 184] width 77 height 32
click at [1069, 186] on img at bounding box center [1069, 185] width 15 height 15
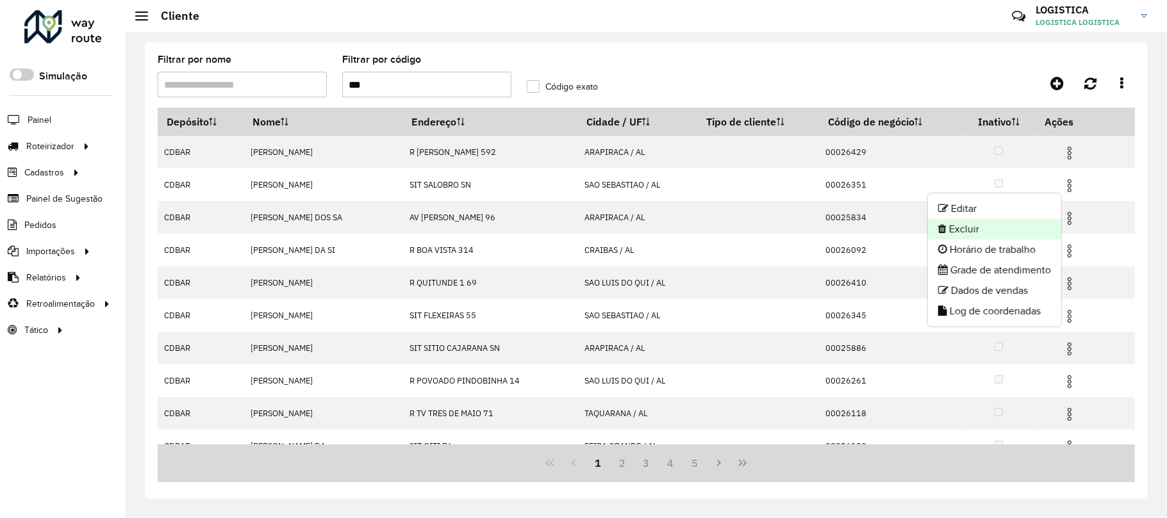
click at [980, 234] on li "Excluir" at bounding box center [994, 229] width 133 height 21
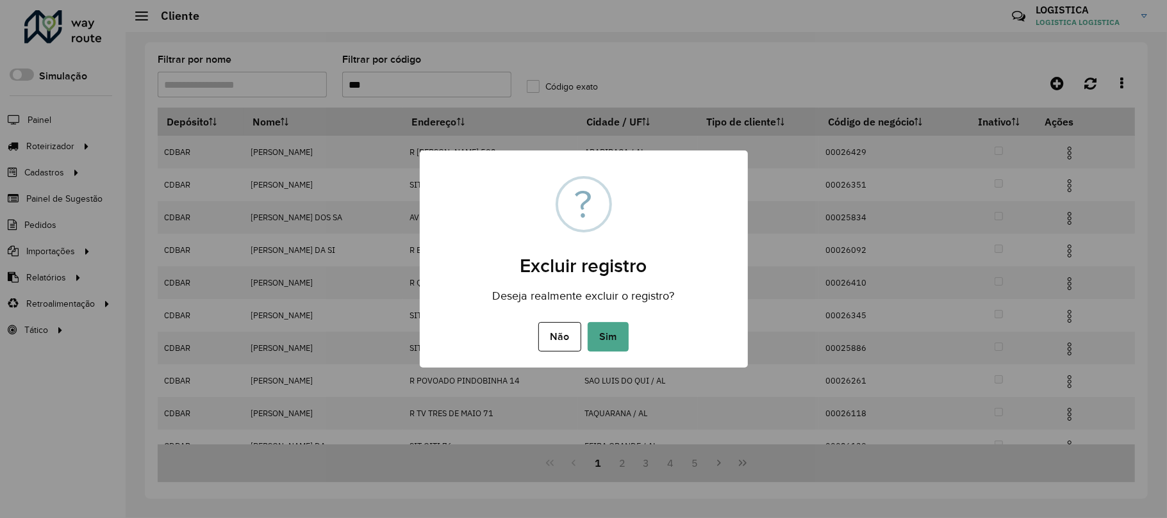
click at [587, 322] on button "Sim" at bounding box center [607, 336] width 41 height 29
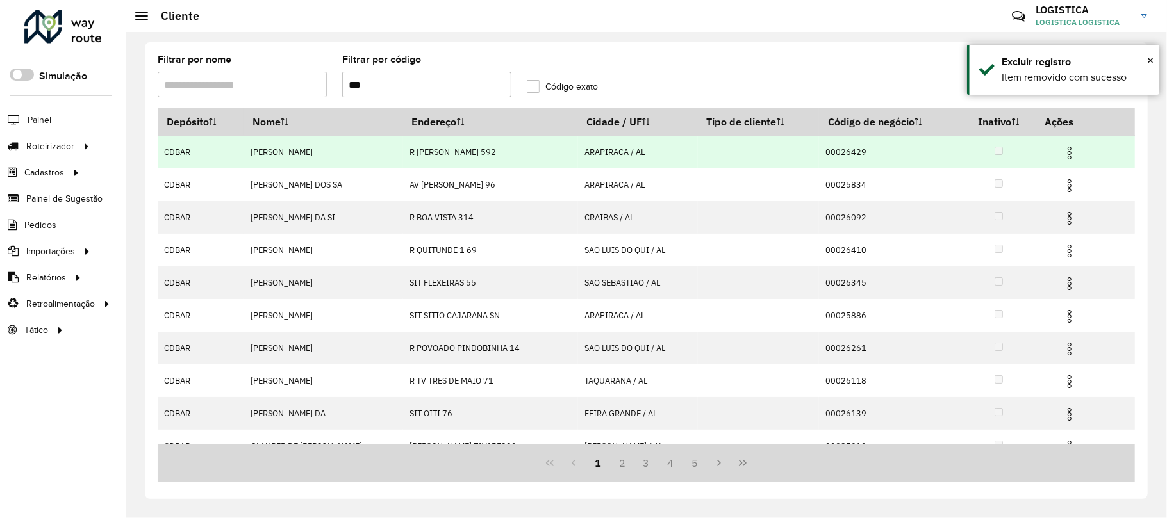
click at [1072, 147] on img at bounding box center [1069, 152] width 15 height 15
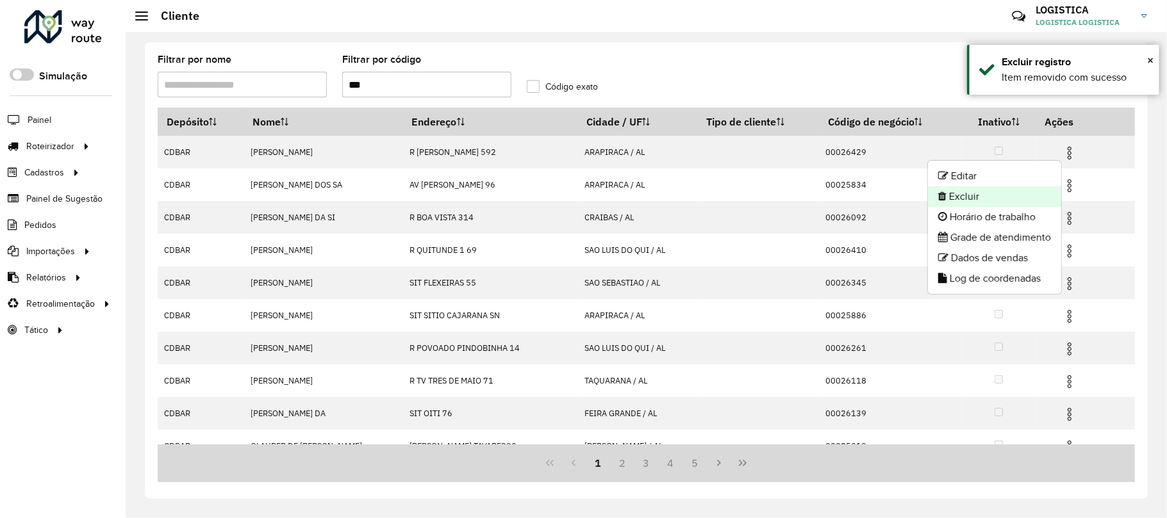
click at [1000, 201] on li "Excluir" at bounding box center [994, 196] width 133 height 21
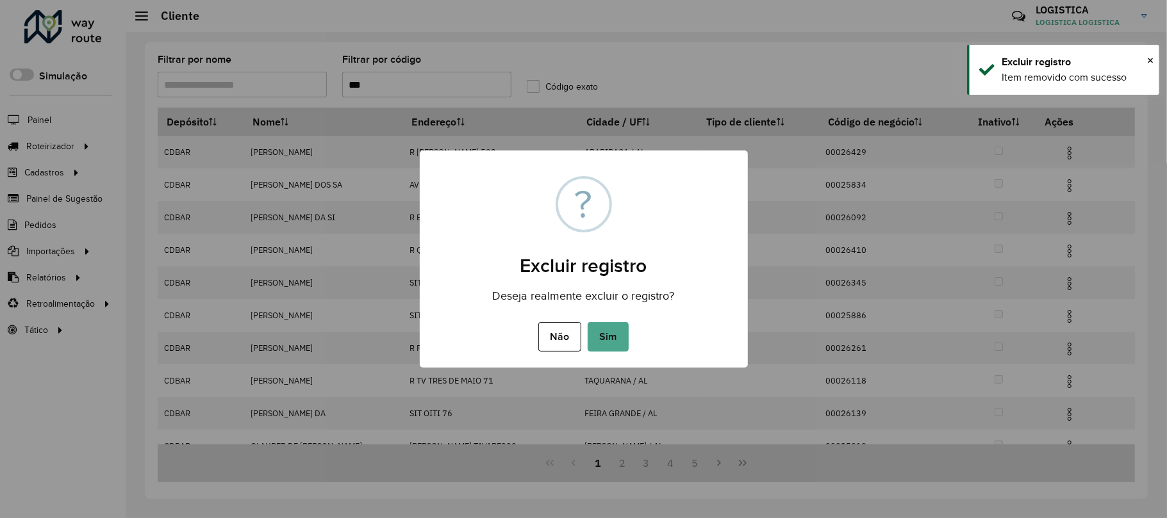
click at [587, 322] on button "Sim" at bounding box center [607, 336] width 41 height 29
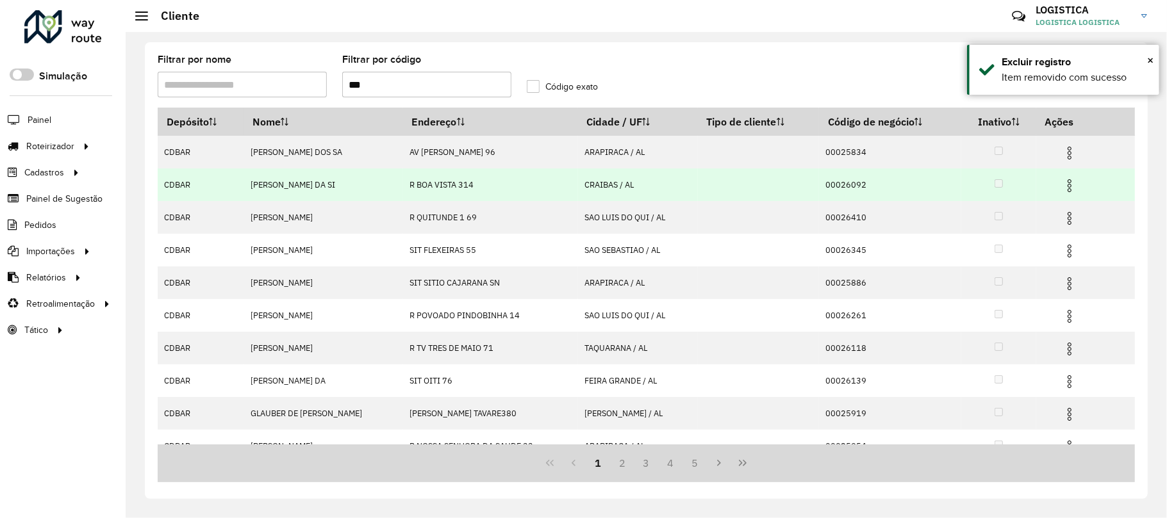
click at [1069, 188] on img at bounding box center [1069, 185] width 15 height 15
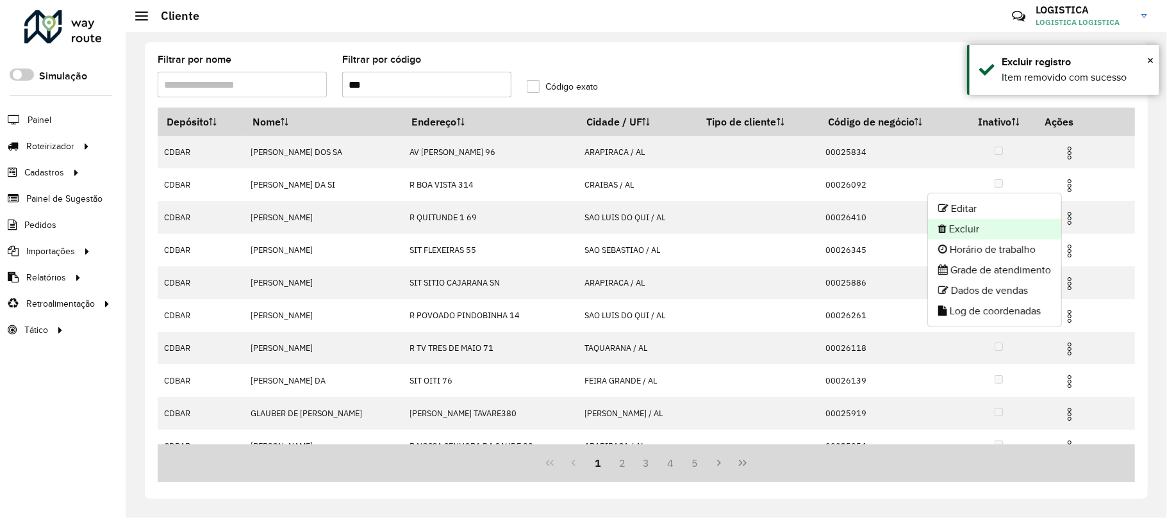
click at [989, 229] on li "Excluir" at bounding box center [994, 229] width 133 height 21
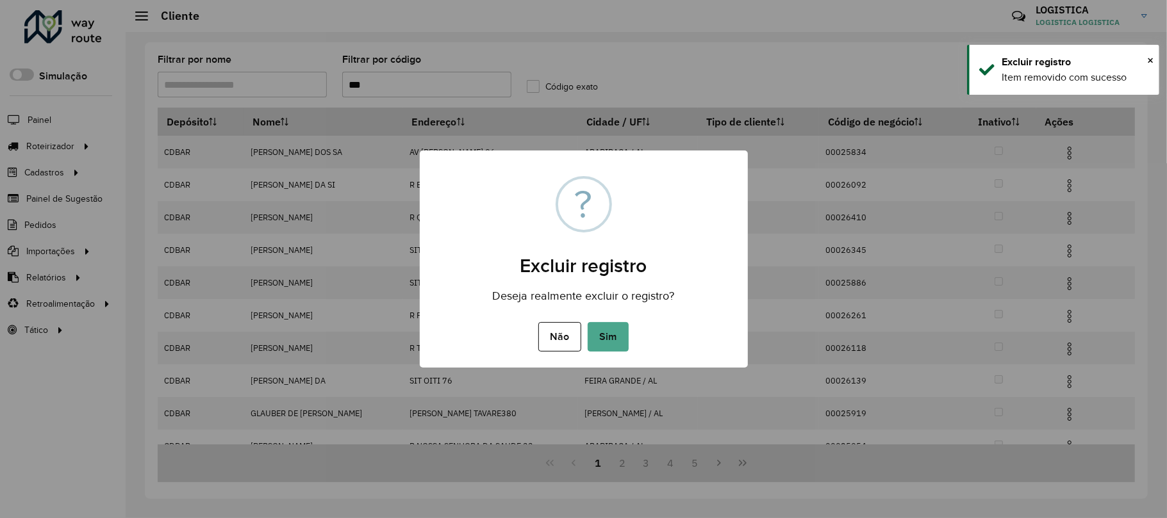
click at [587, 322] on button "Sim" at bounding box center [607, 336] width 41 height 29
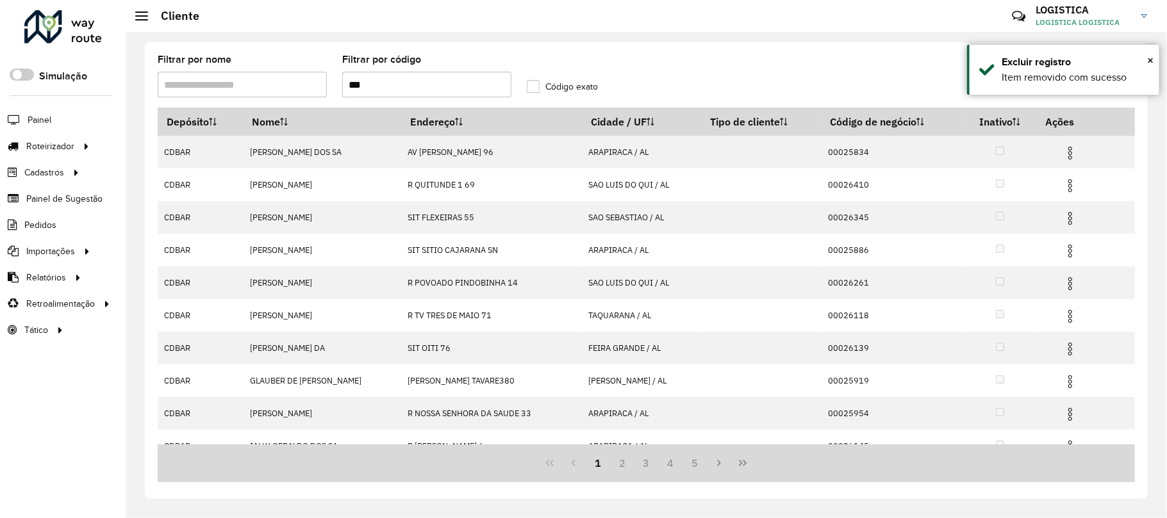
click at [1071, 151] on img at bounding box center [1069, 152] width 15 height 15
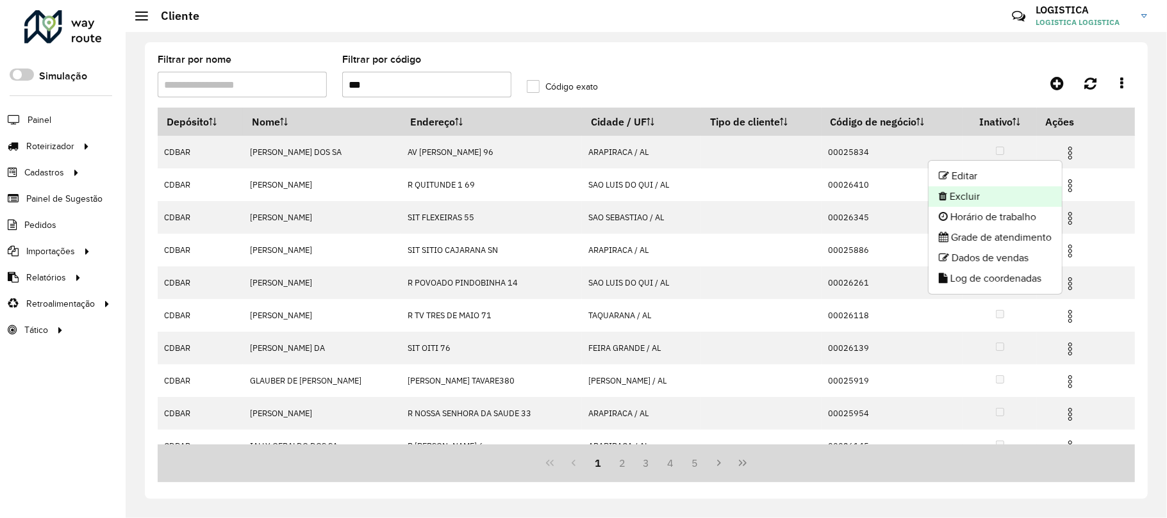
click at [974, 199] on li "Excluir" at bounding box center [994, 196] width 133 height 21
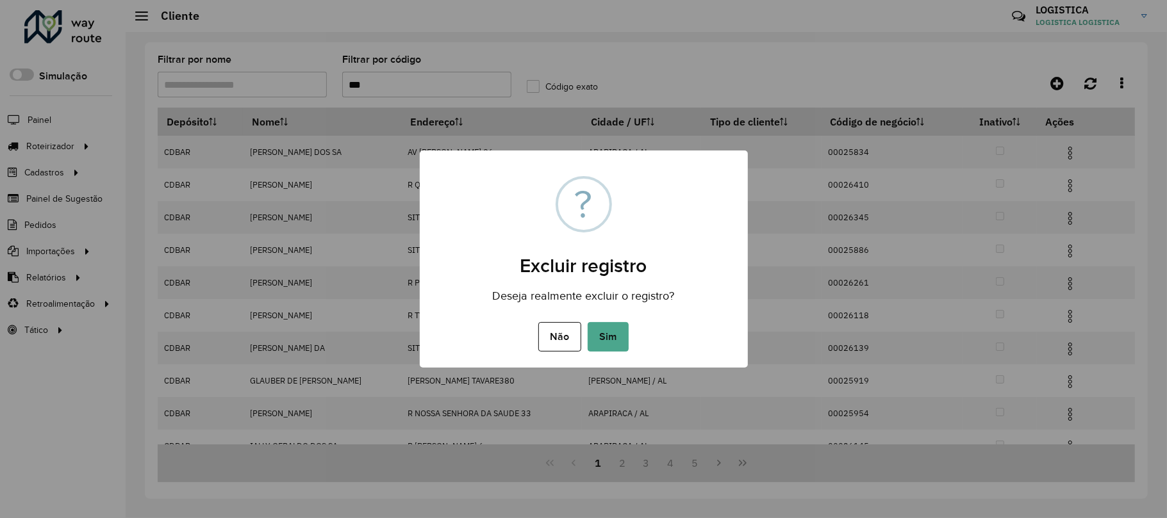
click at [587, 322] on button "Sim" at bounding box center [607, 336] width 41 height 29
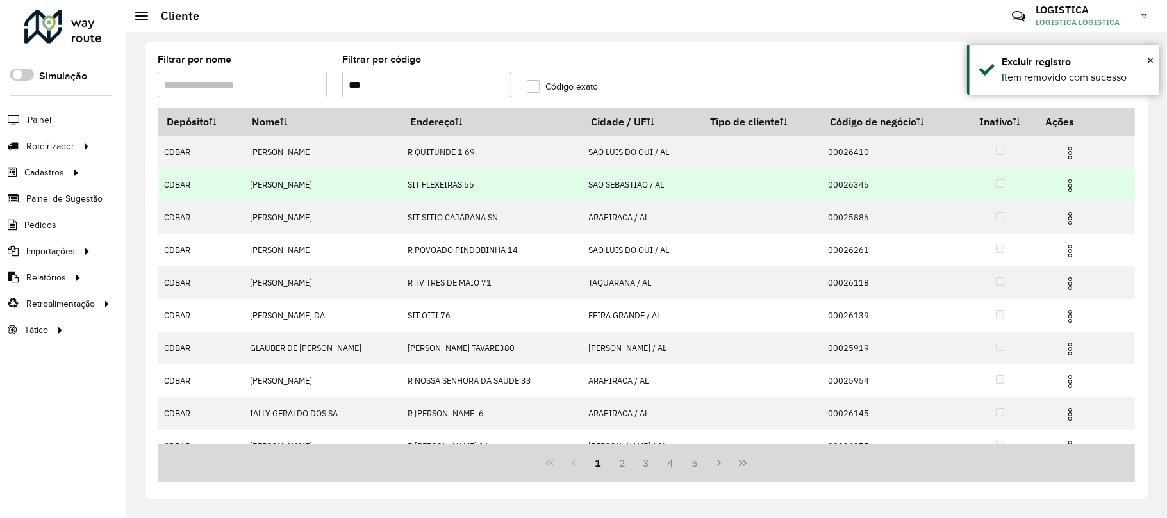
click at [1069, 183] on img at bounding box center [1069, 185] width 15 height 15
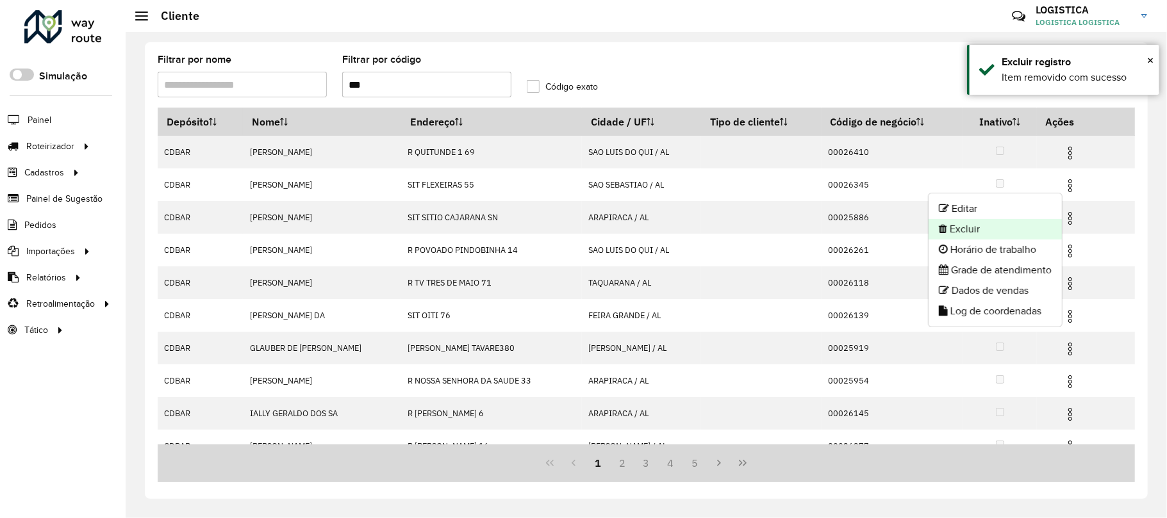
click at [990, 226] on li "Excluir" at bounding box center [994, 229] width 133 height 21
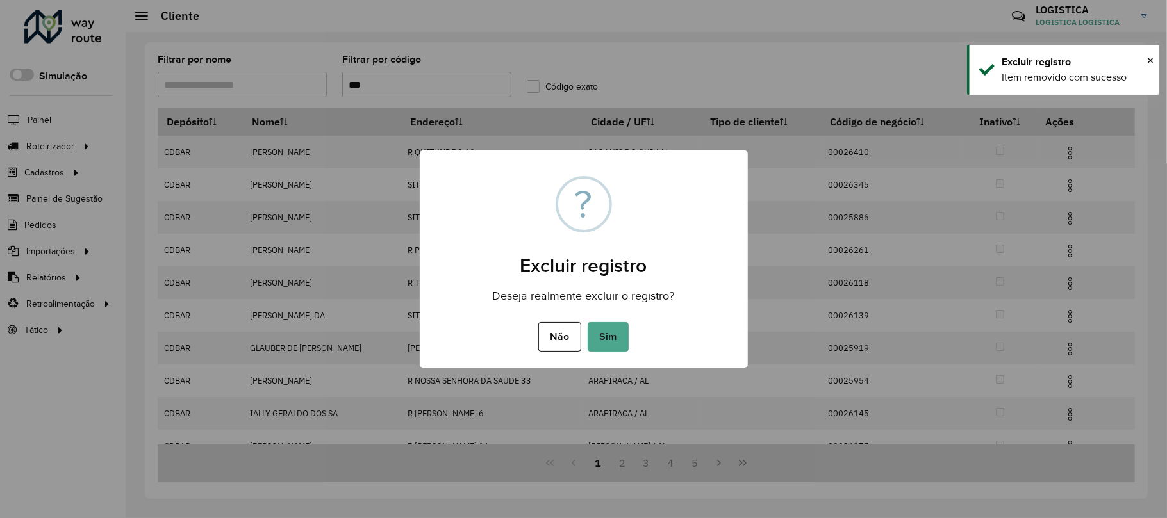
click at [587, 322] on button "Sim" at bounding box center [607, 336] width 41 height 29
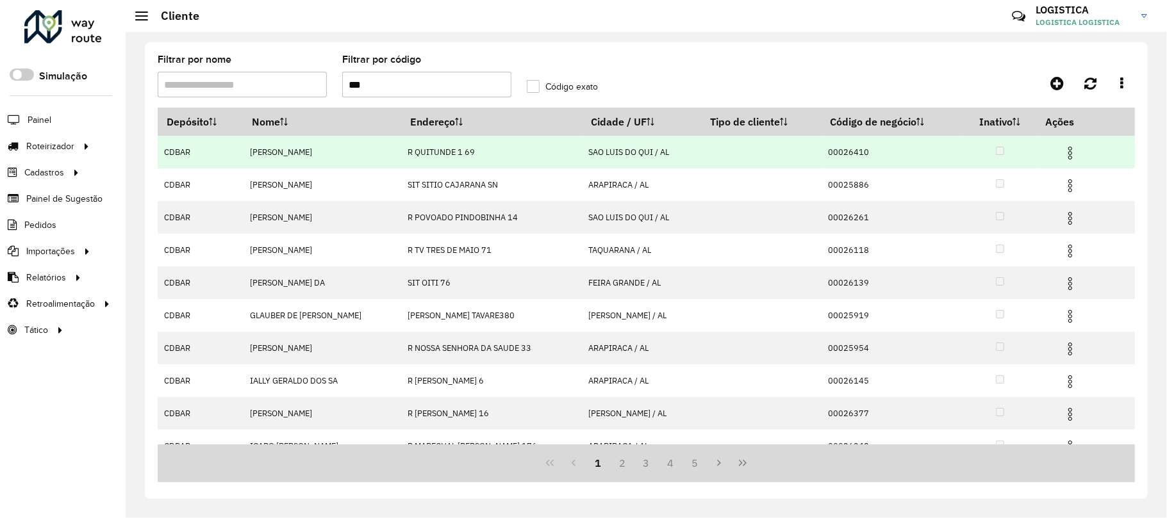
click at [1067, 154] on img at bounding box center [1069, 152] width 15 height 15
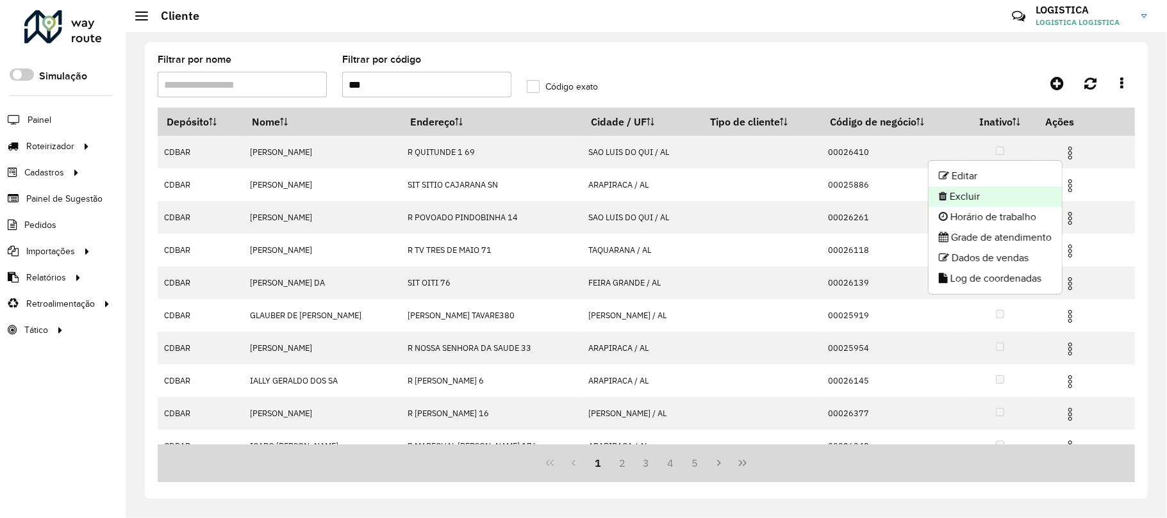
click at [1008, 201] on li "Excluir" at bounding box center [994, 196] width 133 height 21
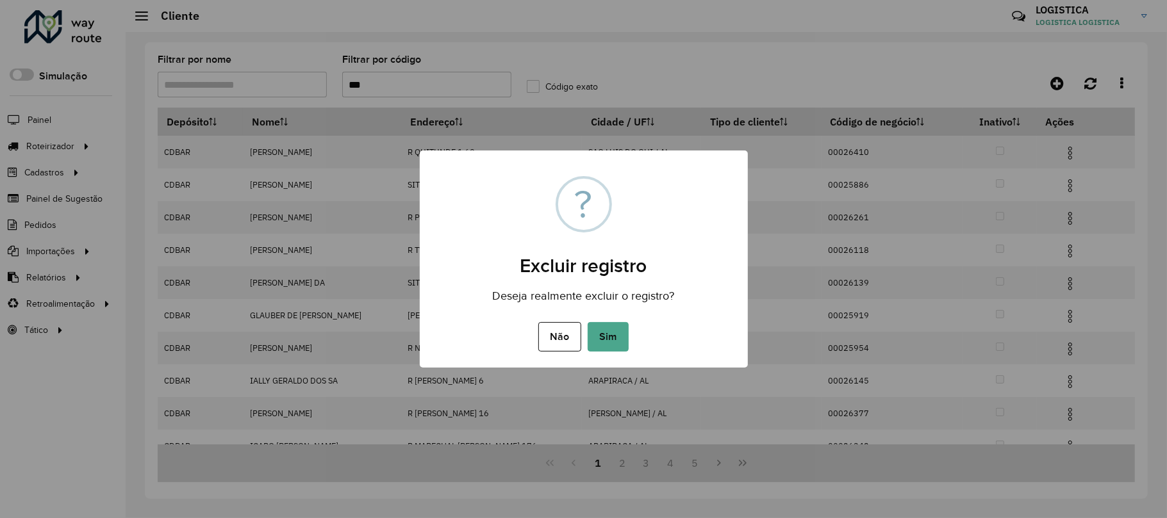
click at [587, 322] on button "Sim" at bounding box center [607, 336] width 41 height 29
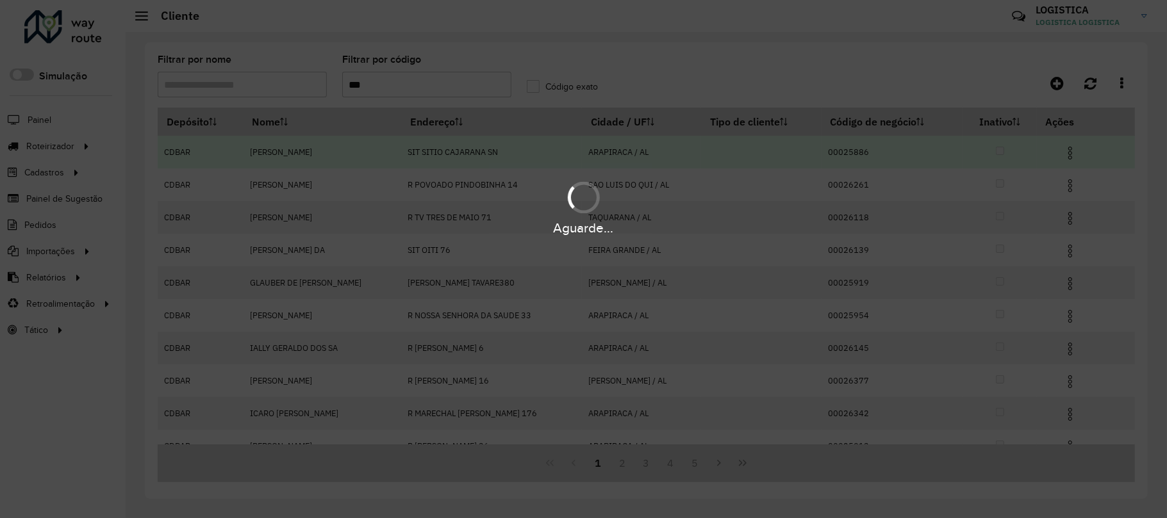
click at [1065, 187] on hb-app "Aguarde... Pop-up bloqueado! Seu navegador bloqueou automáticamente a abertura …" at bounding box center [583, 259] width 1167 height 518
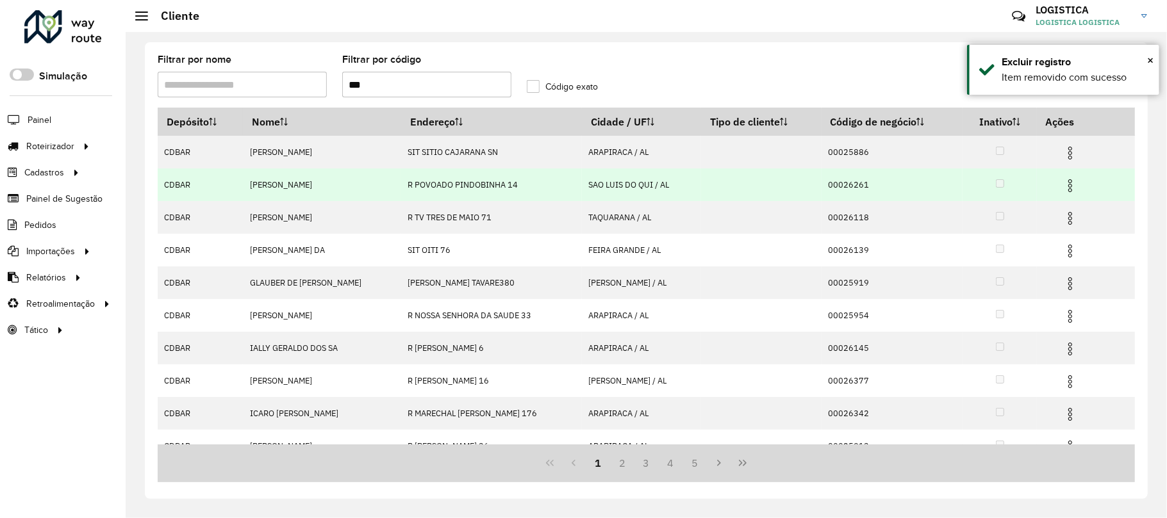
click at [1070, 183] on img at bounding box center [1069, 185] width 15 height 15
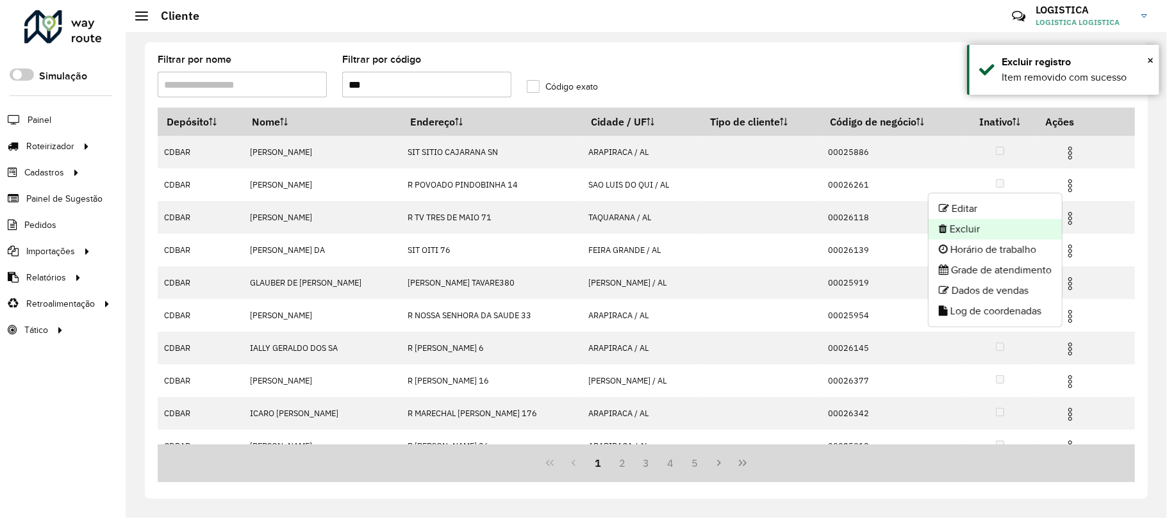
click at [1003, 234] on li "Excluir" at bounding box center [994, 229] width 133 height 21
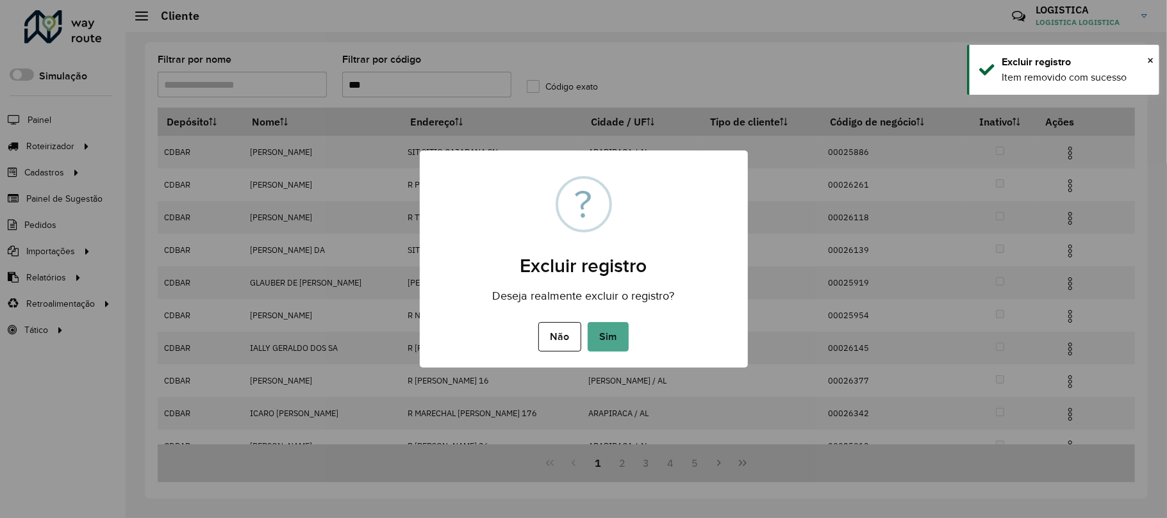
click at [587, 322] on button "Sim" at bounding box center [607, 336] width 41 height 29
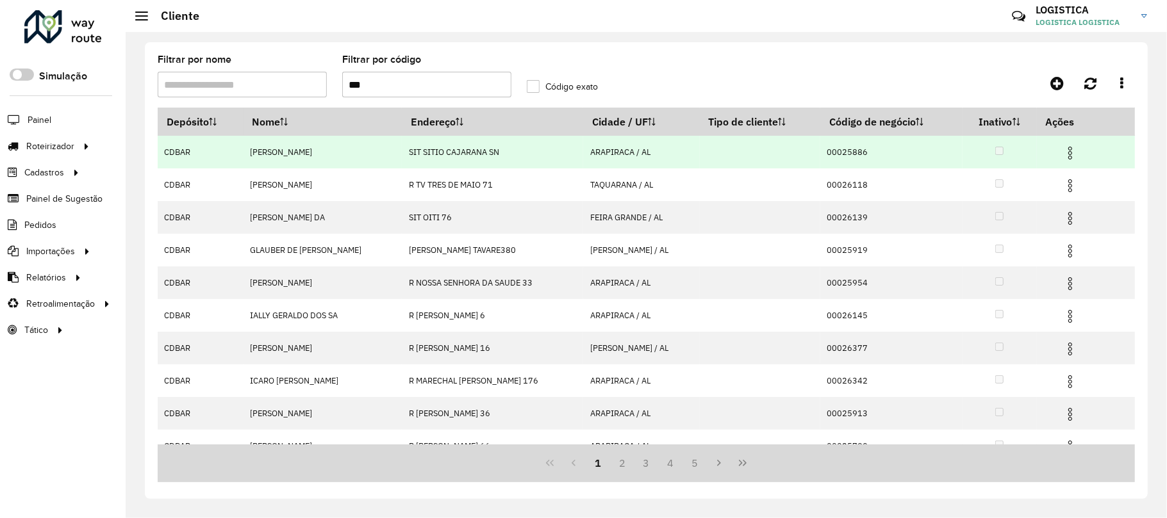
click at [1069, 154] on img at bounding box center [1069, 152] width 15 height 15
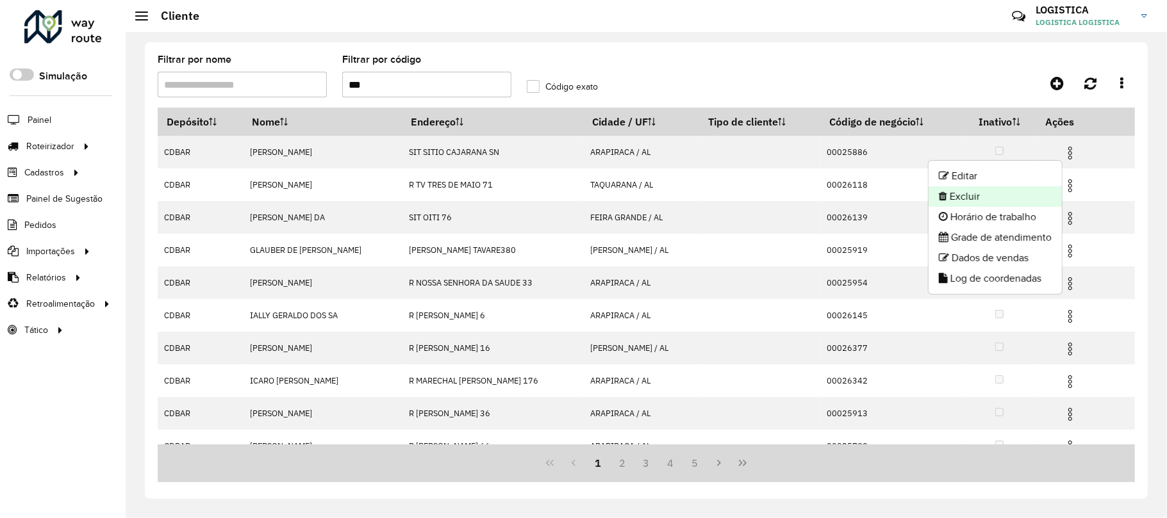
click at [1035, 193] on li "Excluir" at bounding box center [994, 196] width 133 height 21
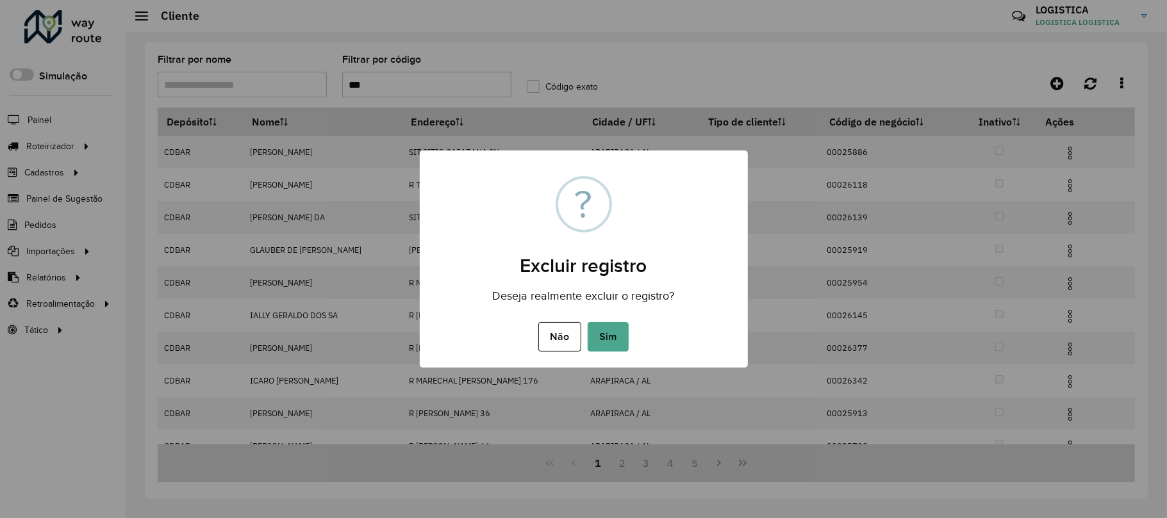
click at [587, 322] on button "Sim" at bounding box center [607, 336] width 41 height 29
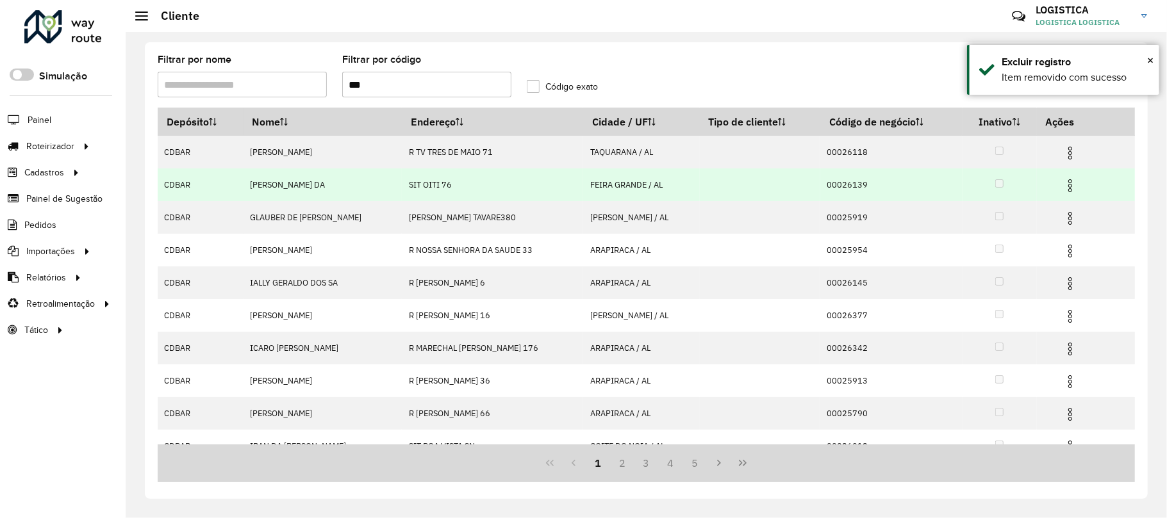
click at [1069, 187] on img at bounding box center [1069, 185] width 15 height 15
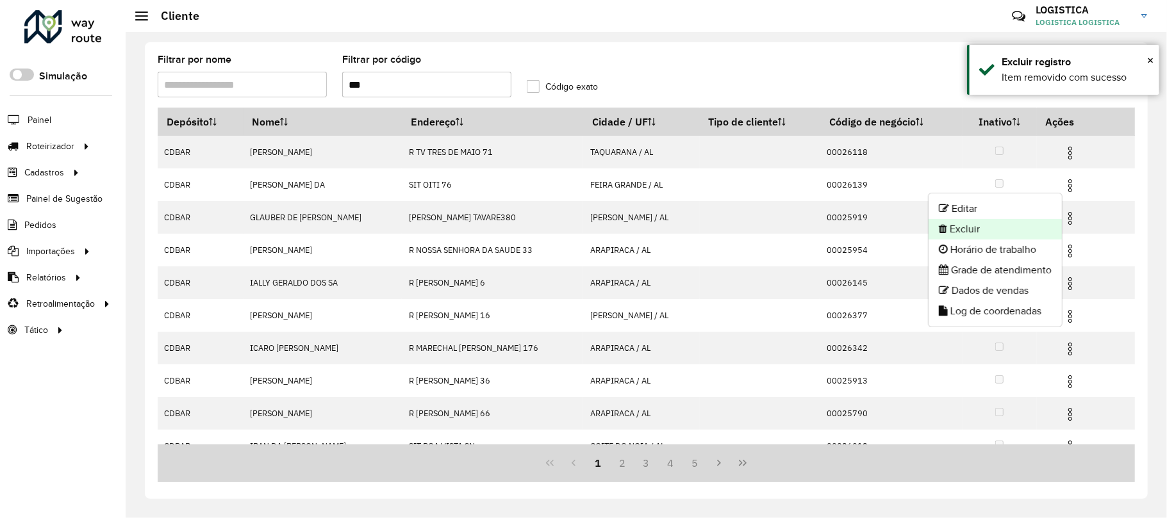
click at [1008, 231] on li "Excluir" at bounding box center [994, 229] width 133 height 21
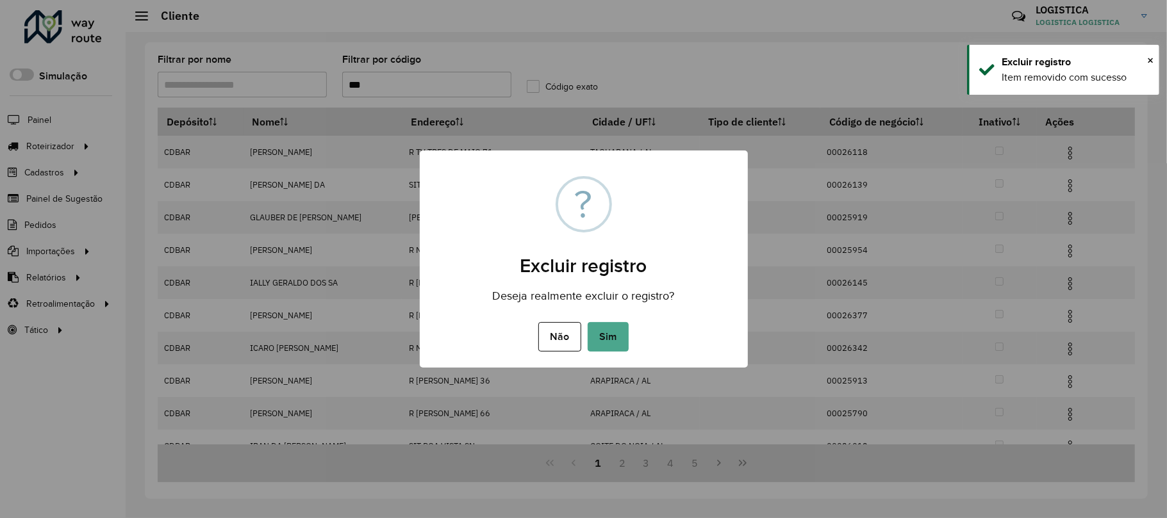
click at [587, 322] on button "Sim" at bounding box center [607, 336] width 41 height 29
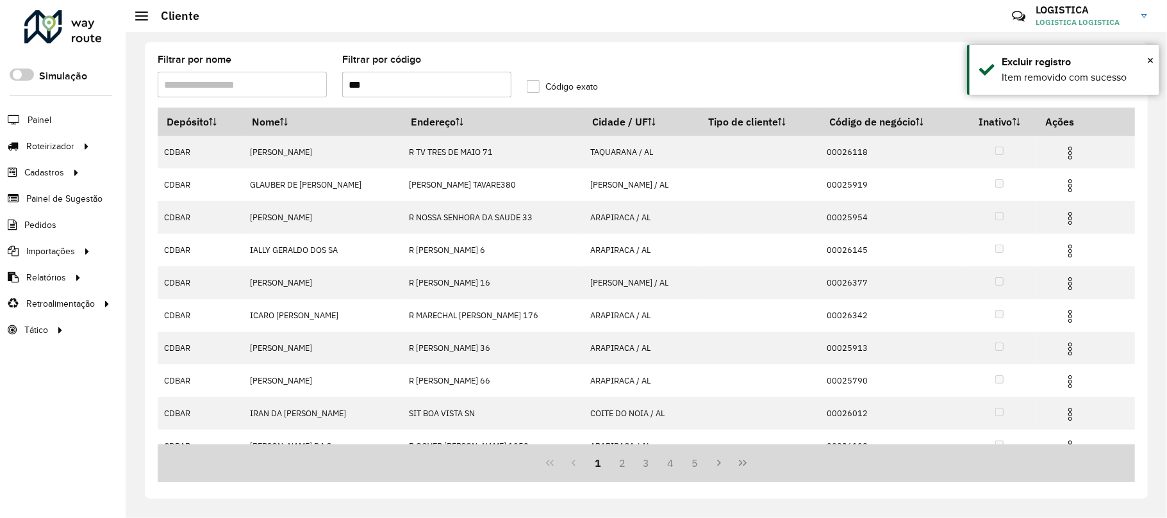
click at [1070, 221] on img at bounding box center [1069, 218] width 15 height 15
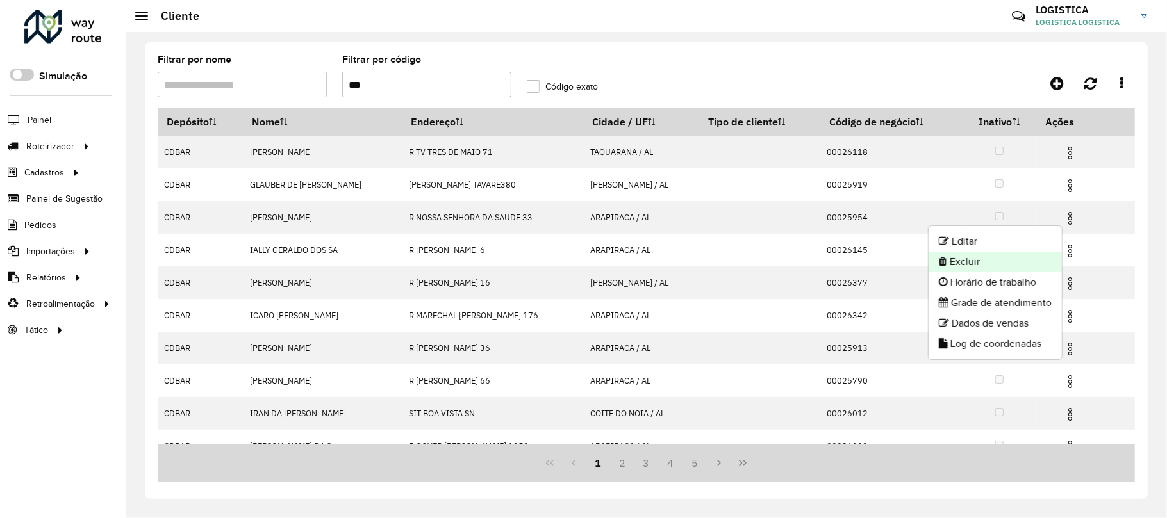
click at [987, 264] on li "Excluir" at bounding box center [994, 262] width 133 height 21
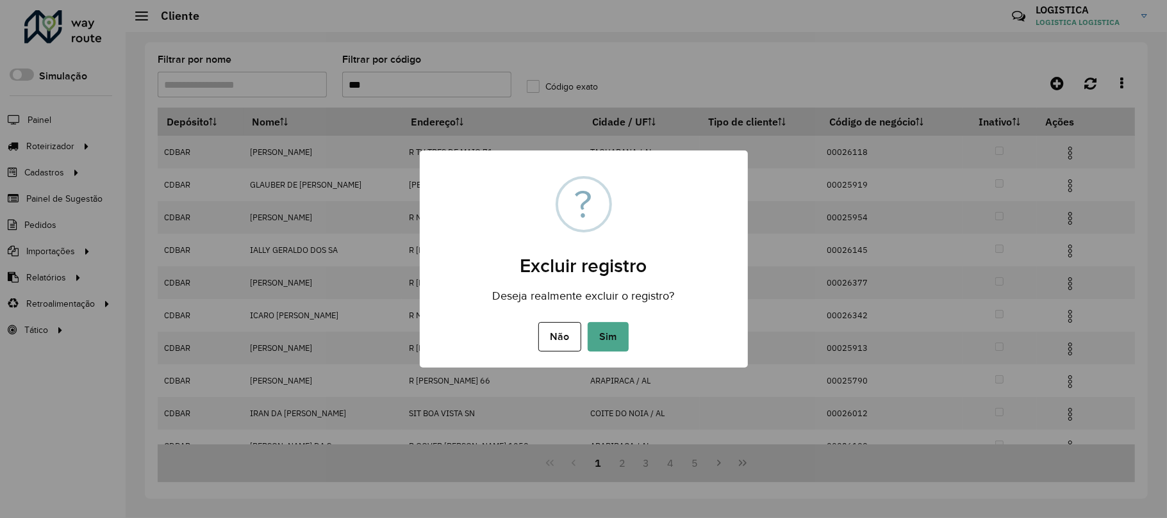
click at [587, 322] on button "Sim" at bounding box center [607, 336] width 41 height 29
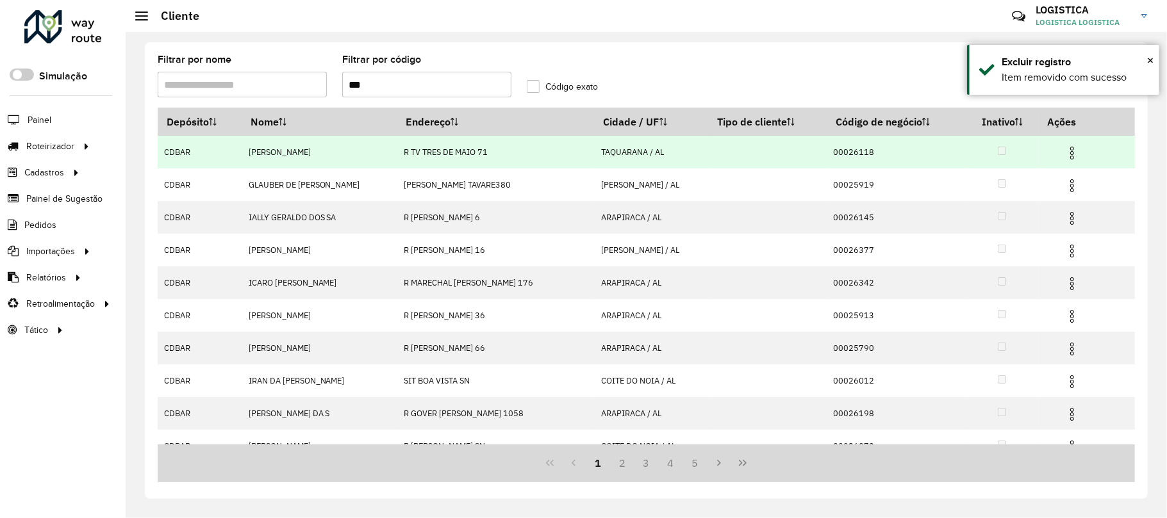
click at [1069, 154] on img at bounding box center [1071, 152] width 15 height 15
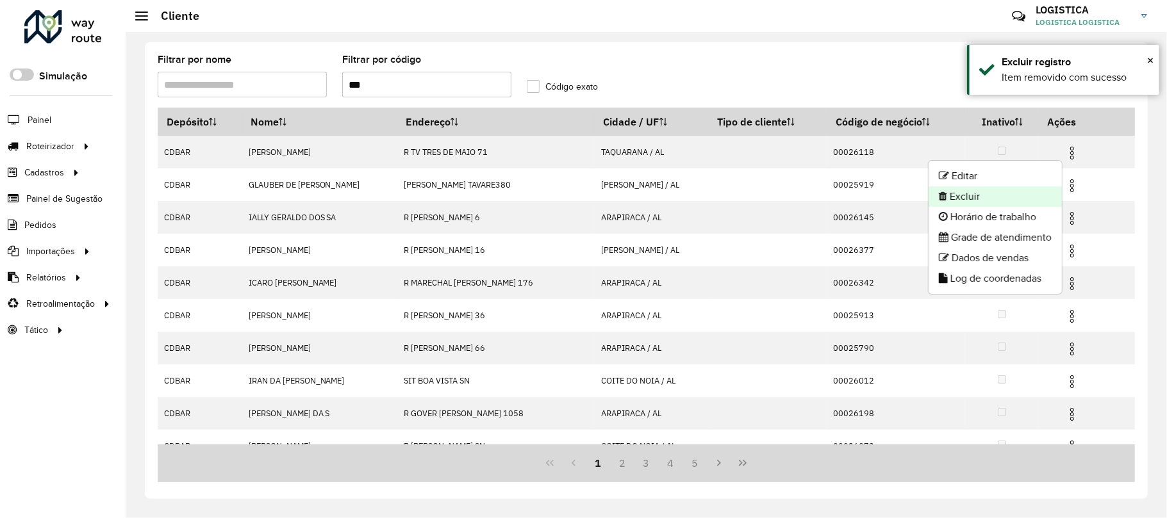
click at [1028, 196] on li "Excluir" at bounding box center [994, 196] width 133 height 21
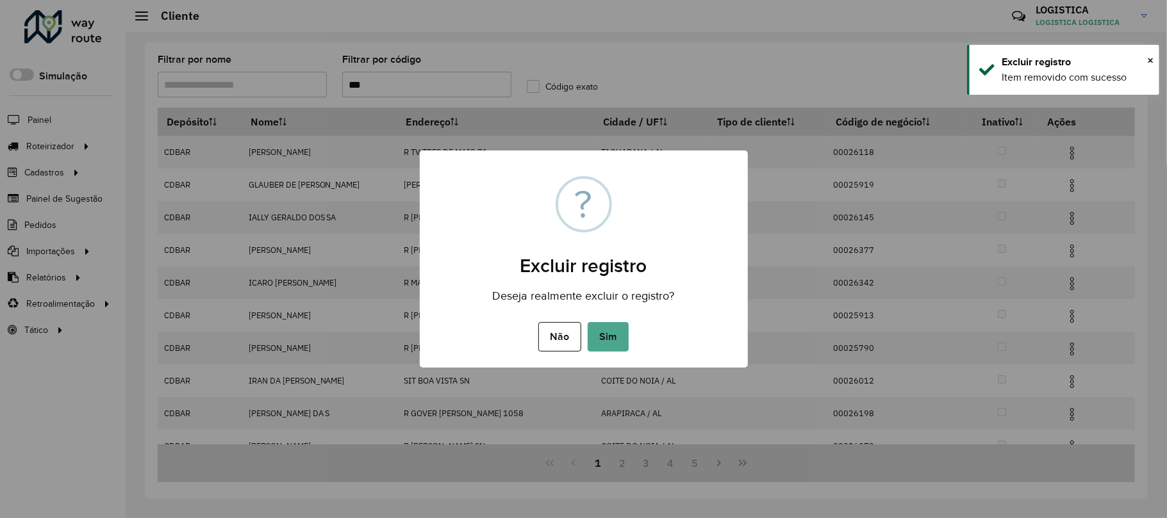
click at [587, 322] on button "Sim" at bounding box center [607, 336] width 41 height 29
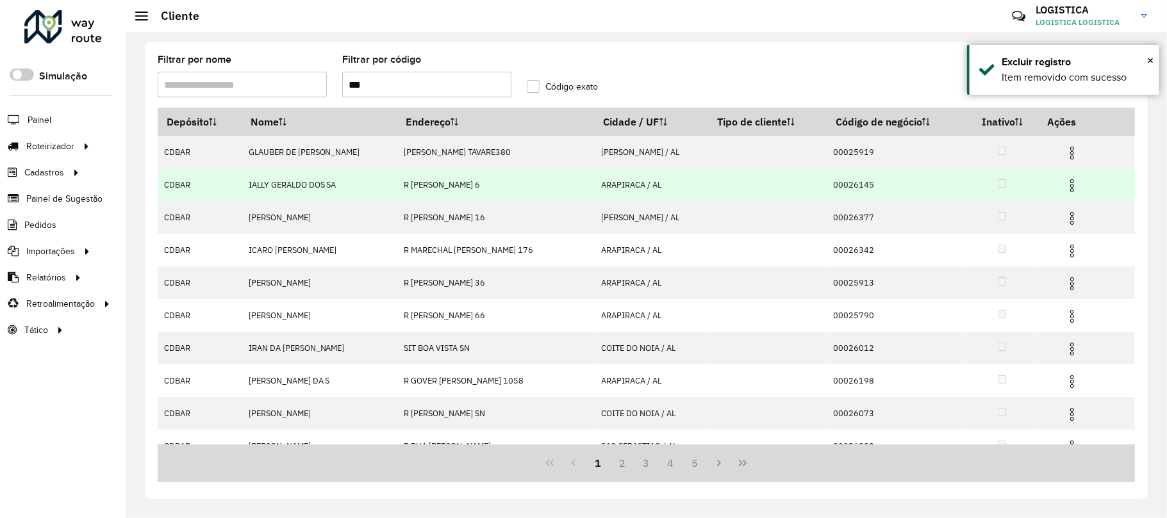
click at [1069, 188] on img at bounding box center [1071, 185] width 15 height 15
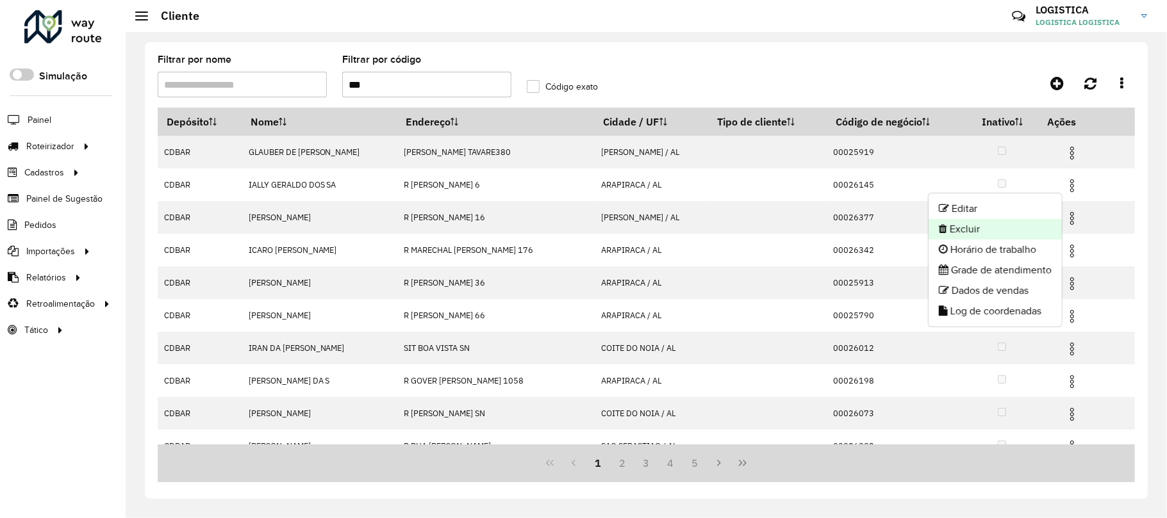
click at [972, 233] on li "Excluir" at bounding box center [994, 229] width 133 height 21
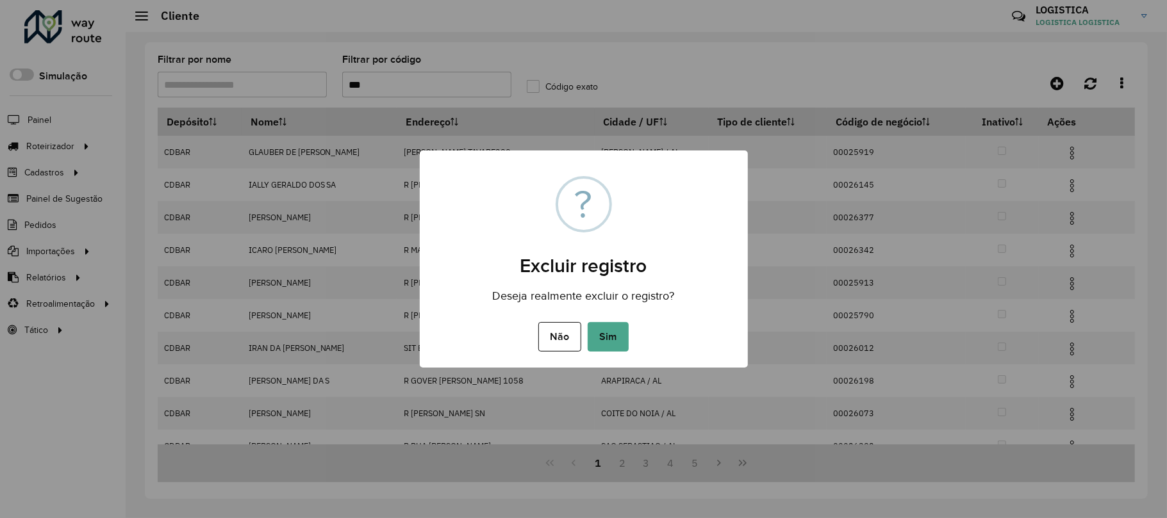
click at [587, 322] on button "Sim" at bounding box center [607, 336] width 41 height 29
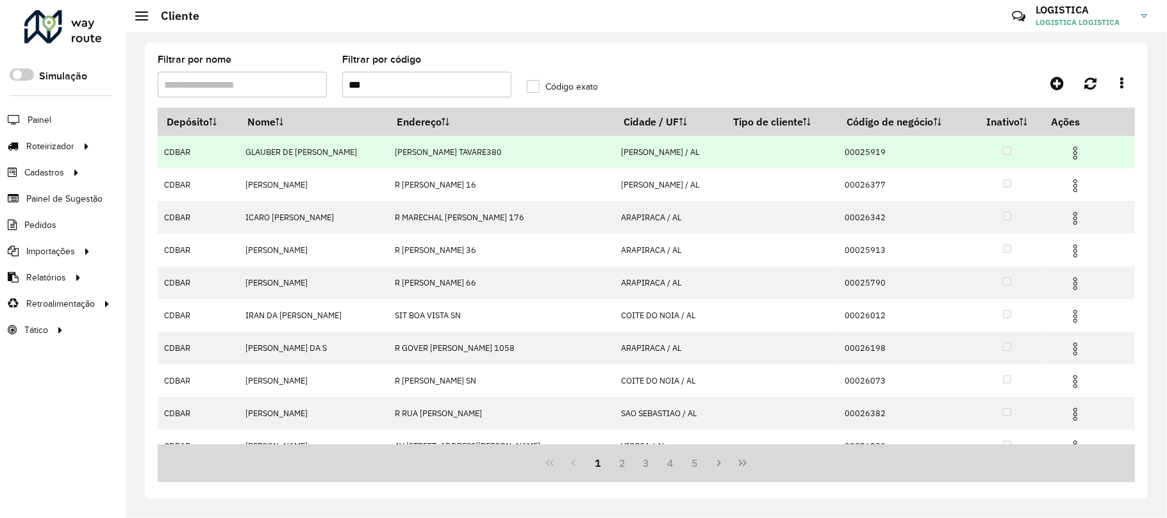
click at [1069, 149] on img at bounding box center [1074, 152] width 15 height 15
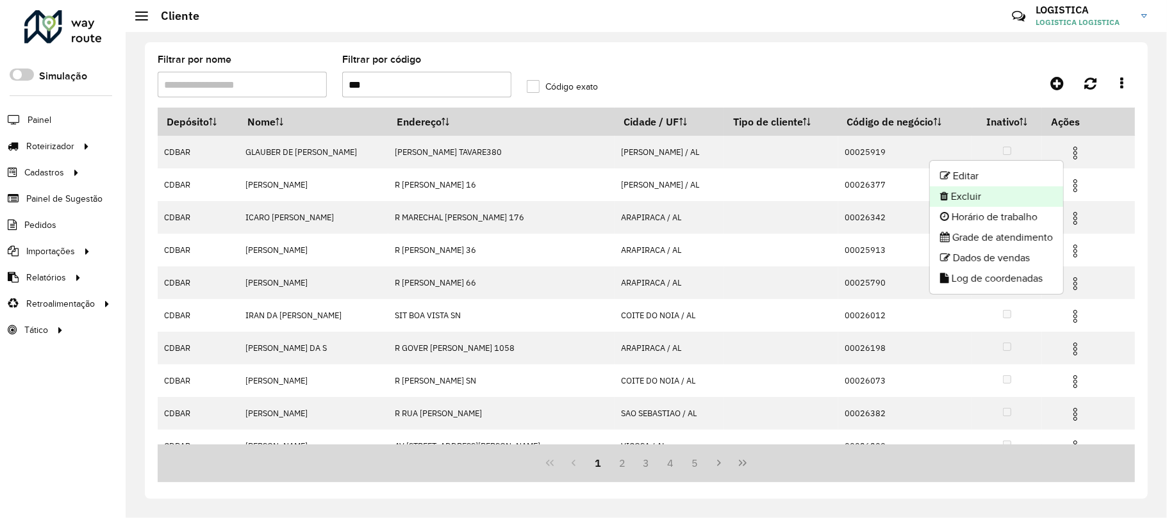
click at [1005, 193] on li "Excluir" at bounding box center [996, 196] width 133 height 21
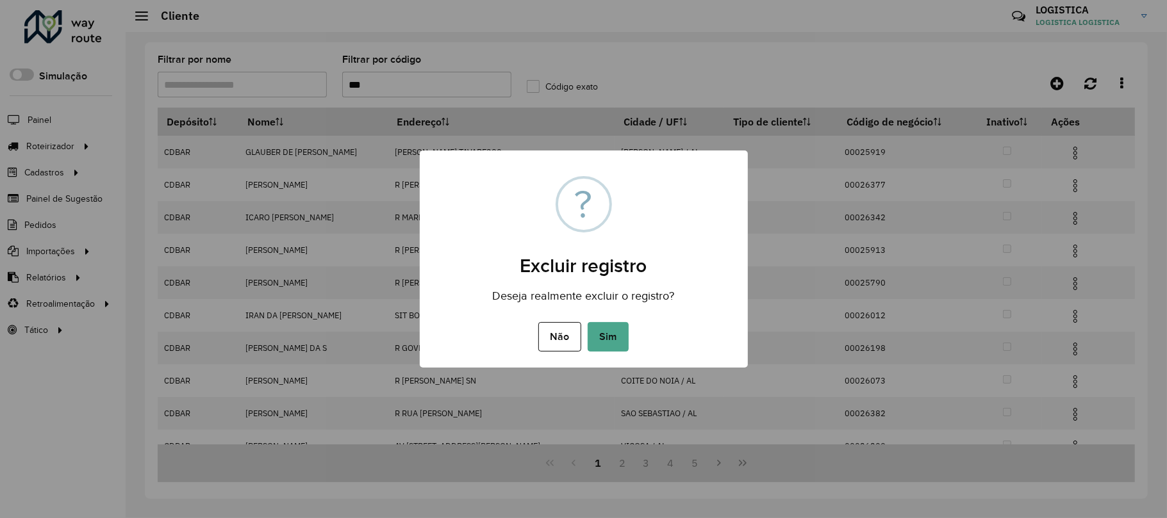
click at [587, 322] on button "Sim" at bounding box center [607, 336] width 41 height 29
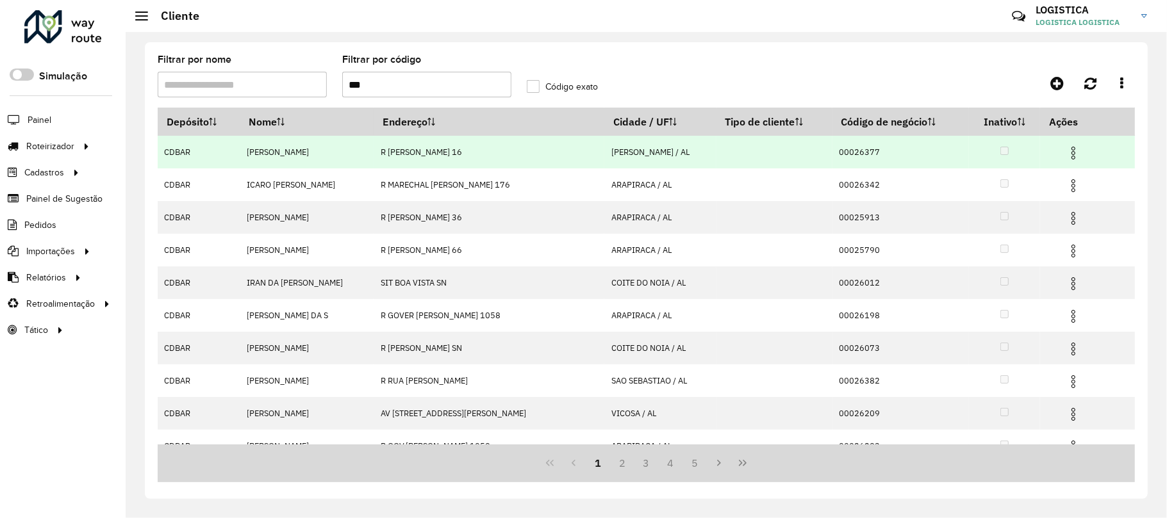
click at [1066, 152] on img at bounding box center [1072, 152] width 15 height 15
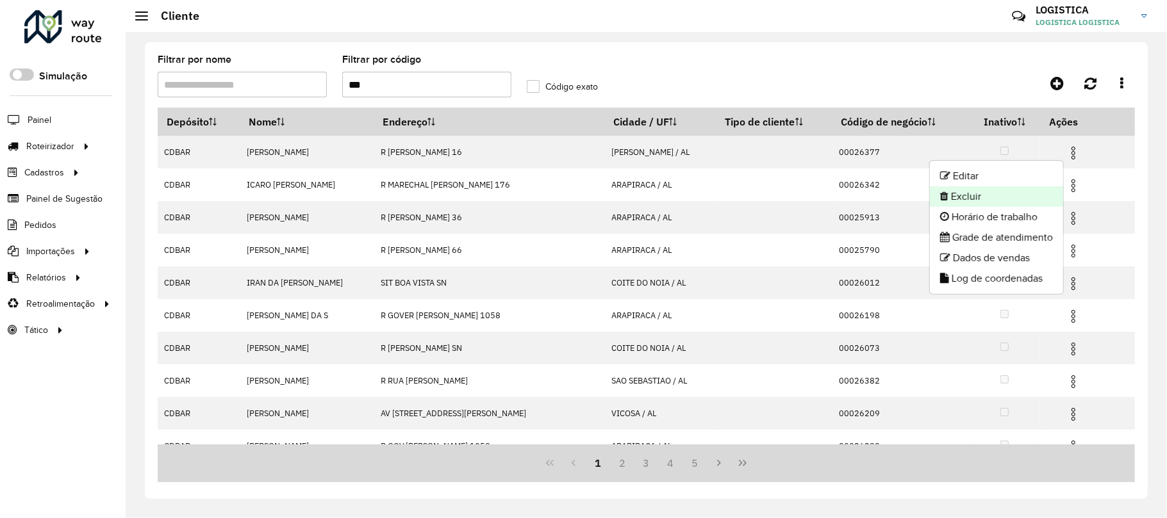
click at [1016, 201] on li "Excluir" at bounding box center [996, 196] width 133 height 21
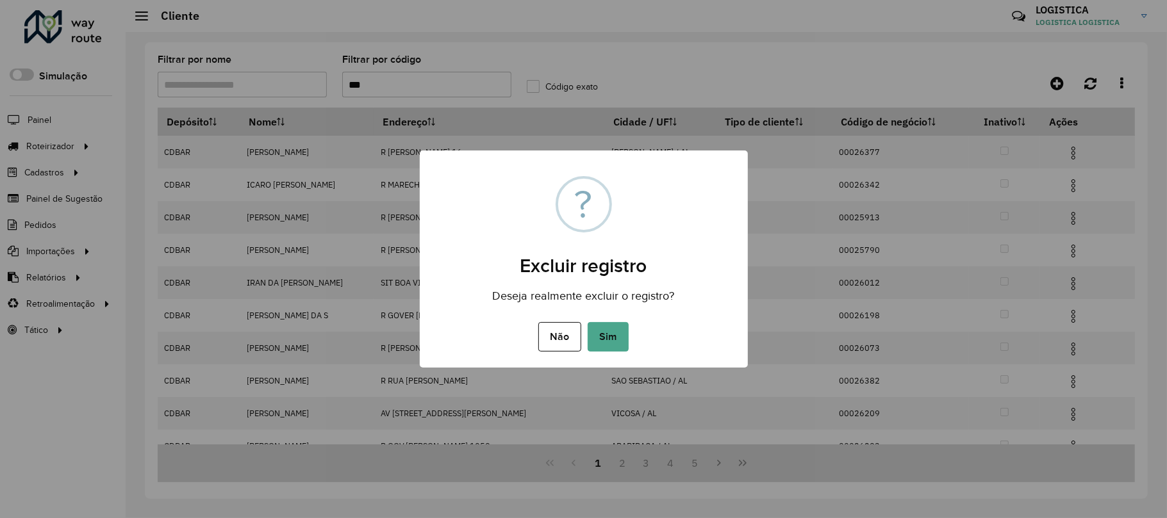
click at [587, 322] on button "Sim" at bounding box center [607, 336] width 41 height 29
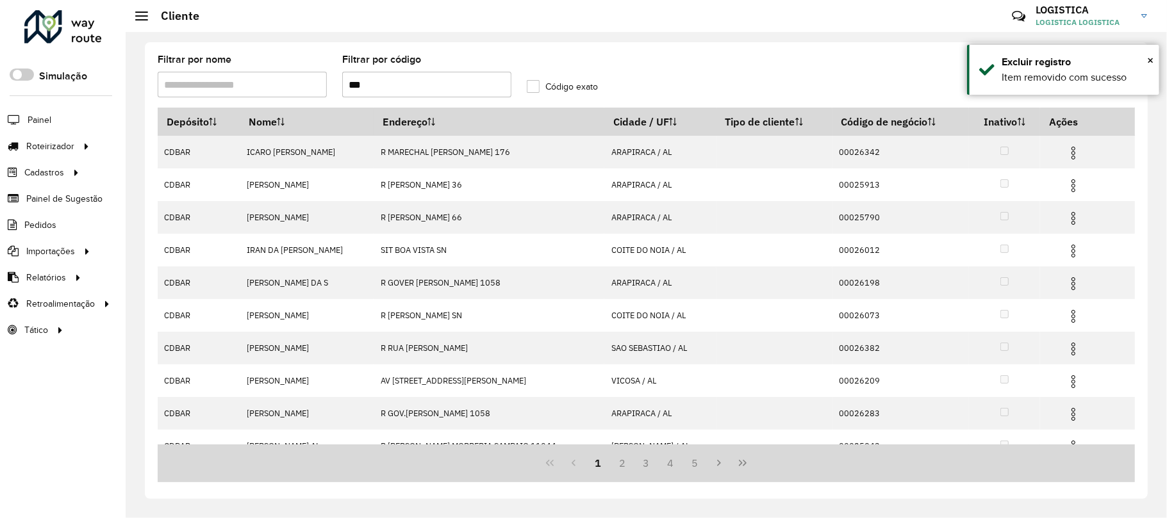
click at [1074, 190] on img at bounding box center [1072, 185] width 15 height 15
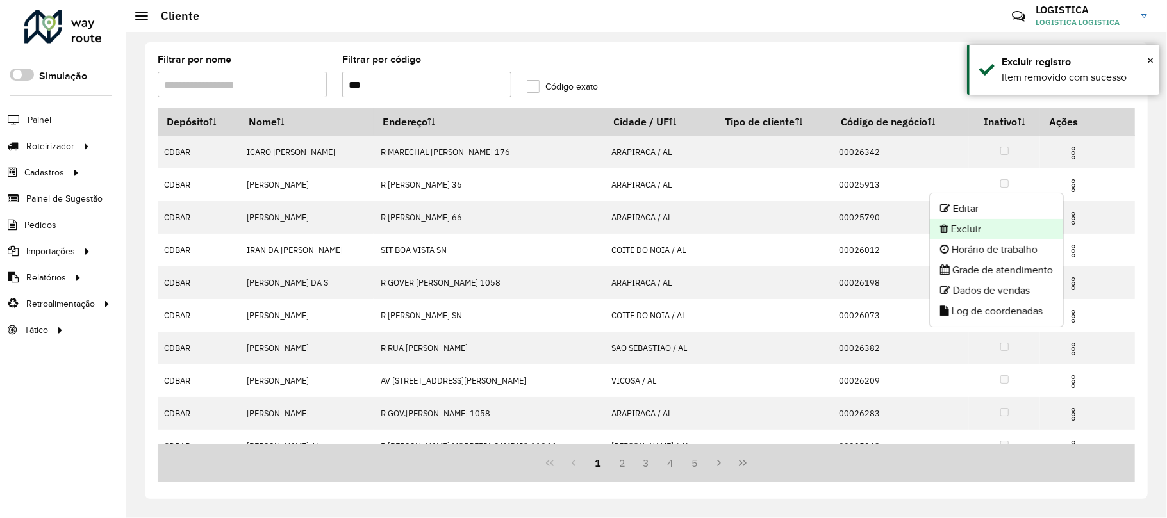
click at [990, 234] on li "Excluir" at bounding box center [996, 229] width 133 height 21
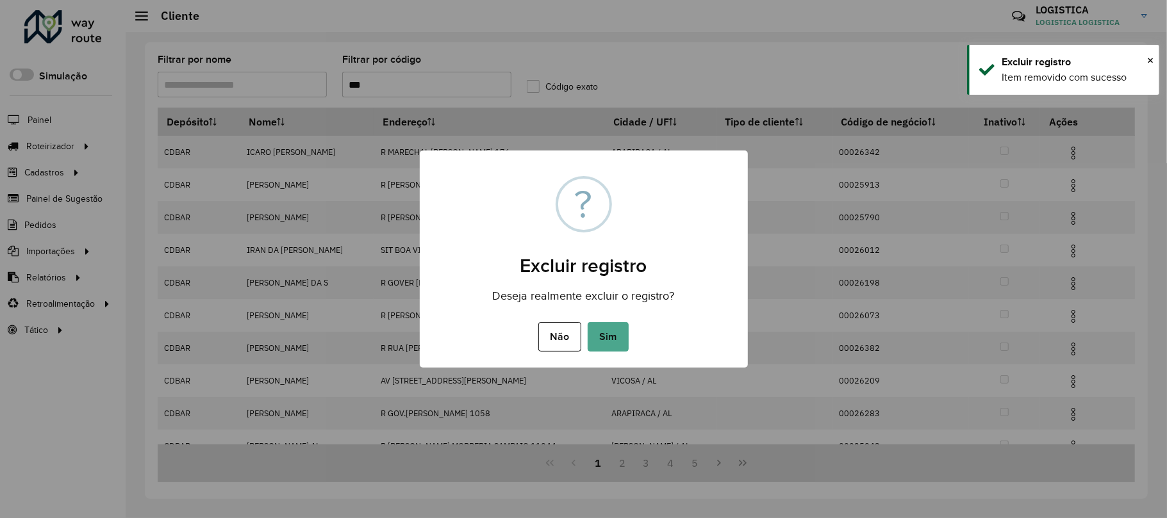
click at [587, 322] on button "Sim" at bounding box center [607, 336] width 41 height 29
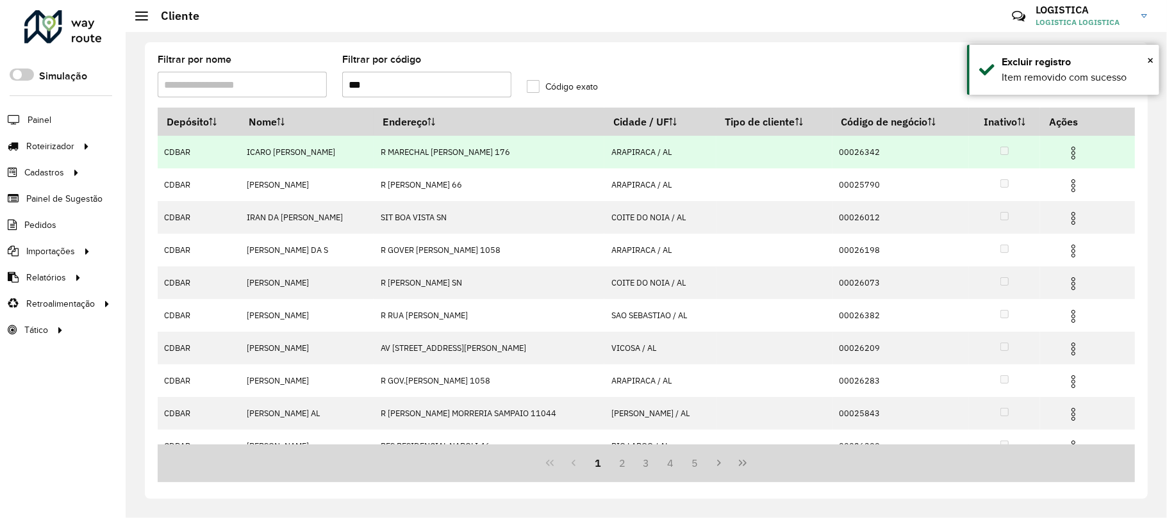
click at [1067, 154] on img at bounding box center [1072, 152] width 15 height 15
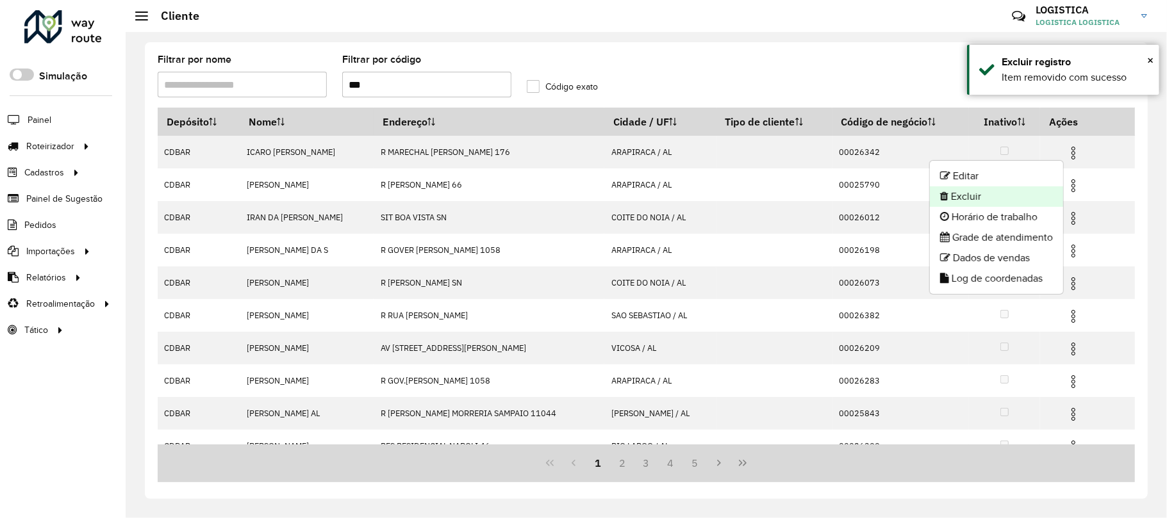
click at [1013, 192] on li "Excluir" at bounding box center [996, 196] width 133 height 21
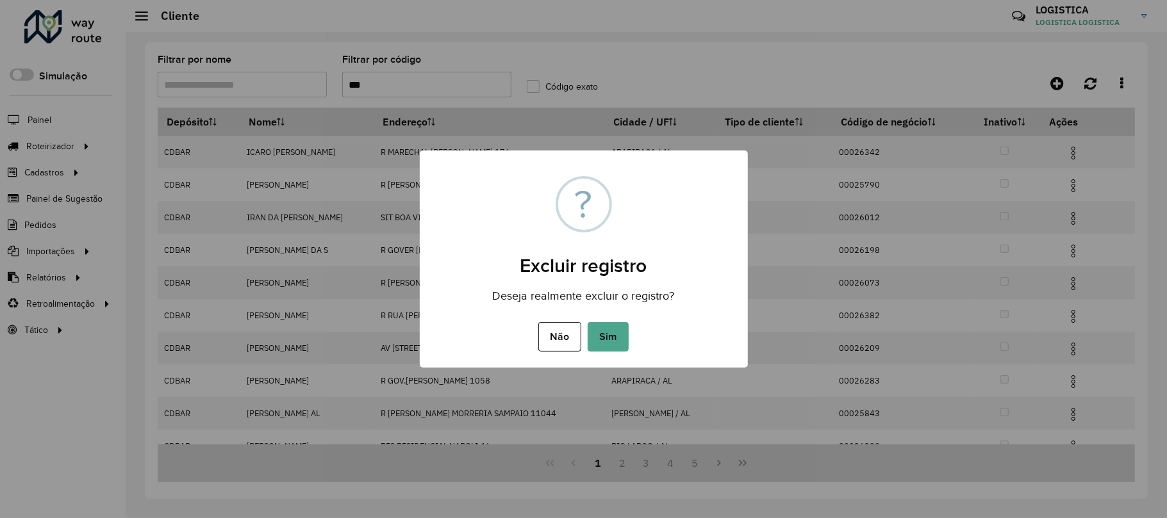
click at [587, 322] on button "Sim" at bounding box center [607, 336] width 41 height 29
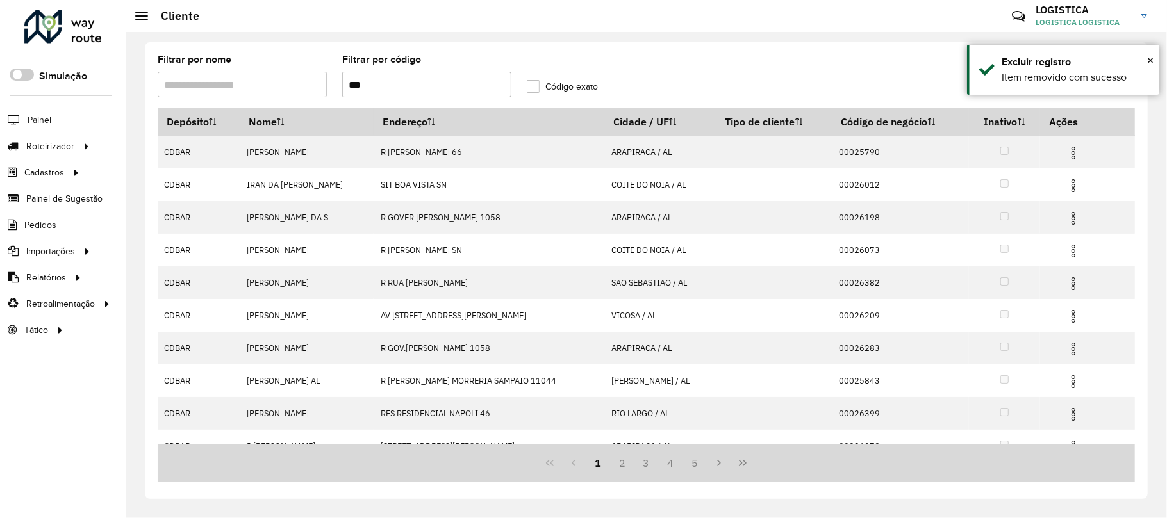
click at [1070, 188] on img at bounding box center [1072, 185] width 15 height 15
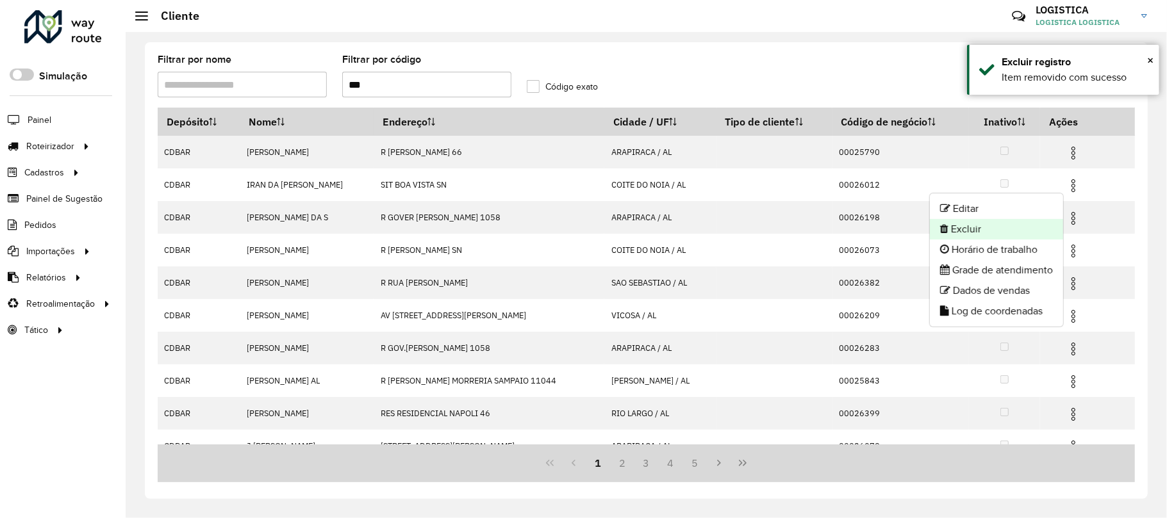
click at [1013, 224] on li "Excluir" at bounding box center [996, 229] width 133 height 21
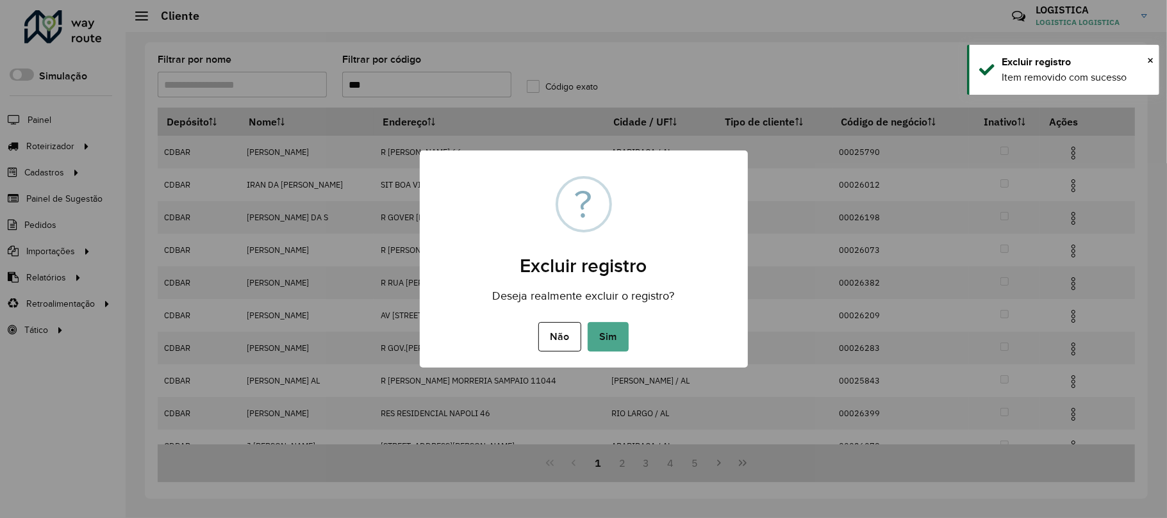
click at [587, 322] on button "Sim" at bounding box center [607, 336] width 41 height 29
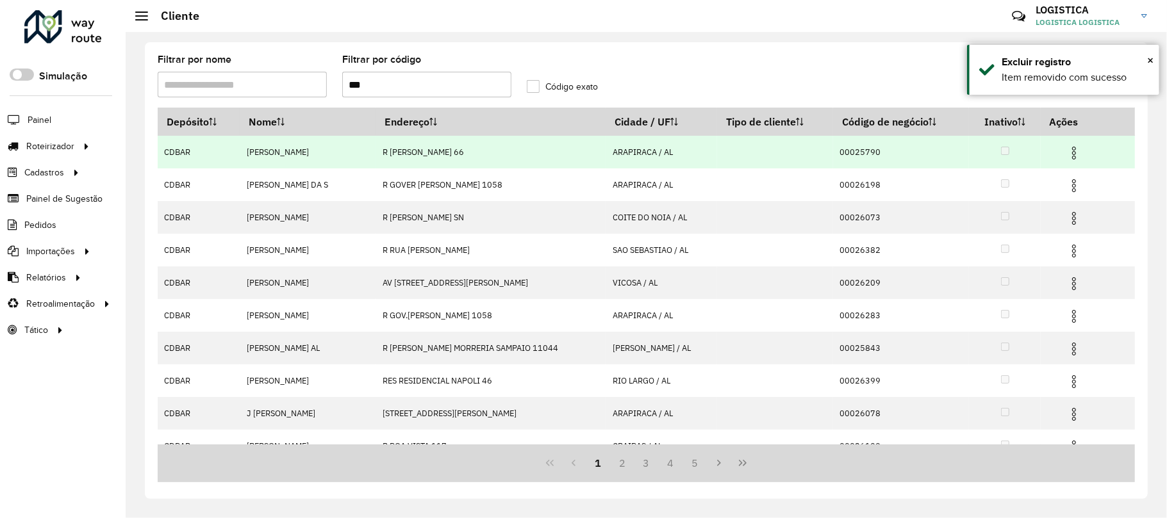
click at [1072, 152] on img at bounding box center [1073, 152] width 15 height 15
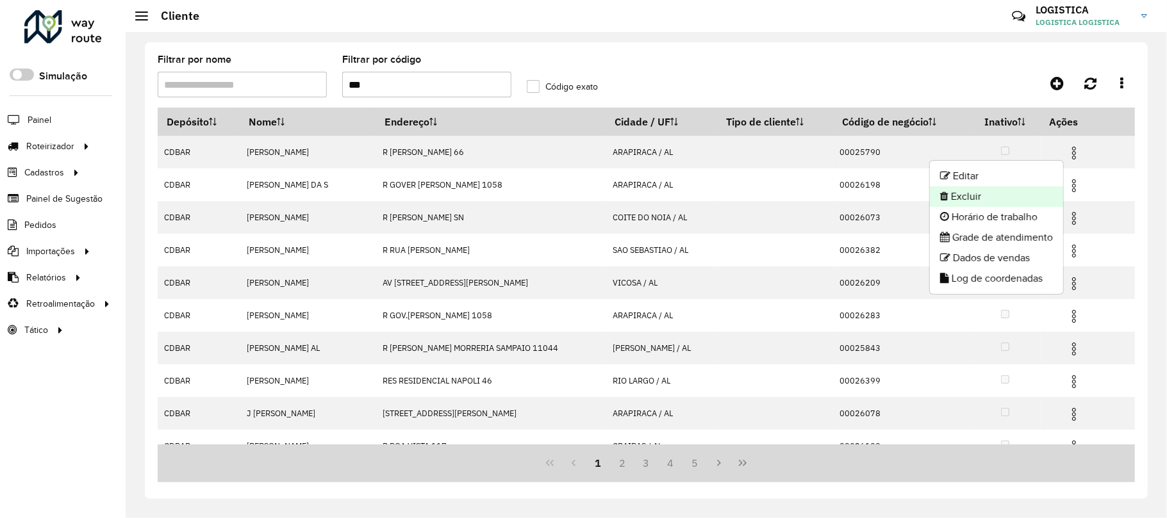
click at [1028, 197] on li "Excluir" at bounding box center [996, 196] width 133 height 21
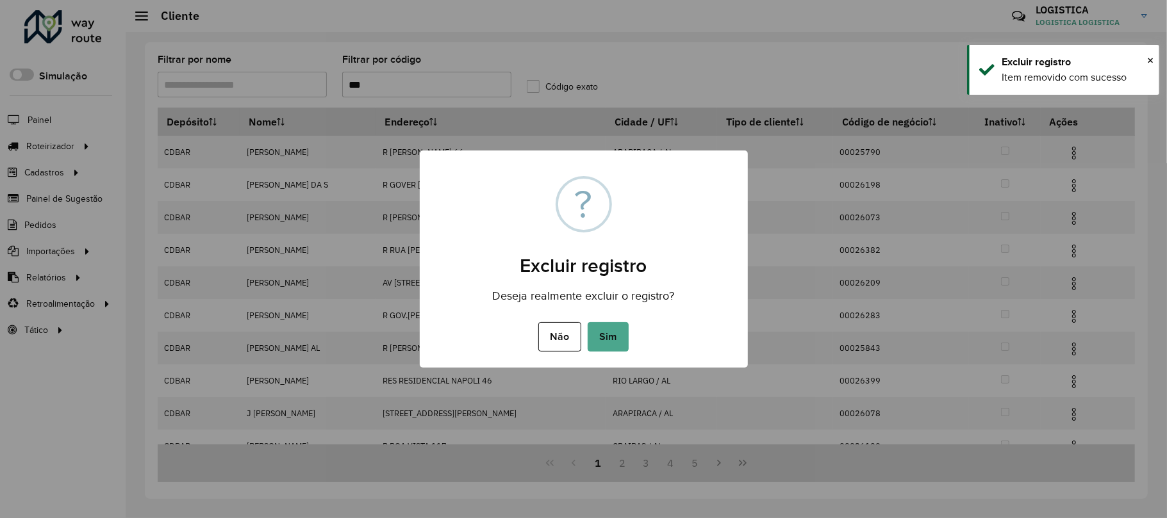
click at [587, 322] on button "Sim" at bounding box center [607, 336] width 41 height 29
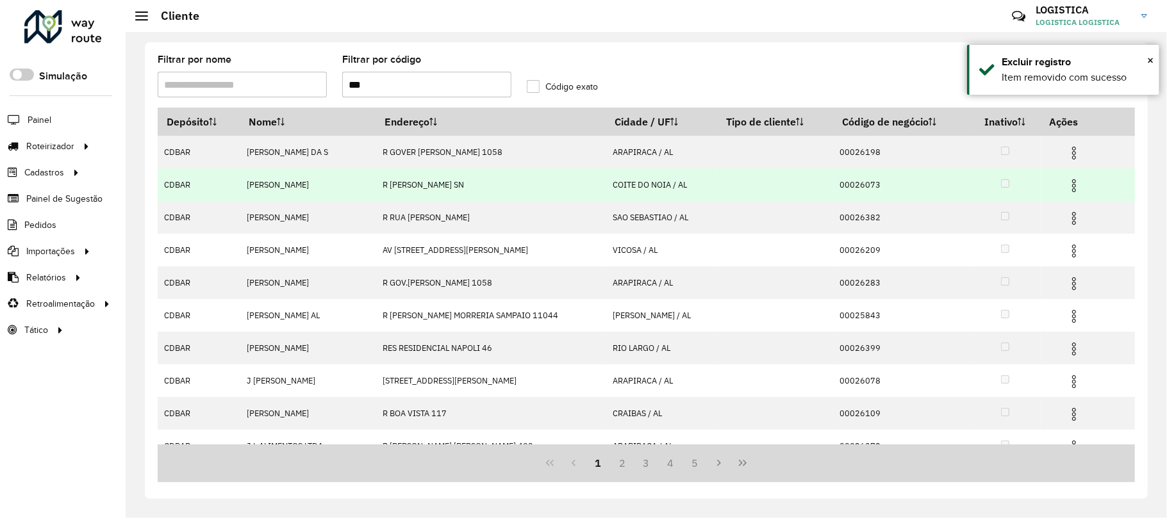
click at [1072, 183] on img at bounding box center [1073, 185] width 15 height 15
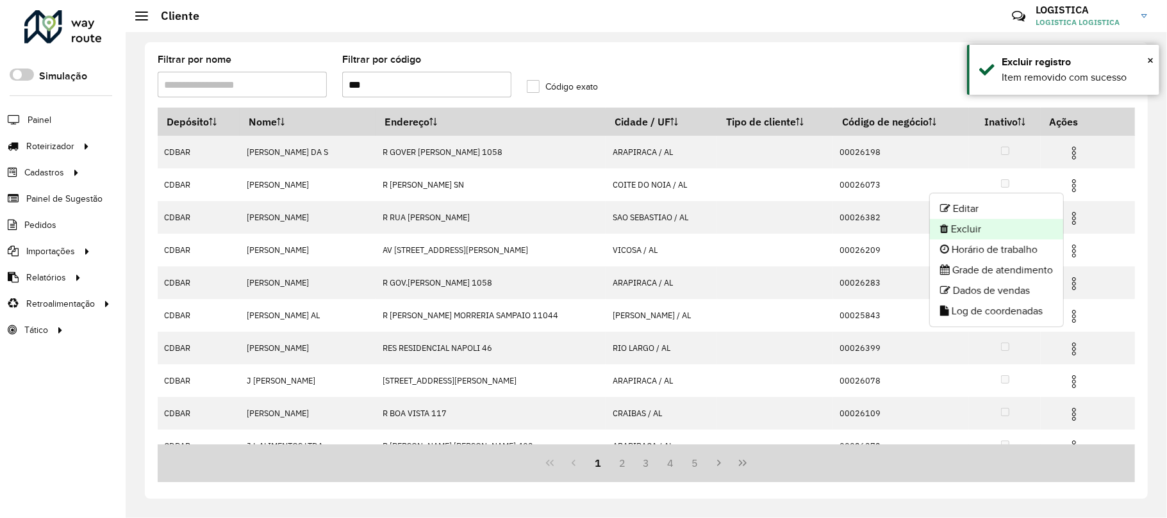
click at [985, 228] on li "Excluir" at bounding box center [996, 229] width 133 height 21
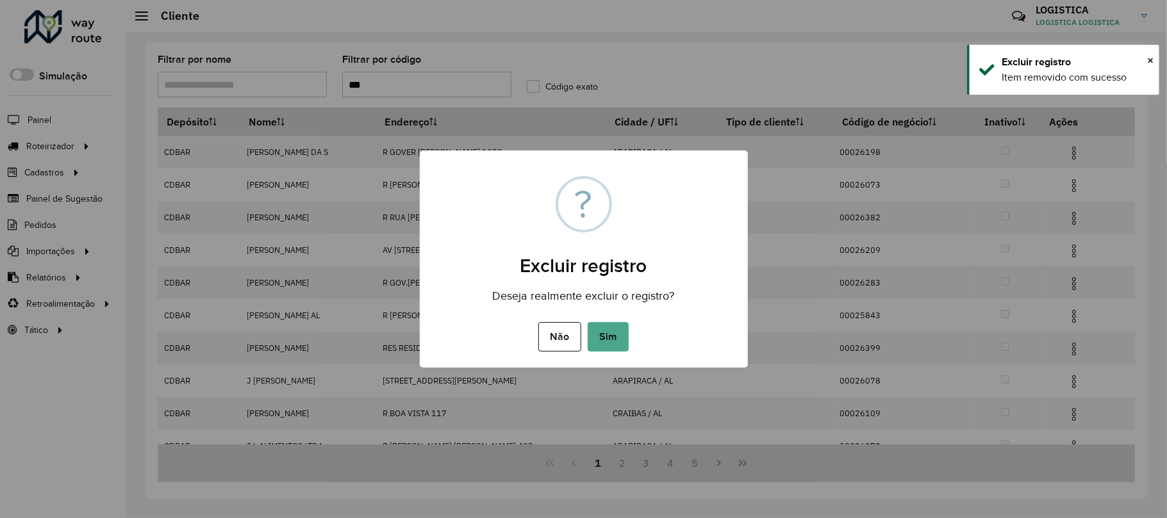
click at [587, 322] on button "Sim" at bounding box center [607, 336] width 41 height 29
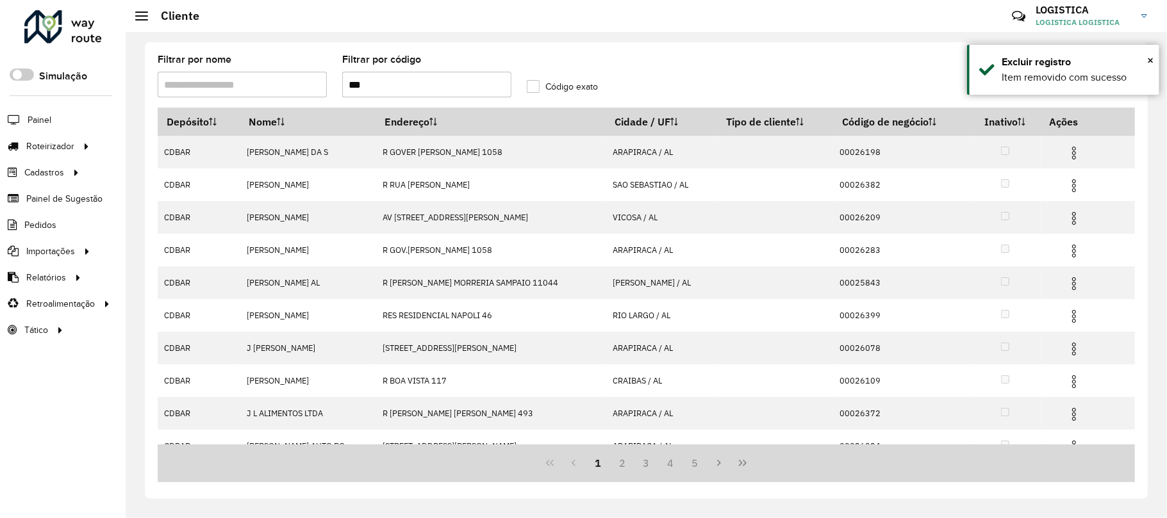
click at [1074, 154] on img at bounding box center [1073, 152] width 15 height 15
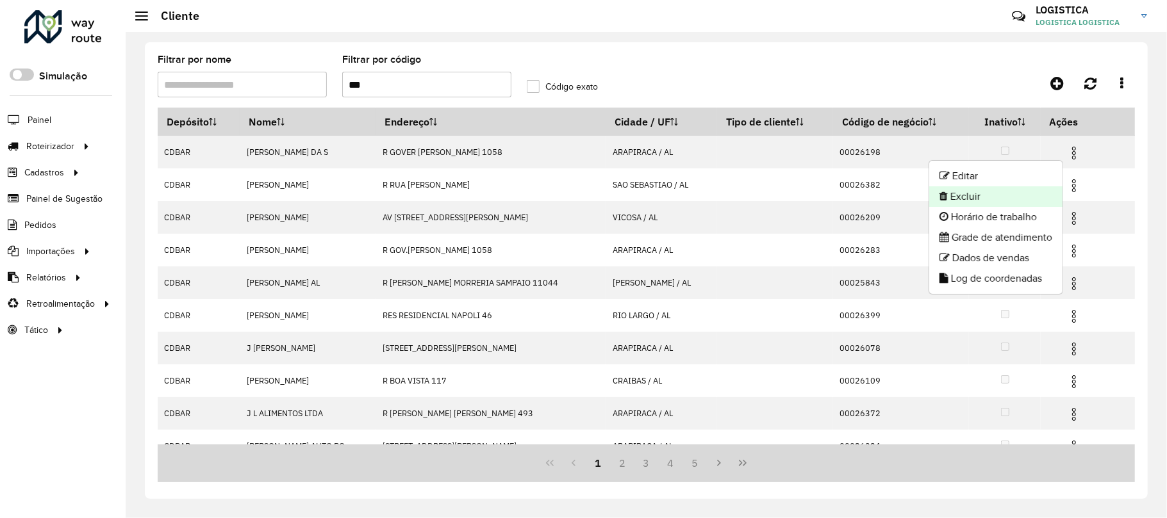
click at [1012, 196] on li "Excluir" at bounding box center [995, 196] width 133 height 21
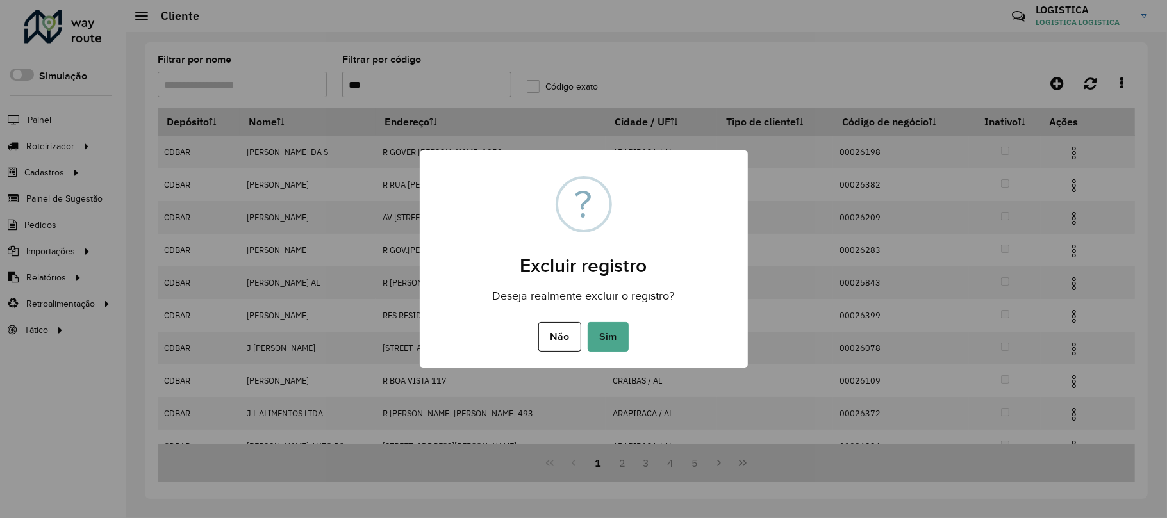
click at [587, 322] on button "Sim" at bounding box center [607, 336] width 41 height 29
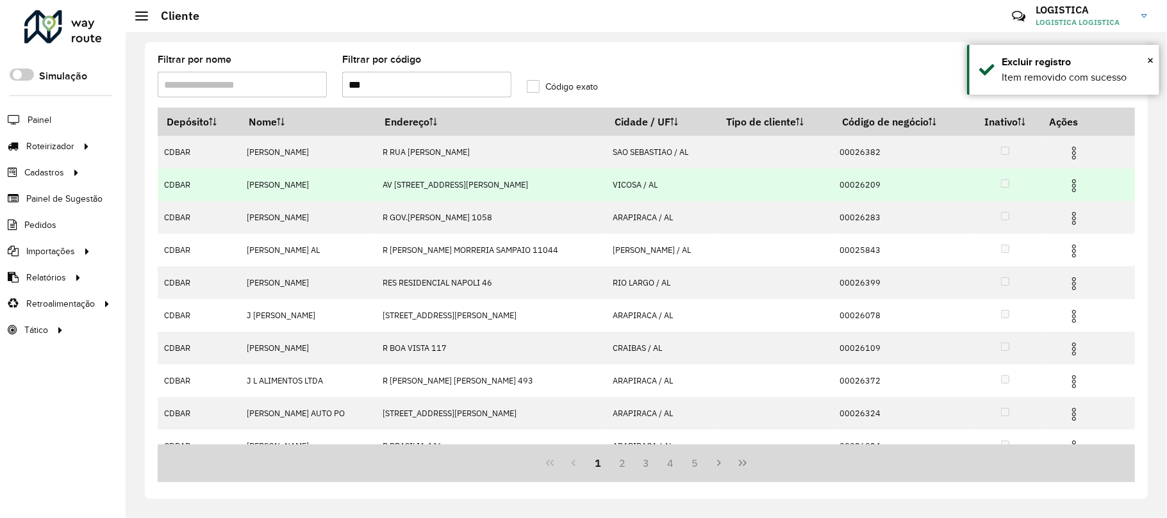
click at [1070, 188] on img at bounding box center [1073, 185] width 15 height 15
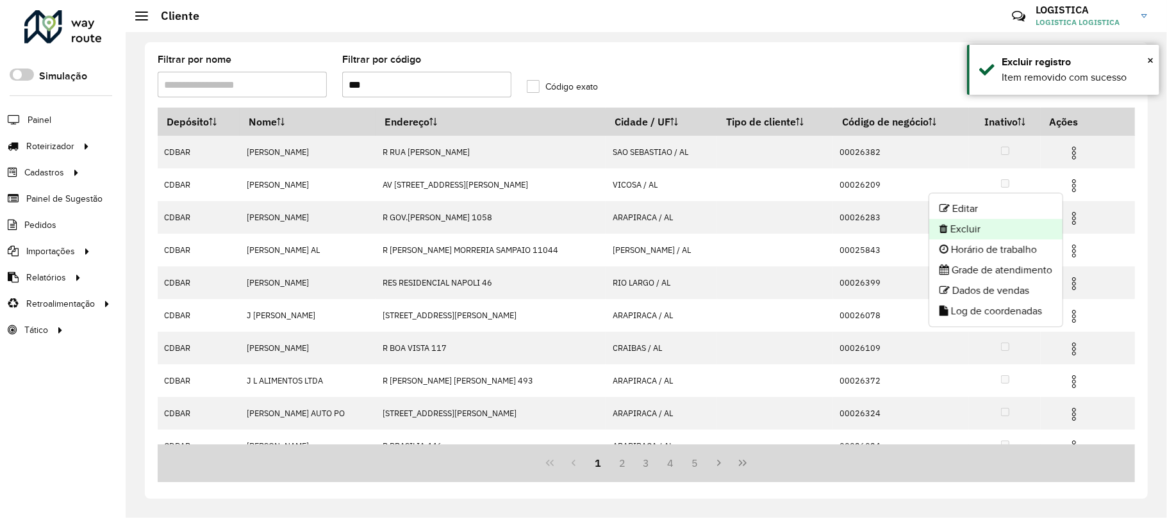
click at [1002, 228] on li "Excluir" at bounding box center [995, 229] width 133 height 21
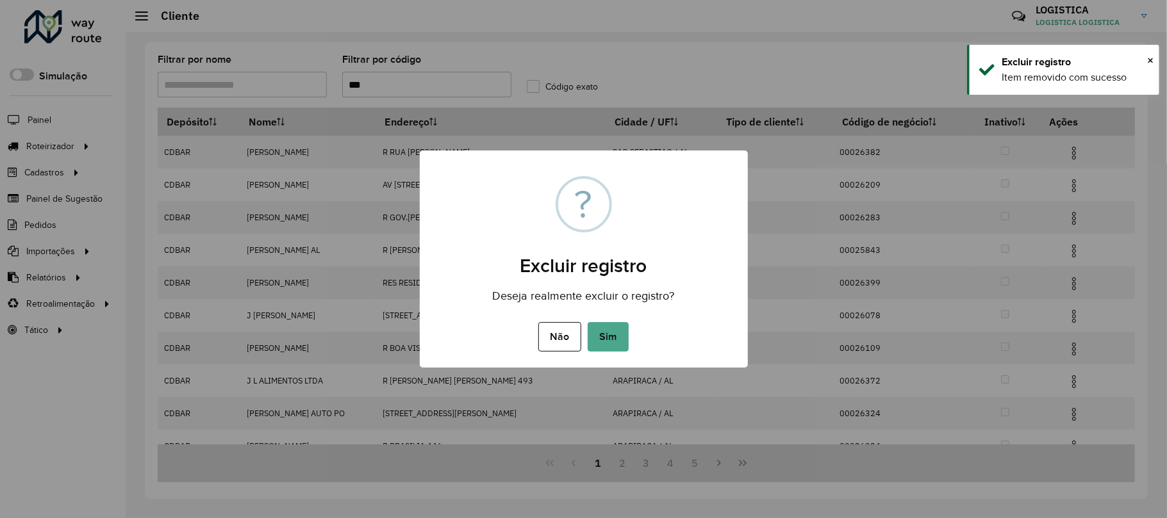
click at [587, 322] on button "Sim" at bounding box center [607, 336] width 41 height 29
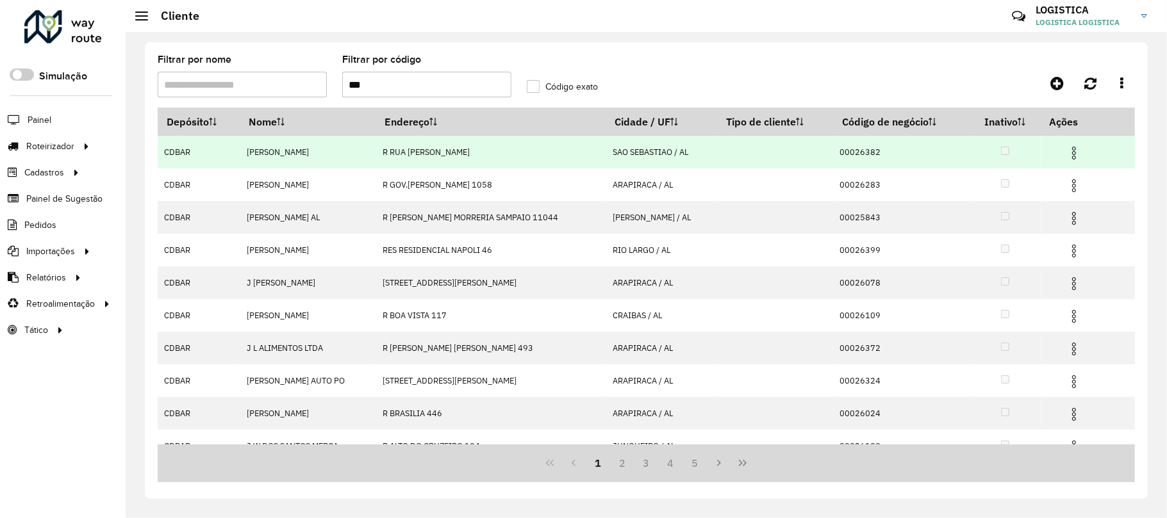
click at [1072, 154] on img at bounding box center [1073, 152] width 15 height 15
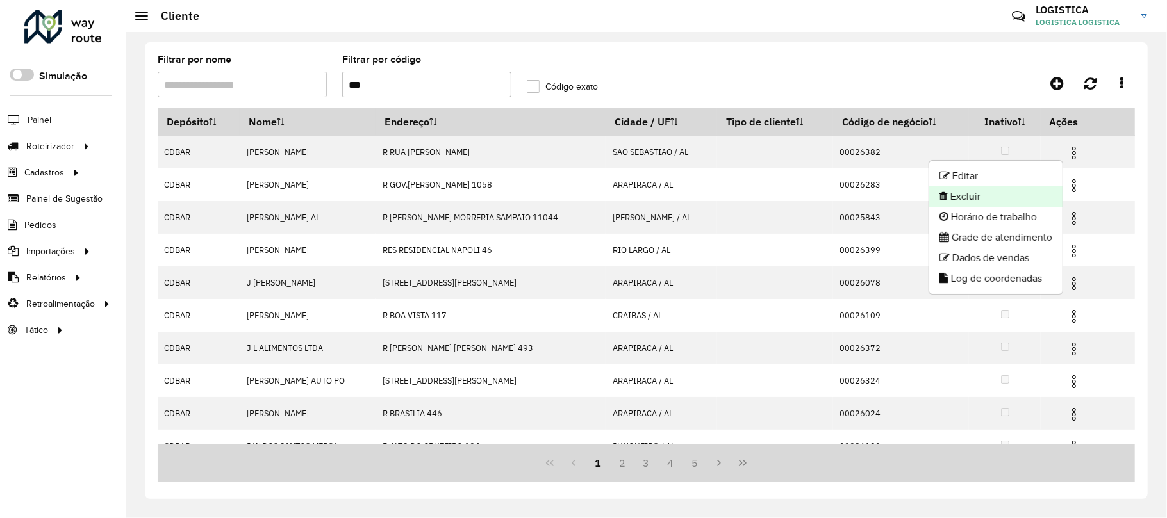
click at [1021, 193] on li "Excluir" at bounding box center [995, 196] width 133 height 21
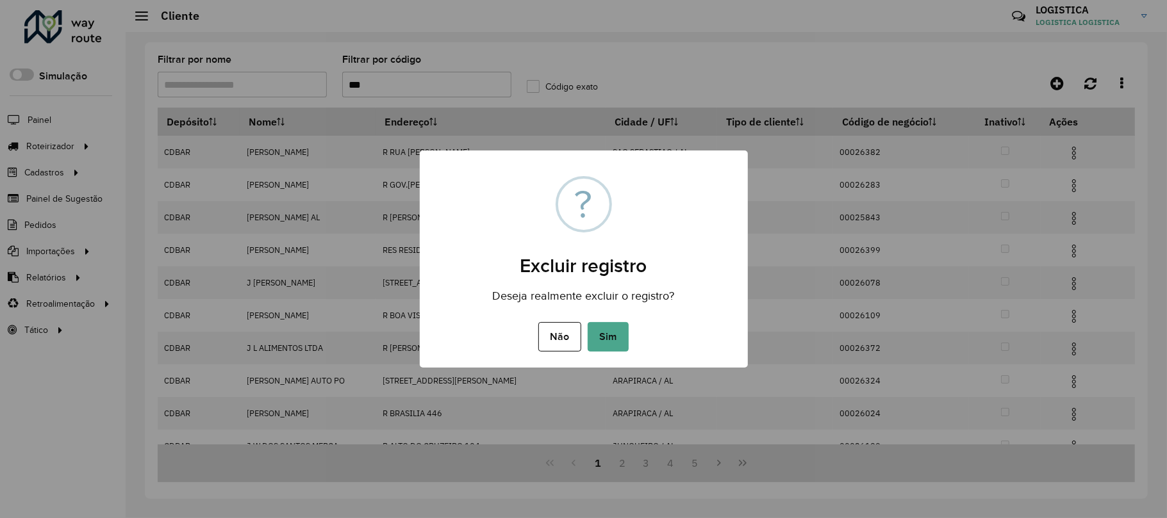
click at [587, 322] on button "Sim" at bounding box center [607, 336] width 41 height 29
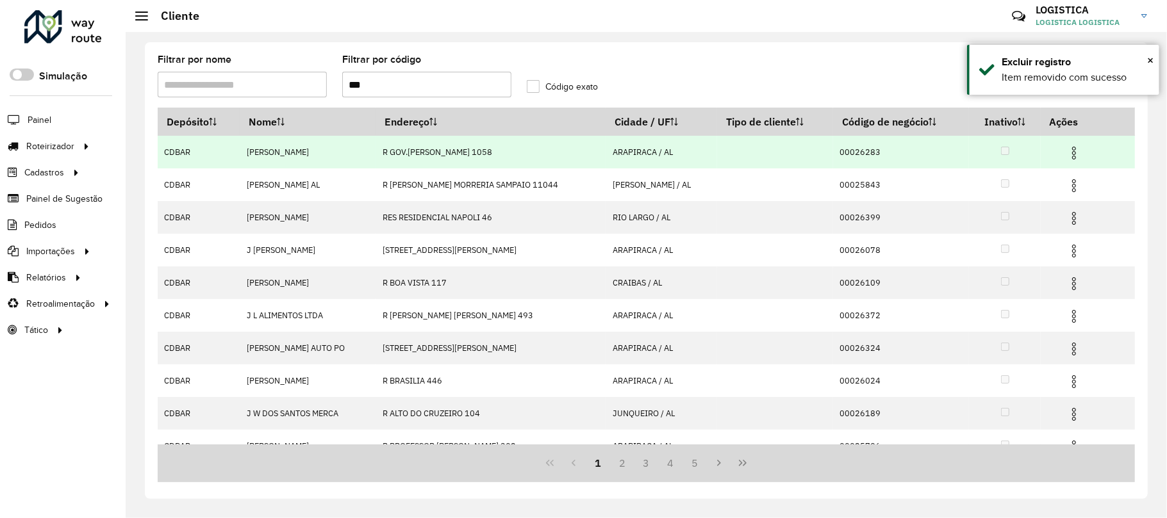
click at [1067, 146] on img at bounding box center [1073, 152] width 15 height 15
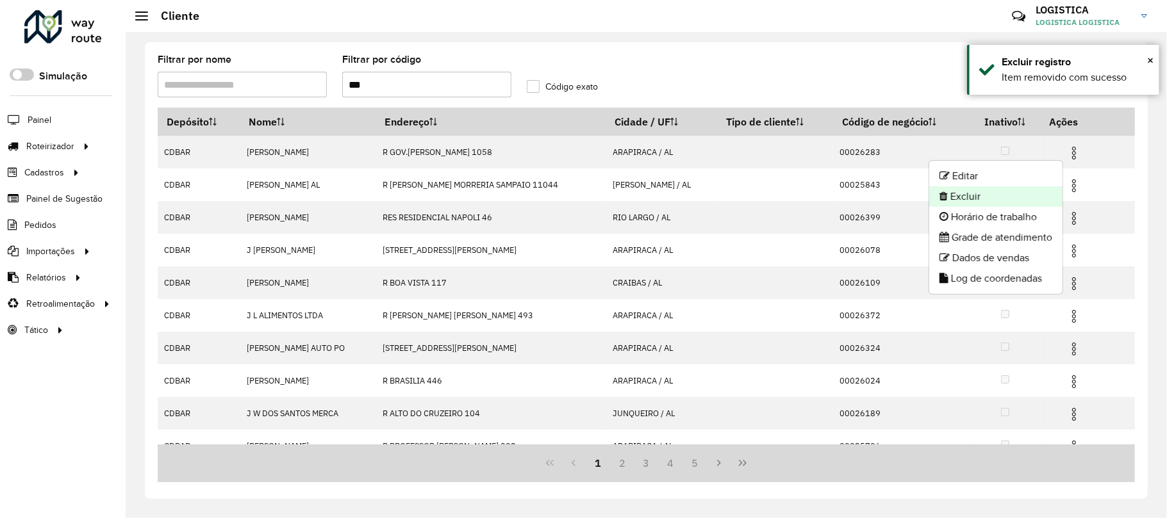
click at [1026, 199] on li "Excluir" at bounding box center [995, 196] width 133 height 21
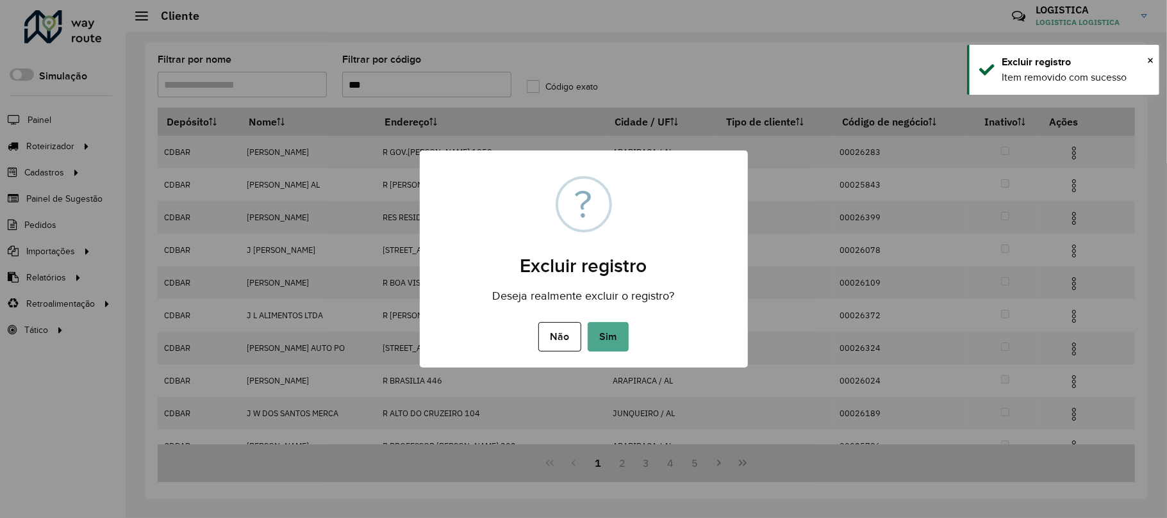
click at [587, 322] on button "Sim" at bounding box center [607, 336] width 41 height 29
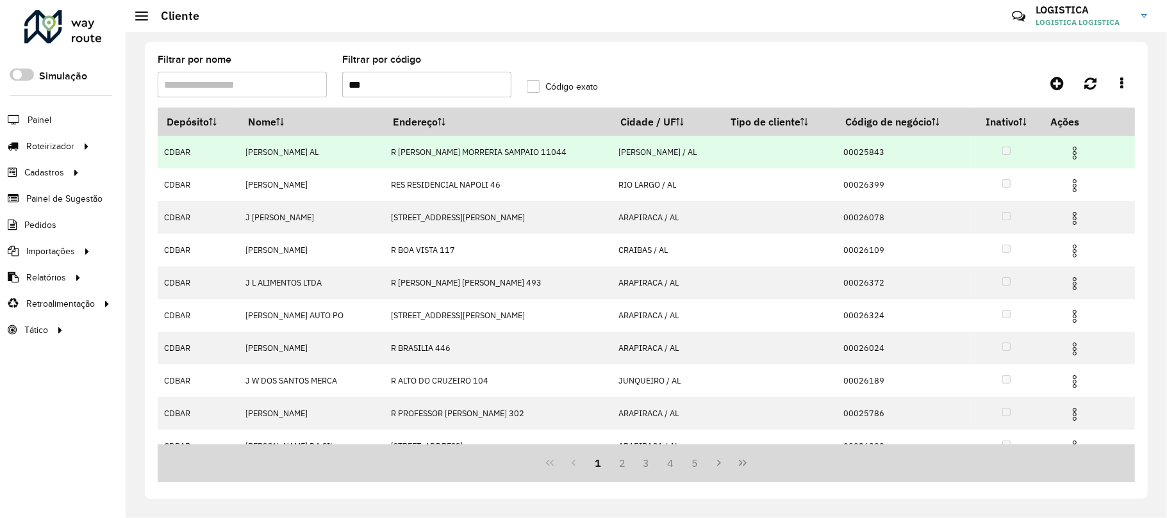
click at [1072, 154] on img at bounding box center [1074, 152] width 15 height 15
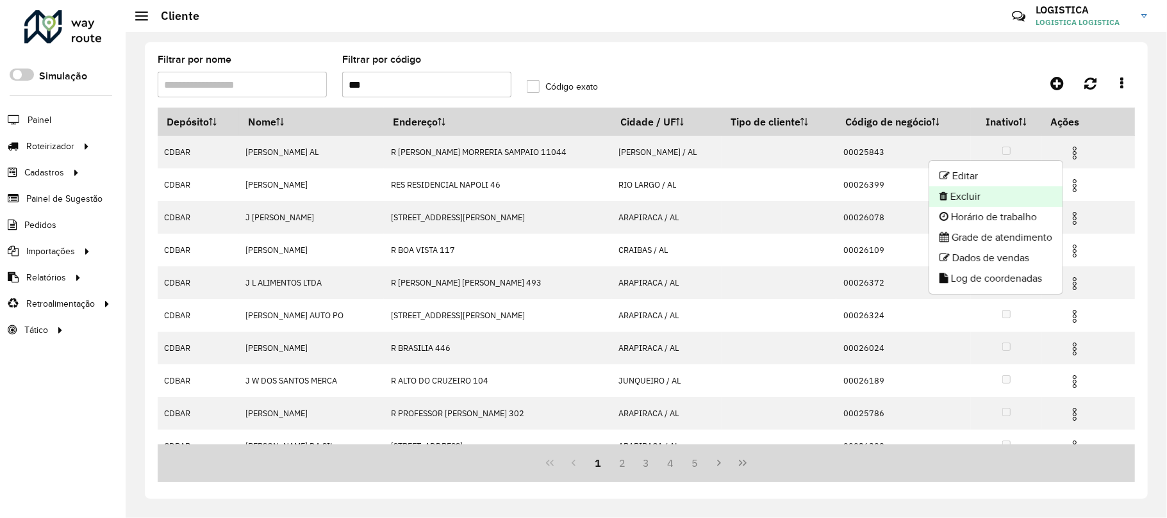
click at [967, 202] on li "Excluir" at bounding box center [995, 196] width 133 height 21
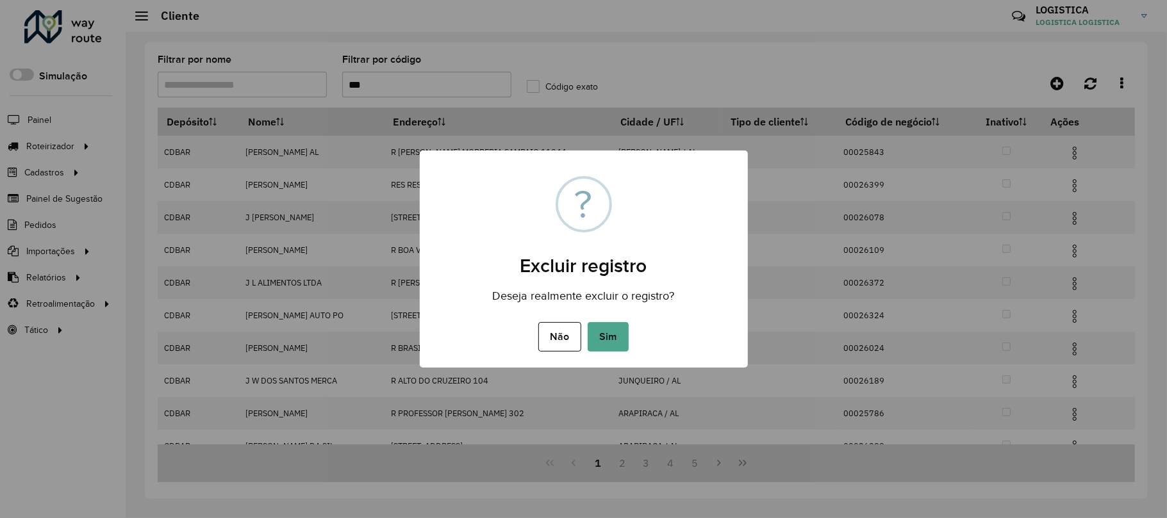
click at [587, 322] on button "Sim" at bounding box center [607, 336] width 41 height 29
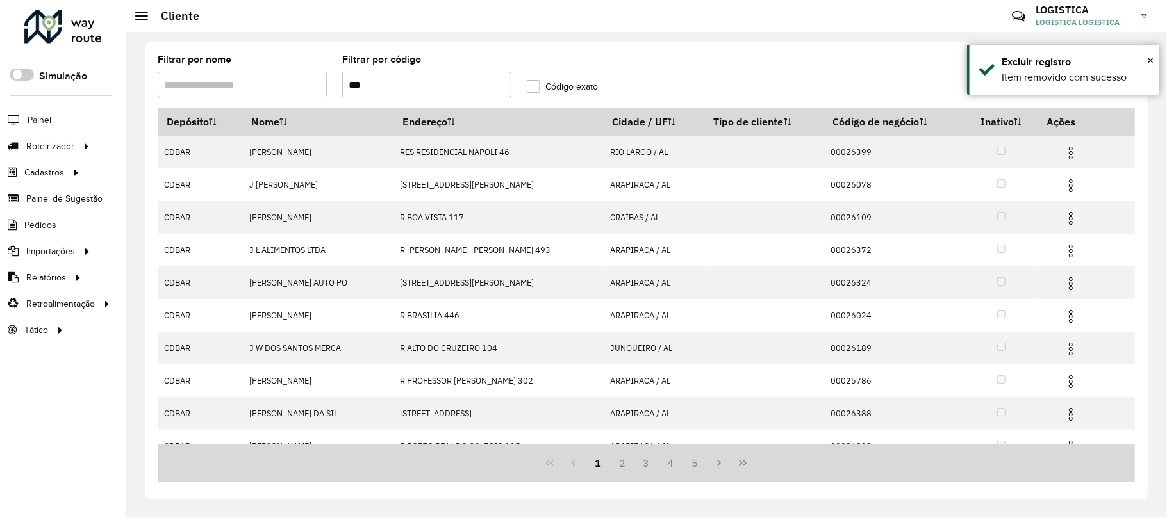
click at [1067, 222] on img at bounding box center [1070, 218] width 15 height 15
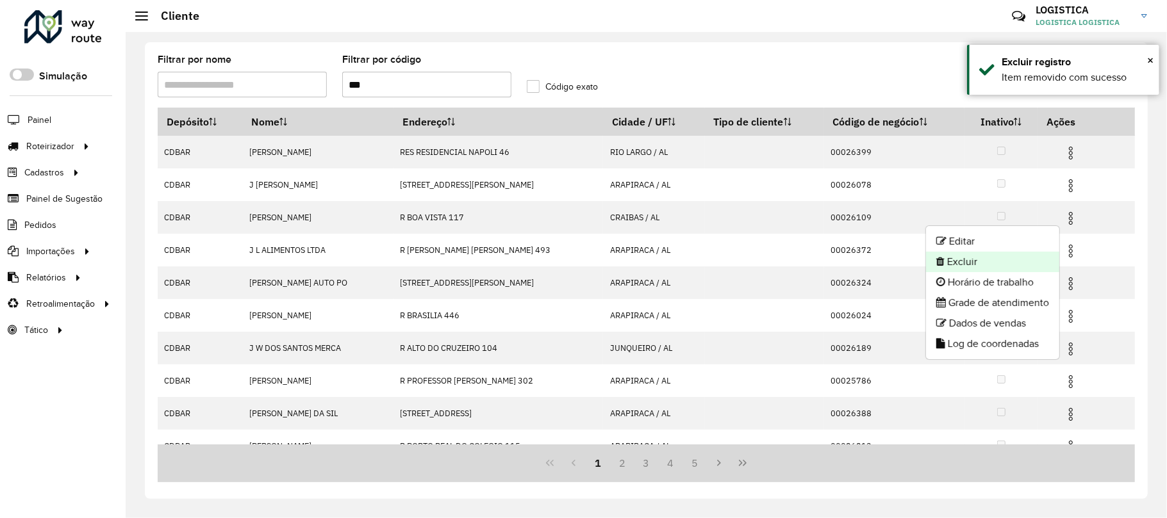
click at [1002, 265] on li "Excluir" at bounding box center [992, 262] width 133 height 21
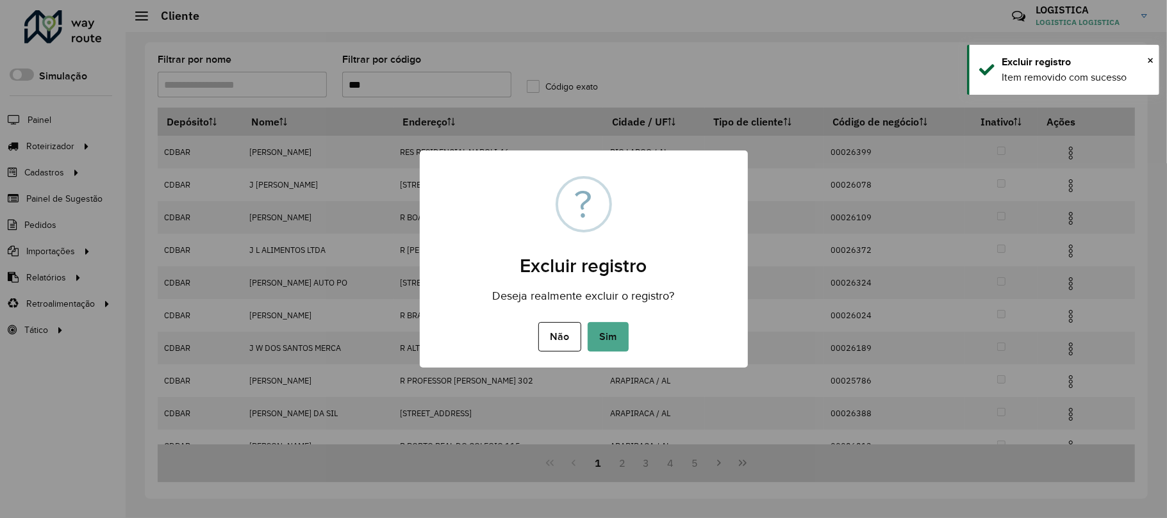
click at [587, 322] on button "Sim" at bounding box center [607, 336] width 41 height 29
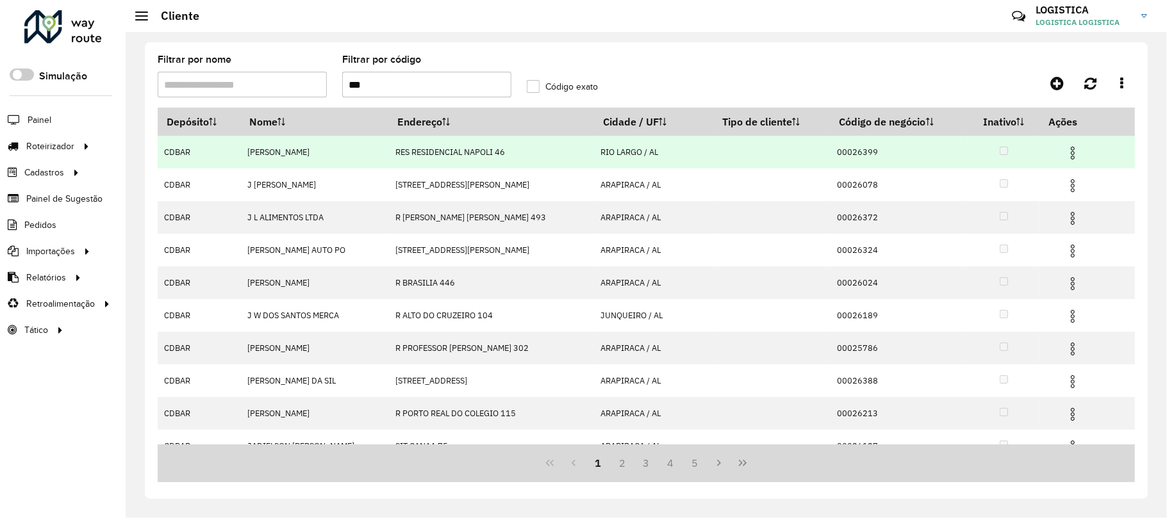
click at [1076, 150] on img at bounding box center [1072, 152] width 15 height 15
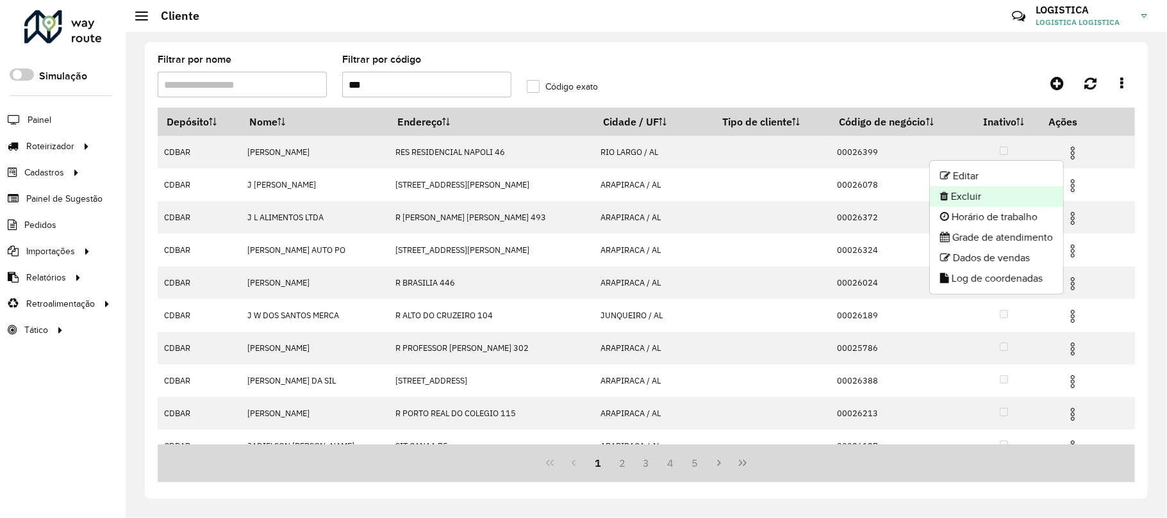
click at [1015, 204] on li "Excluir" at bounding box center [996, 196] width 133 height 21
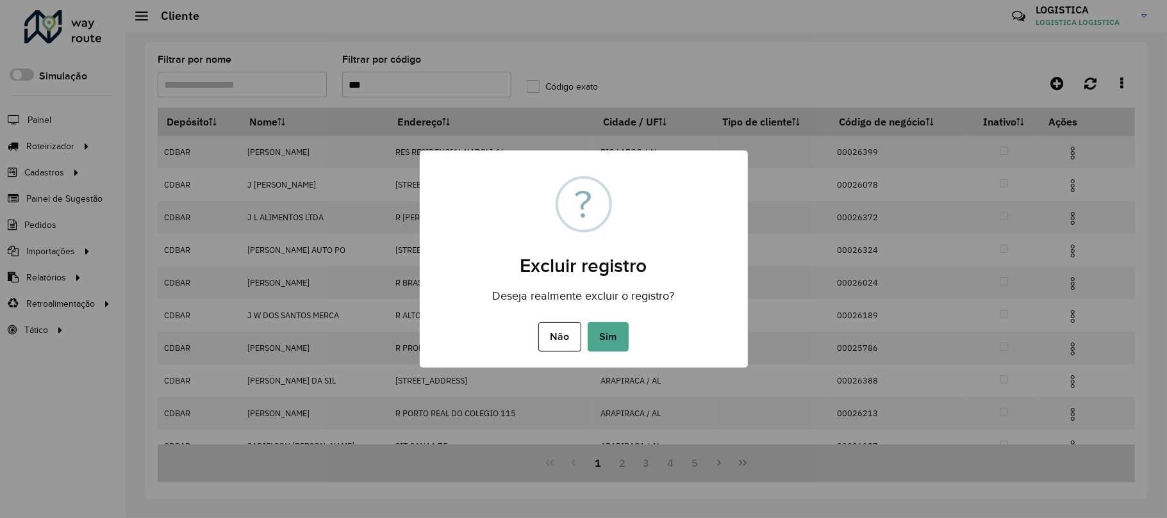
click at [587, 322] on button "Sim" at bounding box center [607, 336] width 41 height 29
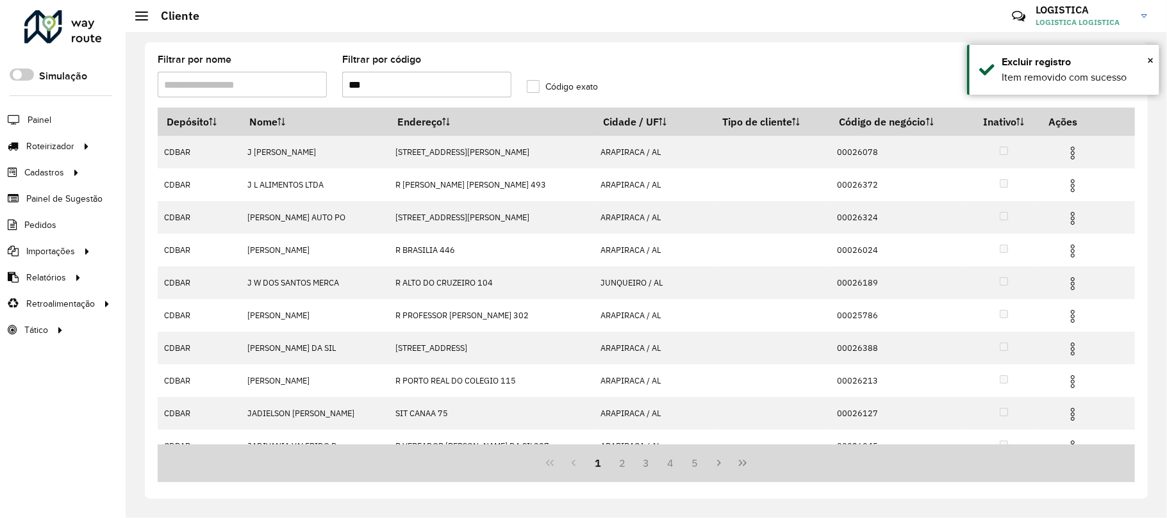
click at [1070, 190] on img at bounding box center [1072, 185] width 15 height 15
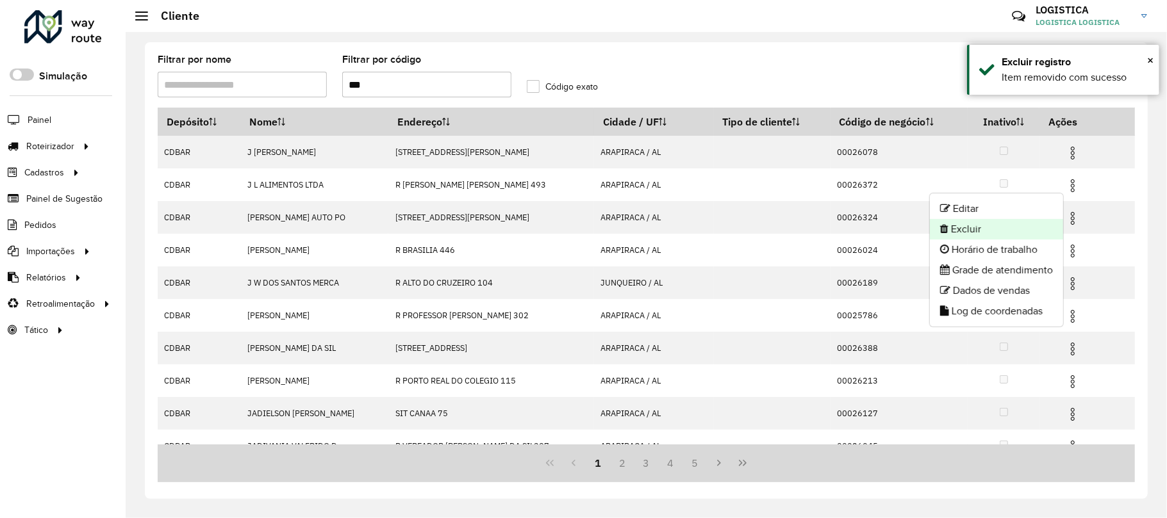
click at [1026, 222] on li "Excluir" at bounding box center [996, 229] width 133 height 21
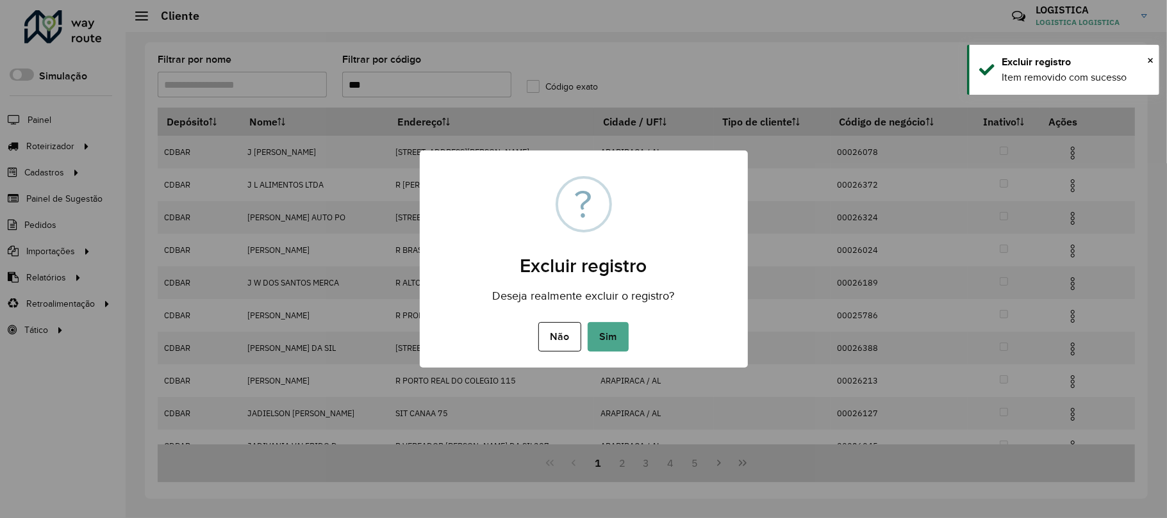
click at [587, 322] on button "Sim" at bounding box center [607, 336] width 41 height 29
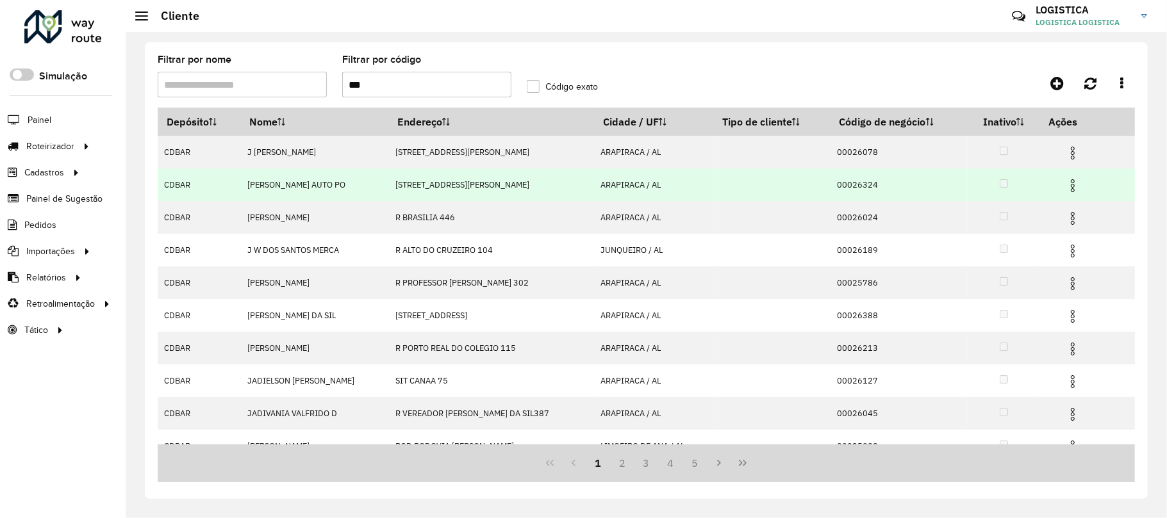
click at [1067, 183] on img at bounding box center [1072, 185] width 15 height 15
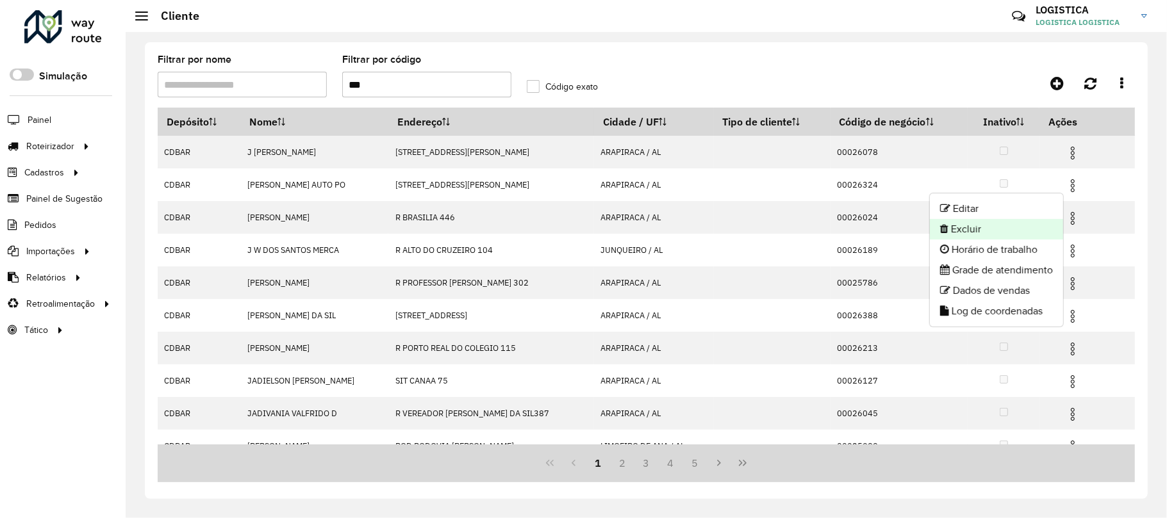
click at [980, 228] on li "Excluir" at bounding box center [996, 229] width 133 height 21
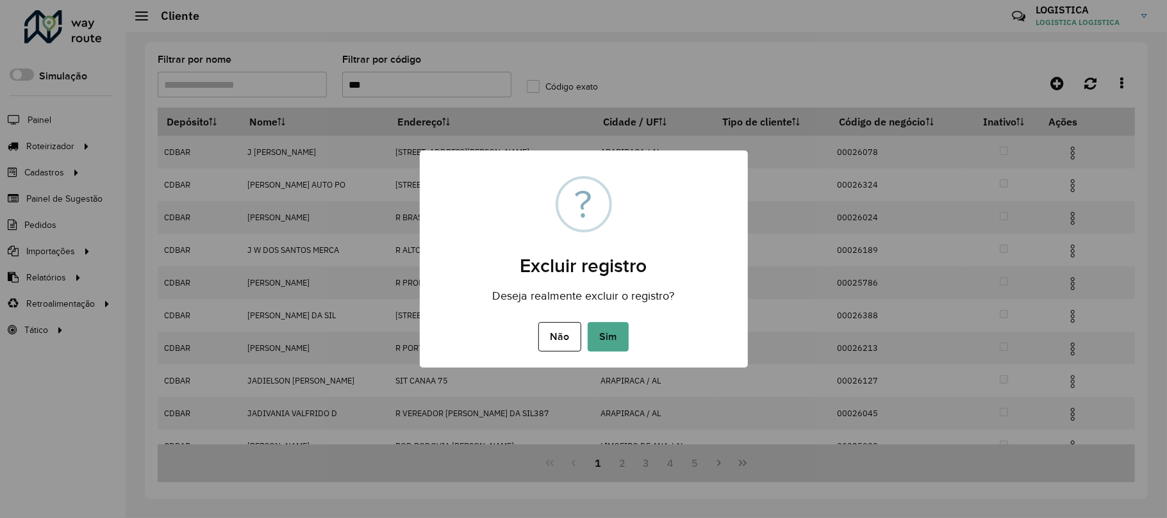
click at [587, 322] on button "Sim" at bounding box center [607, 336] width 41 height 29
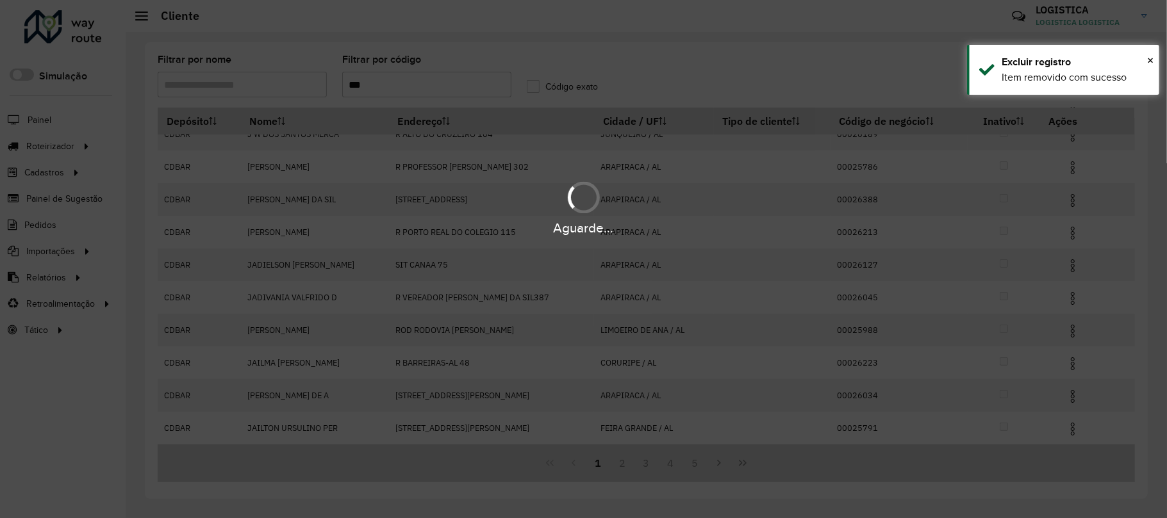
scroll to position [54, 0]
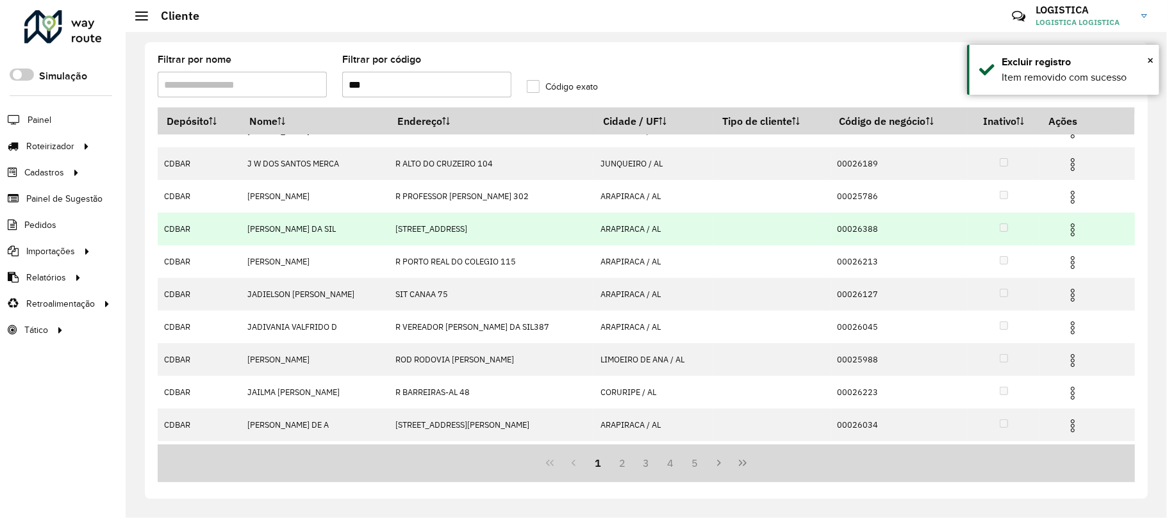
click at [1074, 224] on img at bounding box center [1072, 229] width 15 height 15
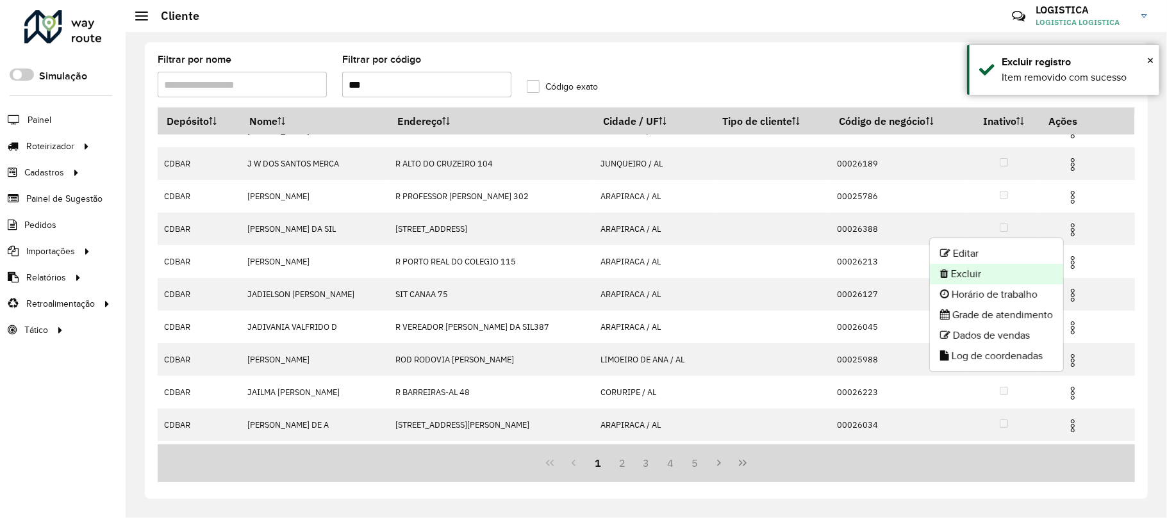
click at [1008, 274] on li "Excluir" at bounding box center [996, 274] width 133 height 21
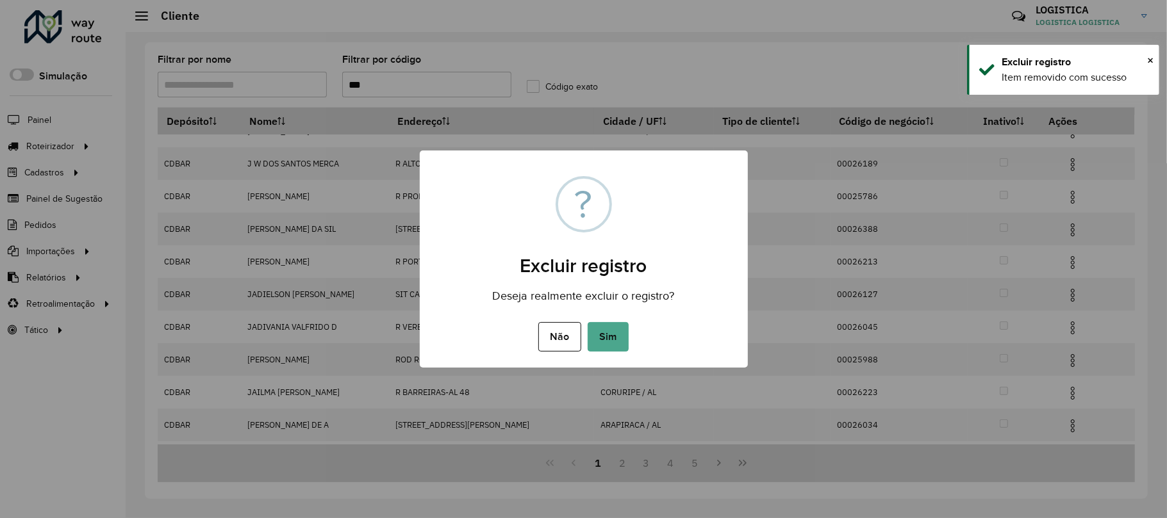
click at [587, 322] on button "Sim" at bounding box center [607, 336] width 41 height 29
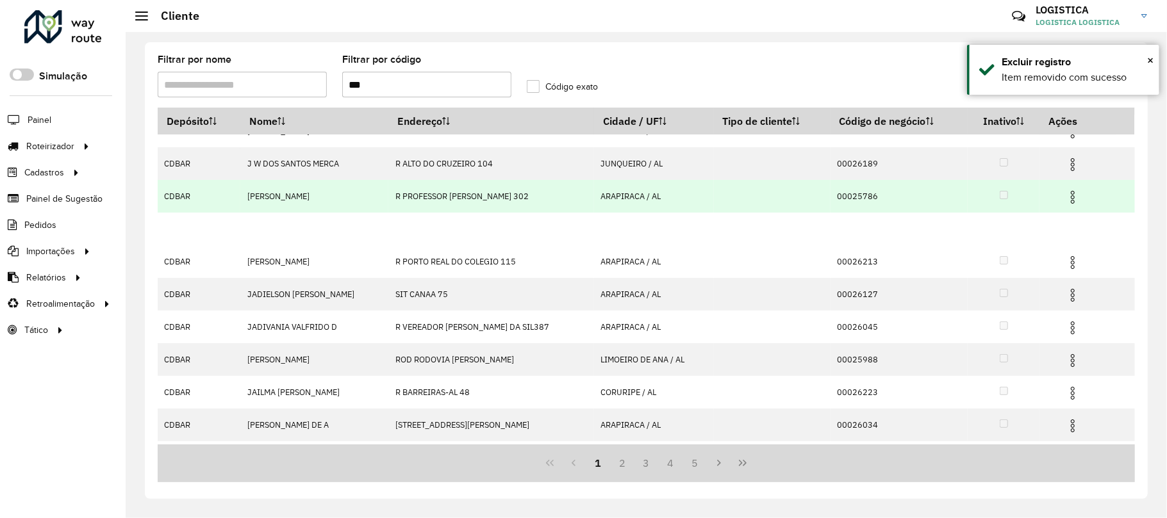
click at [1072, 193] on img at bounding box center [1072, 197] width 15 height 15
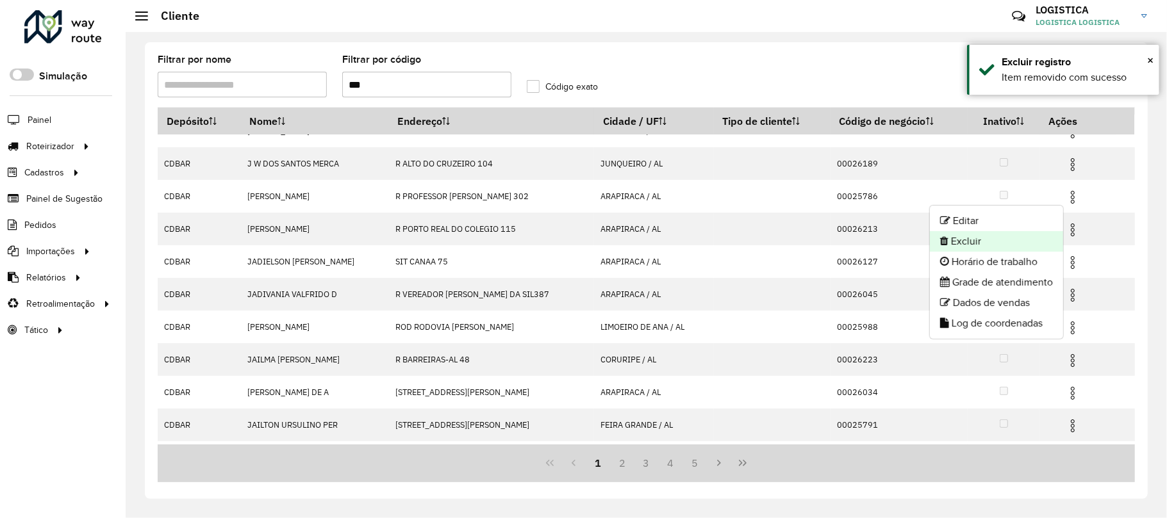
click at [971, 238] on li "Excluir" at bounding box center [996, 241] width 133 height 21
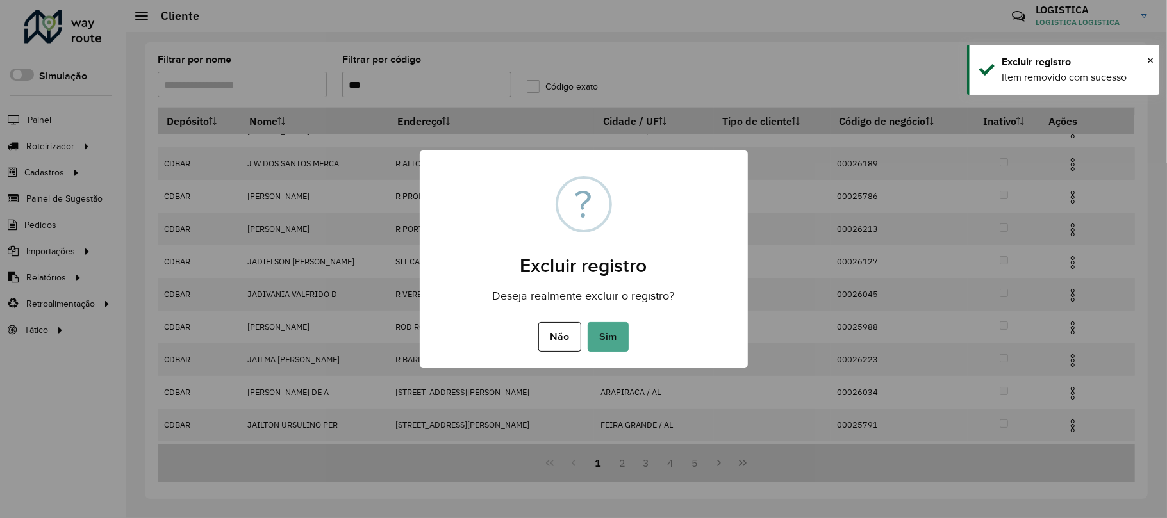
click at [587, 322] on button "Sim" at bounding box center [607, 336] width 41 height 29
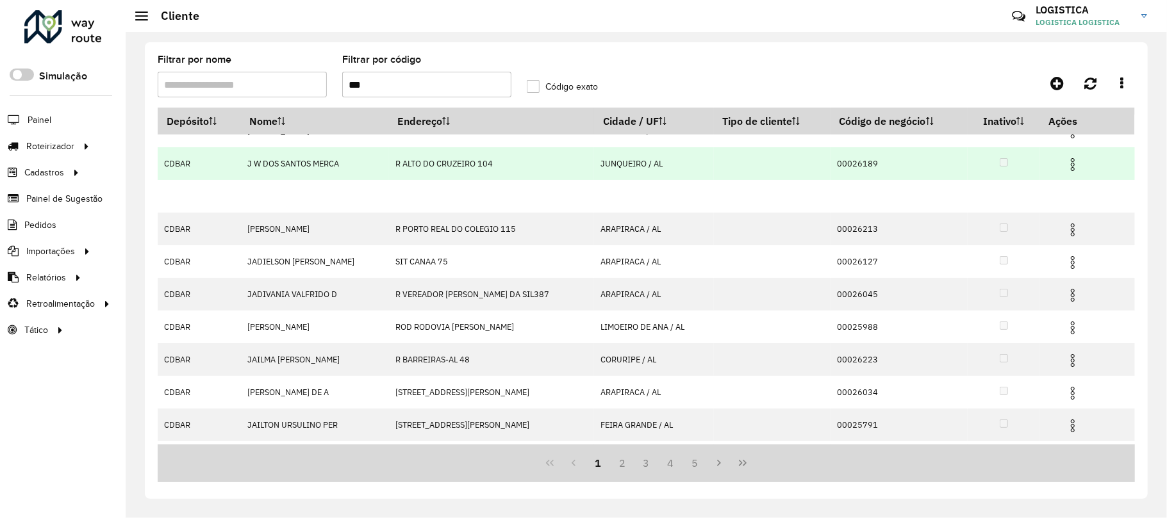
click at [1072, 165] on img at bounding box center [1072, 164] width 15 height 15
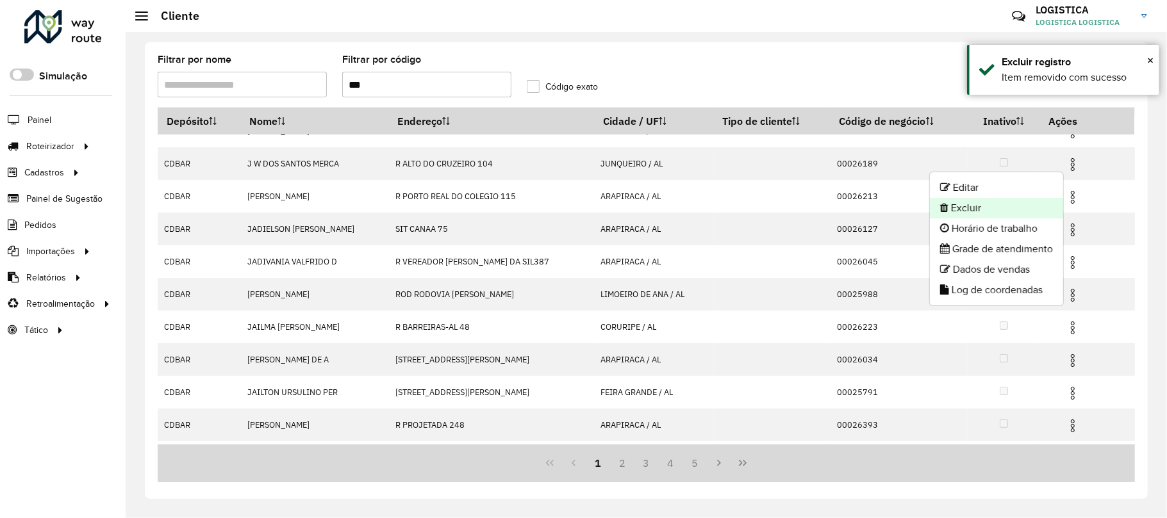
click at [969, 205] on li "Excluir" at bounding box center [996, 208] width 133 height 21
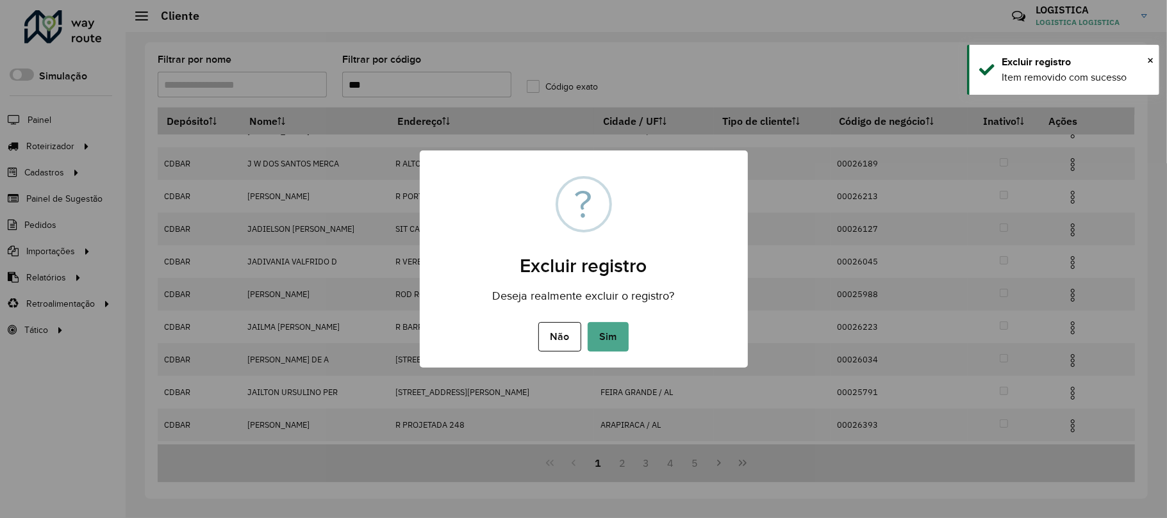
click at [587, 322] on button "Sim" at bounding box center [607, 336] width 41 height 29
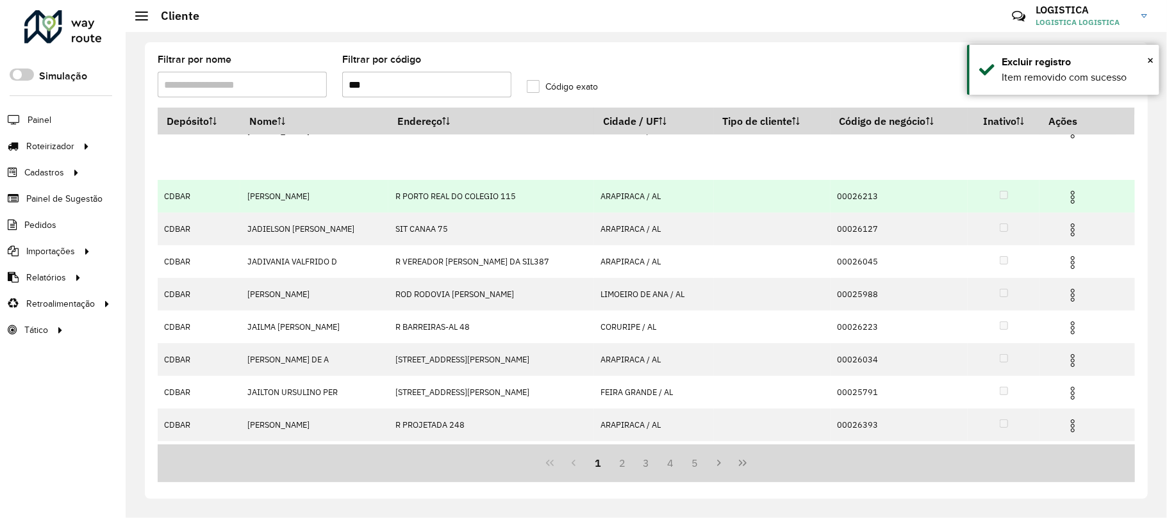
click at [1072, 197] on img at bounding box center [1072, 197] width 15 height 15
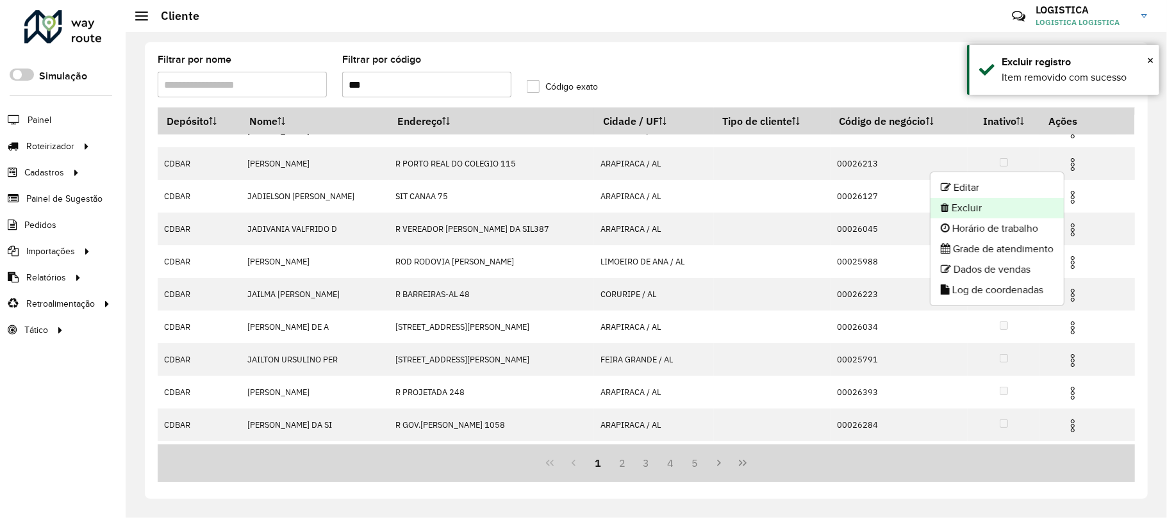
click at [970, 209] on li "Excluir" at bounding box center [996, 208] width 133 height 21
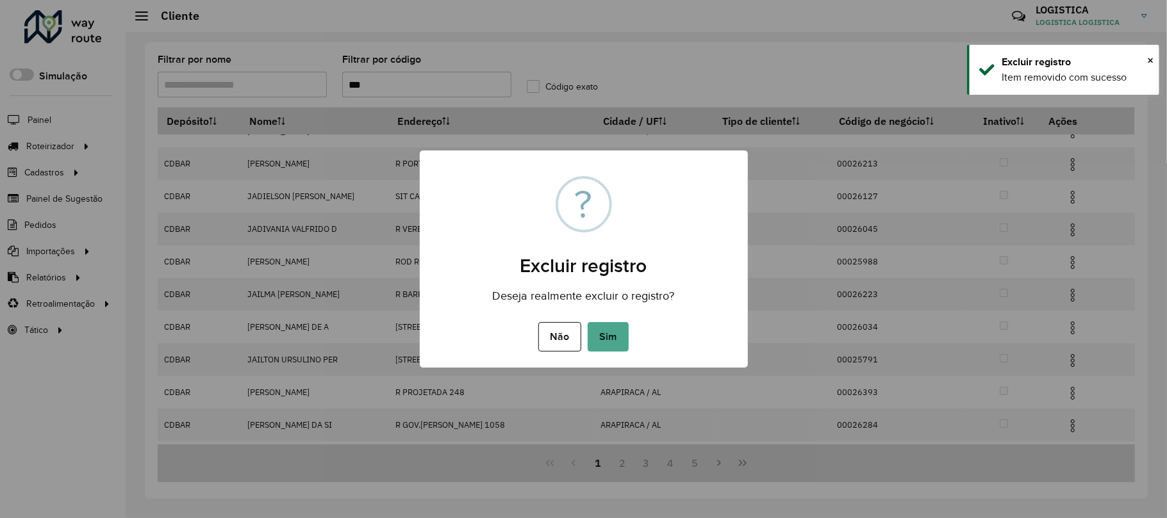
click at [587, 322] on button "Sim" at bounding box center [607, 336] width 41 height 29
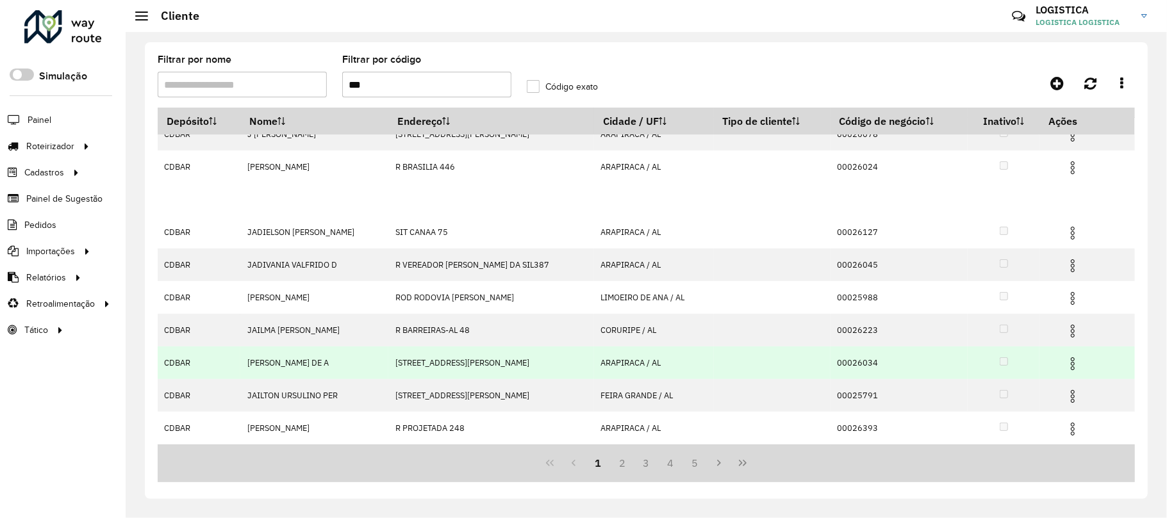
scroll to position [0, 0]
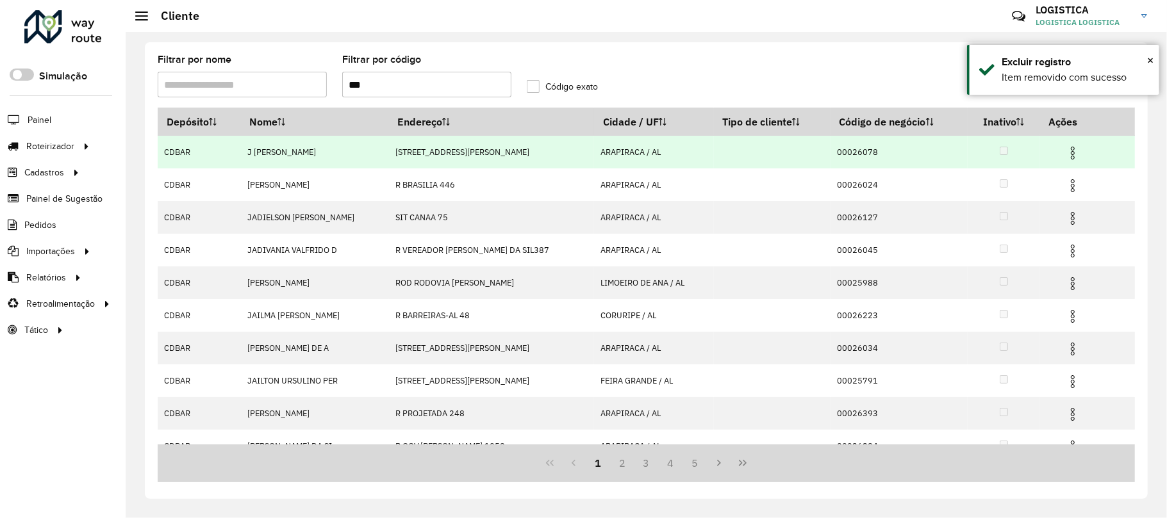
click at [1069, 154] on img at bounding box center [1072, 152] width 15 height 15
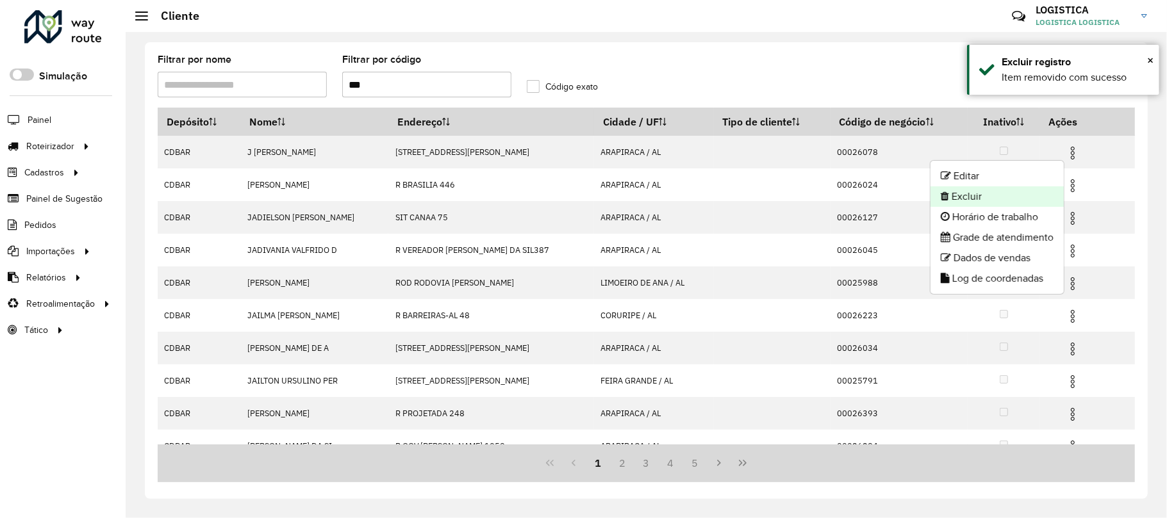
click at [995, 192] on li "Excluir" at bounding box center [996, 196] width 133 height 21
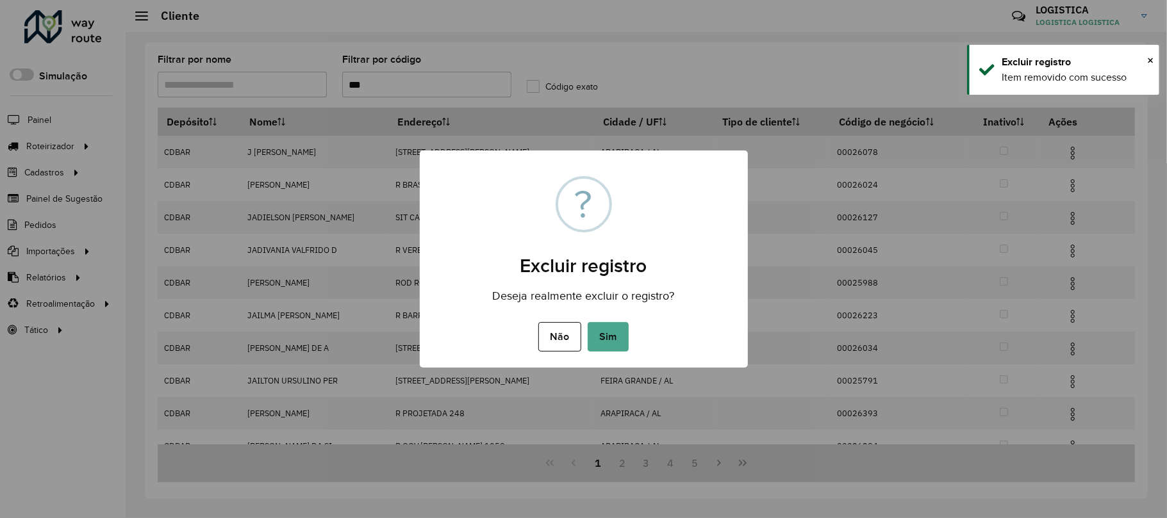
click at [587, 322] on button "Sim" at bounding box center [607, 336] width 41 height 29
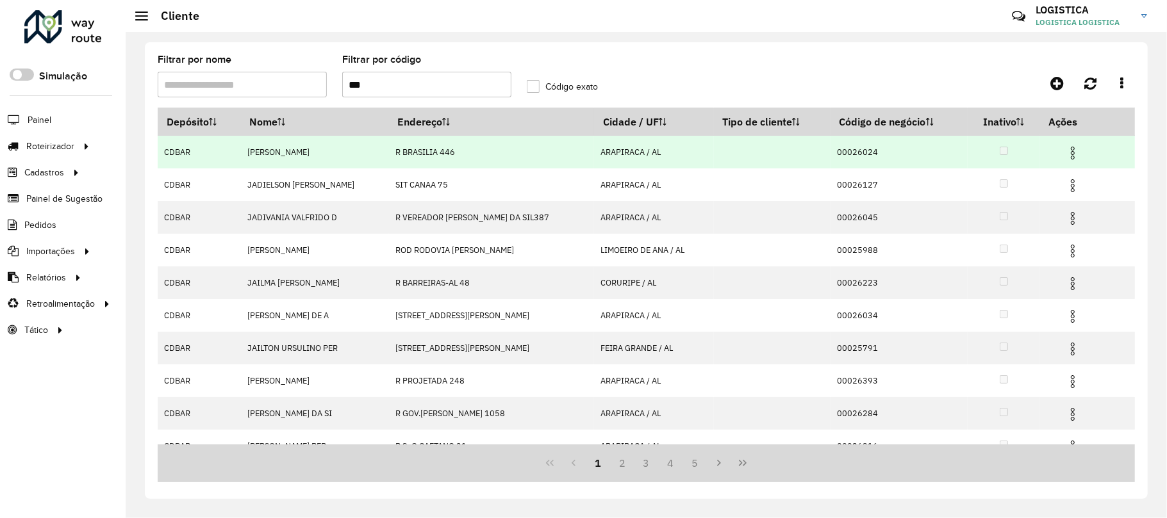
click at [1070, 146] on img at bounding box center [1072, 152] width 15 height 15
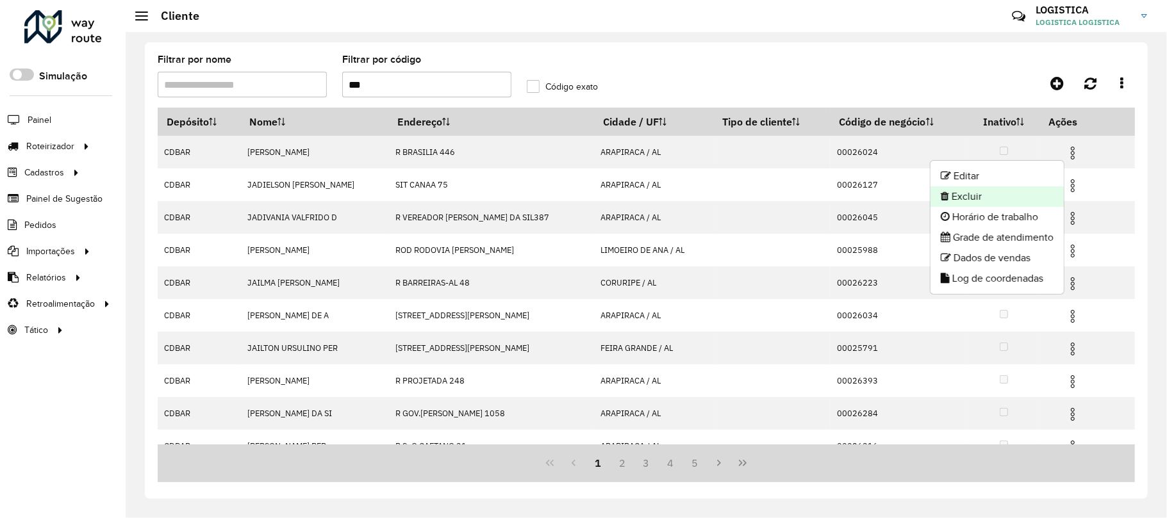
click at [1008, 193] on li "Excluir" at bounding box center [996, 196] width 133 height 21
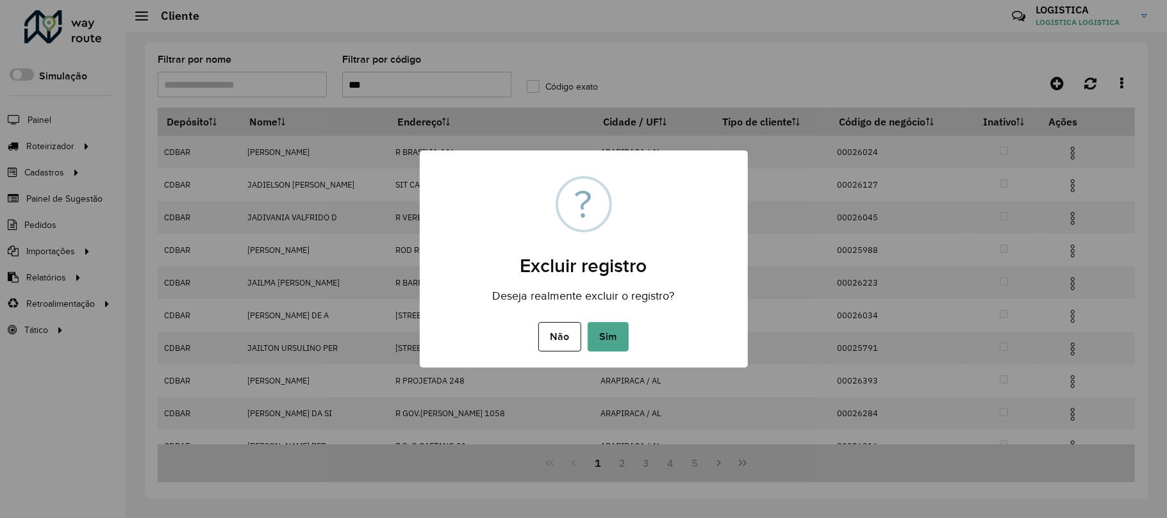
click at [587, 322] on button "Sim" at bounding box center [607, 336] width 41 height 29
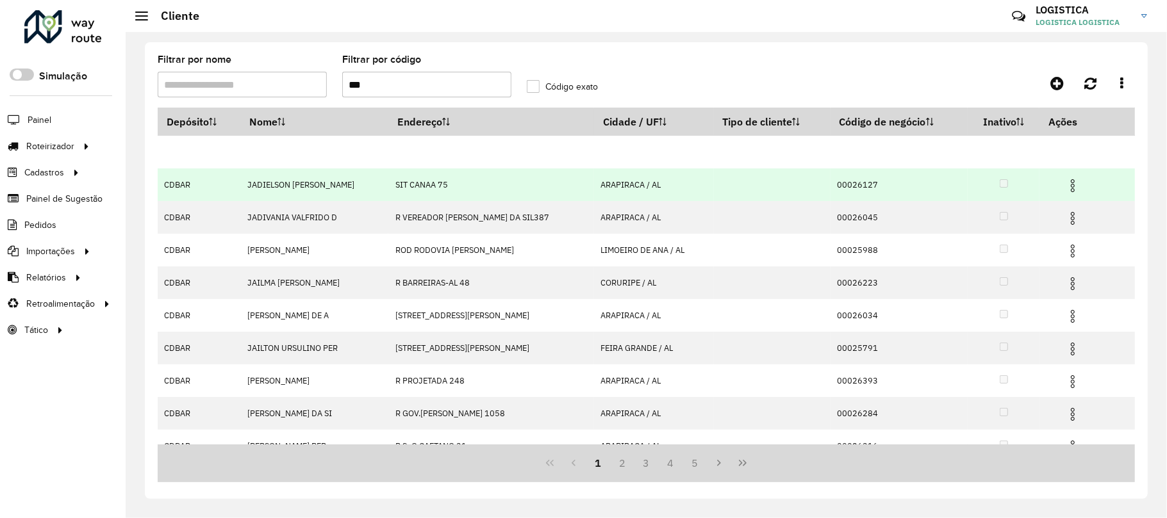
click at [1065, 185] on img at bounding box center [1072, 185] width 15 height 15
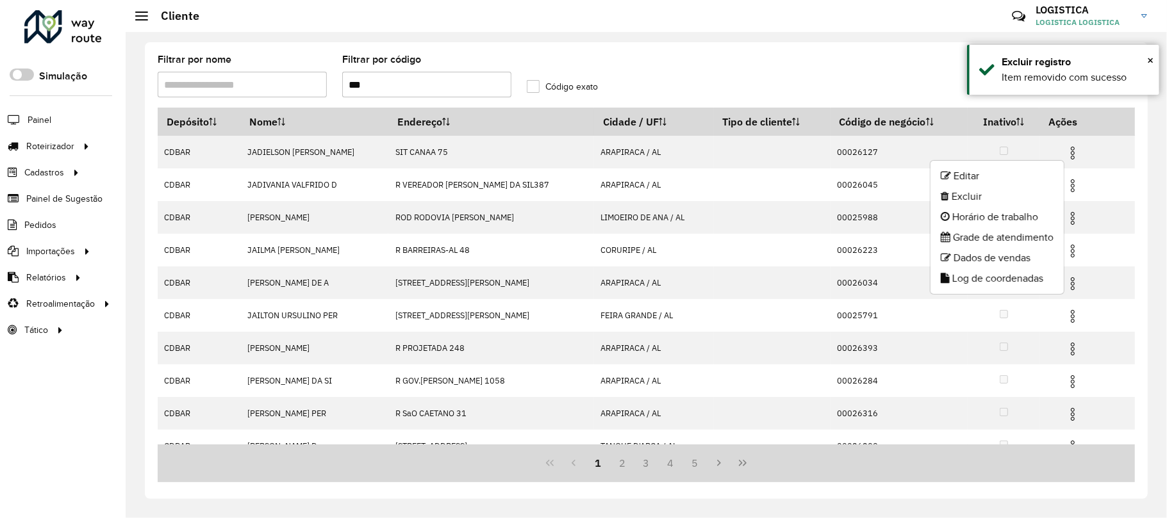
click at [985, 198] on li "Excluir" at bounding box center [996, 196] width 133 height 21
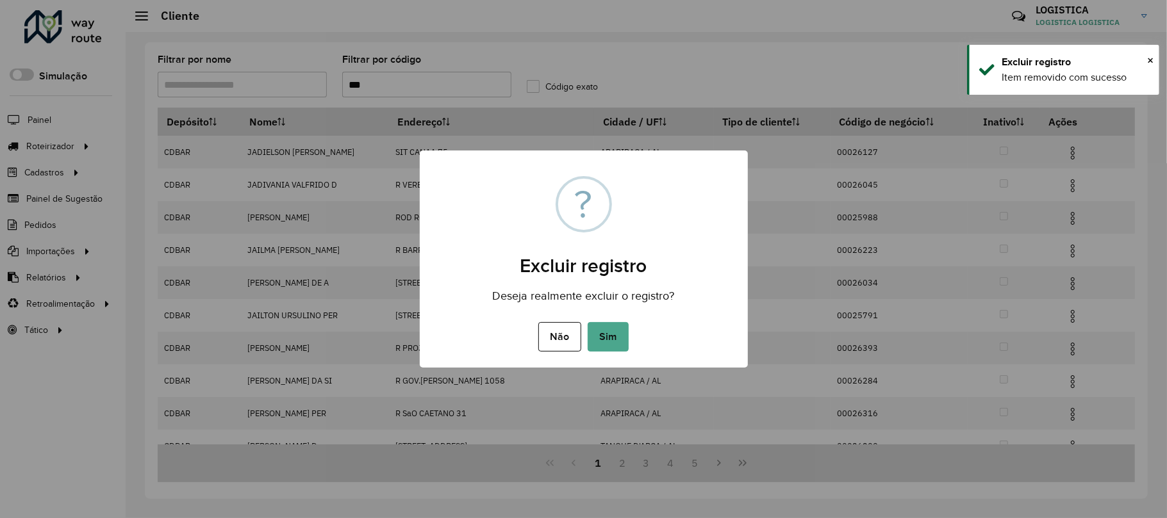
click at [587, 322] on button "Sim" at bounding box center [607, 336] width 41 height 29
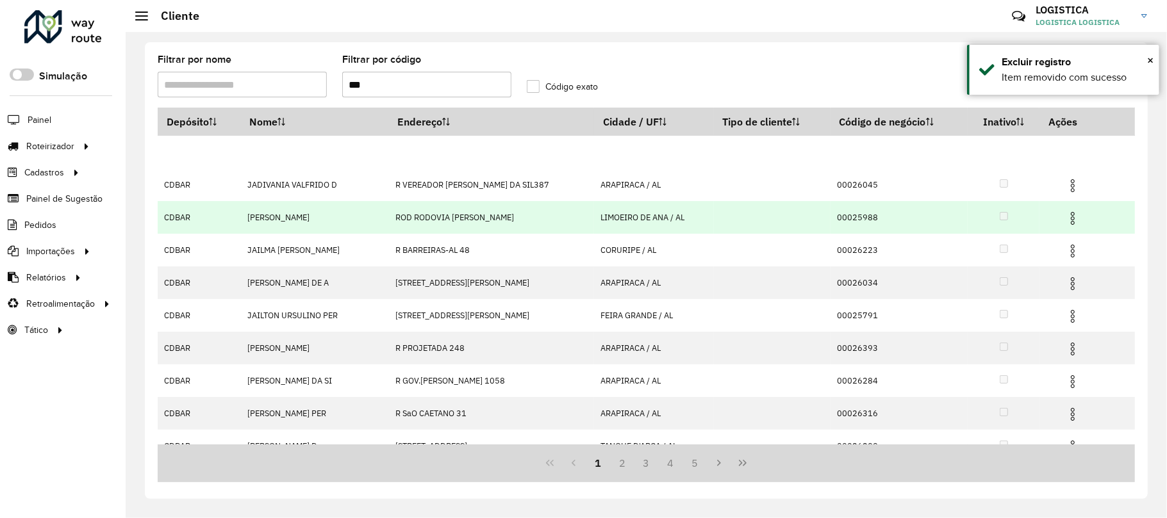
click at [1066, 213] on img at bounding box center [1072, 218] width 15 height 15
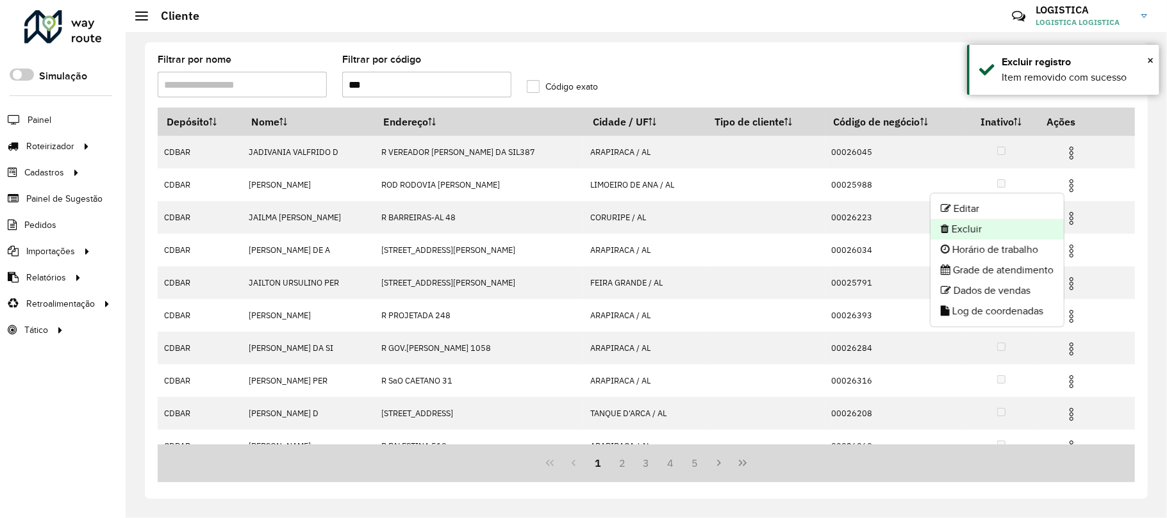
click at [987, 229] on li "Excluir" at bounding box center [996, 229] width 133 height 21
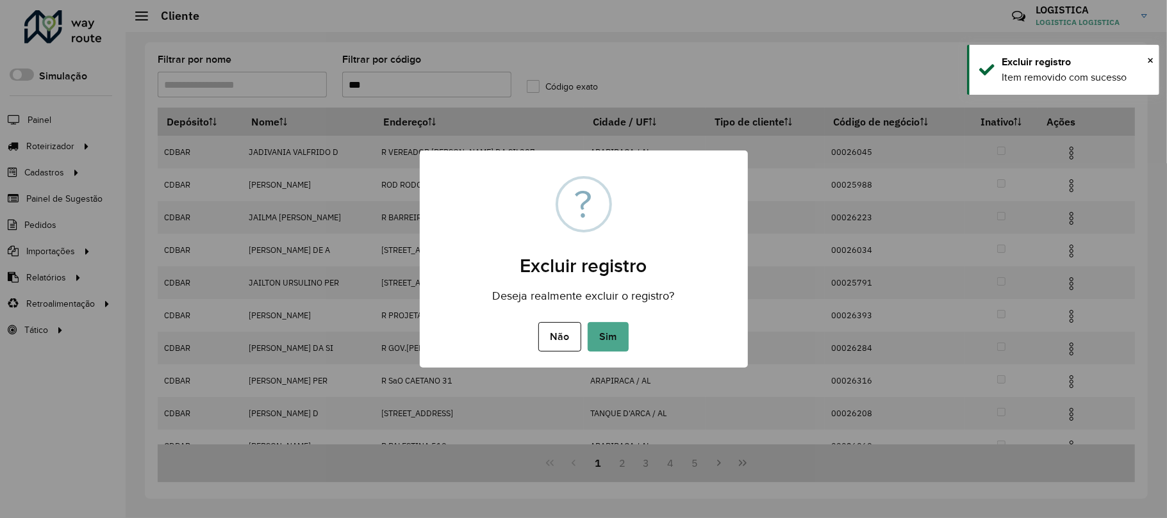
click at [587, 322] on button "Sim" at bounding box center [607, 336] width 41 height 29
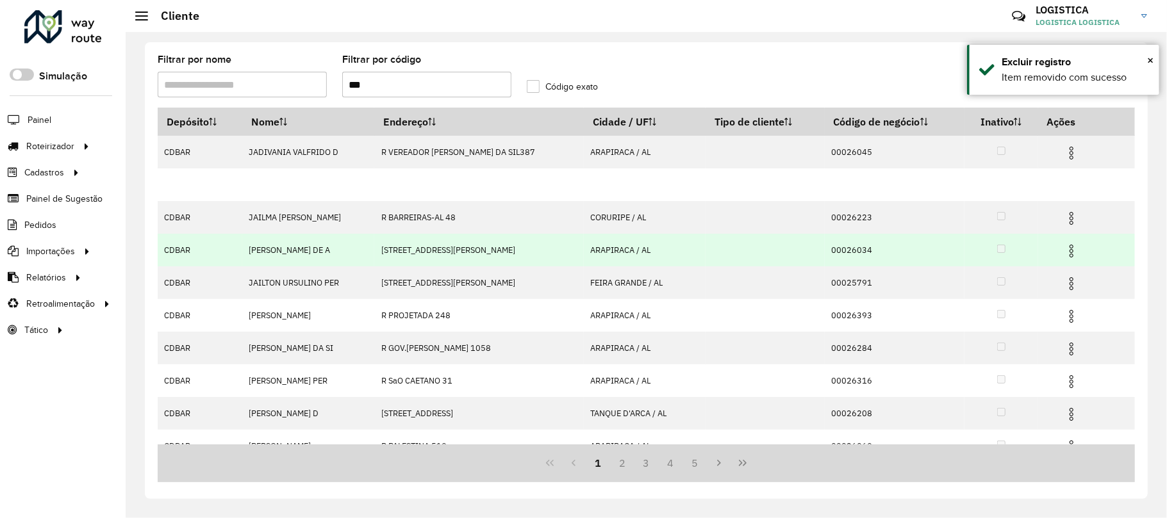
click at [1072, 246] on img at bounding box center [1070, 250] width 15 height 15
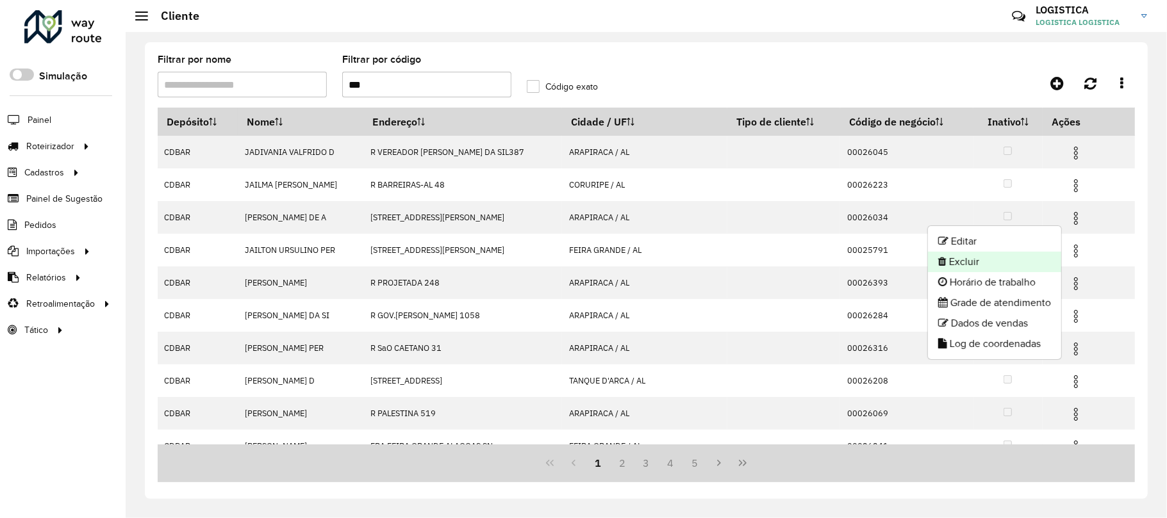
click at [970, 259] on li "Excluir" at bounding box center [994, 262] width 133 height 21
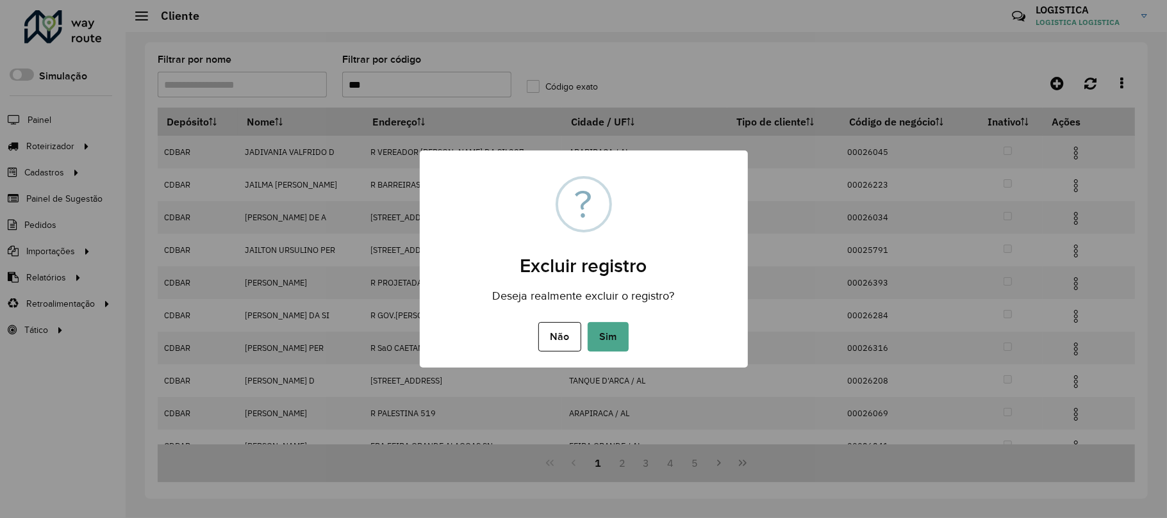
click at [587, 322] on button "Sim" at bounding box center [607, 336] width 41 height 29
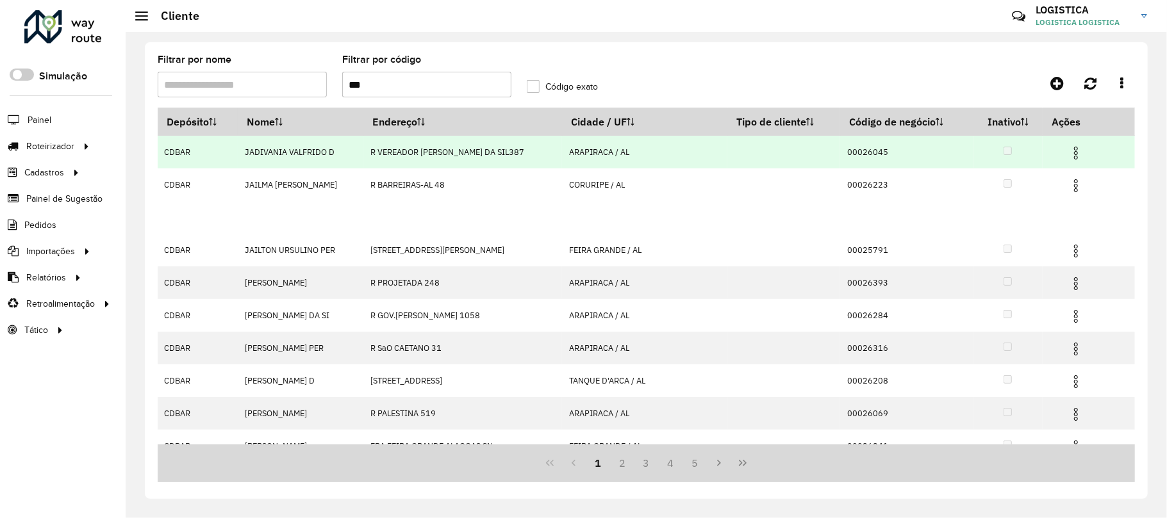
click at [1068, 160] on img at bounding box center [1075, 152] width 15 height 15
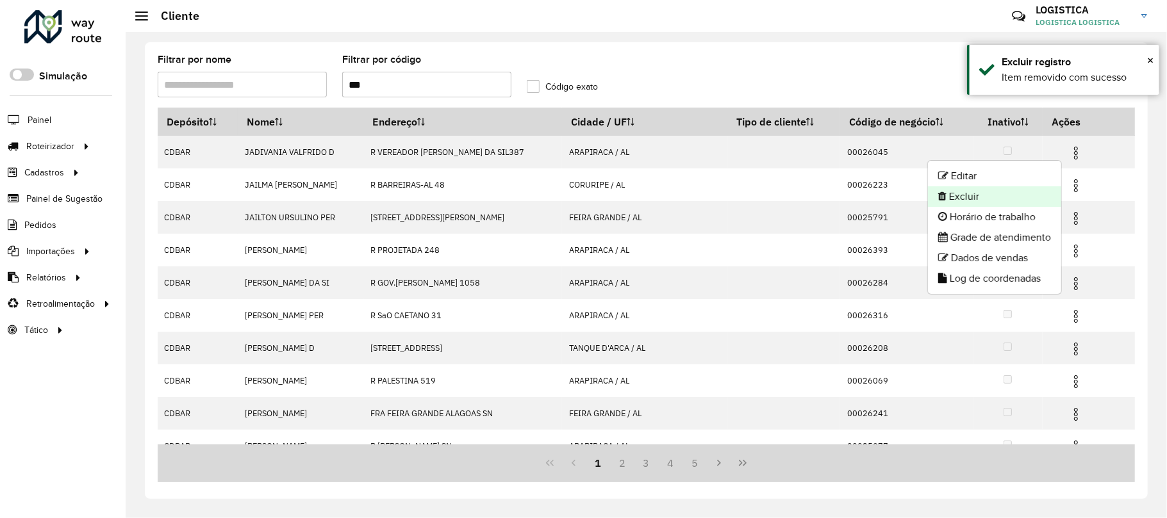
click at [977, 200] on li "Excluir" at bounding box center [994, 196] width 133 height 21
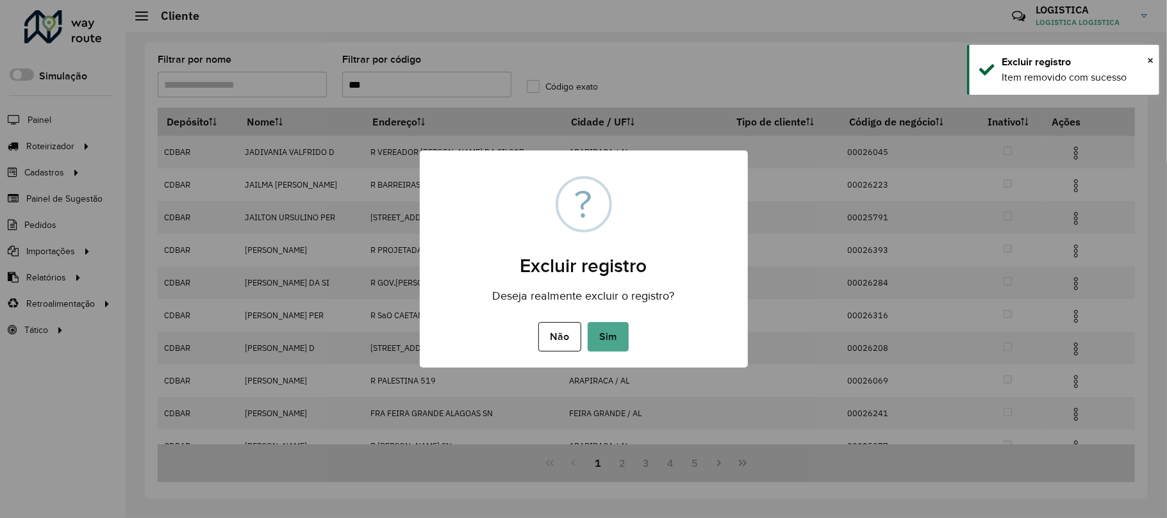
click at [587, 322] on button "Sim" at bounding box center [607, 336] width 41 height 29
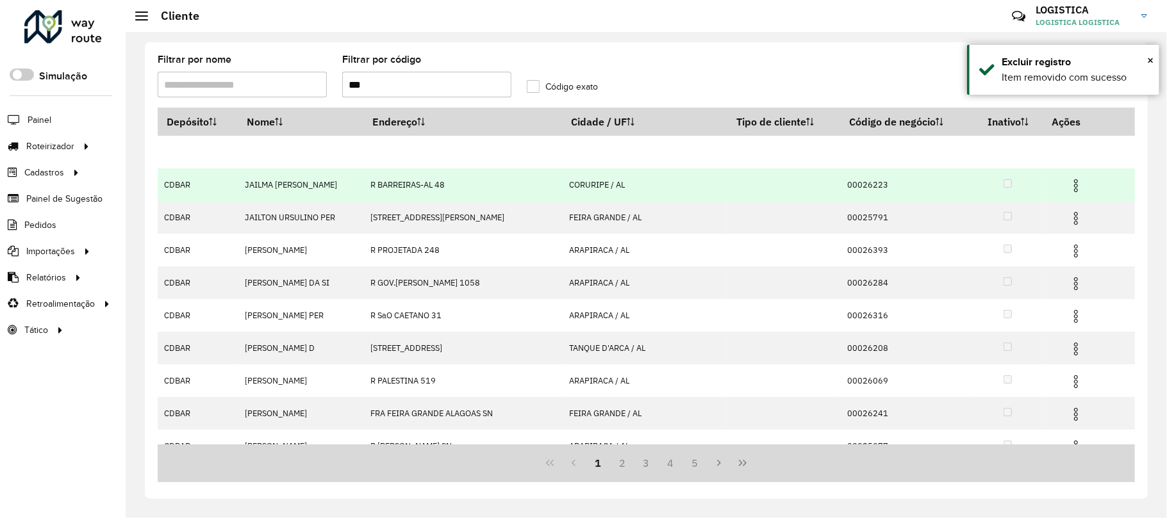
click at [1072, 192] on img at bounding box center [1075, 185] width 15 height 15
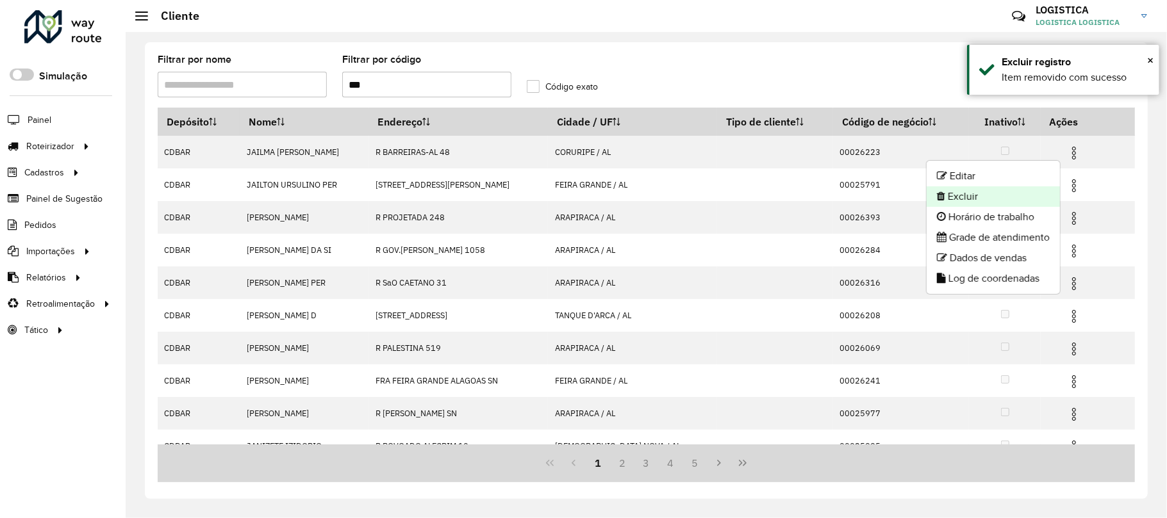
click at [953, 201] on li "Excluir" at bounding box center [992, 196] width 133 height 21
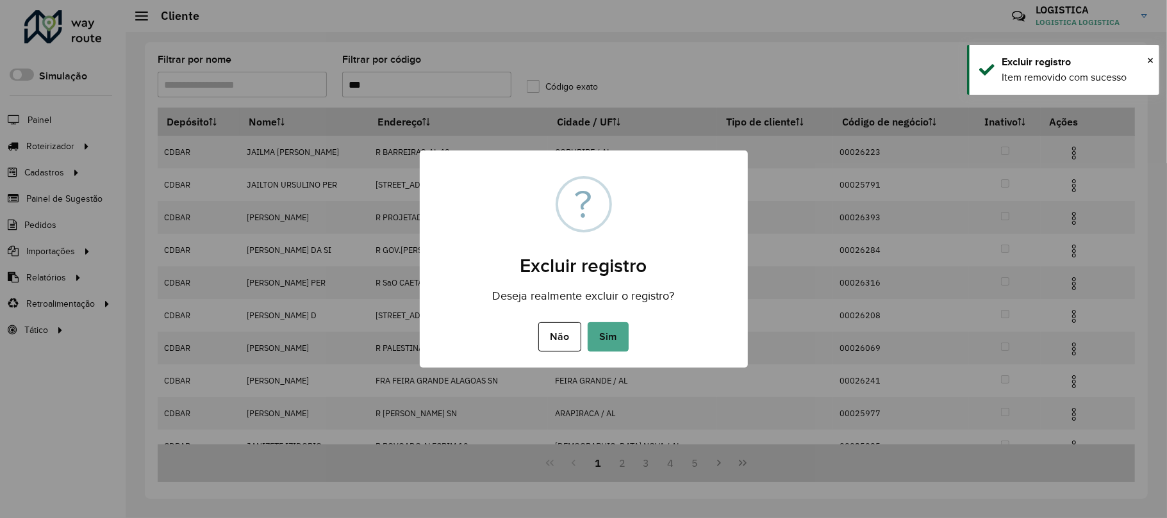
click at [587, 322] on button "Sim" at bounding box center [607, 336] width 41 height 29
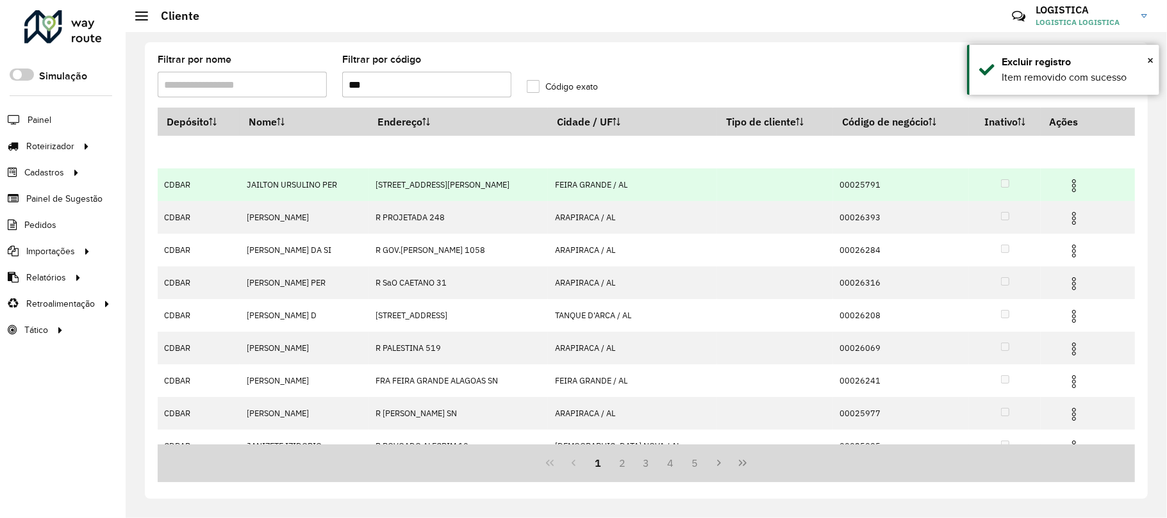
click at [1066, 181] on img at bounding box center [1073, 185] width 15 height 15
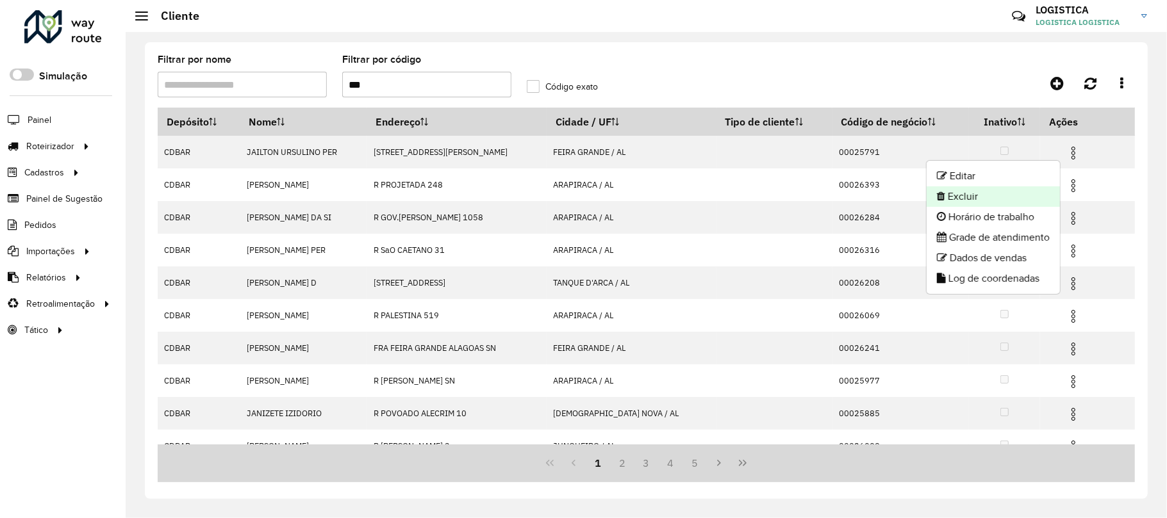
click at [970, 186] on li "Excluir" at bounding box center [992, 196] width 133 height 21
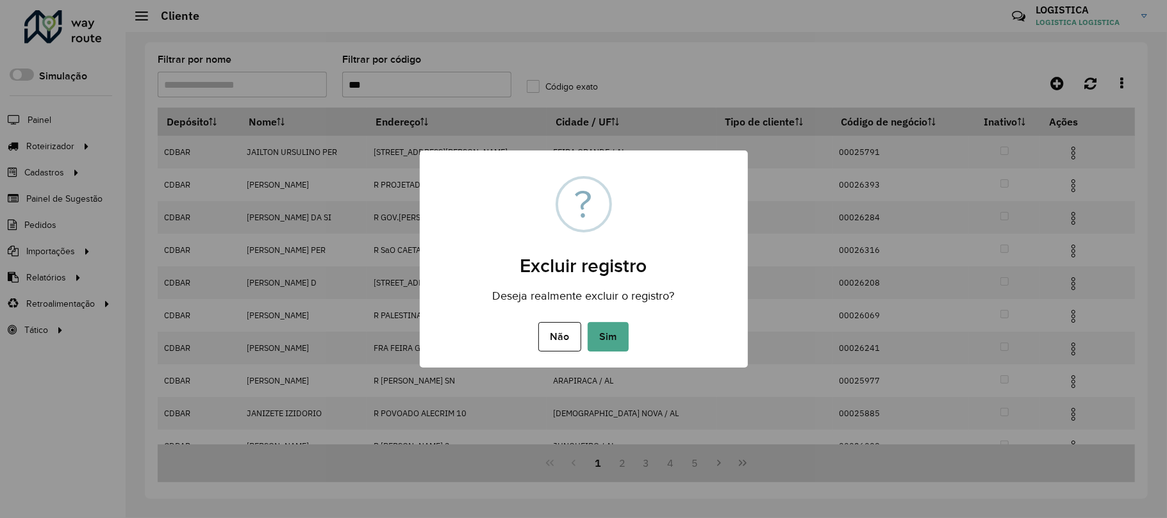
click at [587, 322] on button "Sim" at bounding box center [607, 336] width 41 height 29
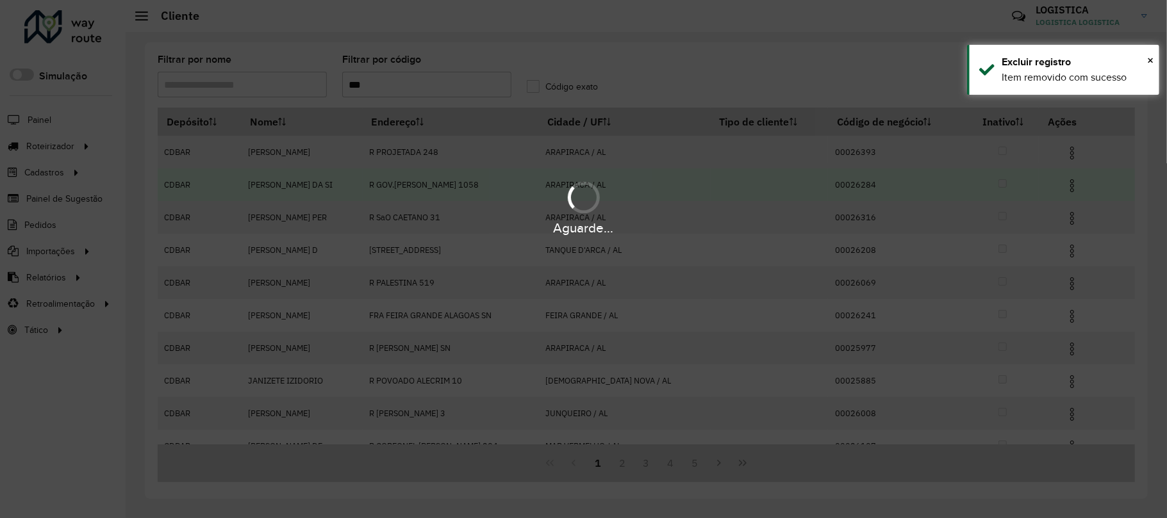
click at [1082, 203] on div "Aguarde..." at bounding box center [583, 207] width 1167 height 61
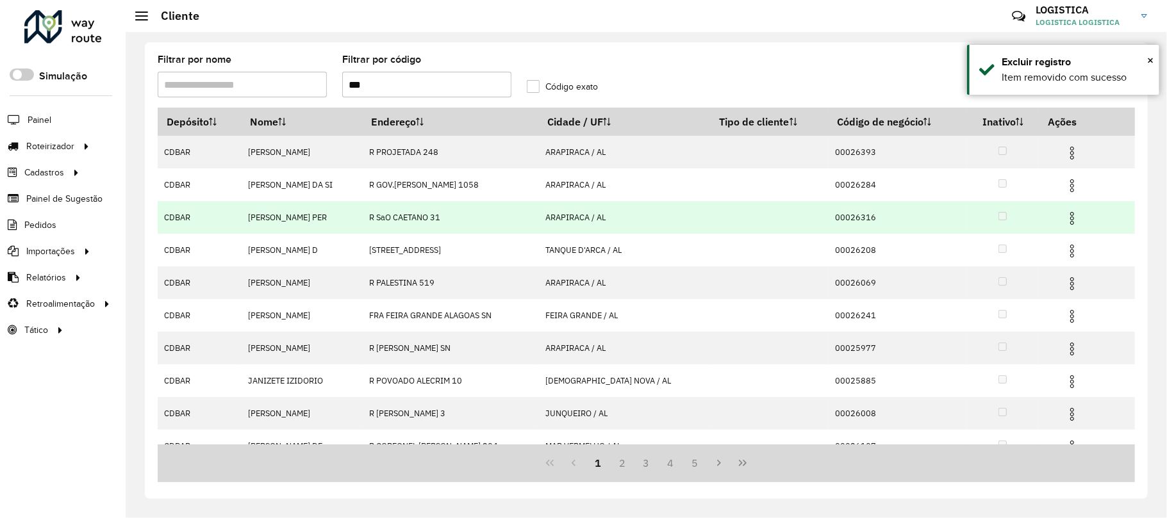
click at [1070, 218] on img at bounding box center [1071, 218] width 15 height 15
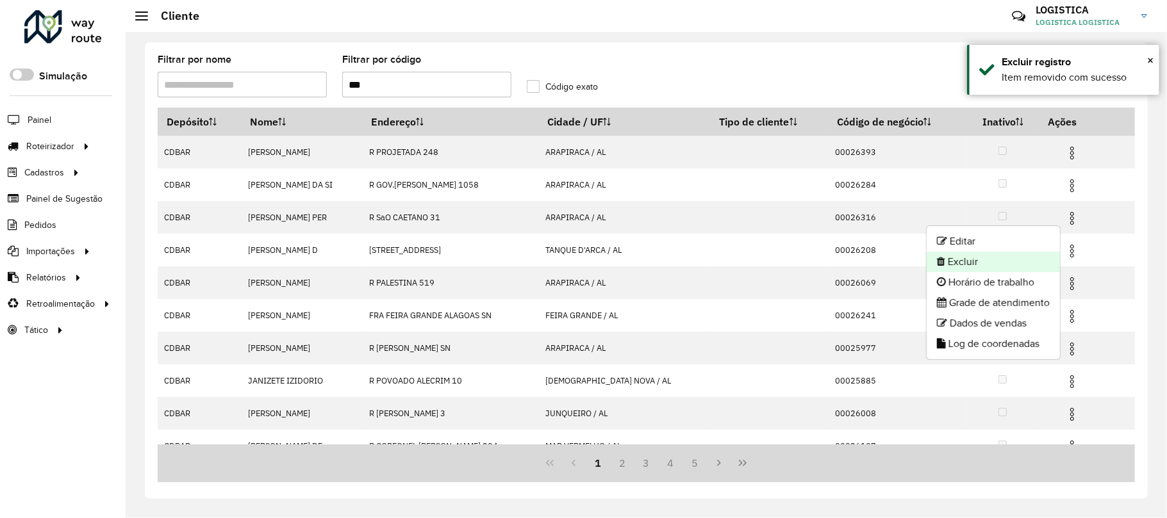
click at [992, 267] on li "Excluir" at bounding box center [992, 262] width 133 height 21
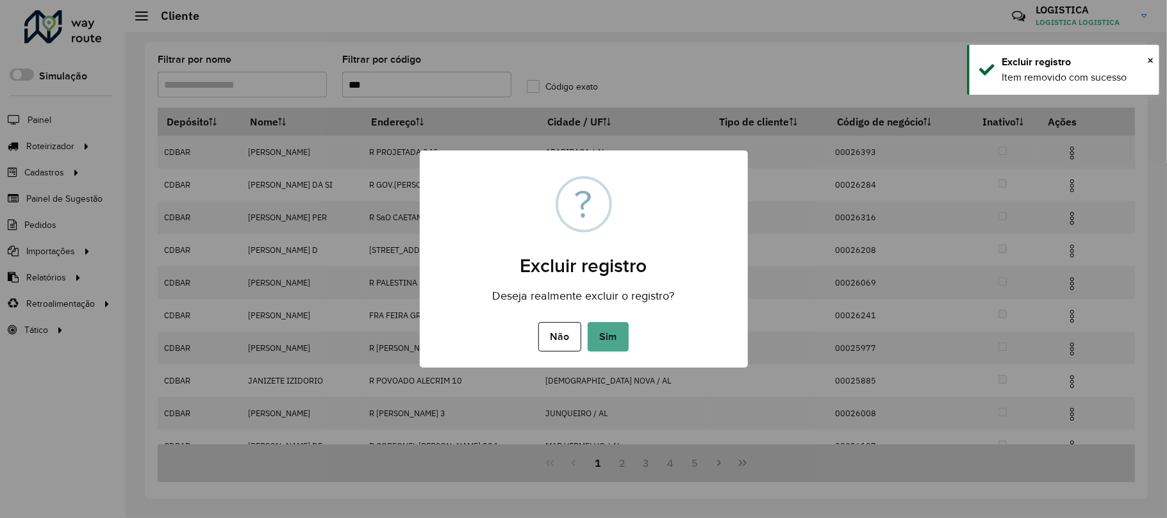
click at [587, 322] on button "Sim" at bounding box center [607, 336] width 41 height 29
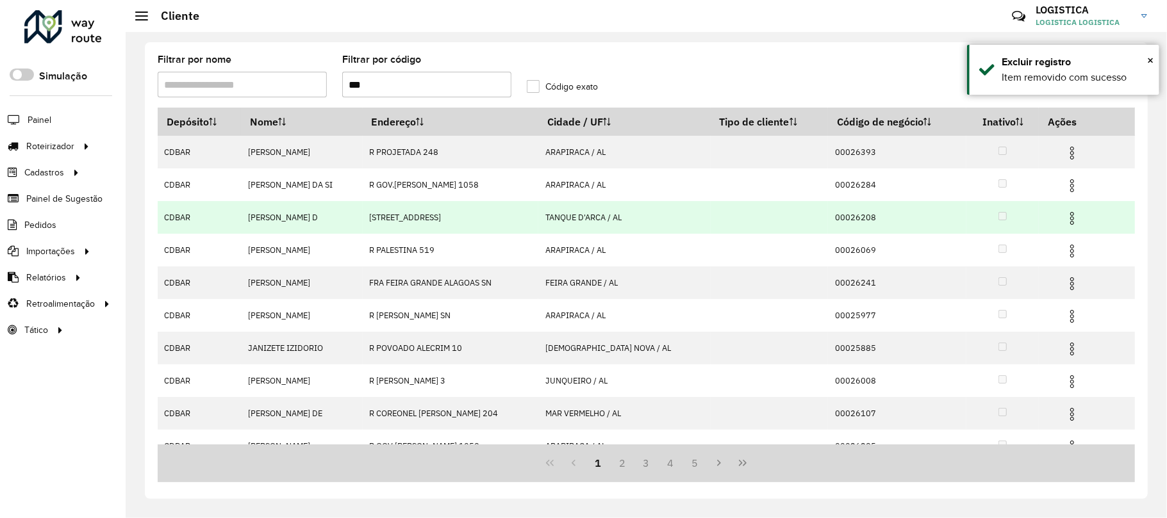
click at [1069, 223] on img at bounding box center [1071, 218] width 15 height 15
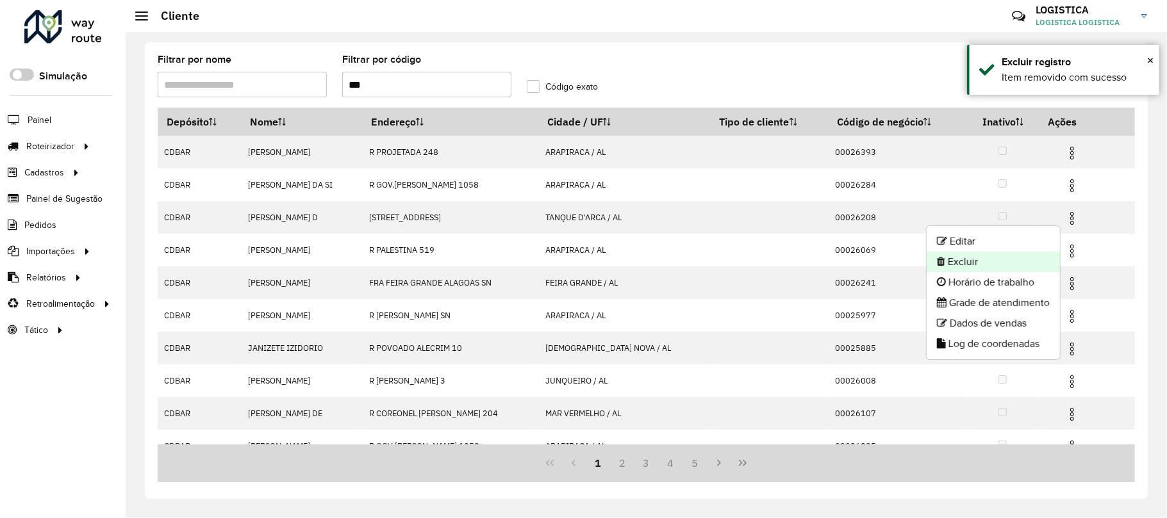
click at [1036, 262] on li "Excluir" at bounding box center [992, 262] width 133 height 21
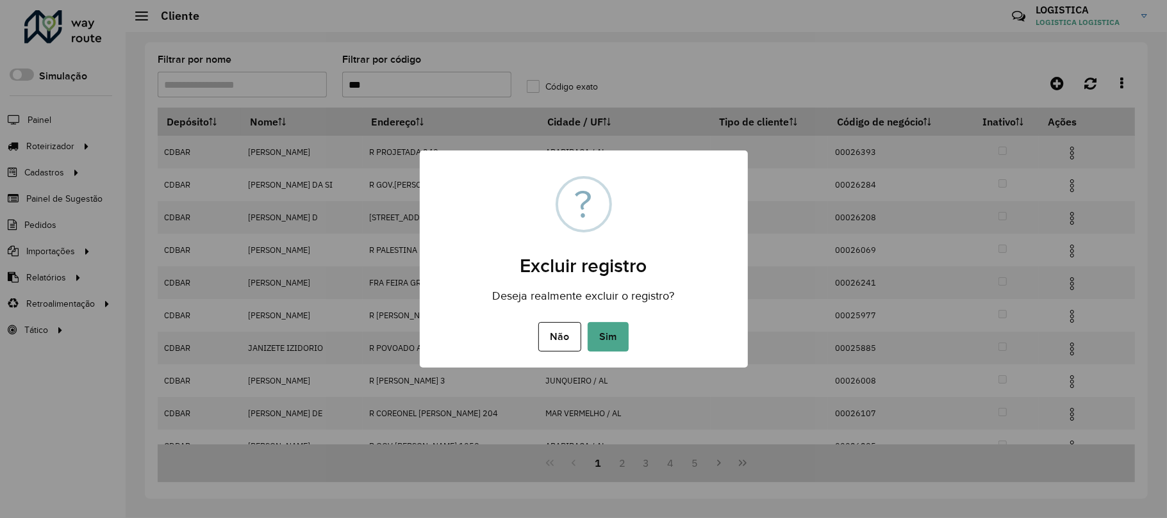
click at [587, 322] on button "Sim" at bounding box center [607, 336] width 41 height 29
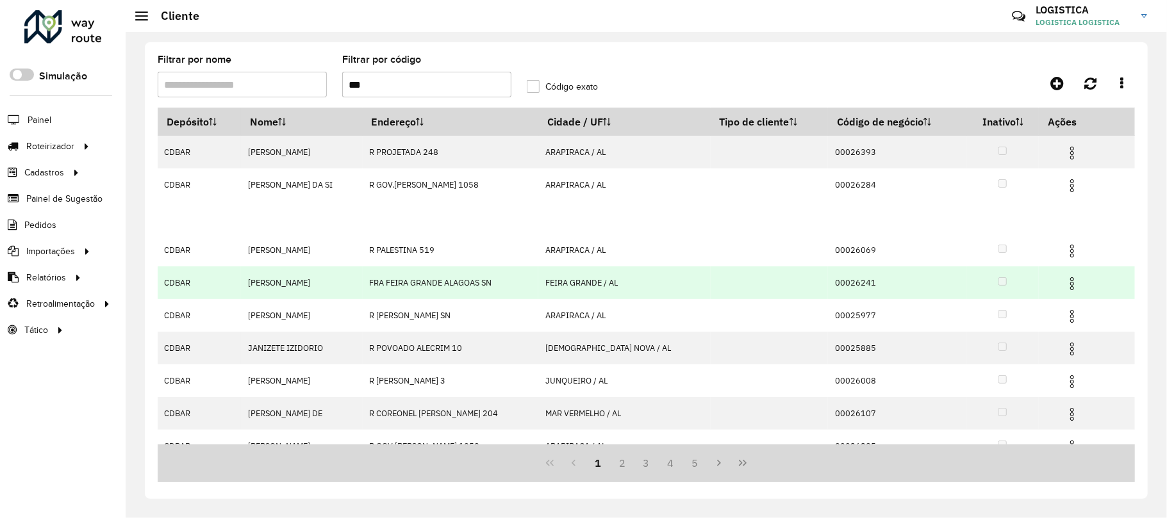
click at [1064, 283] on img at bounding box center [1071, 283] width 15 height 15
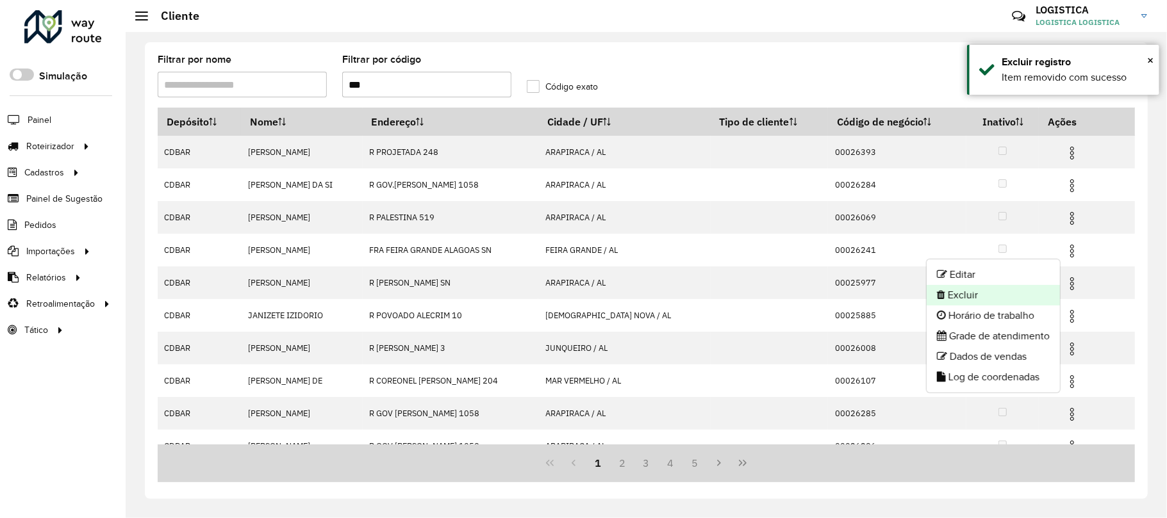
click at [983, 293] on li "Excluir" at bounding box center [992, 295] width 133 height 21
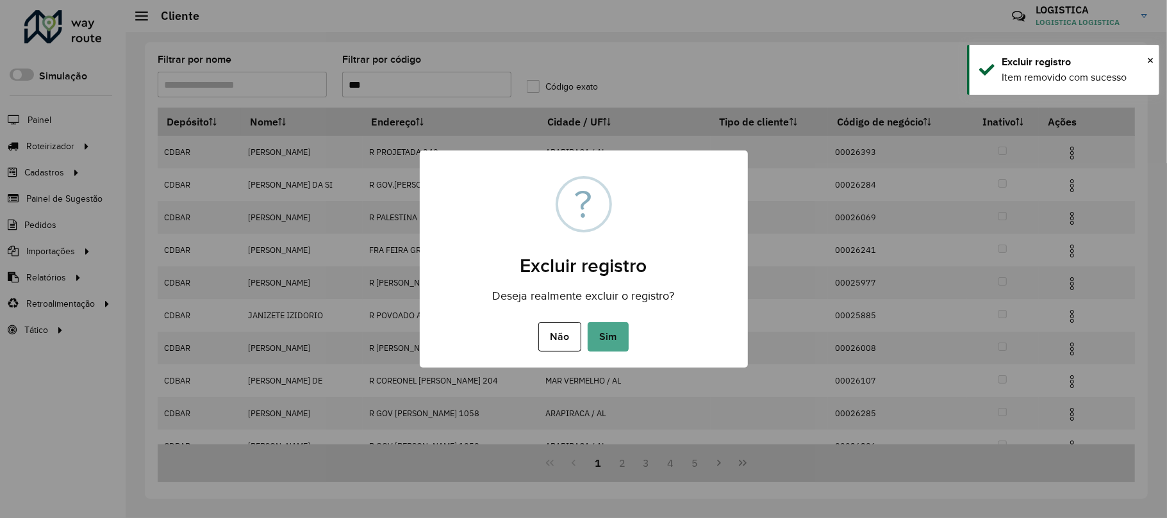
click at [587, 322] on button "Sim" at bounding box center [607, 336] width 41 height 29
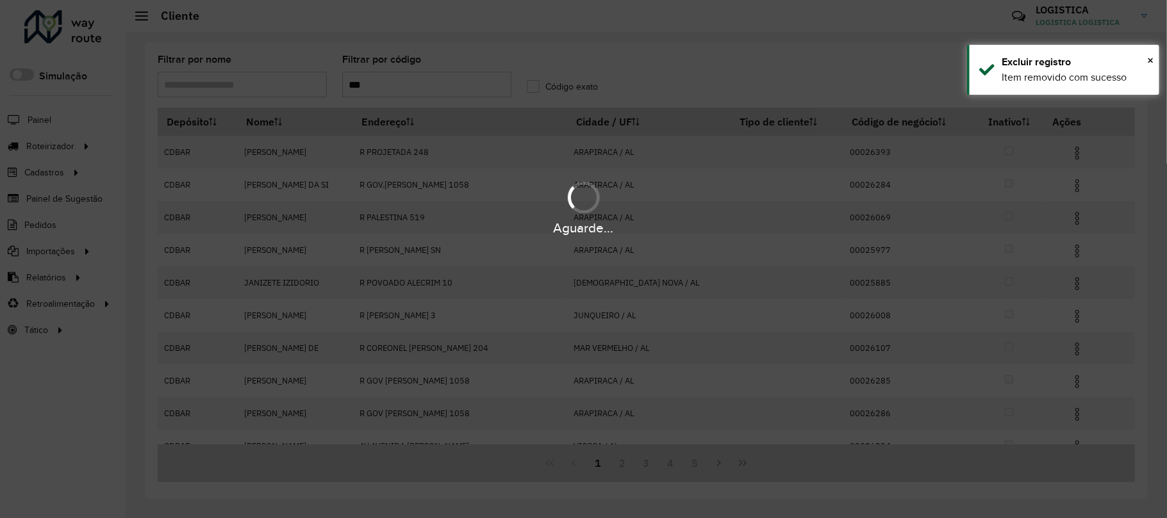
click at [1064, 188] on div "Aguarde..." at bounding box center [583, 207] width 1167 height 61
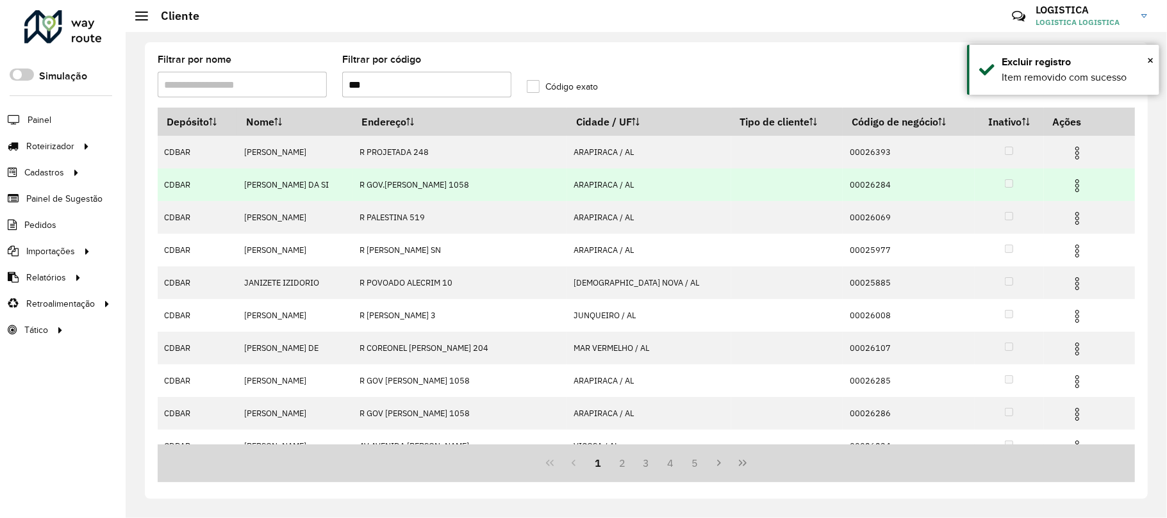
click at [1075, 185] on img at bounding box center [1076, 185] width 15 height 15
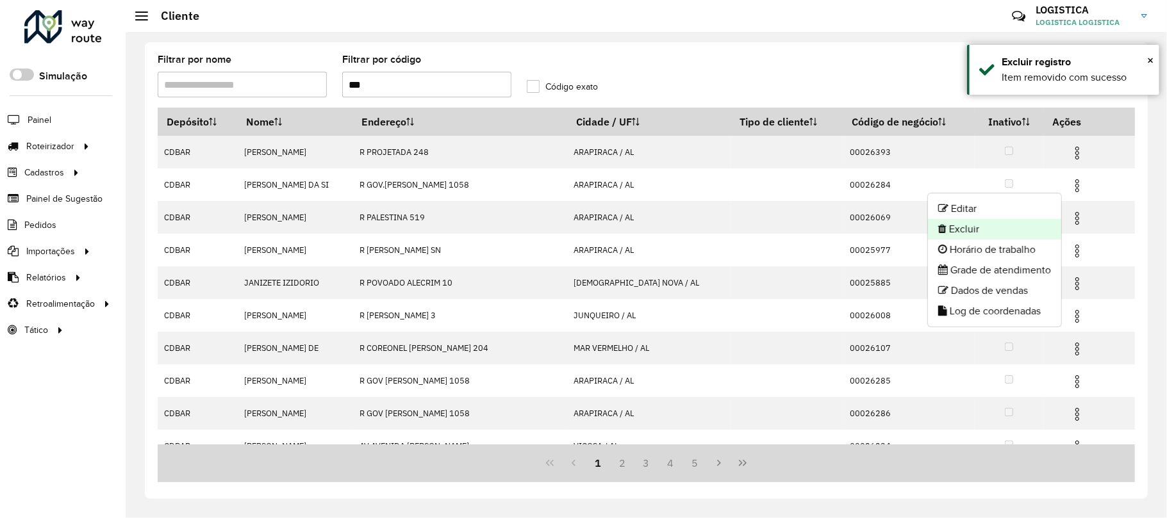
click at [987, 236] on li "Excluir" at bounding box center [994, 229] width 133 height 21
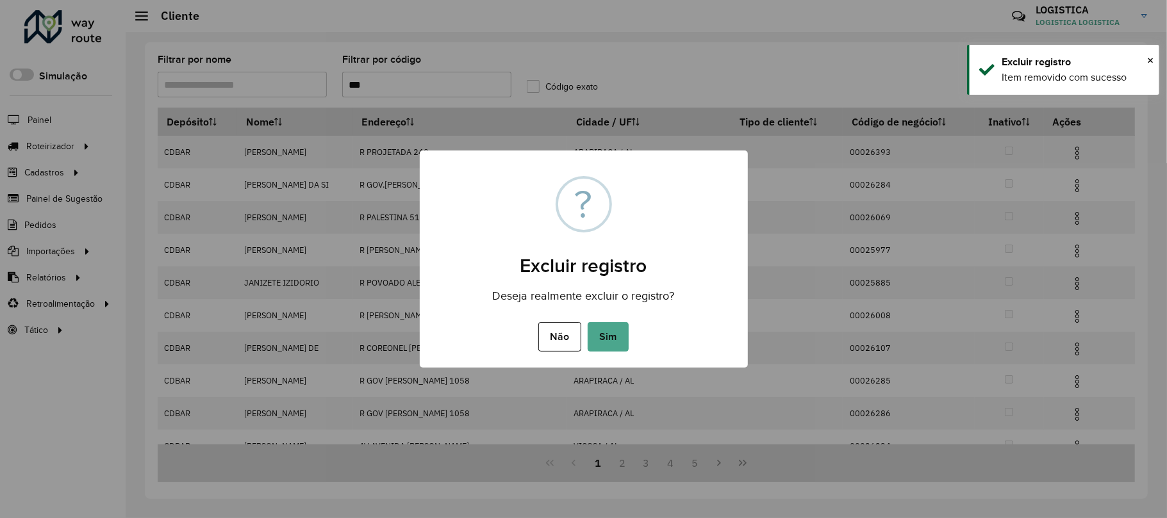
click at [587, 322] on button "Sim" at bounding box center [607, 336] width 41 height 29
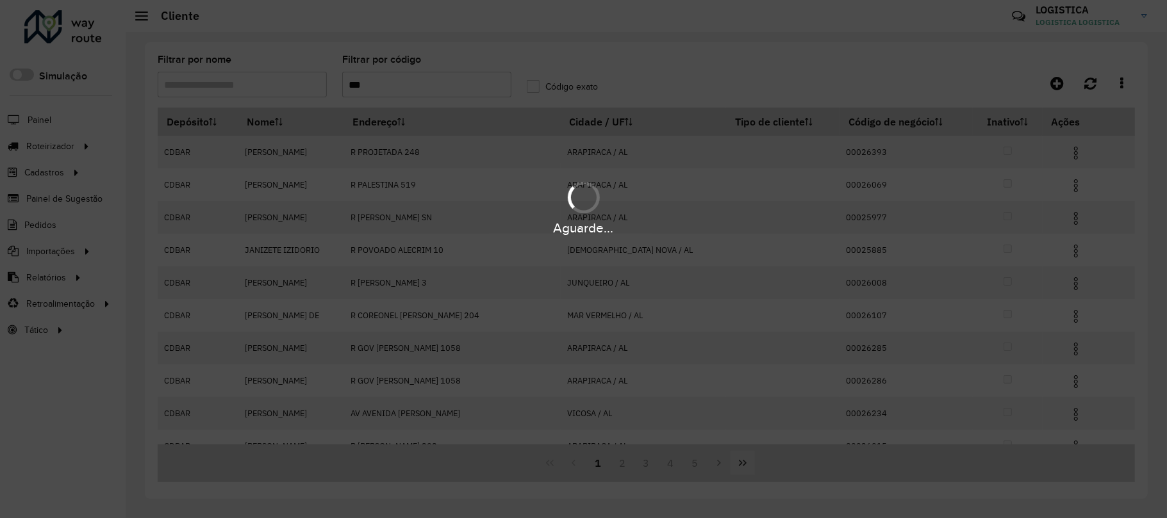
click at [739, 459] on div "Aguarde..." at bounding box center [583, 259] width 1167 height 518
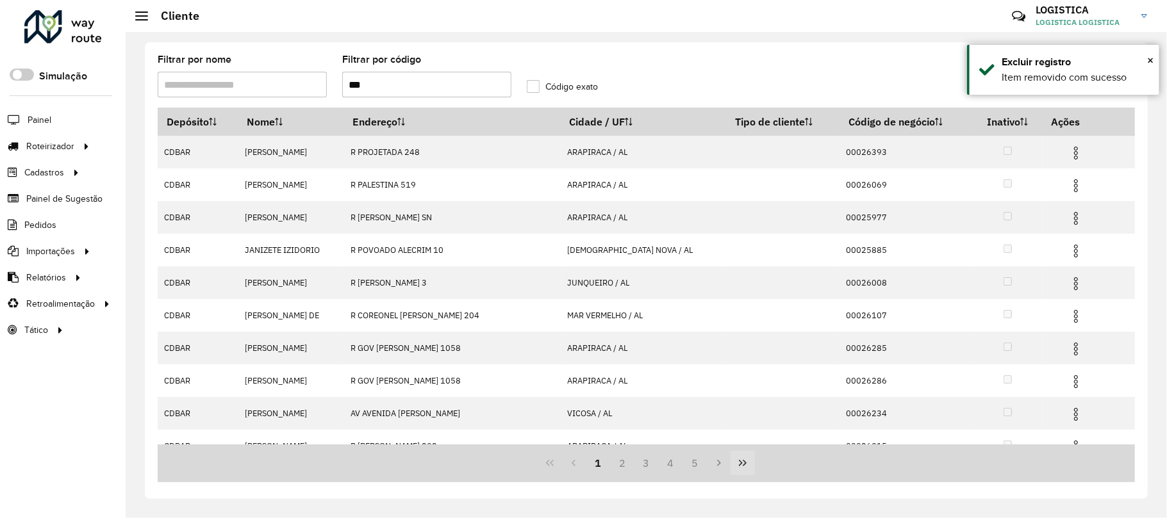
click at [738, 464] on icon "Last Page" at bounding box center [742, 463] width 10 height 10
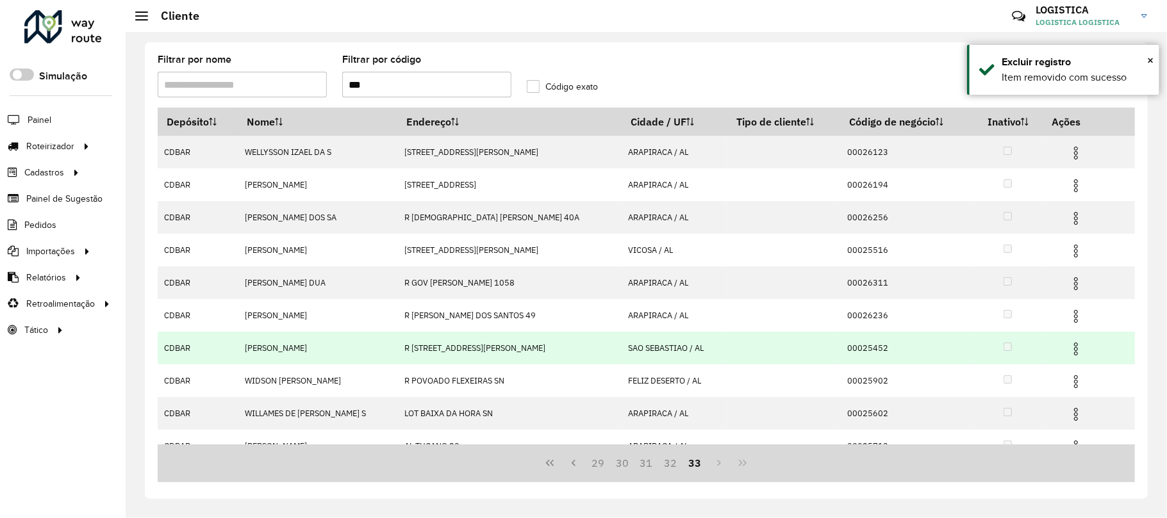
click at [1068, 344] on img at bounding box center [1075, 348] width 15 height 15
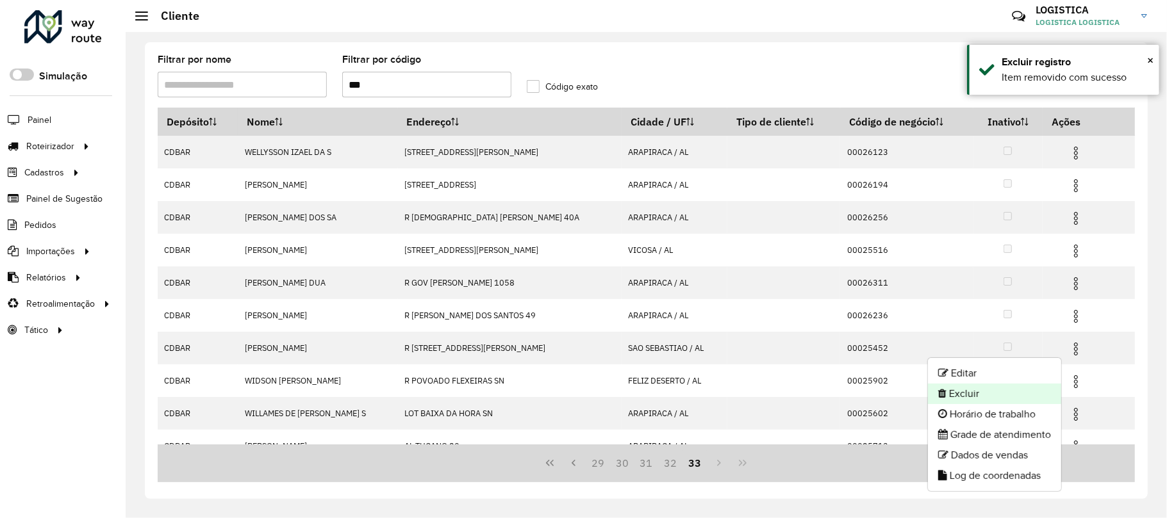
click at [1010, 395] on li "Excluir" at bounding box center [994, 394] width 133 height 21
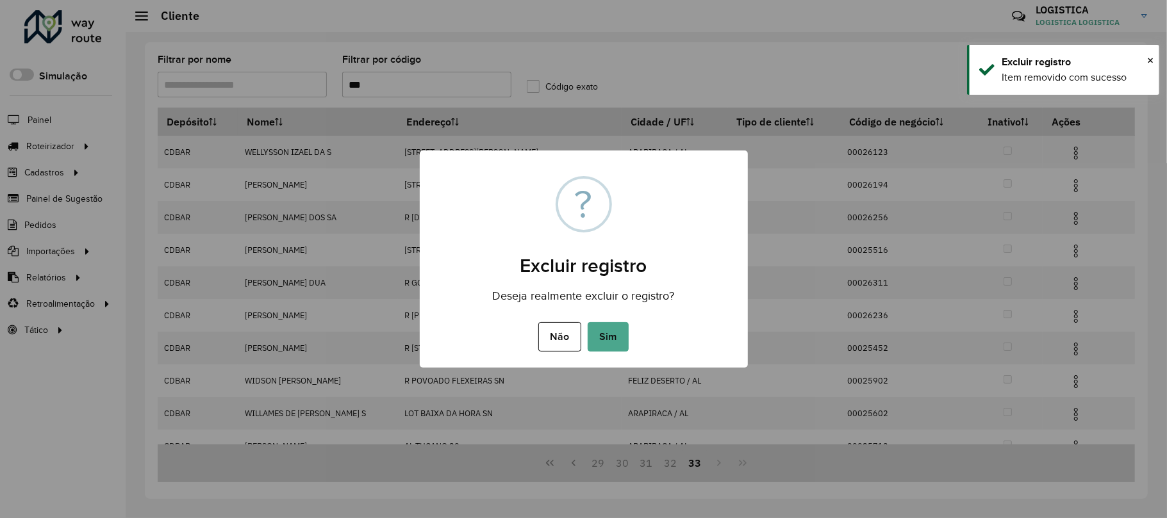
click at [587, 322] on button "Sim" at bounding box center [607, 336] width 41 height 29
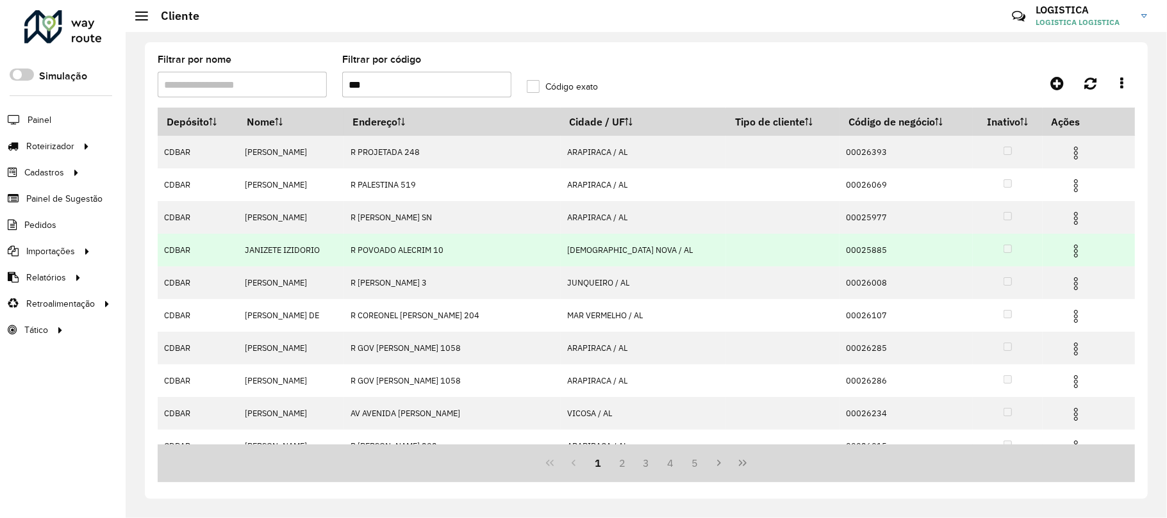
click at [1071, 250] on img at bounding box center [1075, 250] width 15 height 15
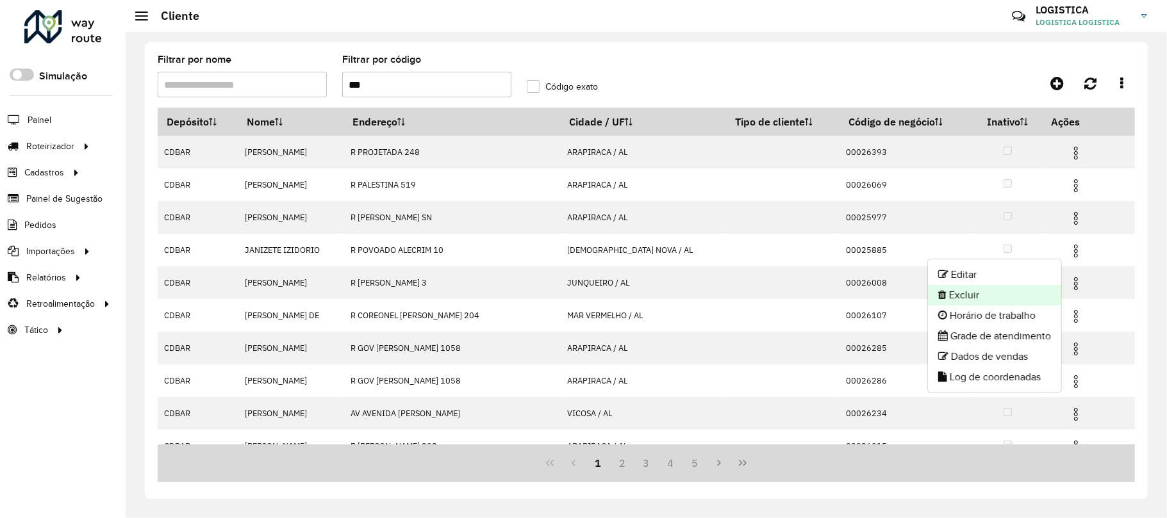
click at [988, 300] on li "Excluir" at bounding box center [994, 295] width 133 height 21
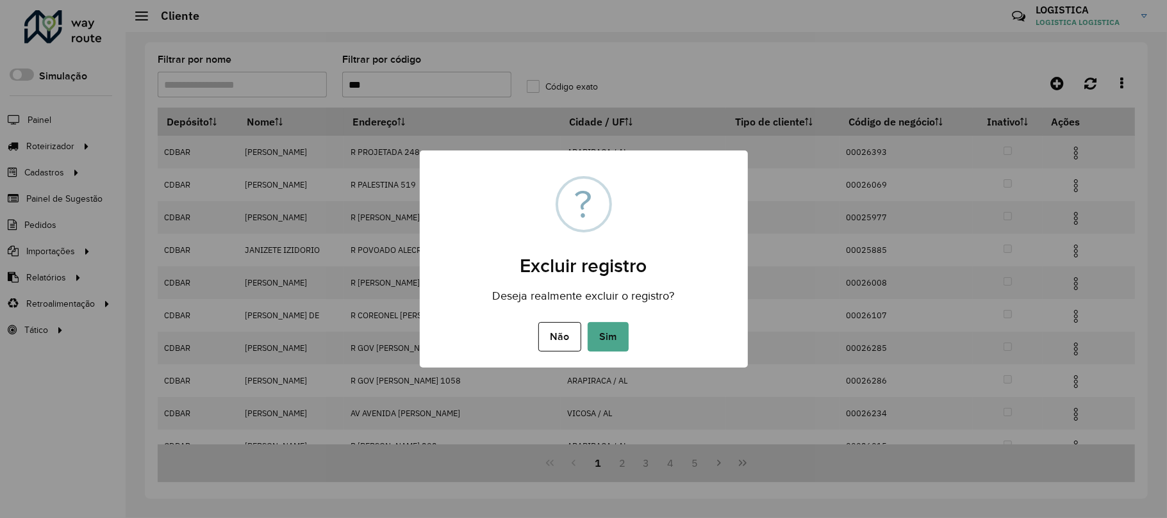
click at [587, 322] on button "Sim" at bounding box center [607, 336] width 41 height 29
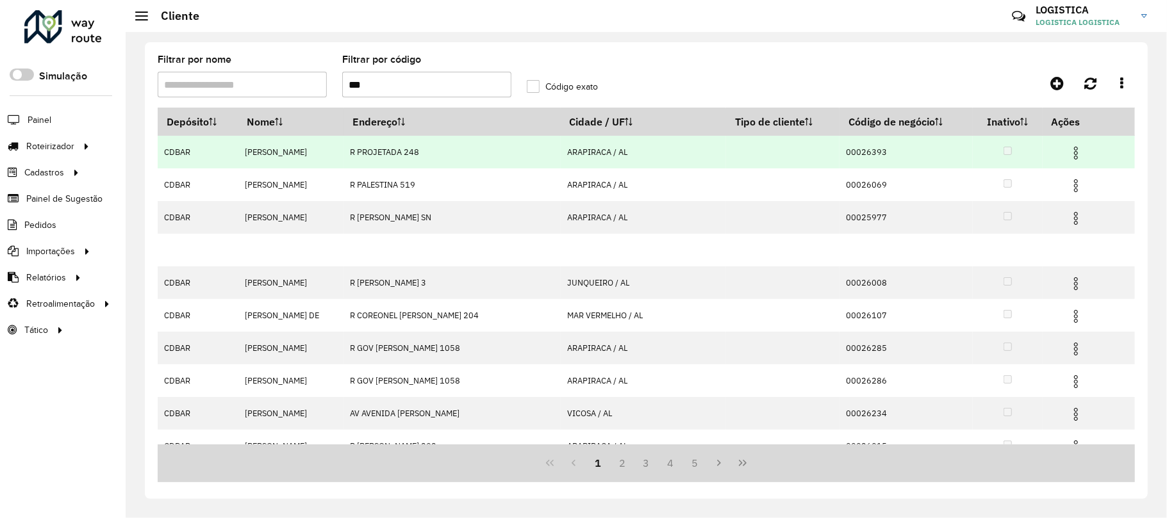
click at [1068, 160] on img at bounding box center [1075, 152] width 15 height 15
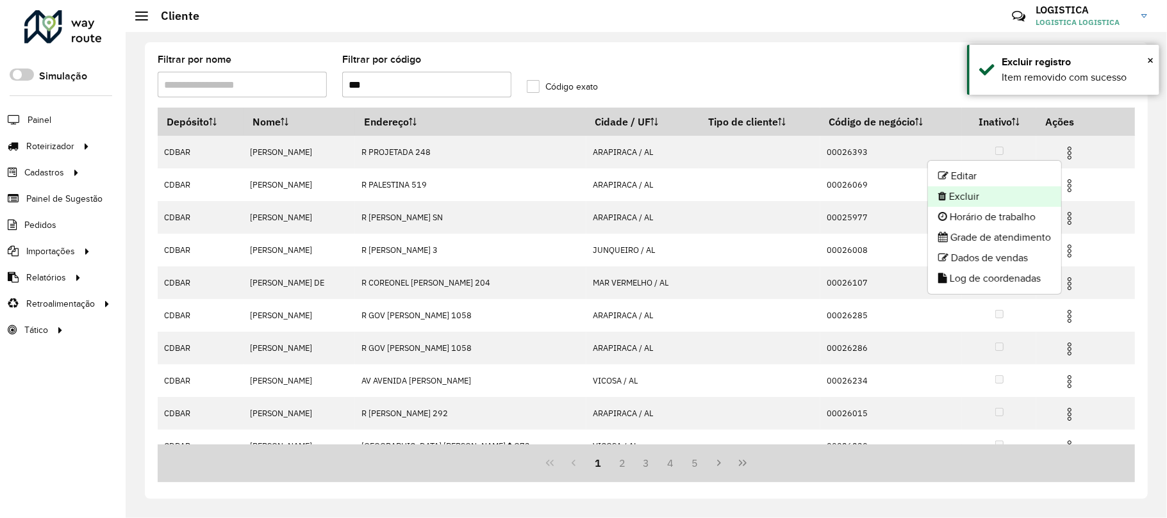
click at [989, 193] on li "Excluir" at bounding box center [994, 196] width 133 height 21
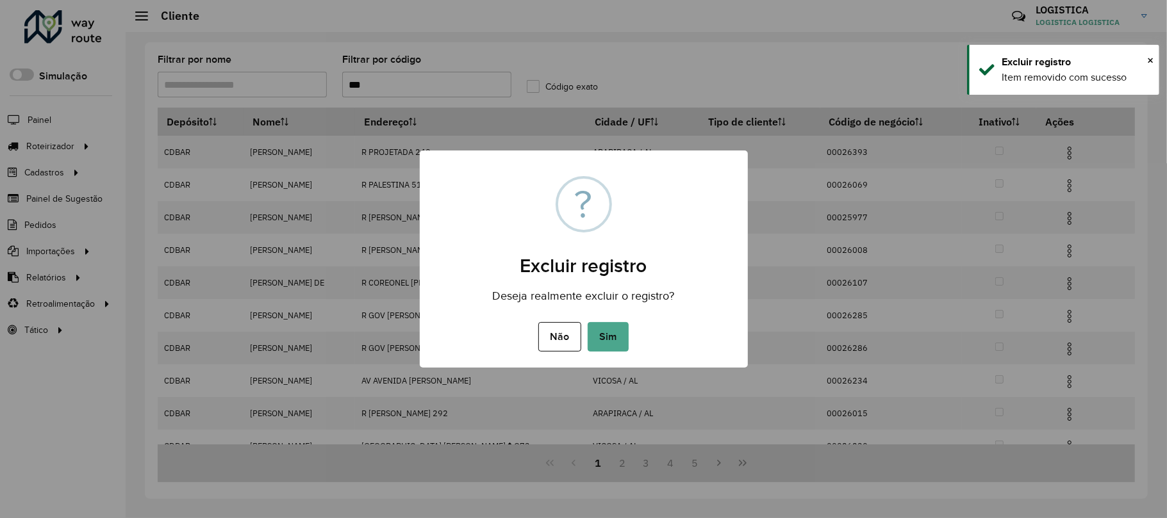
click at [587, 322] on button "Sim" at bounding box center [607, 336] width 41 height 29
